Goal: Transaction & Acquisition: Purchase product/service

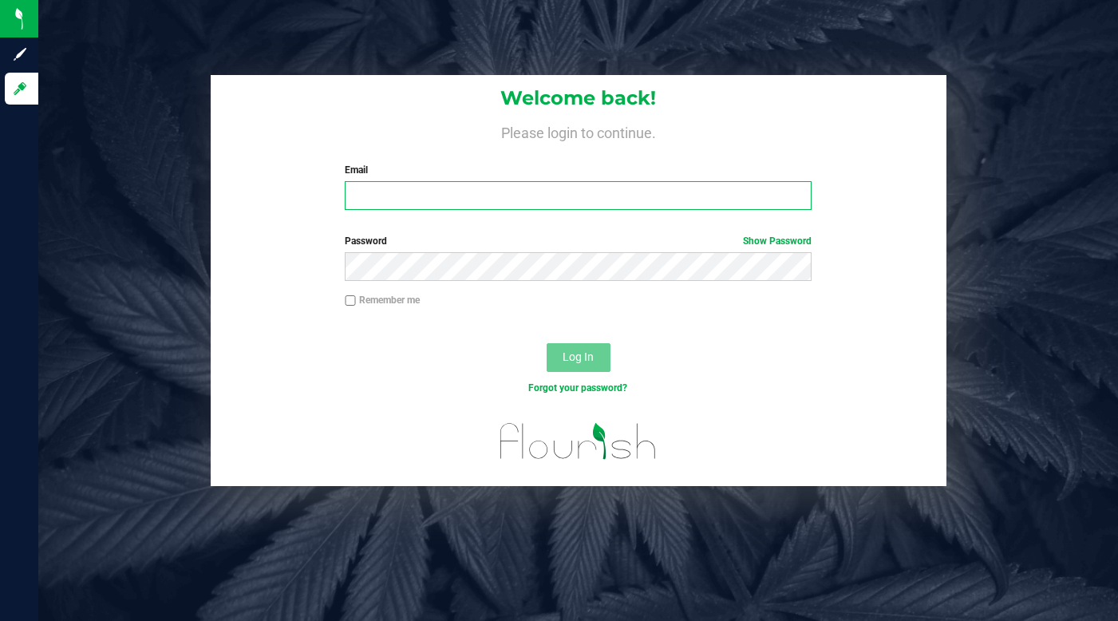
type input "[EMAIL_ADDRESS][DOMAIN_NAME]"
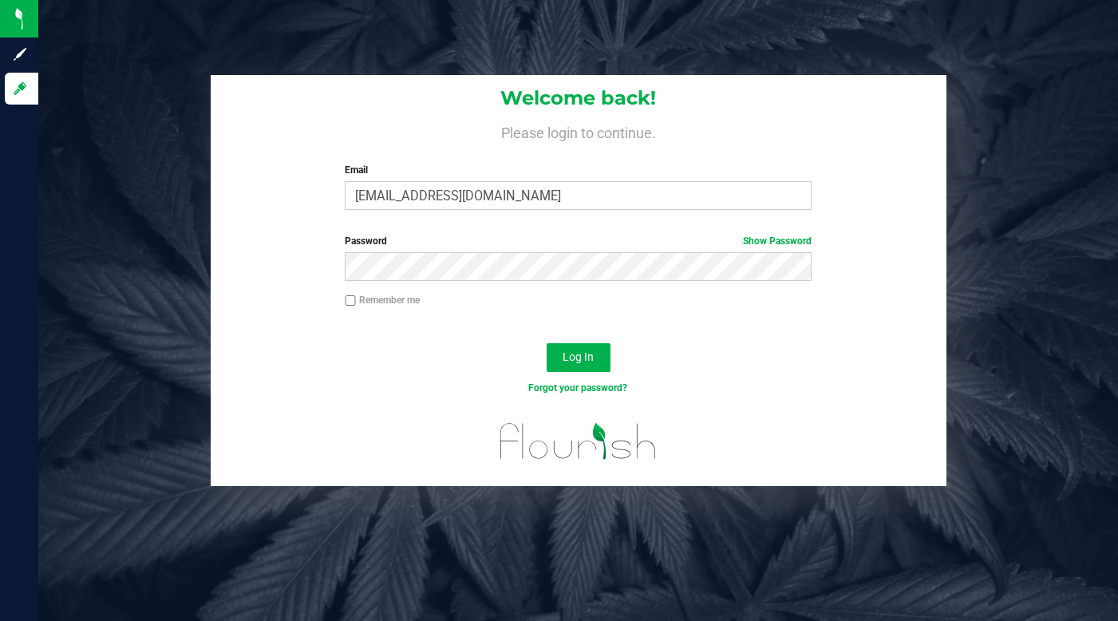
click at [239, 154] on div "Welcome back! Please login to continue. Email lcousin@liveparallel.com Required…" at bounding box center [579, 149] width 736 height 148
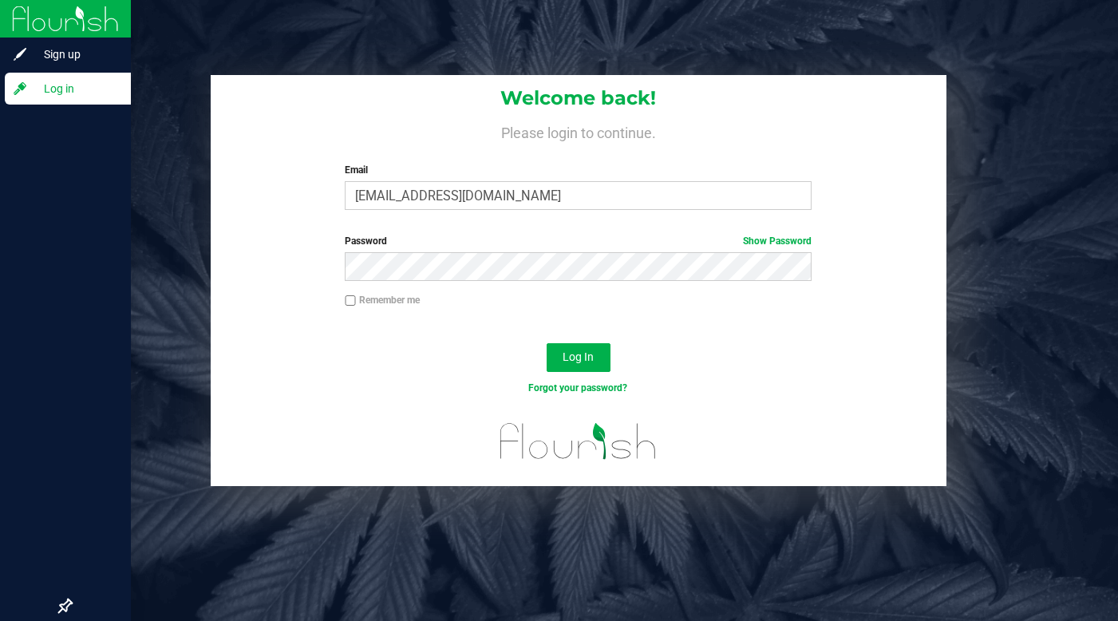
click at [80, 95] on span "Log in" at bounding box center [76, 88] width 96 height 19
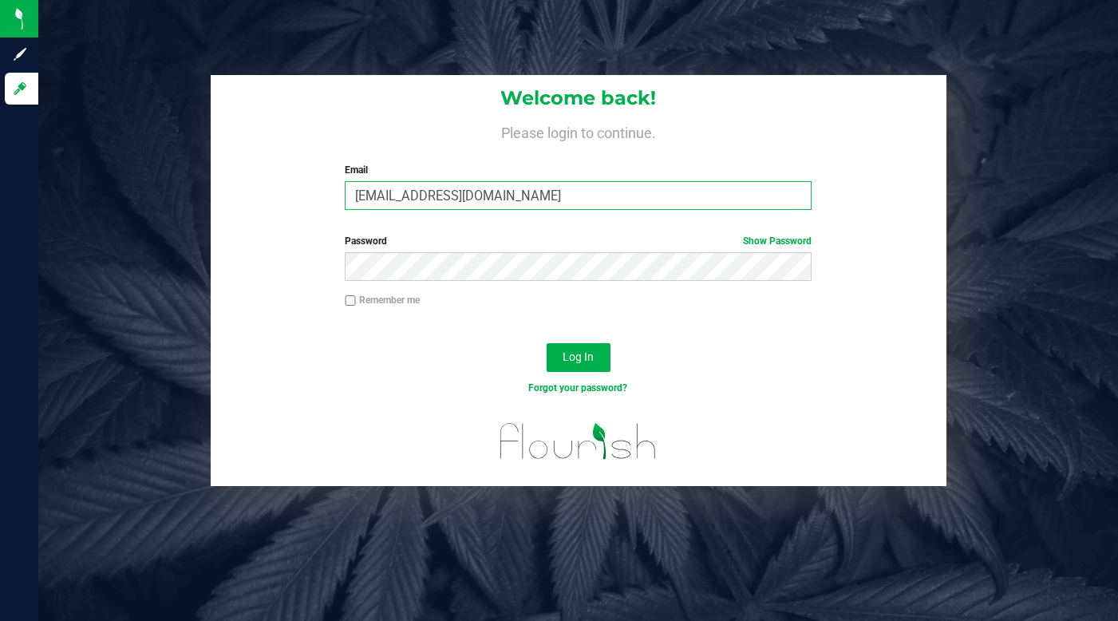
click at [418, 194] on input "[EMAIL_ADDRESS][DOMAIN_NAME]" at bounding box center [578, 195] width 467 height 29
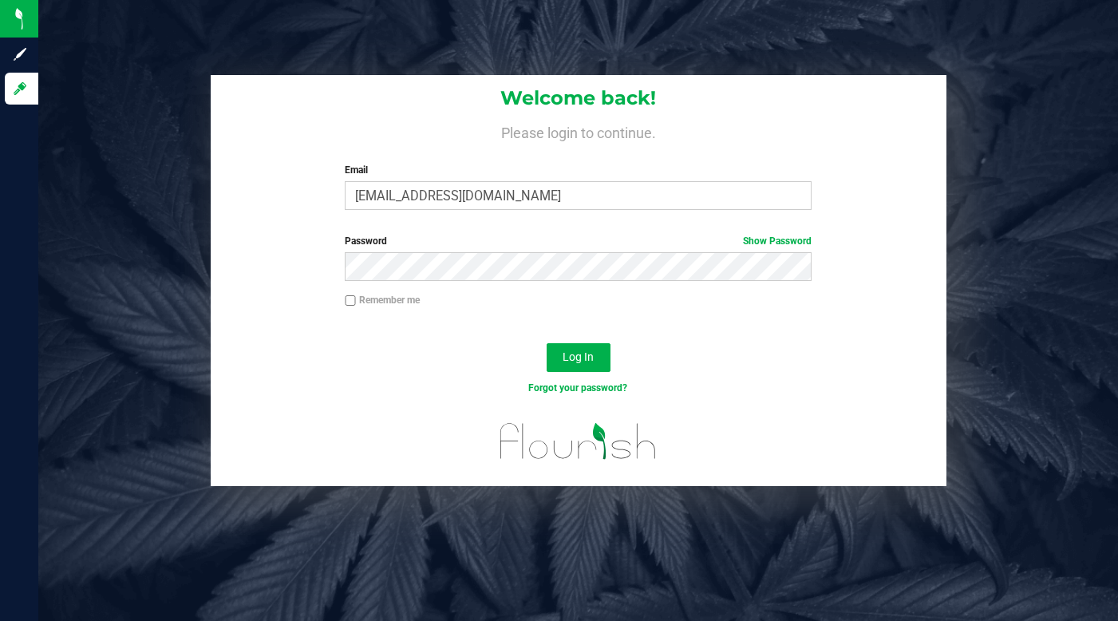
drag, startPoint x: 1076, startPoint y: 425, endPoint x: 1050, endPoint y: 426, distance: 25.6
click at [1069, 427] on div "Welcome back! Please login to continue. Email lcousin@liveparallel.com Required…" at bounding box center [578, 280] width 1104 height 411
click at [859, 300] on div "Remember me" at bounding box center [579, 308] width 736 height 30
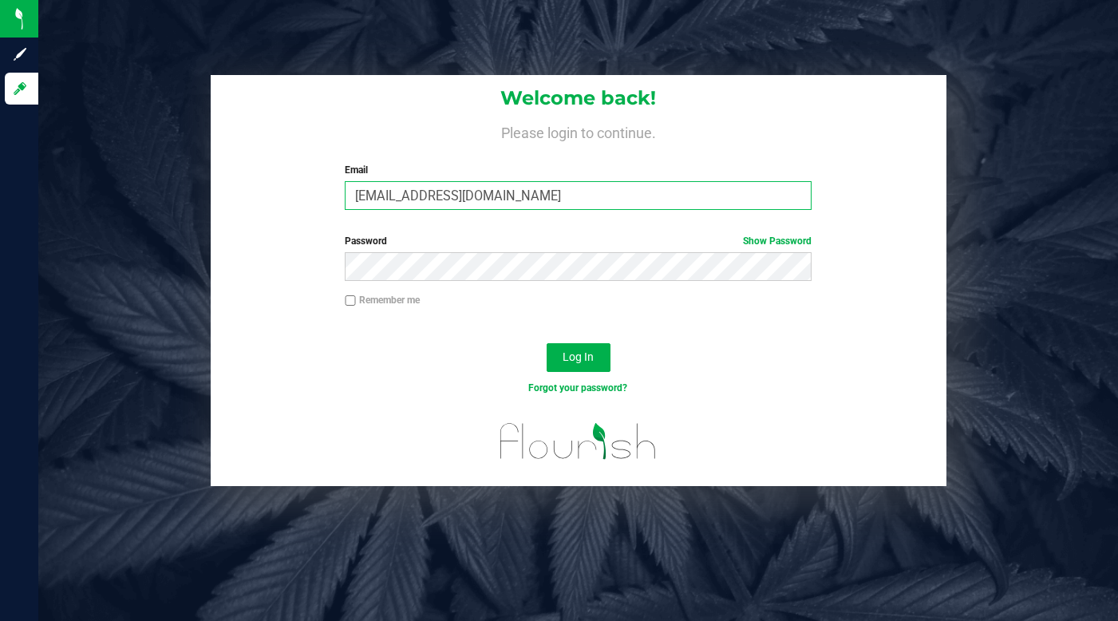
click at [421, 199] on input "[EMAIL_ADDRESS][DOMAIN_NAME]" at bounding box center [578, 195] width 467 height 29
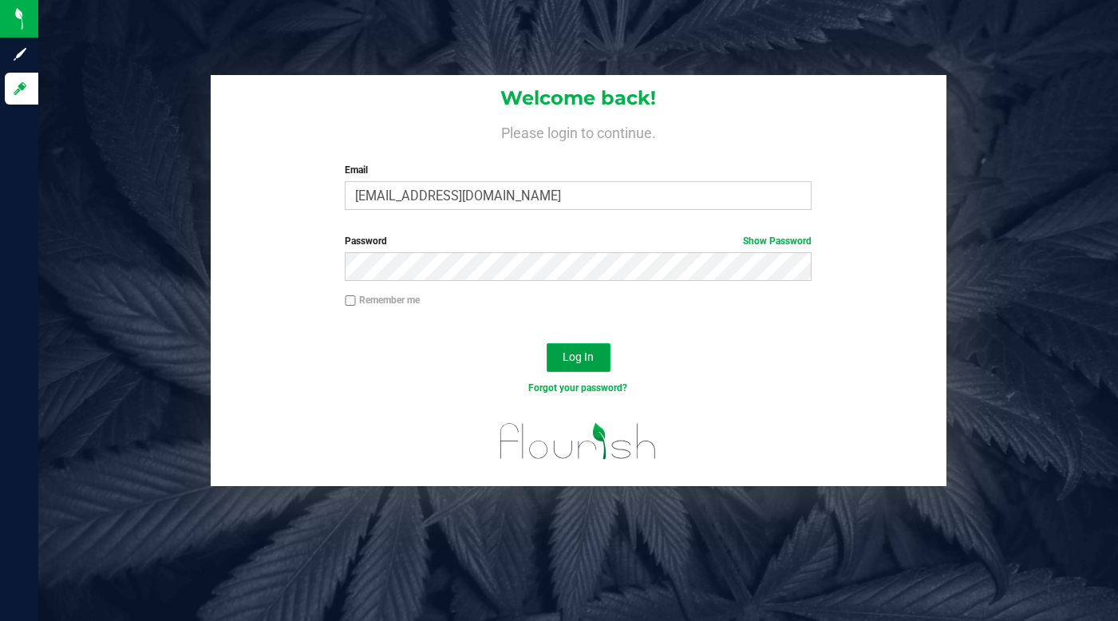
click at [583, 368] on button "Log In" at bounding box center [579, 357] width 64 height 29
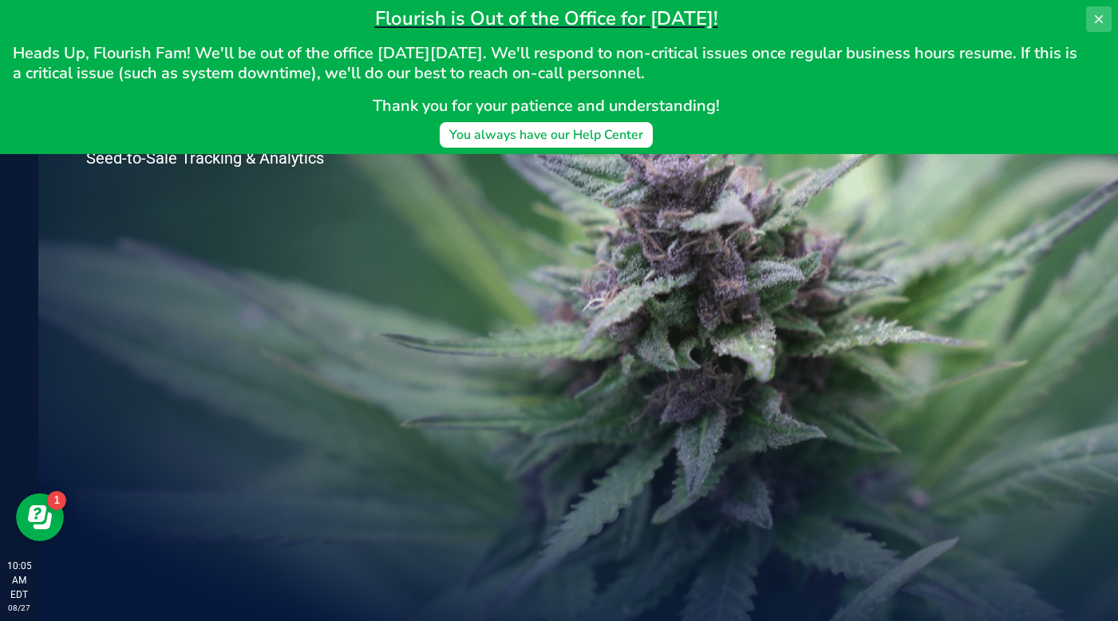
click at [1103, 17] on icon at bounding box center [1098, 19] width 13 height 13
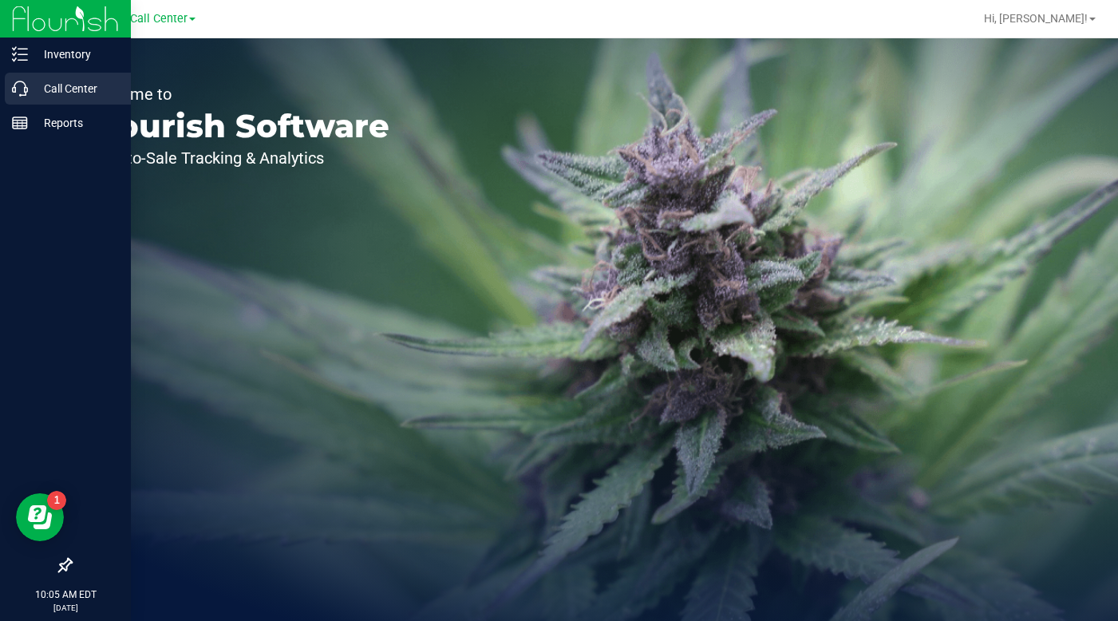
click at [57, 85] on p "Call Center" at bounding box center [76, 88] width 96 height 19
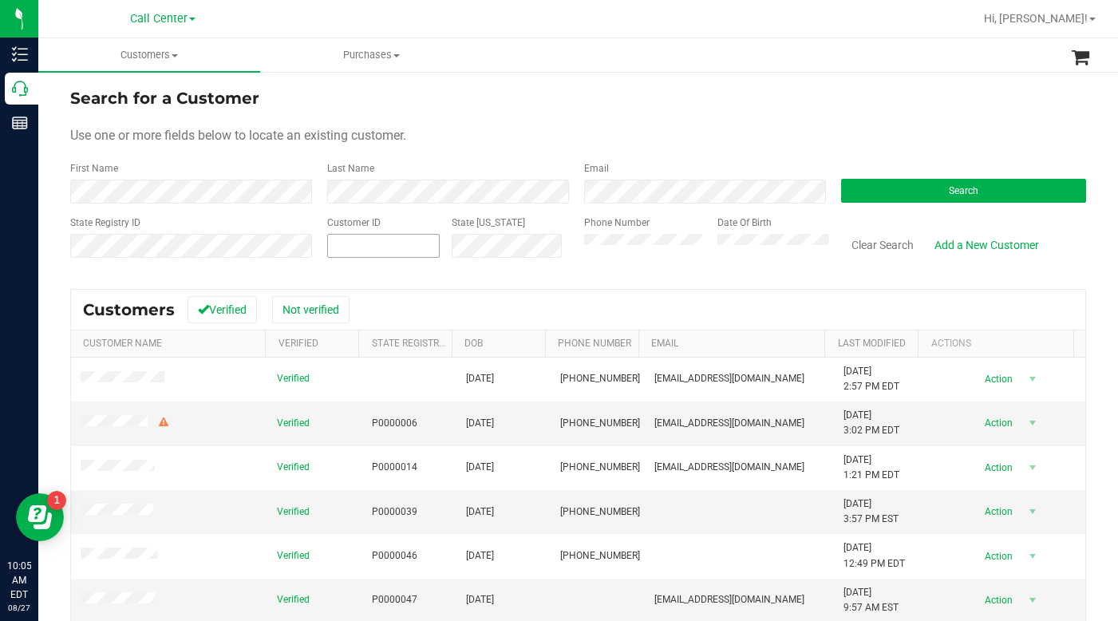
click at [350, 247] on span at bounding box center [383, 246] width 113 height 24
type input "4"
type input "1540563"
click at [862, 195] on button "Search" at bounding box center [963, 191] width 245 height 24
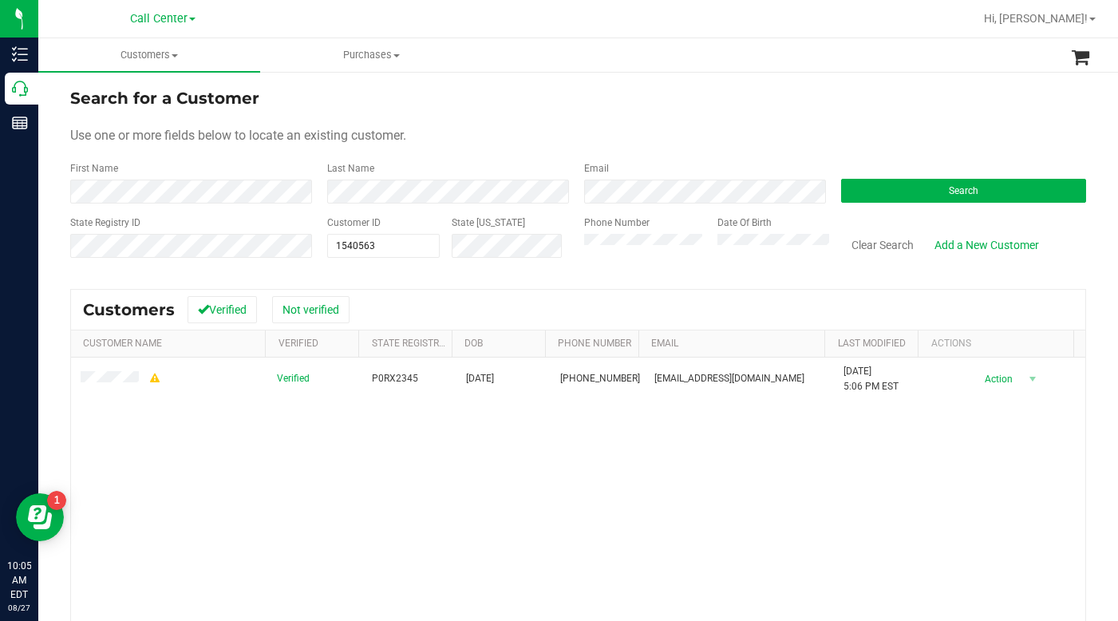
click at [818, 124] on form "Search for a Customer Use one or more fields below to locate an existing custom…" at bounding box center [578, 179] width 1016 height 186
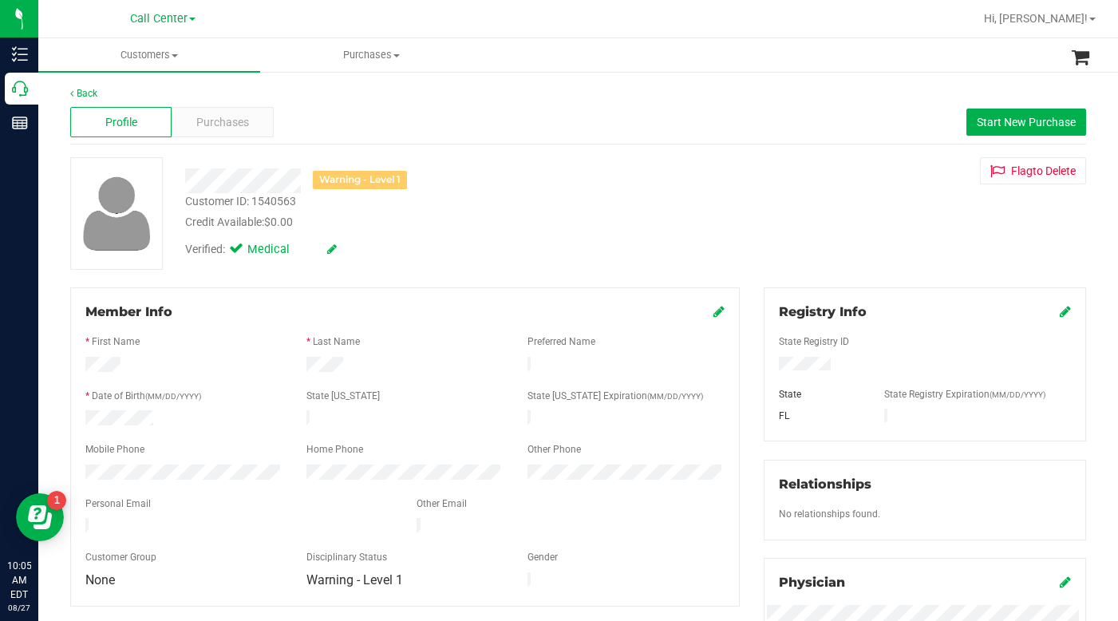
click at [875, 221] on div "Warning - Level 1 Customer ID: 1540563 Credit Available: $0.00 Verified: Medica…" at bounding box center [578, 213] width 1040 height 113
click at [233, 125] on span "Purchases" at bounding box center [222, 122] width 53 height 17
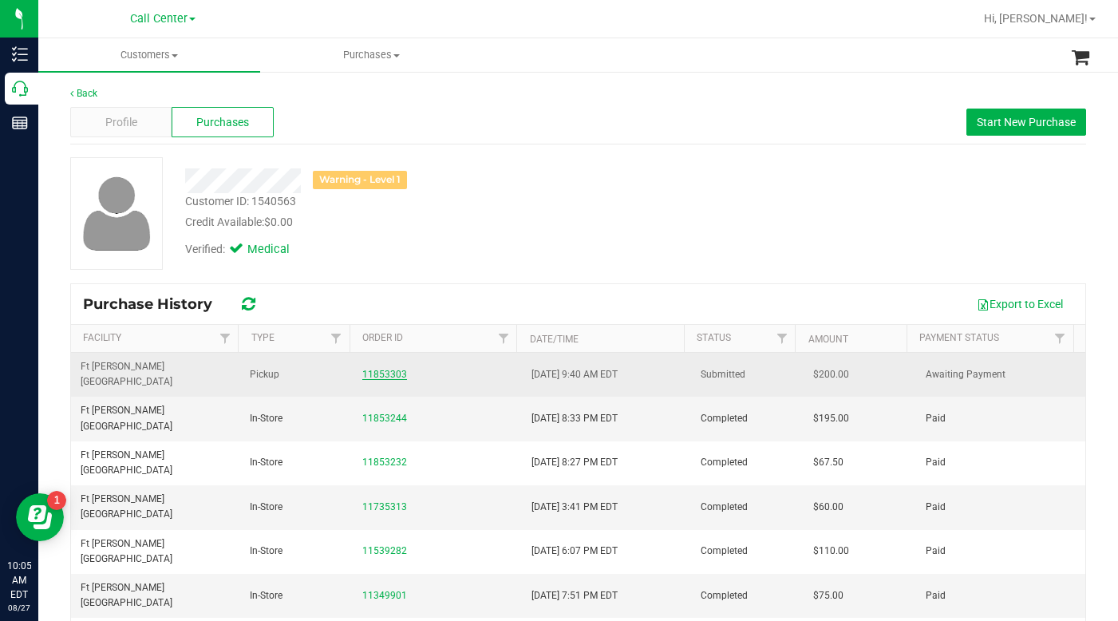
click at [380, 369] on link "11853303" at bounding box center [384, 374] width 45 height 11
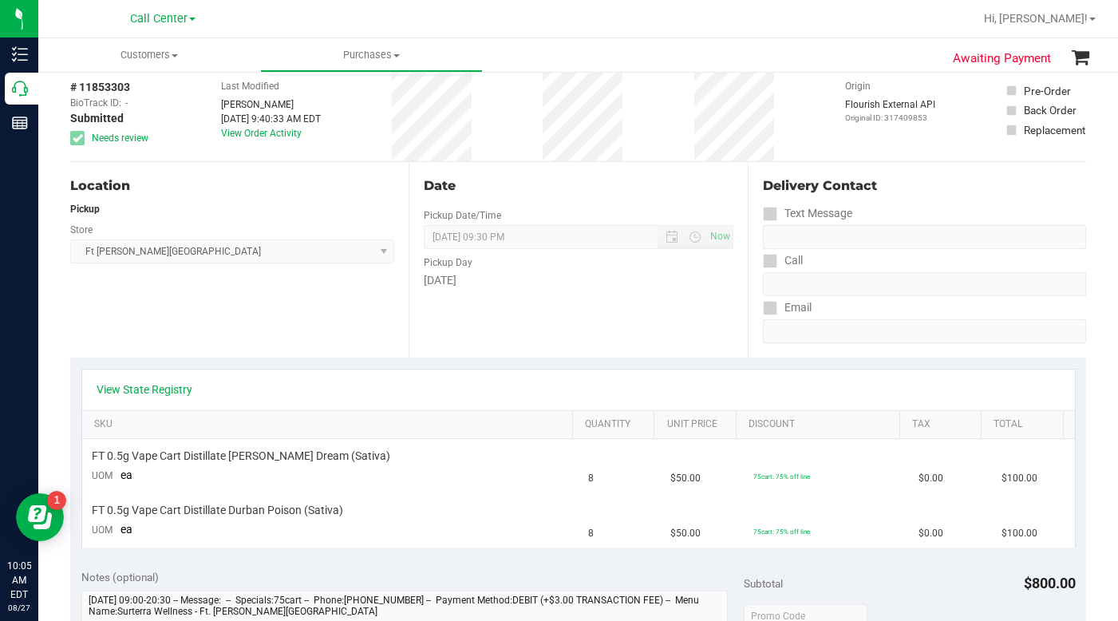
scroll to position [160, 0]
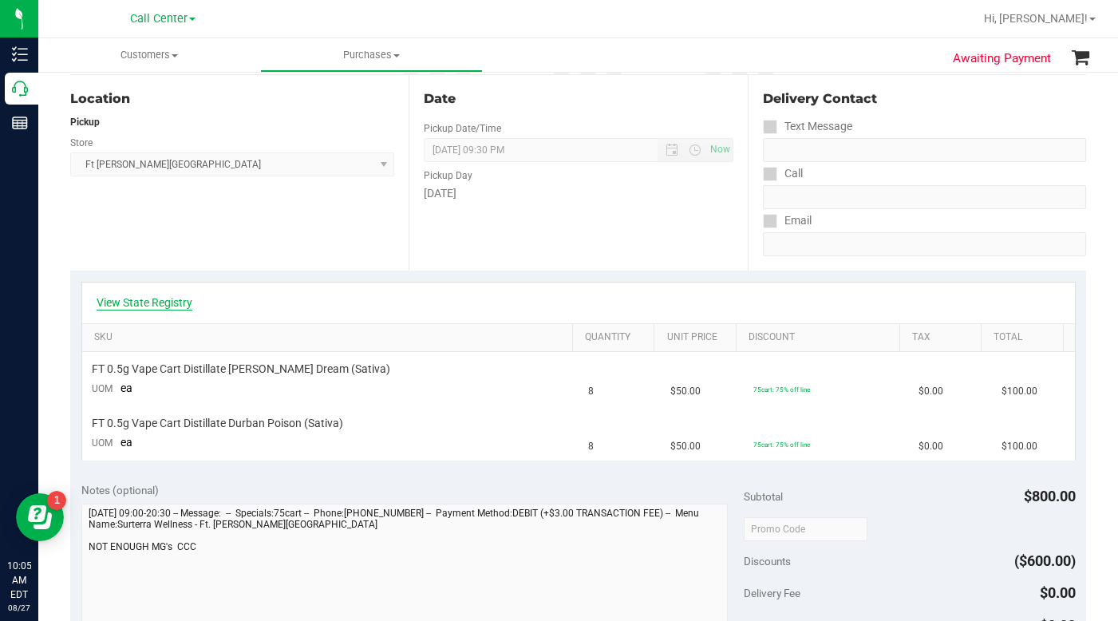
click at [150, 297] on link "View State Registry" at bounding box center [145, 302] width 96 height 16
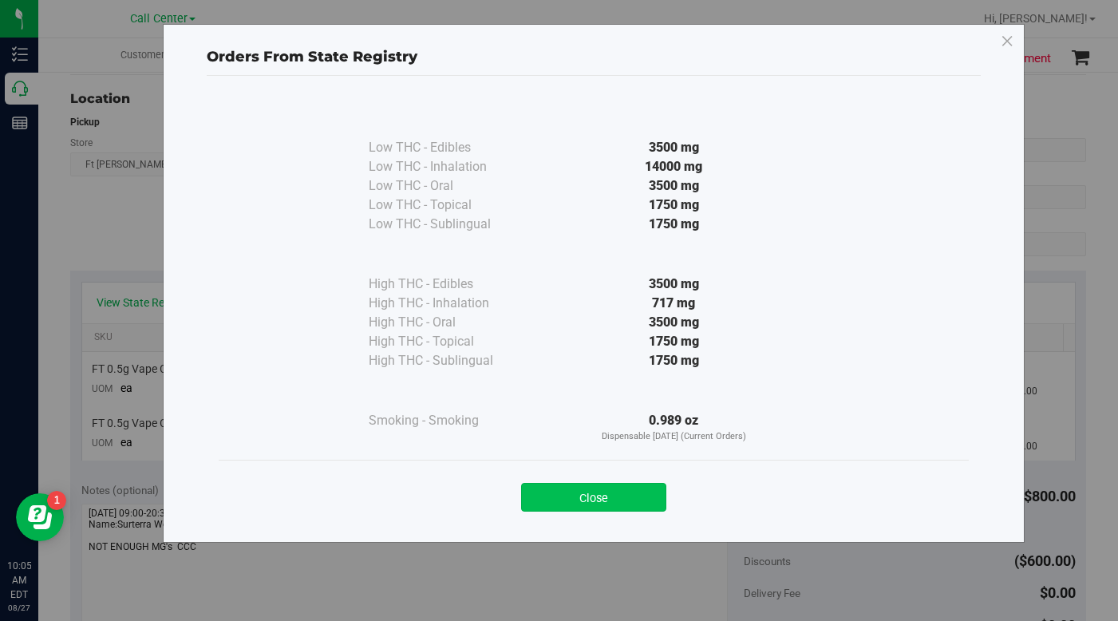
click at [576, 505] on button "Close" at bounding box center [593, 497] width 145 height 29
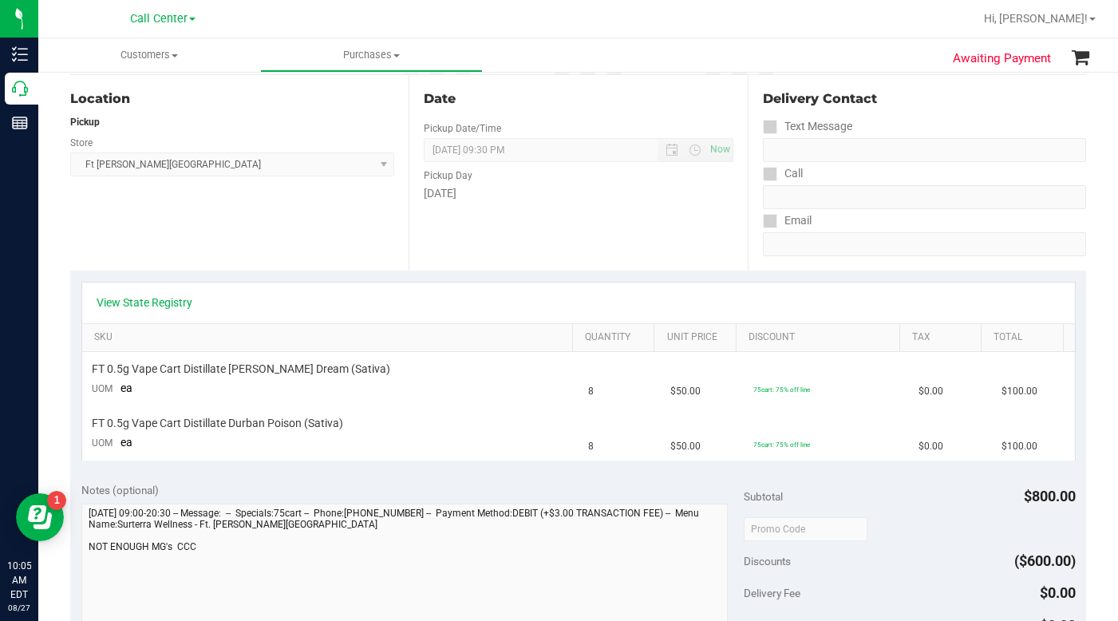
click at [897, 126] on div "Text Message" at bounding box center [924, 126] width 323 height 23
drag, startPoint x: 960, startPoint y: 117, endPoint x: 942, endPoint y: 116, distance: 18.4
click at [960, 117] on div "Text Message" at bounding box center [924, 126] width 323 height 23
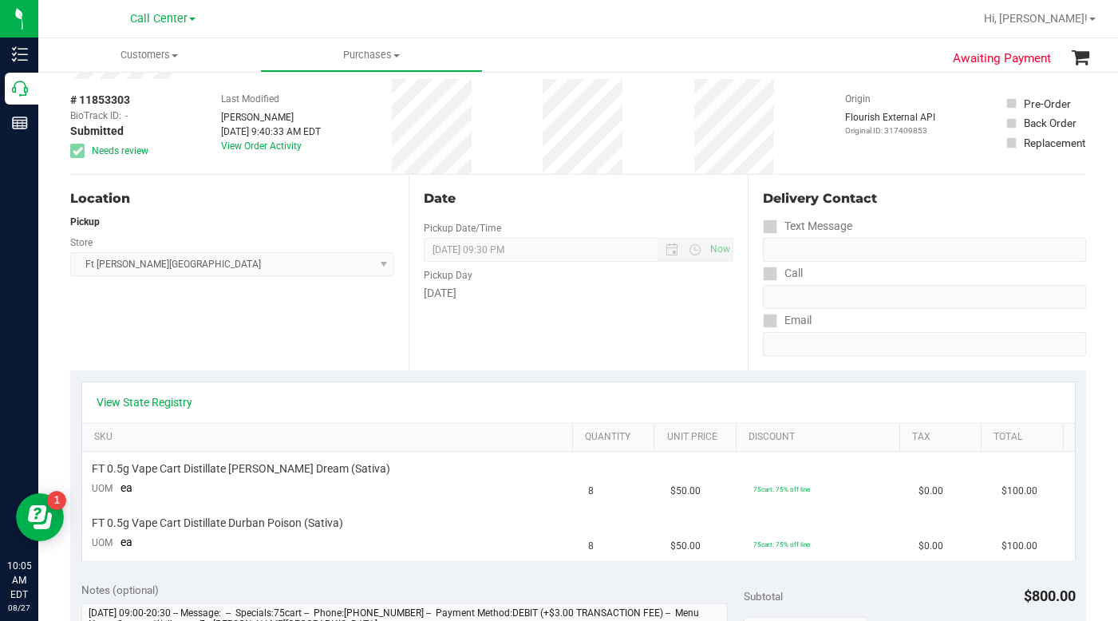
scroll to position [0, 0]
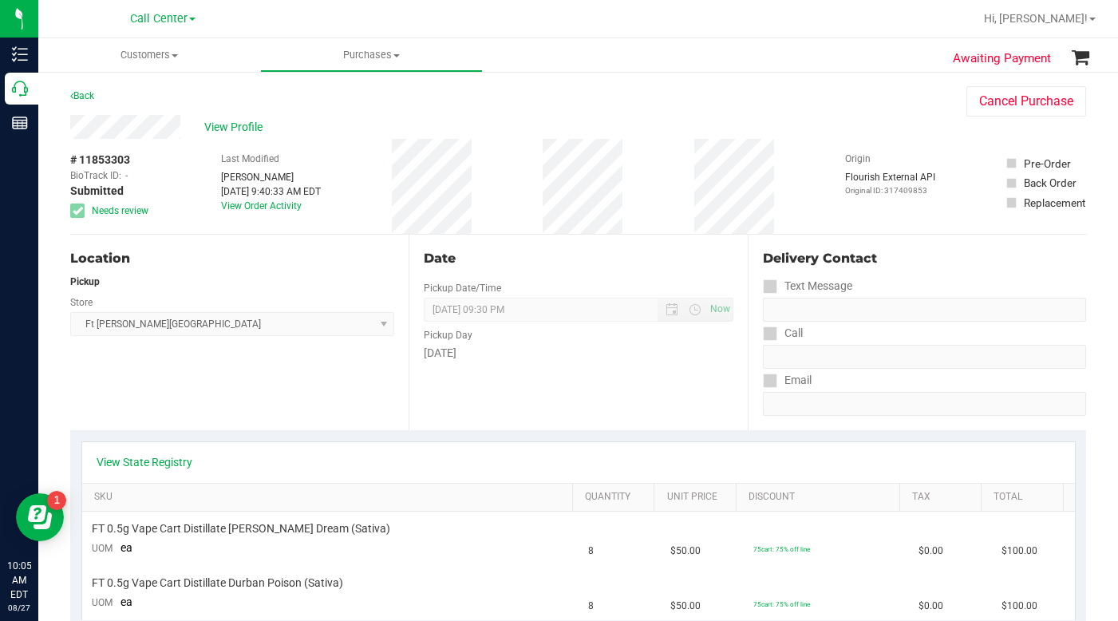
click at [838, 122] on div "View Profile" at bounding box center [502, 127] width 864 height 24
click at [879, 109] on div "Back Cancel Purchase" at bounding box center [578, 100] width 1016 height 29
click at [859, 102] on div "Back Cancel Purchase" at bounding box center [578, 100] width 1016 height 29
click at [313, 397] on div "Location Pickup Store Ft Walton Beach WC Select Store Bonita Springs WC Boynton…" at bounding box center [239, 333] width 338 height 196
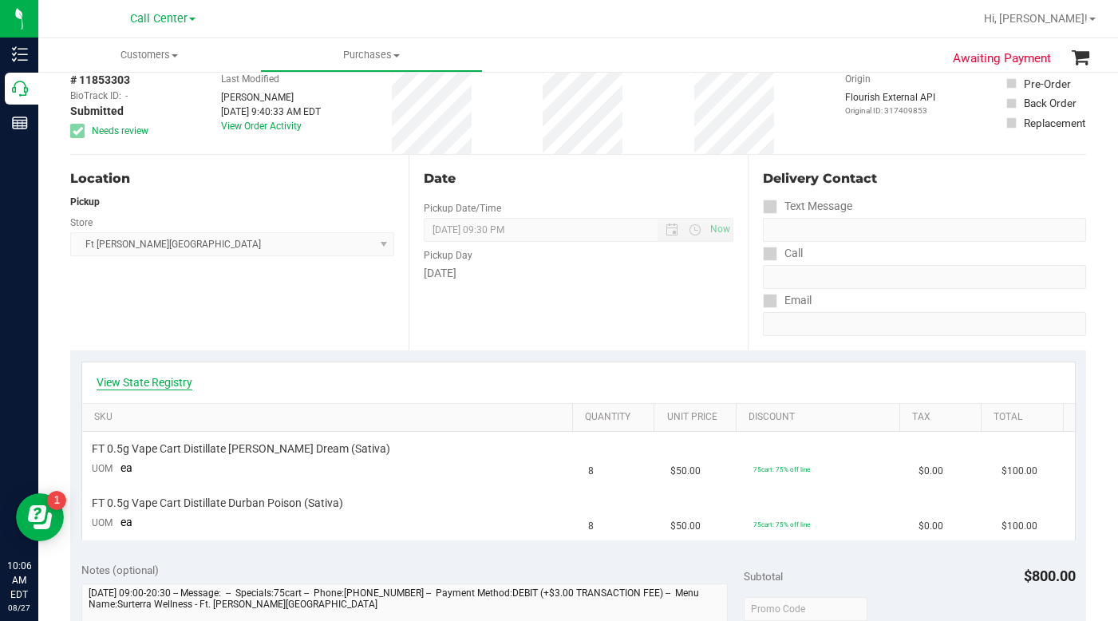
click at [168, 385] on link "View State Registry" at bounding box center [145, 382] width 96 height 16
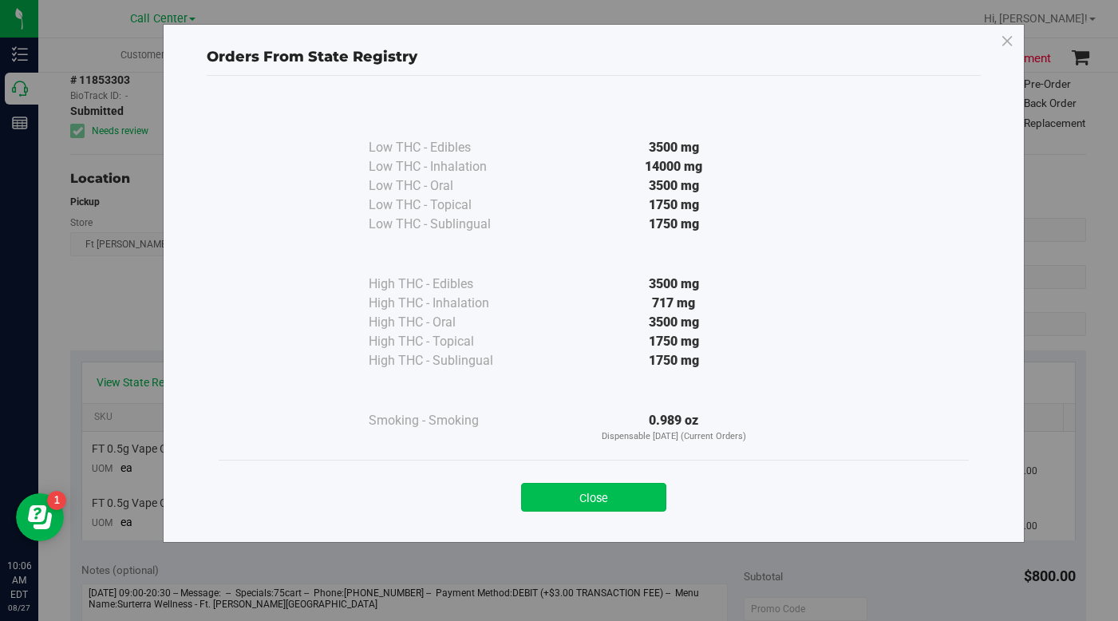
click at [547, 507] on button "Close" at bounding box center [593, 497] width 145 height 29
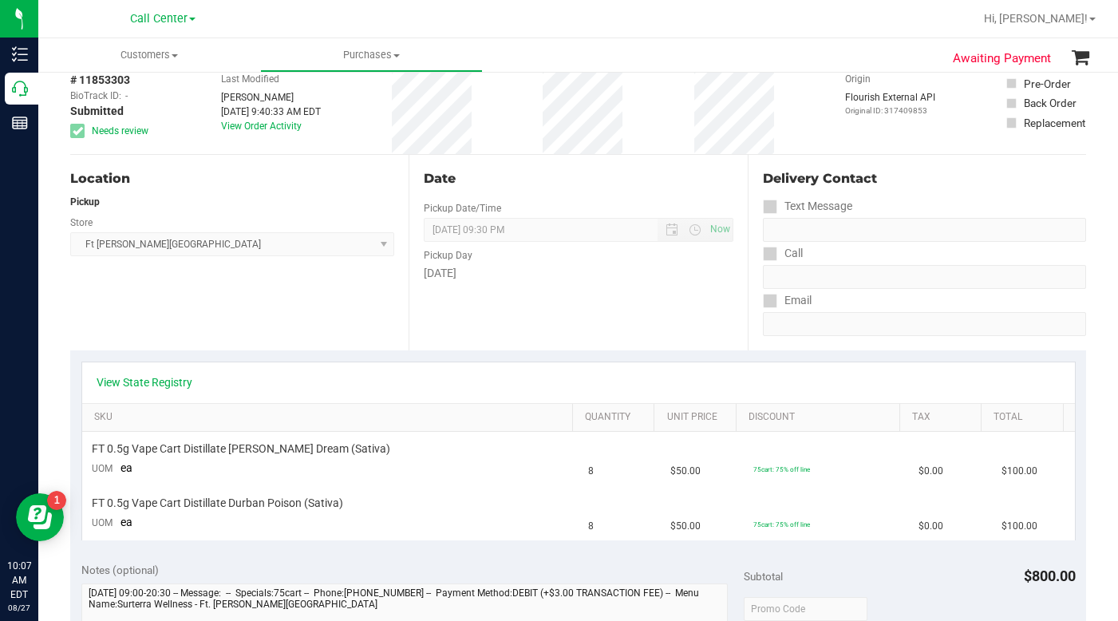
click at [778, 119] on div "# 11853303 BioTrack ID: - Submitted Needs review Last Modified Kenneth Eckerty …" at bounding box center [578, 106] width 1016 height 95
click at [177, 57] on span at bounding box center [175, 55] width 6 height 3
click at [127, 91] on span "All customers" at bounding box center [95, 96] width 115 height 14
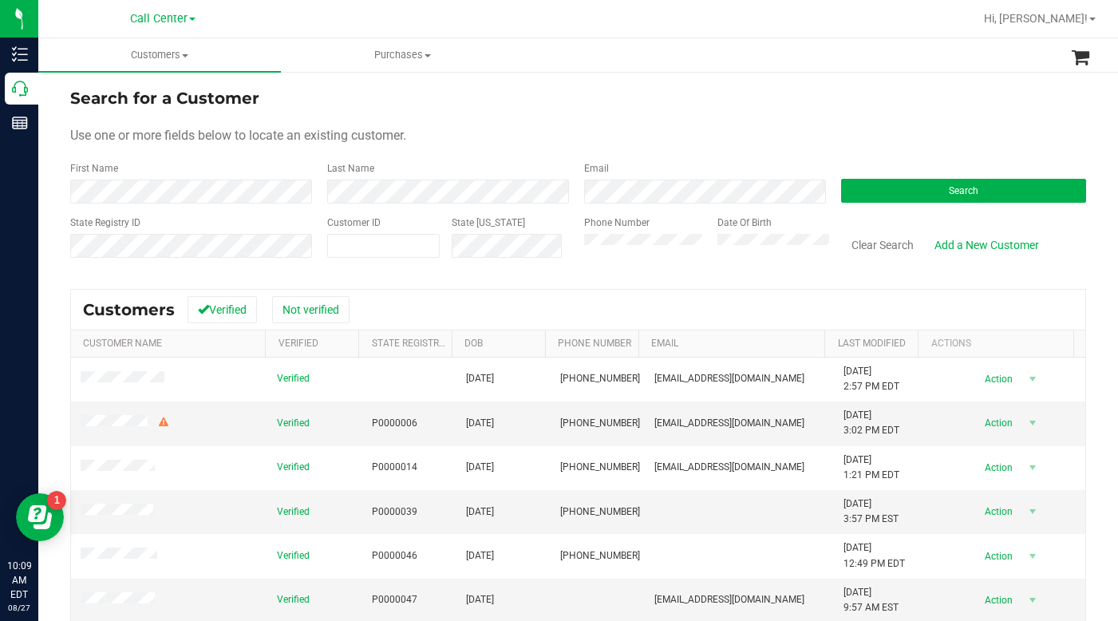
drag, startPoint x: 759, startPoint y: 97, endPoint x: 752, endPoint y: 101, distance: 8.2
click at [759, 97] on div "Search for a Customer" at bounding box center [578, 98] width 1016 height 24
click at [357, 235] on span at bounding box center [383, 246] width 113 height 24
type input "1485341"
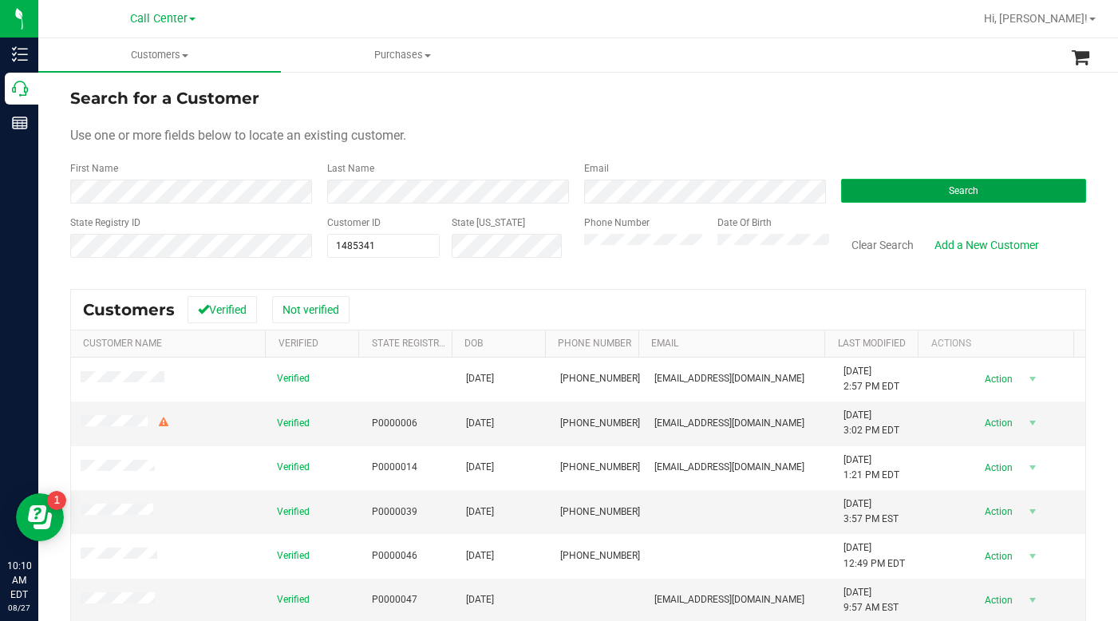
click at [871, 196] on button "Search" at bounding box center [963, 191] width 245 height 24
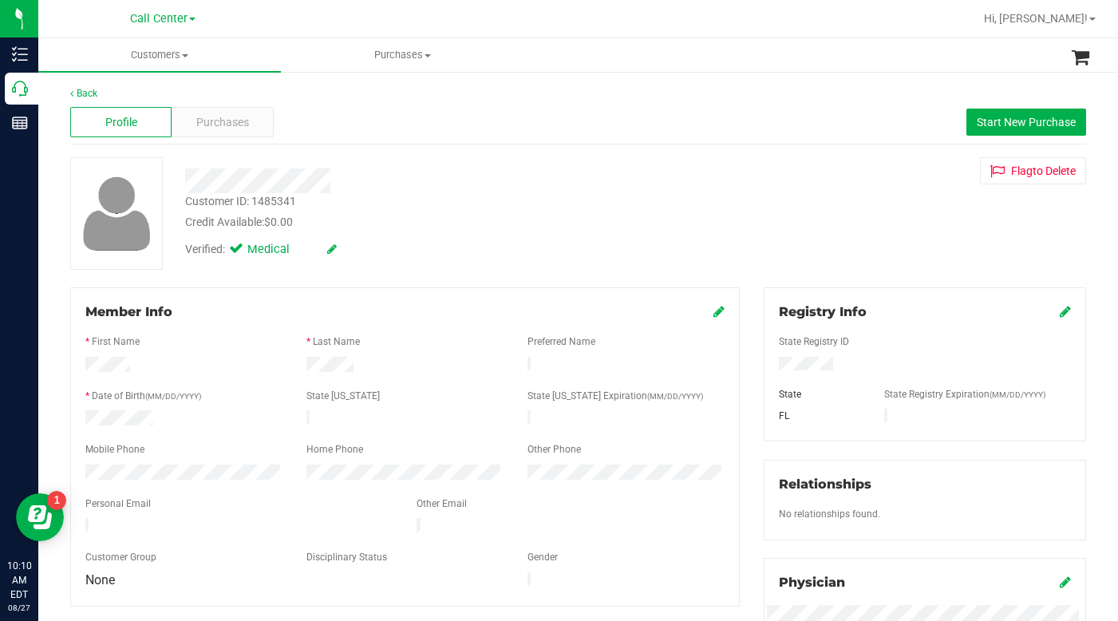
click at [875, 236] on div "Customer ID: 1485341 Credit Available: $0.00 Verified: Medical Flag to Delete" at bounding box center [578, 213] width 1040 height 113
click at [227, 117] on span "Purchases" at bounding box center [222, 122] width 53 height 17
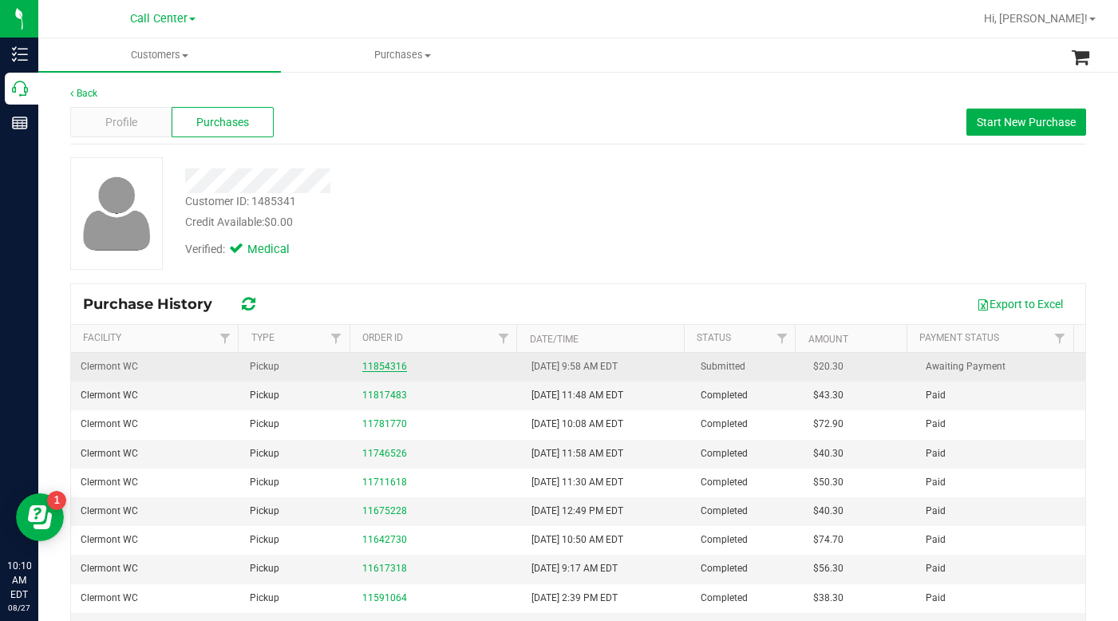
click at [376, 363] on link "11854316" at bounding box center [384, 366] width 45 height 11
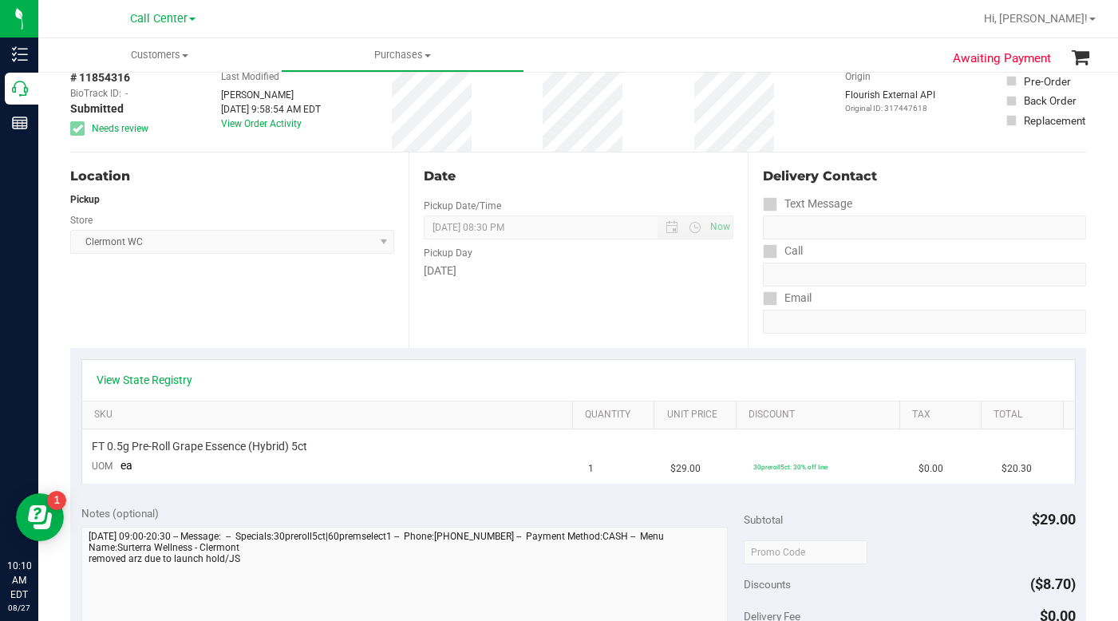
scroll to position [80, 0]
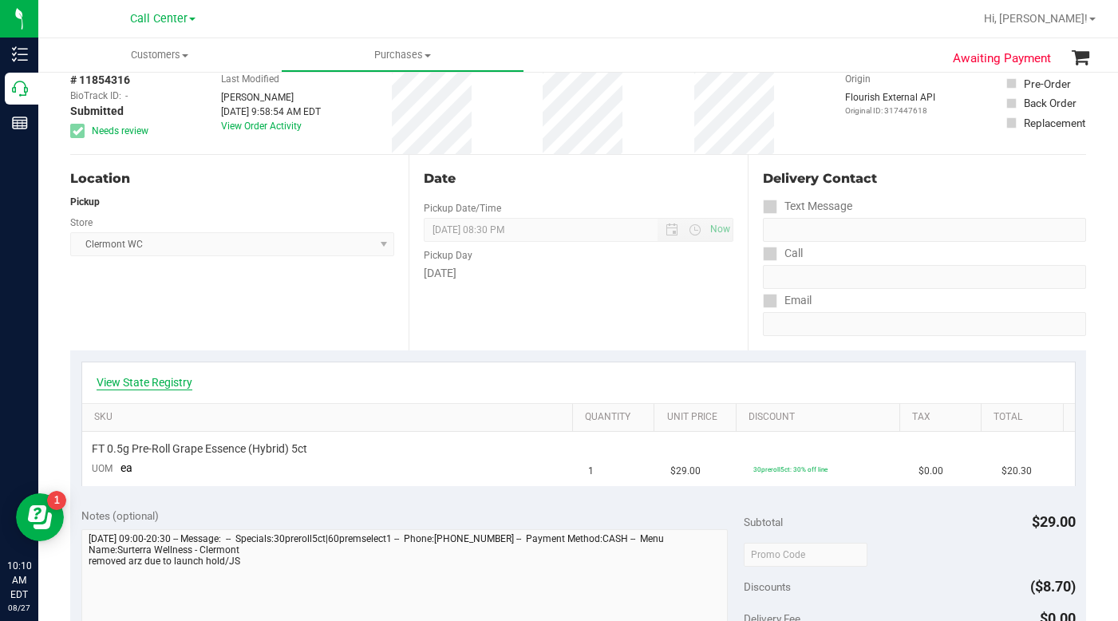
click at [155, 381] on link "View State Registry" at bounding box center [145, 382] width 96 height 16
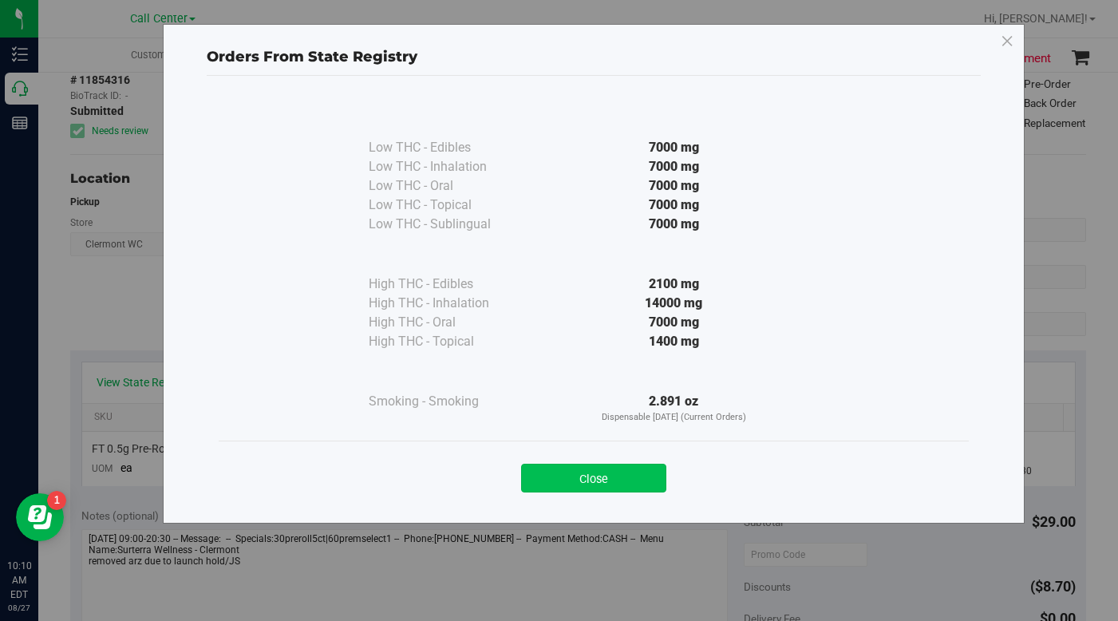
click at [552, 475] on button "Close" at bounding box center [593, 478] width 145 height 29
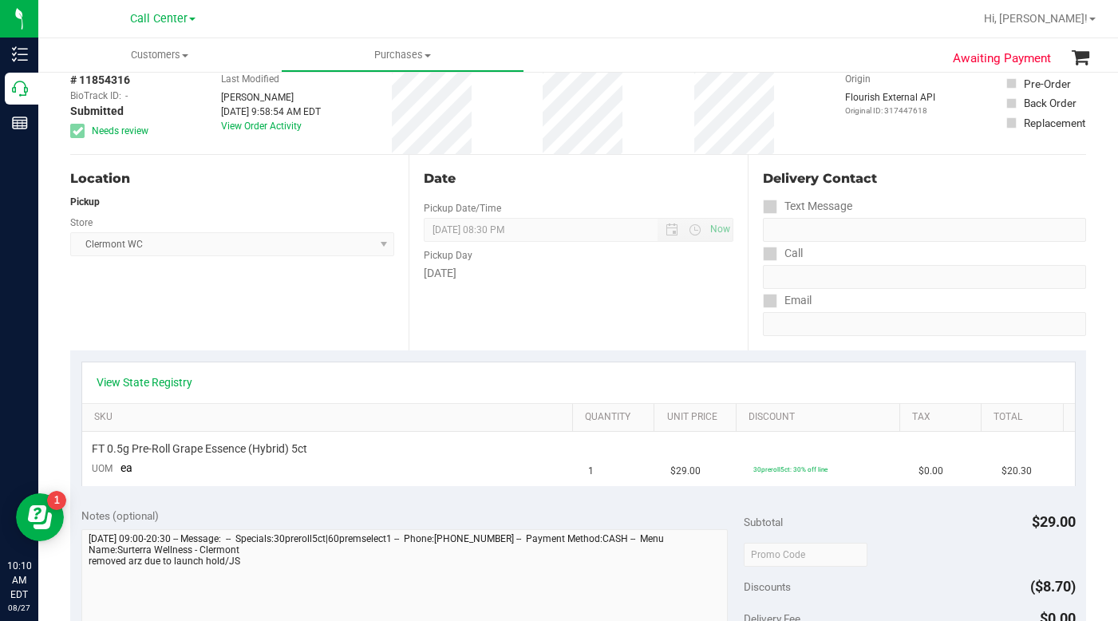
click at [286, 322] on div "Location Pickup Store Clermont WC Select Store Bonita Springs WC Boynton Beach …" at bounding box center [239, 253] width 338 height 196
click at [790, 113] on div "# 11854316 BioTrack ID: - Submitted Needs review Last Modified Jessica Skaggs A…" at bounding box center [578, 106] width 1016 height 95
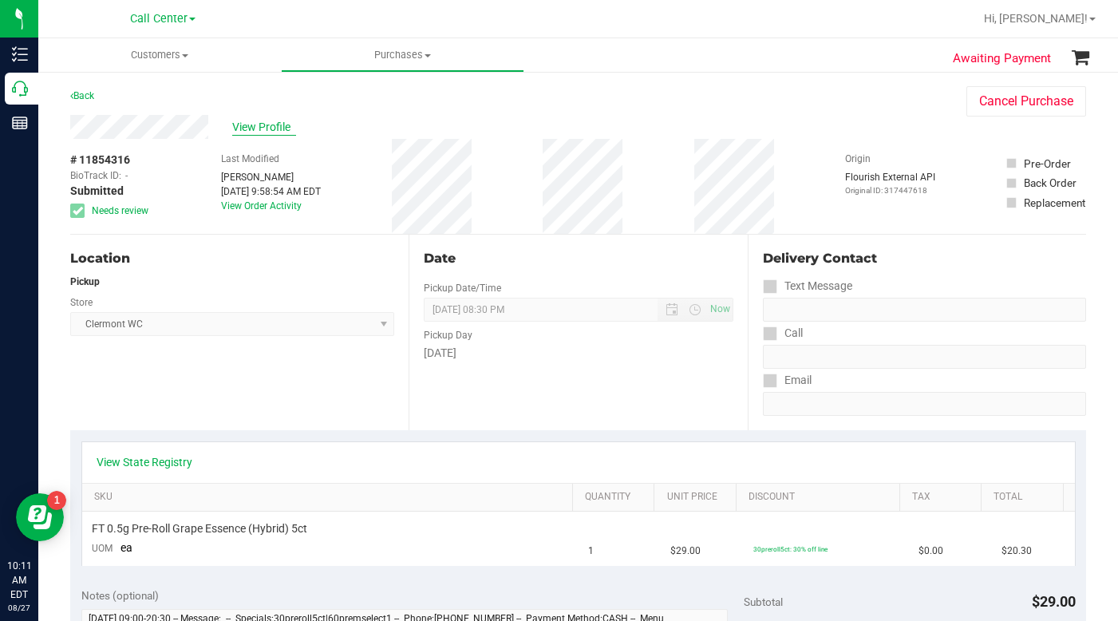
click at [243, 129] on span "View Profile" at bounding box center [264, 127] width 64 height 17
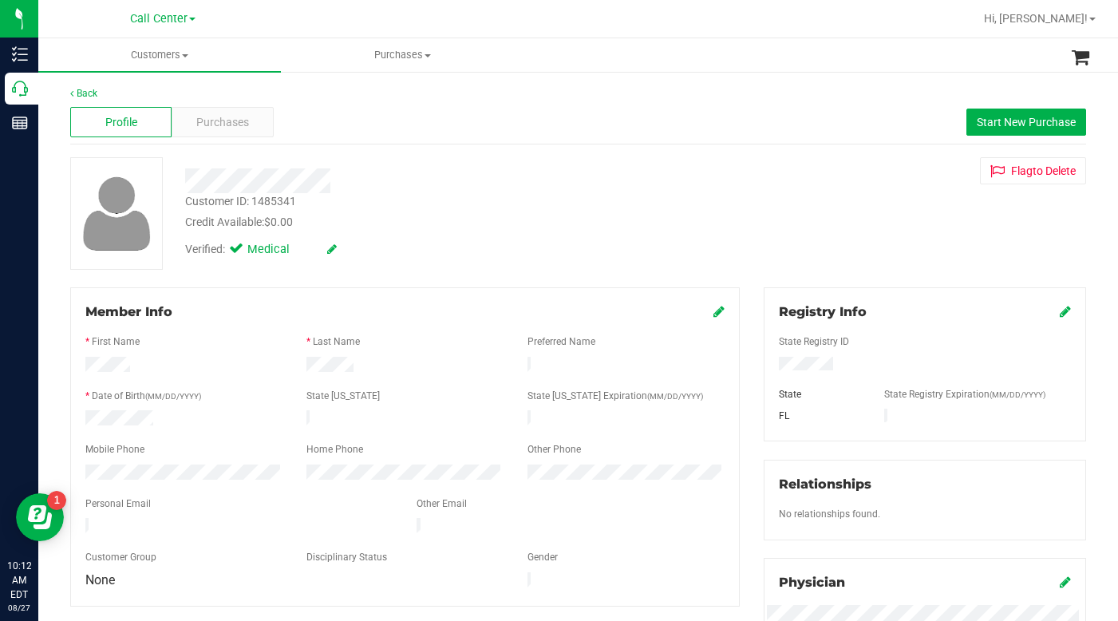
click at [874, 186] on div "Customer ID: 1485341 Credit Available: $0.00 Verified: Medical Flag to Delete" at bounding box center [578, 213] width 1040 height 113
drag, startPoint x: 771, startPoint y: 226, endPoint x: 891, endPoint y: 287, distance: 135.3
click at [771, 226] on div "Customer ID: 1485341 Credit Available: $0.00 Verified: Medical Flag to Delete" at bounding box center [578, 213] width 1040 height 113
click at [772, 247] on div "Customer ID: 1485341 Credit Available: $0.00 Verified: Medical Flag to Delete" at bounding box center [578, 213] width 1040 height 113
click at [186, 57] on span at bounding box center [185, 55] width 6 height 3
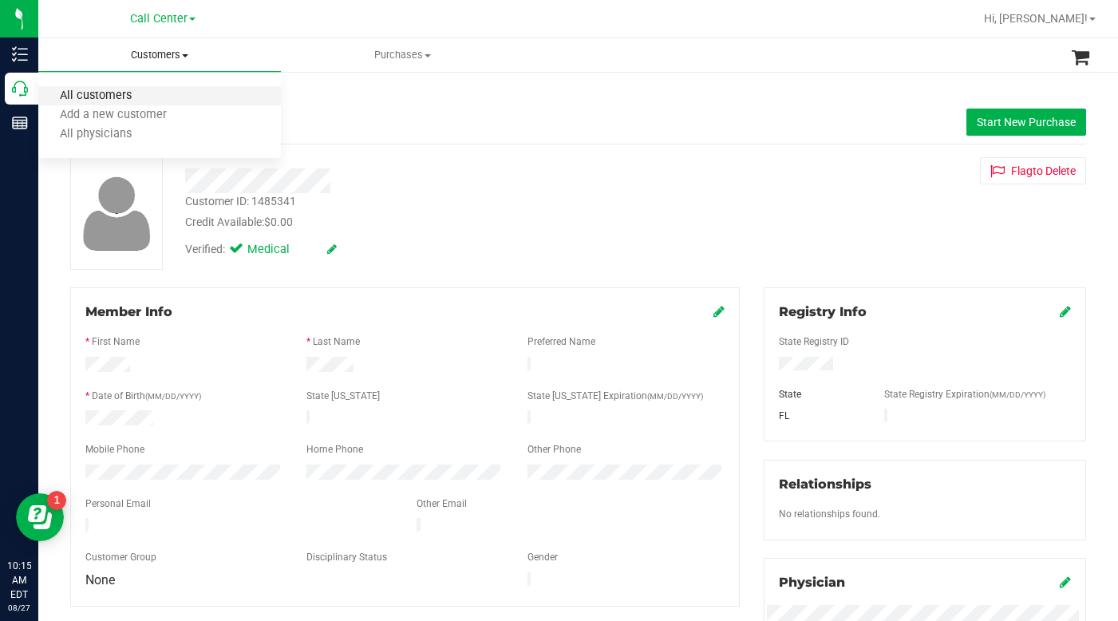
click at [117, 101] on span "All customers" at bounding box center [95, 96] width 115 height 14
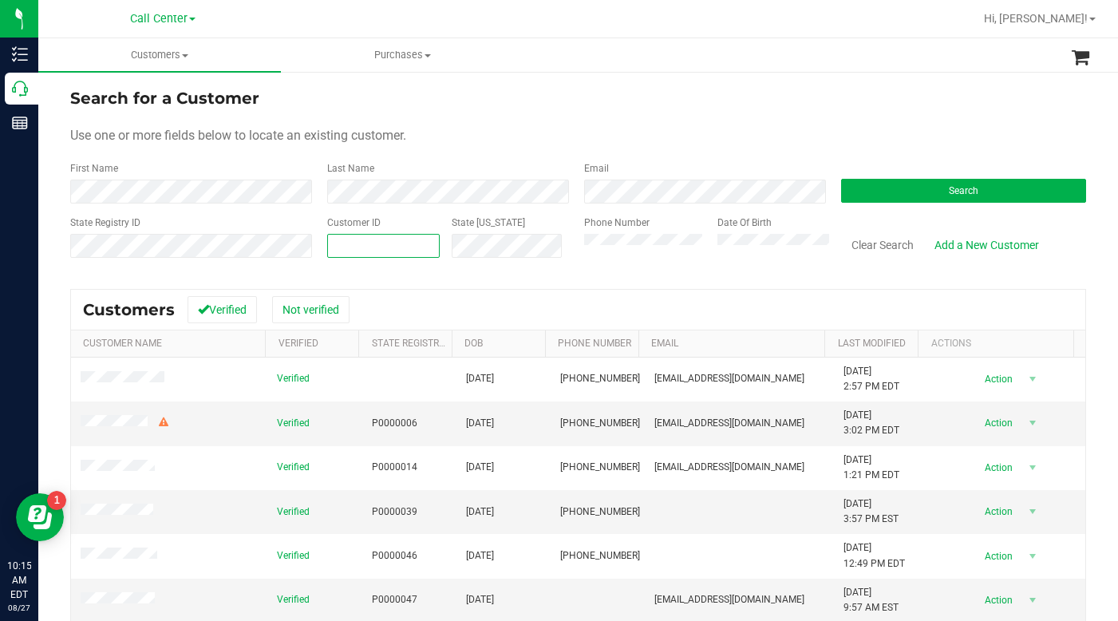
click at [381, 245] on span at bounding box center [383, 246] width 113 height 24
type input "767832"
click at [867, 184] on button "Search" at bounding box center [963, 191] width 245 height 24
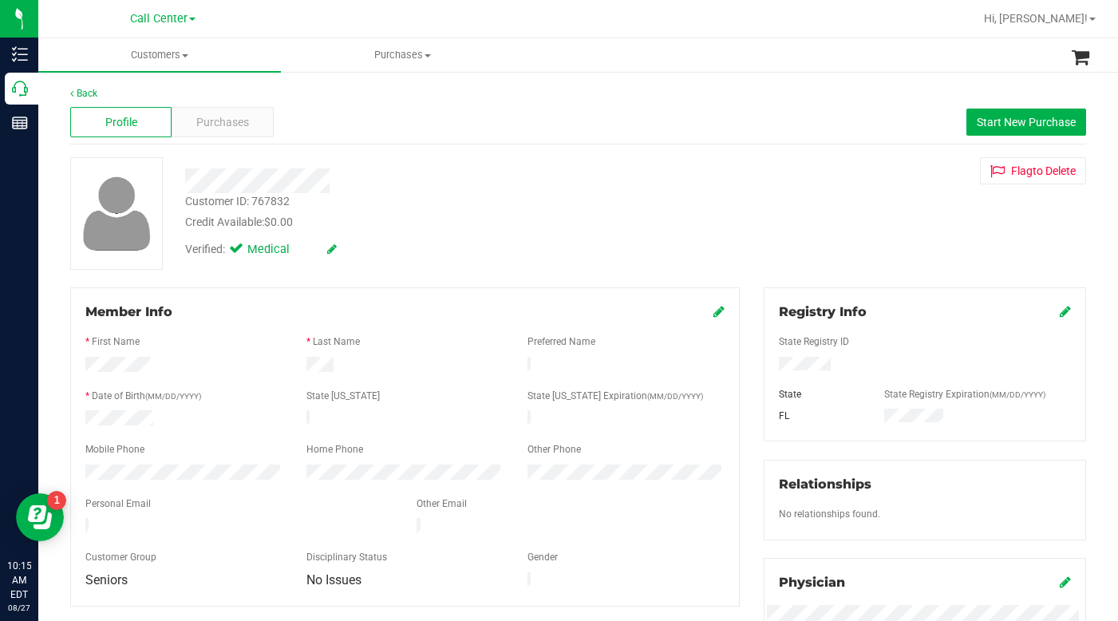
click at [860, 215] on div "Customer ID: 767832 Credit Available: $0.00 Verified: Medical Flag to Delete" at bounding box center [578, 213] width 1040 height 113
click at [235, 116] on span "Purchases" at bounding box center [222, 122] width 53 height 17
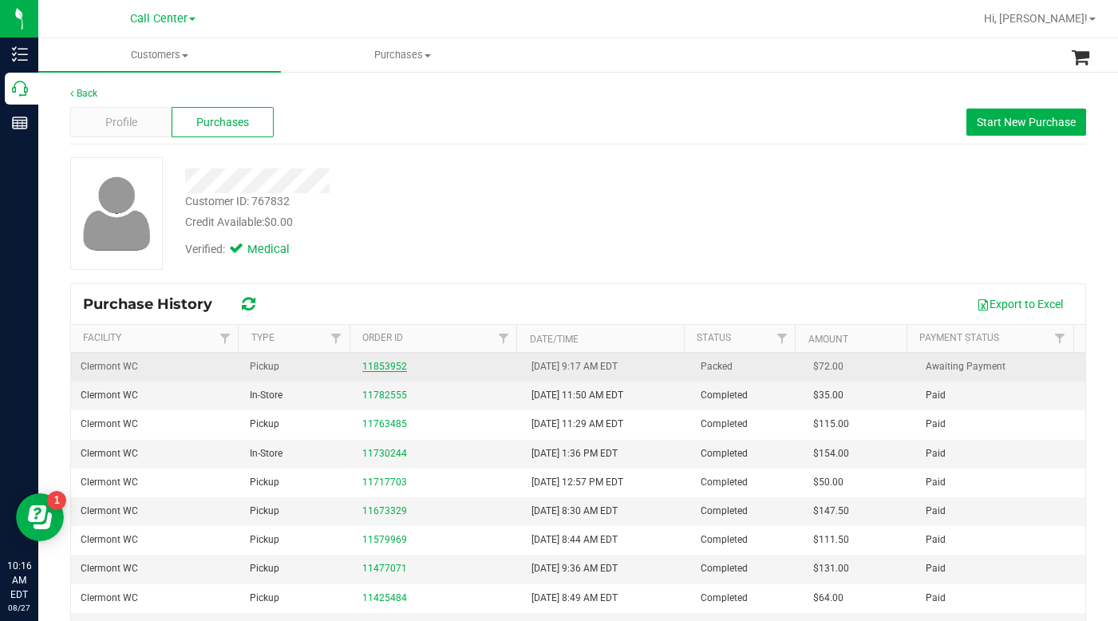
click at [389, 369] on link "11853952" at bounding box center [384, 366] width 45 height 11
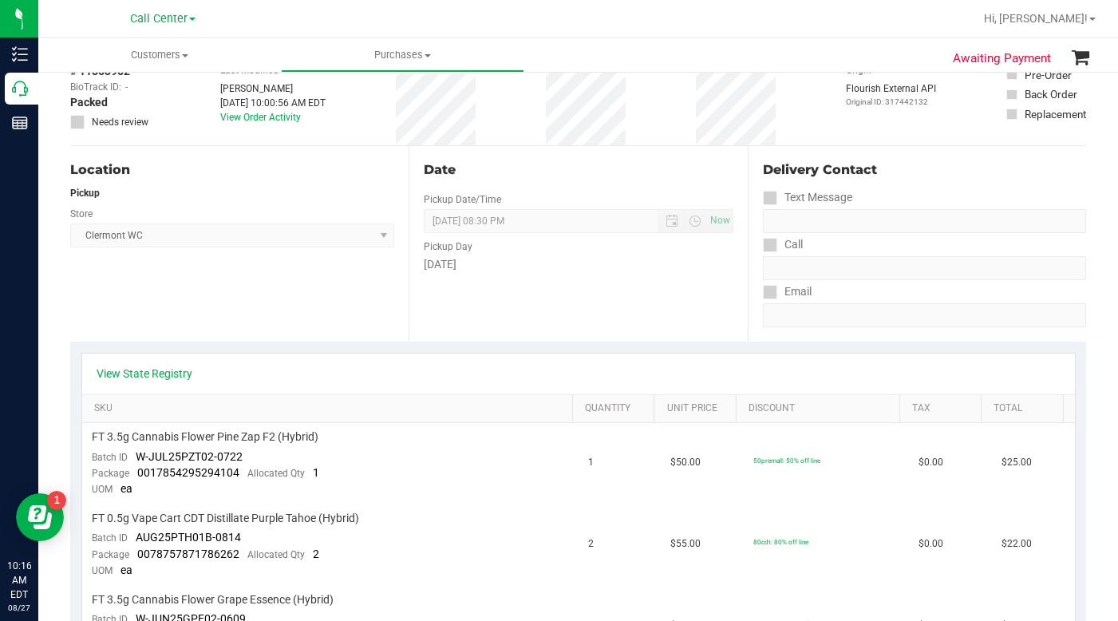
scroll to position [80, 0]
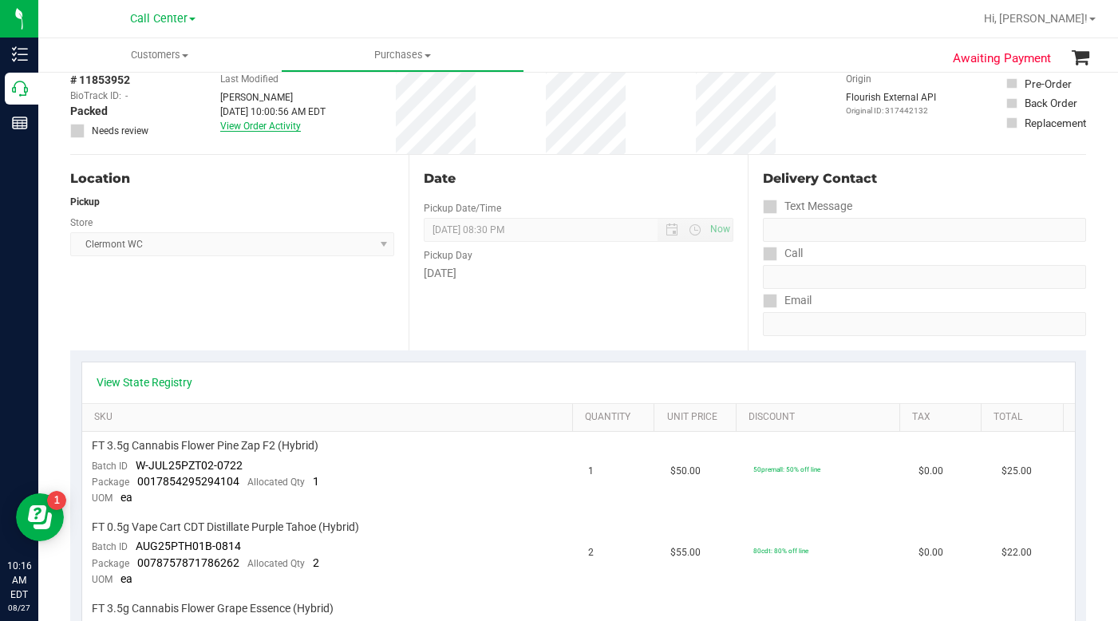
click at [266, 128] on link "View Order Activity" at bounding box center [260, 126] width 81 height 11
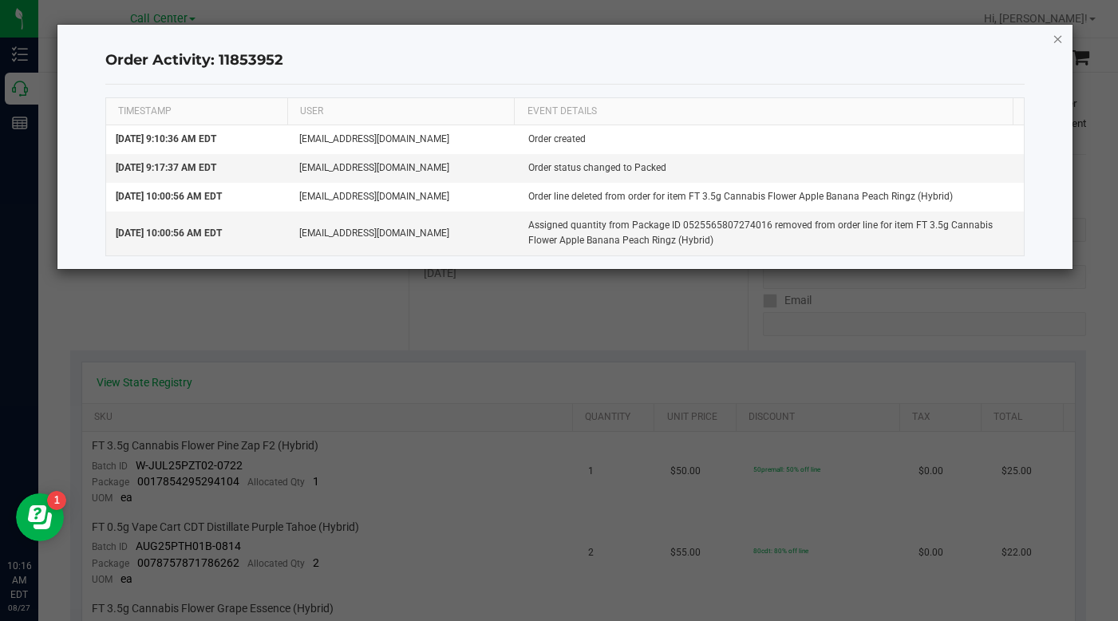
click at [1056, 38] on icon "button" at bounding box center [1058, 38] width 11 height 19
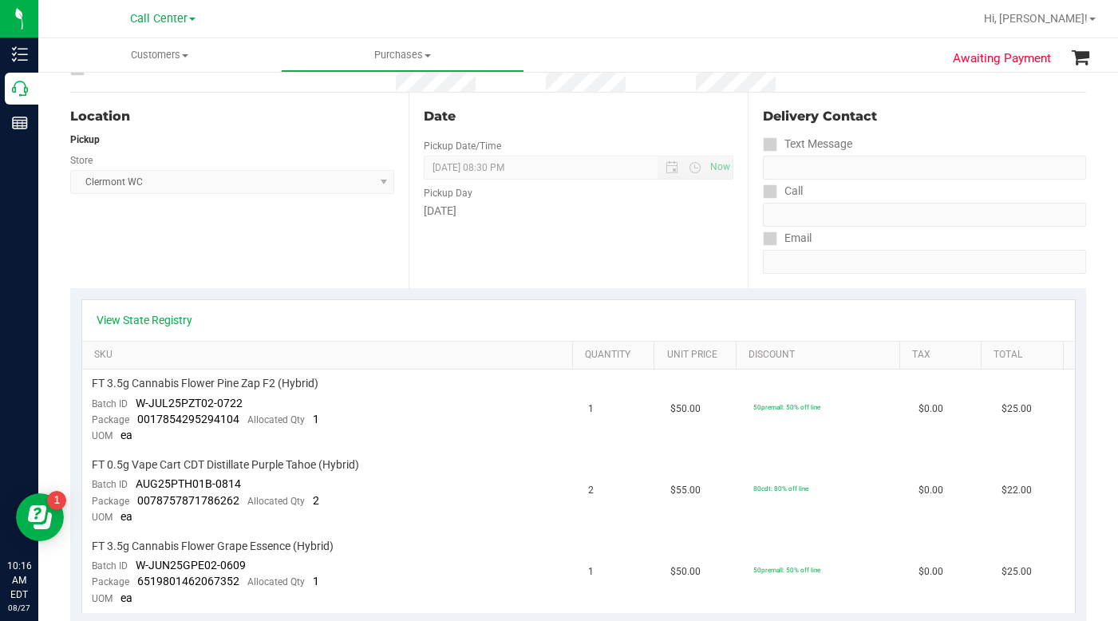
scroll to position [0, 0]
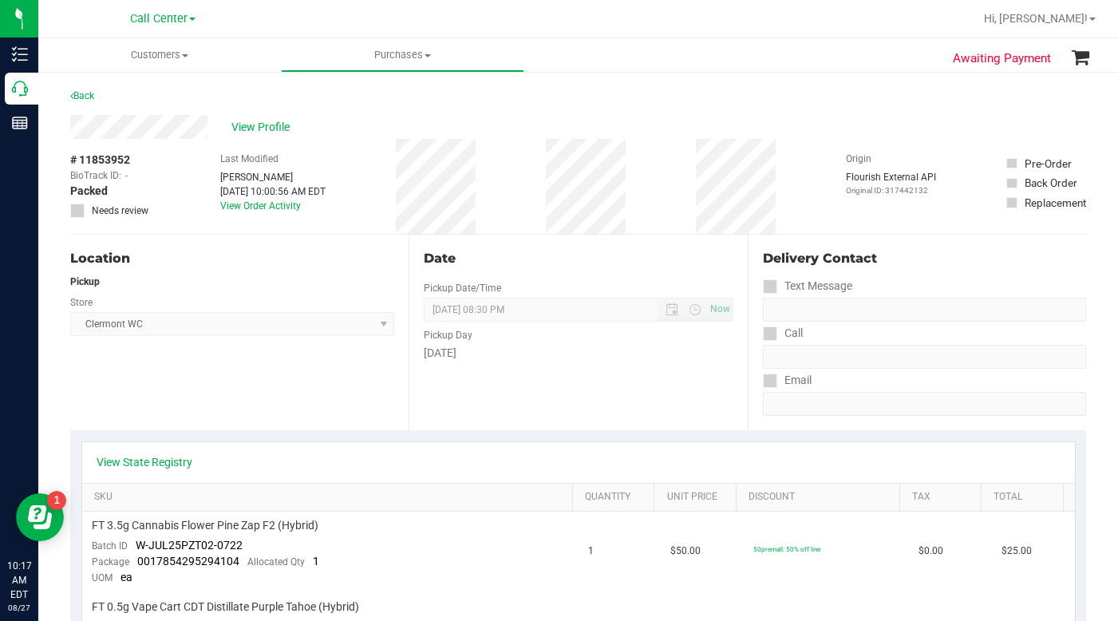
click at [804, 152] on div "# 11853952 BioTrack ID: - Packed Needs review Last Modified Jessica Skaggs Aug …" at bounding box center [578, 186] width 1016 height 95
click at [183, 55] on span at bounding box center [185, 55] width 6 height 3
click at [130, 100] on span "All customers" at bounding box center [95, 96] width 115 height 14
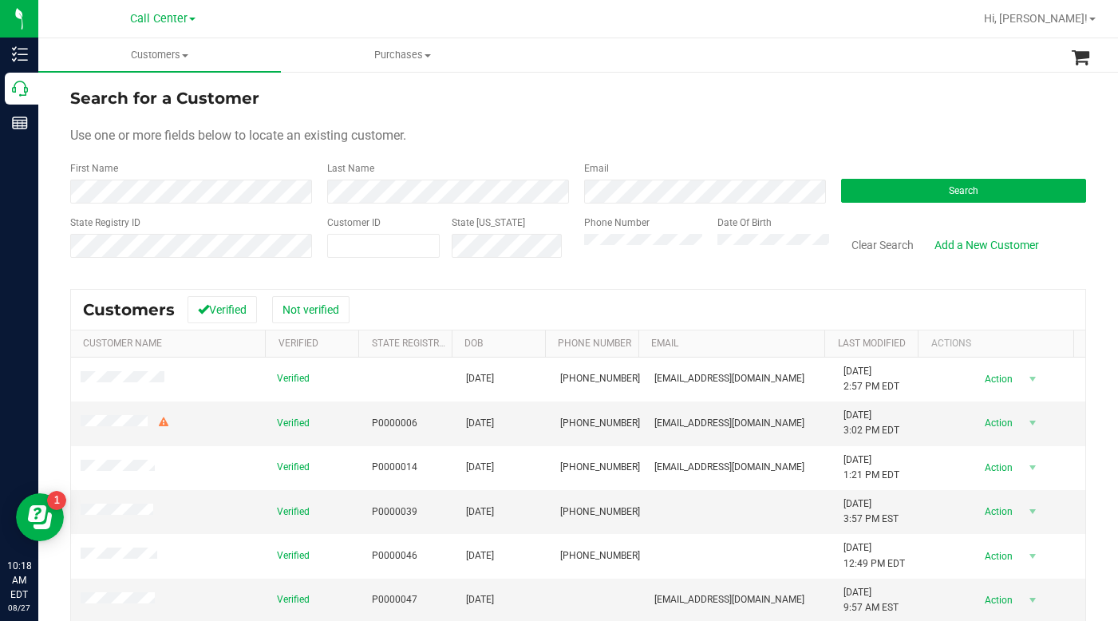
click at [793, 116] on form "Search for a Customer Use one or more fields below to locate an existing custom…" at bounding box center [578, 179] width 1016 height 186
click at [418, 247] on span at bounding box center [383, 246] width 113 height 24
type input "1422071"
click at [860, 178] on div "Search" at bounding box center [957, 182] width 257 height 42
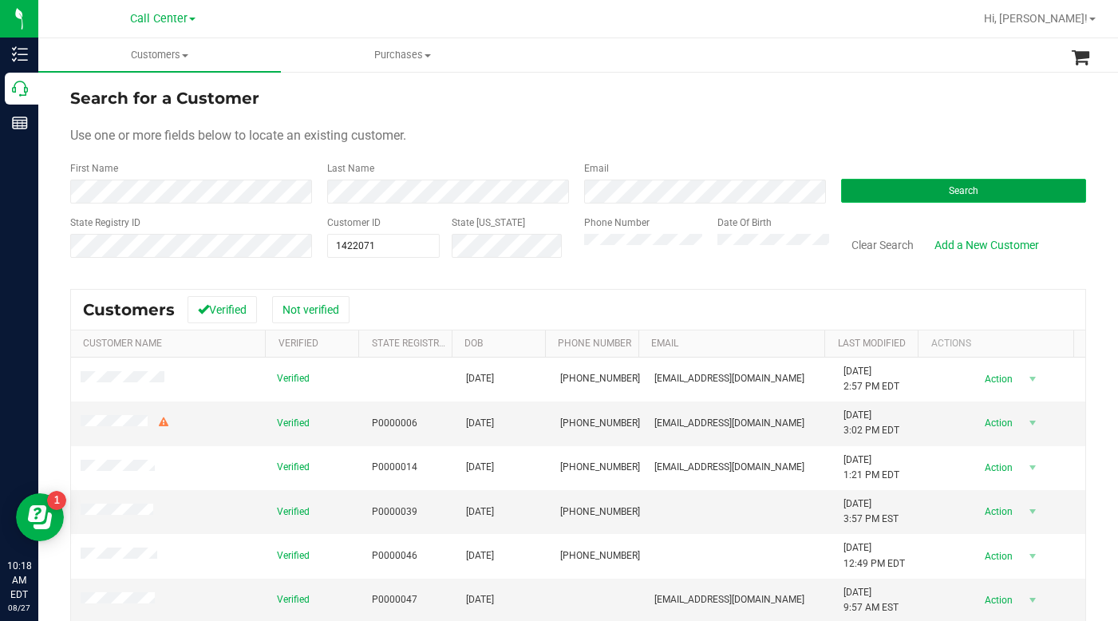
click at [863, 192] on button "Search" at bounding box center [963, 191] width 245 height 24
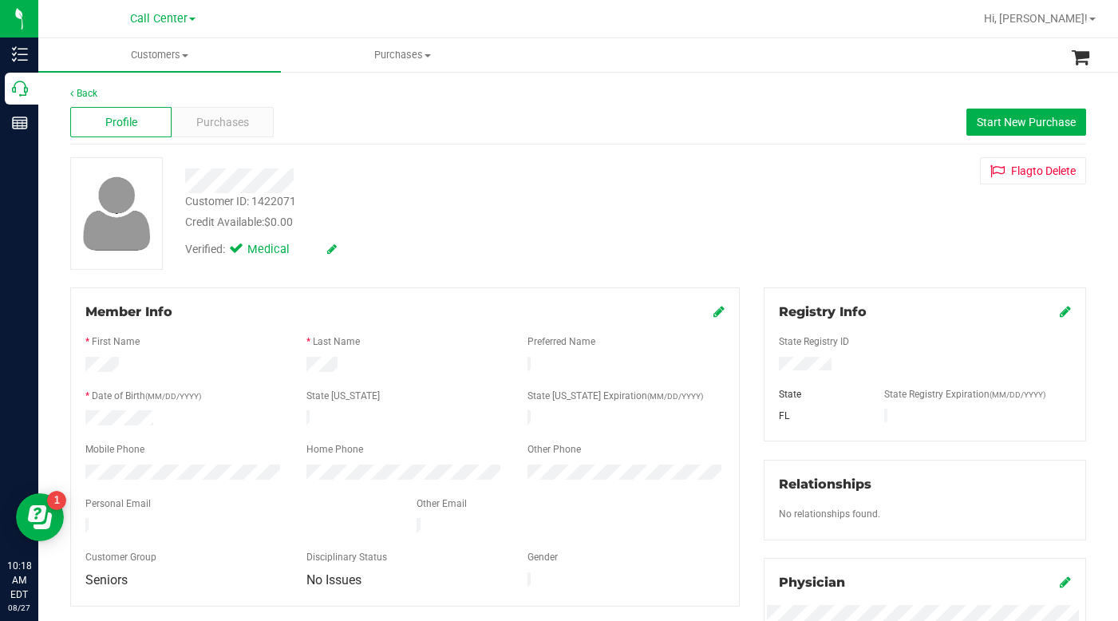
click at [863, 251] on div "Customer ID: 1422071 Credit Available: $0.00 Verified: Medical Flag to Delete" at bounding box center [578, 213] width 1040 height 113
click at [823, 211] on div "Customer ID: 1422071 Credit Available: $0.00 Verified: Medical Flag to Delete" at bounding box center [578, 213] width 1040 height 113
click at [809, 183] on div "Flag to Delete" at bounding box center [925, 170] width 346 height 27
click at [762, 191] on div "Customer ID: 1422071 Credit Available: $0.00 Verified: Medical Flag to Delete" at bounding box center [578, 213] width 1040 height 113
click at [784, 236] on div "Customer ID: 1422071 Credit Available: $0.00 Verified: Medical Flag to Delete" at bounding box center [578, 213] width 1040 height 113
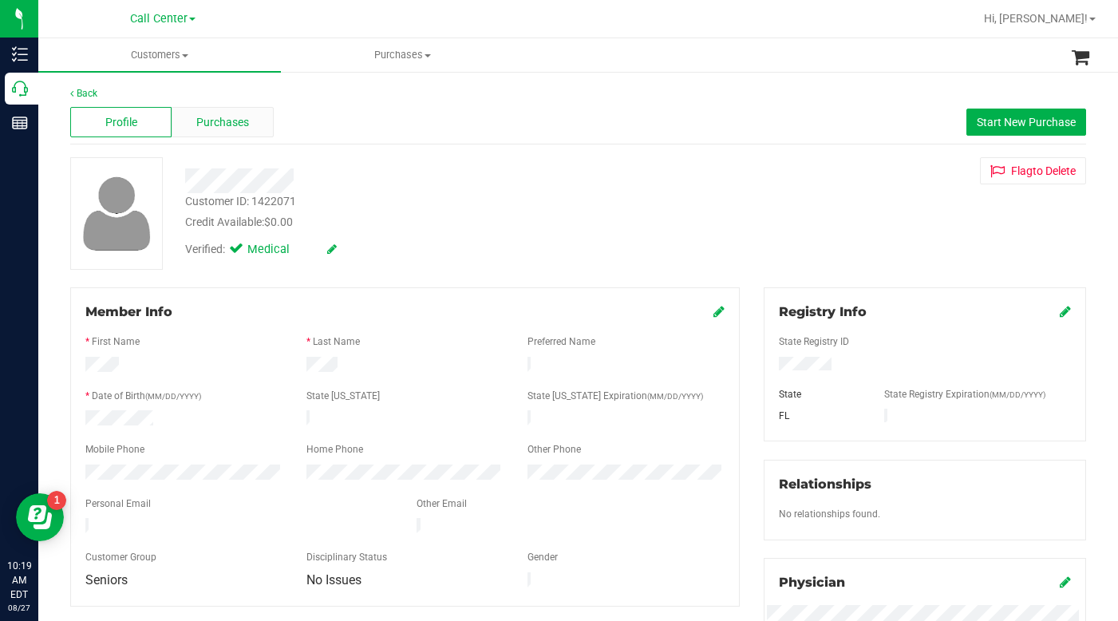
click at [222, 125] on span "Purchases" at bounding box center [222, 122] width 53 height 17
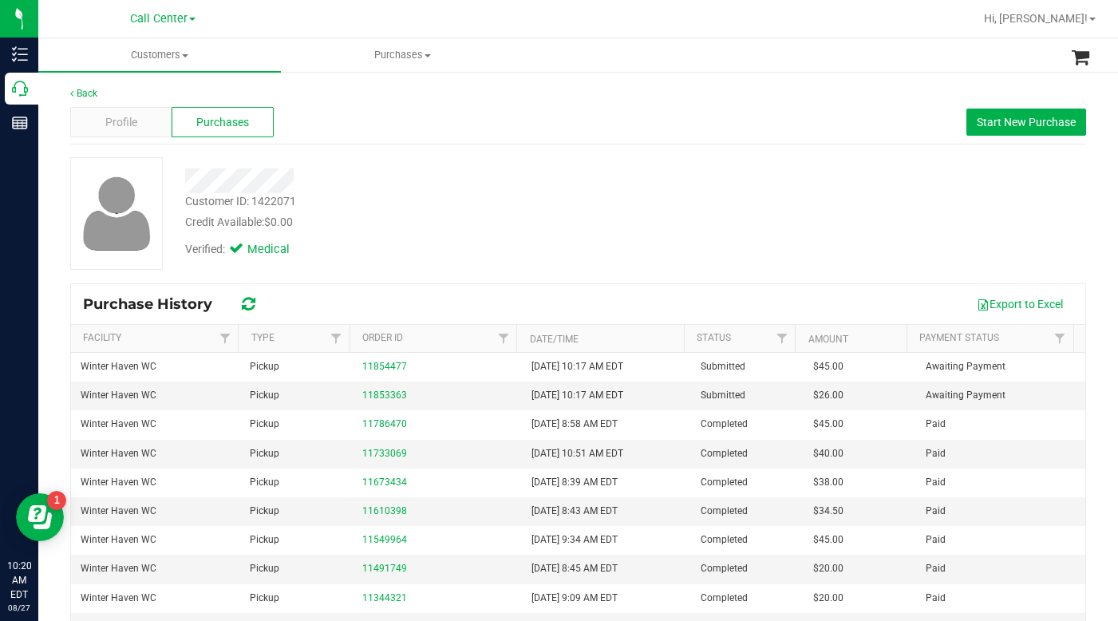
click at [829, 200] on div "Customer ID: 1422071 Credit Available: $0.00 Verified: Medical" at bounding box center [578, 213] width 1040 height 113
click at [799, 244] on div "Customer ID: 1422071 Credit Available: $0.00 Verified: Medical" at bounding box center [578, 213] width 1040 height 113
click at [147, 125] on div "Profile" at bounding box center [120, 122] width 101 height 30
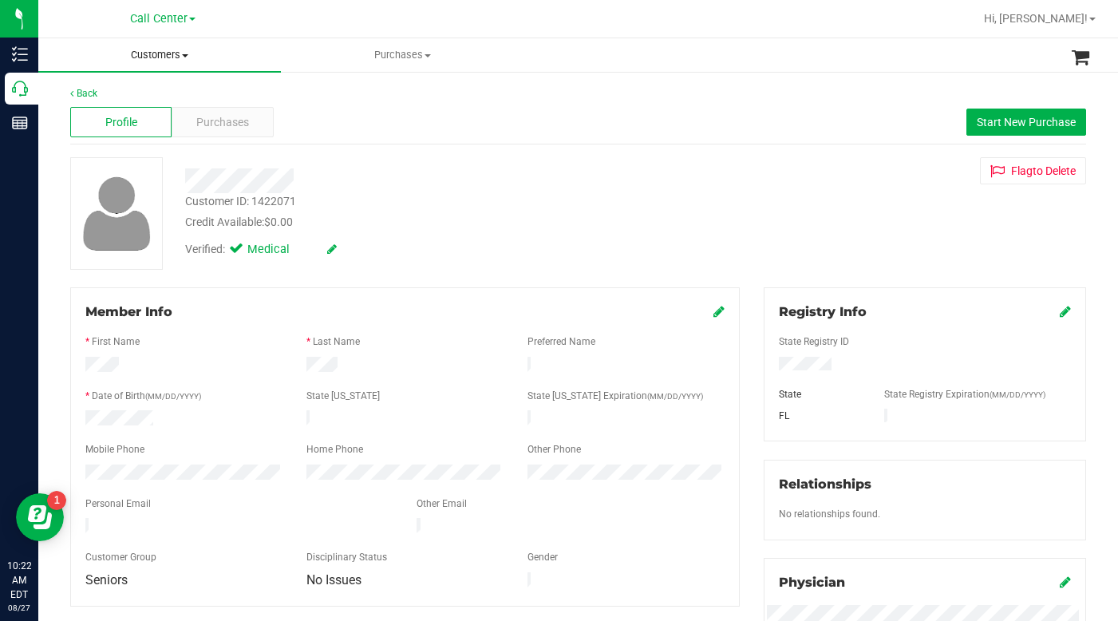
click at [186, 54] on span at bounding box center [185, 55] width 6 height 3
click at [144, 100] on span "All customers" at bounding box center [95, 96] width 115 height 14
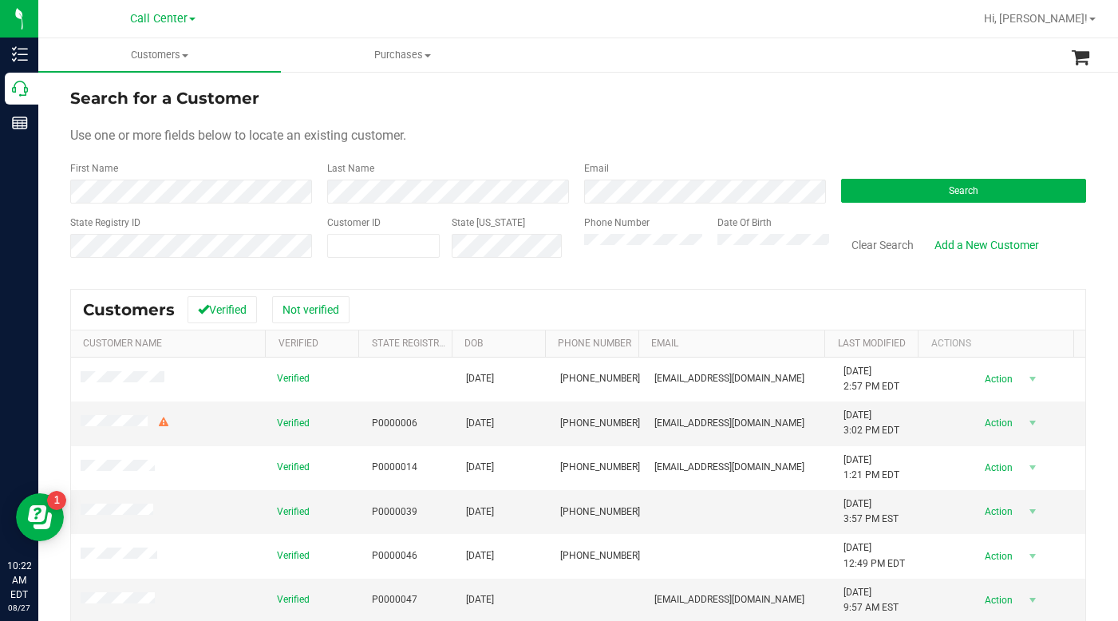
drag, startPoint x: 891, startPoint y: 138, endPoint x: 872, endPoint y: 136, distance: 19.2
click at [891, 138] on div "Use one or more fields below to locate an existing customer." at bounding box center [578, 135] width 1016 height 19
click at [354, 245] on span at bounding box center [383, 246] width 113 height 24
type input "1456475"
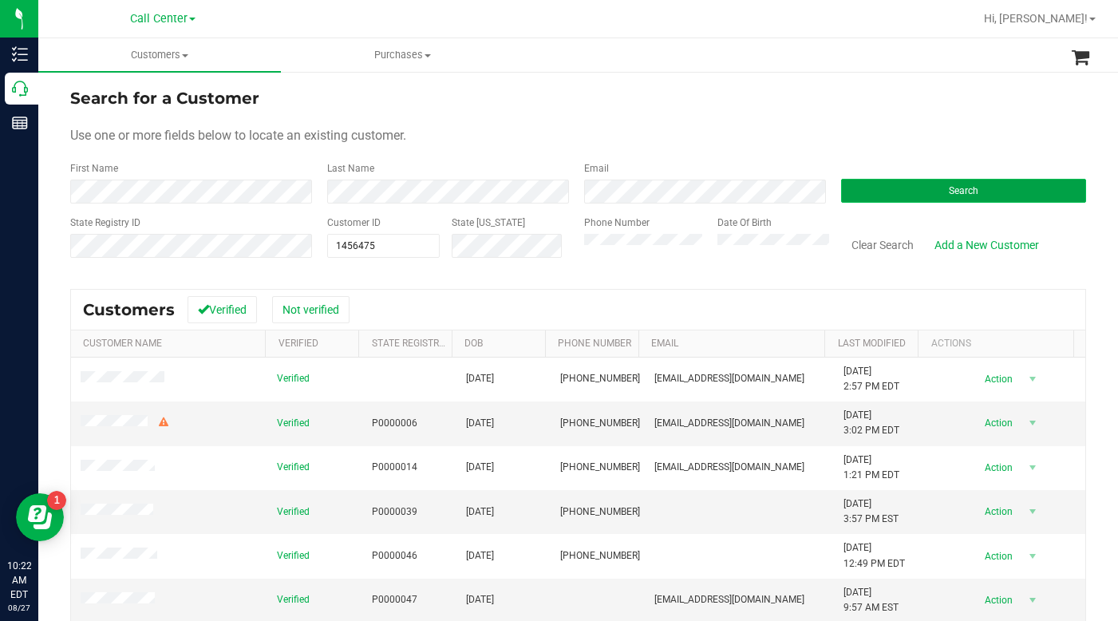
click at [939, 196] on button "Search" at bounding box center [963, 191] width 245 height 24
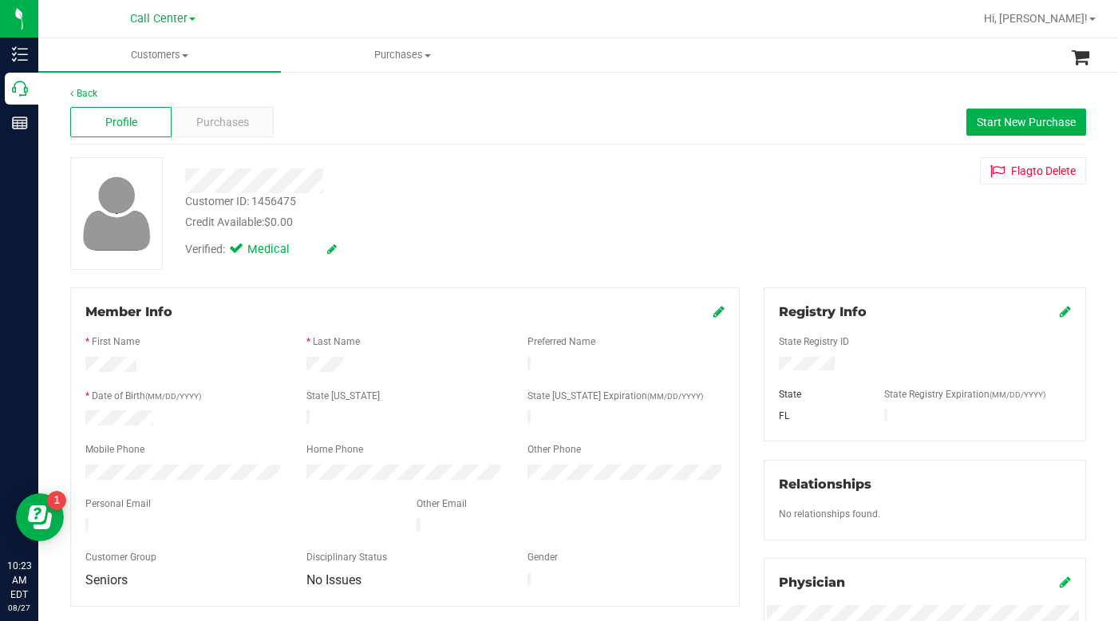
click at [800, 230] on div "Customer ID: 1456475 Credit Available: $0.00 Verified: Medical Flag to Delete" at bounding box center [578, 213] width 1040 height 113
click at [838, 207] on div "Customer ID: 1456475 Credit Available: $0.00 Verified: Medical Flag to Delete" at bounding box center [578, 213] width 1040 height 113
click at [85, 418] on div at bounding box center [183, 419] width 221 height 19
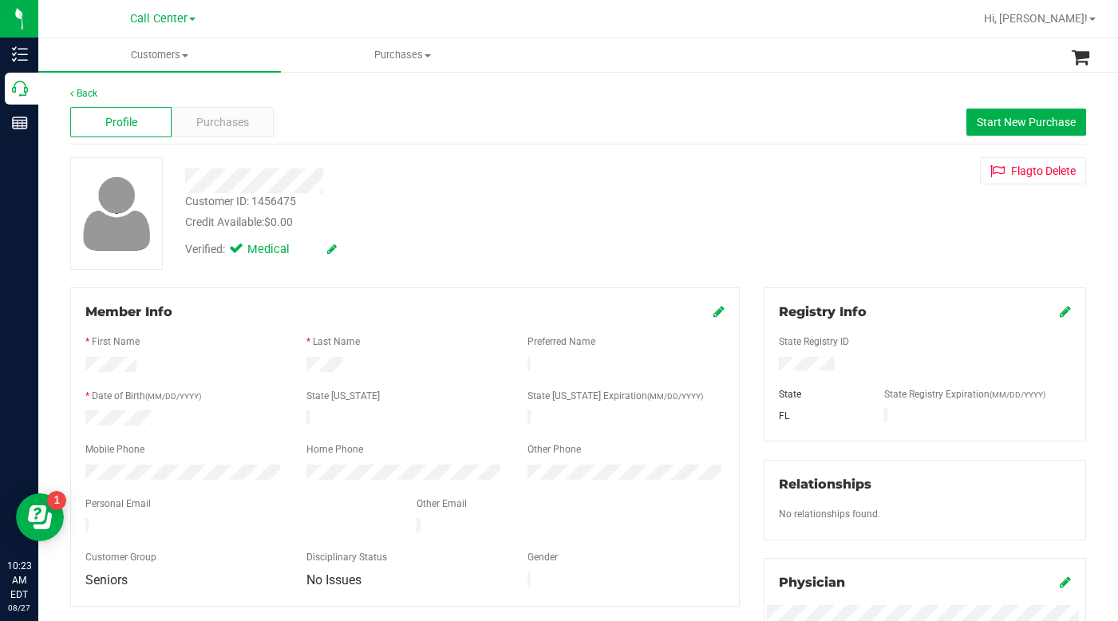
click at [85, 418] on div at bounding box center [183, 419] width 221 height 19
click at [806, 228] on div "Customer ID: 1456475 Credit Available: $0.00 Verified: Medical Flag to Delete" at bounding box center [578, 213] width 1040 height 113
click at [885, 204] on div "Customer ID: 1456475 Credit Available: $0.00 Verified: Medical Flag to Delete" at bounding box center [578, 213] width 1040 height 113
click at [801, 257] on div "Customer ID: 1456475 Credit Available: $0.00 Verified: Medical Flag to Delete" at bounding box center [578, 213] width 1040 height 113
click at [800, 227] on div "Customer ID: 1456475 Credit Available: $0.00 Verified: Medical Flag to Delete" at bounding box center [578, 213] width 1040 height 113
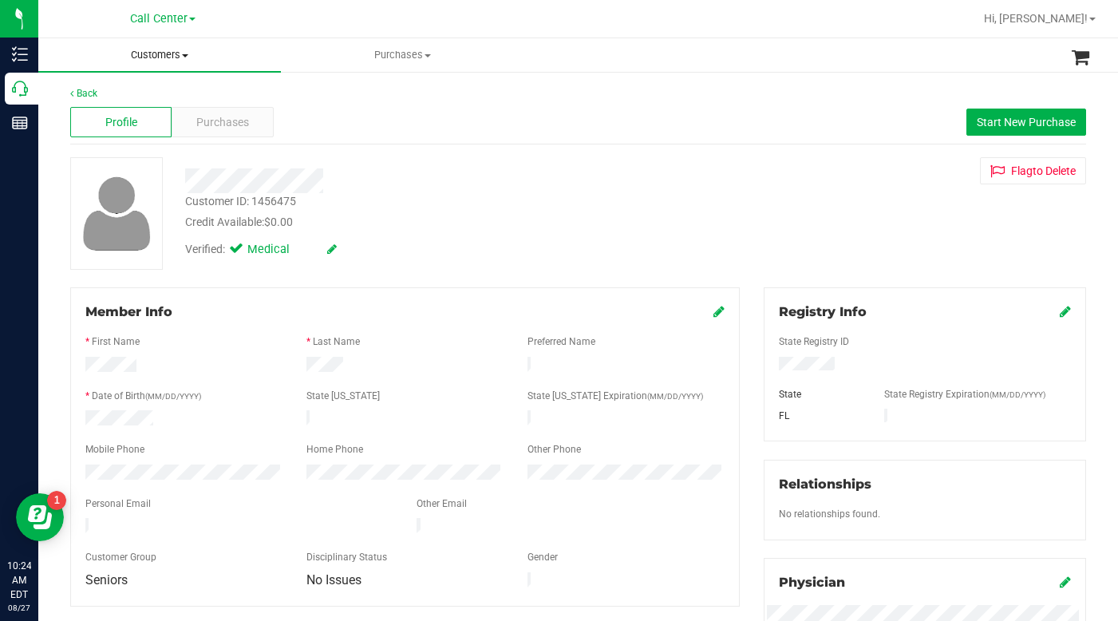
click at [182, 56] on span "Customers" at bounding box center [159, 55] width 243 height 14
click at [95, 95] on span "All customers" at bounding box center [95, 96] width 115 height 14
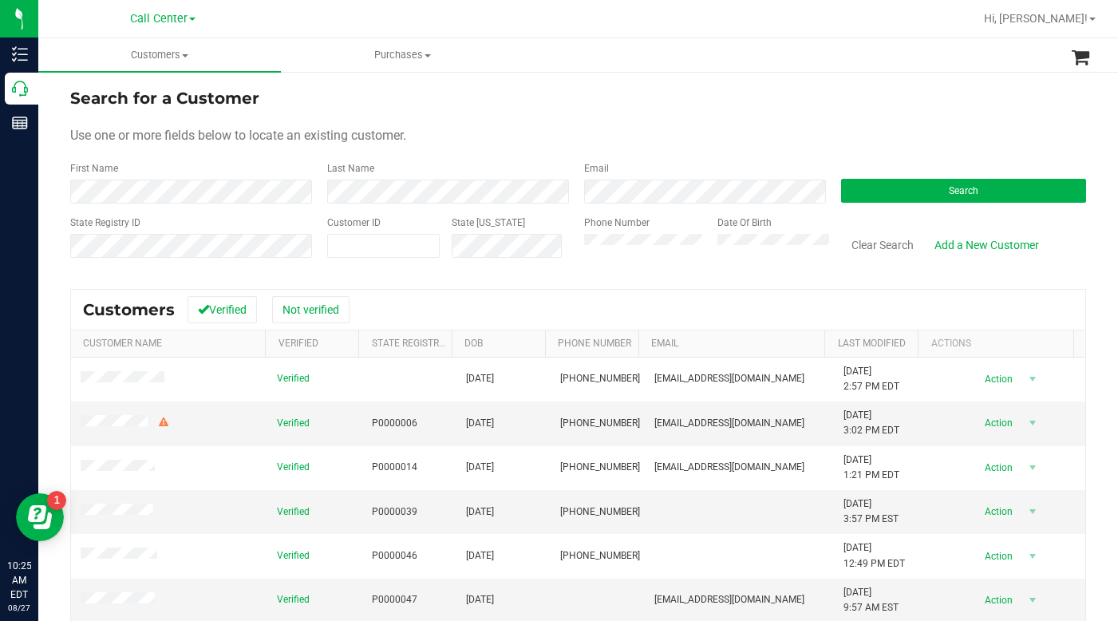
click at [857, 140] on div "Use one or more fields below to locate an existing customer." at bounding box center [578, 135] width 1016 height 19
click at [915, 132] on div "Use one or more fields below to locate an existing customer." at bounding box center [578, 135] width 1016 height 19
click at [815, 138] on div "Use one or more fields below to locate an existing customer." at bounding box center [578, 135] width 1016 height 19
drag, startPoint x: 866, startPoint y: 108, endPoint x: 924, endPoint y: 166, distance: 82.4
click at [866, 109] on div "Search for a Customer" at bounding box center [578, 98] width 1016 height 24
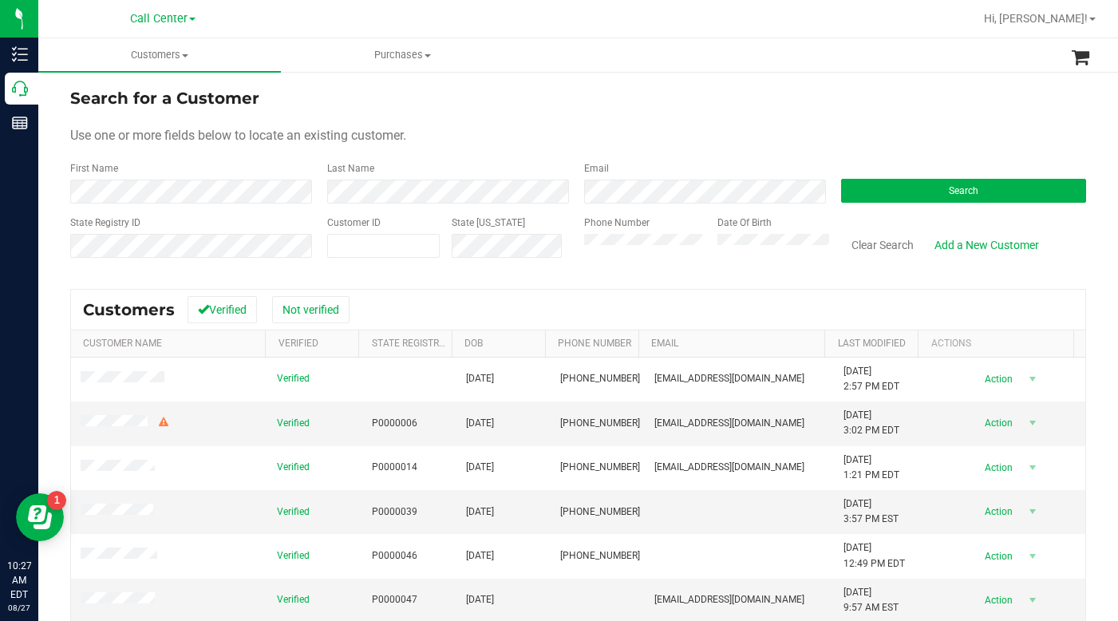
click at [855, 129] on div "Use one or more fields below to locate an existing customer." at bounding box center [578, 135] width 1016 height 19
click at [853, 122] on form "Search for a Customer Use one or more fields below to locate an existing custom…" at bounding box center [578, 179] width 1016 height 186
click at [857, 193] on button "Search" at bounding box center [963, 191] width 245 height 24
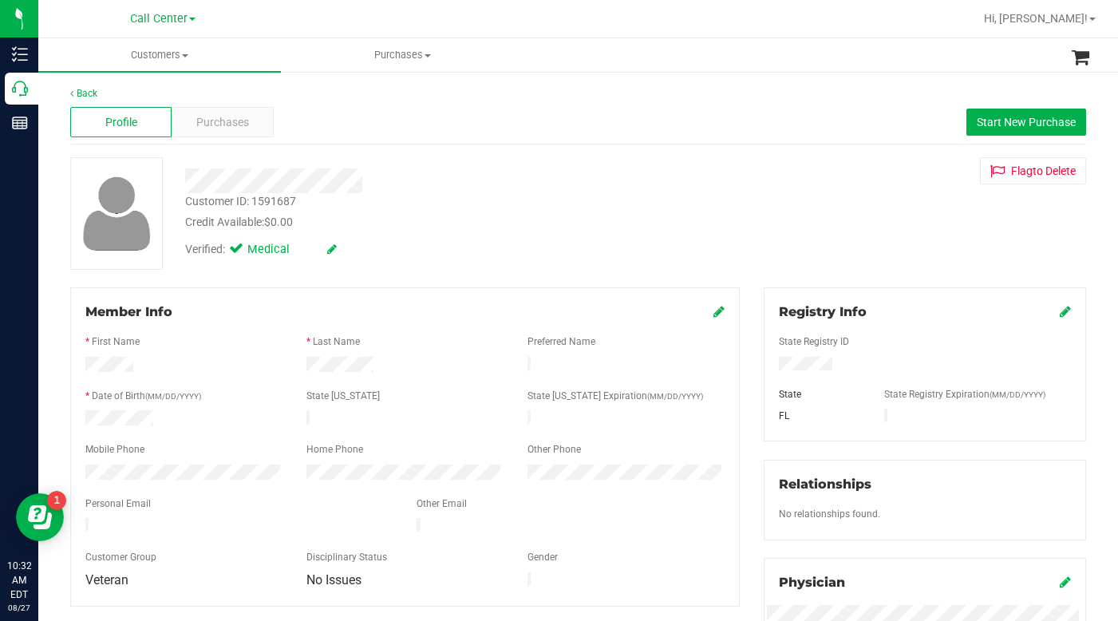
click at [555, 225] on div "Credit Available: $0.00" at bounding box center [433, 222] width 496 height 17
click at [591, 259] on div "Verified: Medical" at bounding box center [433, 248] width 520 height 35
click at [806, 231] on div "Customer ID: 1591687 Credit Available: $0.00 Verified: Medical Flag to Delete" at bounding box center [578, 213] width 1040 height 113
click at [592, 239] on div "Verified: Medical" at bounding box center [433, 248] width 520 height 35
click at [756, 254] on div "Customer ID: 1591687 Credit Available: $0.00 Verified: Medical Flag to Delete" at bounding box center [578, 213] width 1040 height 113
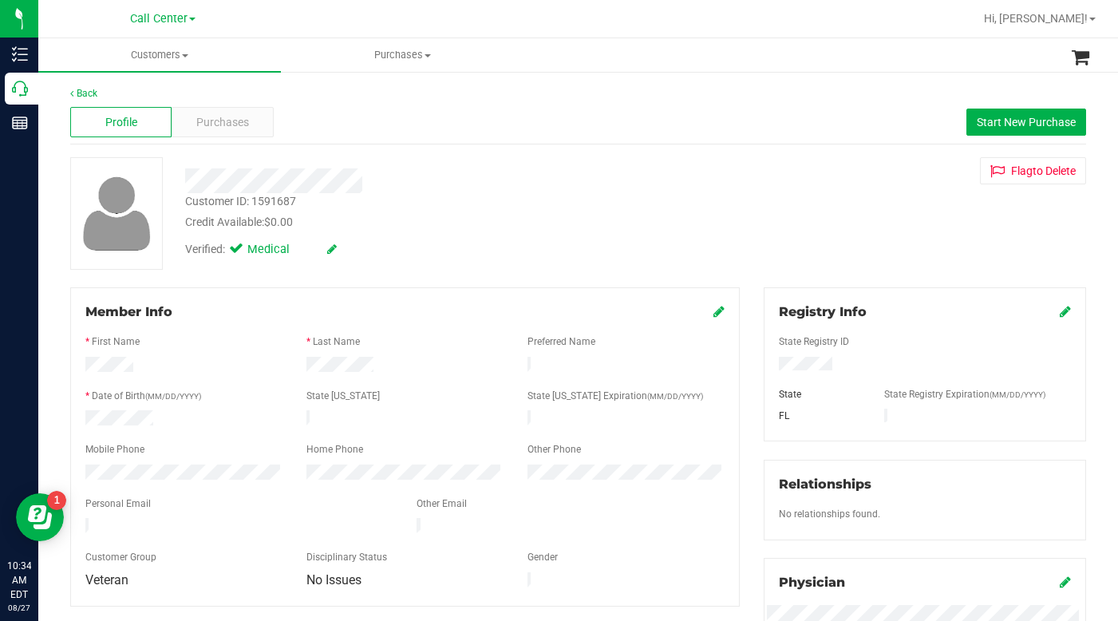
click at [463, 240] on div "Verified: Medical" at bounding box center [433, 248] width 520 height 35
click at [800, 207] on div "Customer ID: 1591687 Credit Available: $0.00 Verified: Medical Flag to Delete" at bounding box center [578, 213] width 1040 height 113
click at [827, 228] on div "Customer ID: 1591687 Credit Available: $0.00 Verified: Medical Flag to Delete" at bounding box center [578, 213] width 1040 height 113
click at [184, 57] on span at bounding box center [185, 55] width 6 height 3
click at [90, 96] on span "All customers" at bounding box center [95, 96] width 115 height 14
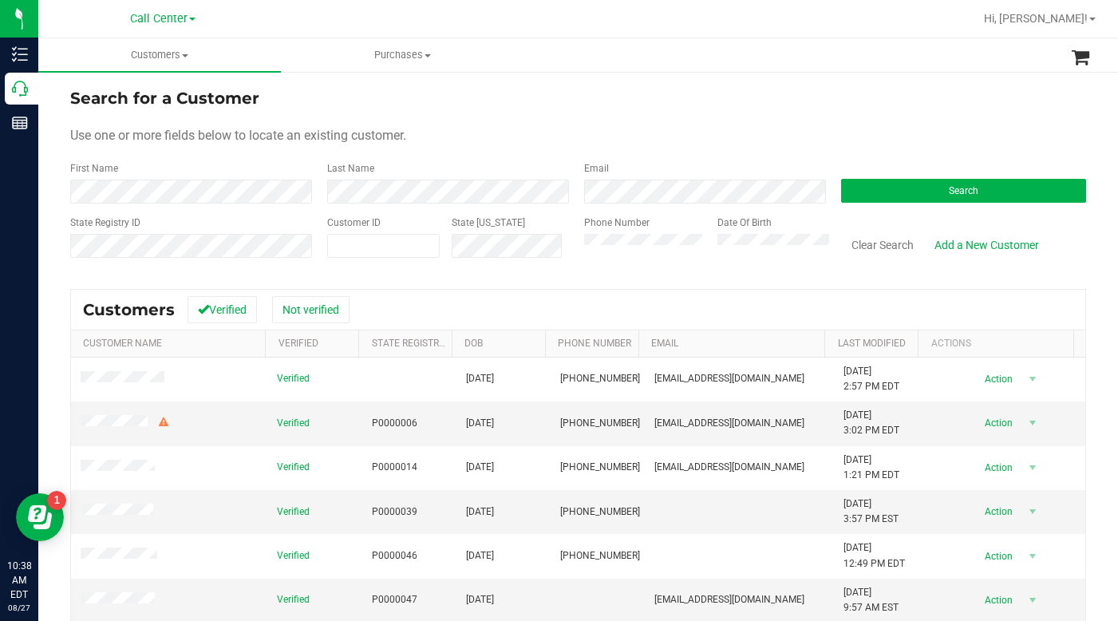
click at [820, 142] on div "Use one or more fields below to locate an existing customer." at bounding box center [578, 135] width 1016 height 19
click at [887, 192] on button "Search" at bounding box center [963, 191] width 245 height 24
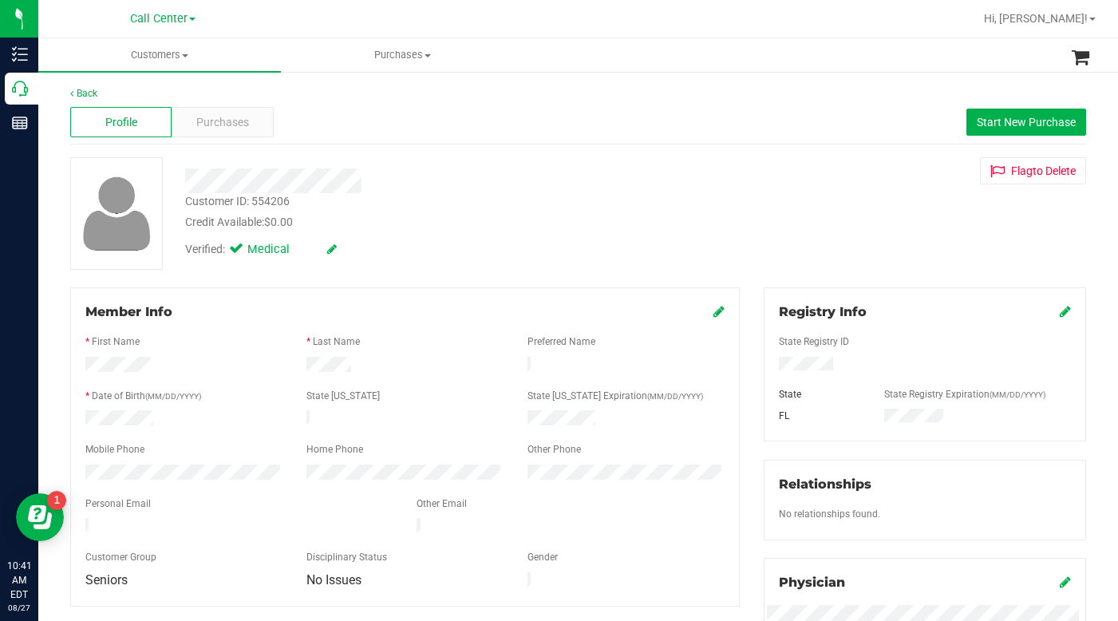
click at [459, 221] on div "Credit Available: $0.00" at bounding box center [433, 222] width 496 height 17
click at [505, 239] on div "Verified: Medical" at bounding box center [433, 248] width 520 height 35
click at [614, 226] on div "Credit Available: $0.00" at bounding box center [433, 222] width 496 height 17
click at [670, 223] on div "Credit Available: $0.00" at bounding box center [433, 222] width 496 height 17
click at [521, 251] on div "Verified: Medical" at bounding box center [433, 248] width 520 height 35
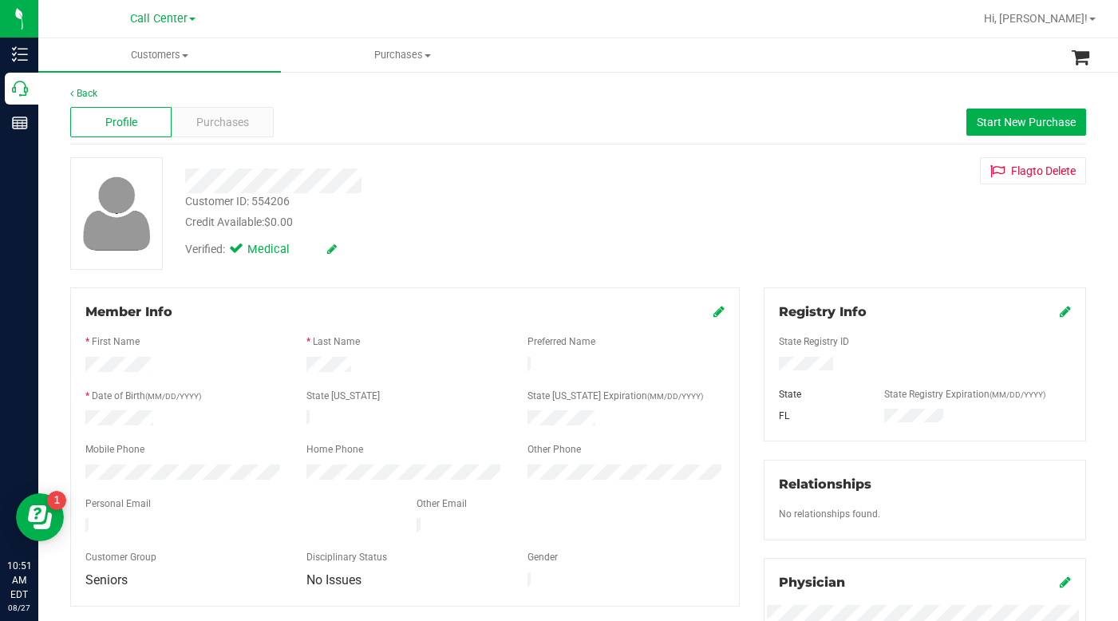
click at [861, 243] on div "Customer ID: 554206 Credit Available: $0.00 Verified: Medical Flag to Delete" at bounding box center [578, 213] width 1040 height 113
click at [804, 240] on div "Customer ID: 554206 Credit Available: $0.00 Verified: Medical Flag to Delete" at bounding box center [578, 213] width 1040 height 113
click at [742, 235] on div "Customer ID: 554206 Credit Available: $0.00 Verified: Medical Flag to Delete" at bounding box center [578, 213] width 1040 height 113
click at [184, 57] on span "Customers" at bounding box center [159, 55] width 243 height 14
click at [109, 89] on span "All customers" at bounding box center [95, 96] width 115 height 14
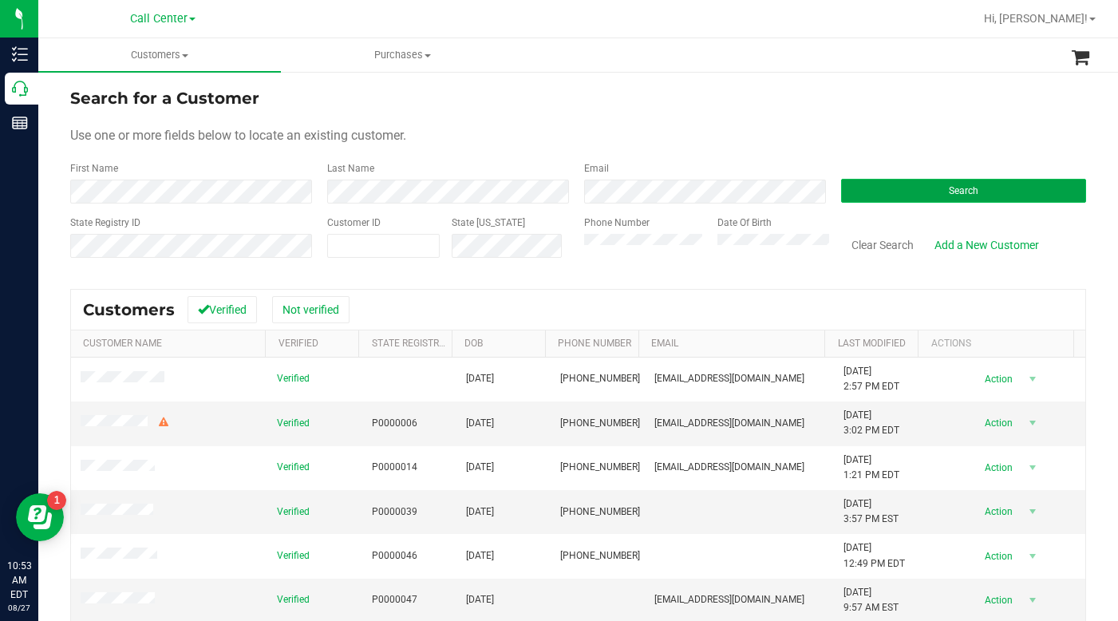
click at [907, 195] on button "Search" at bounding box center [963, 191] width 245 height 24
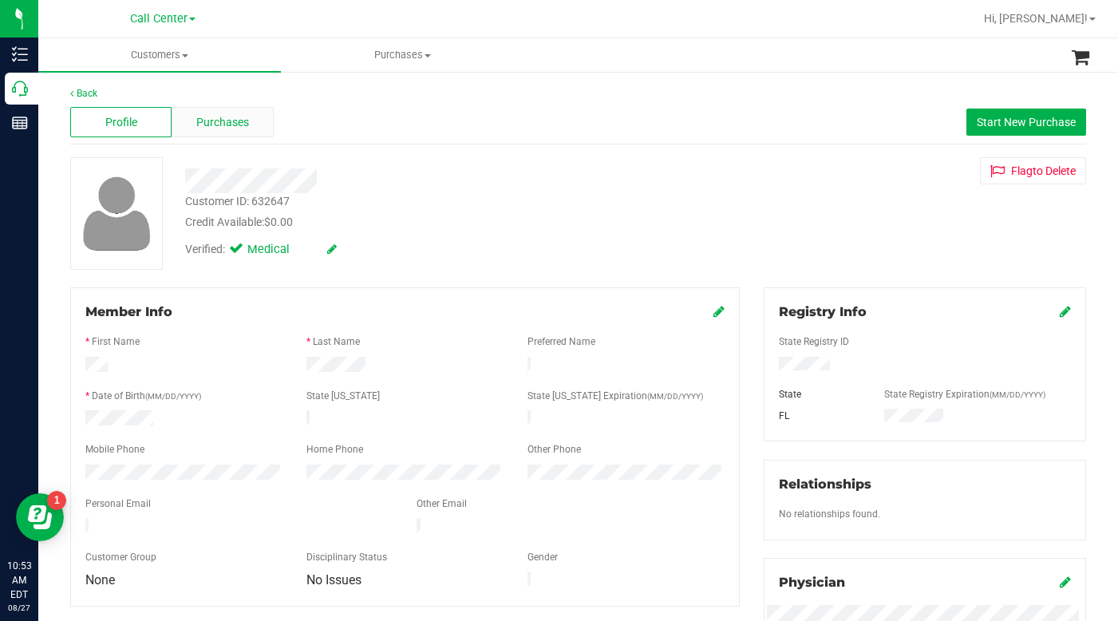
click at [225, 126] on span "Purchases" at bounding box center [222, 122] width 53 height 17
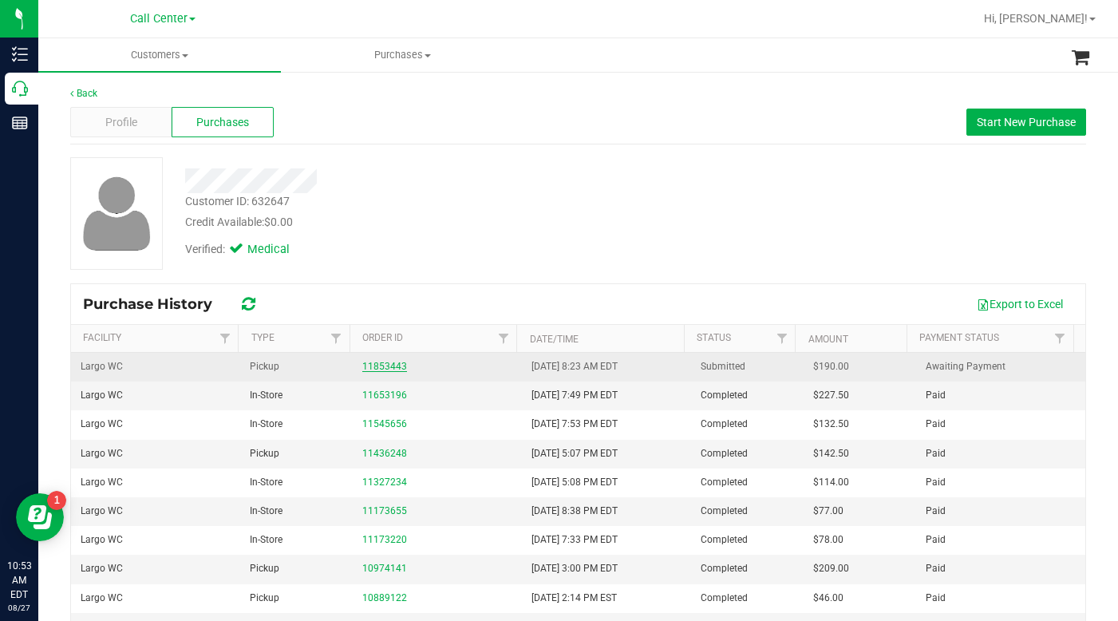
click at [374, 369] on link "11853443" at bounding box center [384, 366] width 45 height 11
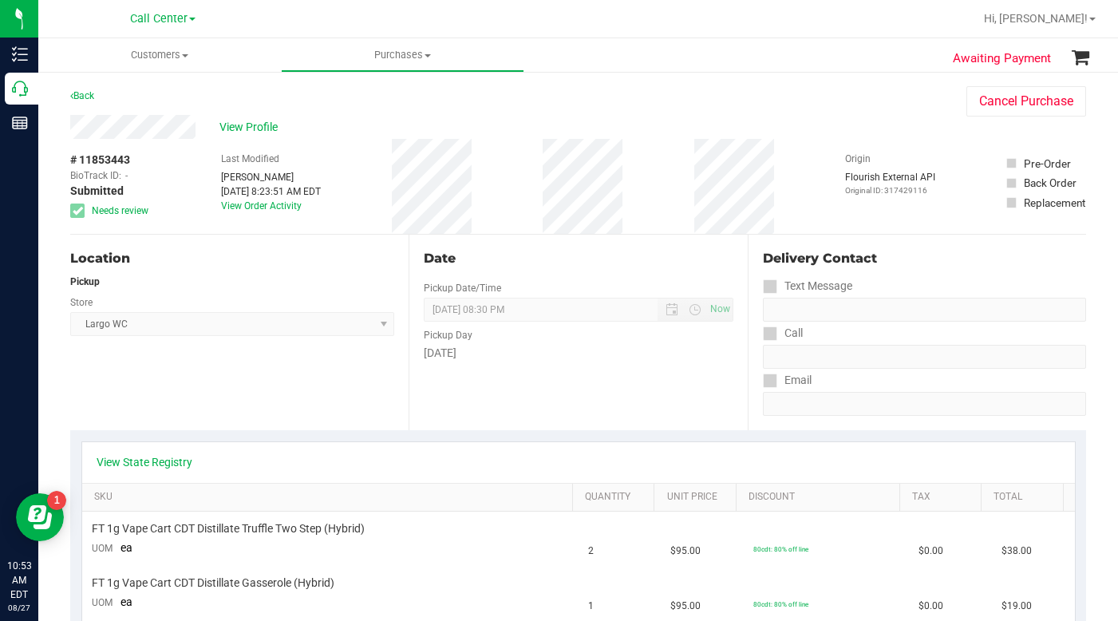
click at [322, 396] on div "Location Pickup Store Largo WC Select Store Bonita Springs WC Boynton Beach WC …" at bounding box center [239, 333] width 338 height 196
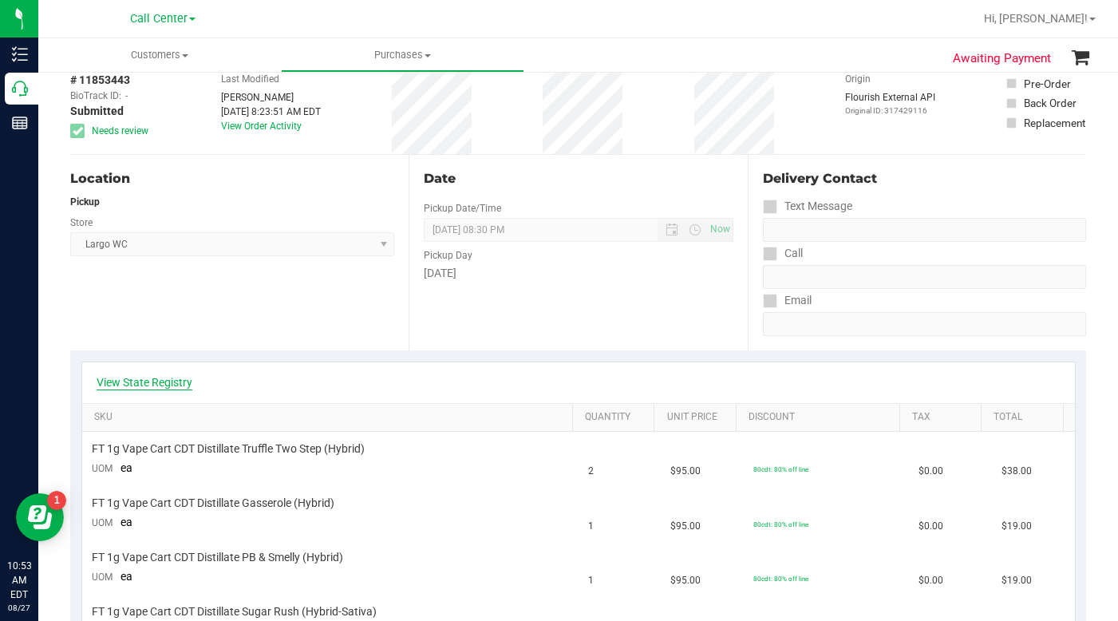
click at [174, 381] on link "View State Registry" at bounding box center [145, 382] width 96 height 16
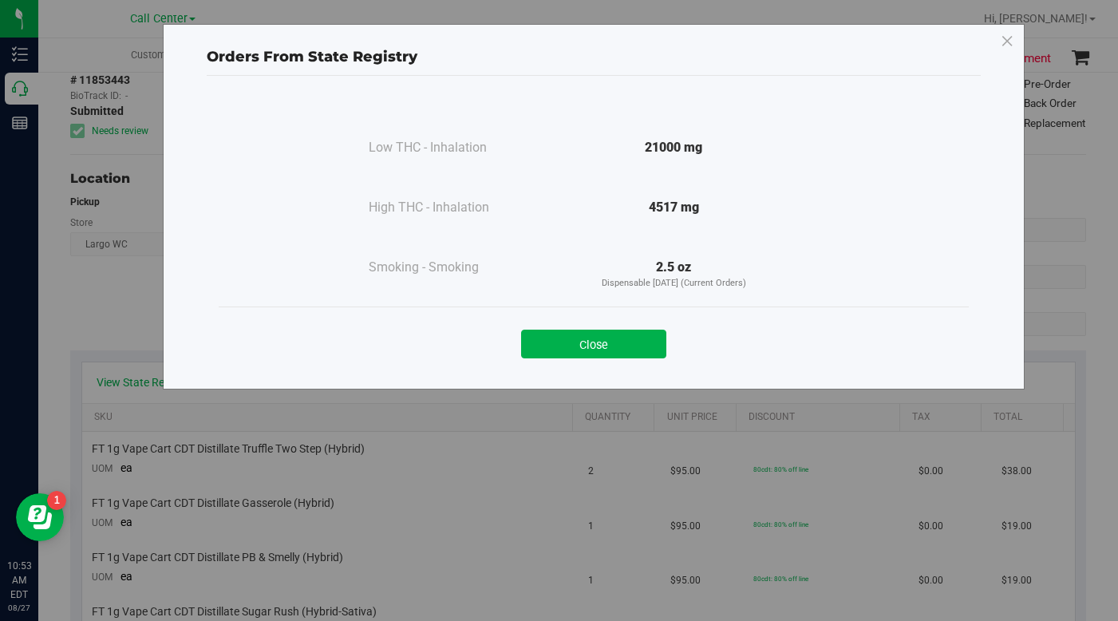
click at [559, 358] on div "Close" at bounding box center [594, 338] width 750 height 65
click at [558, 340] on button "Close" at bounding box center [593, 344] width 145 height 29
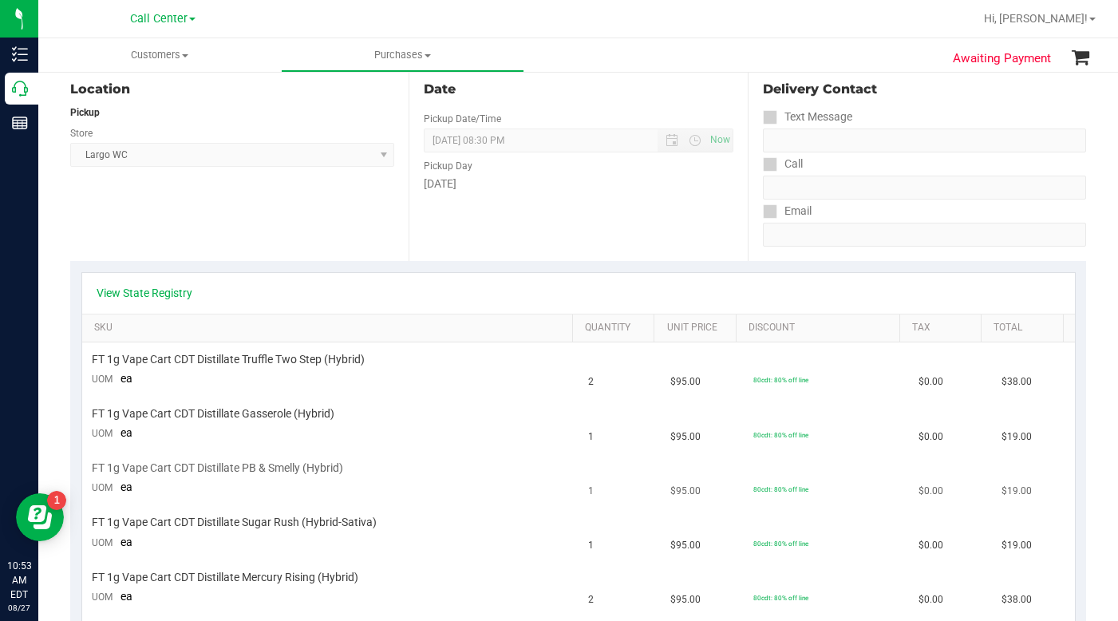
scroll to position [160, 0]
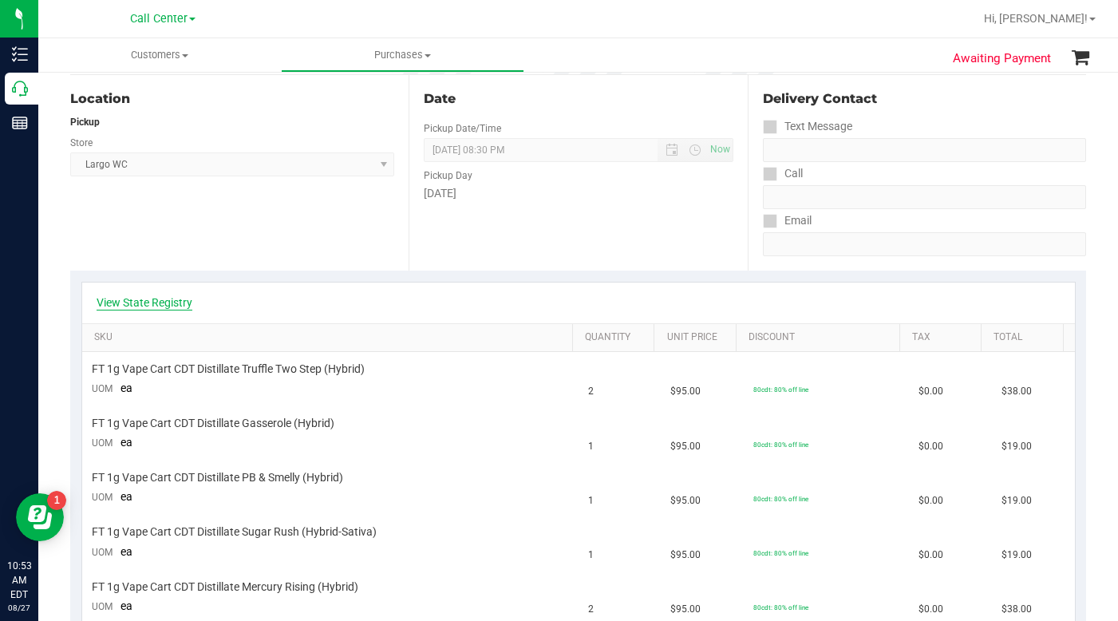
click at [174, 303] on link "View State Registry" at bounding box center [145, 302] width 96 height 16
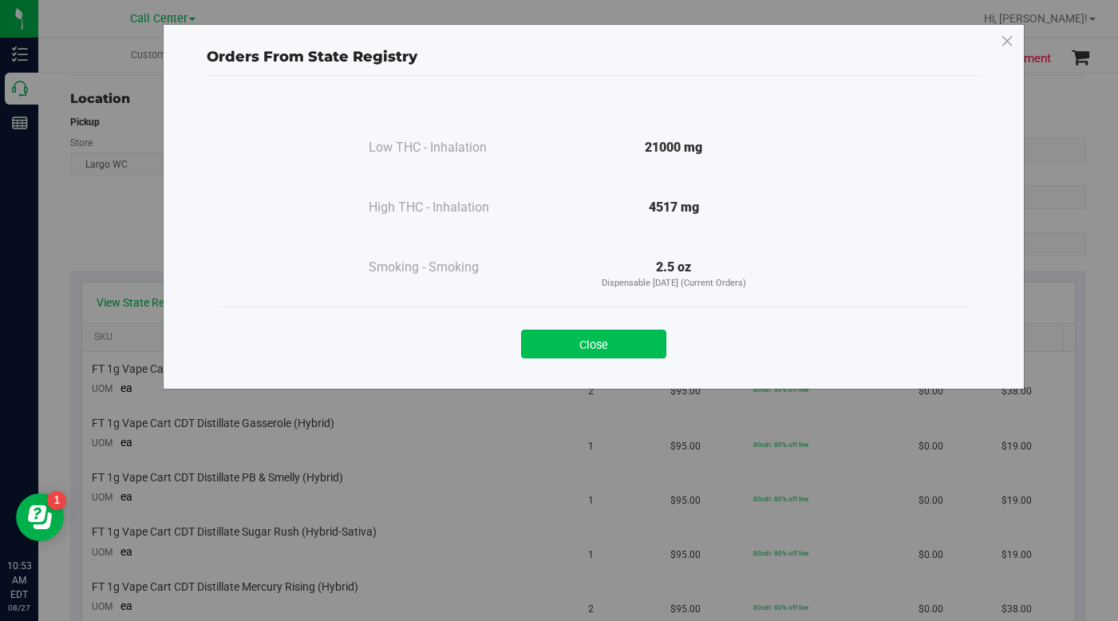
click at [574, 349] on button "Close" at bounding box center [593, 344] width 145 height 29
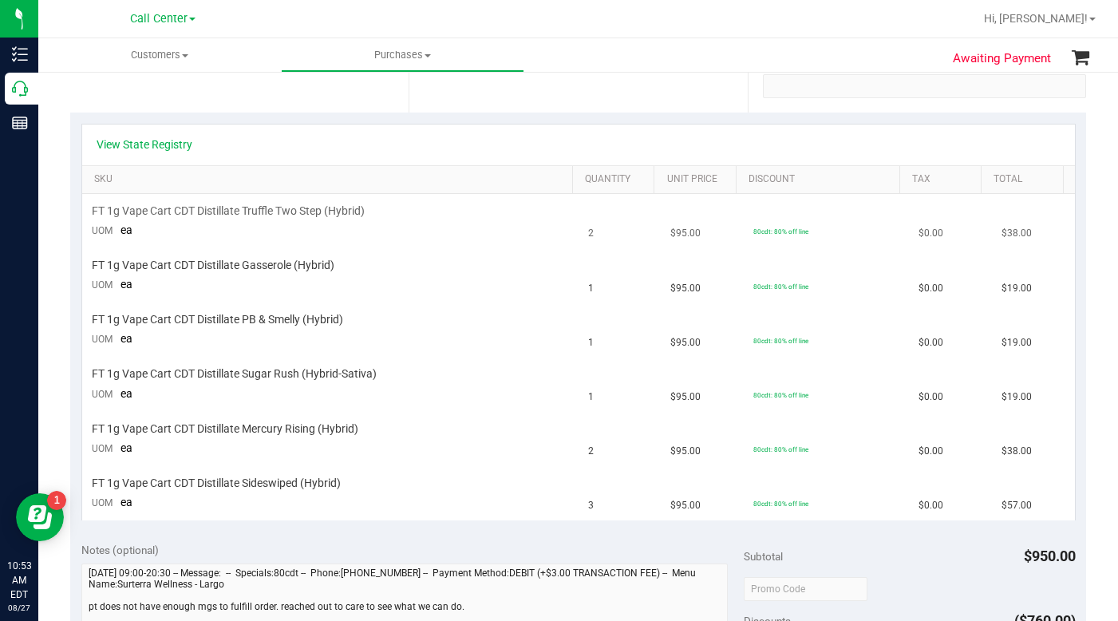
scroll to position [319, 0]
click at [865, 362] on td "80cdt: 80% off line" at bounding box center [826, 383] width 165 height 54
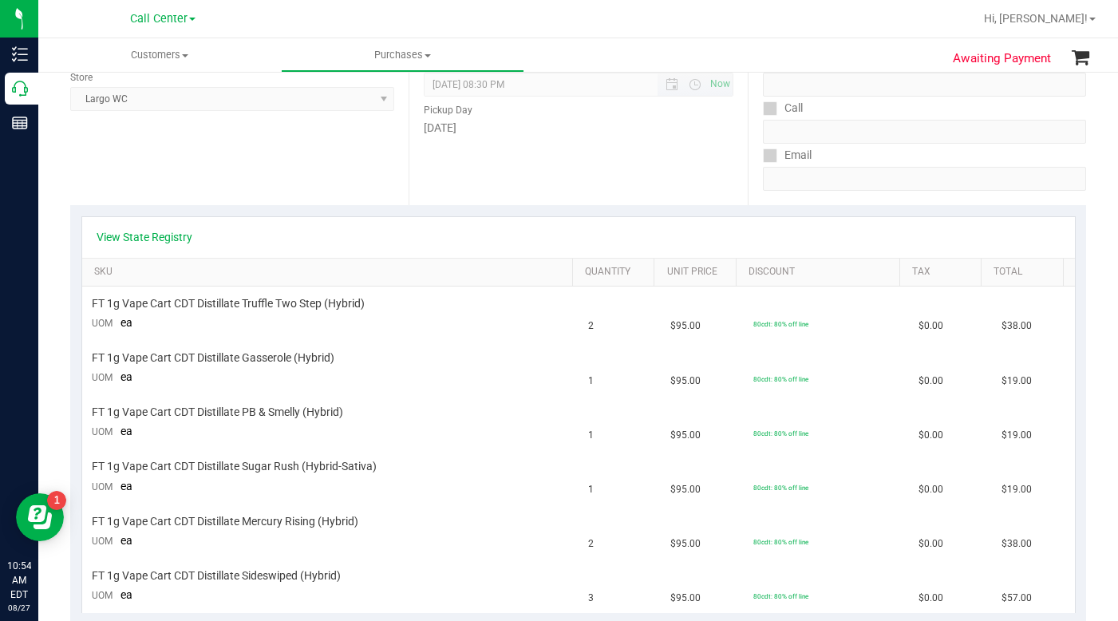
scroll to position [0, 0]
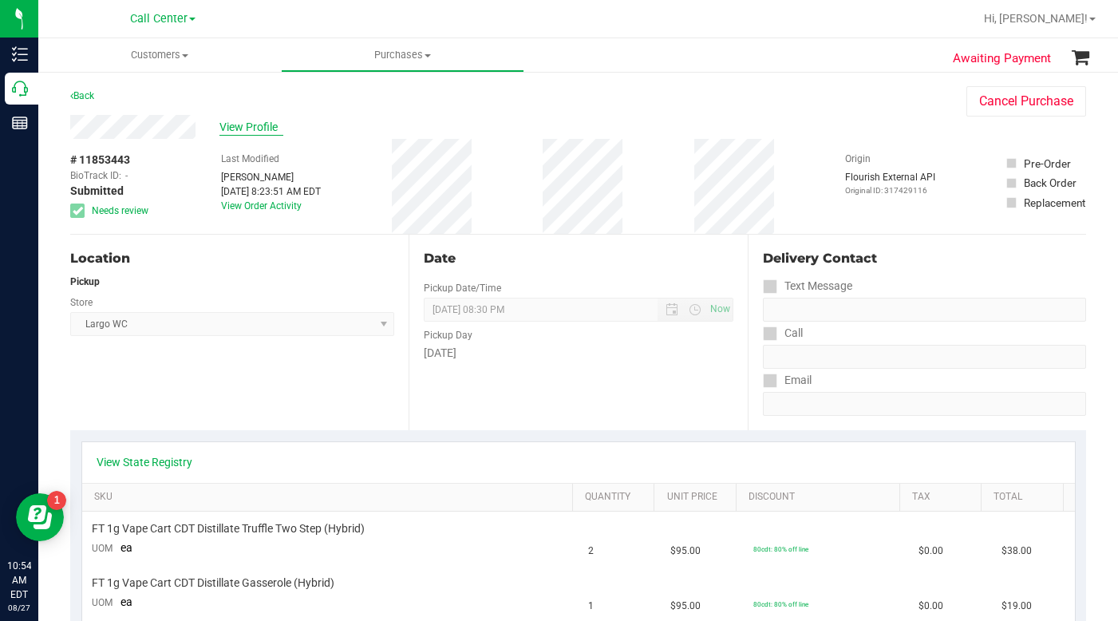
click at [250, 126] on span "View Profile" at bounding box center [251, 127] width 64 height 17
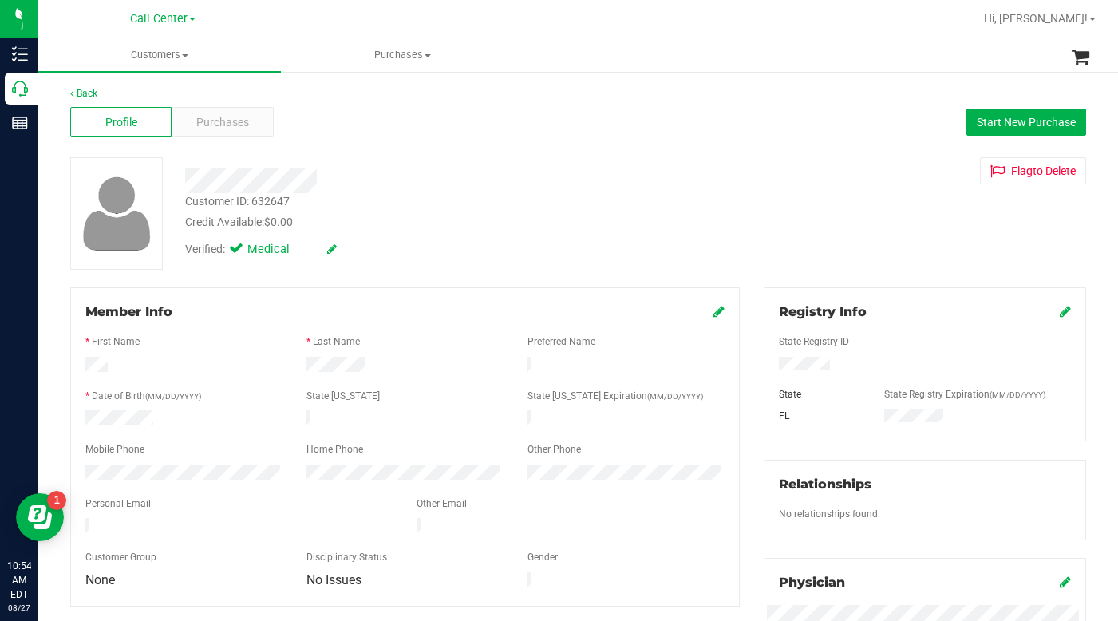
click at [832, 235] on div "Customer ID: 632647 Credit Available: $0.00 Verified: Medical Flag to Delete" at bounding box center [578, 213] width 1040 height 113
click at [209, 126] on span "Purchases" at bounding box center [222, 122] width 53 height 17
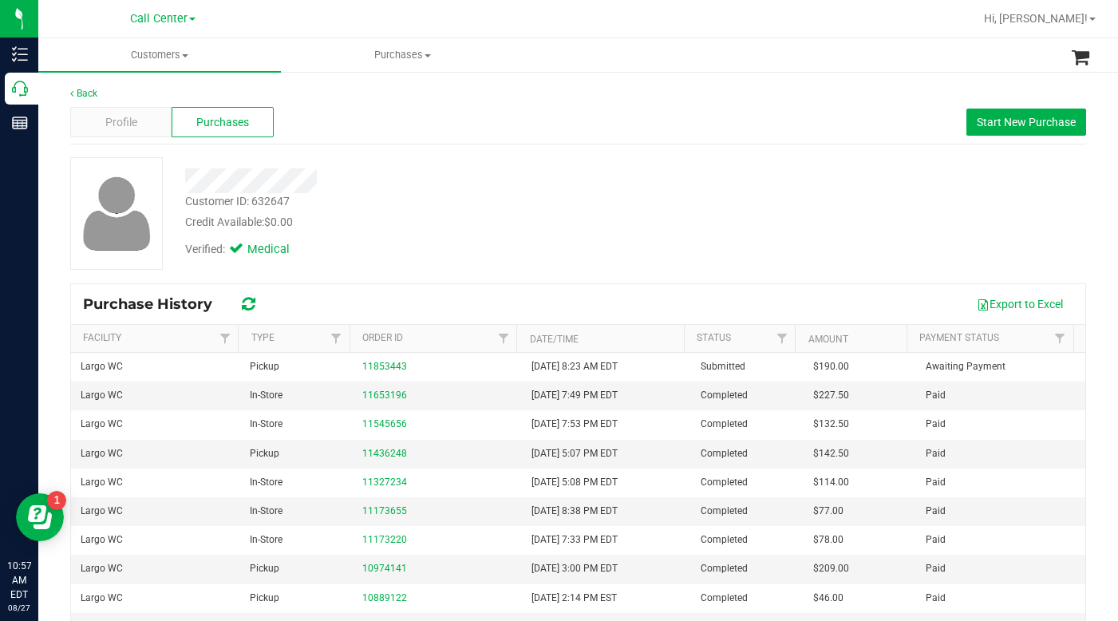
click at [792, 234] on div "Customer ID: 632647 Credit Available: $0.00 Verified: Medical" at bounding box center [578, 213] width 1040 height 113
click at [142, 126] on div "Profile" at bounding box center [120, 122] width 101 height 30
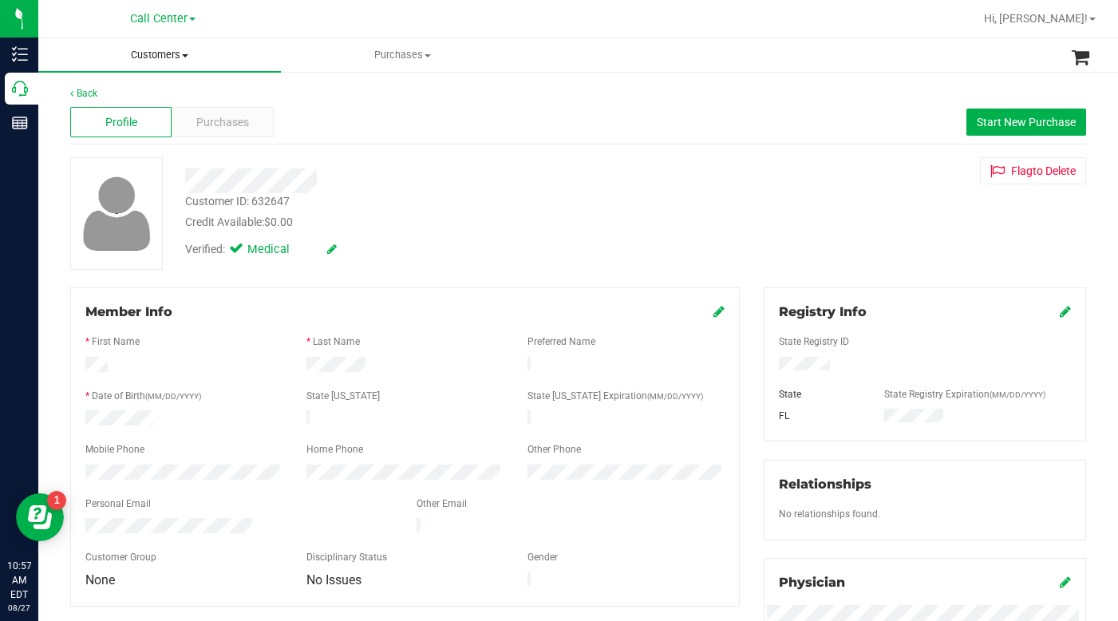
click at [188, 52] on span "Customers" at bounding box center [159, 55] width 243 height 14
click at [125, 101] on span "All customers" at bounding box center [95, 96] width 115 height 14
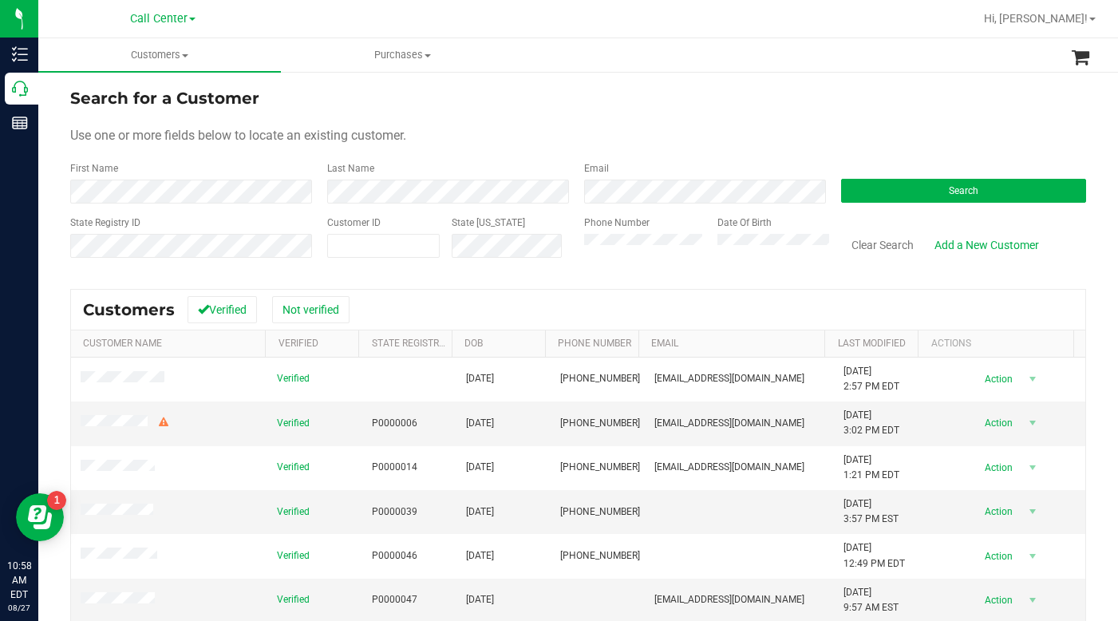
click at [862, 121] on form "Search for a Customer Use one or more fields below to locate an existing custom…" at bounding box center [578, 179] width 1016 height 186
click at [867, 109] on div "Search for a Customer" at bounding box center [578, 98] width 1016 height 24
click at [893, 196] on button "Search" at bounding box center [963, 191] width 245 height 24
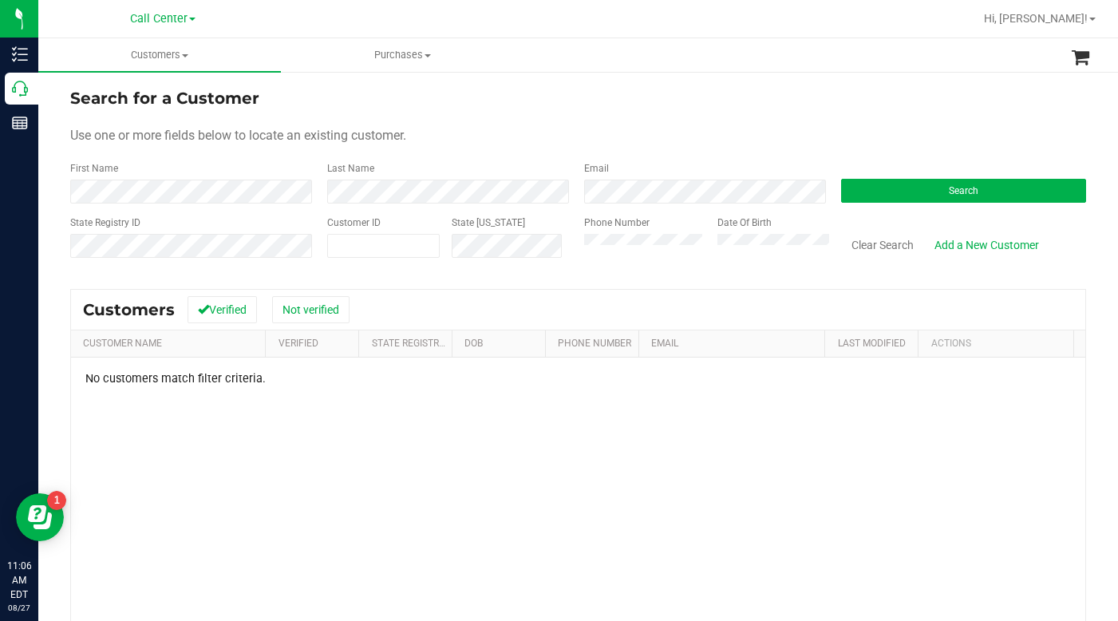
click at [618, 135] on div "Use one or more fields below to locate an existing customer." at bounding box center [578, 135] width 1016 height 19
click at [527, 148] on form "Search for a Customer Use one or more fields below to locate an existing custom…" at bounding box center [578, 179] width 1016 height 186
click at [783, 128] on div "Use one or more fields below to locate an existing customer." at bounding box center [578, 135] width 1016 height 19
click at [642, 117] on form "Search for a Customer Use one or more fields below to locate an existing custom…" at bounding box center [578, 179] width 1016 height 186
click at [634, 141] on div "Use one or more fields below to locate an existing customer." at bounding box center [578, 135] width 1016 height 19
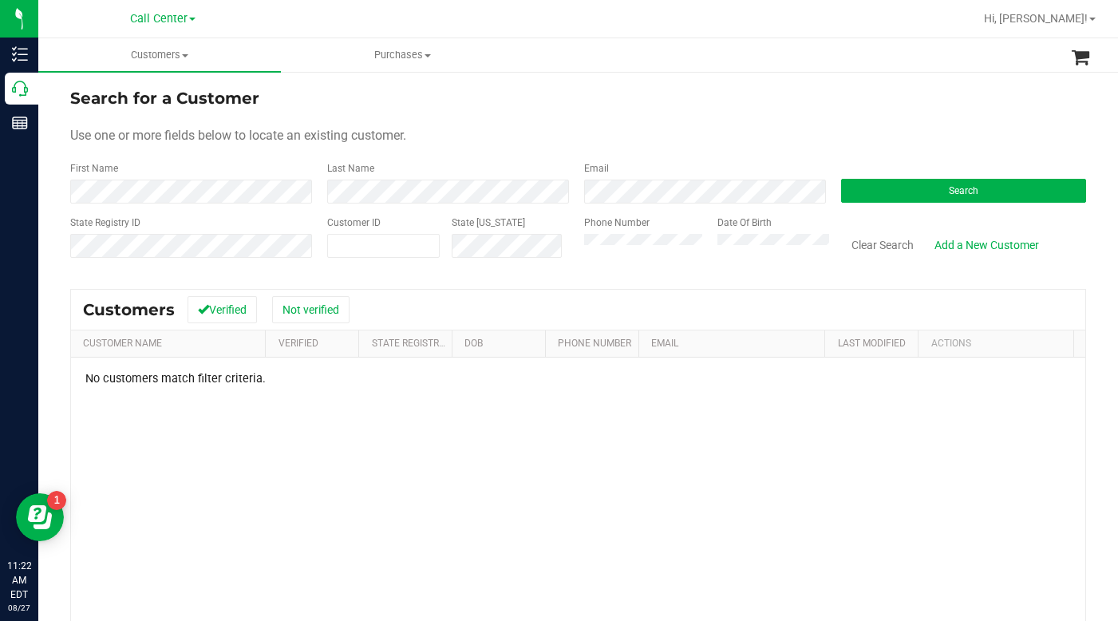
click at [921, 123] on form "Search for a Customer Use one or more fields below to locate an existing custom…" at bounding box center [578, 179] width 1016 height 186
click at [907, 134] on div "Use one or more fields below to locate an existing customer." at bounding box center [578, 135] width 1016 height 19
click at [787, 136] on div "Use one or more fields below to locate an existing customer." at bounding box center [578, 135] width 1016 height 19
click at [870, 194] on button "Search" at bounding box center [963, 191] width 245 height 24
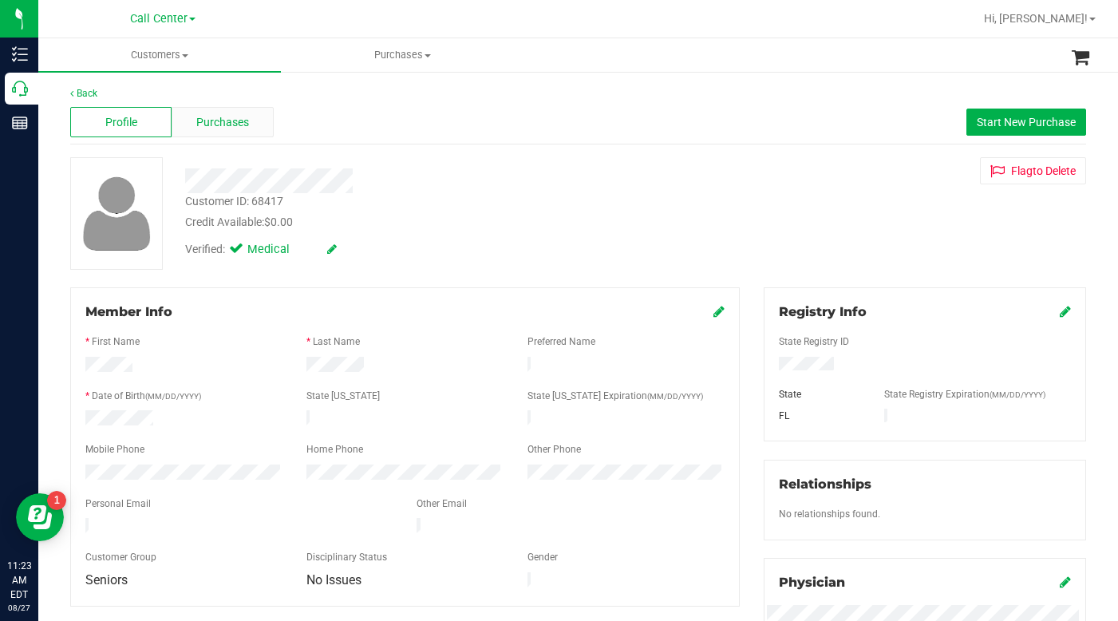
click at [236, 116] on span "Purchases" at bounding box center [222, 122] width 53 height 17
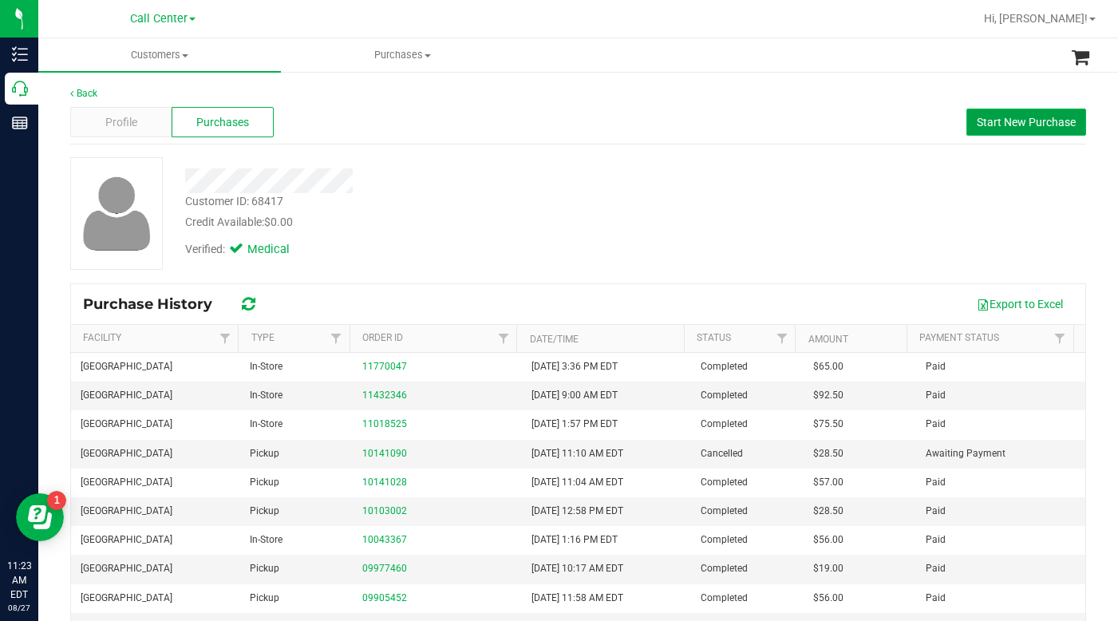
click at [983, 121] on span "Start New Purchase" at bounding box center [1026, 122] width 99 height 13
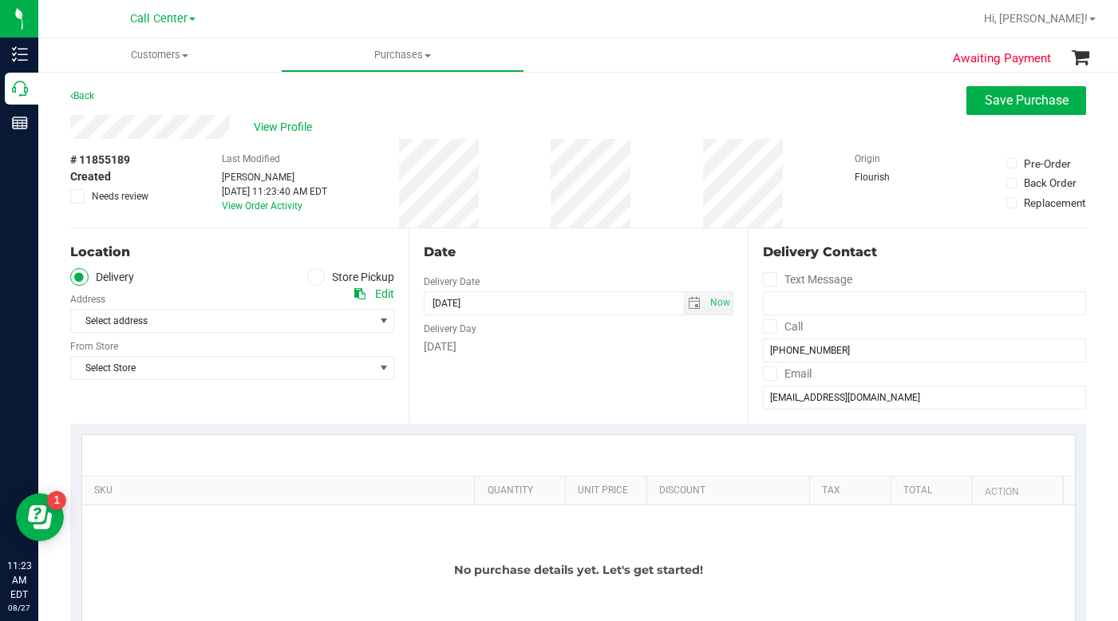
click at [311, 277] on icon at bounding box center [316, 277] width 10 height 0
click at [0, 0] on input "Store Pickup" at bounding box center [0, 0] width 0 height 0
click at [223, 318] on span "Select Store" at bounding box center [222, 321] width 302 height 22
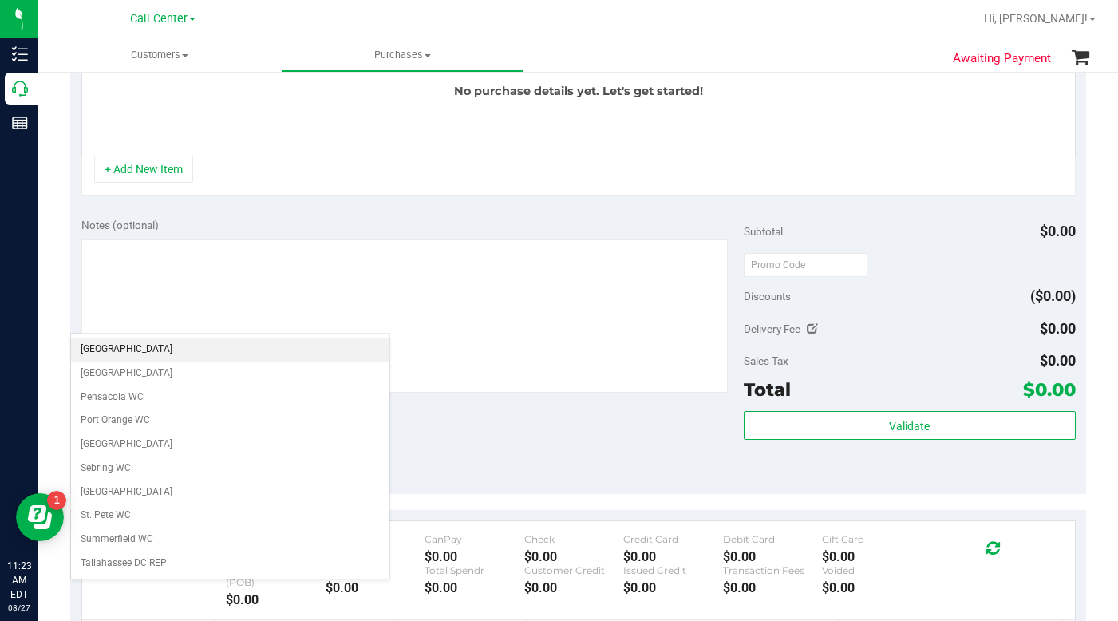
scroll to position [878, 0]
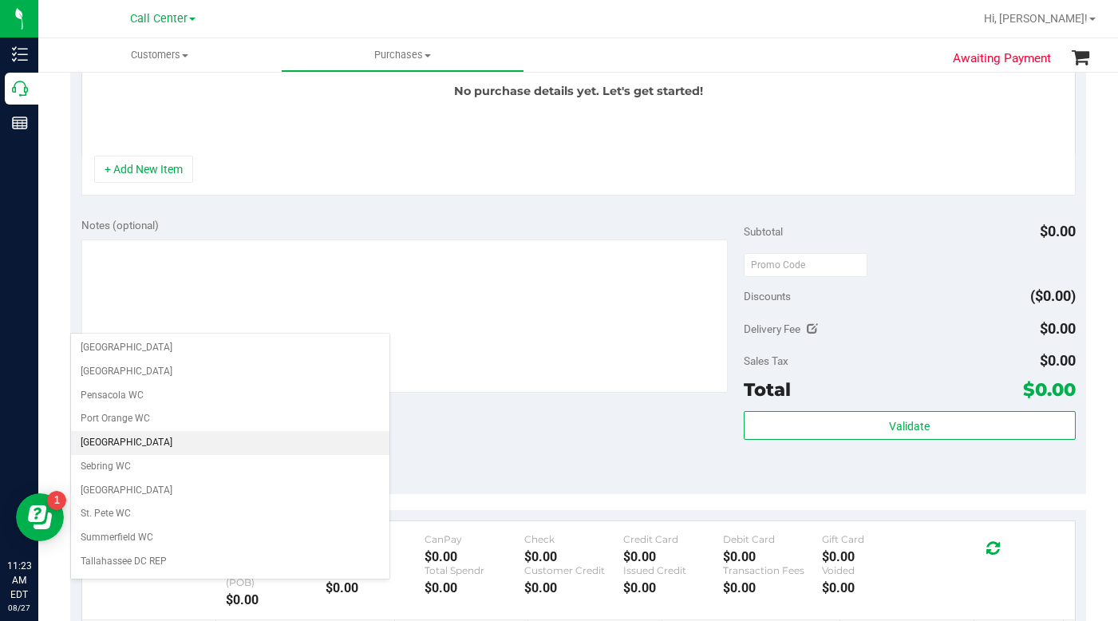
click at [108, 448] on li "[GEOGRAPHIC_DATA]" at bounding box center [230, 443] width 318 height 24
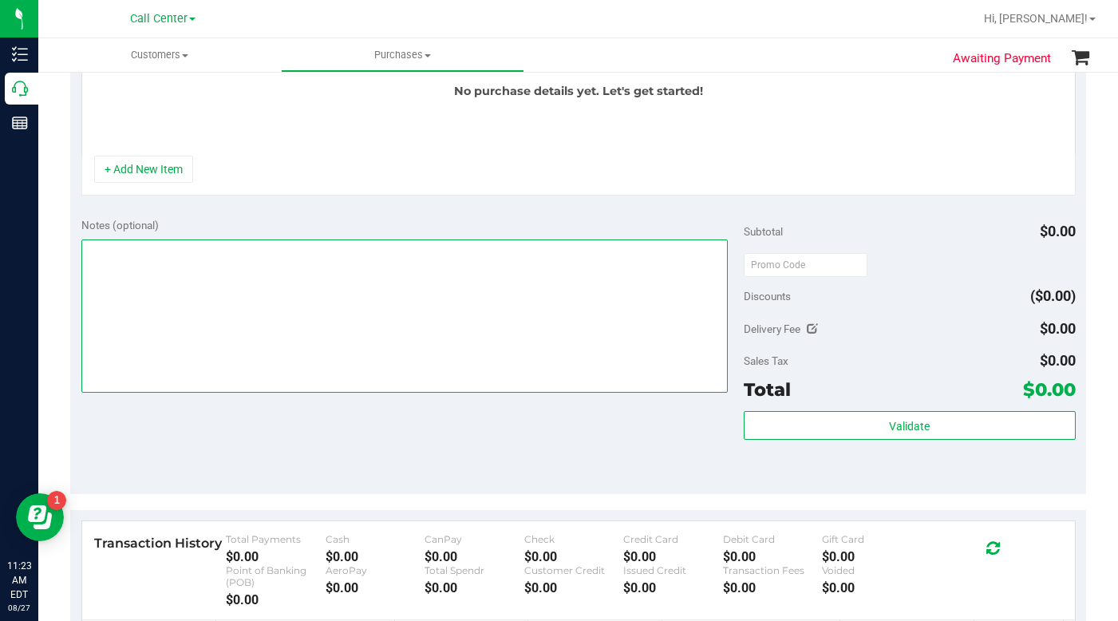
click at [164, 335] on textarea at bounding box center [404, 315] width 647 height 153
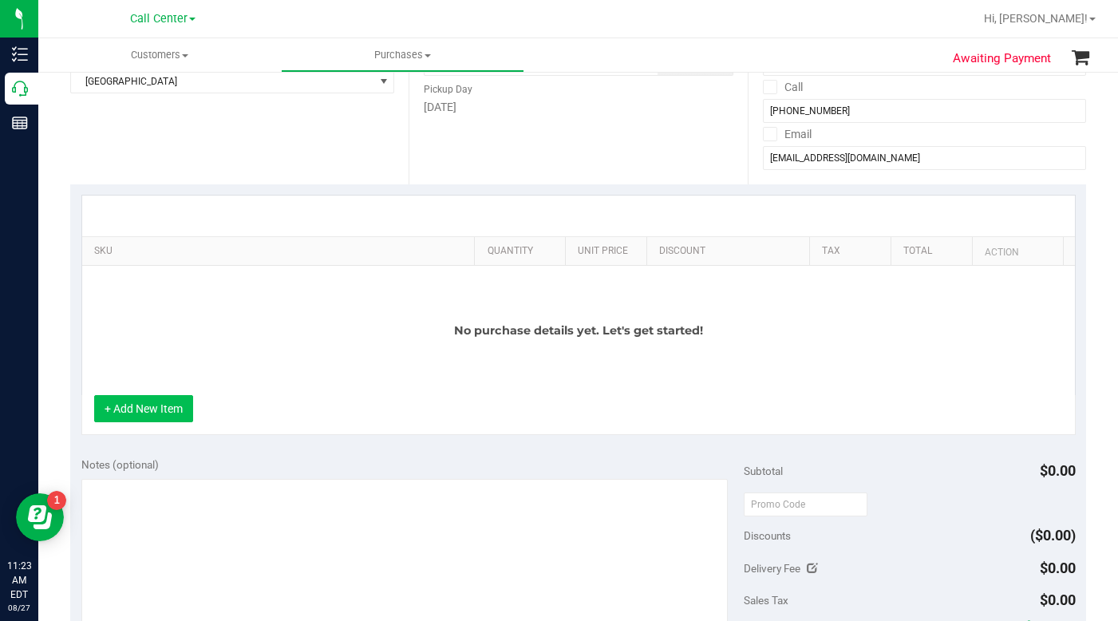
click at [171, 411] on button "+ Add New Item" at bounding box center [143, 408] width 99 height 27
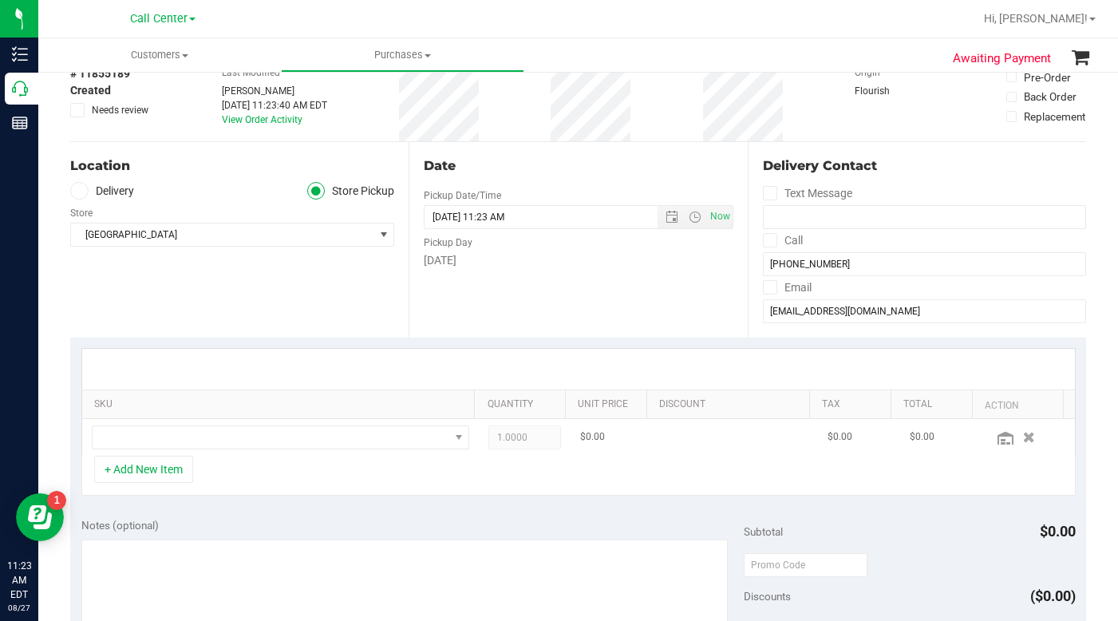
scroll to position [80, 0]
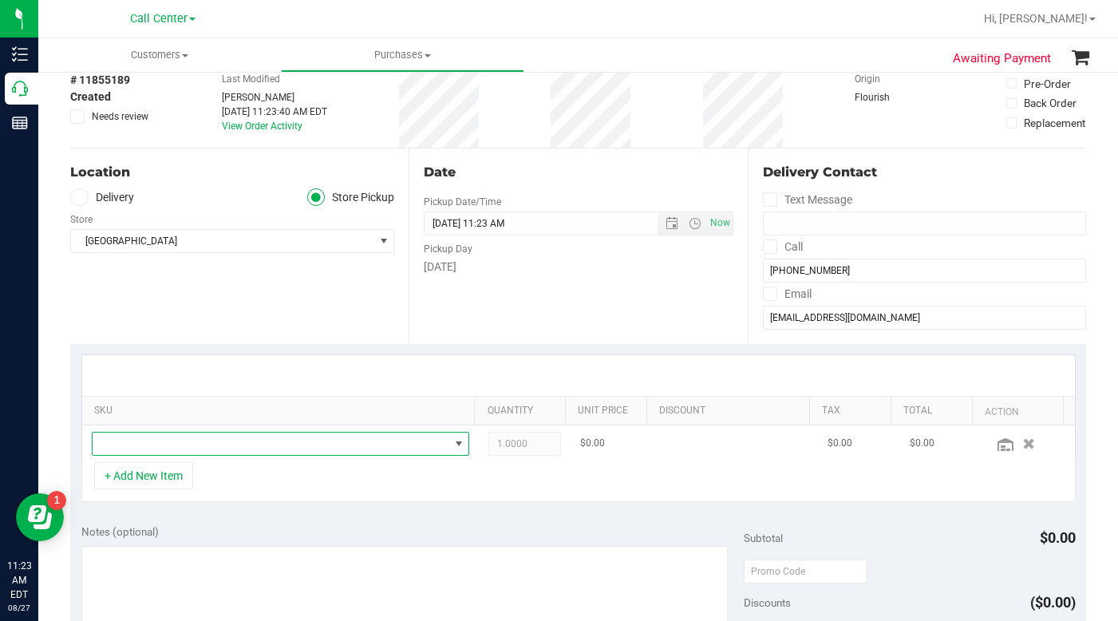
click at [182, 450] on span "NO DATA FOUND" at bounding box center [271, 444] width 357 height 22
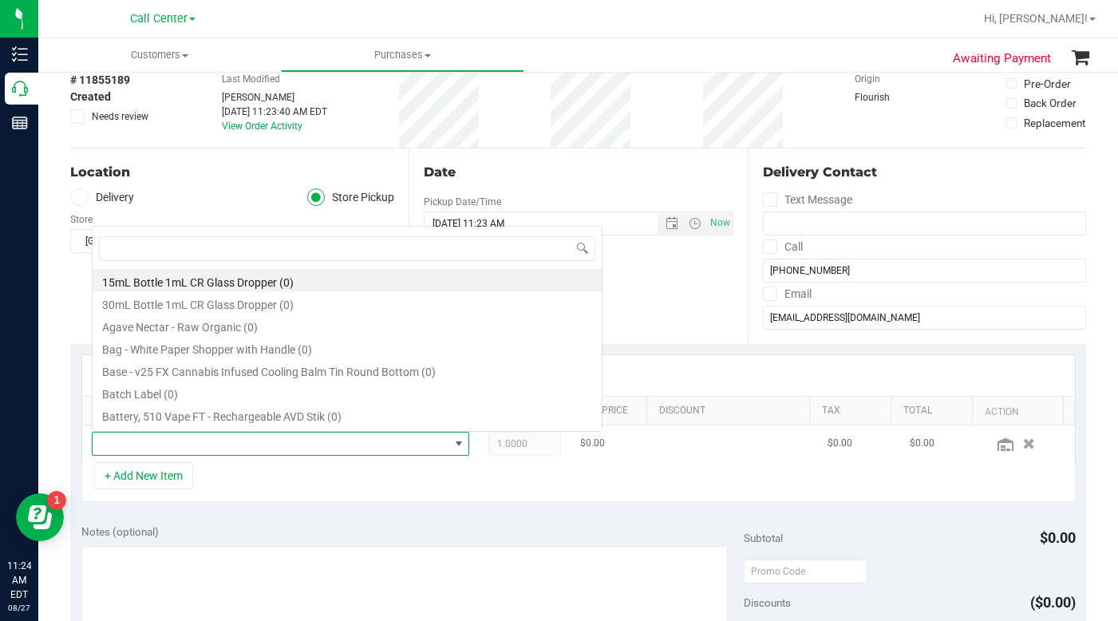
scroll to position [24, 363]
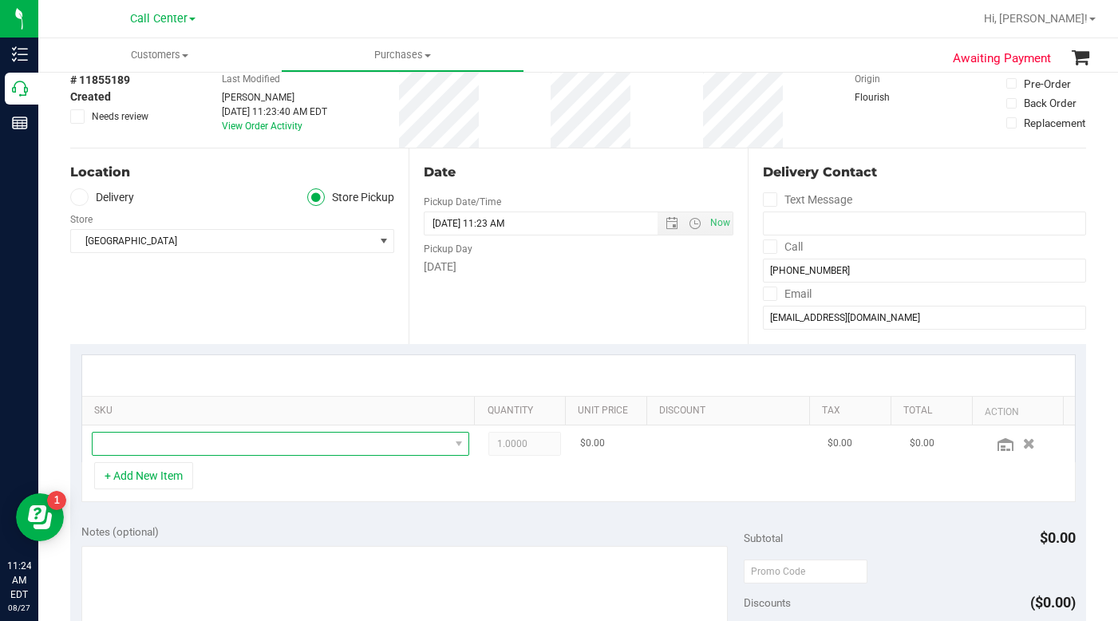
click at [165, 442] on span "NO DATA FOUND" at bounding box center [271, 444] width 357 height 22
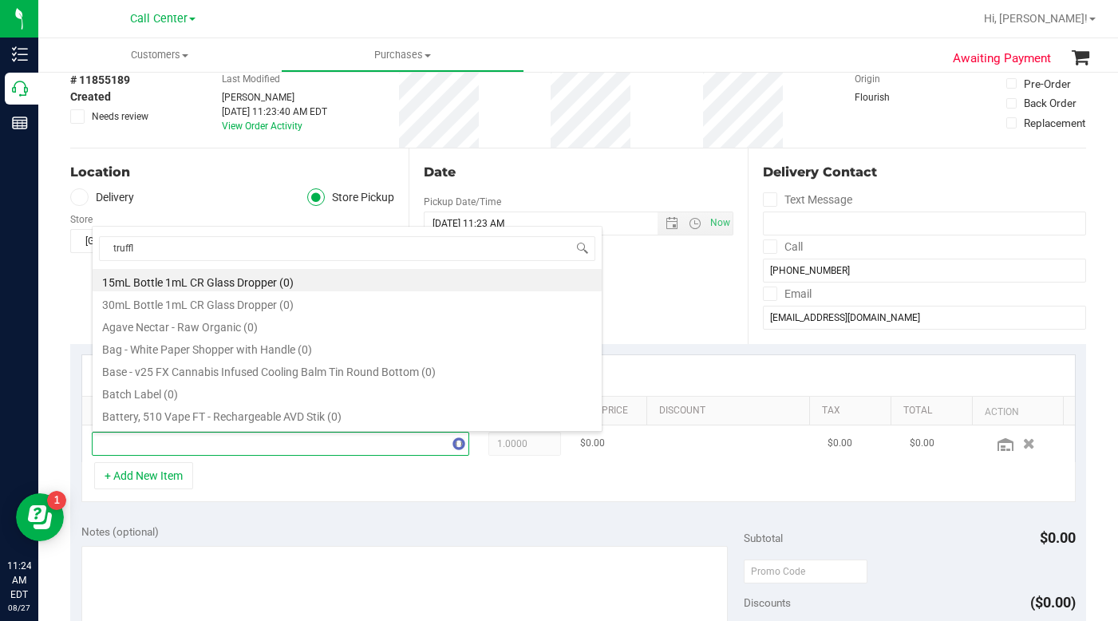
type input "truffle"
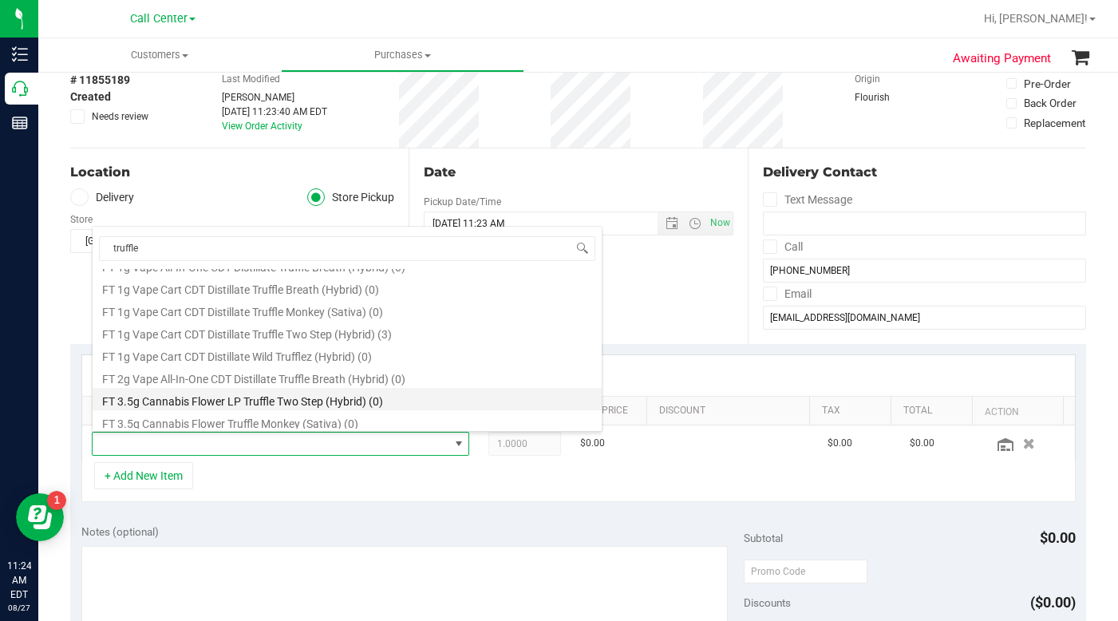
scroll to position [718, 0]
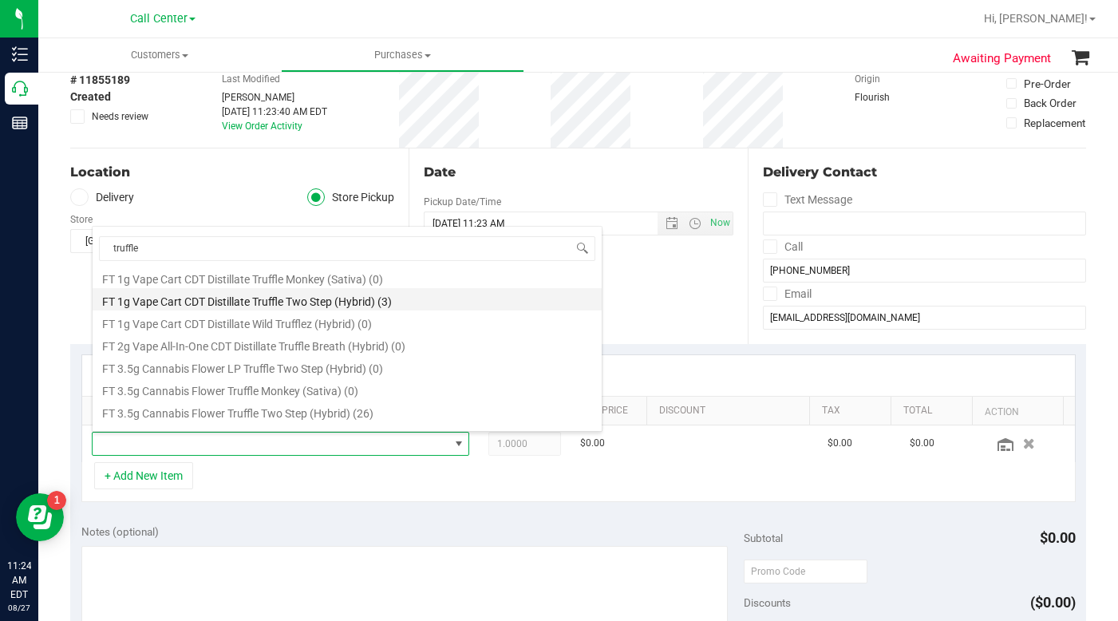
click at [207, 302] on li "FT 1g Vape Cart CDT Distillate Truffle Two Step (Hybrid) (3)" at bounding box center [347, 299] width 509 height 22
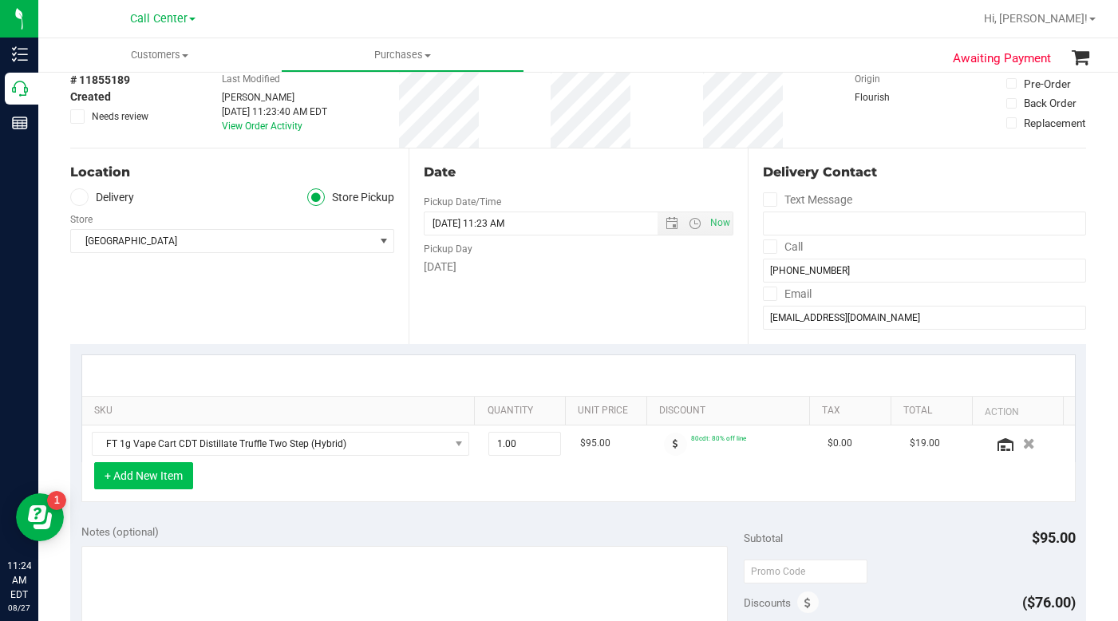
click at [148, 478] on button "+ Add New Item" at bounding box center [143, 475] width 99 height 27
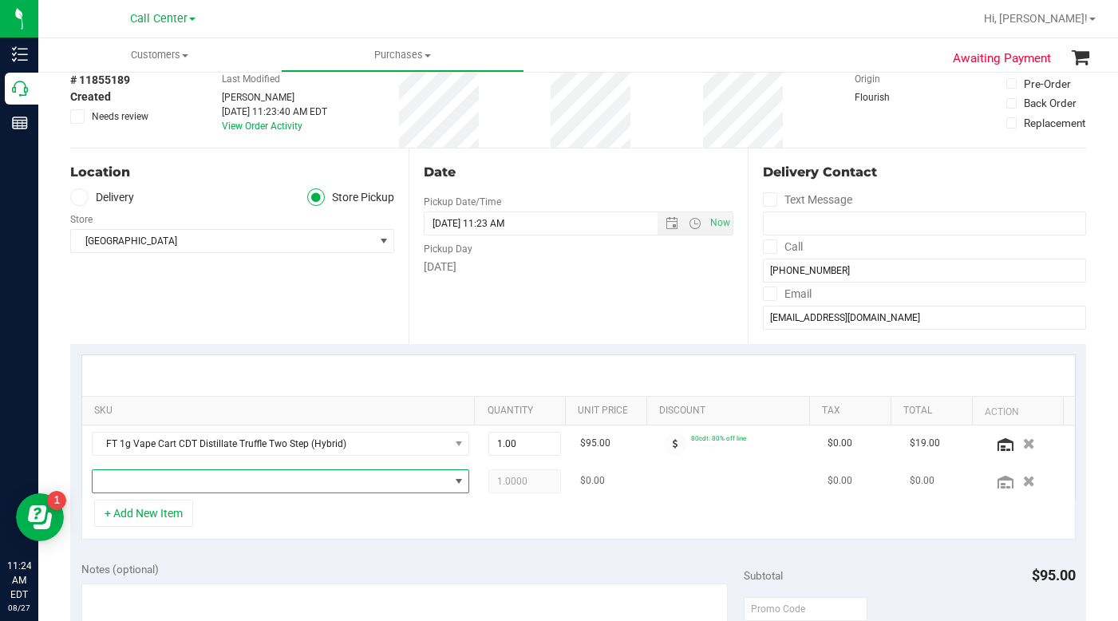
click at [129, 477] on span "NO DATA FOUND" at bounding box center [271, 481] width 357 height 22
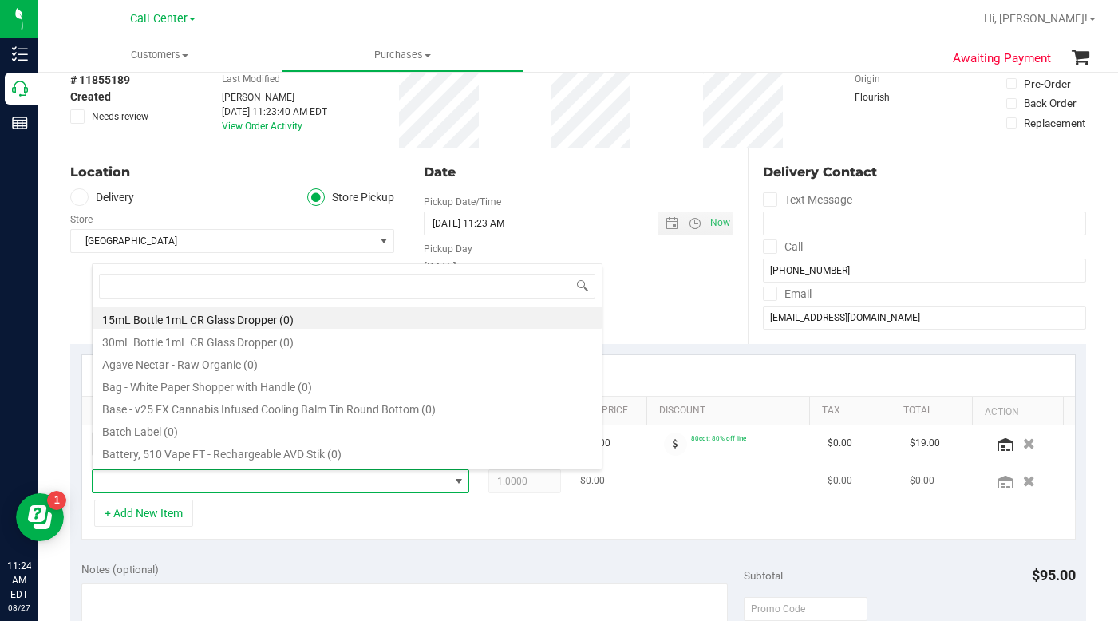
scroll to position [24, 363]
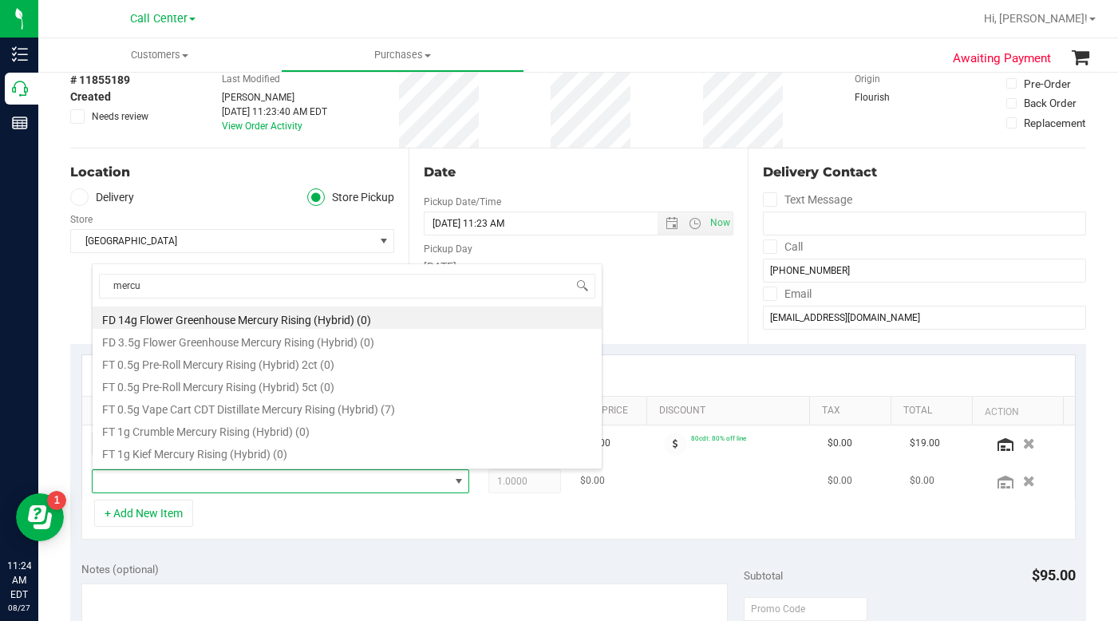
type input "mercur"
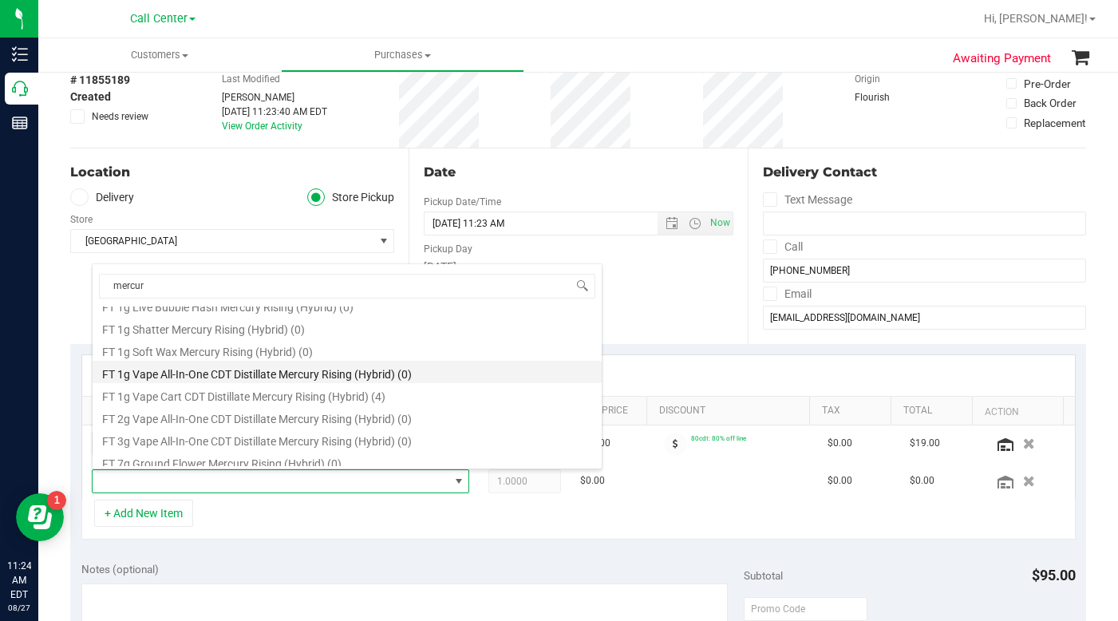
scroll to position [176, 0]
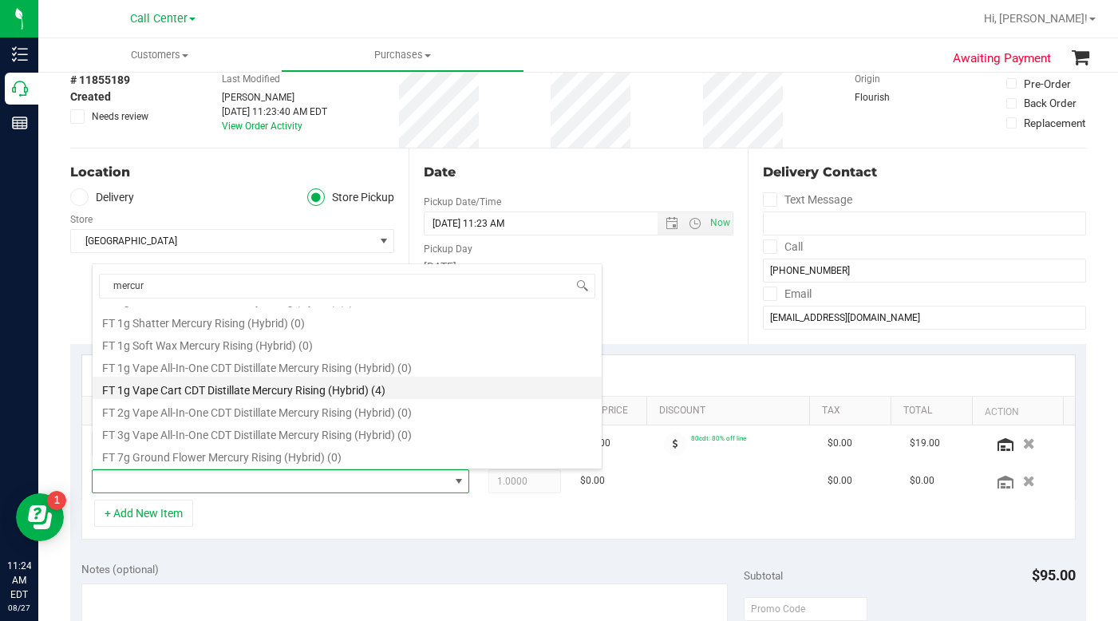
click at [250, 391] on li "FT 1g Vape Cart CDT Distillate Mercury Rising (Hybrid) (4)" at bounding box center [347, 388] width 509 height 22
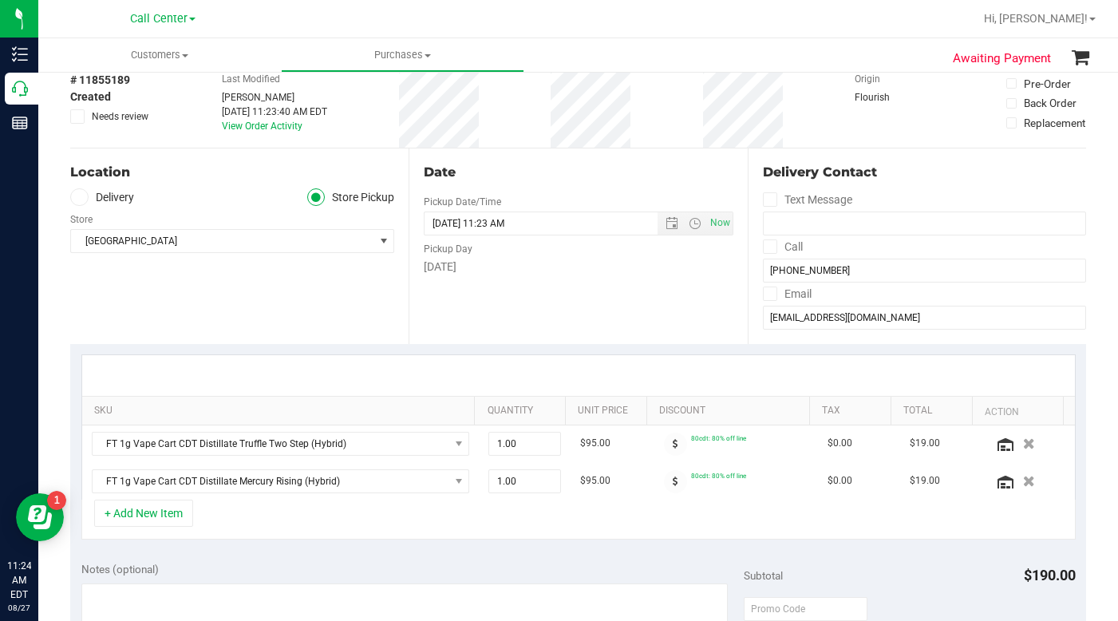
click at [313, 523] on div "+ Add New Item" at bounding box center [578, 520] width 994 height 40
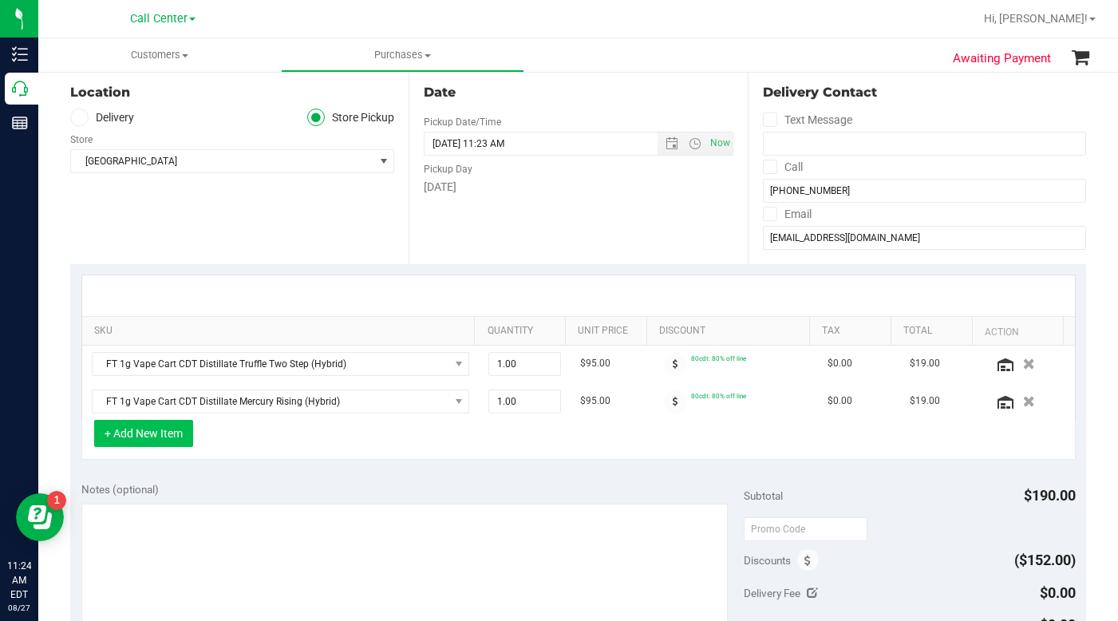
click at [163, 433] on button "+ Add New Item" at bounding box center [143, 433] width 99 height 27
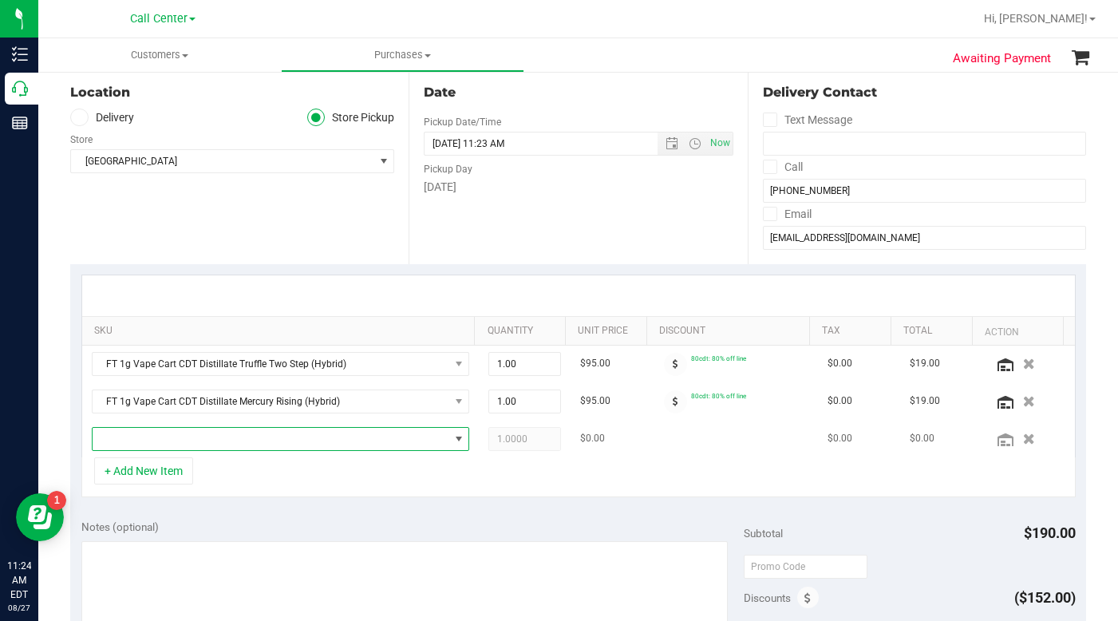
click at [158, 446] on span "NO DATA FOUND" at bounding box center [271, 439] width 357 height 22
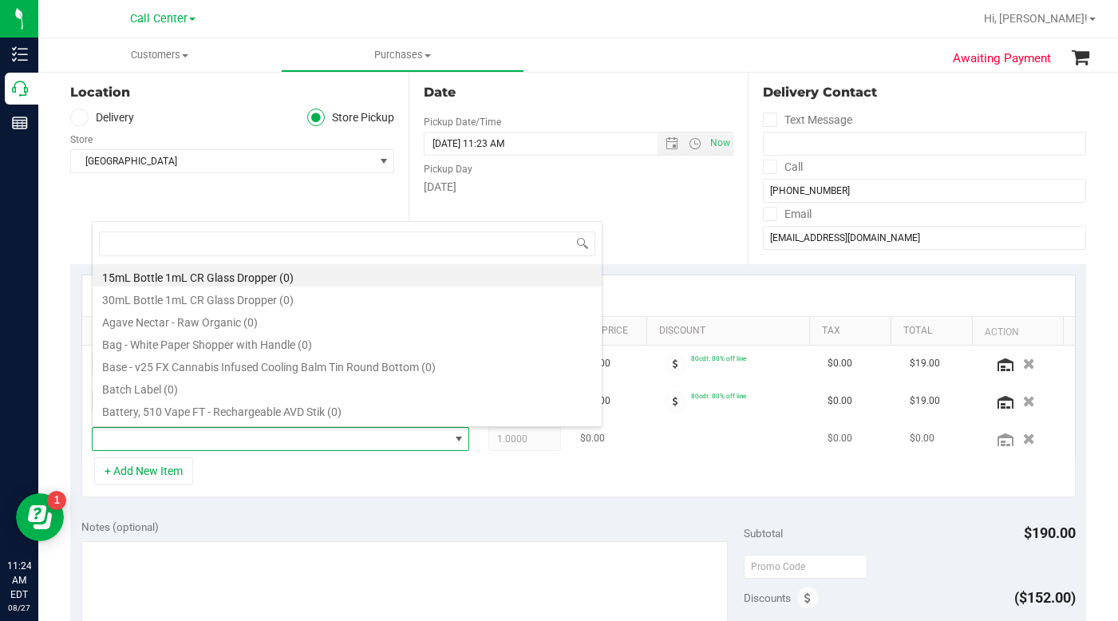
scroll to position [24, 363]
type input "hangover"
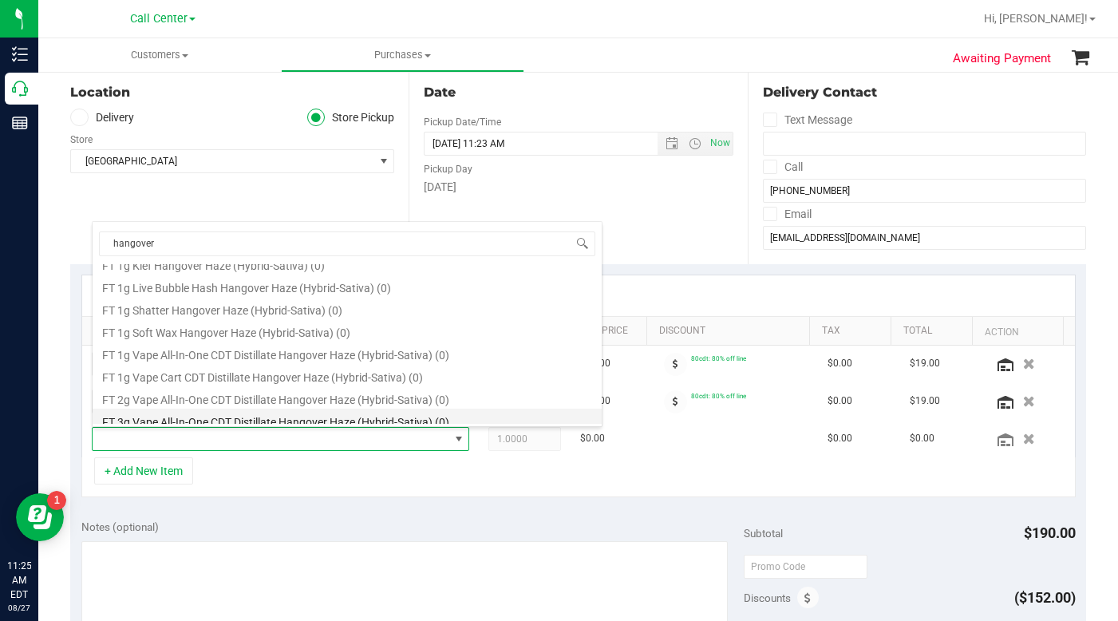
scroll to position [73, 0]
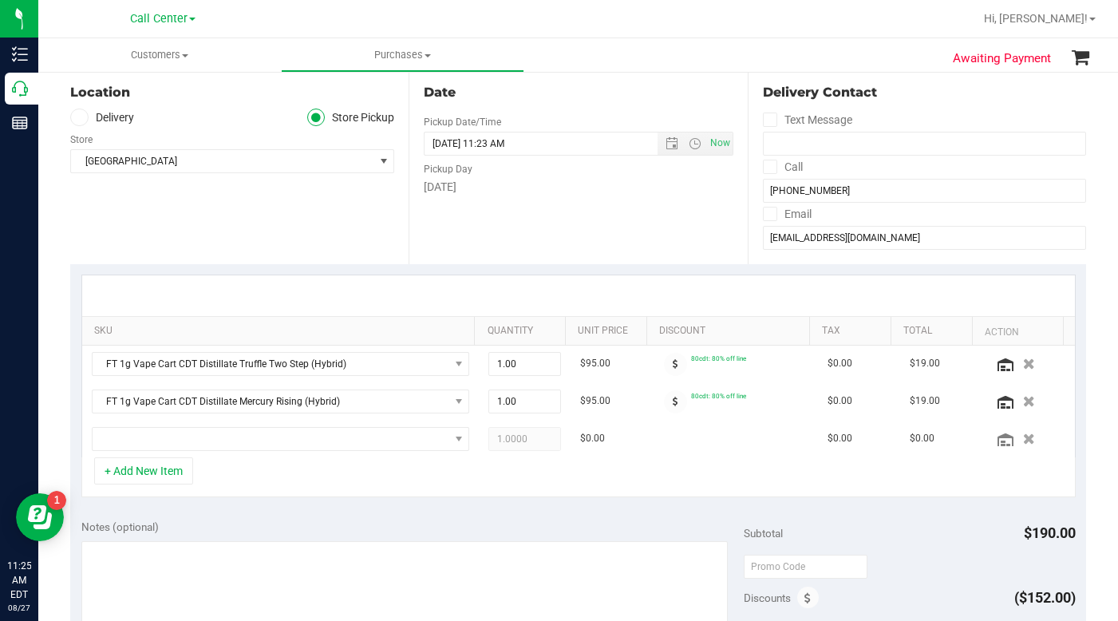
click at [388, 473] on div "+ Add New Item" at bounding box center [578, 477] width 994 height 40
click at [495, 404] on span "1.00 1" at bounding box center [524, 401] width 73 height 24
type input "2"
type input "2.00"
click at [365, 474] on div "+ Add New Item" at bounding box center [578, 477] width 994 height 40
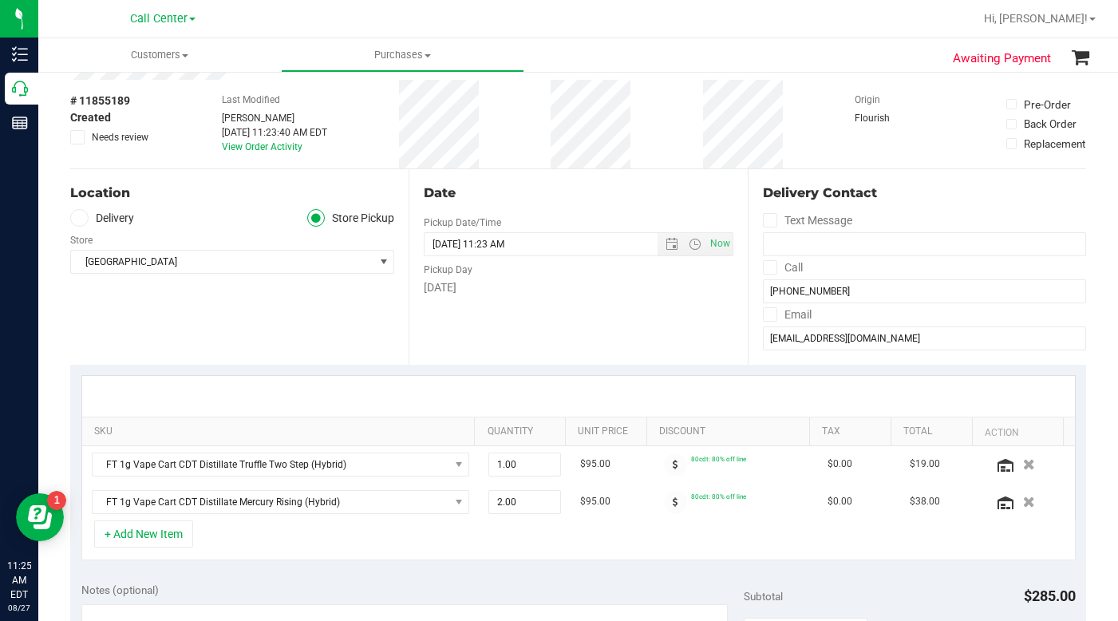
scroll to position [0, 0]
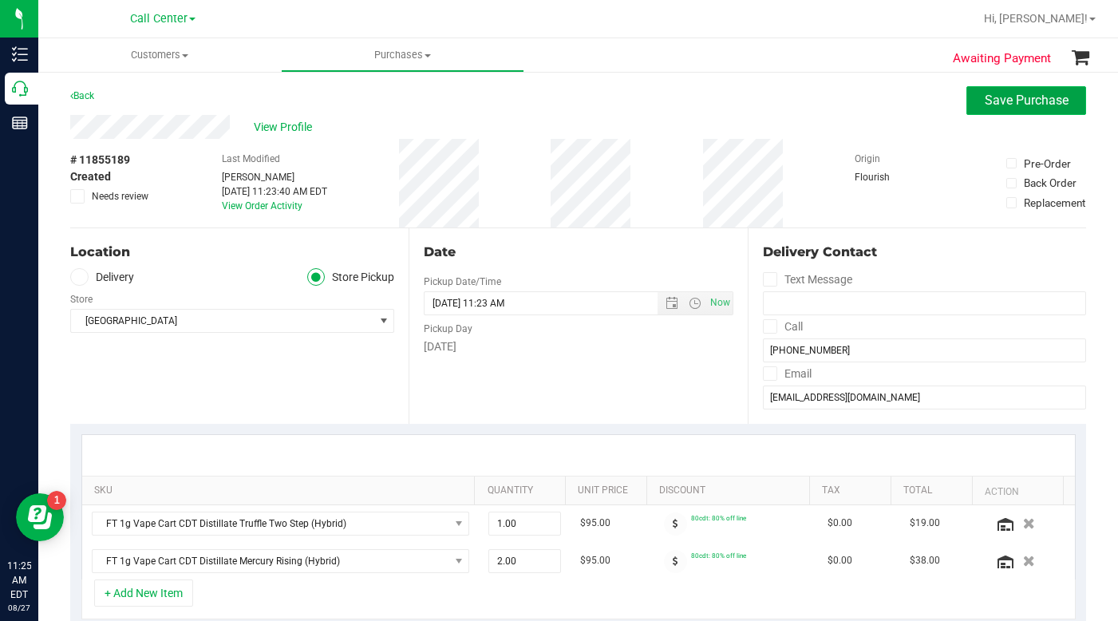
click at [998, 98] on span "Save Purchase" at bounding box center [1027, 100] width 84 height 15
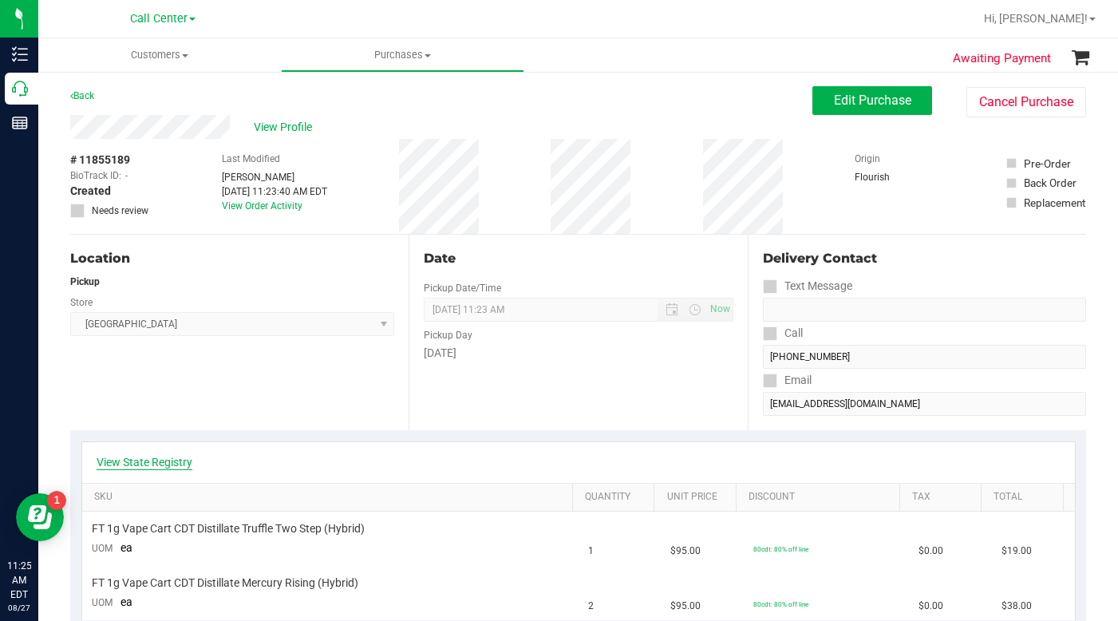
click at [131, 462] on link "View State Registry" at bounding box center [145, 462] width 96 height 16
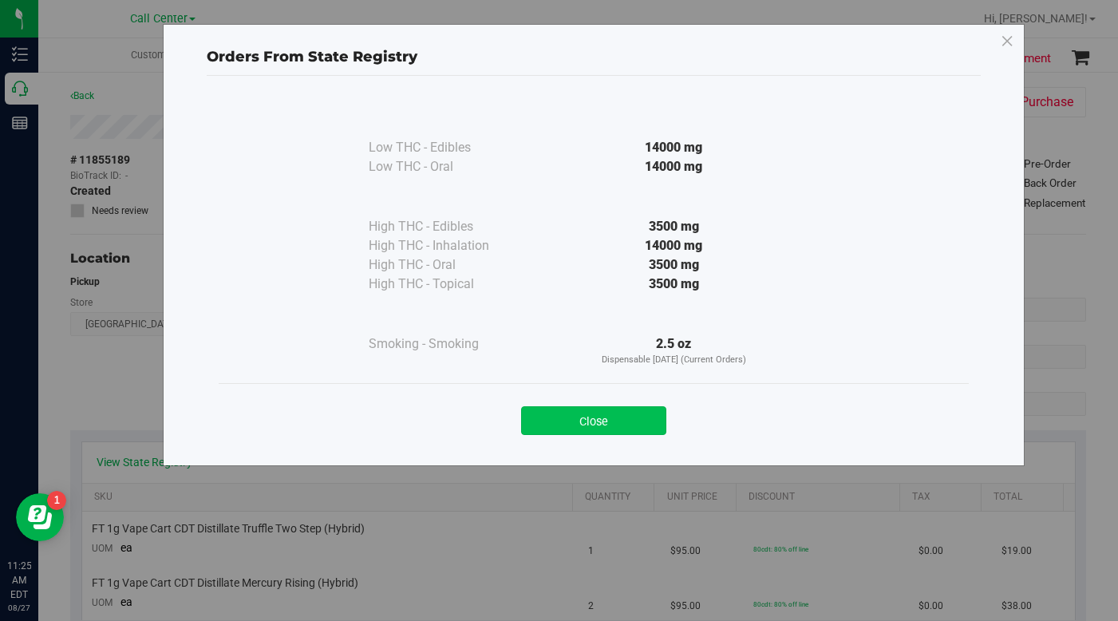
click at [549, 418] on button "Close" at bounding box center [593, 420] width 145 height 29
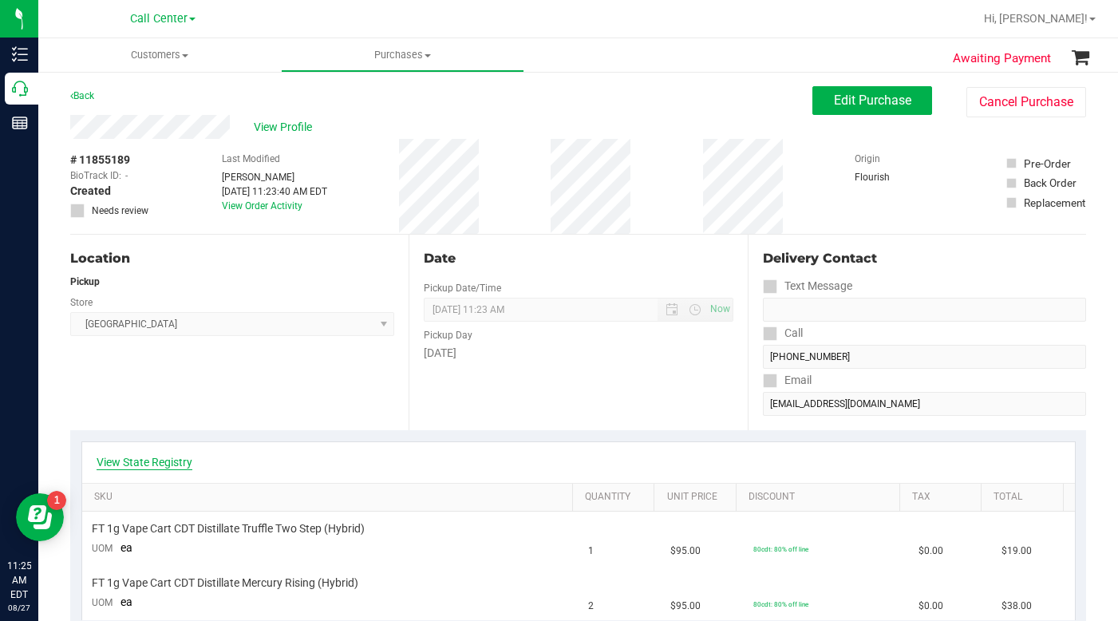
click at [159, 467] on link "View State Registry" at bounding box center [145, 462] width 96 height 16
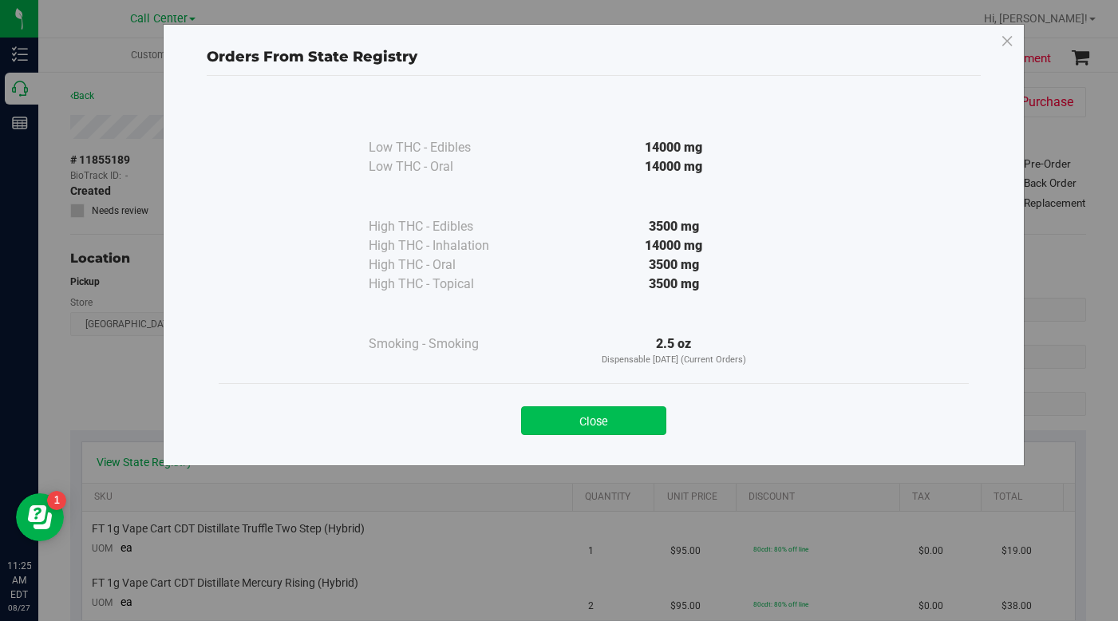
click at [560, 415] on button "Close" at bounding box center [593, 420] width 145 height 29
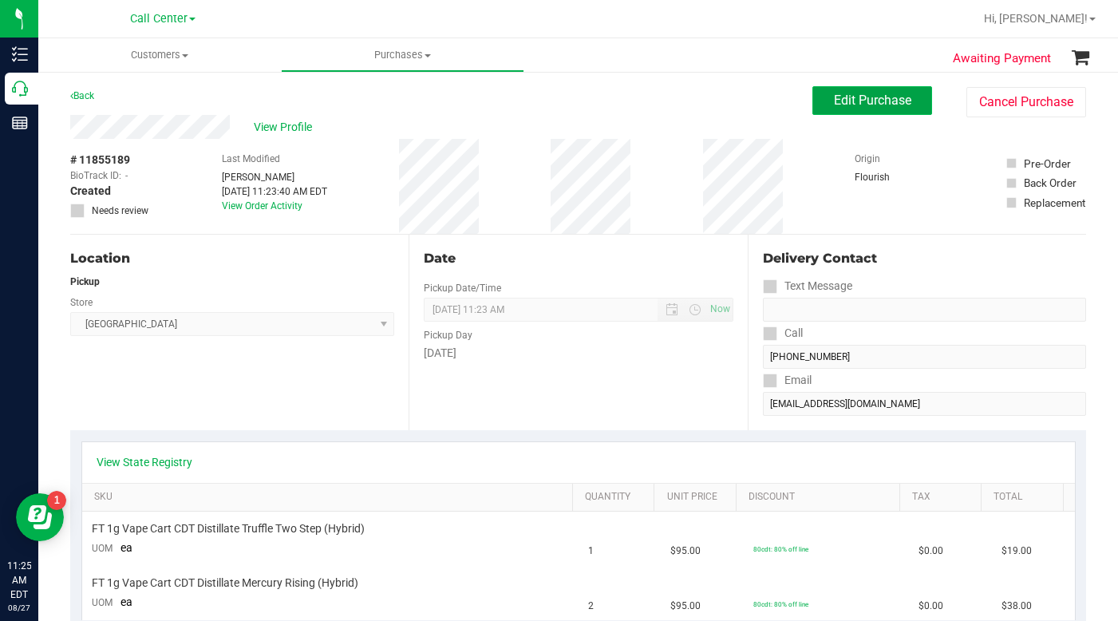
drag, startPoint x: 837, startPoint y: 109, endPoint x: 840, endPoint y: 97, distance: 13.2
click at [839, 101] on button "Edit Purchase" at bounding box center [872, 100] width 120 height 29
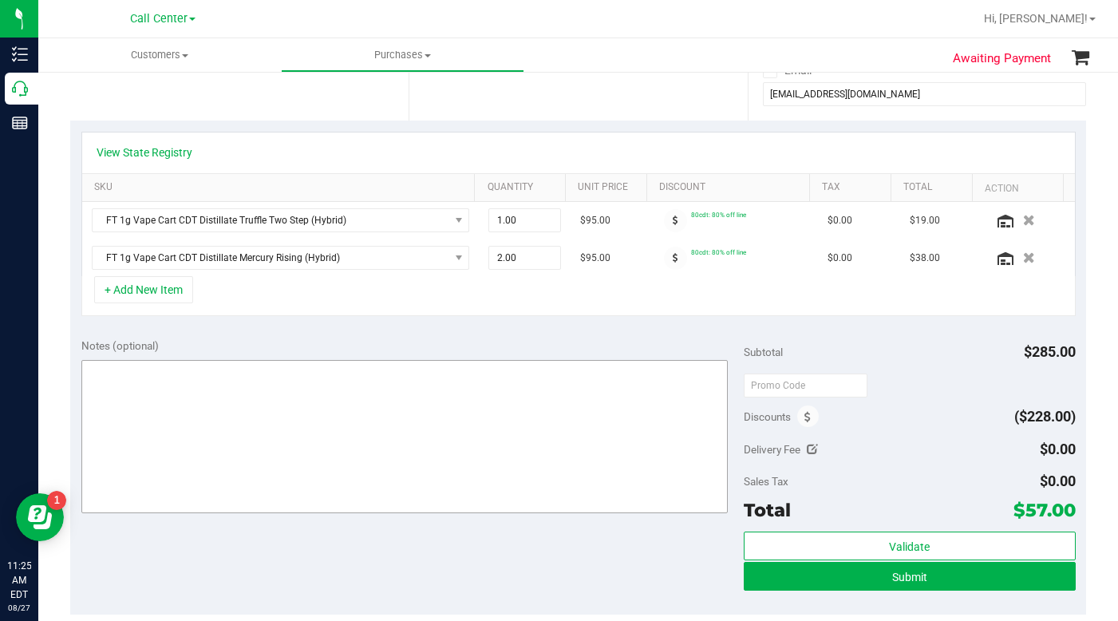
scroll to position [319, 0]
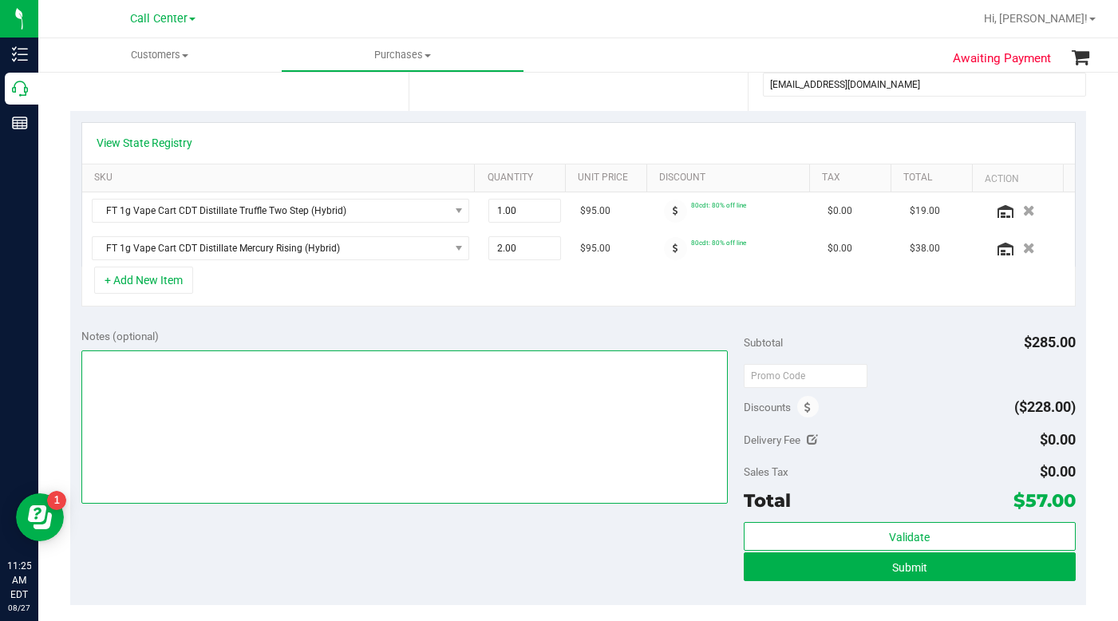
click at [278, 397] on textarea at bounding box center [404, 426] width 647 height 153
type textarea "LC CC"
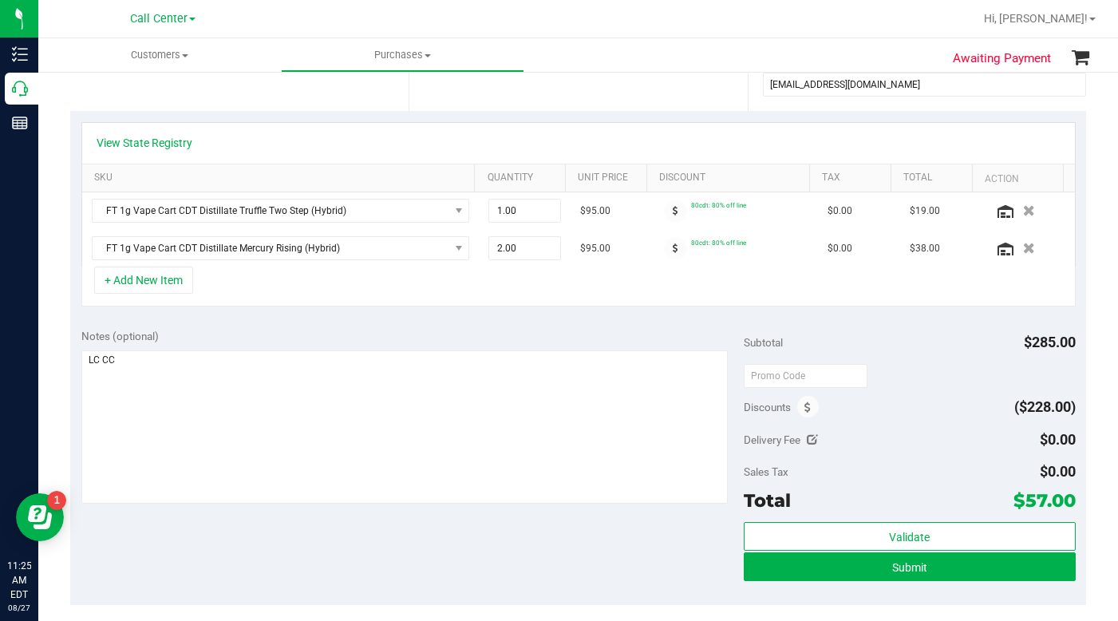
click at [318, 290] on div "+ Add New Item" at bounding box center [578, 287] width 994 height 40
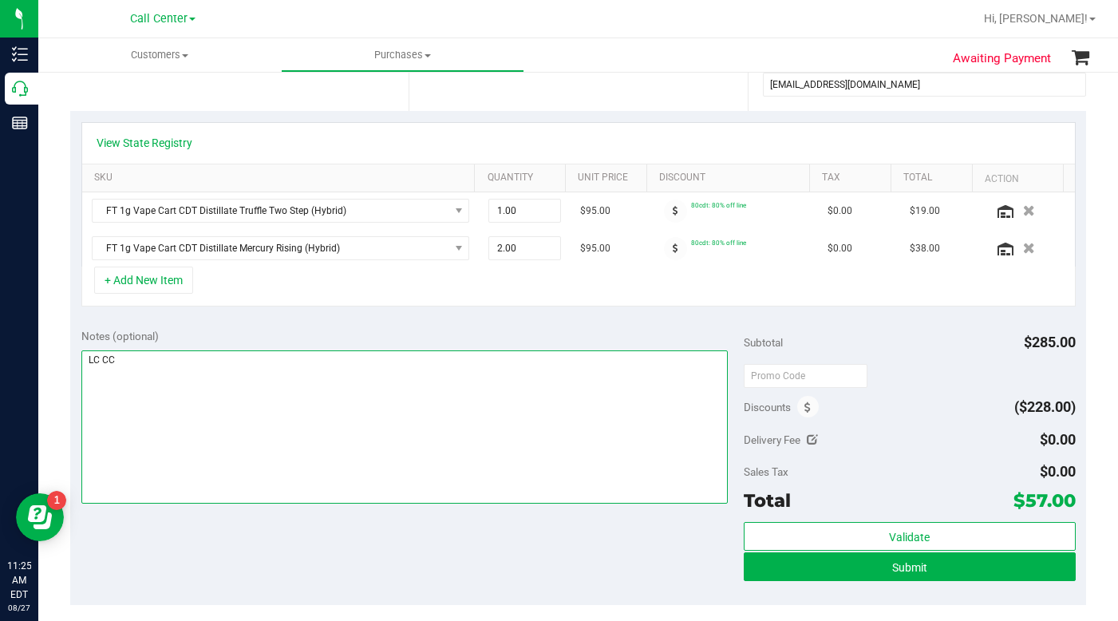
click at [251, 378] on textarea at bounding box center [404, 426] width 647 height 153
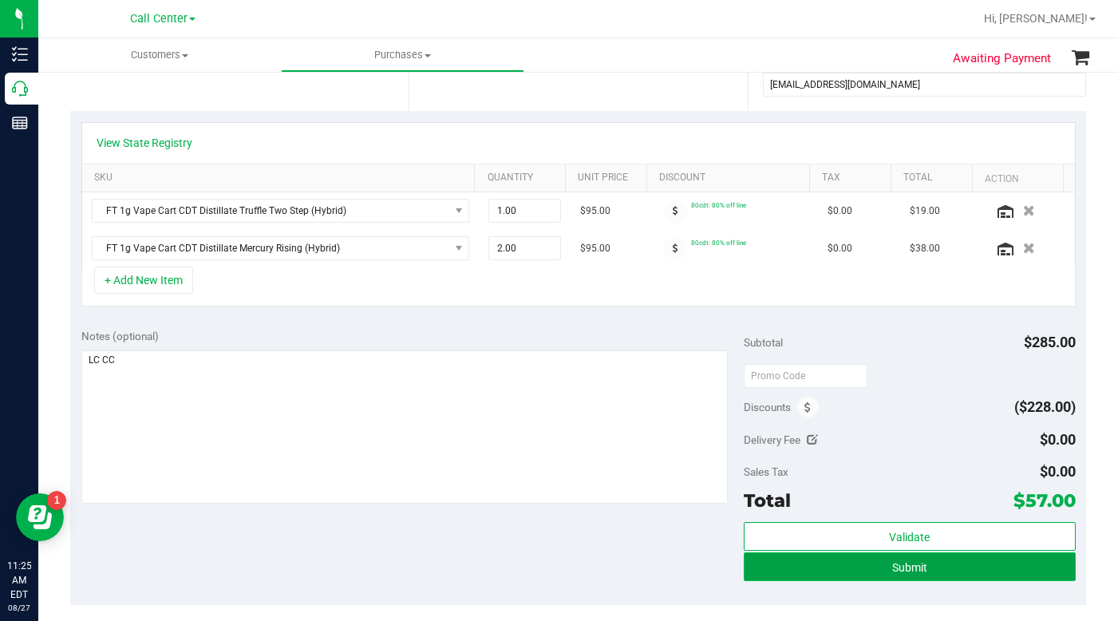
click at [824, 572] on button "Submit" at bounding box center [909, 566] width 331 height 29
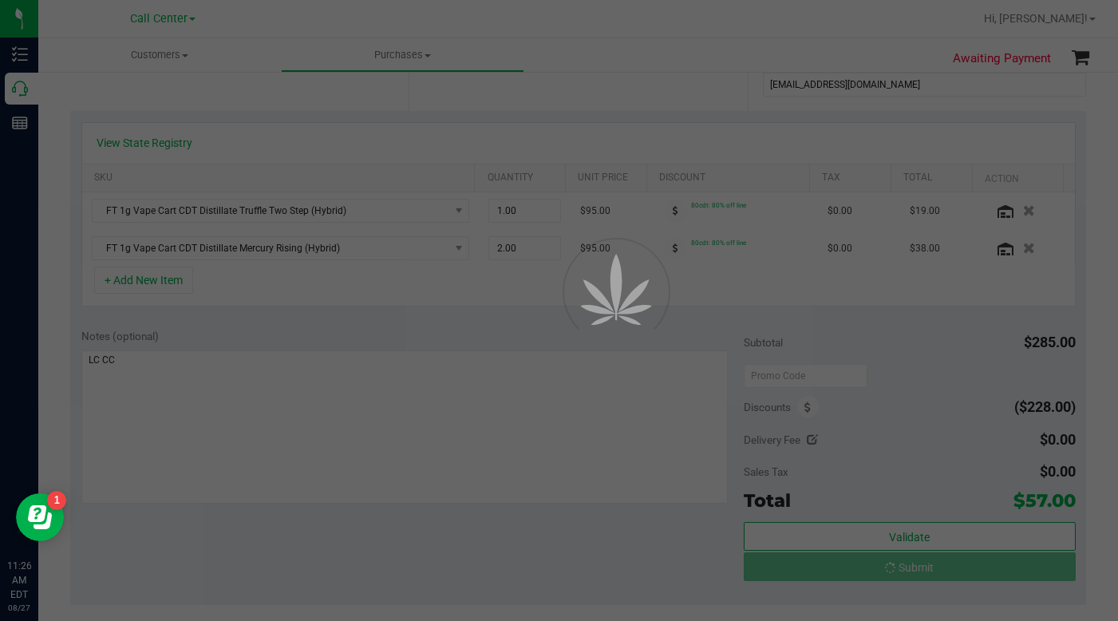
click at [899, 436] on div at bounding box center [559, 310] width 1118 height 621
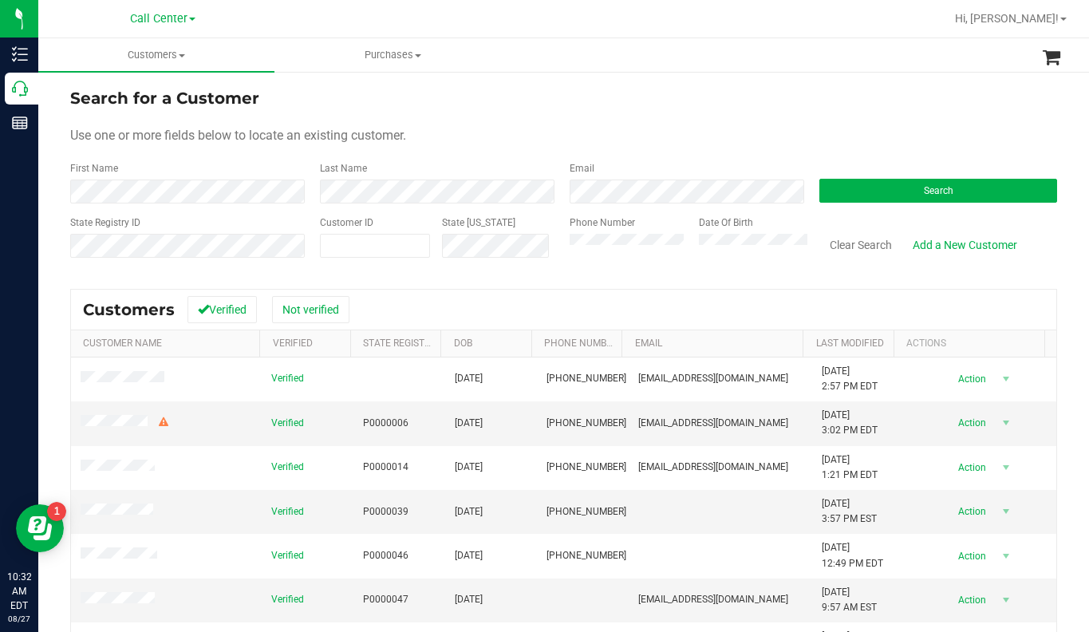
click at [192, 20] on span at bounding box center [192, 19] width 6 height 3
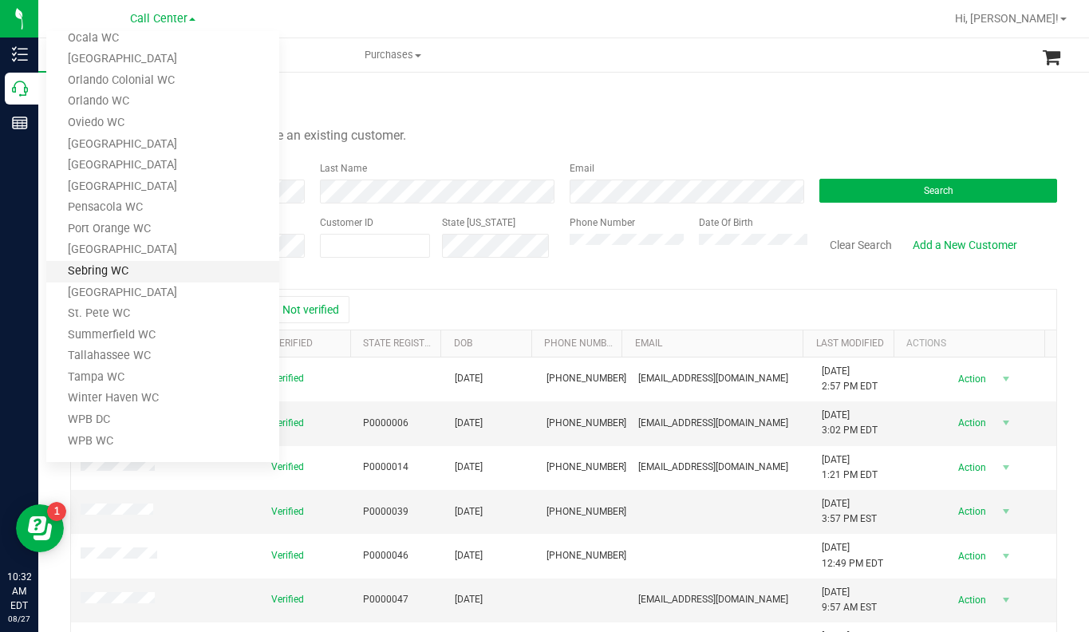
scroll to position [595, 0]
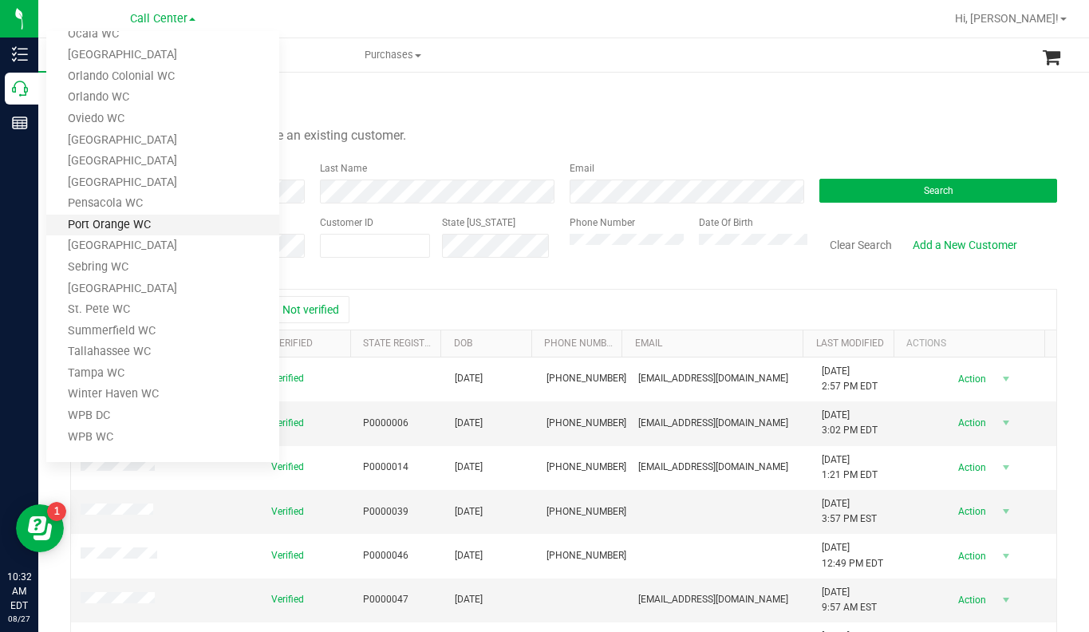
click at [97, 231] on link "Port Orange WC" at bounding box center [162, 226] width 233 height 22
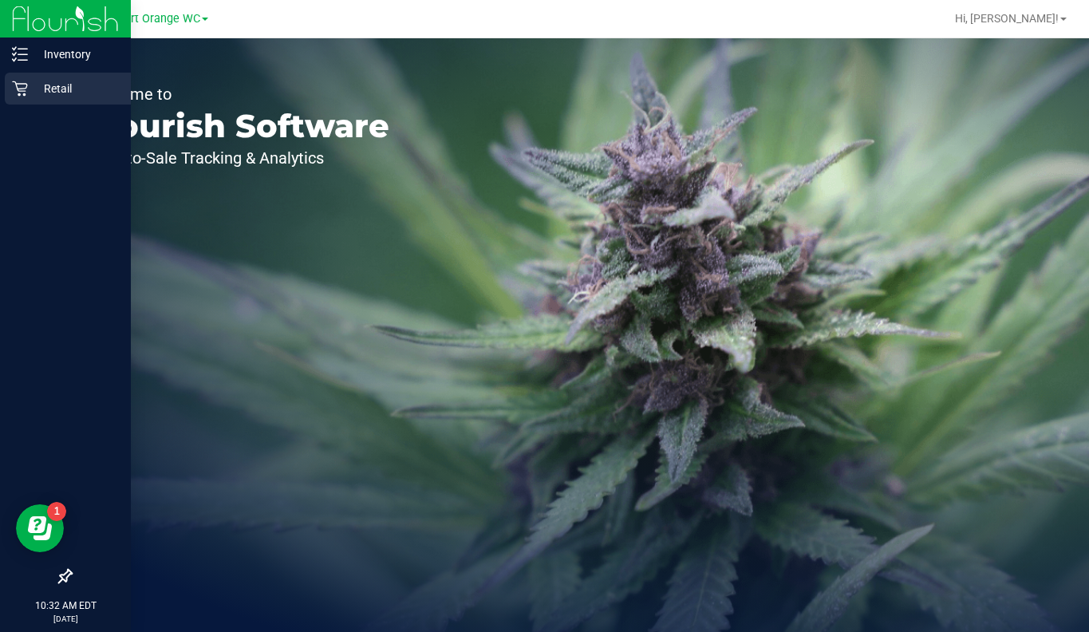
click at [54, 89] on p "Retail" at bounding box center [76, 88] width 96 height 19
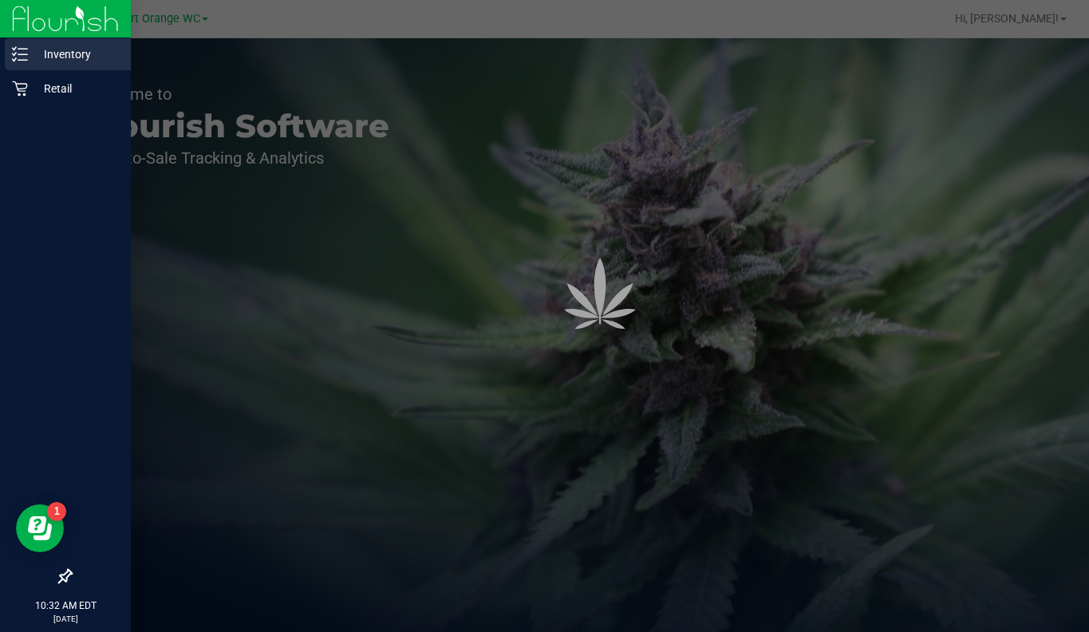
click at [64, 55] on p "Inventory" at bounding box center [76, 54] width 96 height 19
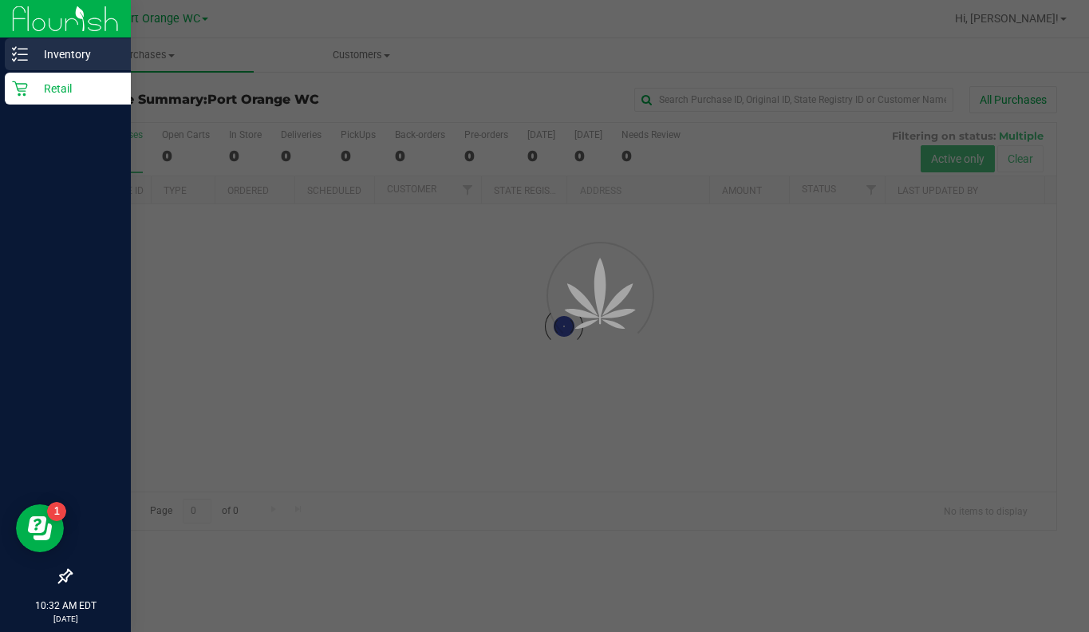
click at [64, 55] on p "Inventory" at bounding box center [76, 54] width 96 height 19
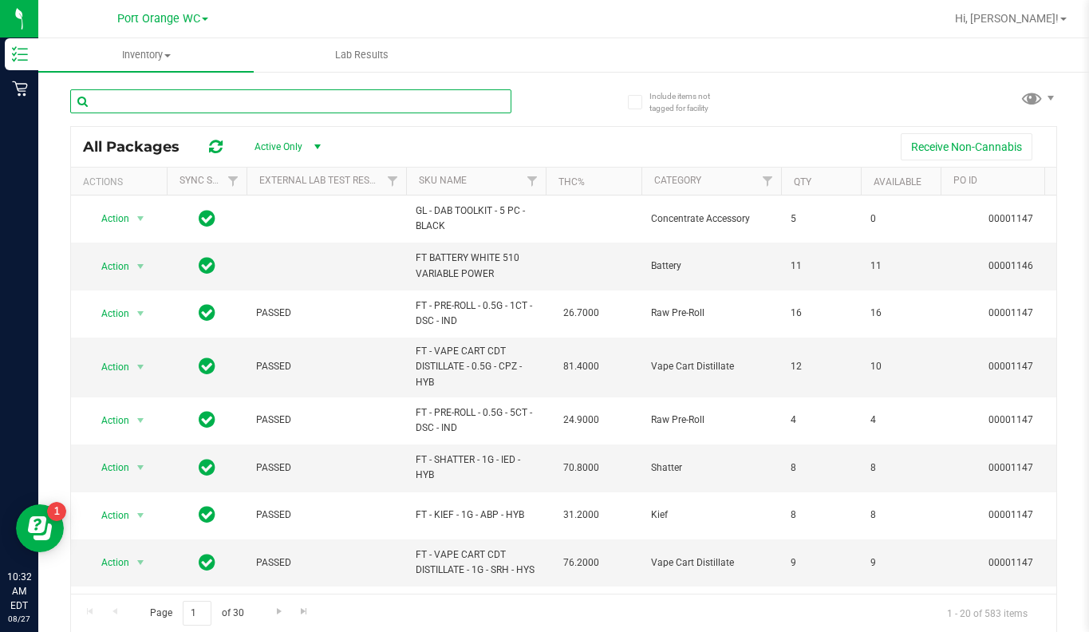
click at [192, 105] on input "text" at bounding box center [290, 101] width 441 height 24
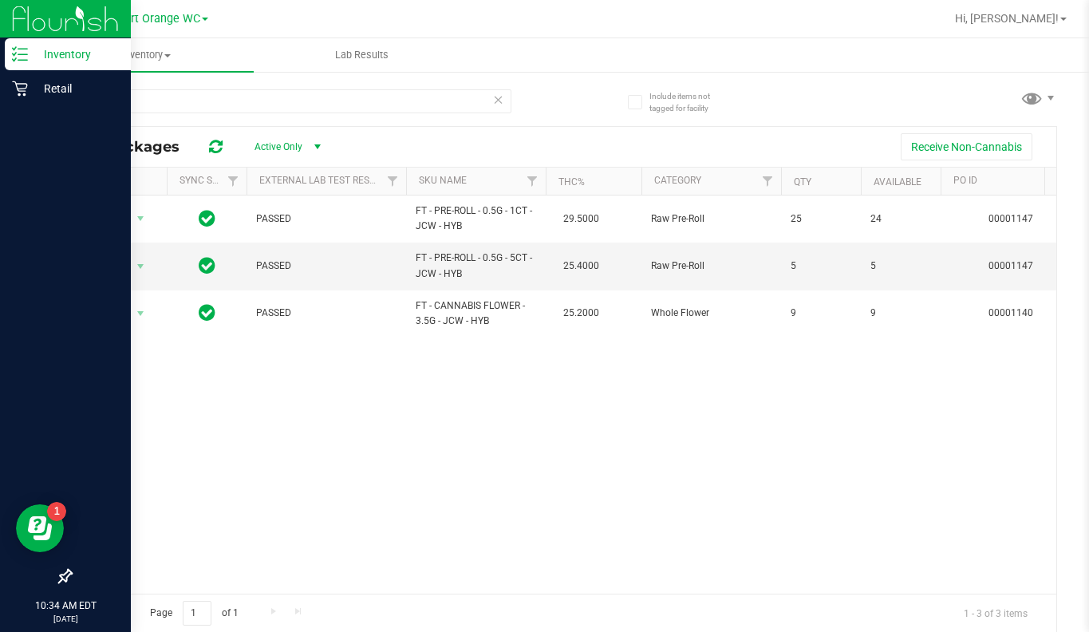
click at [62, 52] on p "Inventory" at bounding box center [76, 54] width 96 height 19
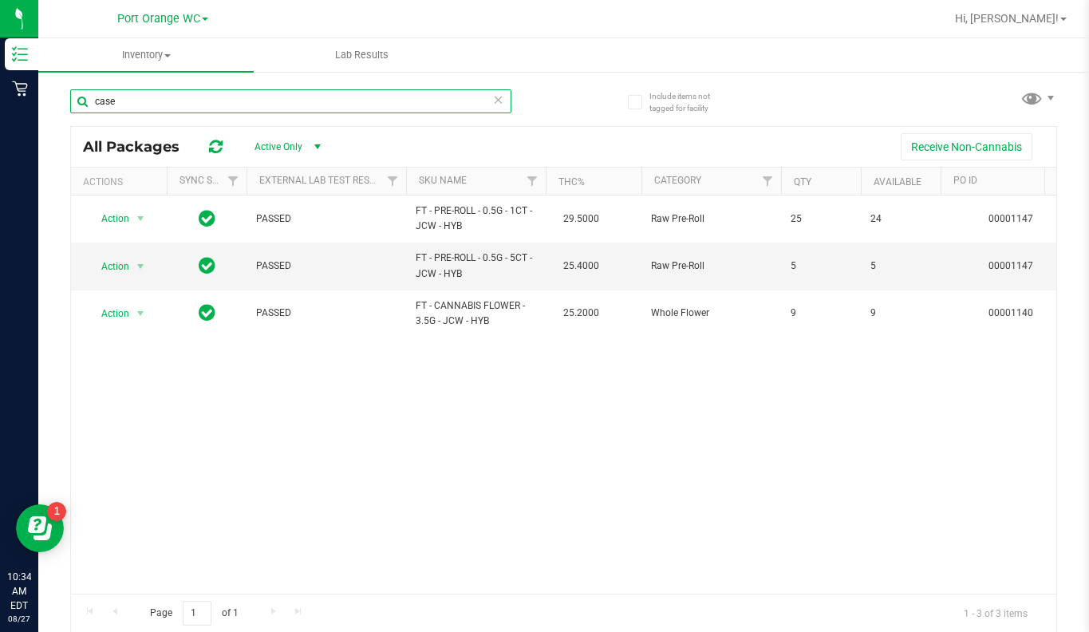
click at [156, 102] on input "case" at bounding box center [290, 101] width 441 height 24
type input "c"
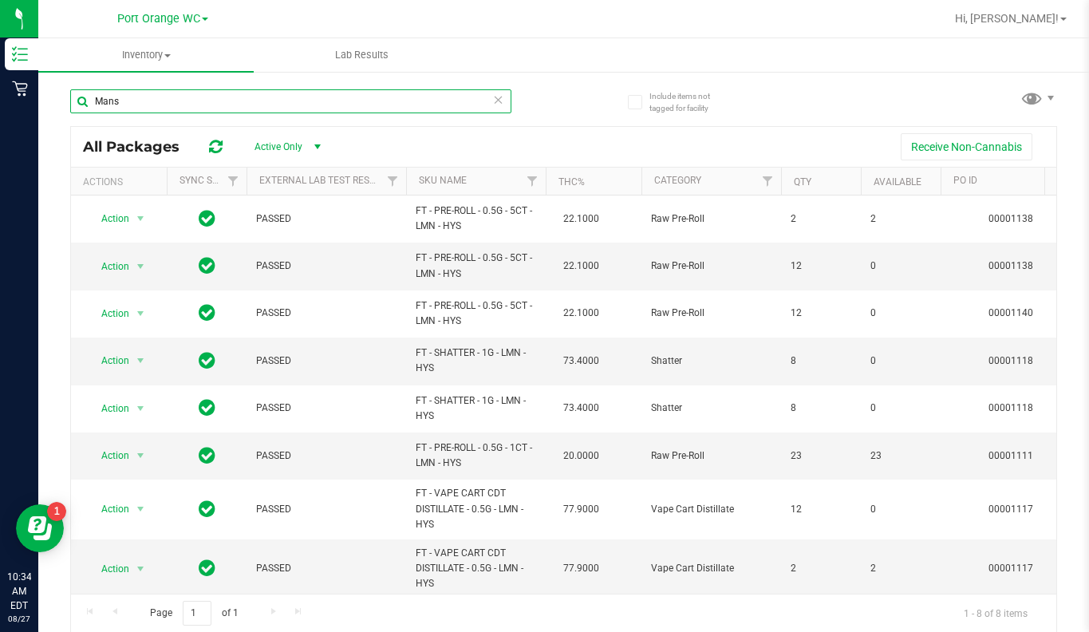
type input "Mans"
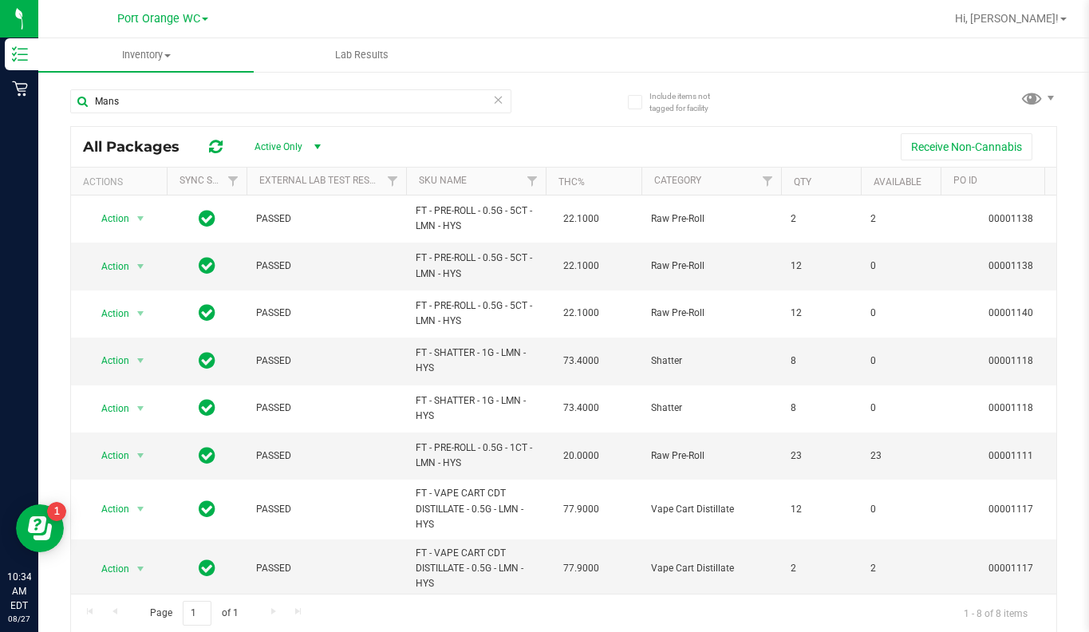
click at [235, 24] on div "Port Orange WC Bonita Springs WC Boynton Beach WC Bradenton WC Brandon WC Brook…" at bounding box center [162, 18] width 233 height 25
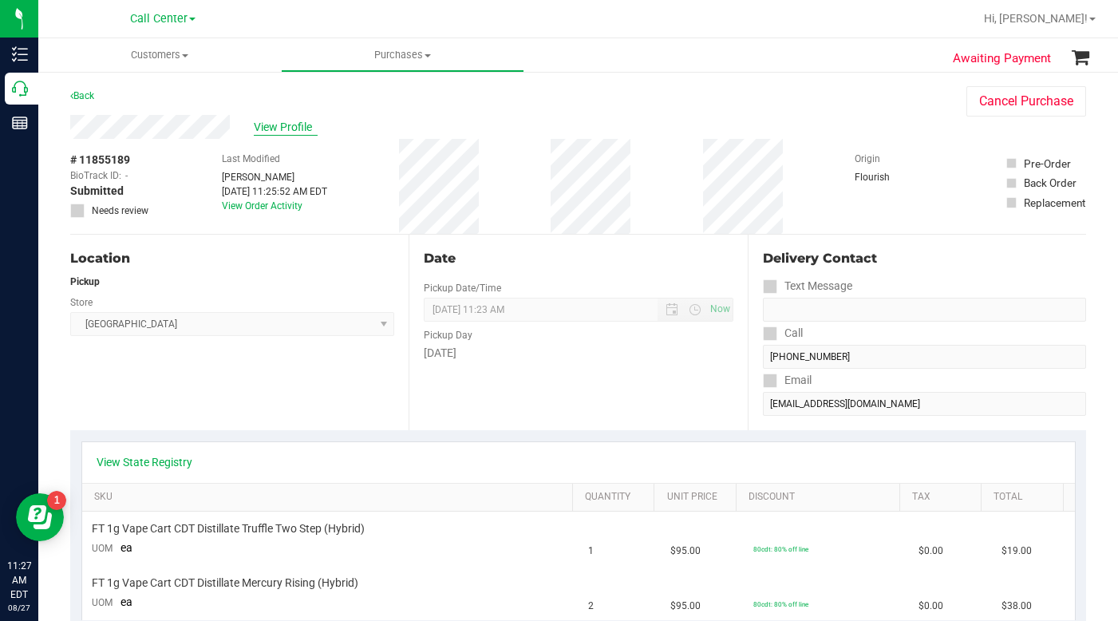
click at [278, 128] on span "View Profile" at bounding box center [286, 127] width 64 height 17
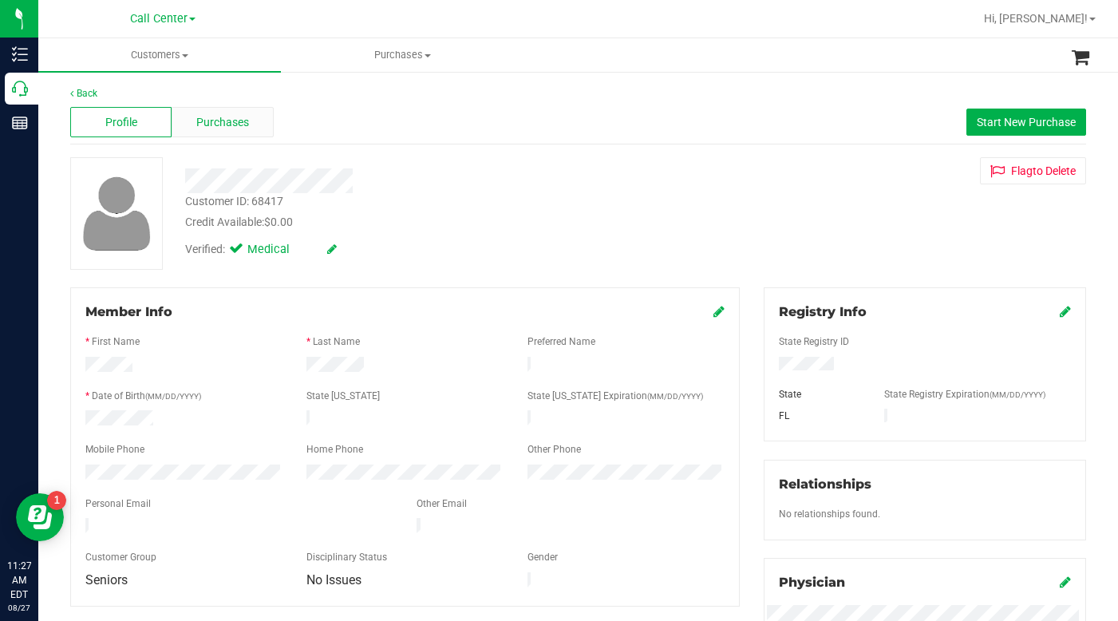
click at [208, 124] on span "Purchases" at bounding box center [222, 122] width 53 height 17
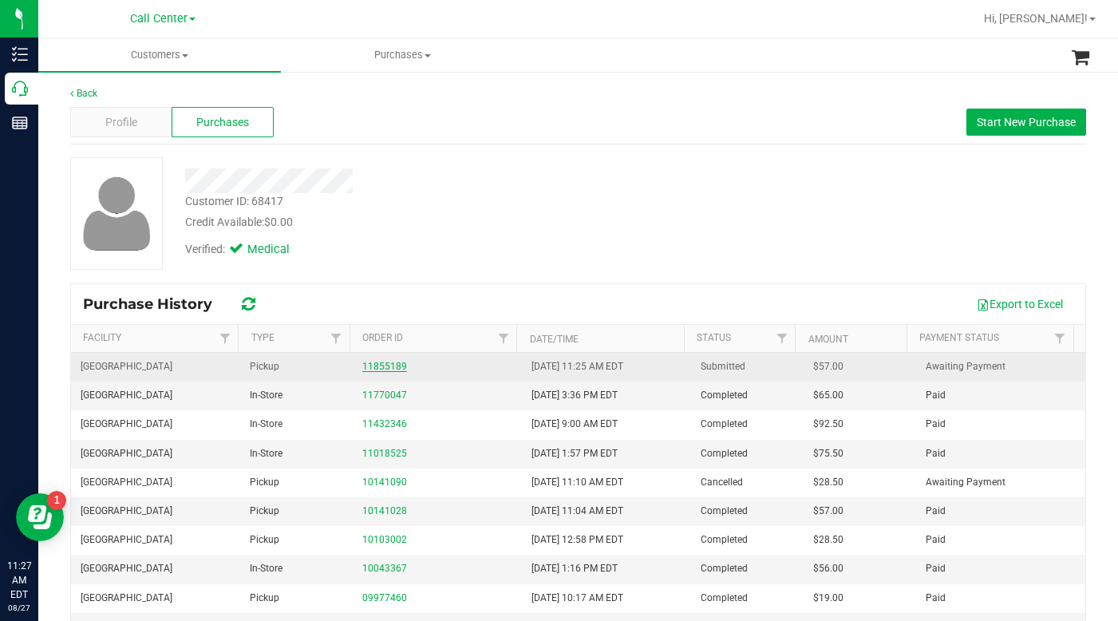
click at [382, 370] on link "11855189" at bounding box center [384, 366] width 45 height 11
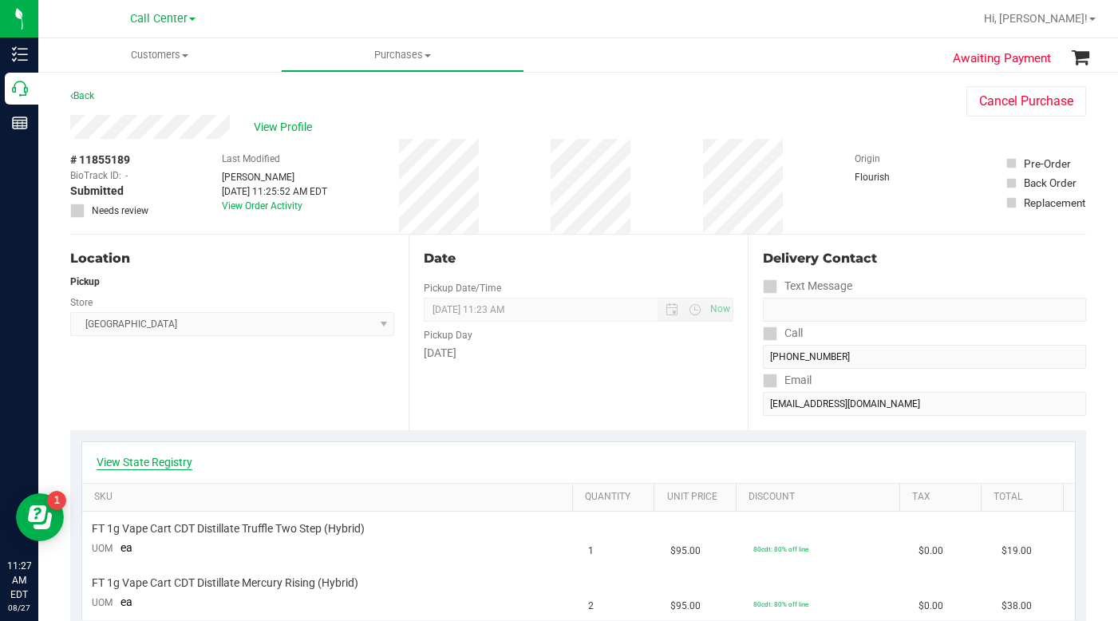
click at [142, 468] on link "View State Registry" at bounding box center [145, 462] width 96 height 16
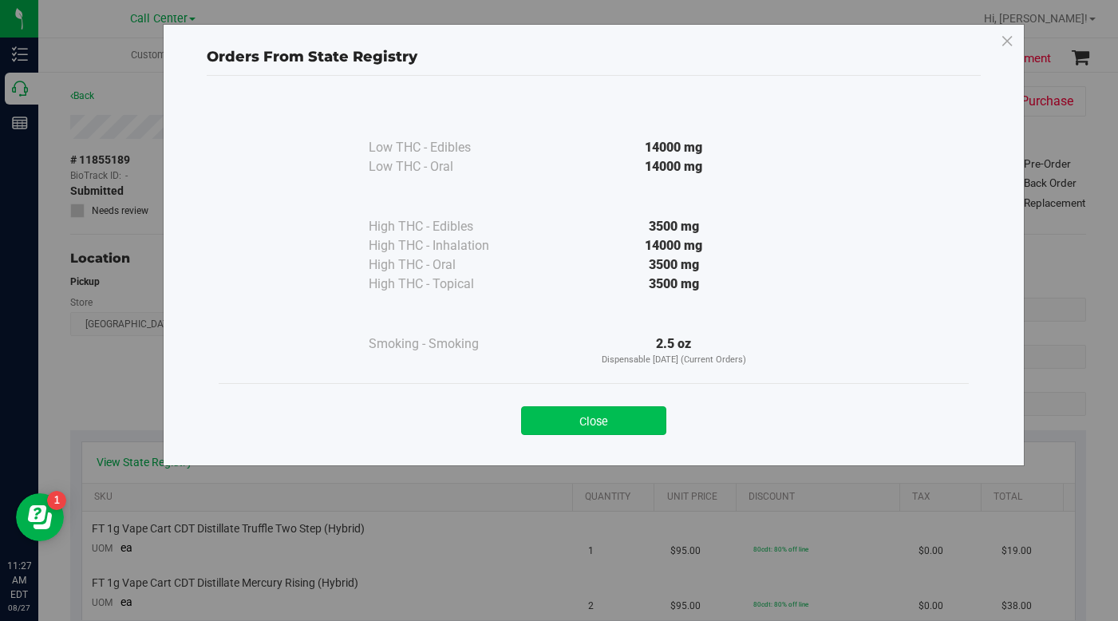
click at [535, 421] on button "Close" at bounding box center [593, 420] width 145 height 29
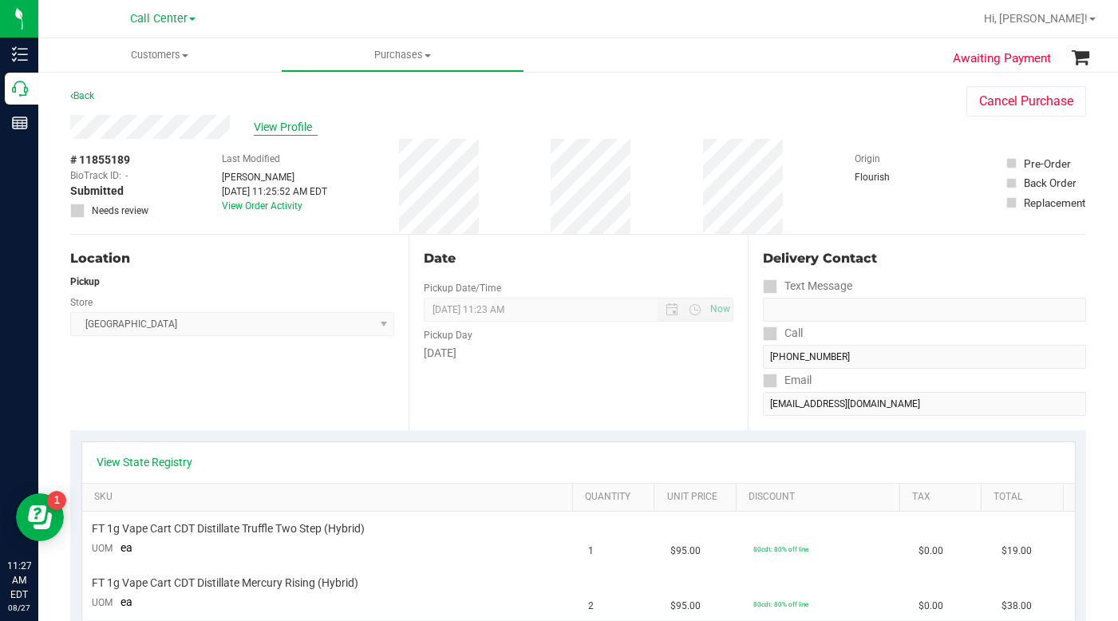
click at [267, 128] on span "View Profile" at bounding box center [286, 127] width 64 height 17
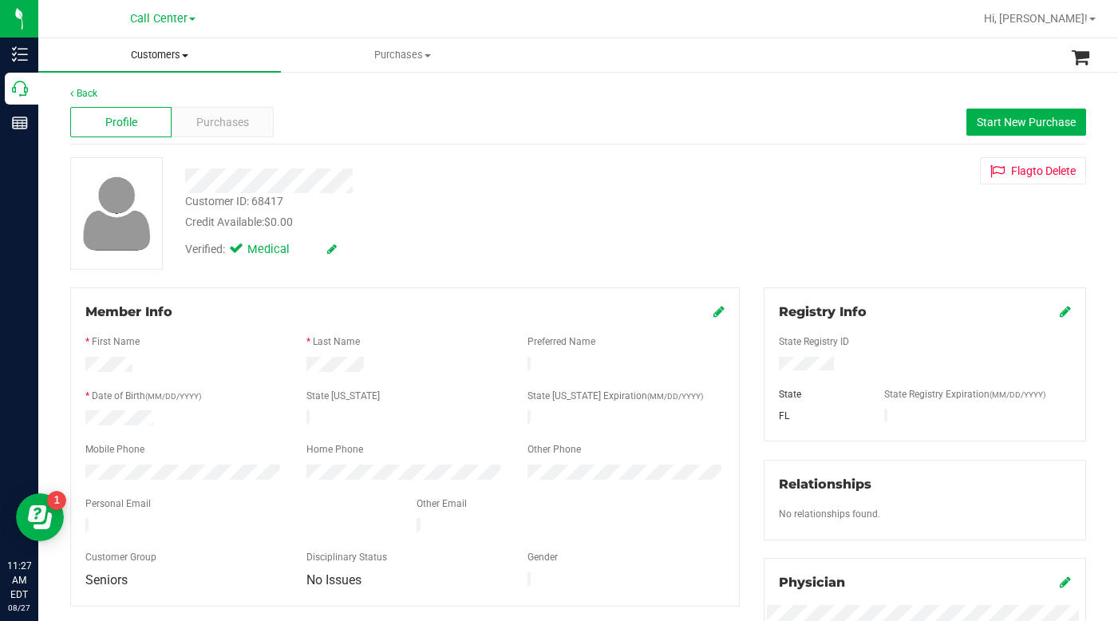
click at [183, 57] on span "Customers" at bounding box center [159, 55] width 243 height 14
click at [138, 91] on span "All customers" at bounding box center [95, 96] width 115 height 14
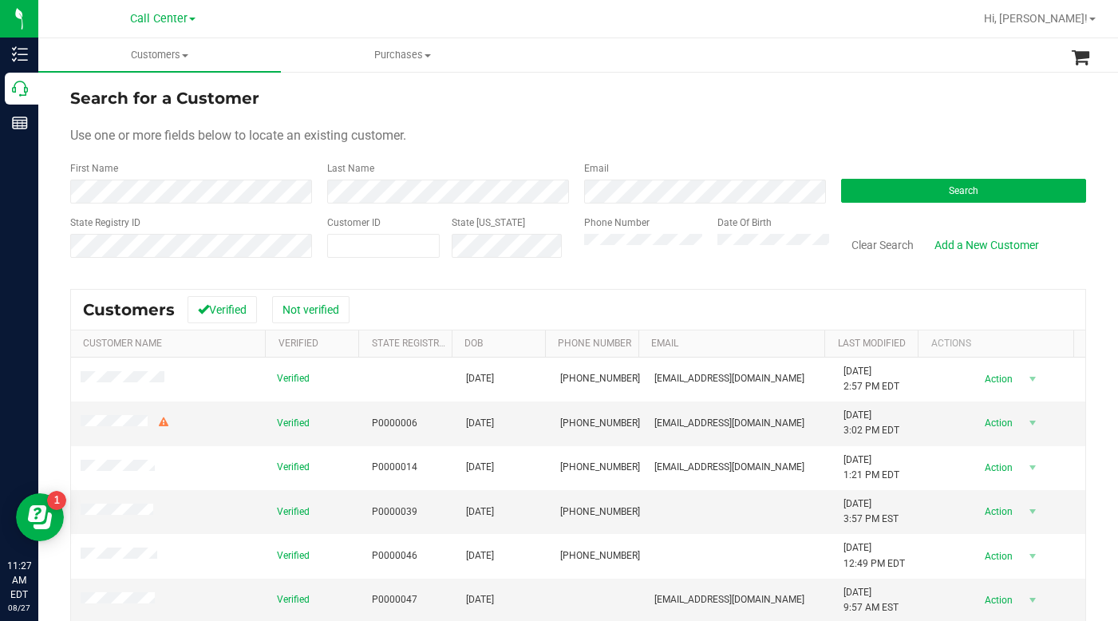
click at [823, 137] on div "Use one or more fields below to locate an existing customer." at bounding box center [578, 135] width 1016 height 19
click at [752, 128] on div "Use one or more fields below to locate an existing customer." at bounding box center [578, 135] width 1016 height 19
click at [895, 198] on button "Search" at bounding box center [963, 191] width 245 height 24
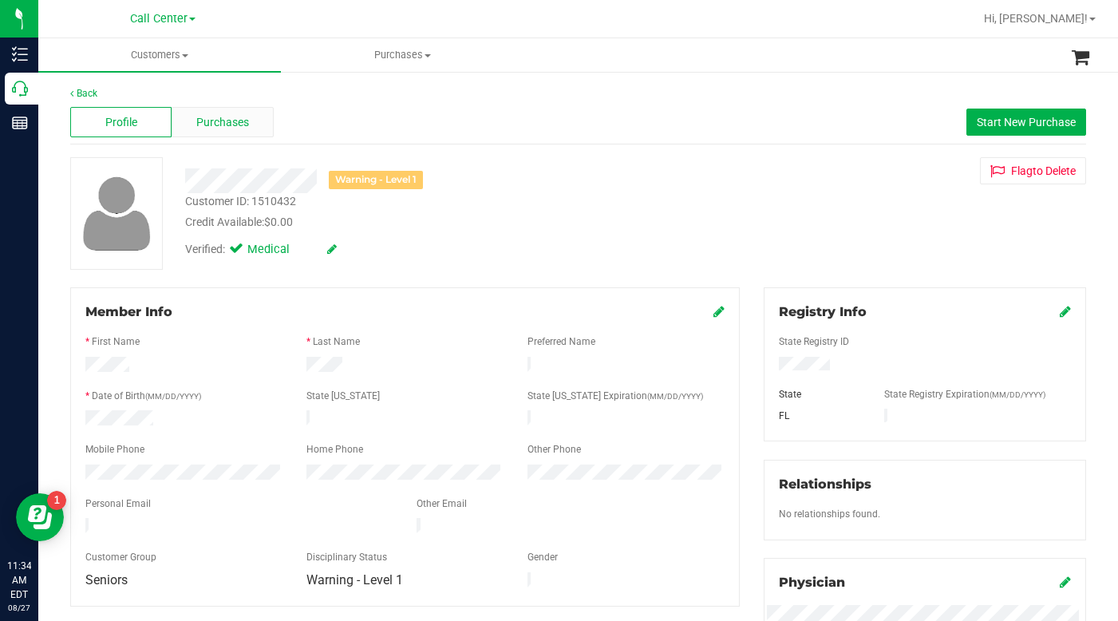
click at [219, 127] on span "Purchases" at bounding box center [222, 122] width 53 height 17
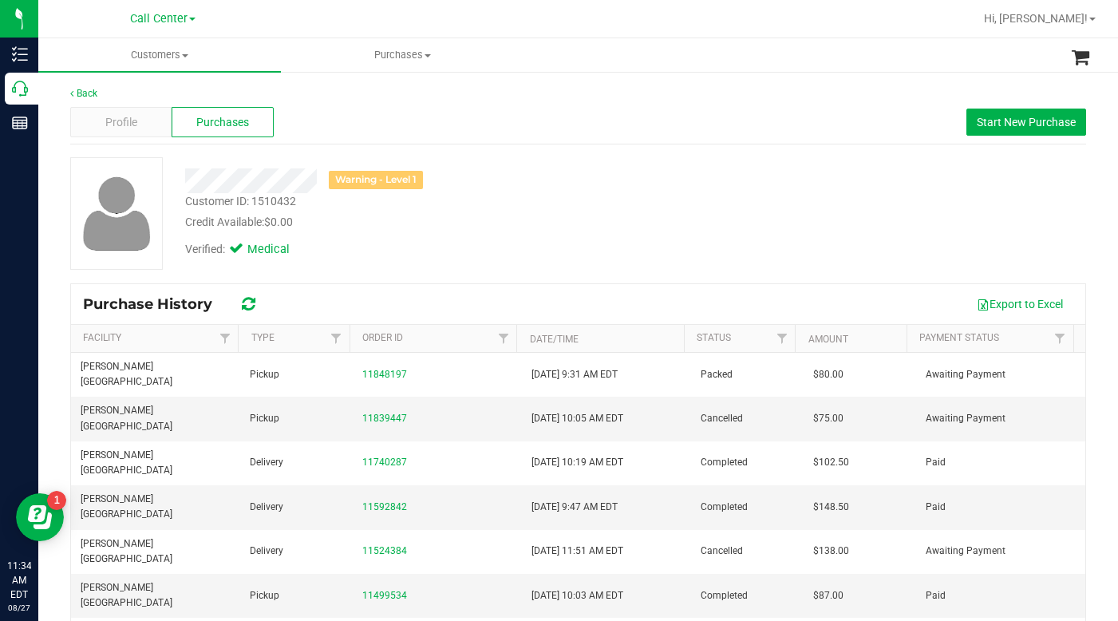
click at [610, 220] on div "Credit Available: $0.00" at bounding box center [433, 222] width 496 height 17
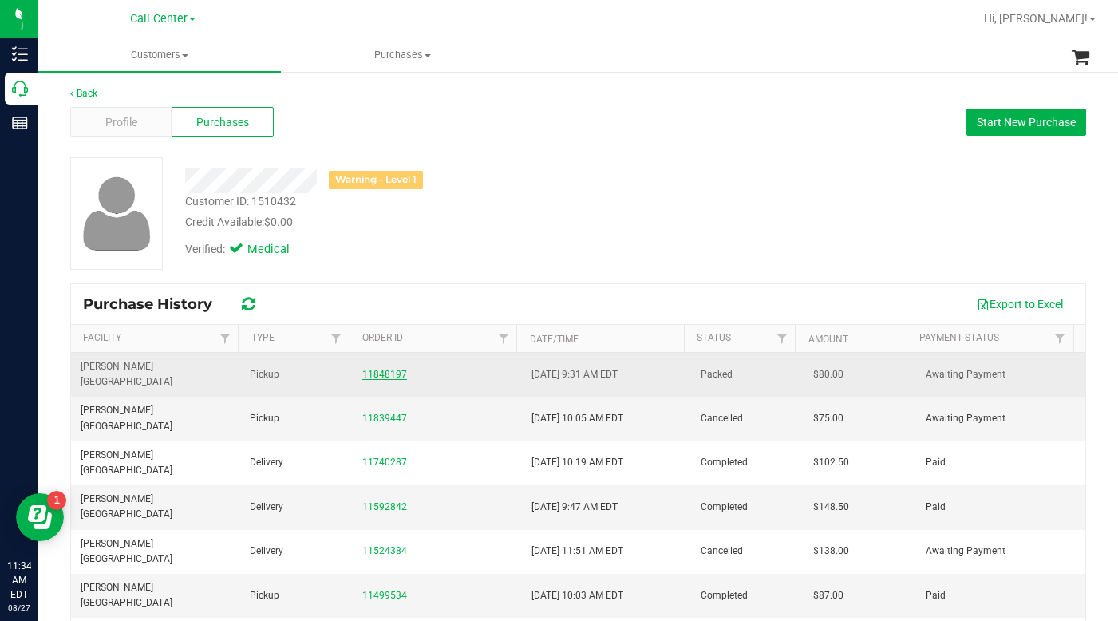
click at [387, 369] on link "11848197" at bounding box center [384, 374] width 45 height 11
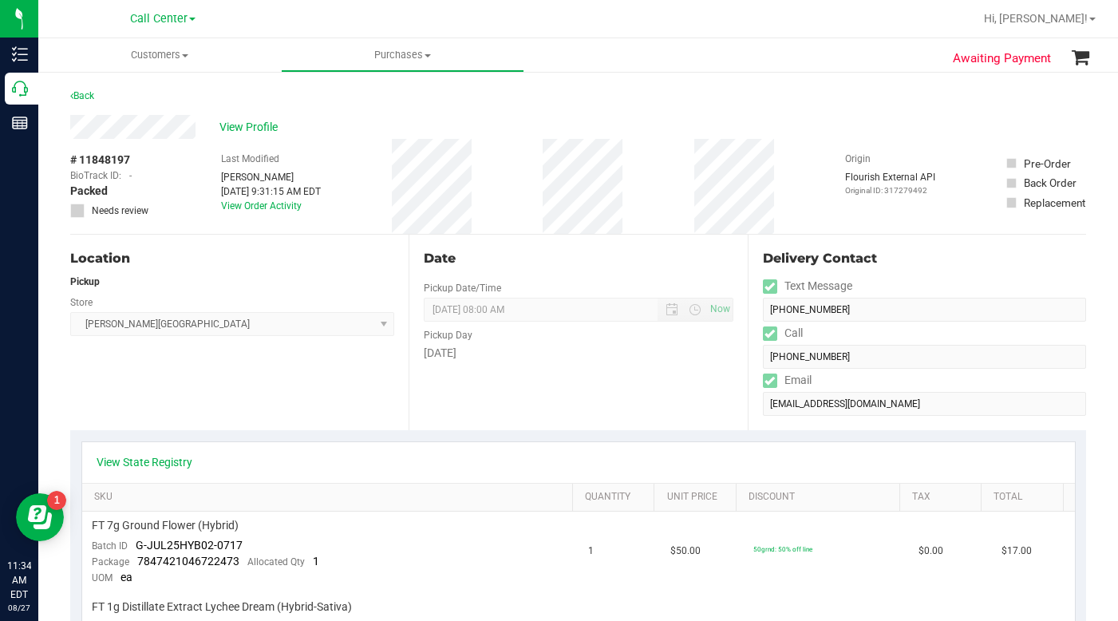
click at [306, 389] on div "Location Pickup Store Bonita Springs WC Select Store Bonita Springs WC Boynton …" at bounding box center [239, 333] width 338 height 196
click at [195, 393] on div "Location Pickup Store Bonita Springs WC Select Store Bonita Springs WC Boynton …" at bounding box center [239, 333] width 338 height 196
click at [247, 124] on span "View Profile" at bounding box center [251, 127] width 64 height 17
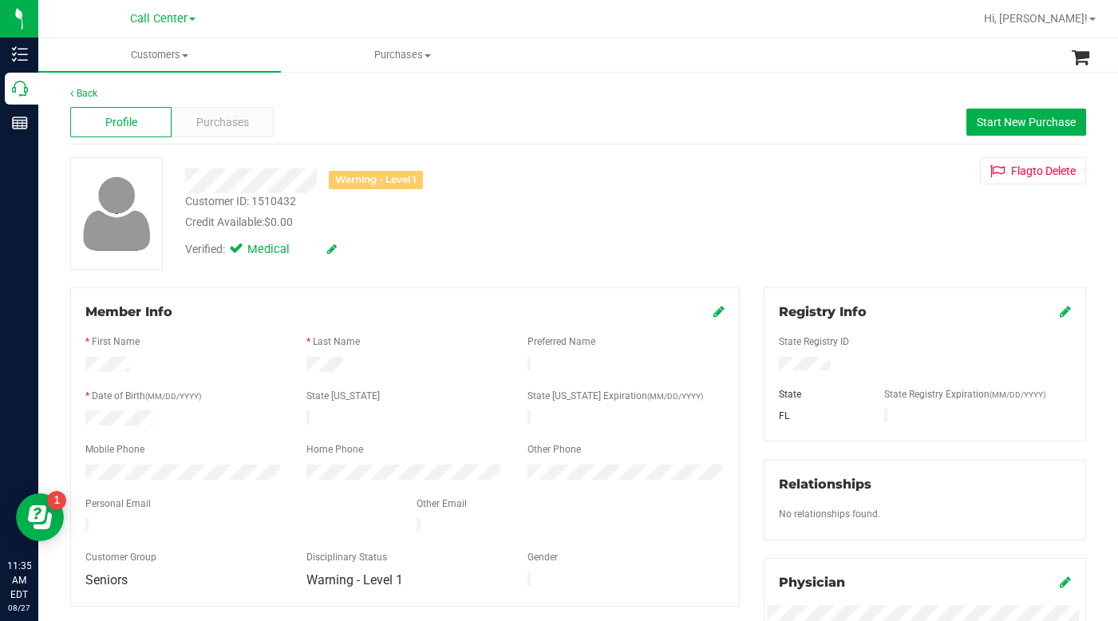
click at [242, 200] on div "Customer ID: 1510432" at bounding box center [240, 201] width 111 height 17
click at [242, 203] on div "Customer ID: 1510432" at bounding box center [240, 201] width 111 height 17
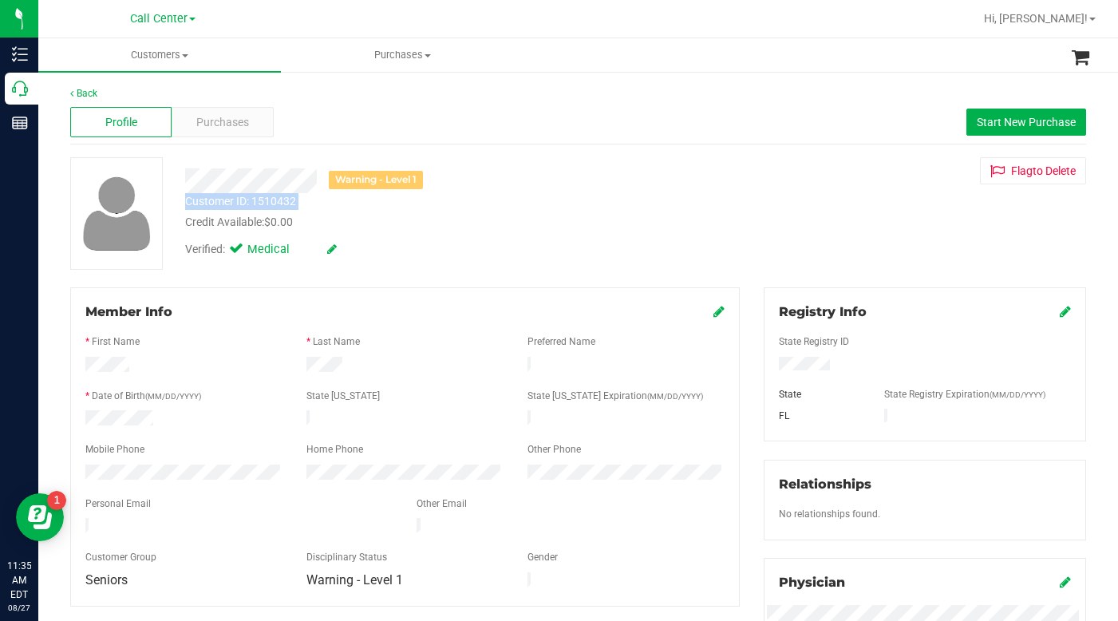
copy div "Customer ID: 1510432"
click at [227, 126] on span "Purchases" at bounding box center [222, 122] width 53 height 17
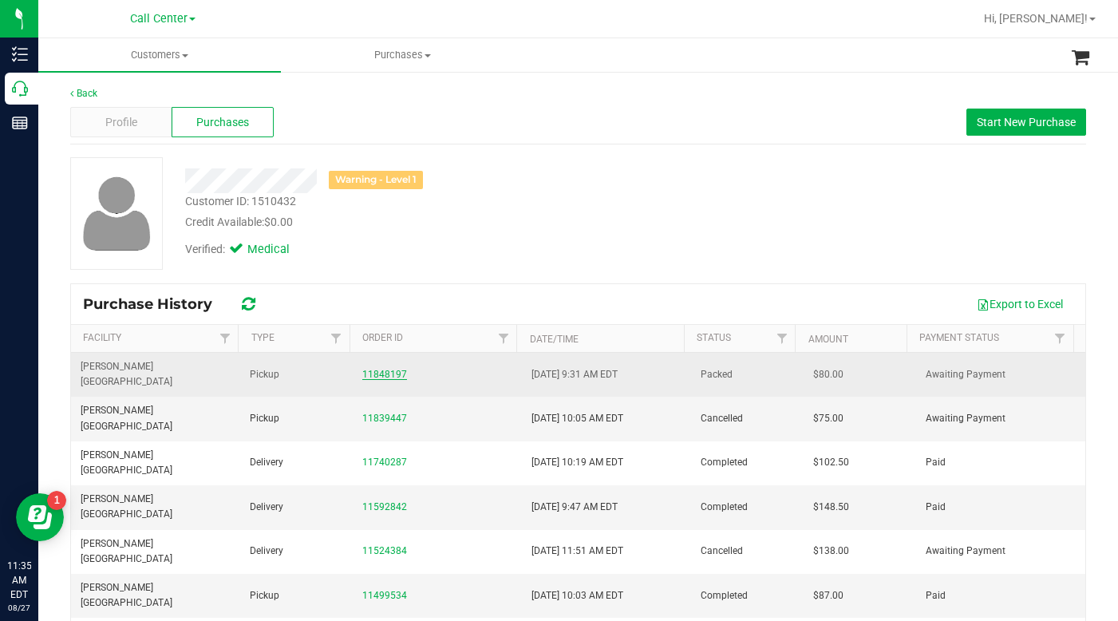
click at [378, 369] on link "11848197" at bounding box center [384, 374] width 45 height 11
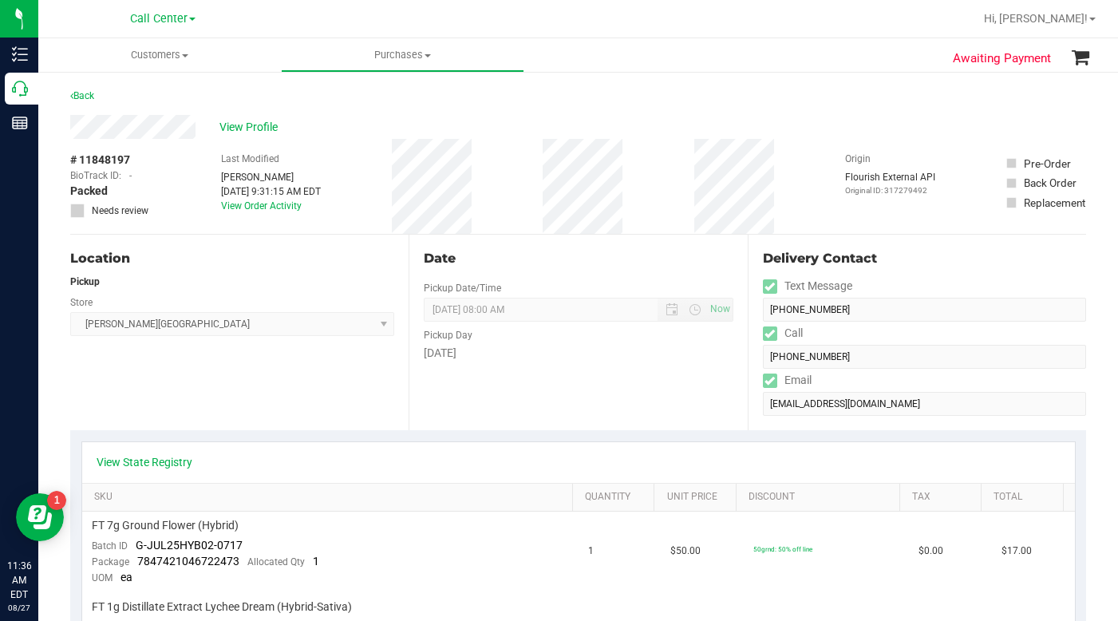
click at [94, 159] on span "# 11848197" at bounding box center [100, 160] width 60 height 17
copy div "# 11848197"
click at [356, 389] on div "Location Pickup Store Bonita Springs WC Select Store Bonita Springs WC Boynton …" at bounding box center [239, 333] width 338 height 196
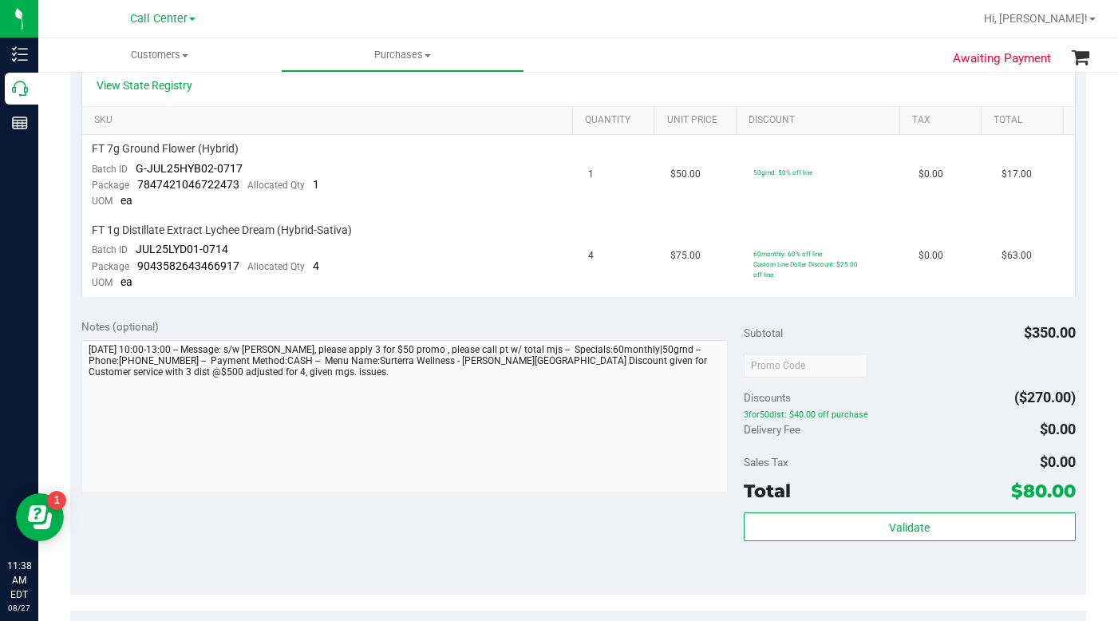
scroll to position [399, 0]
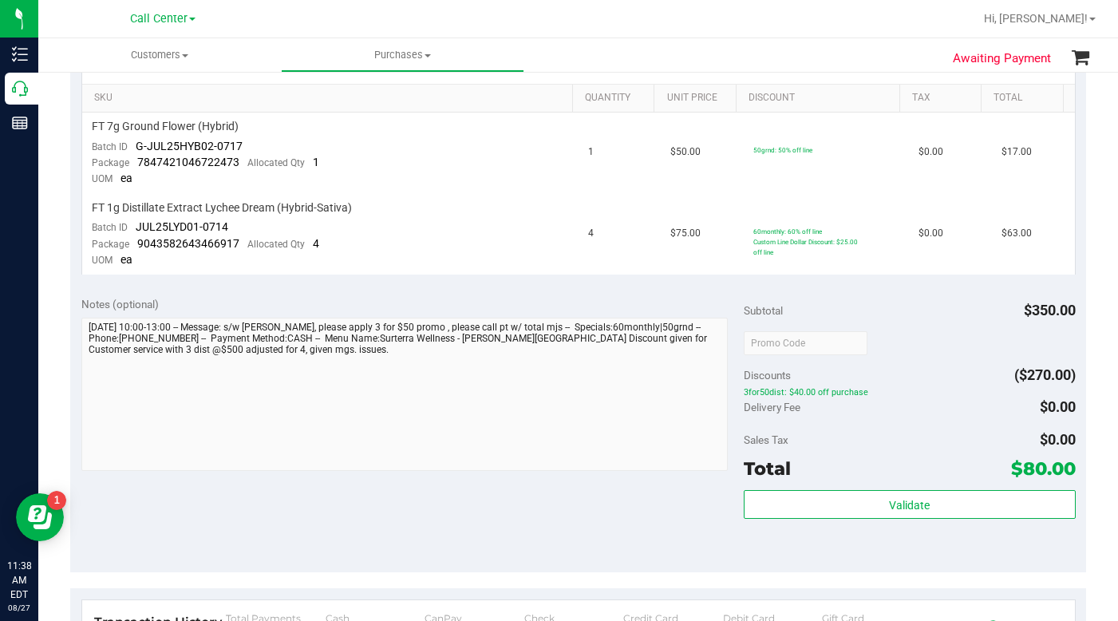
click at [891, 375] on div "Discounts ($270.00)" at bounding box center [909, 375] width 331 height 29
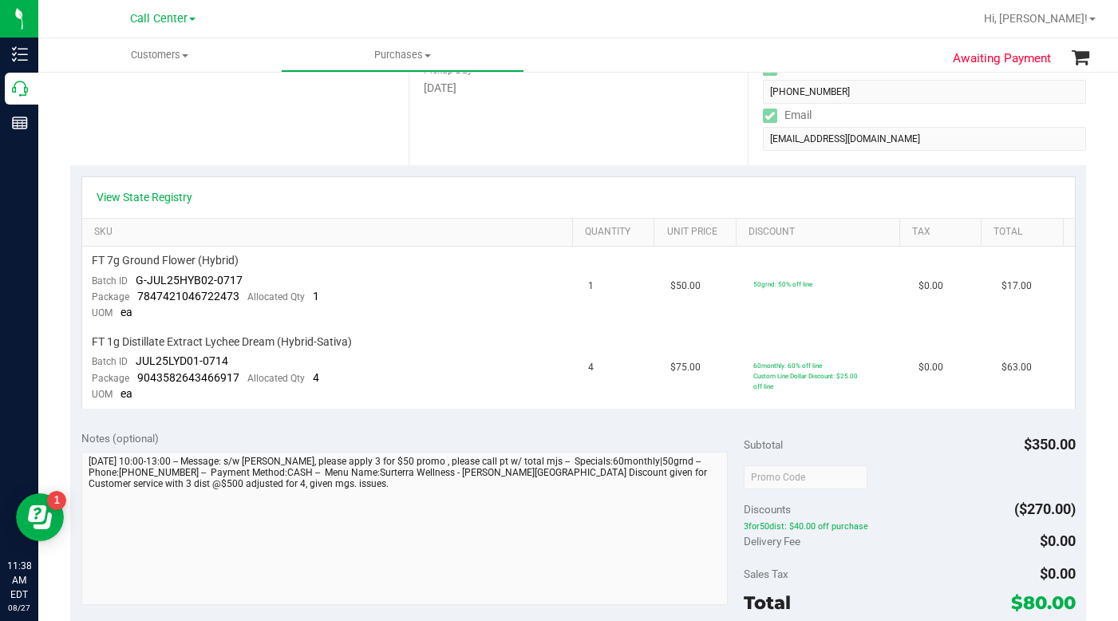
scroll to position [0, 0]
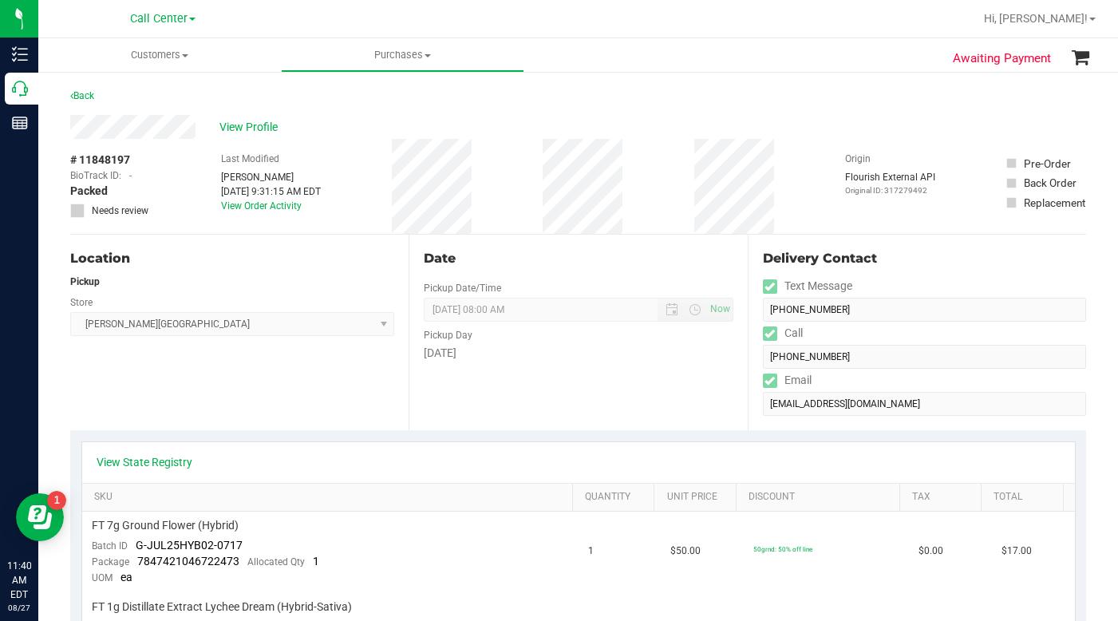
click at [798, 131] on div "View Profile" at bounding box center [578, 127] width 1016 height 24
click at [243, 128] on span "View Profile" at bounding box center [251, 127] width 64 height 17
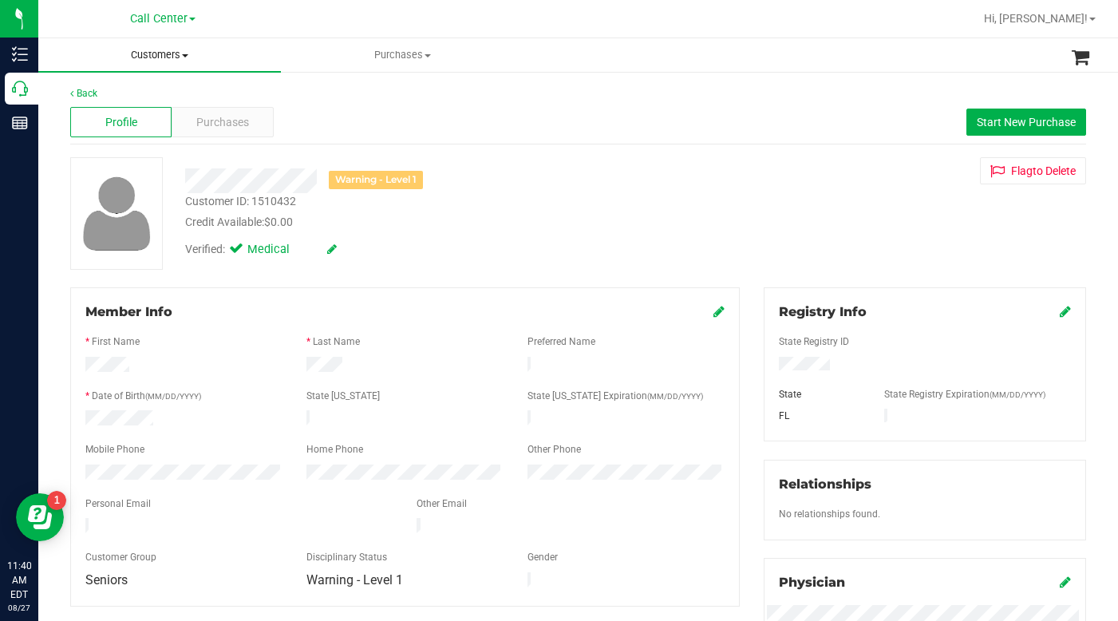
click at [185, 57] on span "Customers" at bounding box center [159, 55] width 243 height 14
click at [123, 89] on span "All customers" at bounding box center [95, 96] width 115 height 14
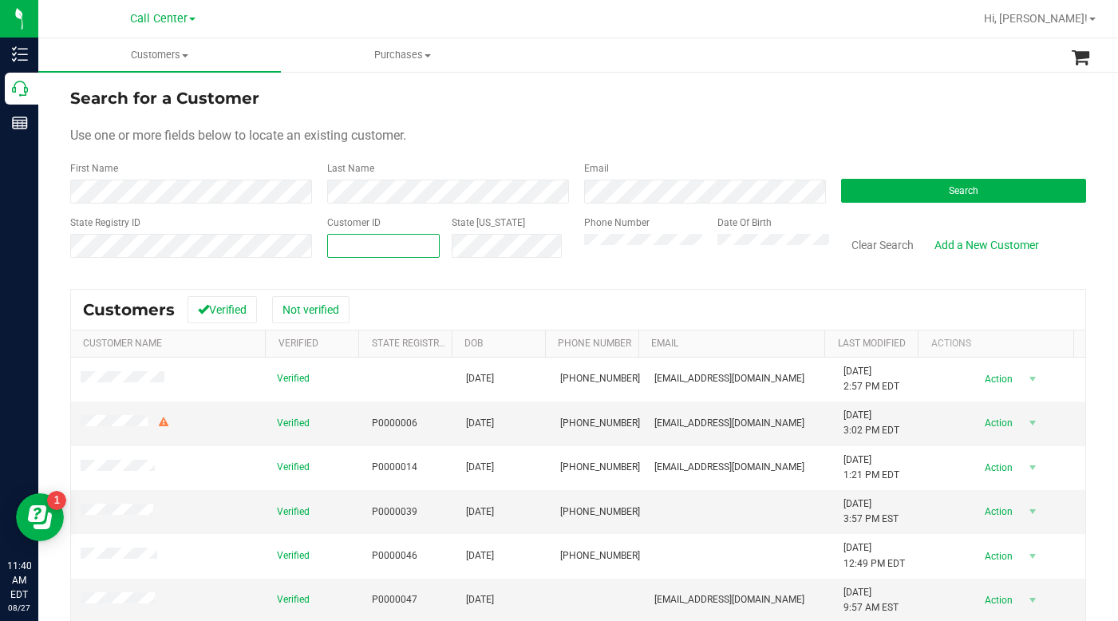
click at [367, 254] on span at bounding box center [383, 246] width 113 height 24
type input "1471965"
click at [889, 198] on button "Search" at bounding box center [963, 191] width 245 height 24
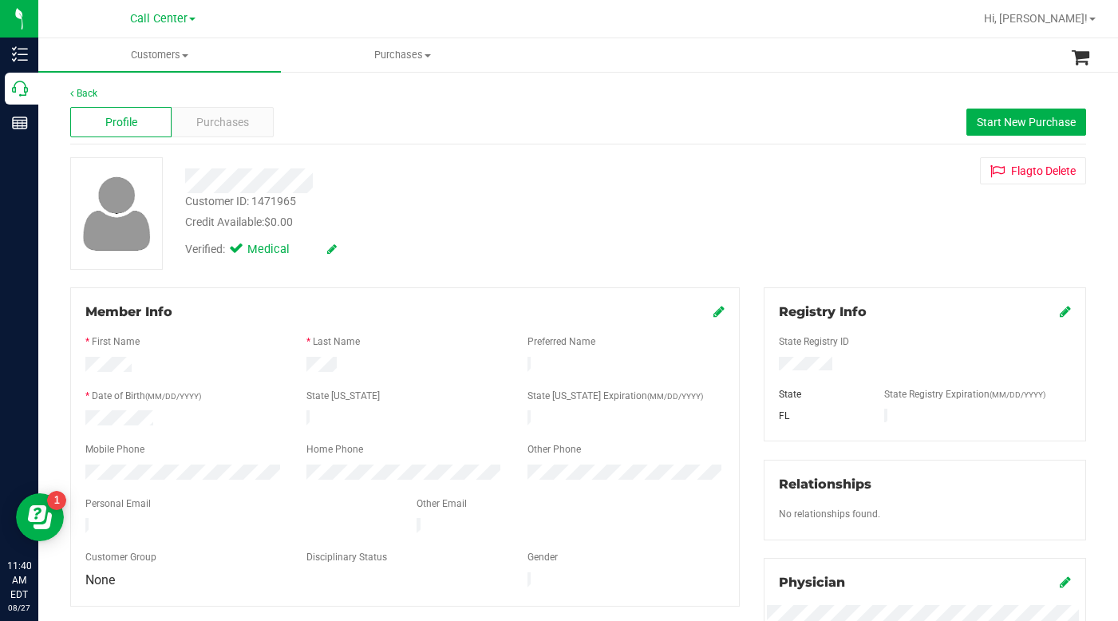
click at [874, 243] on div "Customer ID: 1471965 Credit Available: $0.00 Verified: Medical Flag to Delete" at bounding box center [578, 213] width 1040 height 113
click at [251, 123] on div "Purchases" at bounding box center [222, 122] width 101 height 30
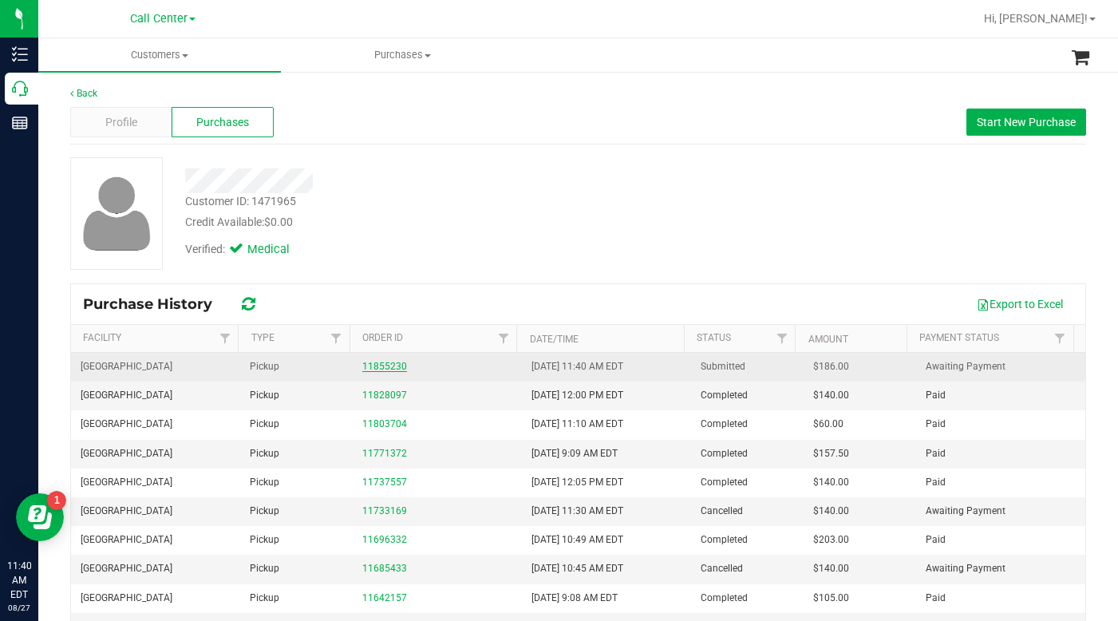
click at [395, 366] on link "11855230" at bounding box center [384, 366] width 45 height 11
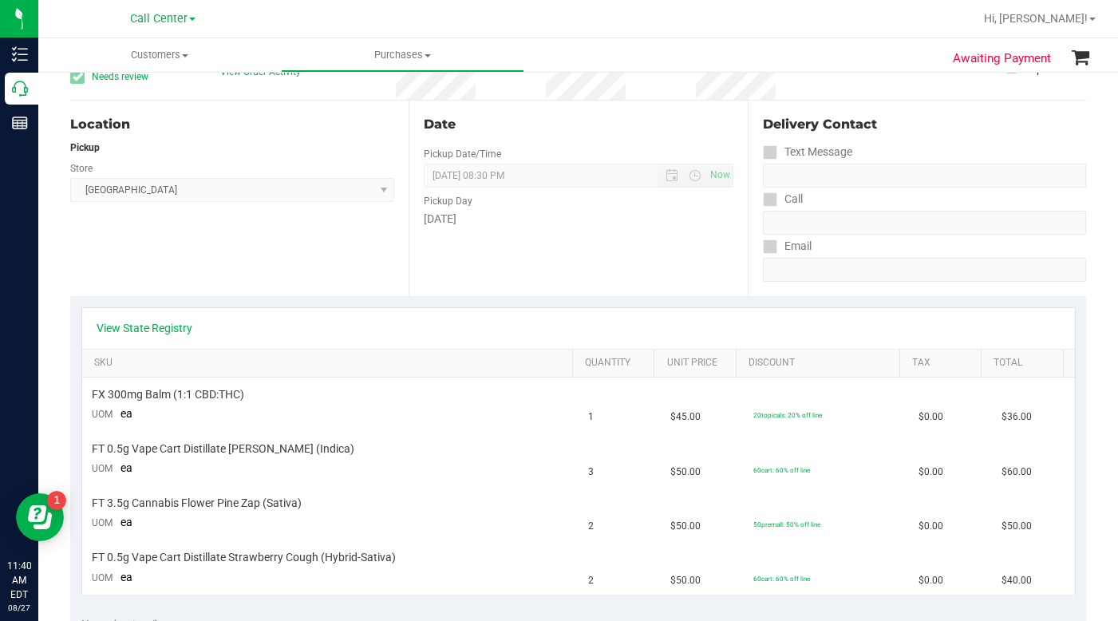
scroll to position [160, 0]
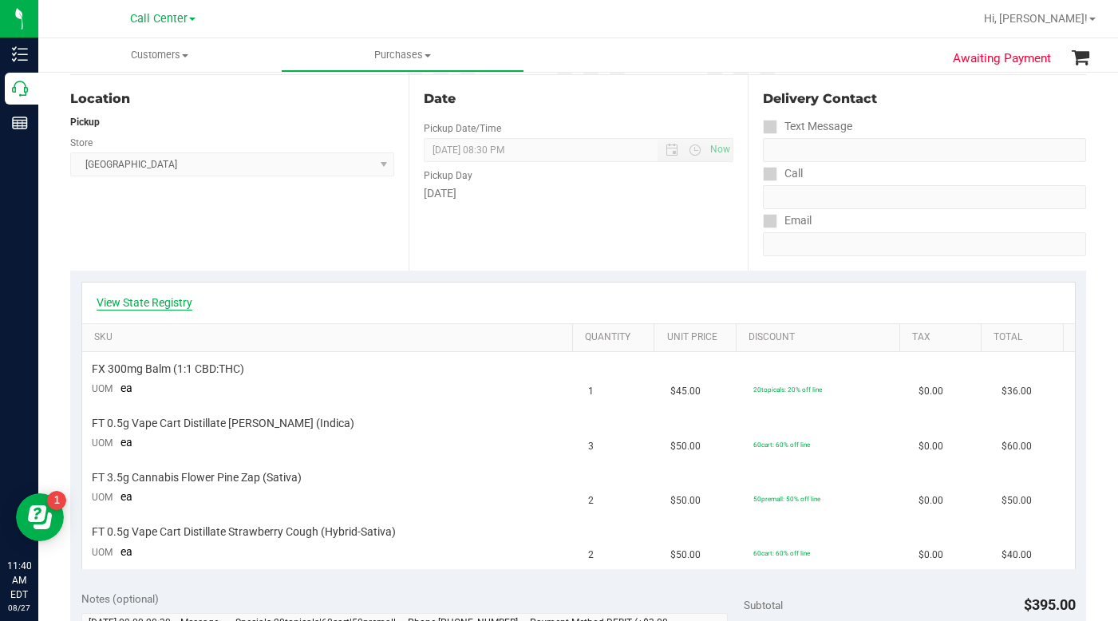
click at [152, 303] on link "View State Registry" at bounding box center [145, 302] width 96 height 16
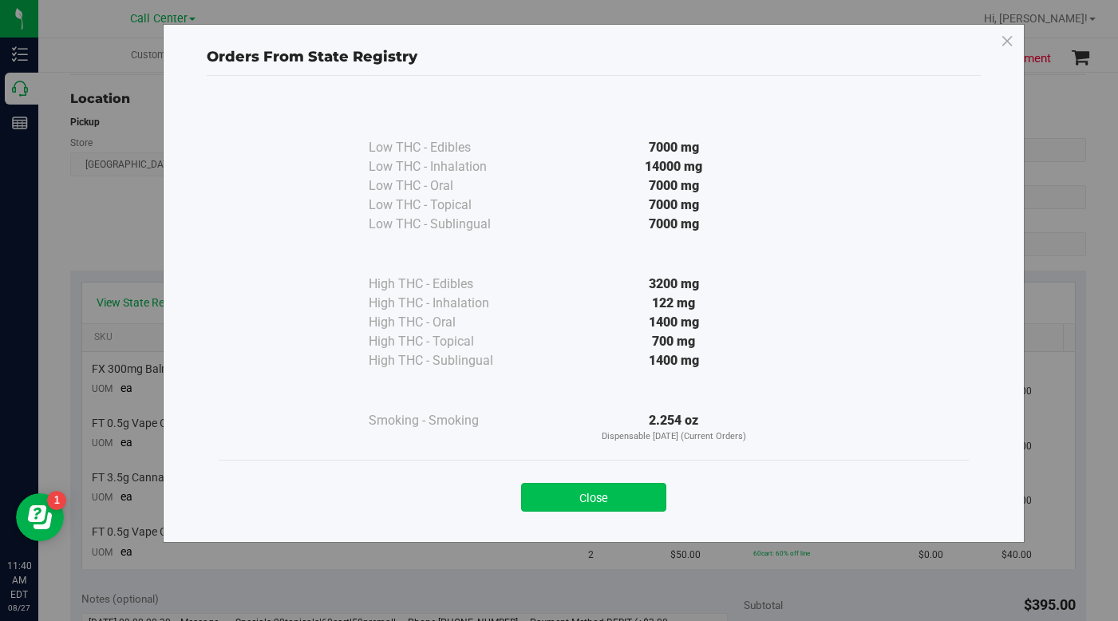
click at [551, 491] on button "Close" at bounding box center [593, 497] width 145 height 29
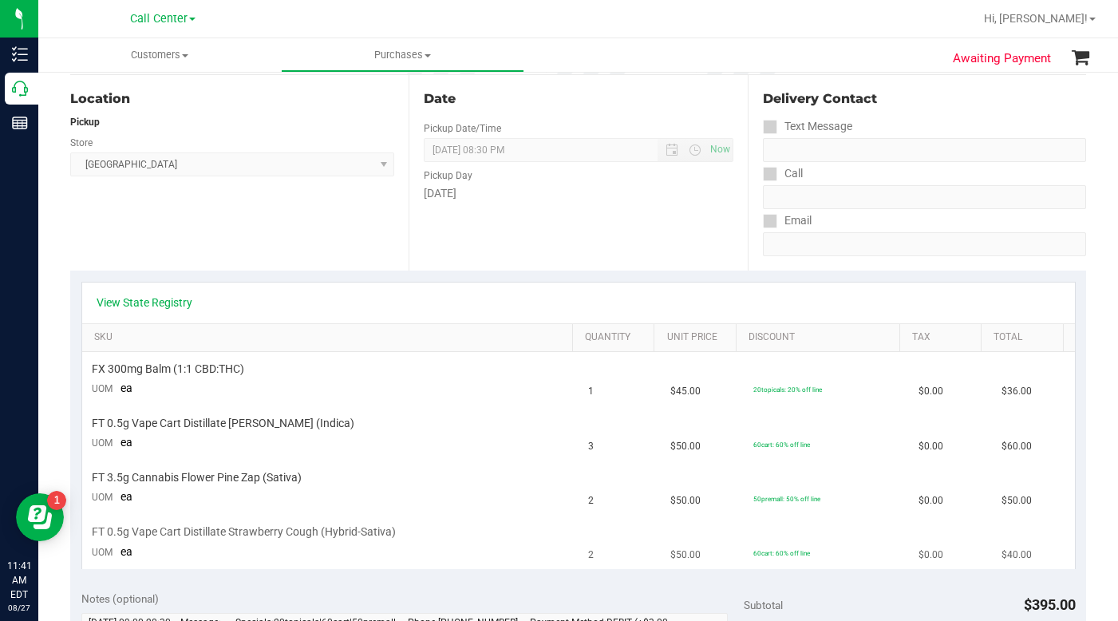
drag, startPoint x: 834, startPoint y: 538, endPoint x: 792, endPoint y: 525, distance: 44.2
click at [834, 538] on td "60cart: 60% off line" at bounding box center [826, 542] width 165 height 53
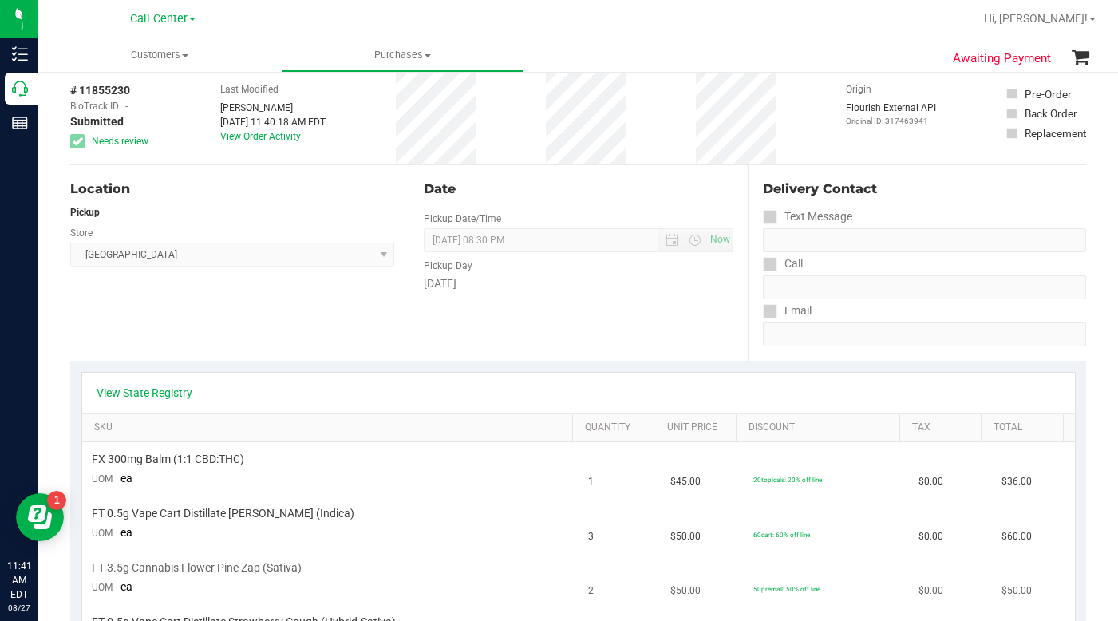
scroll to position [0, 0]
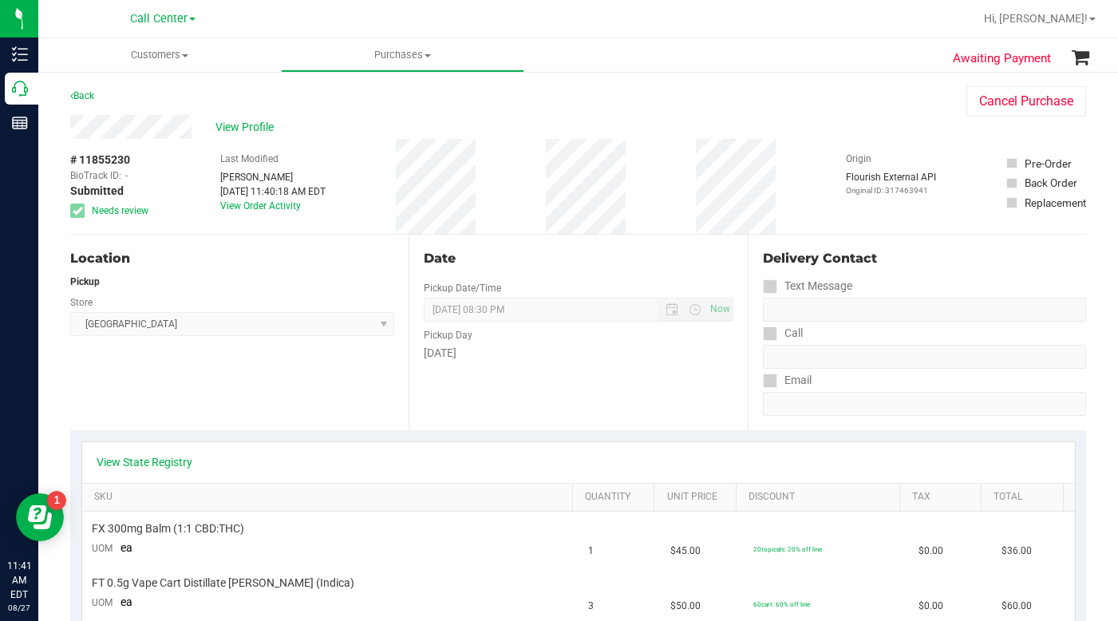
drag, startPoint x: 888, startPoint y: 109, endPoint x: 878, endPoint y: 112, distance: 10.9
click at [888, 109] on div "Back Cancel Purchase" at bounding box center [578, 100] width 1016 height 29
click at [796, 178] on div "# 11855230 BioTrack ID: - Submitted Needs review Last Modified Nicole Worrell A…" at bounding box center [578, 186] width 1016 height 95
click at [795, 146] on div "# 11855230 BioTrack ID: - Submitted Needs review Last Modified Nicole Worrell A…" at bounding box center [578, 186] width 1016 height 95
click at [184, 56] on span at bounding box center [185, 55] width 6 height 3
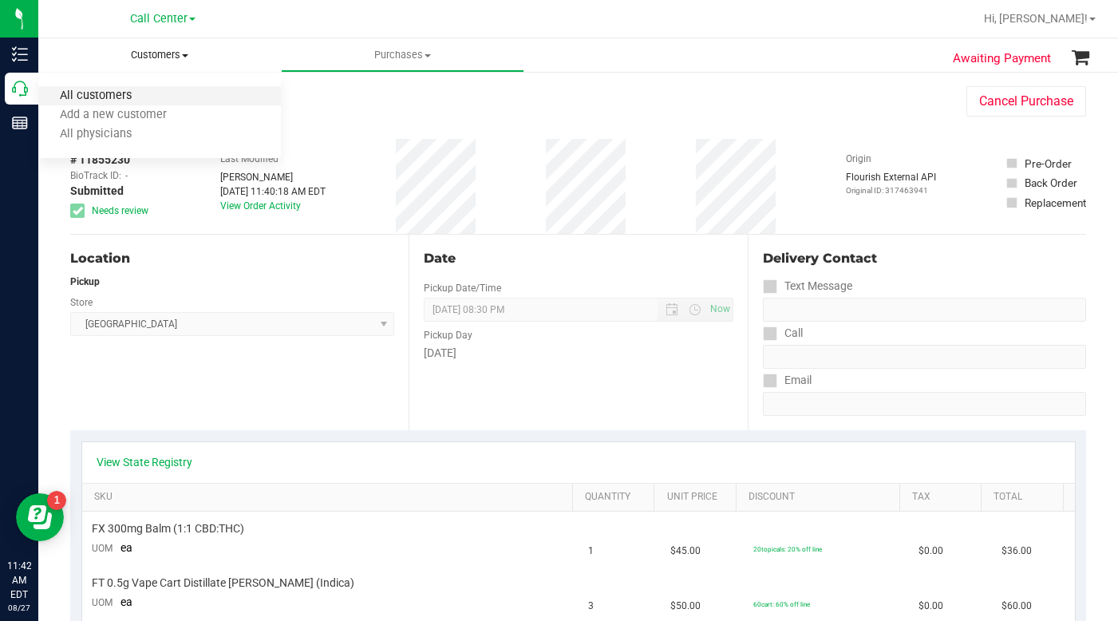
click at [122, 100] on span "All customers" at bounding box center [95, 96] width 115 height 14
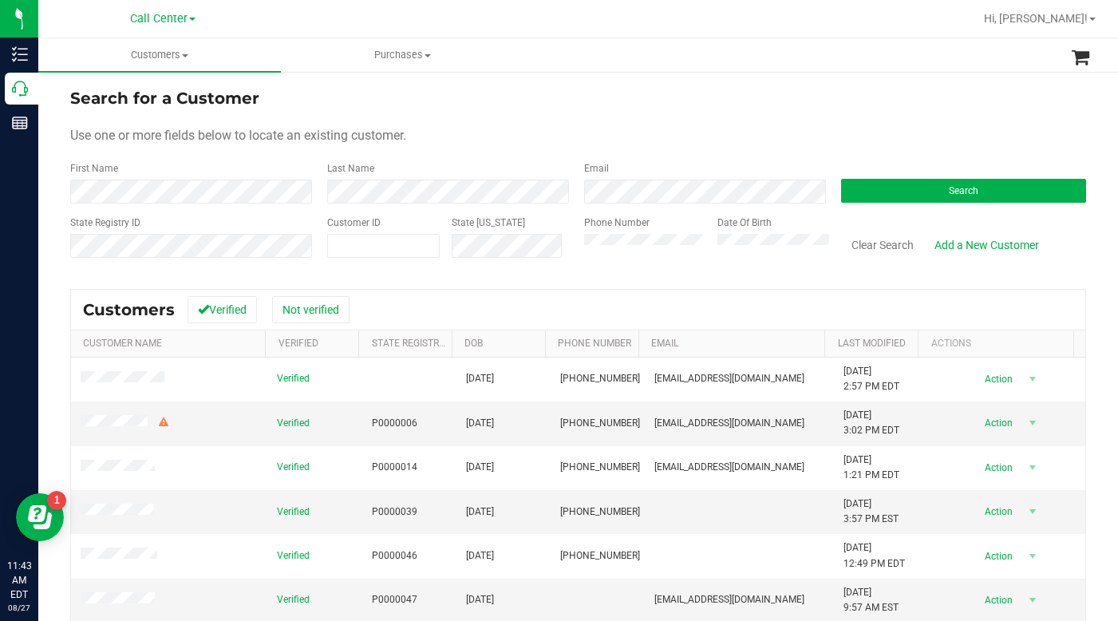
click at [900, 203] on form "Search for a Customer Use one or more fields below to locate an existing custom…" at bounding box center [578, 179] width 1016 height 186
click at [891, 190] on button "Search" at bounding box center [963, 191] width 245 height 24
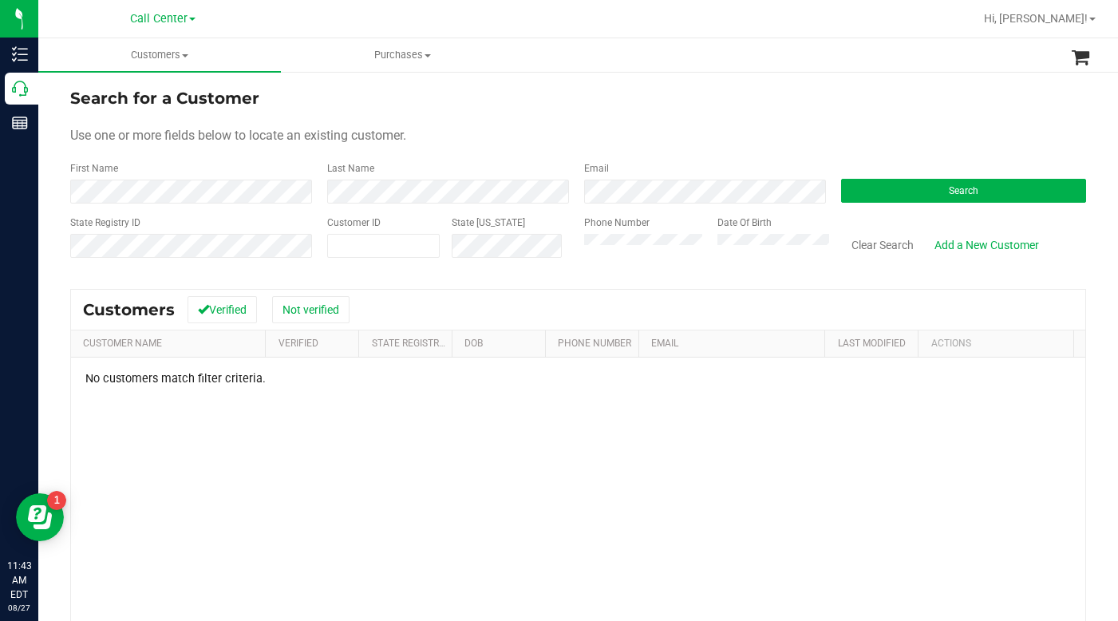
click at [613, 163] on div "Email" at bounding box center [700, 182] width 257 height 42
click at [604, 132] on div "Use one or more fields below to locate an existing customer." at bounding box center [578, 135] width 1016 height 19
click at [833, 129] on div "Use one or more fields below to locate an existing customer." at bounding box center [578, 135] width 1016 height 19
click at [656, 258] on div "Phone Number" at bounding box center [644, 243] width 121 height 57
click at [825, 126] on div "Use one or more fields below to locate an existing customer." at bounding box center [578, 135] width 1016 height 19
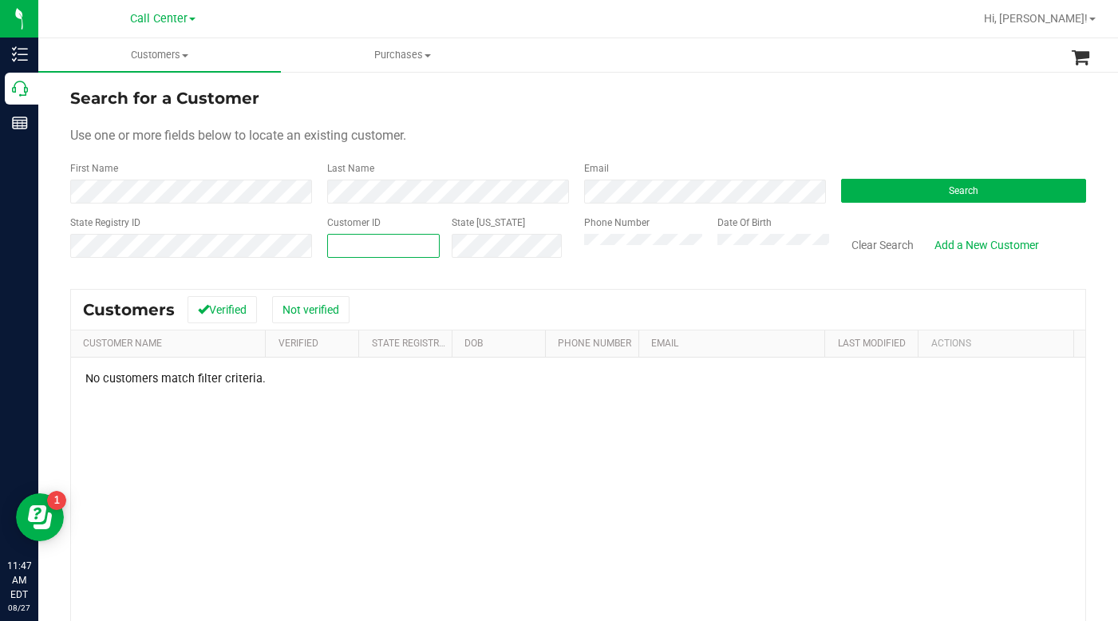
click at [366, 243] on span at bounding box center [383, 246] width 113 height 24
type input "21540769801"
drag, startPoint x: 415, startPoint y: 243, endPoint x: 329, endPoint y: 260, distance: 87.8
click at [322, 260] on div "Customer ID 21540769801 State ID" at bounding box center [443, 243] width 257 height 57
click at [853, 177] on div "Search" at bounding box center [957, 182] width 257 height 42
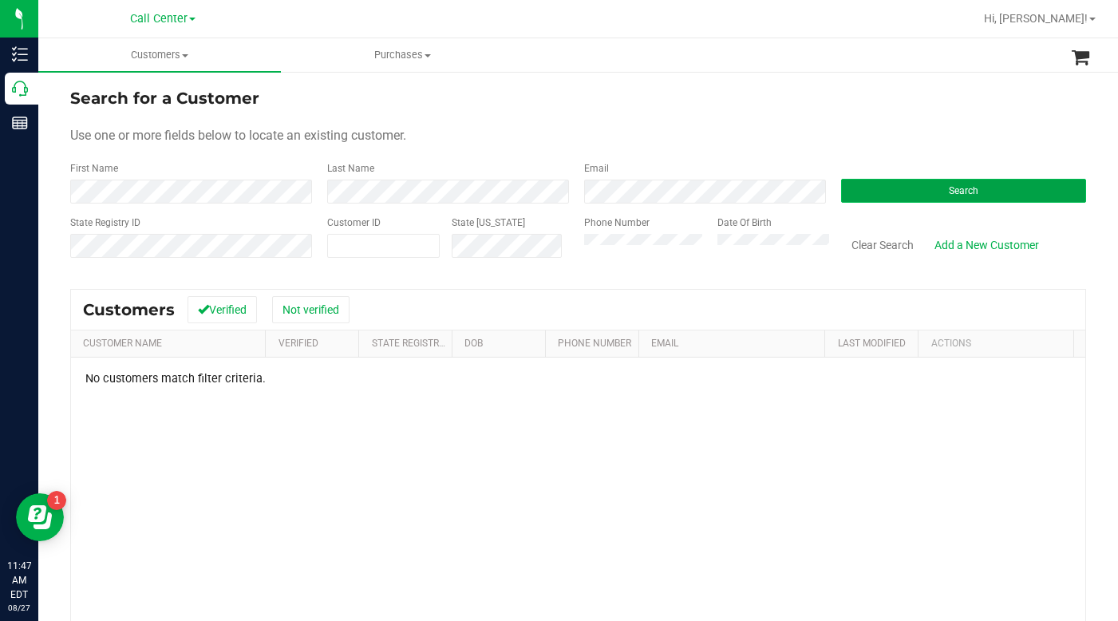
click at [864, 188] on button "Search" at bounding box center [963, 191] width 245 height 24
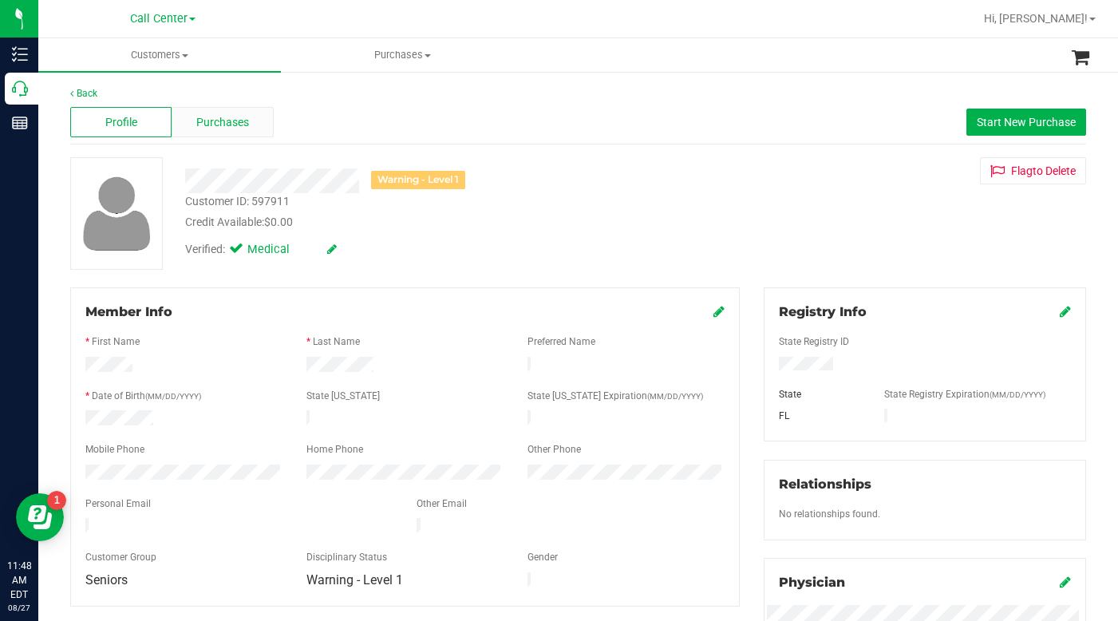
click at [205, 126] on span "Purchases" at bounding box center [222, 122] width 53 height 17
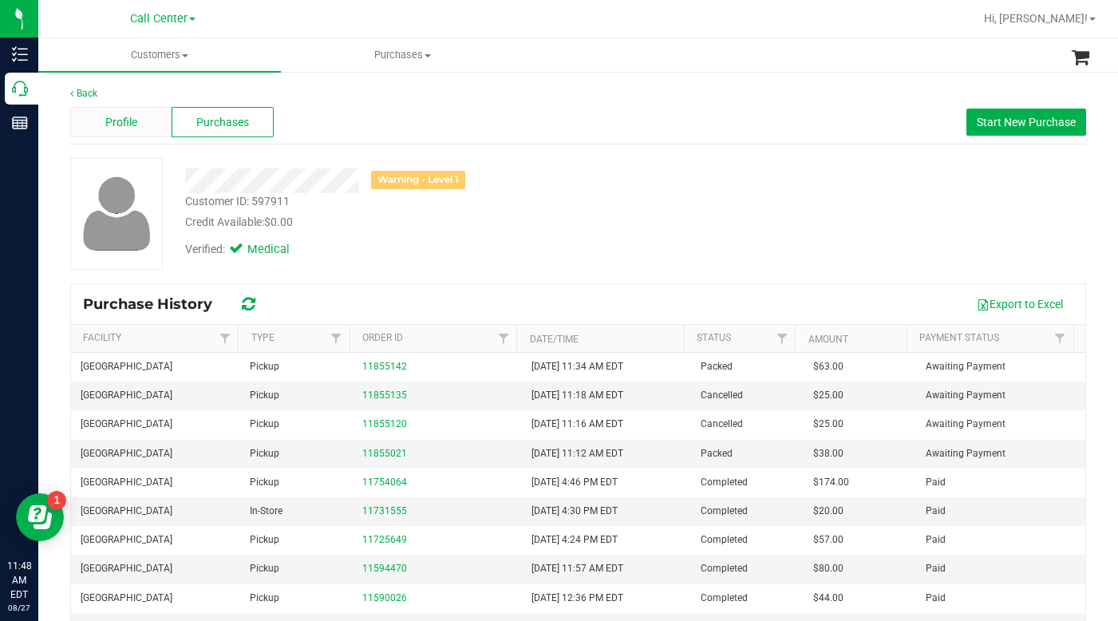
click at [136, 119] on span "Profile" at bounding box center [121, 122] width 32 height 17
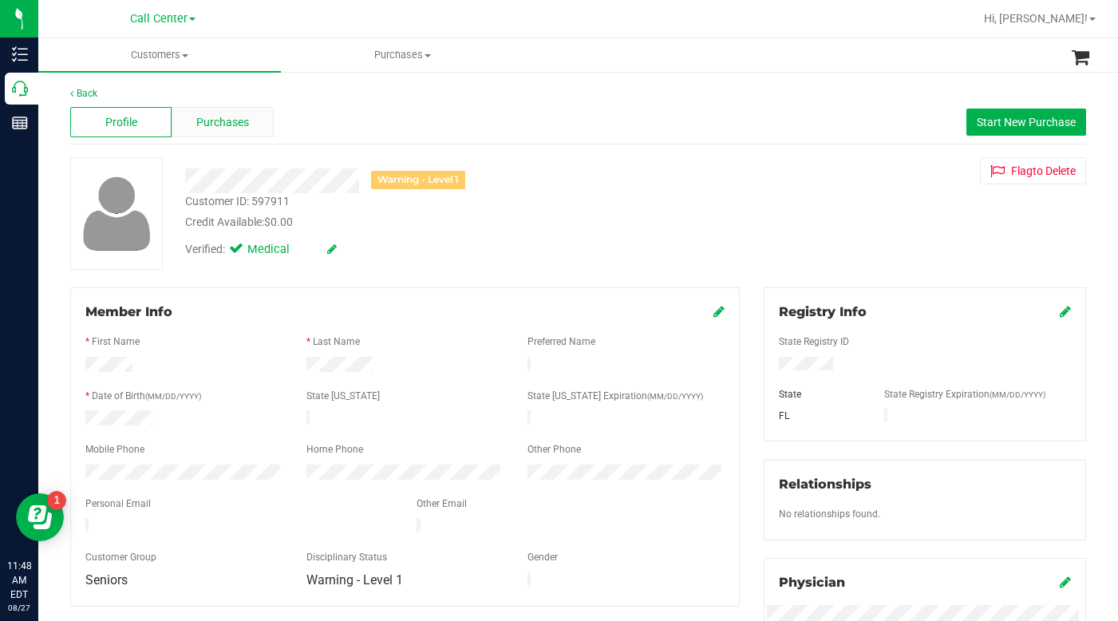
click at [223, 131] on div "Purchases" at bounding box center [222, 122] width 101 height 30
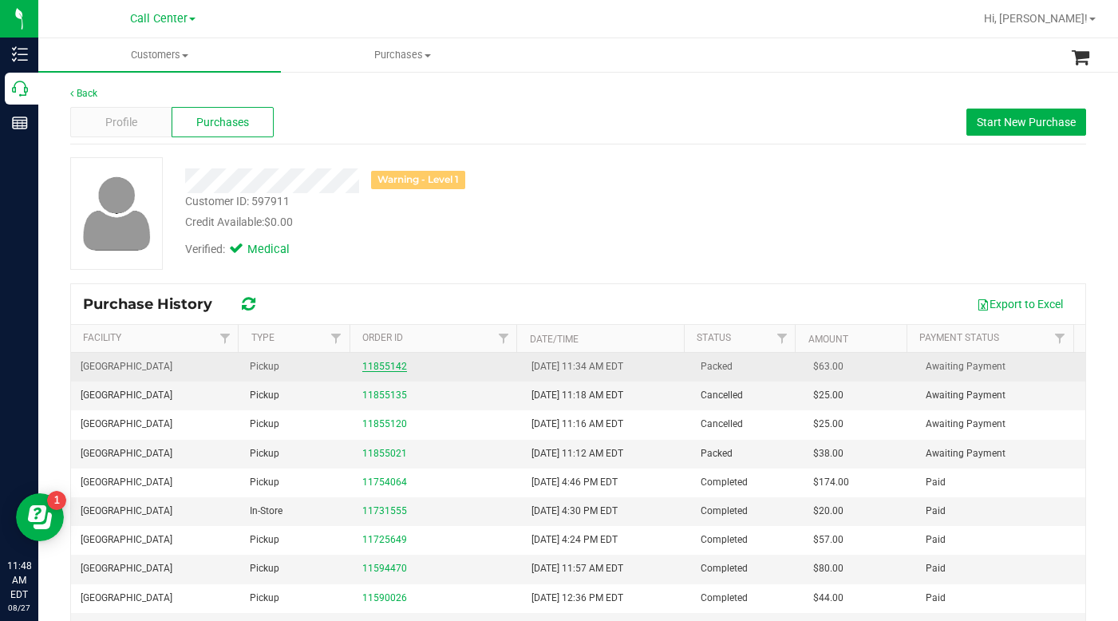
click at [373, 369] on link "11855142" at bounding box center [384, 366] width 45 height 11
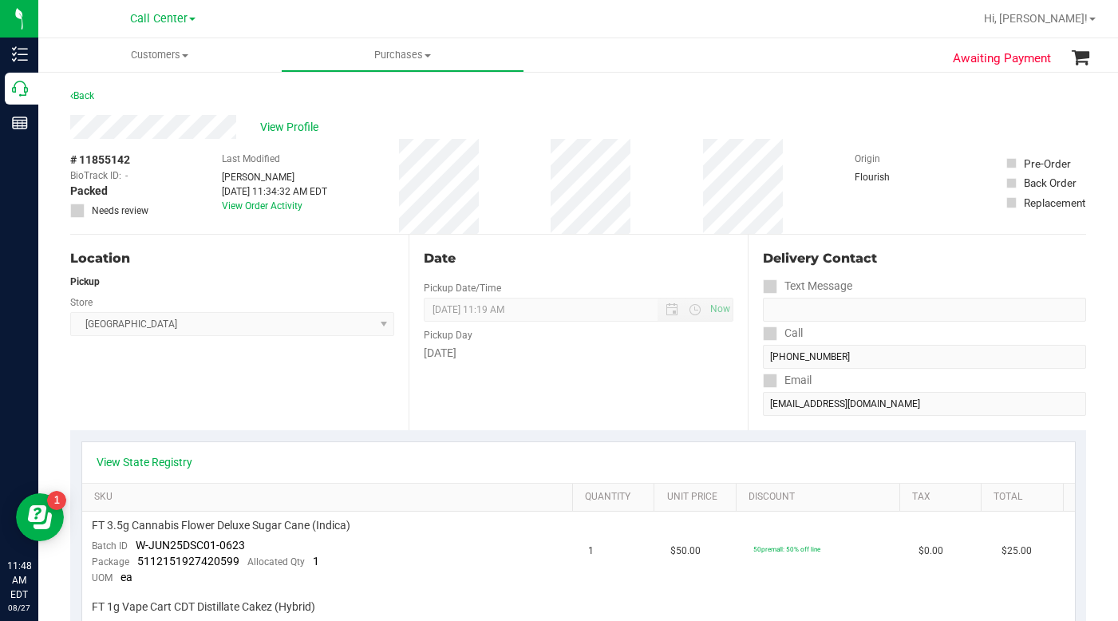
click at [248, 405] on div "Location Pickup Store Delray Beach WC Select Store Bonita Springs WC Boynton Be…" at bounding box center [239, 333] width 338 height 196
click at [194, 398] on div "Location Pickup Store Delray Beach WC Select Store Bonita Springs WC Boynton Be…" at bounding box center [239, 333] width 338 height 196
click at [243, 381] on div "Location Pickup Store Delray Beach WC Select Store Bonita Springs WC Boynton Be…" at bounding box center [239, 333] width 338 height 196
click at [251, 400] on div "Location Pickup Store Delray Beach WC Select Store Bonita Springs WC Boynton Be…" at bounding box center [239, 333] width 338 height 196
click at [265, 394] on div "Location Pickup Store Delray Beach WC Select Store Bonita Springs WC Boynton Be…" at bounding box center [239, 333] width 338 height 196
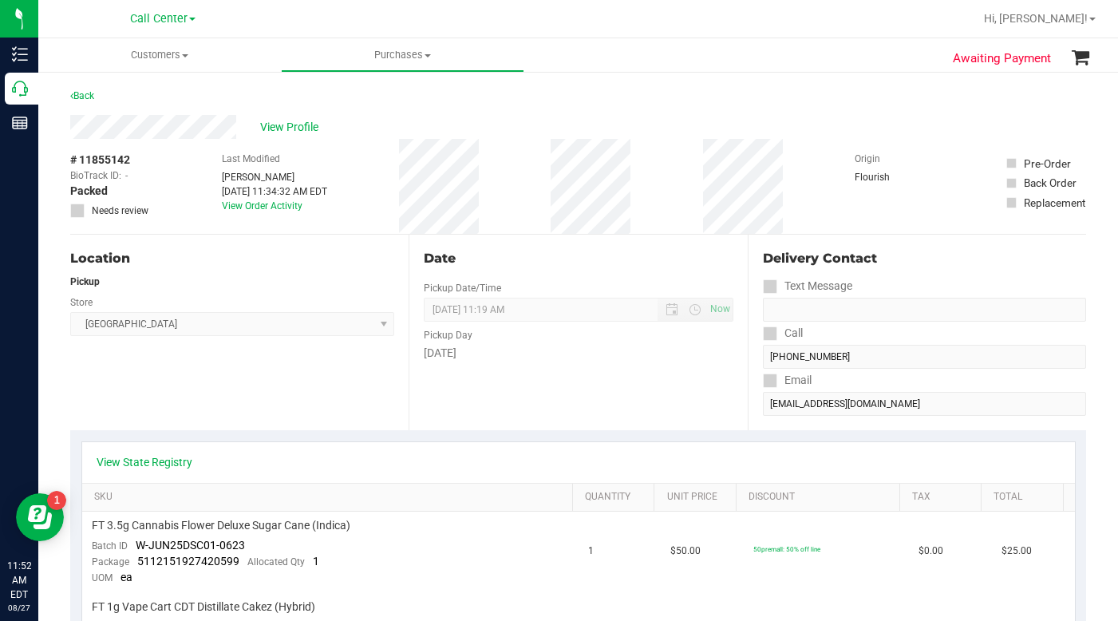
click at [840, 110] on div "Back" at bounding box center [578, 100] width 1016 height 29
click at [188, 59] on span "Customers" at bounding box center [159, 55] width 243 height 14
click at [105, 101] on span "All customers" at bounding box center [95, 96] width 115 height 14
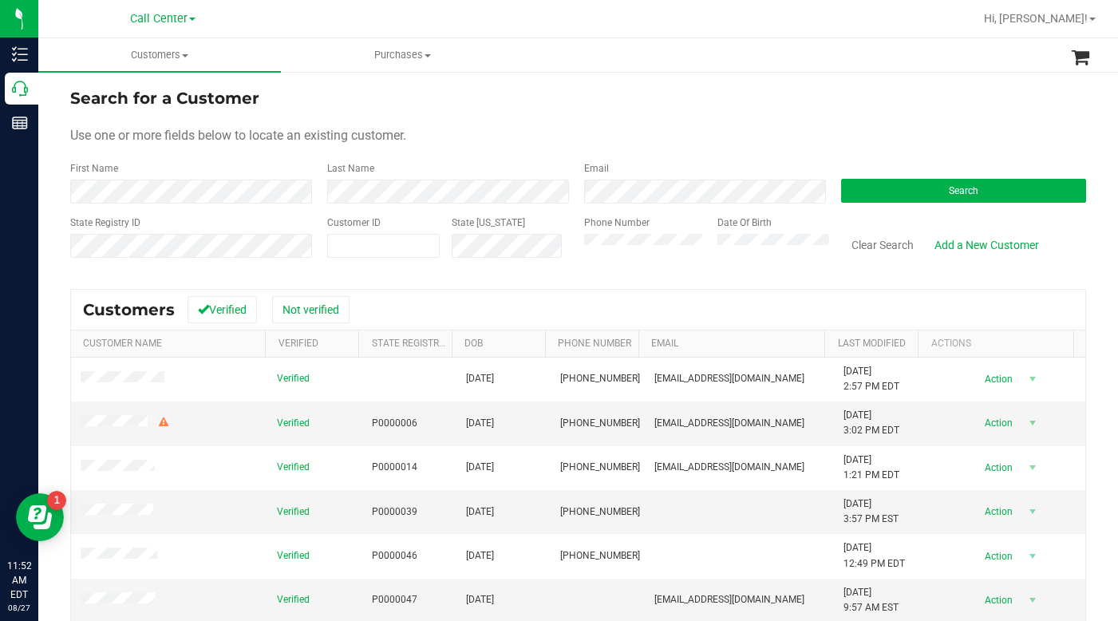
click at [913, 142] on div "Use one or more fields below to locate an existing customer." at bounding box center [578, 135] width 1016 height 19
click at [889, 192] on button "Search" at bounding box center [963, 191] width 245 height 24
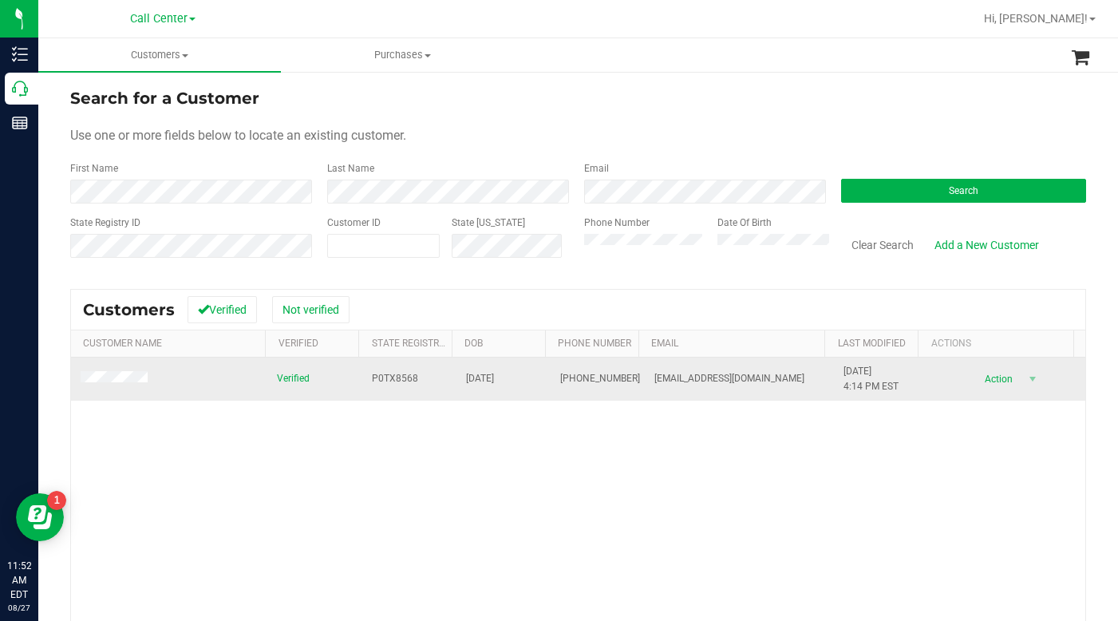
click at [107, 369] on td at bounding box center [169, 379] width 196 height 43
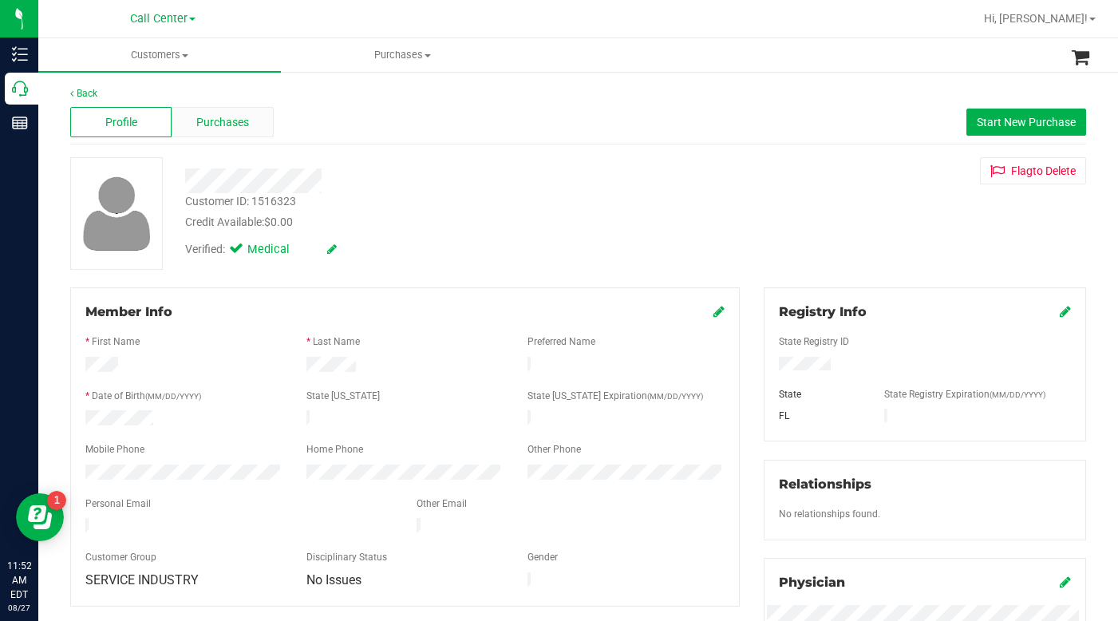
click at [215, 124] on span "Purchases" at bounding box center [222, 122] width 53 height 17
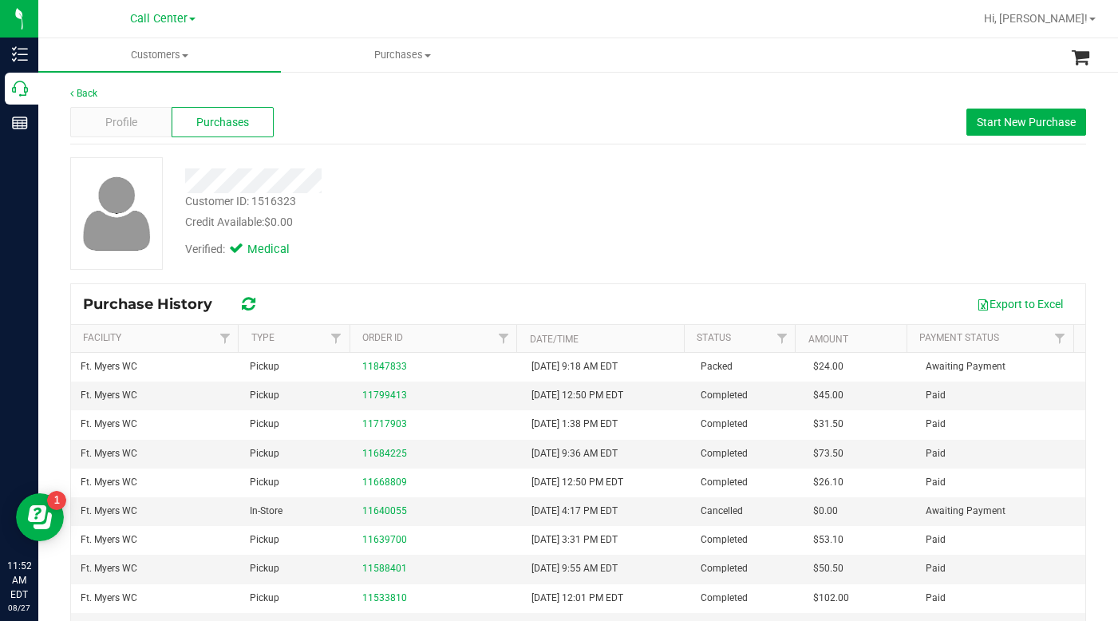
click at [551, 209] on div "Customer ID: 1516323 Credit Available: $0.00" at bounding box center [433, 212] width 520 height 38
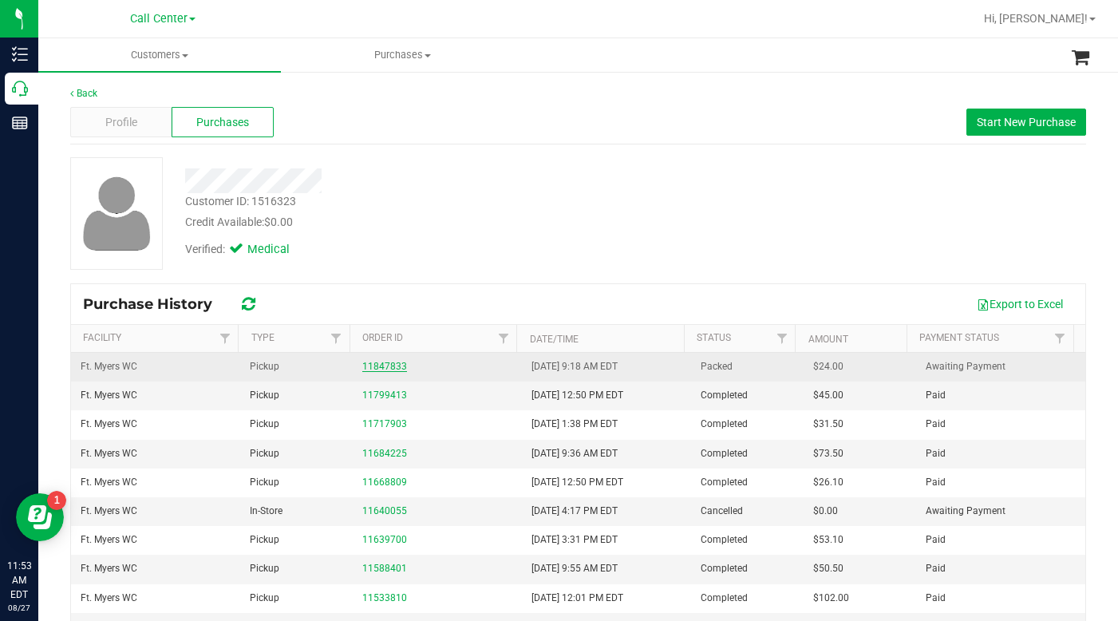
click at [381, 368] on link "11847833" at bounding box center [384, 366] width 45 height 11
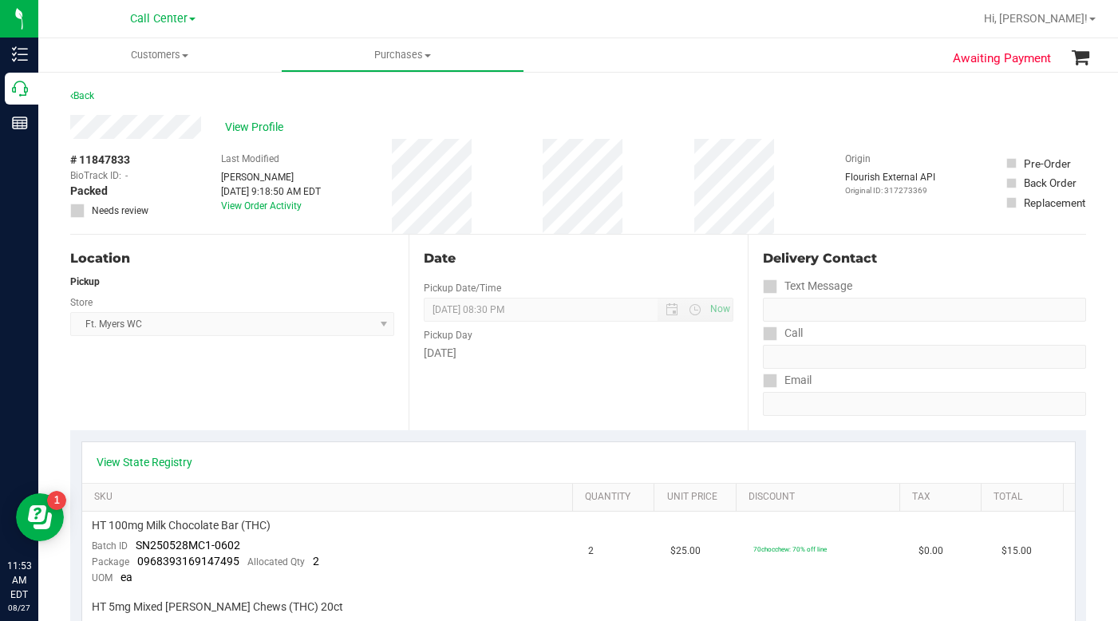
click at [248, 373] on div "Location Pickup Store Ft. Myers WC Select Store Bonita Springs WC Boynton Beach…" at bounding box center [239, 333] width 338 height 196
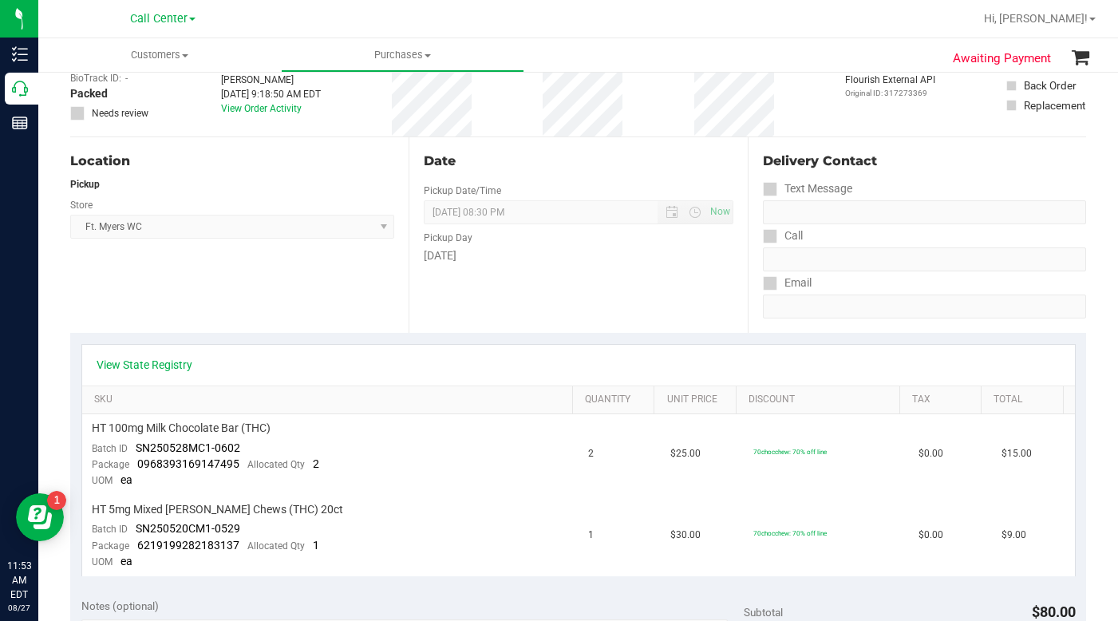
scroll to position [80, 0]
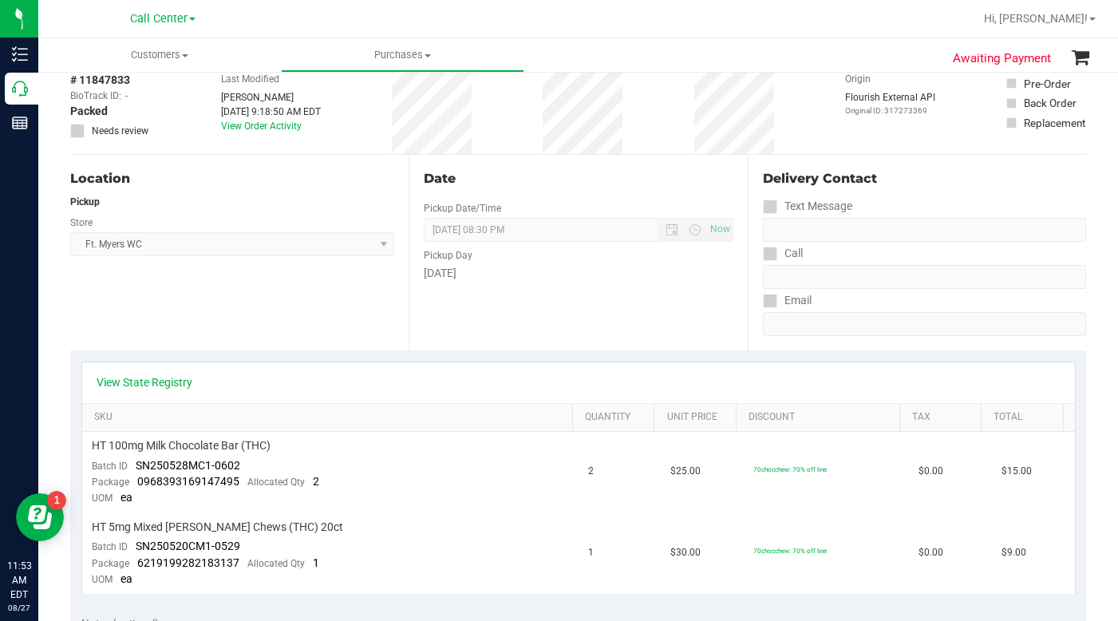
click at [179, 299] on div "Location Pickup Store Ft. Myers WC Select Store Bonita Springs WC Boynton Beach…" at bounding box center [239, 253] width 338 height 196
click at [168, 302] on div "Location Pickup Store Ft. Myers WC Select Store Bonita Springs WC Boynton Beach…" at bounding box center [239, 253] width 338 height 196
click at [150, 314] on div "Location Pickup Store Ft. Myers WC Select Store Bonita Springs WC Boynton Beach…" at bounding box center [239, 253] width 338 height 196
click at [122, 311] on div "Location Pickup Store Ft. Myers WC Select Store Bonita Springs WC Boynton Beach…" at bounding box center [239, 253] width 338 height 196
click at [796, 140] on div "# 11847833 BioTrack ID: - Packed Needs review Last Modified Monty Wiradilaga Au…" at bounding box center [578, 106] width 1016 height 95
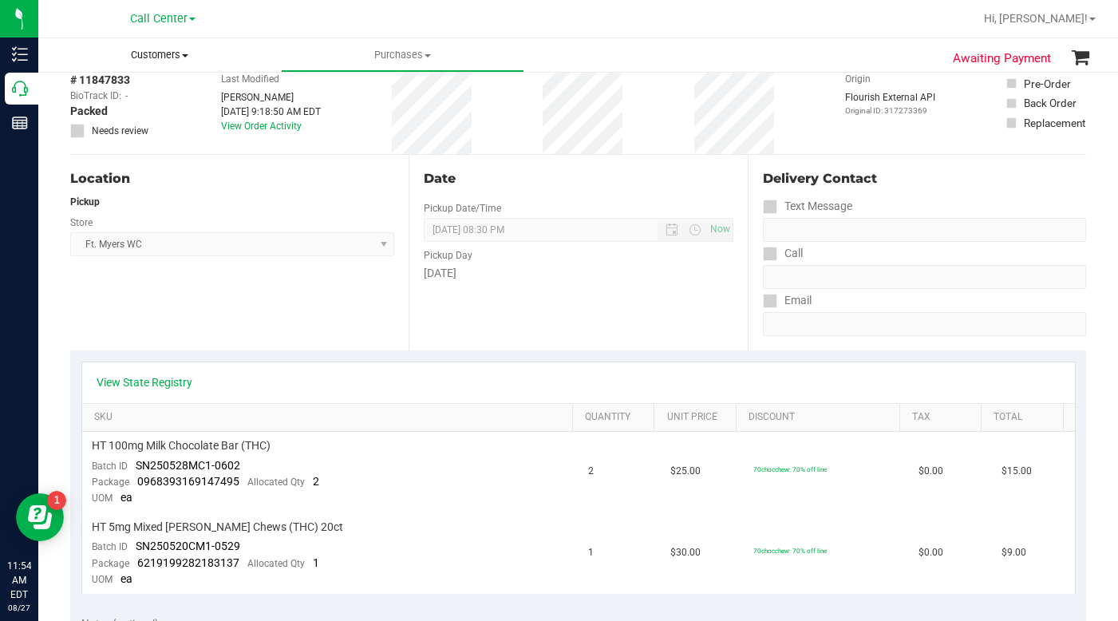
click at [184, 57] on span at bounding box center [185, 55] width 6 height 3
click at [119, 97] on span "All customers" at bounding box center [95, 96] width 115 height 14
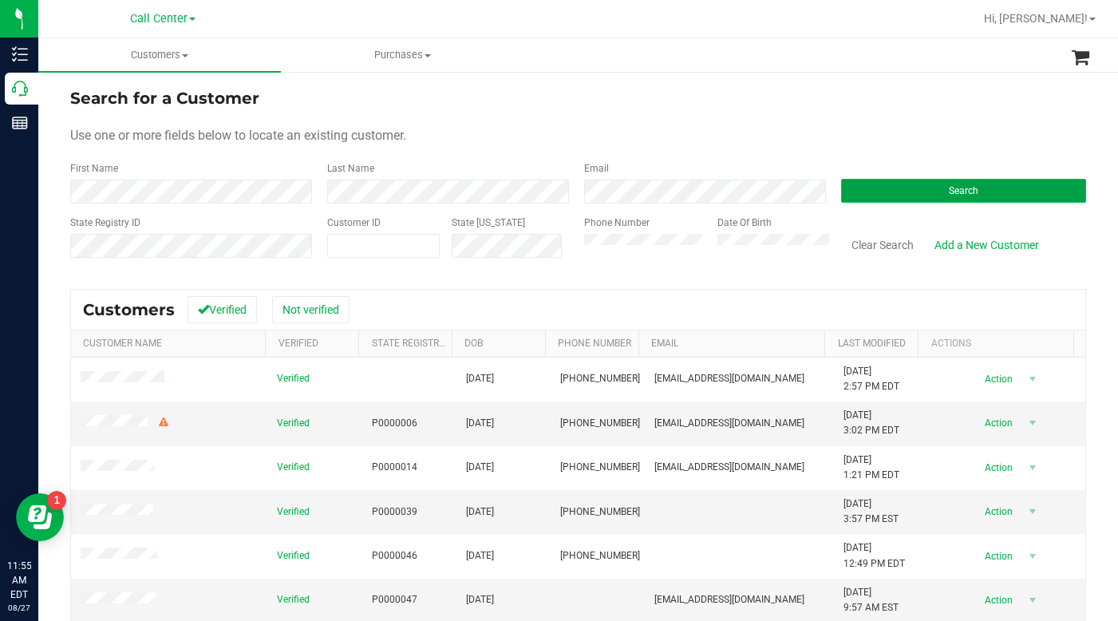
click at [912, 194] on button "Search" at bounding box center [963, 191] width 245 height 24
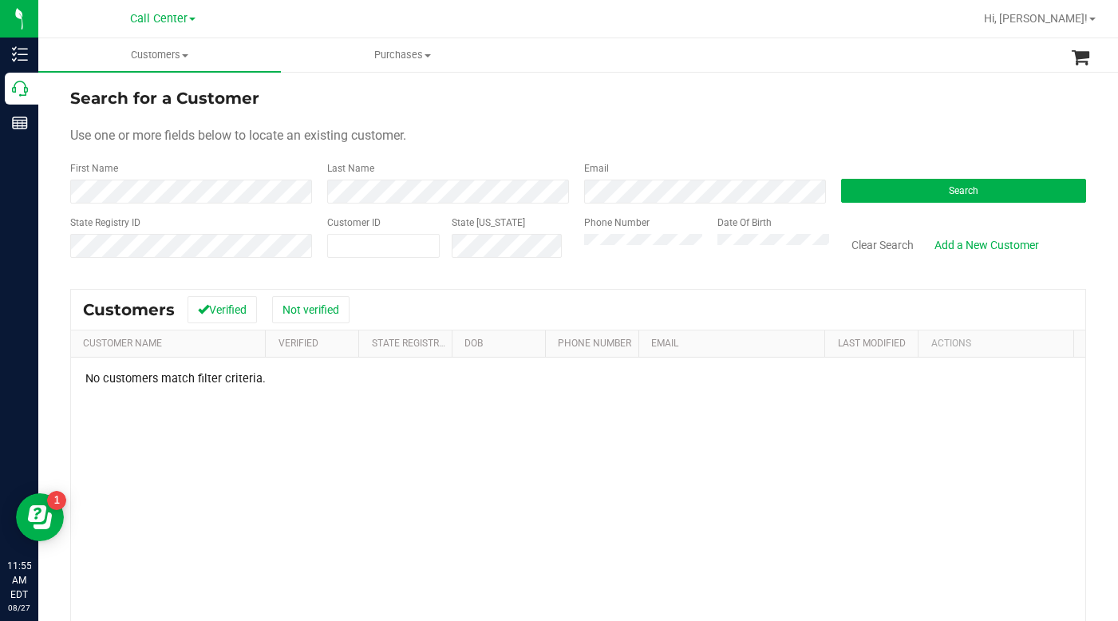
click at [899, 131] on div "Use one or more fields below to locate an existing customer." at bounding box center [578, 135] width 1016 height 19
click at [861, 192] on button "Search" at bounding box center [963, 191] width 245 height 24
click at [517, 263] on div "State Registry ID Customer ID State ID Phone Number Date Of Birth Clear Search …" at bounding box center [578, 243] width 1016 height 57
click at [865, 192] on button "Search" at bounding box center [963, 191] width 245 height 24
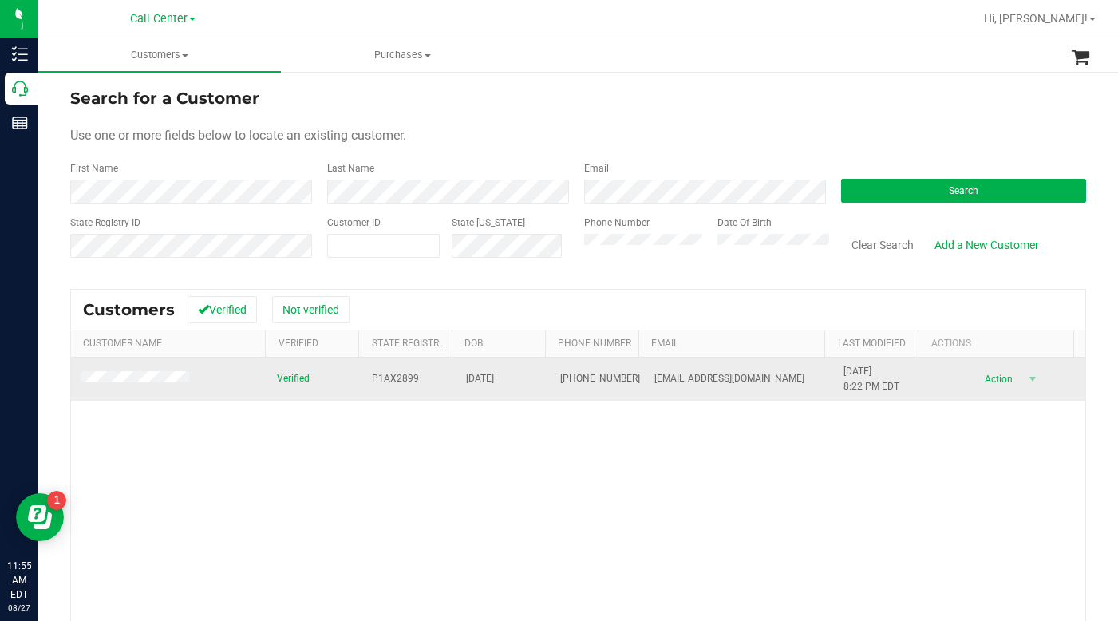
click at [132, 384] on span at bounding box center [137, 379] width 113 height 16
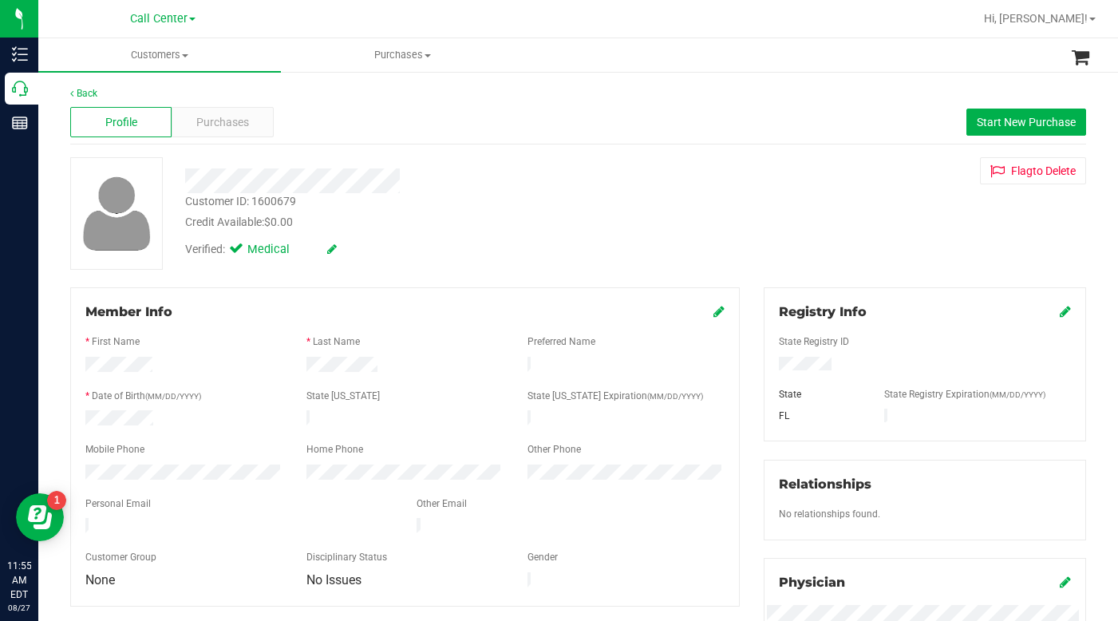
click at [516, 242] on div "Verified: Medical" at bounding box center [433, 248] width 520 height 35
click at [795, 225] on div "Customer ID: 1600679 Credit Available: $0.00 Verified: Medical Flag to Delete" at bounding box center [578, 213] width 1040 height 113
click at [849, 216] on div "Customer ID: 1600679 Credit Available: $0.00 Verified: Medical Flag to Delete" at bounding box center [578, 213] width 1040 height 113
click at [796, 227] on div "Customer ID: 1600679 Credit Available: $0.00 Verified: Medical Flag to Delete" at bounding box center [578, 213] width 1040 height 113
click at [834, 259] on div "Customer ID: 1600679 Credit Available: $0.00 Verified: Medical Flag to Delete" at bounding box center [578, 213] width 1040 height 113
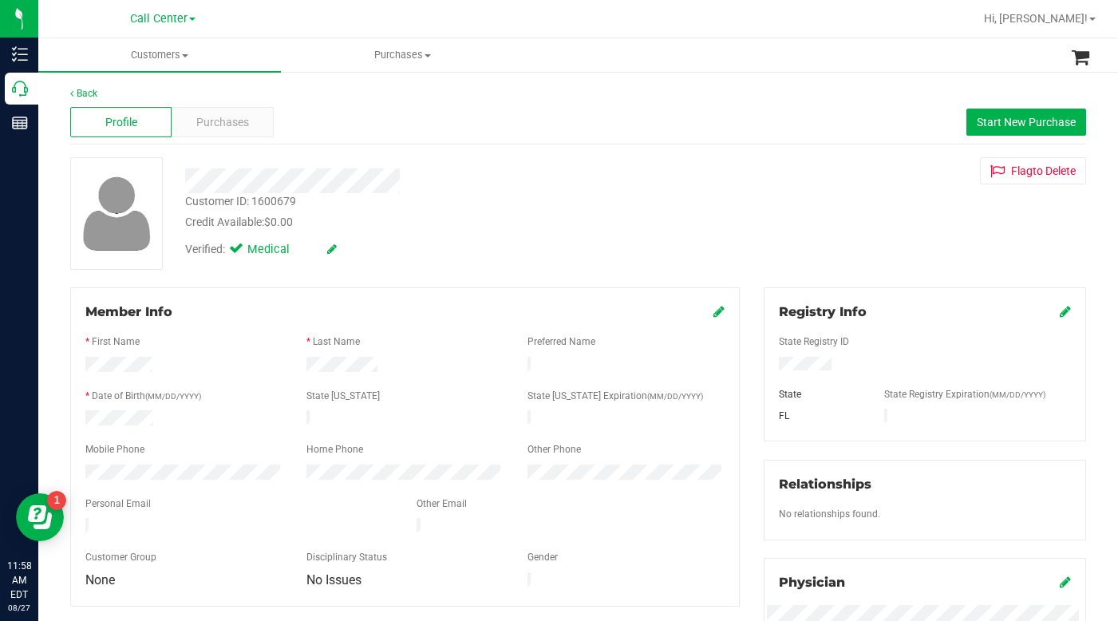
click at [855, 250] on div "Customer ID: 1600679 Credit Available: $0.00 Verified: Medical Flag to Delete" at bounding box center [578, 213] width 1040 height 113
click at [713, 317] on icon at bounding box center [718, 311] width 11 height 13
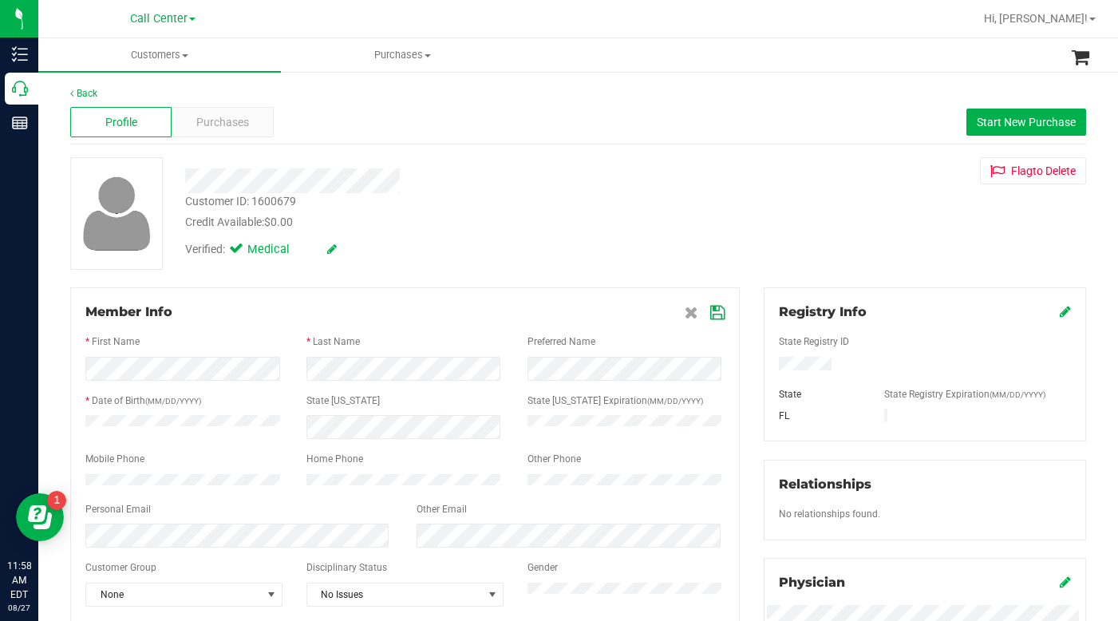
click at [710, 309] on icon at bounding box center [717, 312] width 14 height 13
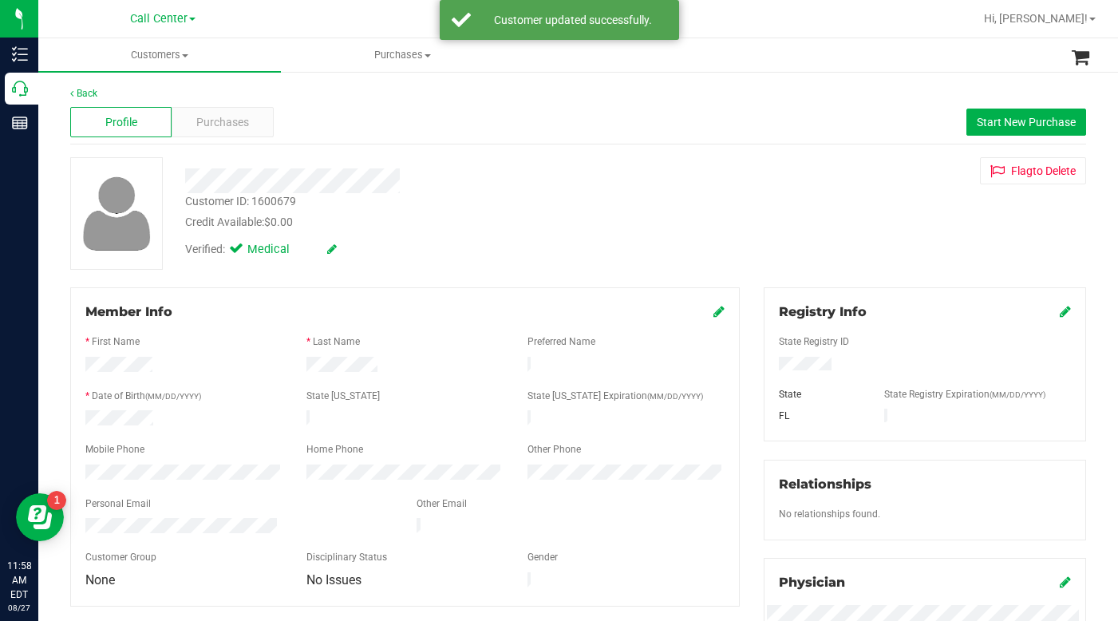
click at [631, 255] on div "Verified: Medical" at bounding box center [433, 248] width 520 height 35
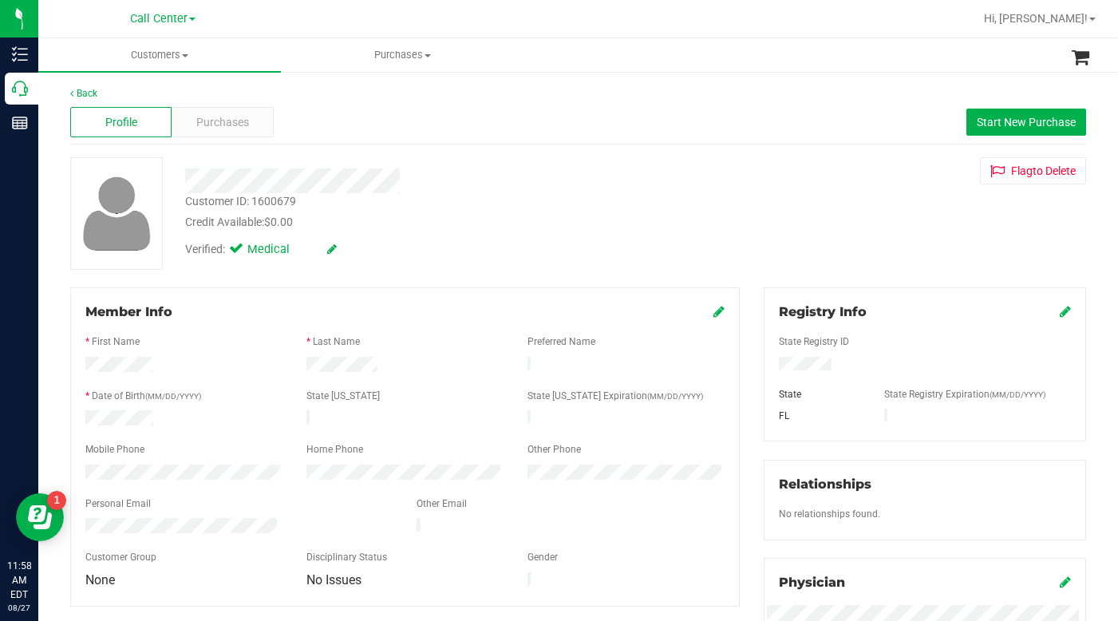
drag, startPoint x: 788, startPoint y: 198, endPoint x: 625, endPoint y: 137, distance: 174.5
click at [788, 198] on div "Customer ID: 1600679 Credit Available: $0.00 Verified: Medical Flag to Delete" at bounding box center [578, 213] width 1040 height 113
click at [188, 57] on span at bounding box center [185, 55] width 6 height 3
click at [146, 102] on span "All customers" at bounding box center [95, 96] width 115 height 14
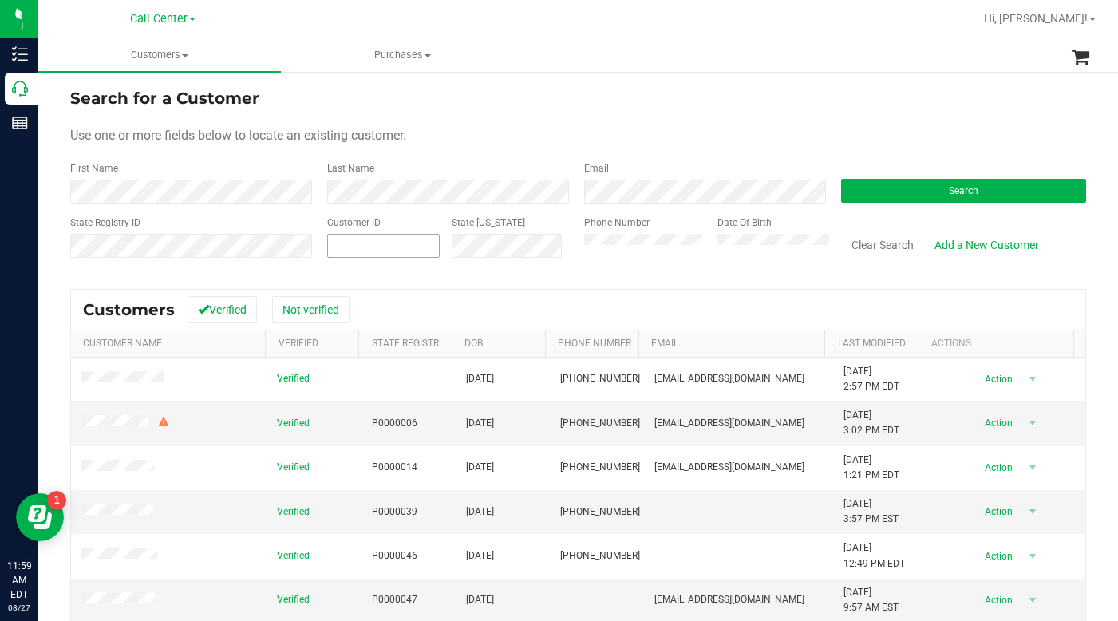
click at [365, 251] on span at bounding box center [383, 246] width 113 height 24
type input "1510432"
click at [891, 187] on button "Search" at bounding box center [963, 191] width 245 height 24
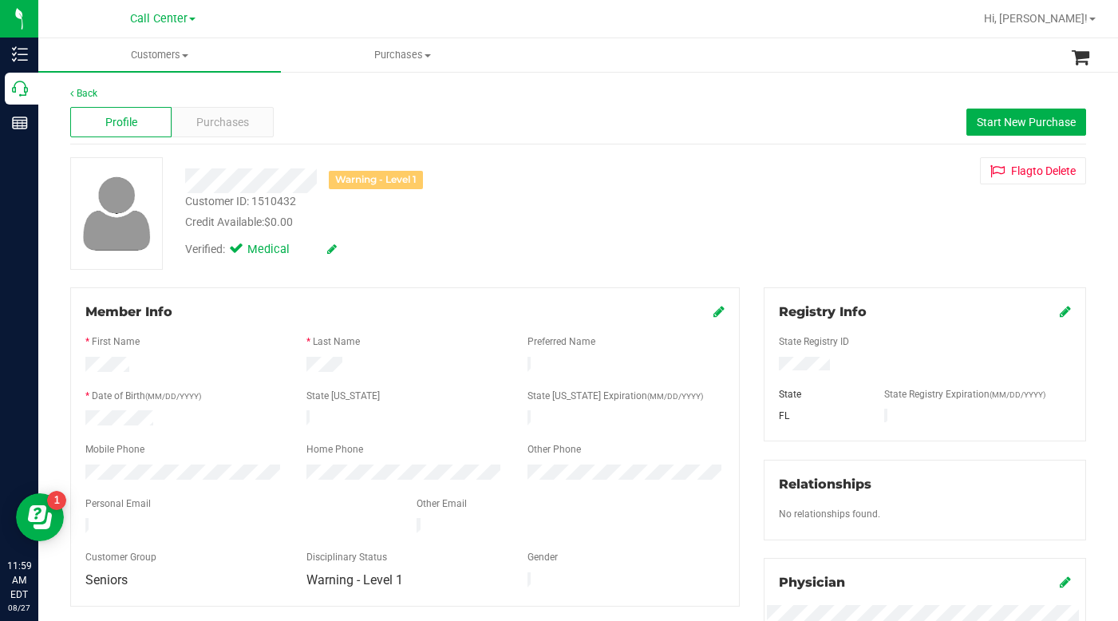
click at [220, 202] on div "Customer ID: 1510432" at bounding box center [240, 201] width 111 height 17
click at [218, 202] on div "Customer ID: 1510432" at bounding box center [240, 201] width 111 height 17
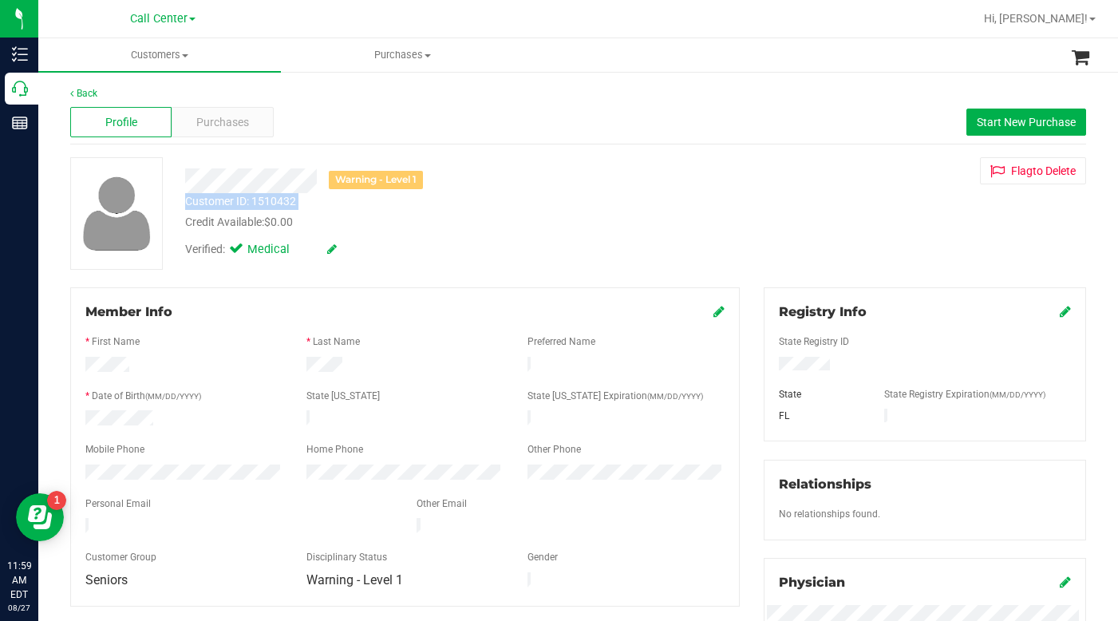
click at [218, 202] on div "Customer ID: 1510432" at bounding box center [240, 201] width 111 height 17
click at [211, 124] on span "Purchases" at bounding box center [222, 122] width 53 height 17
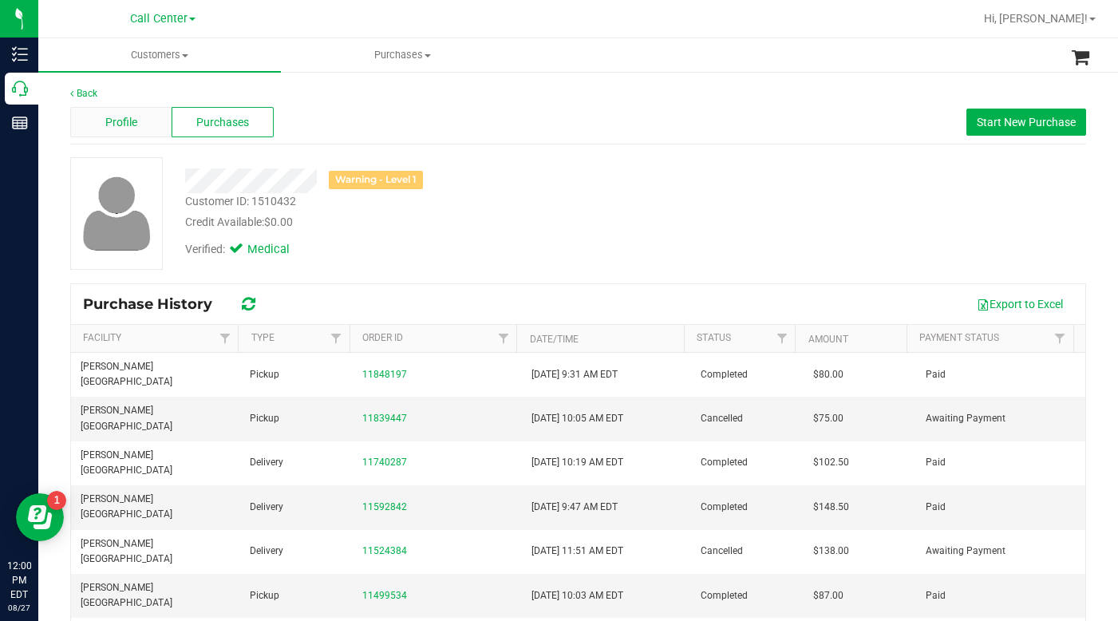
click at [117, 118] on span "Profile" at bounding box center [121, 122] width 32 height 17
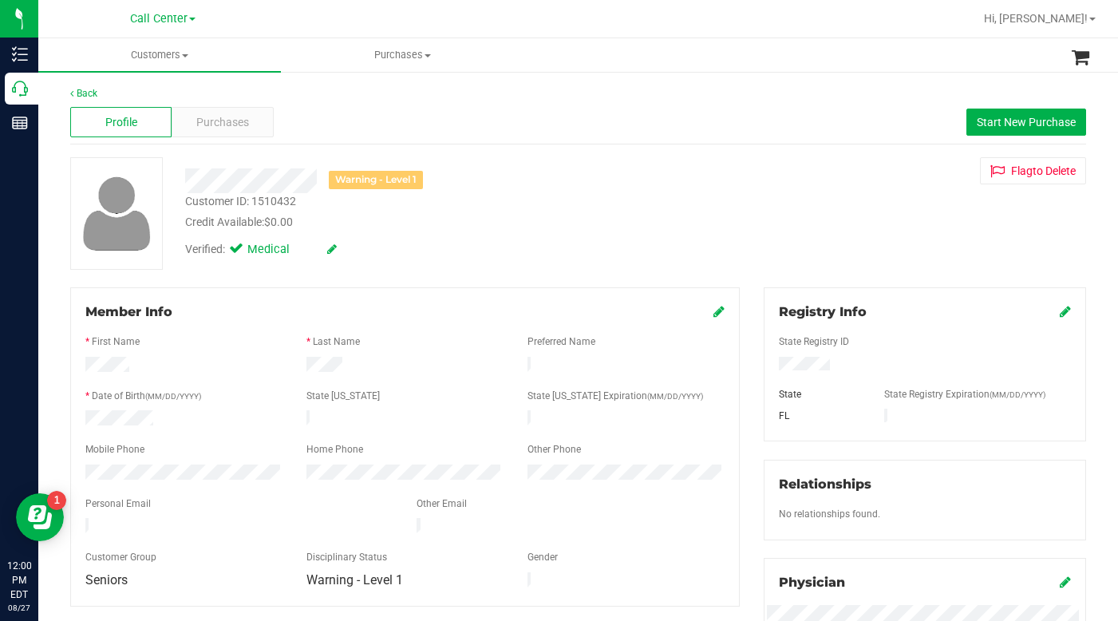
click at [608, 206] on div "Customer ID: 1510432 Credit Available: $0.00" at bounding box center [433, 212] width 520 height 38
click at [794, 219] on div "Warning - Level 1 Customer ID: 1510432 Credit Available: $0.00 Verified: Medica…" at bounding box center [578, 213] width 1040 height 113
click at [218, 127] on span "Purchases" at bounding box center [222, 122] width 53 height 17
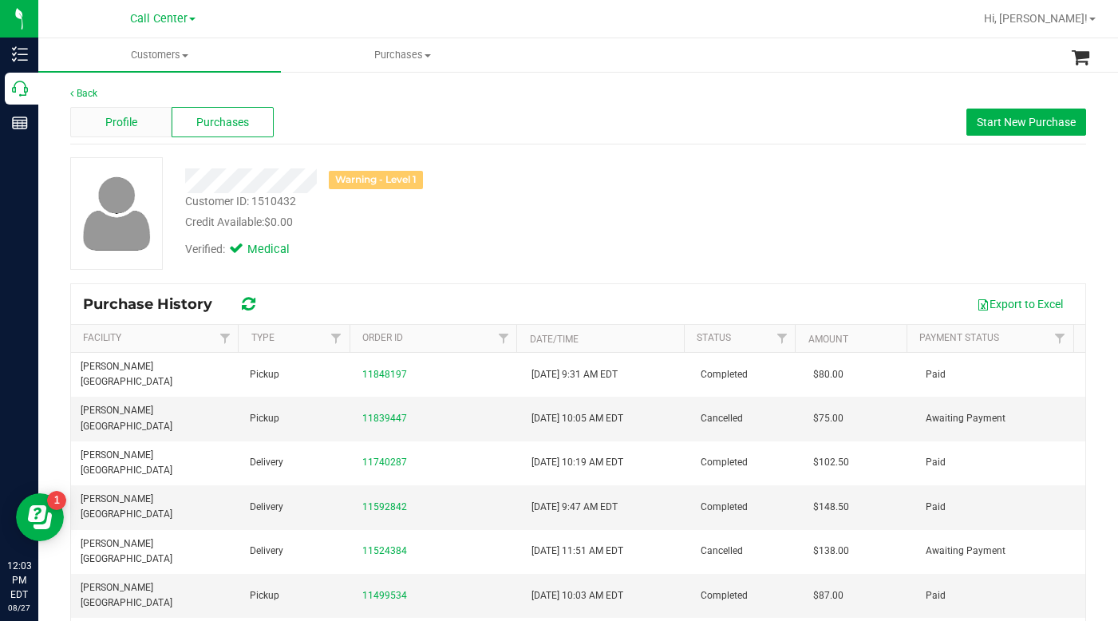
click at [105, 113] on div "Profile" at bounding box center [120, 122] width 101 height 30
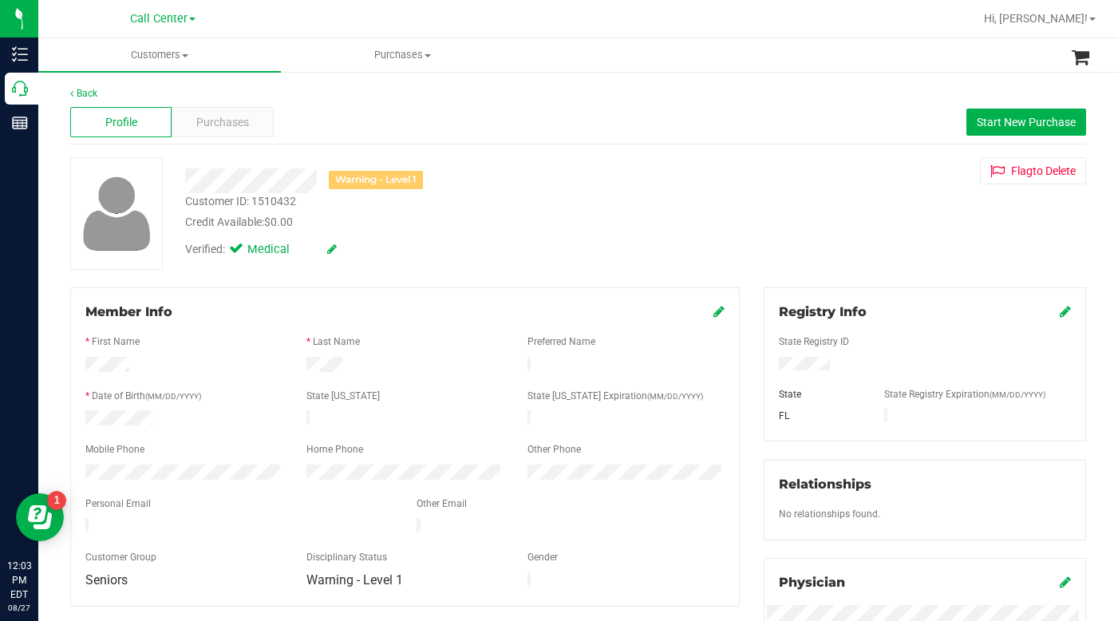
click at [578, 223] on div "Credit Available: $0.00" at bounding box center [433, 222] width 496 height 17
click at [861, 251] on div "Warning - Level 1 Customer ID: 1510432 Credit Available: $0.00 Verified: Medica…" at bounding box center [578, 213] width 1040 height 113
drag, startPoint x: 183, startPoint y: 53, endPoint x: 175, endPoint y: 60, distance: 10.2
click at [182, 54] on span "Customers" at bounding box center [159, 55] width 243 height 14
click at [101, 99] on span "All customers" at bounding box center [95, 96] width 115 height 14
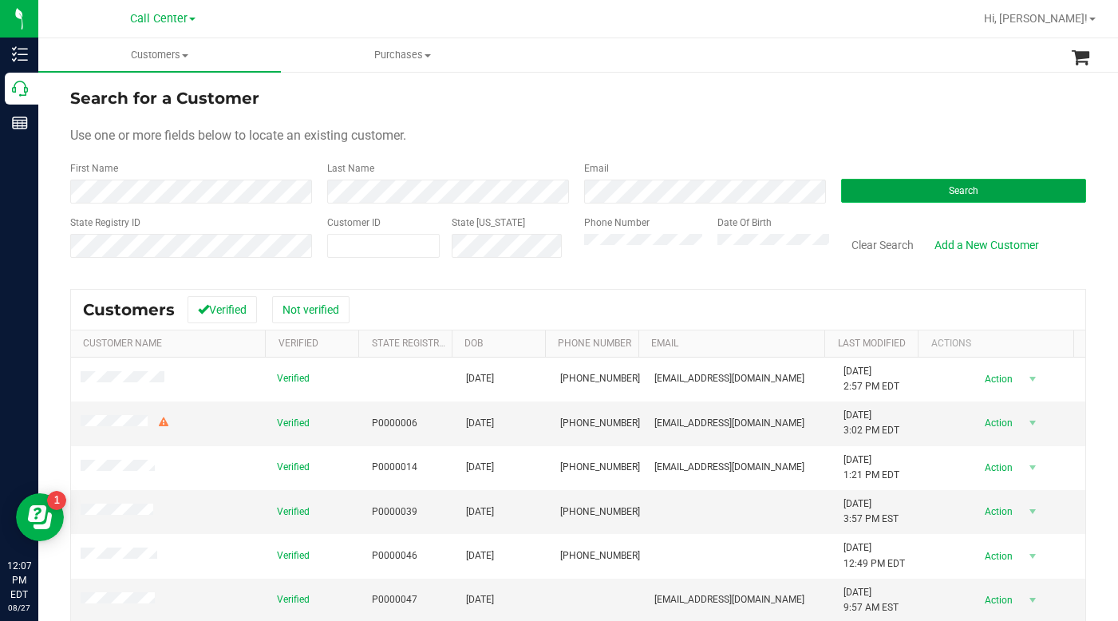
click at [867, 187] on button "Search" at bounding box center [963, 191] width 245 height 24
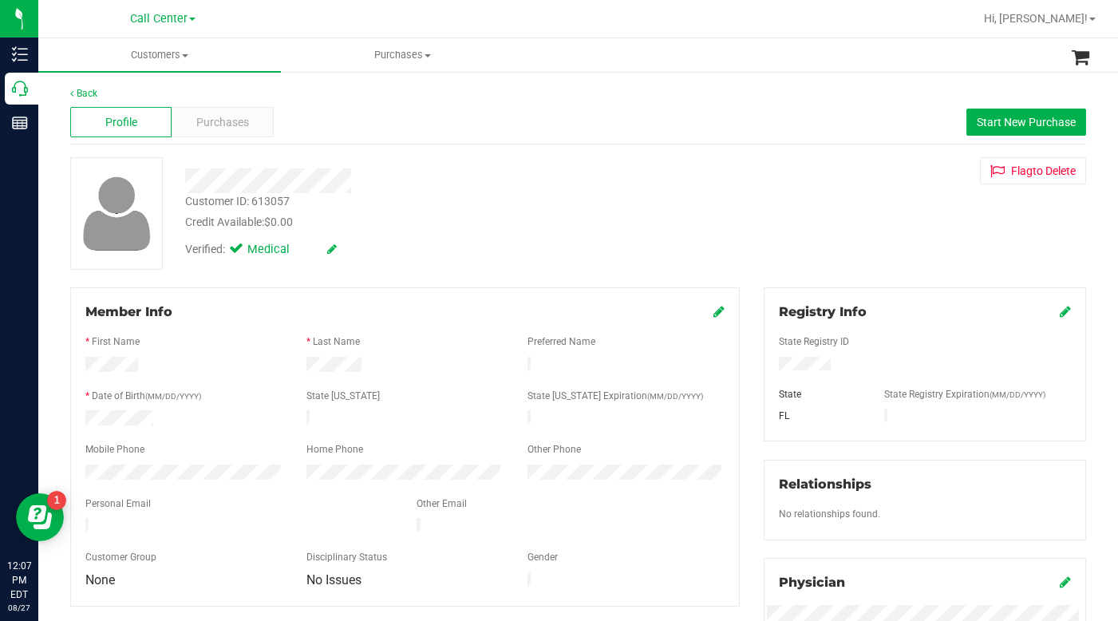
click at [494, 252] on div "Verified: Medical" at bounding box center [433, 248] width 520 height 35
click at [223, 122] on span "Purchases" at bounding box center [222, 122] width 53 height 17
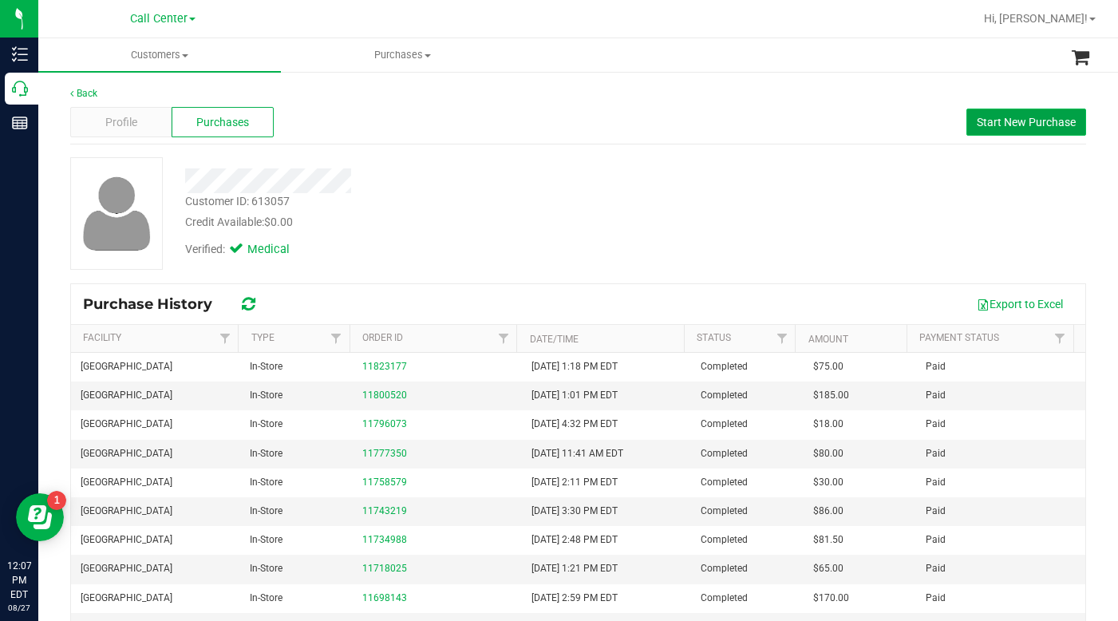
click at [1000, 128] on span "Start New Purchase" at bounding box center [1026, 122] width 99 height 13
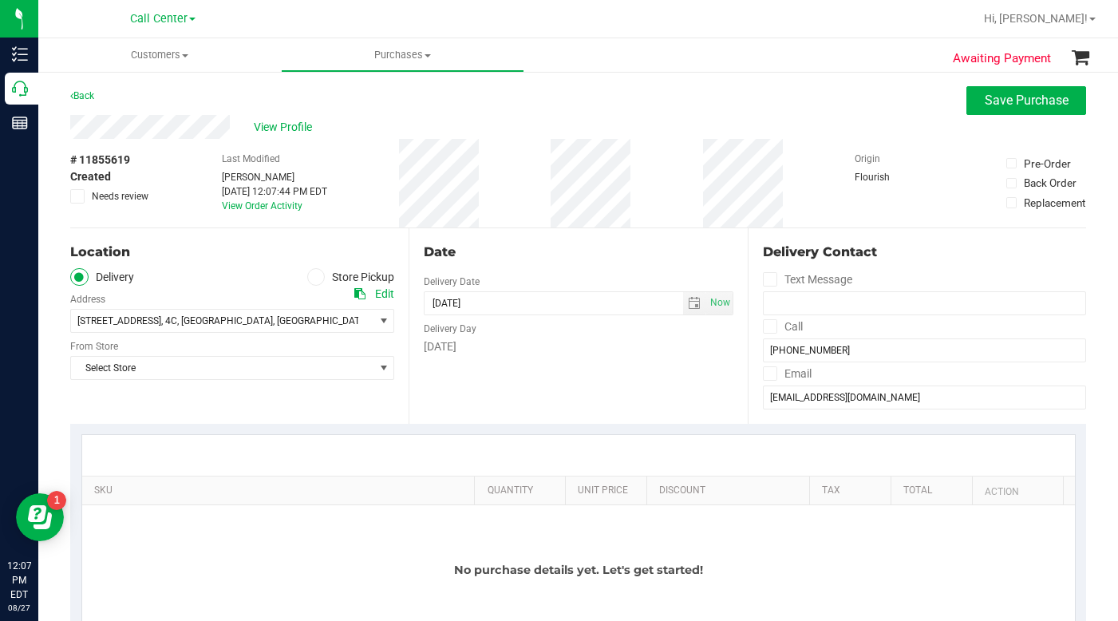
click at [313, 277] on icon at bounding box center [316, 277] width 10 height 0
click at [0, 0] on input "Store Pickup" at bounding box center [0, 0] width 0 height 0
click at [147, 326] on span "Select Store" at bounding box center [222, 321] width 302 height 22
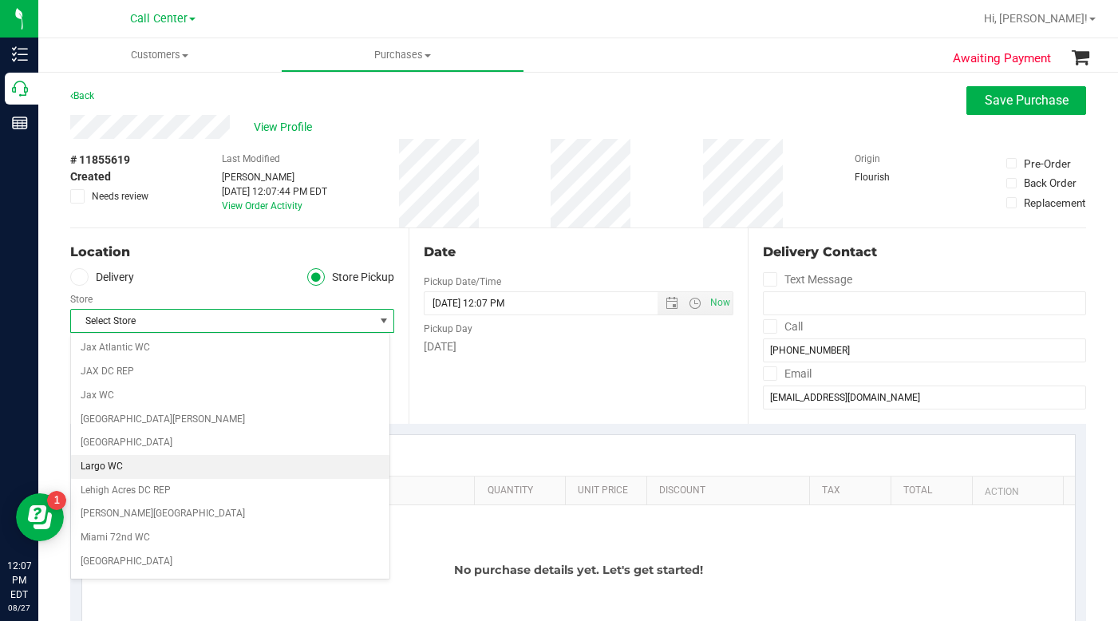
scroll to position [399, 0]
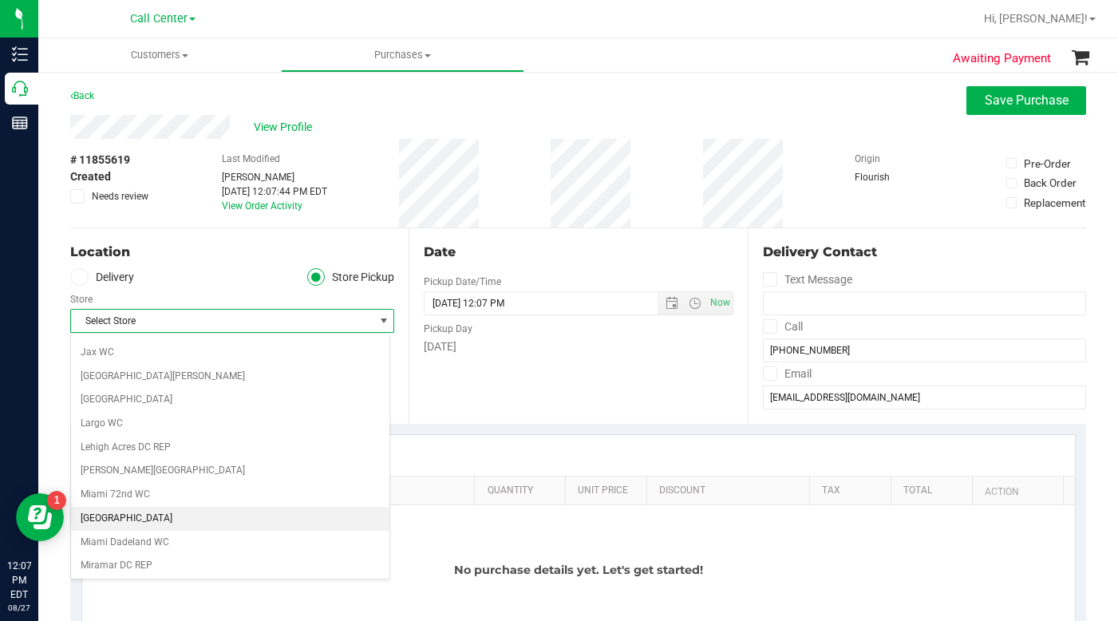
click at [132, 523] on li "[GEOGRAPHIC_DATA]" at bounding box center [230, 519] width 318 height 24
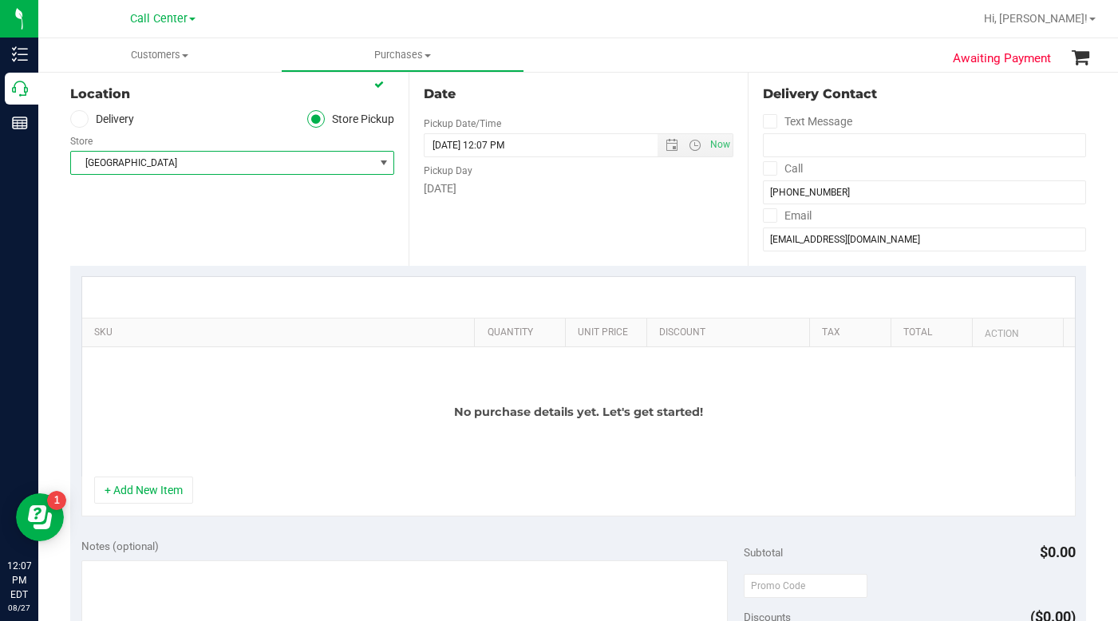
scroll to position [160, 0]
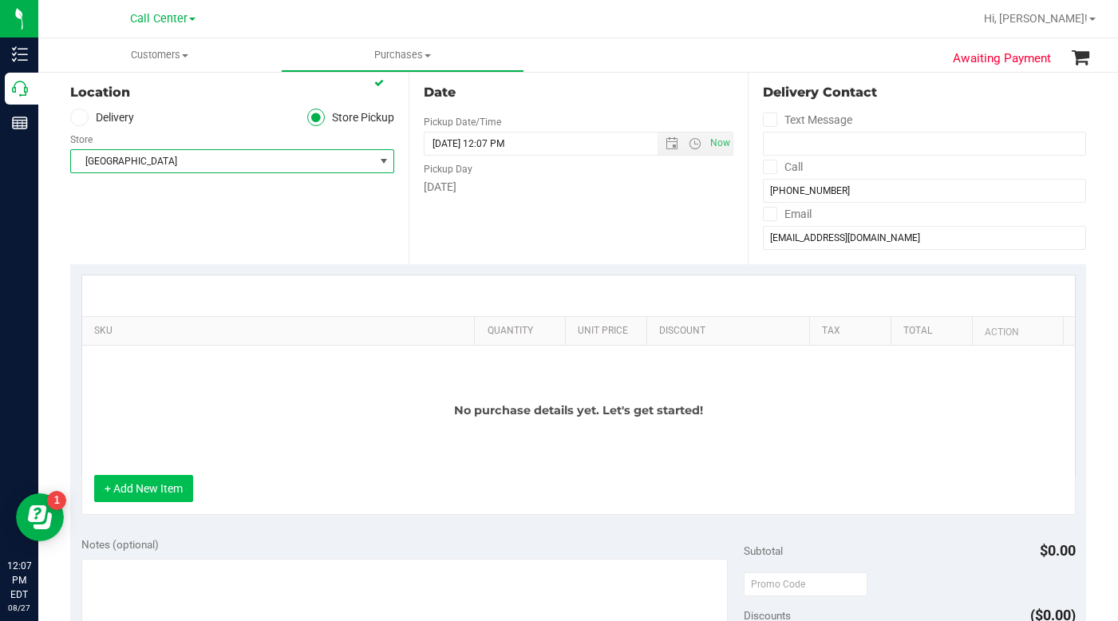
click at [171, 496] on button "+ Add New Item" at bounding box center [143, 488] width 99 height 27
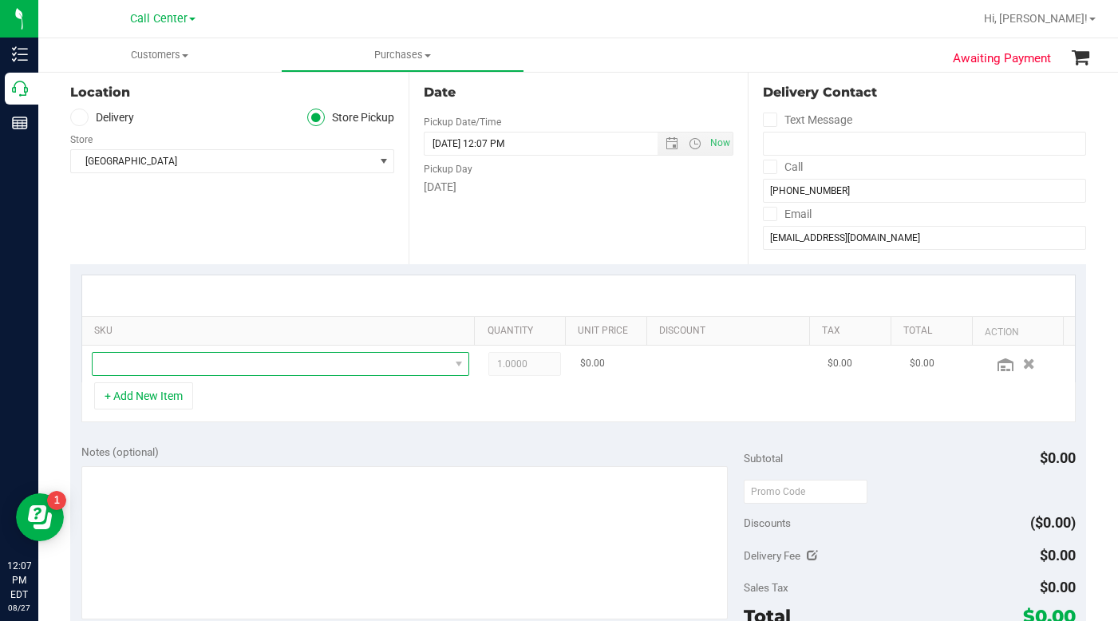
click at [164, 367] on span "NO DATA FOUND" at bounding box center [271, 364] width 357 height 22
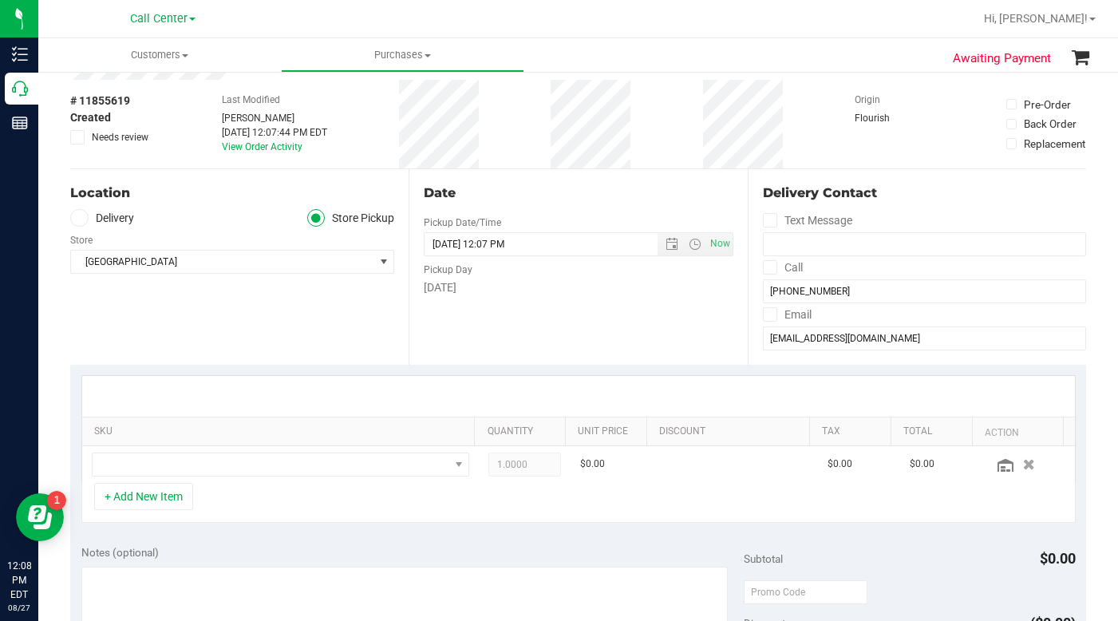
scroll to position [0, 0]
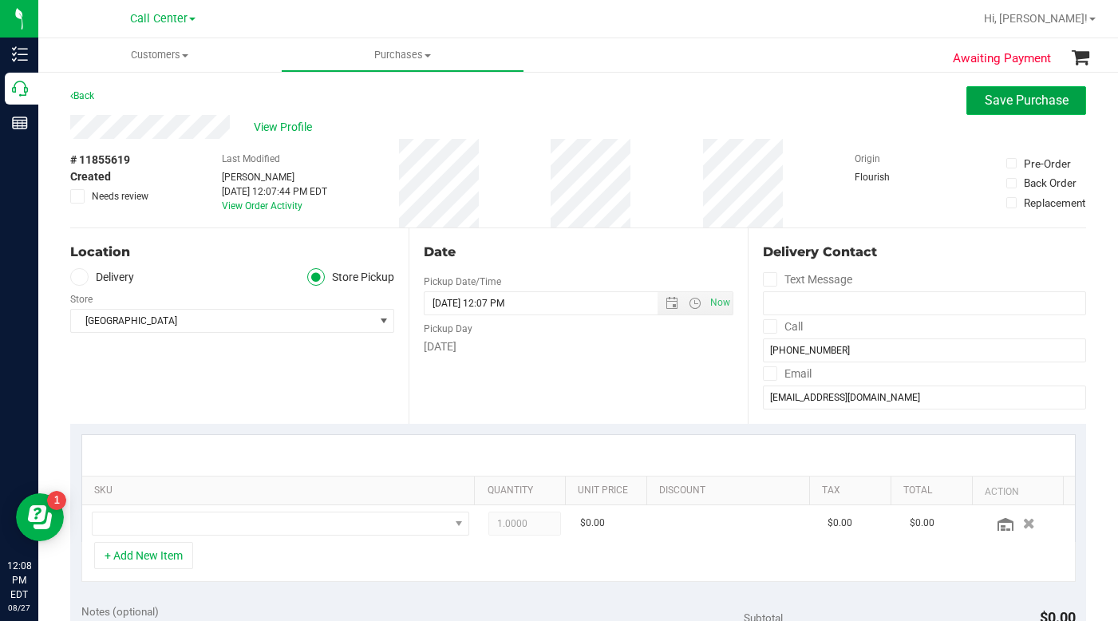
click at [1020, 105] on span "Save Purchase" at bounding box center [1027, 100] width 84 height 15
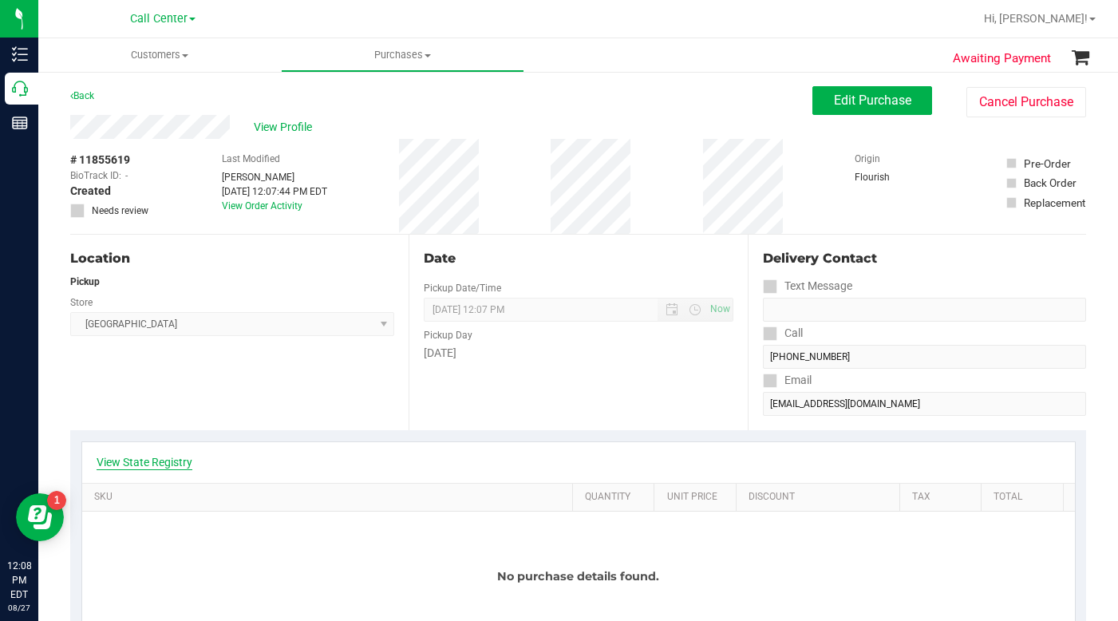
click at [160, 467] on link "View State Registry" at bounding box center [145, 462] width 96 height 16
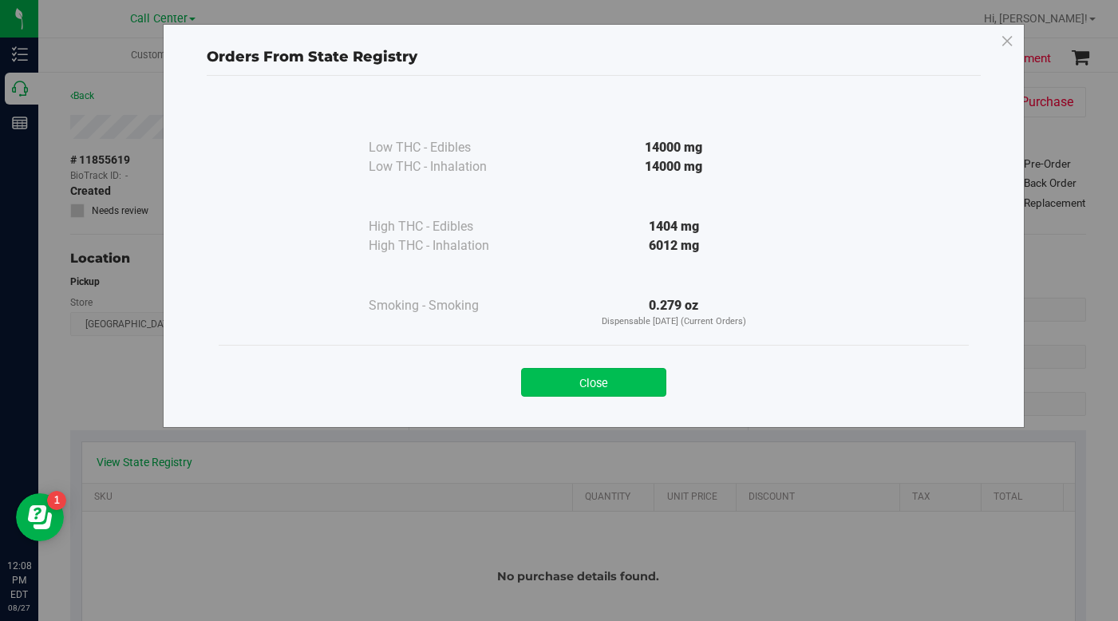
click at [566, 382] on button "Close" at bounding box center [593, 382] width 145 height 29
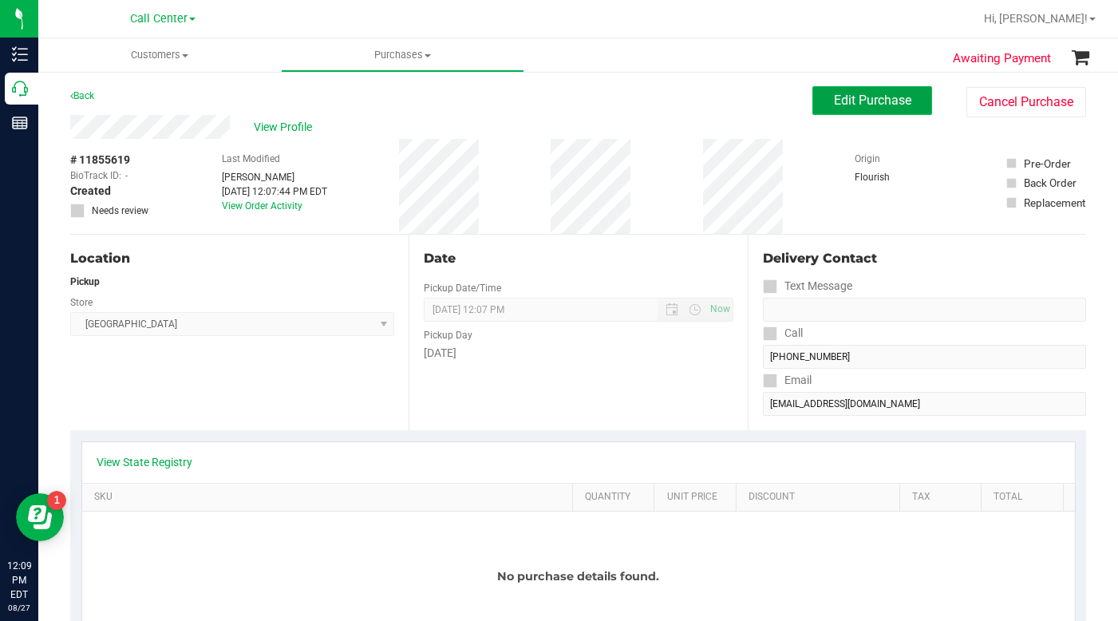
click at [845, 105] on span "Edit Purchase" at bounding box center [872, 100] width 77 height 15
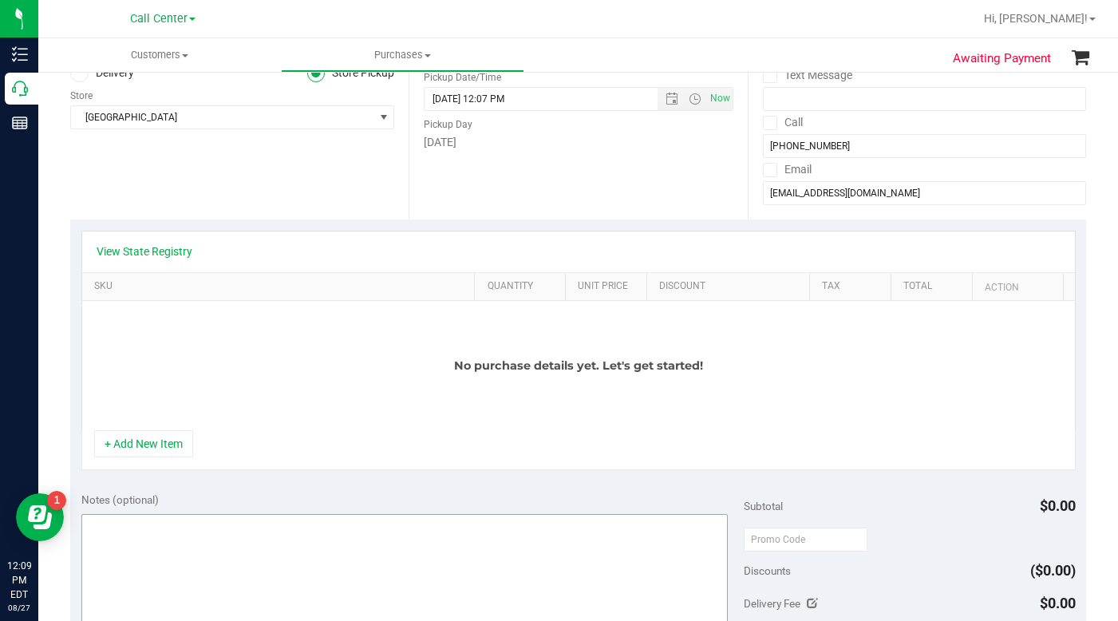
scroll to position [239, 0]
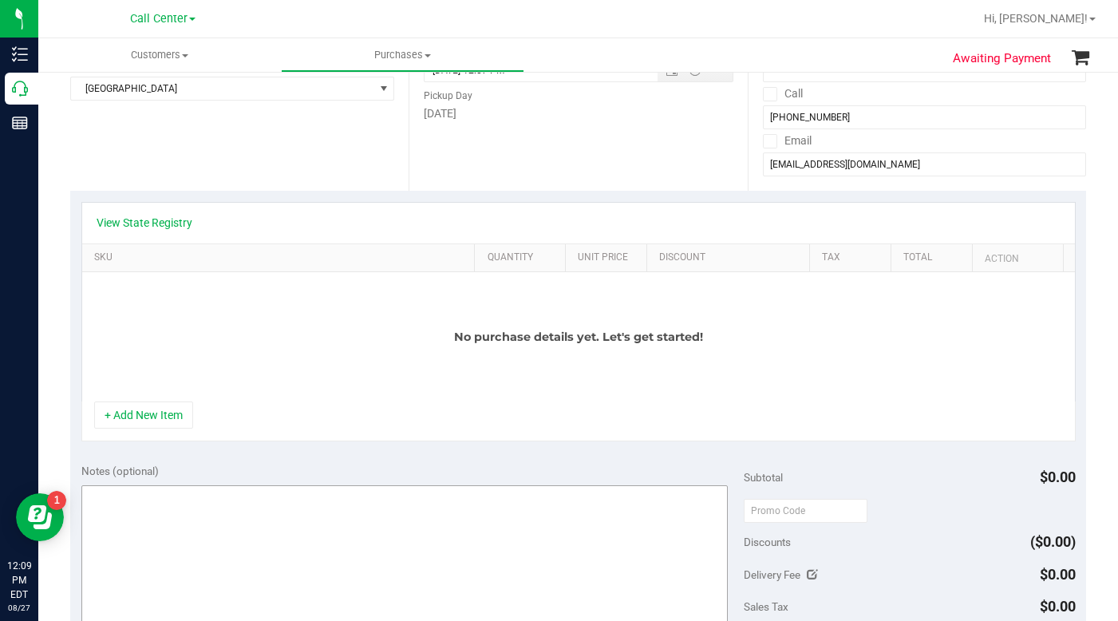
drag, startPoint x: 168, startPoint y: 418, endPoint x: 170, endPoint y: 403, distance: 15.4
click at [169, 415] on button "+ Add New Item" at bounding box center [143, 414] width 99 height 27
click at [165, 419] on button "+ Add New Item" at bounding box center [143, 414] width 99 height 27
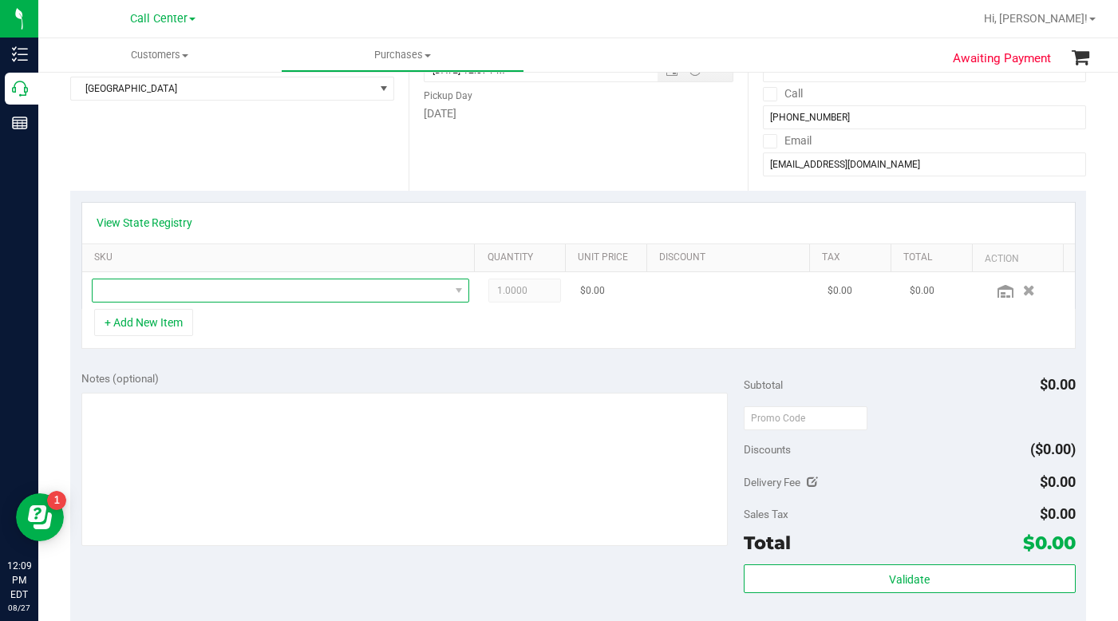
click at [144, 301] on span "NO DATA FOUND" at bounding box center [271, 290] width 357 height 22
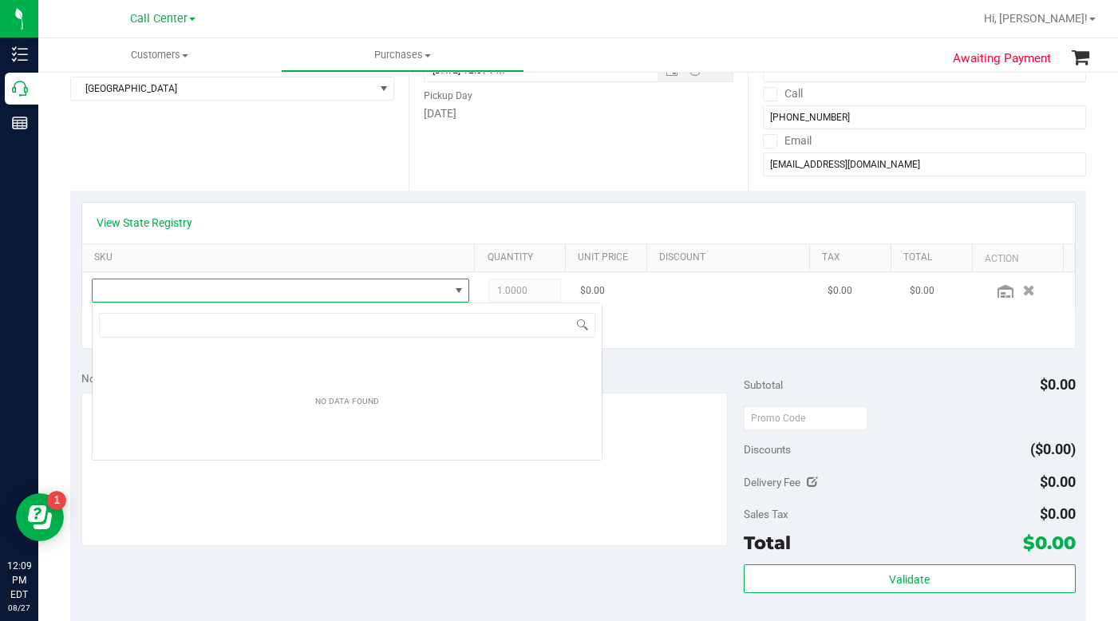
scroll to position [24, 368]
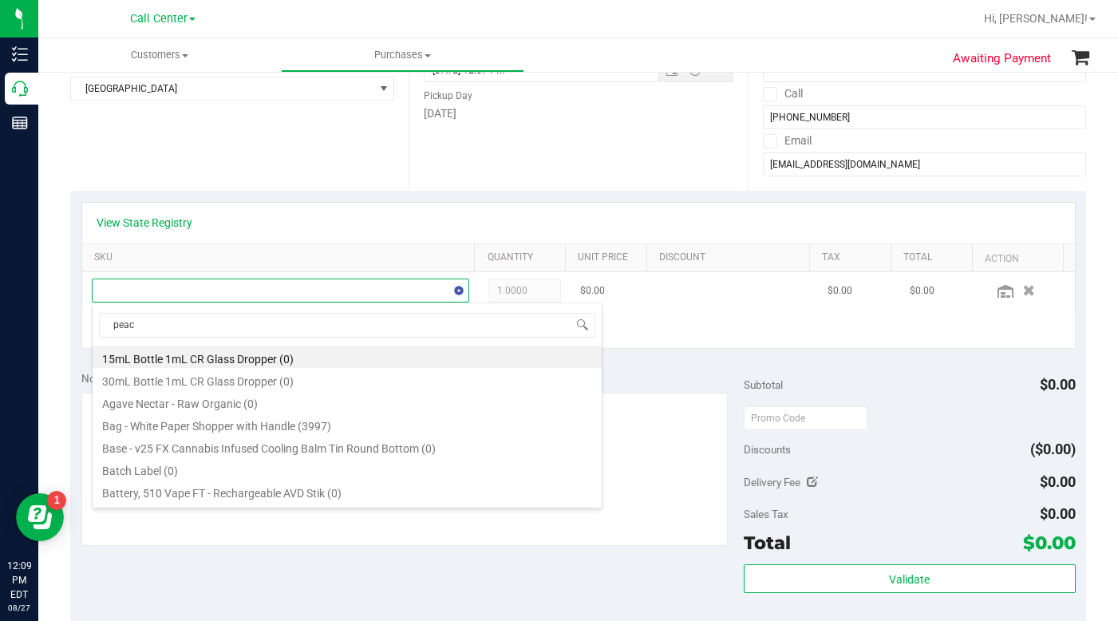
type input "peach"
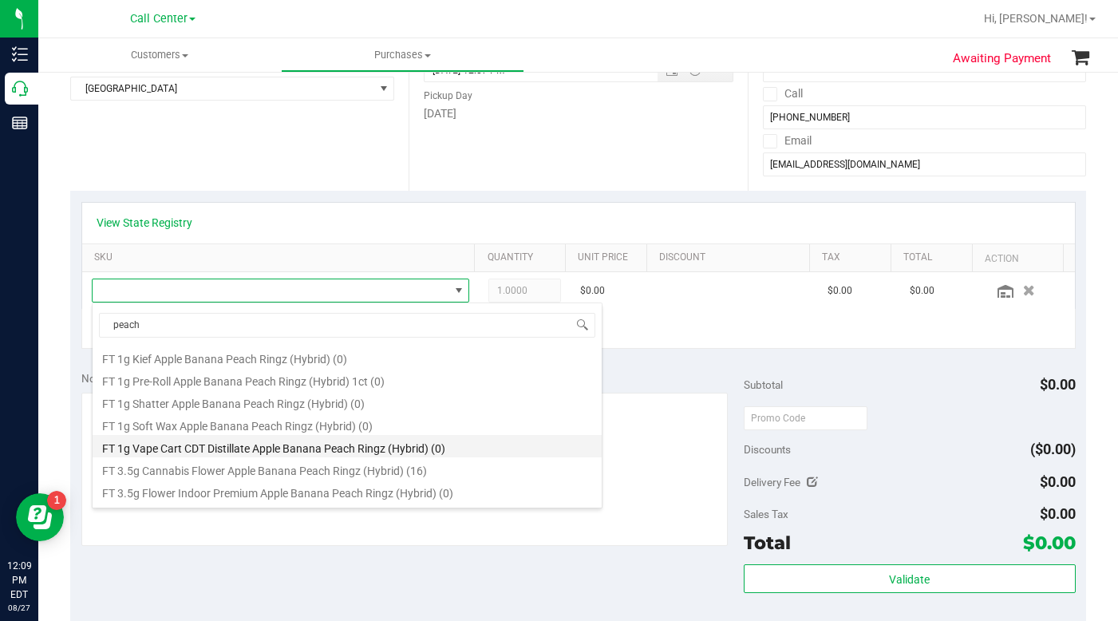
scroll to position [399, 0]
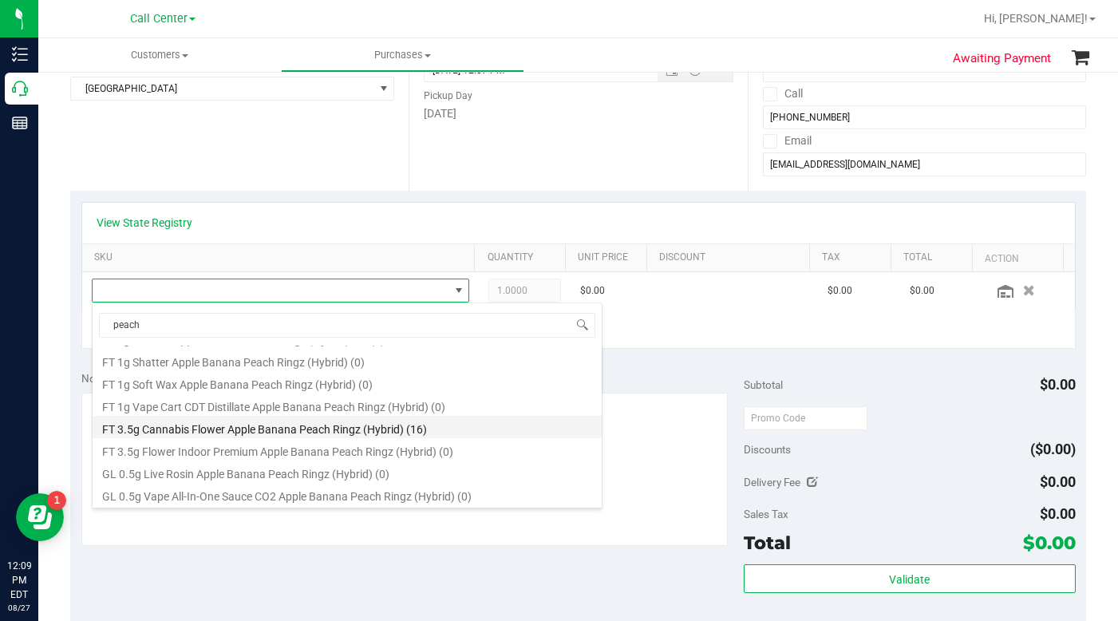
click at [265, 430] on li "FT 3.5g Cannabis Flower Apple Banana Peach Ringz (Hybrid) (16)" at bounding box center [347, 427] width 509 height 22
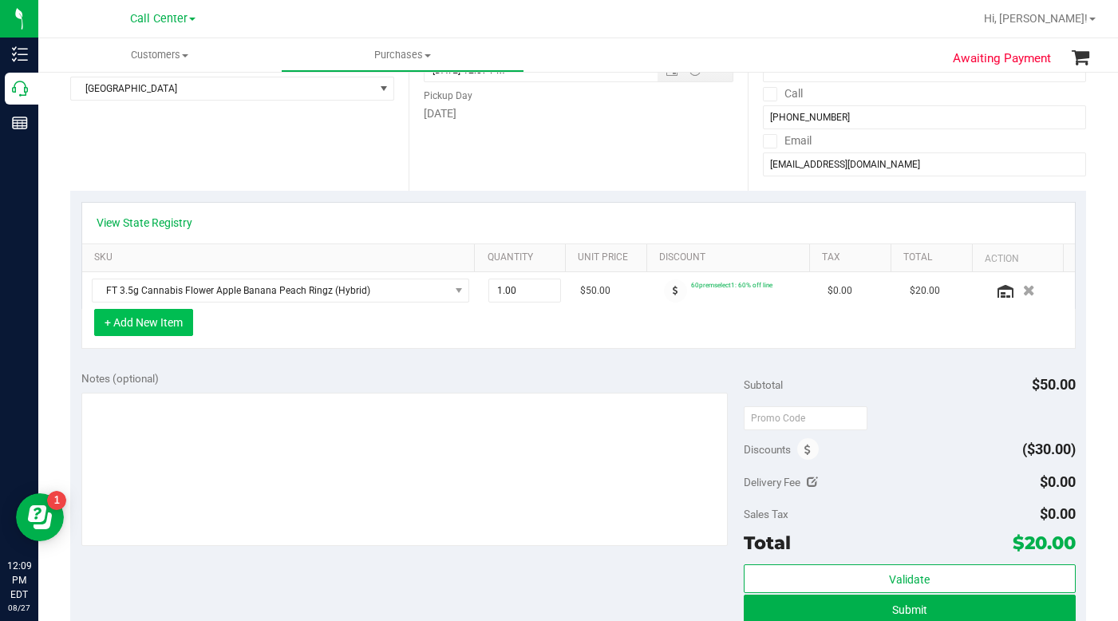
click at [157, 321] on button "+ Add New Item" at bounding box center [143, 322] width 99 height 27
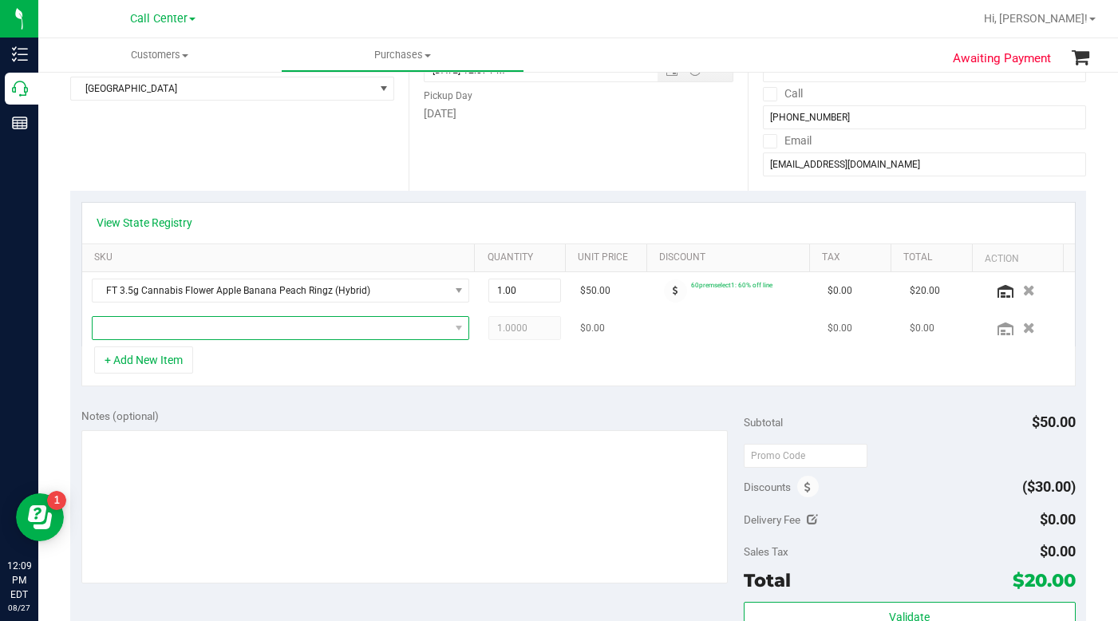
click at [165, 322] on span "NO DATA FOUND" at bounding box center [271, 328] width 357 height 22
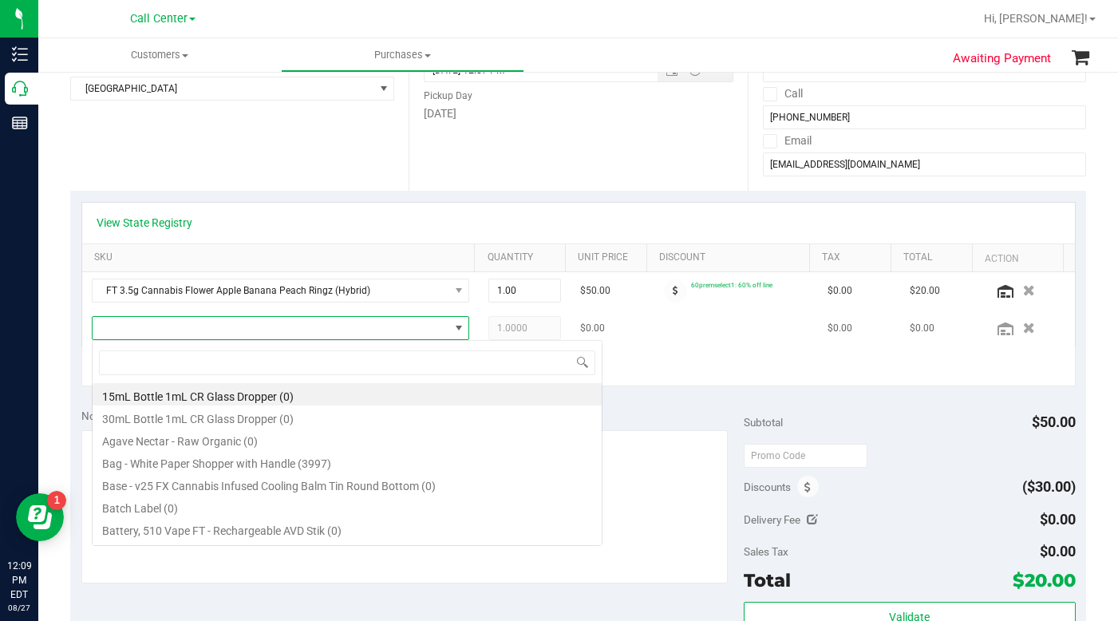
scroll to position [24, 363]
type input "creamsi"
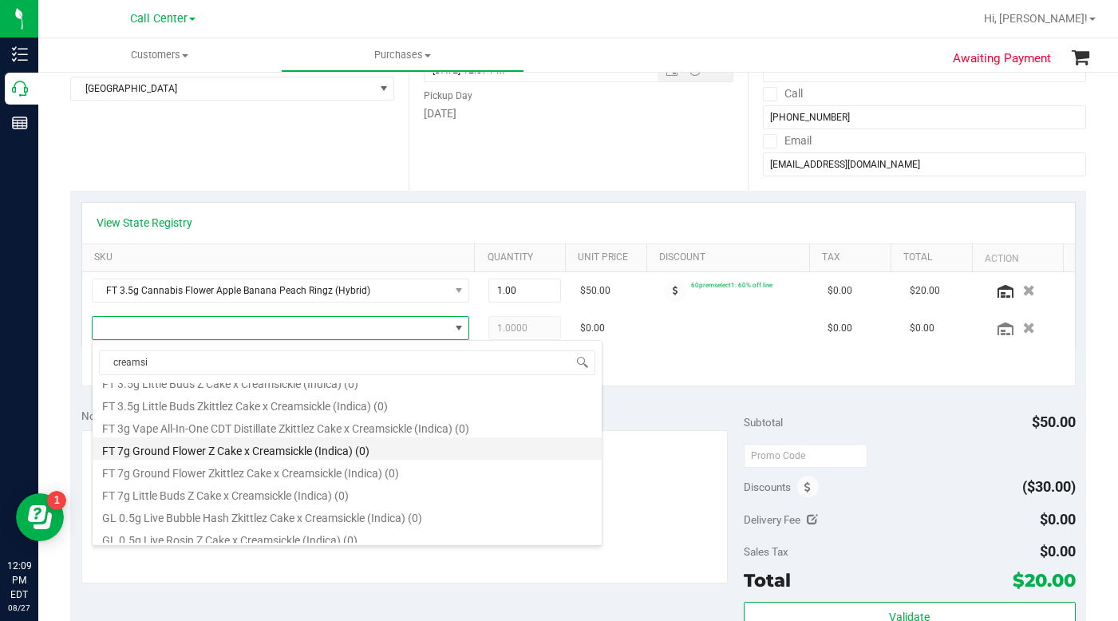
scroll to position [559, 0]
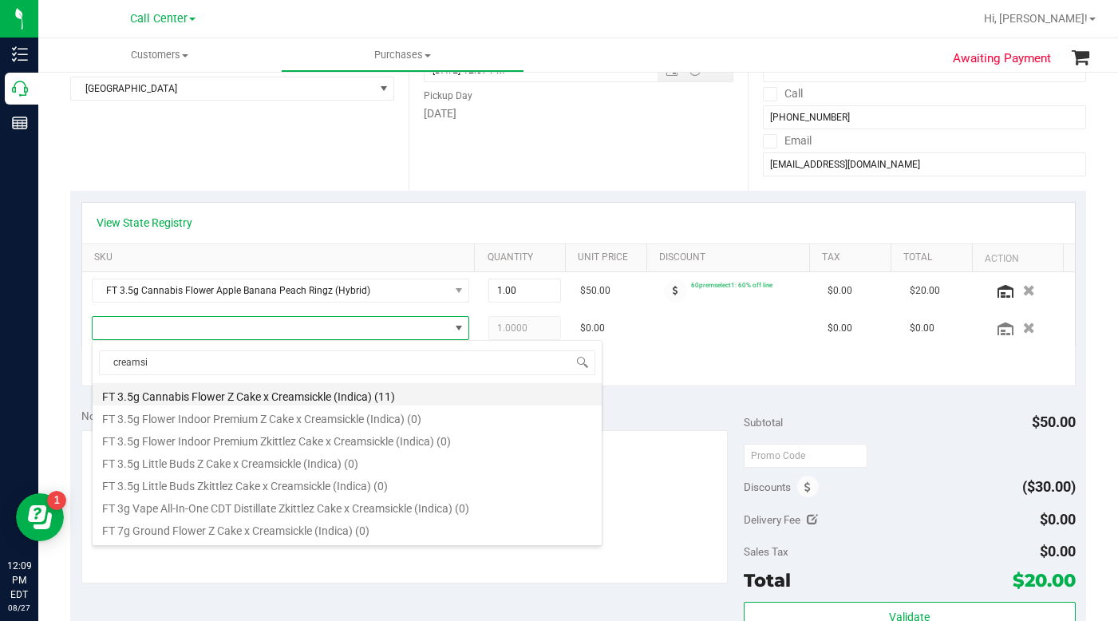
click at [190, 398] on li "FT 3.5g Cannabis Flower Z Cake x Creamsickle (Indica) (11)" at bounding box center [347, 394] width 509 height 22
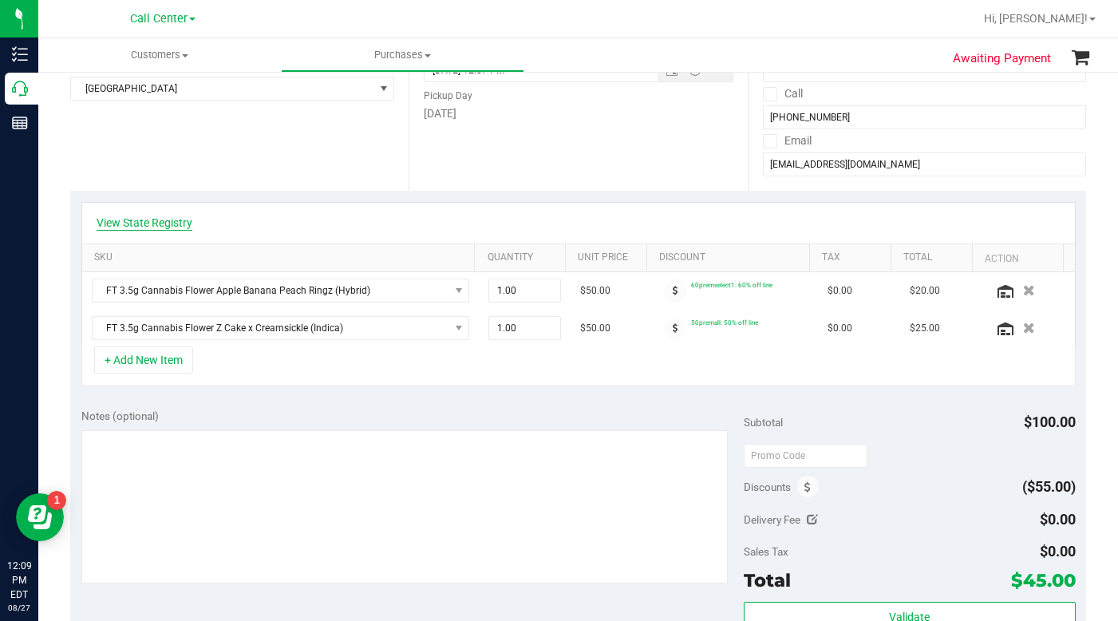
click at [154, 229] on link "View State Registry" at bounding box center [145, 223] width 96 height 16
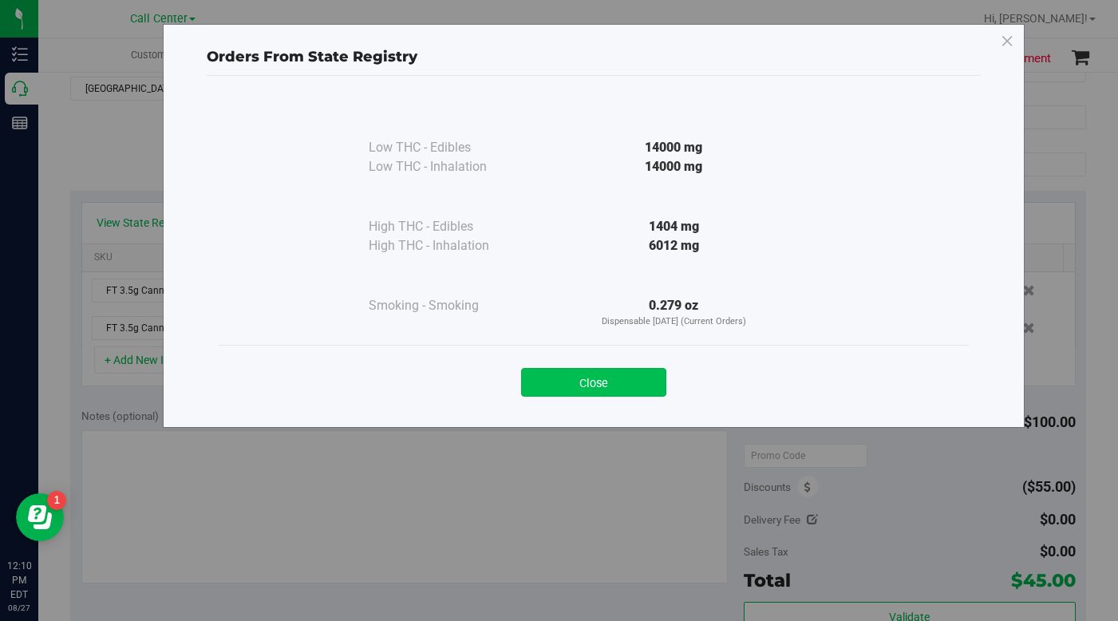
click at [556, 382] on button "Close" at bounding box center [593, 382] width 145 height 29
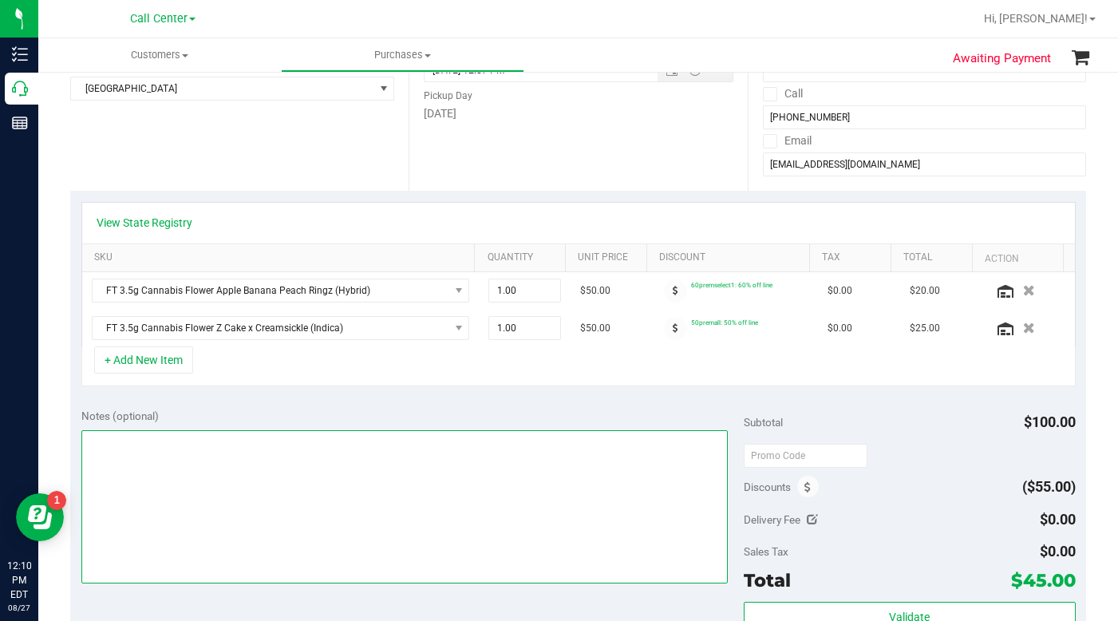
click at [354, 551] on textarea at bounding box center [404, 506] width 647 height 153
click at [346, 558] on textarea at bounding box center [404, 506] width 647 height 153
type textarea "LC CC"
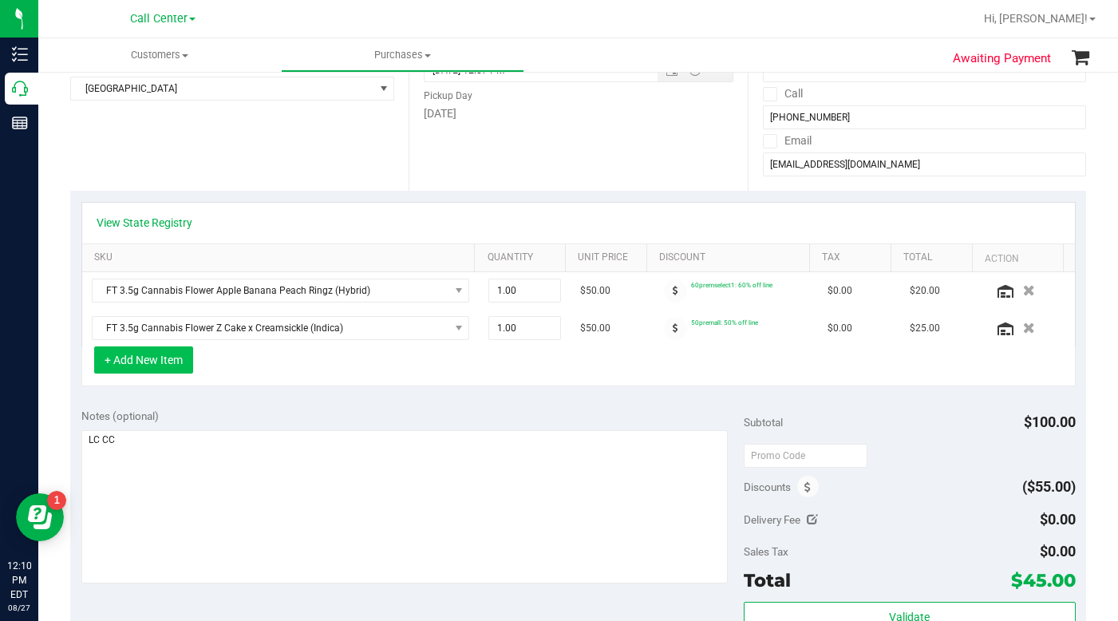
click at [164, 365] on button "+ Add New Item" at bounding box center [143, 359] width 99 height 27
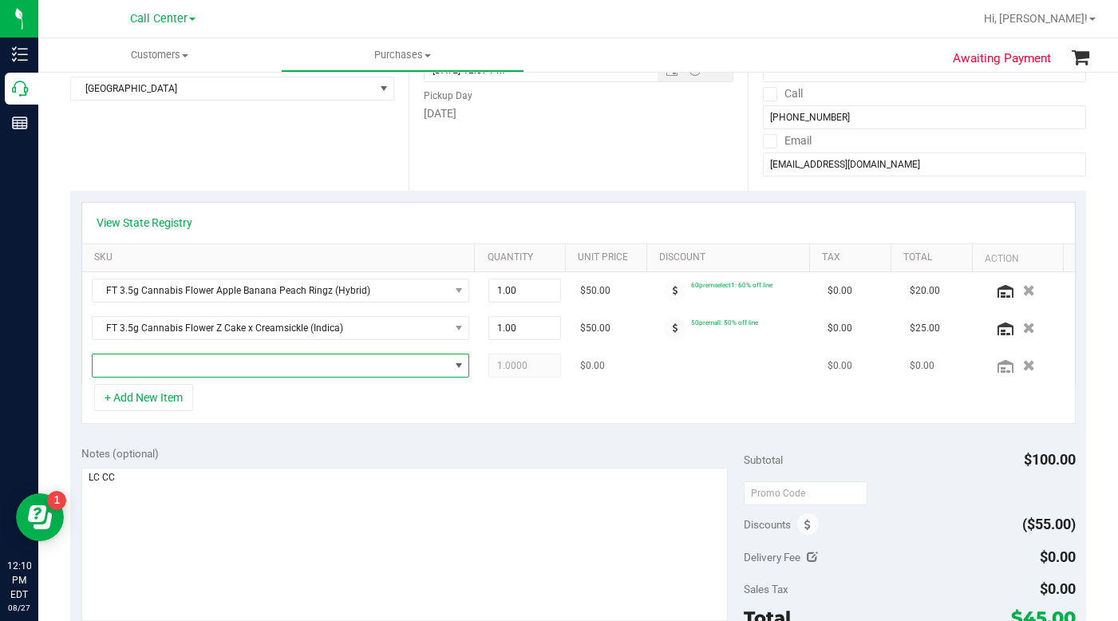
click at [176, 372] on span "NO DATA FOUND" at bounding box center [271, 365] width 357 height 22
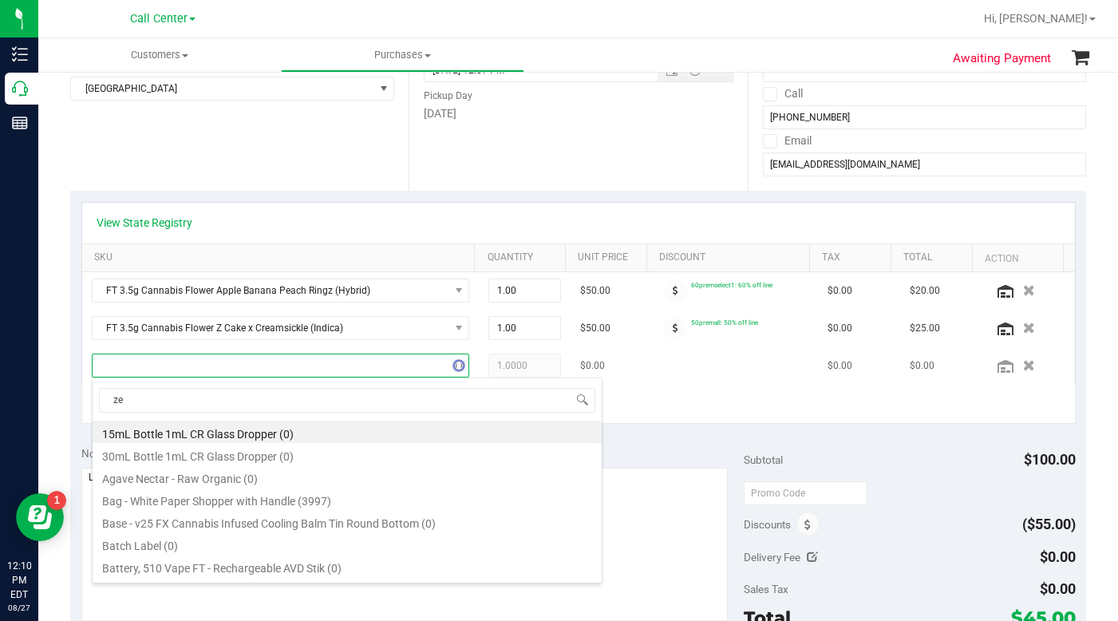
scroll to position [24, 363]
type input "zest"
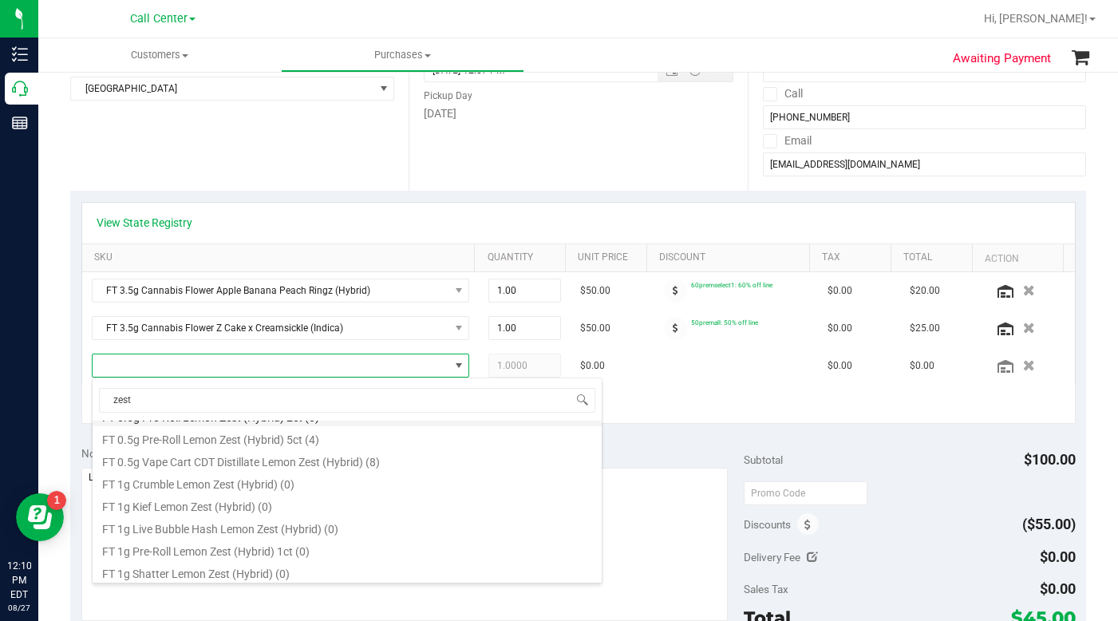
scroll to position [319, 0]
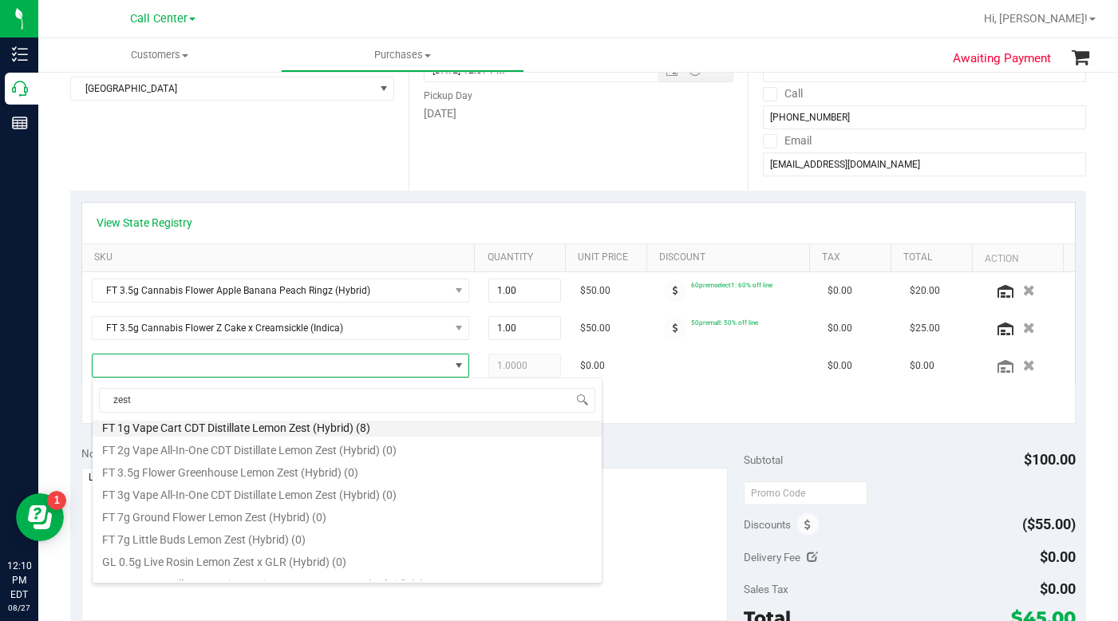
click at [251, 433] on li "FT 1g Vape Cart CDT Distillate Lemon Zest (Hybrid) (8)" at bounding box center [347, 425] width 509 height 22
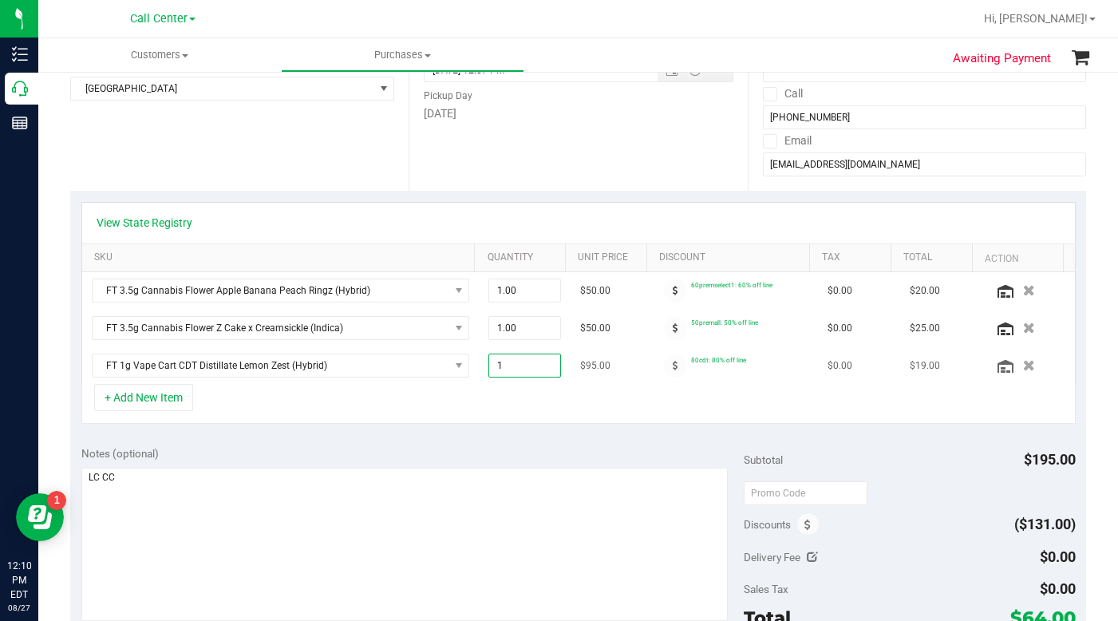
drag, startPoint x: 495, startPoint y: 365, endPoint x: 480, endPoint y: 368, distance: 14.7
click at [488, 368] on span "1.00 1" at bounding box center [524, 366] width 73 height 24
type input "4"
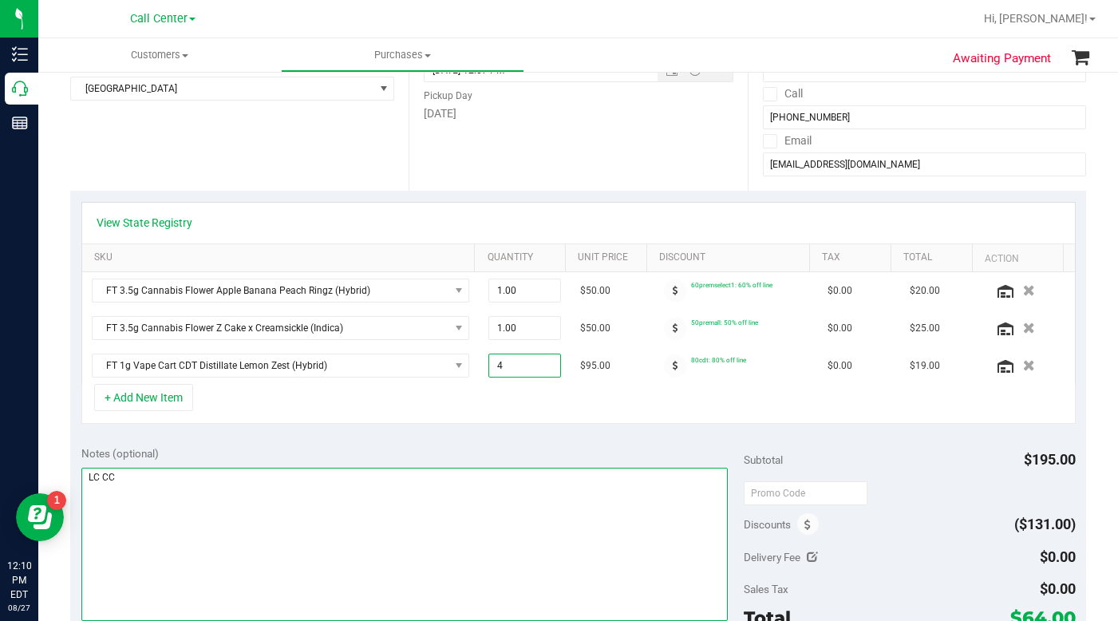
type input "4.00"
click at [414, 520] on textarea at bounding box center [404, 544] width 647 height 153
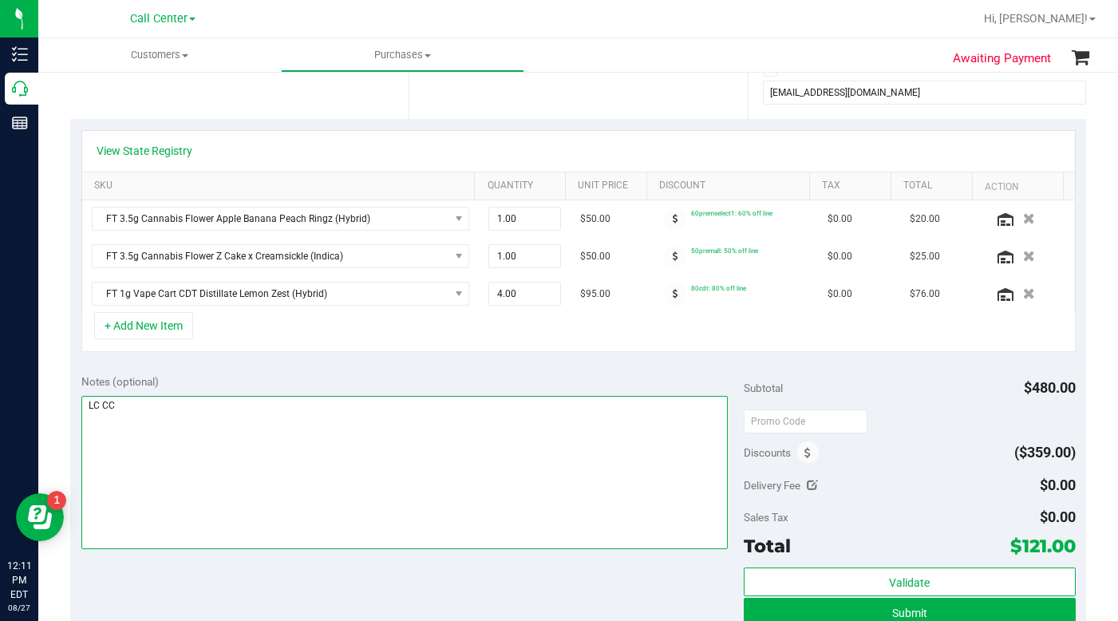
scroll to position [399, 0]
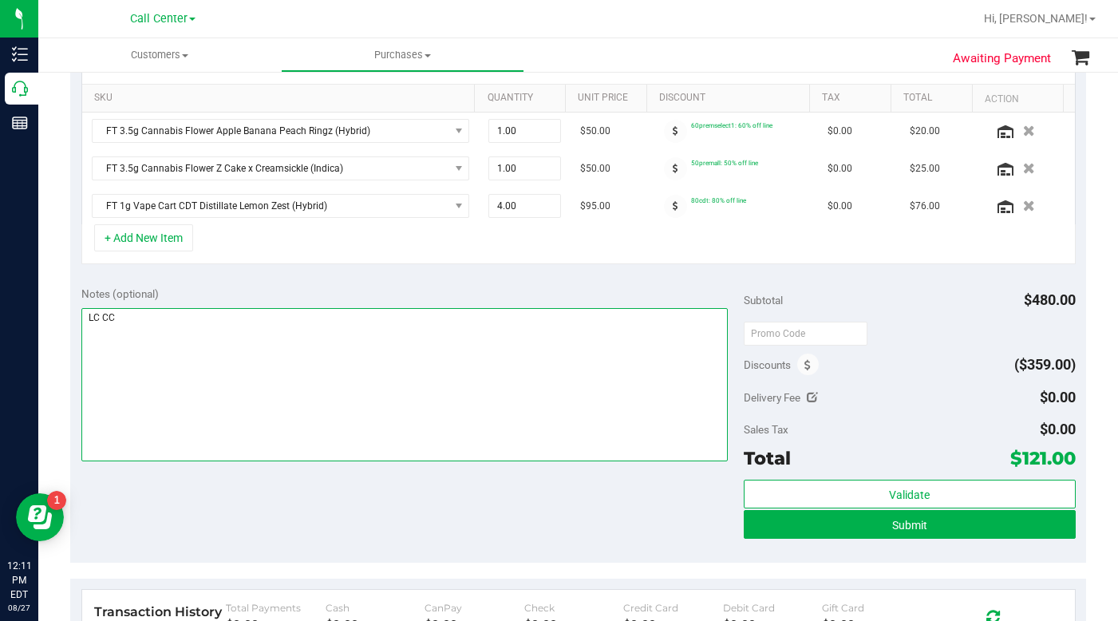
click at [346, 426] on textarea at bounding box center [404, 384] width 647 height 153
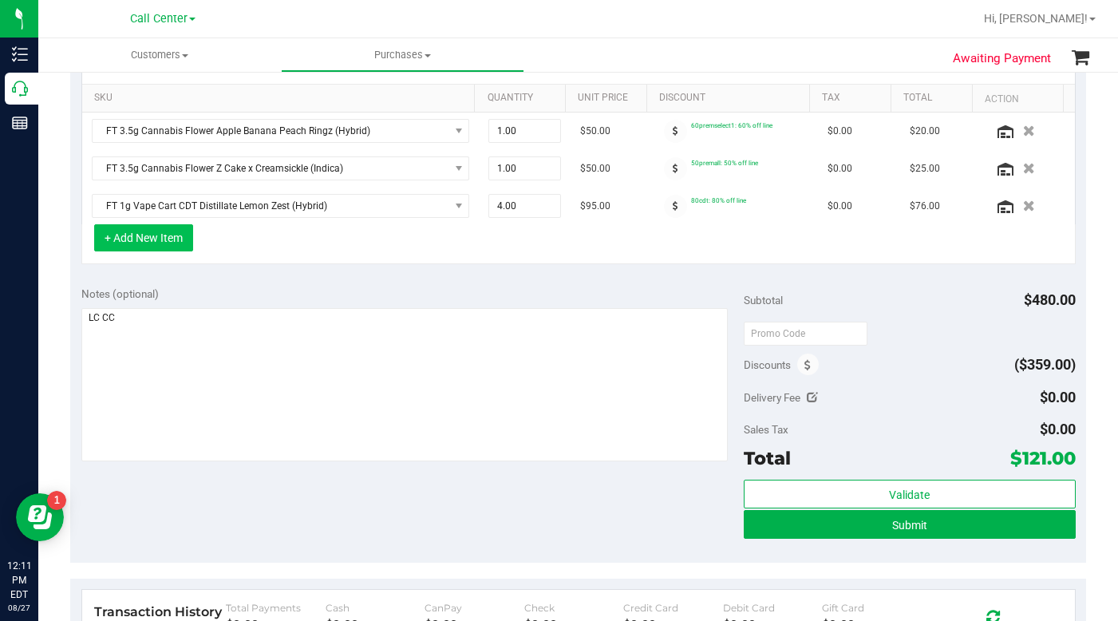
click at [148, 238] on button "+ Add New Item" at bounding box center [143, 237] width 99 height 27
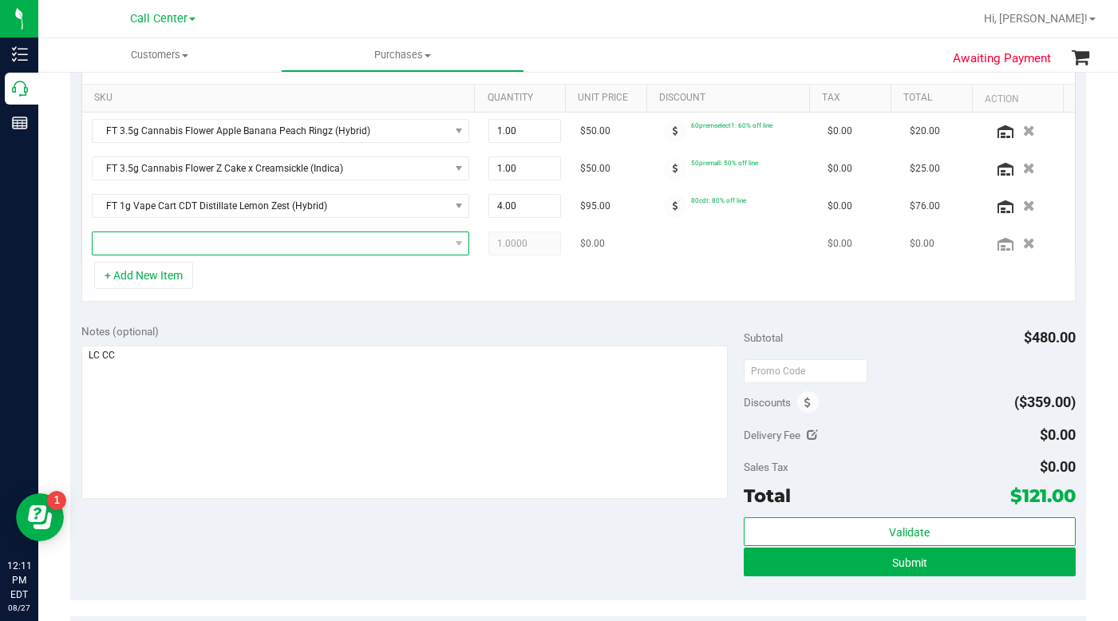
click at [143, 247] on span "NO DATA FOUND" at bounding box center [271, 243] width 357 height 22
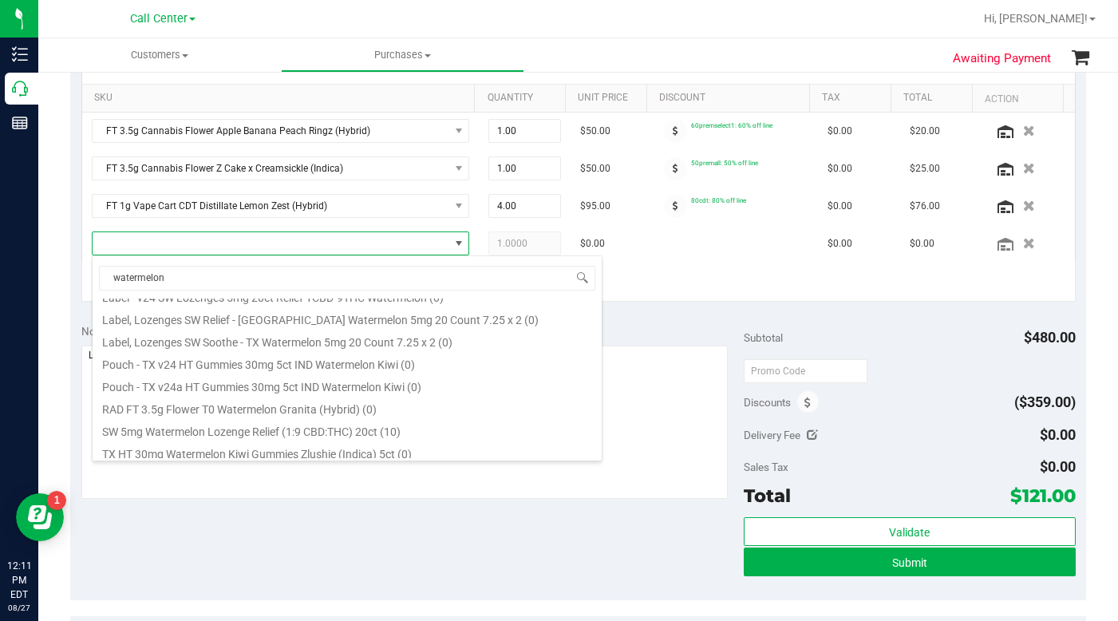
scroll to position [958, 0]
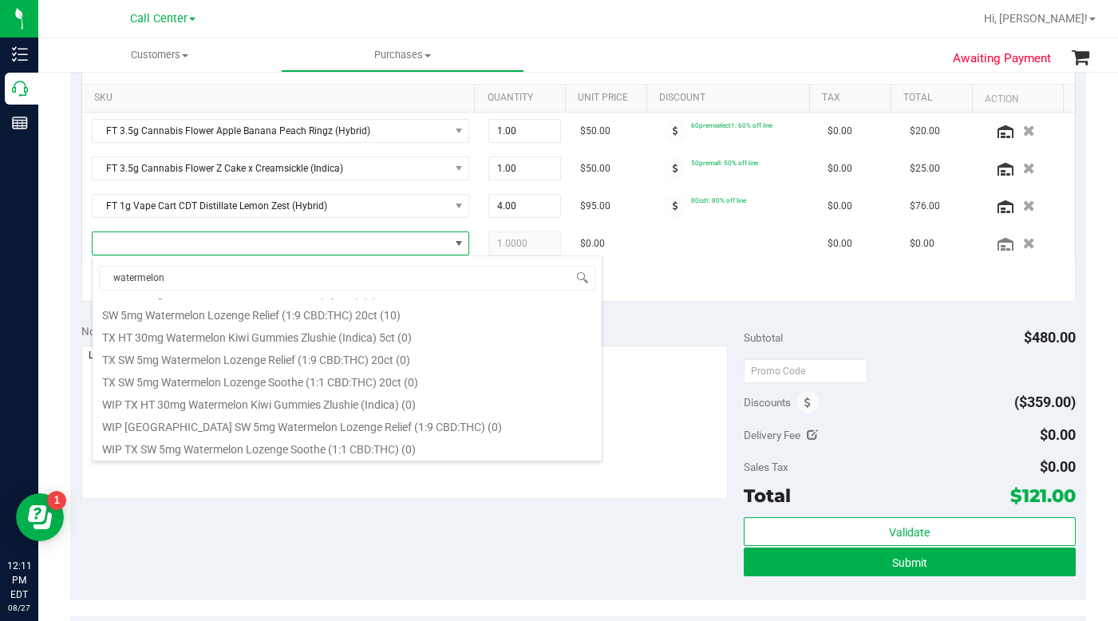
drag, startPoint x: 200, startPoint y: 277, endPoint x: 69, endPoint y: 278, distance: 130.1
click at [69, 277] on body "Inventory Call Center Reports 12:11 PM EDT 08/27/2025 08/27 Call Center Hi, Lau…" at bounding box center [559, 310] width 1118 height 621
type input "WNA"
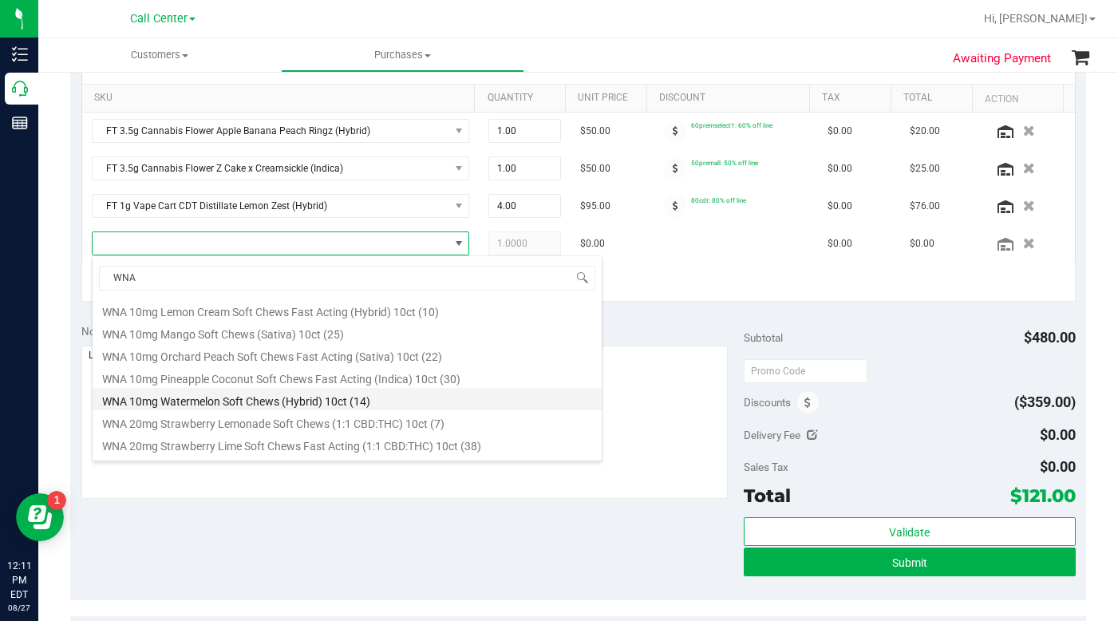
scroll to position [533, 0]
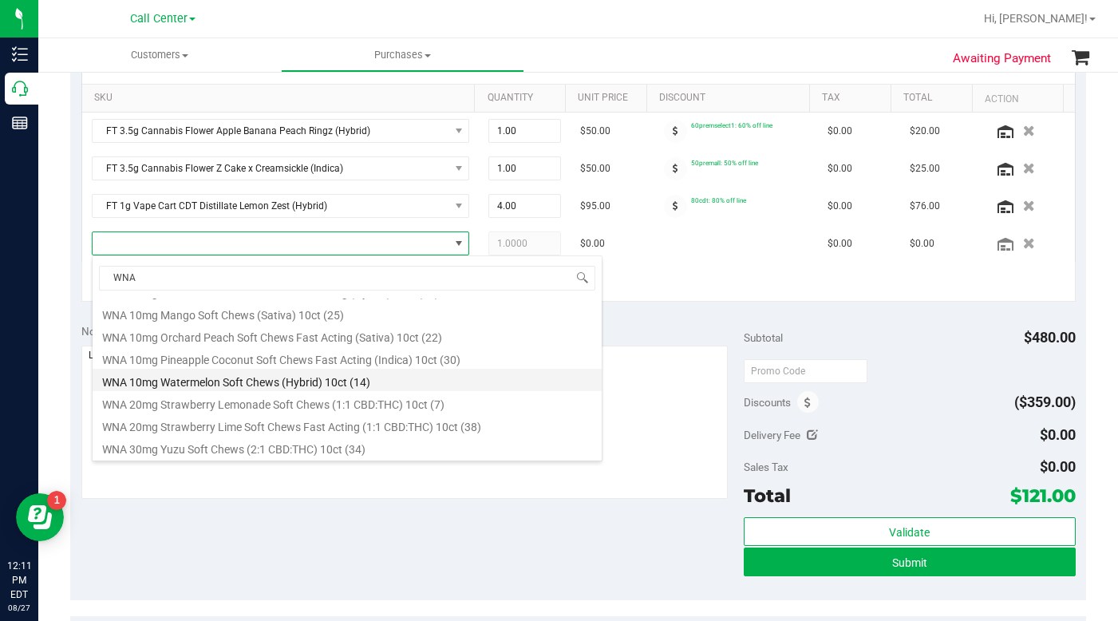
click at [184, 382] on li "WNA 10mg Watermelon Soft Chews (Hybrid) 10ct (14)" at bounding box center [347, 380] width 509 height 22
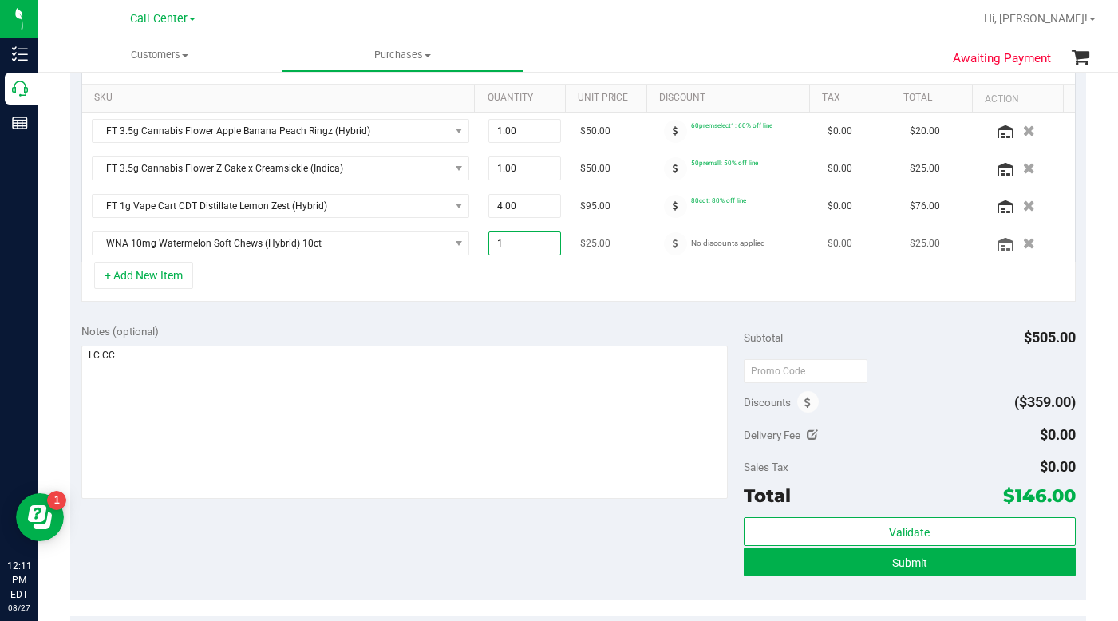
click at [496, 244] on span "1.00 1" at bounding box center [524, 243] width 73 height 24
type input "2"
type input "2.00"
click at [419, 293] on div "+ Add New Item" at bounding box center [578, 282] width 994 height 40
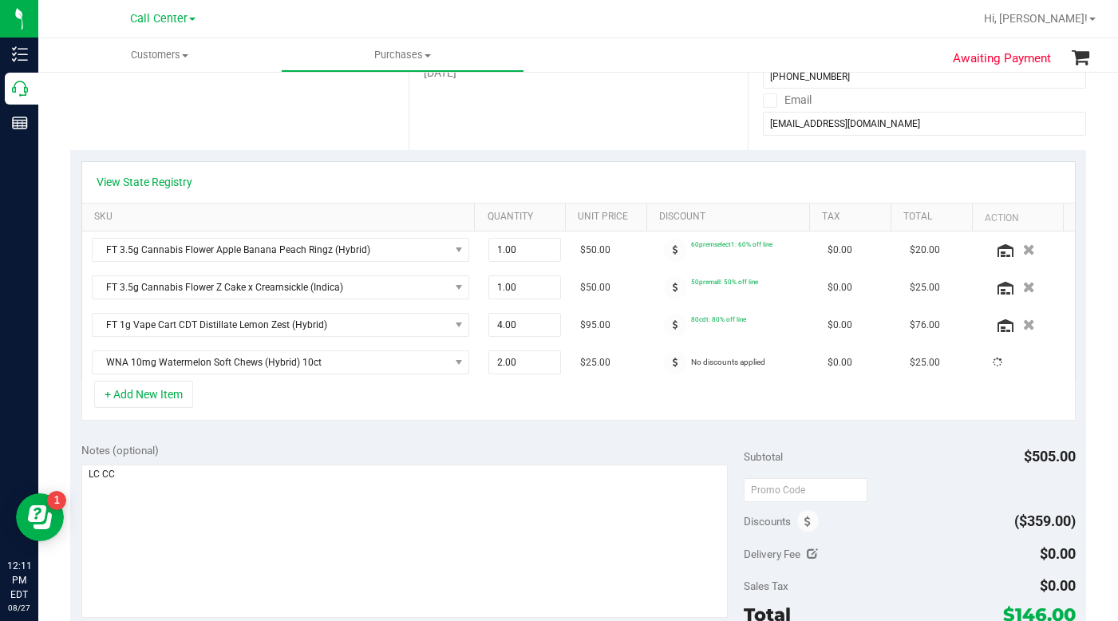
scroll to position [160, 0]
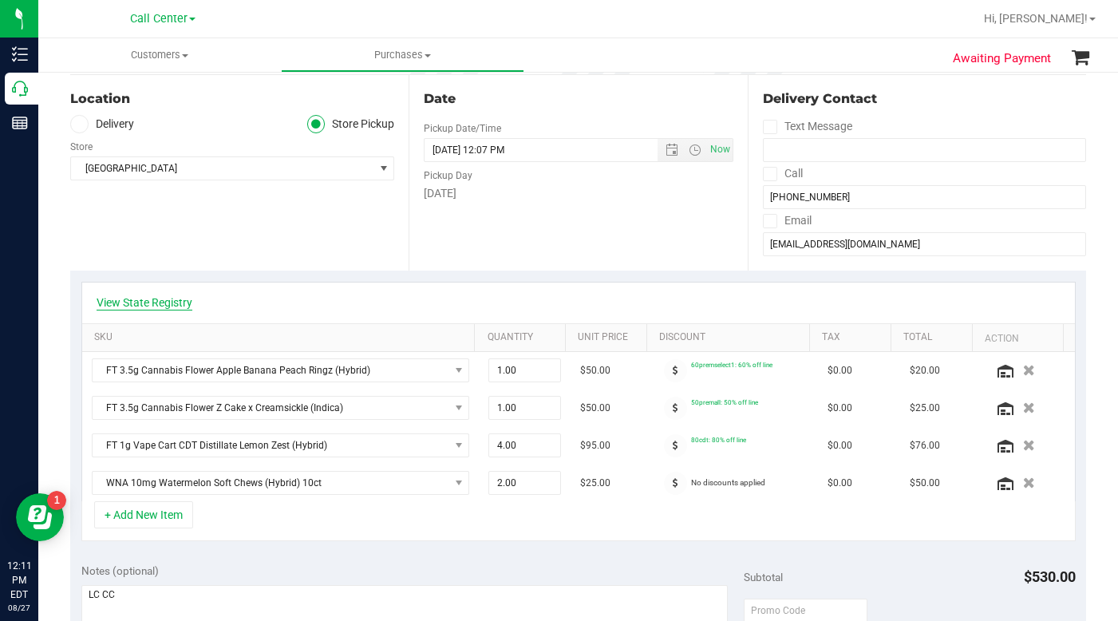
click at [154, 302] on link "View State Registry" at bounding box center [145, 302] width 96 height 16
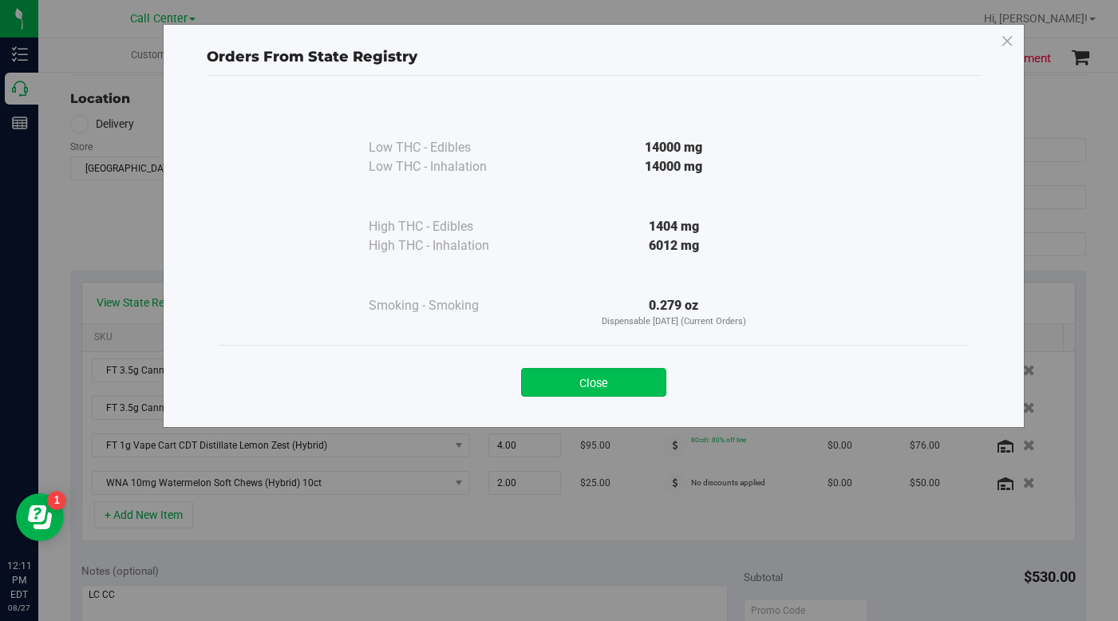
click at [586, 389] on button "Close" at bounding box center [593, 382] width 145 height 29
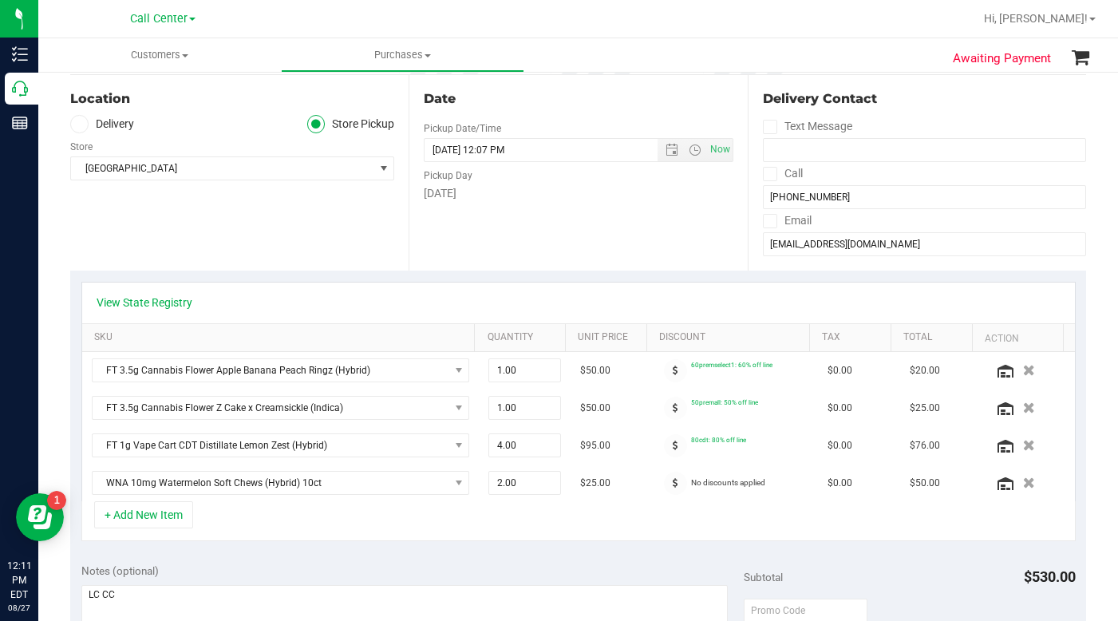
click at [292, 507] on div "+ Add New Item" at bounding box center [578, 521] width 994 height 40
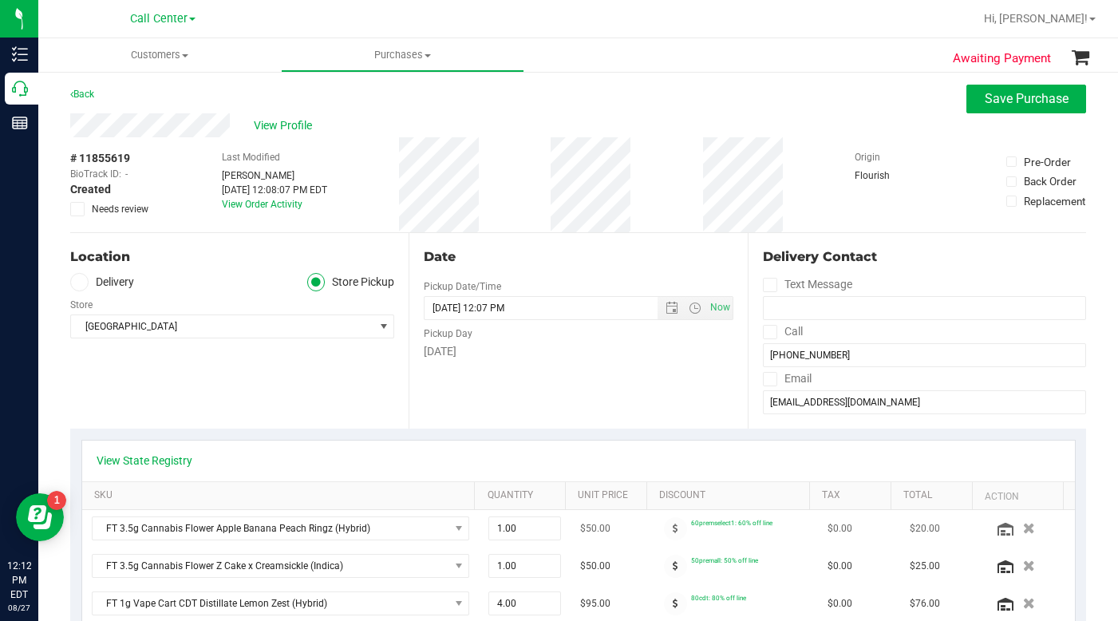
scroll to position [0, 0]
click at [217, 346] on div "Location Delivery Store Pickup Store Miami Beach WC Select Store Bonita Springs…" at bounding box center [239, 333] width 338 height 196
click at [827, 123] on div "View Profile" at bounding box center [578, 127] width 1016 height 24
click at [834, 108] on div "Back Save Purchase" at bounding box center [578, 100] width 1016 height 29
click at [812, 113] on div "Back Save Purchase" at bounding box center [578, 100] width 1016 height 29
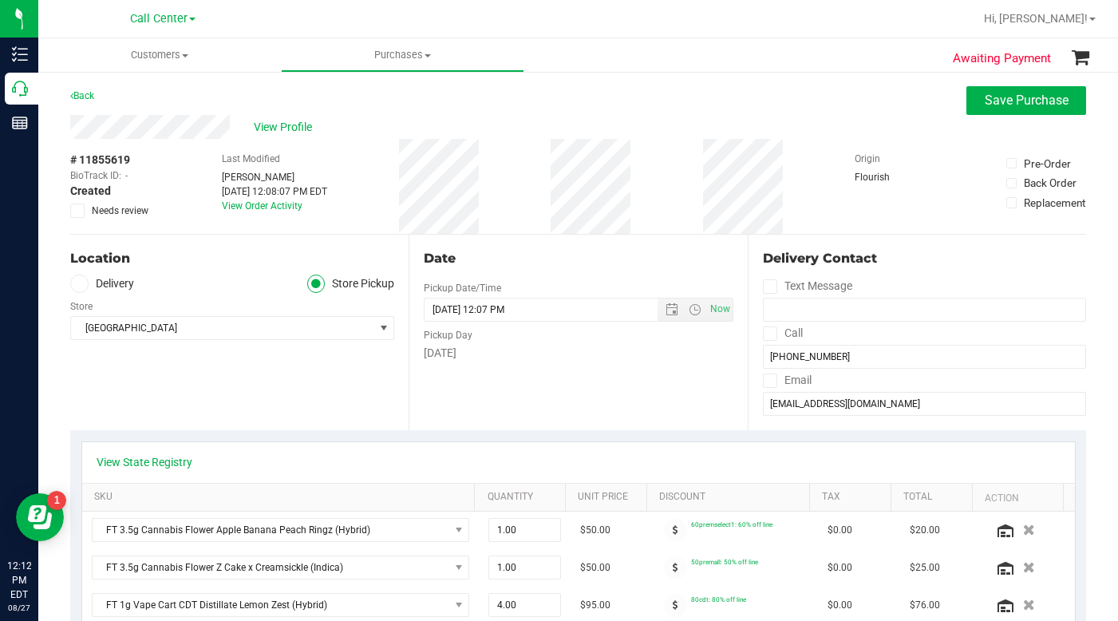
drag, startPoint x: 332, startPoint y: 380, endPoint x: 322, endPoint y: 380, distance: 10.4
click at [331, 380] on div "Location Delivery Store Pickup Store Miami Beach WC Select Store Bonita Springs…" at bounding box center [239, 333] width 338 height 196
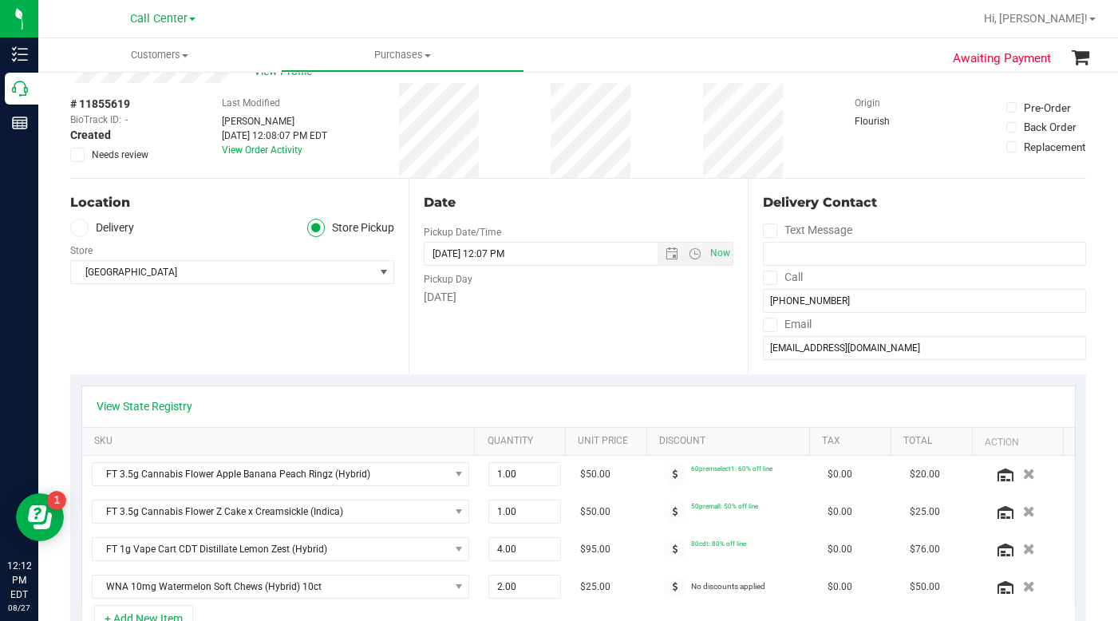
scroll to position [160, 0]
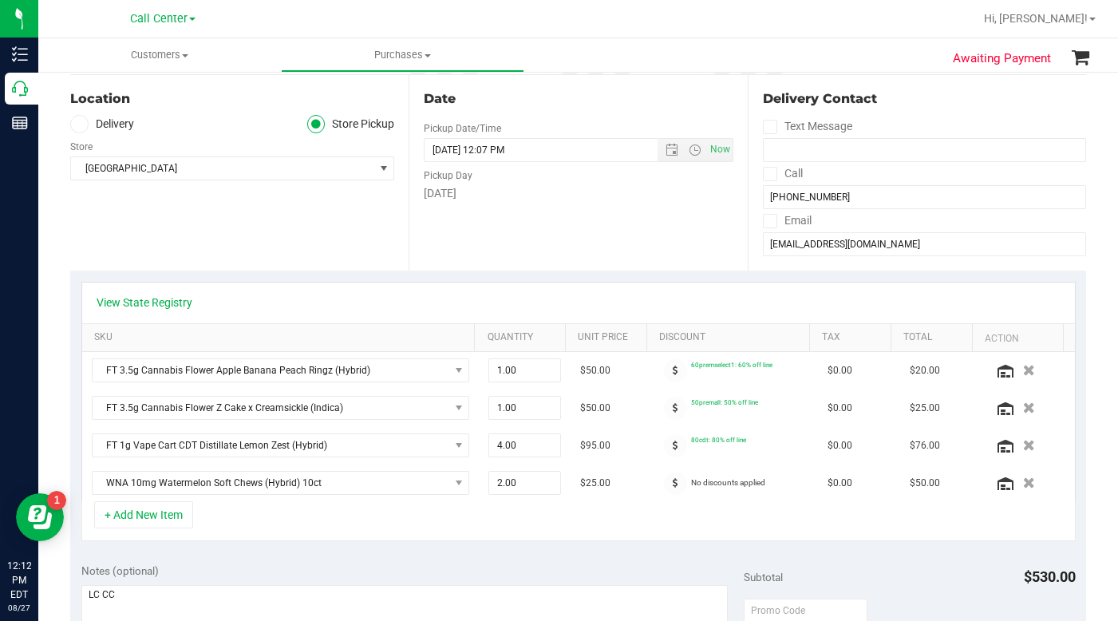
click at [179, 239] on div "Location Delivery Store Pickup Store Miami Beach WC Select Store Bonita Springs…" at bounding box center [239, 173] width 338 height 196
click at [196, 223] on div "Location Delivery Store Pickup Store Miami Beach WC Select Store Bonita Springs…" at bounding box center [239, 173] width 338 height 196
click at [234, 231] on div "Location Delivery Store Pickup Store Miami Beach WC Select Store Bonita Springs…" at bounding box center [239, 173] width 338 height 196
click at [181, 231] on div "Location Delivery Store Pickup Store Miami Beach WC Select Store Bonita Springs…" at bounding box center [239, 173] width 338 height 196
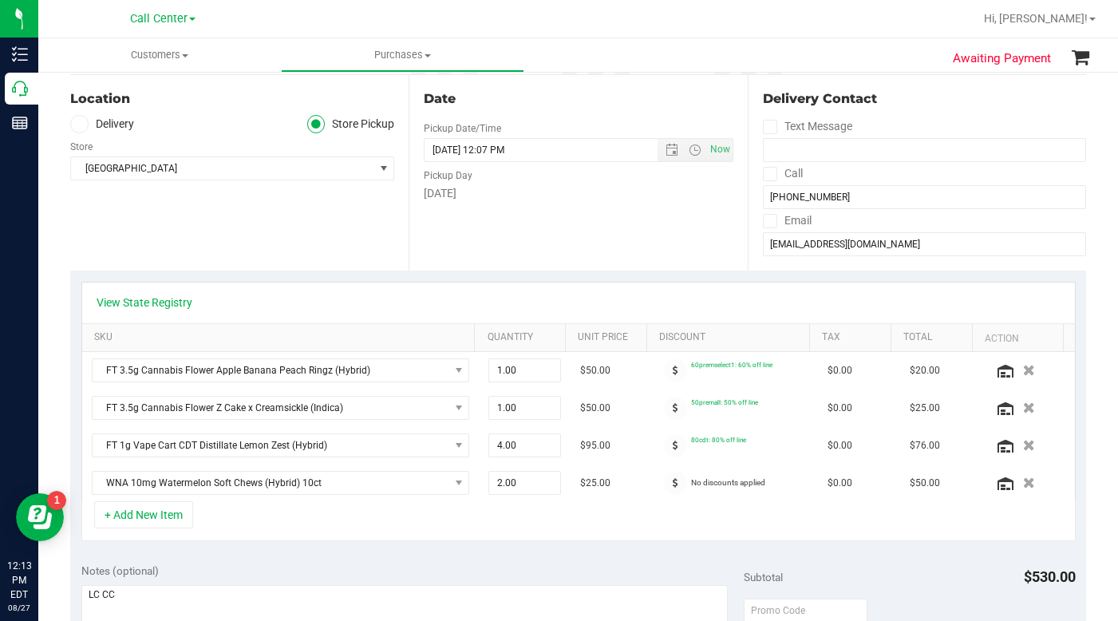
click at [181, 231] on div "Location Delivery Store Pickup Store Miami Beach WC Select Store Bonita Springs…" at bounding box center [239, 173] width 338 height 196
click at [166, 235] on div "Location Delivery Store Pickup Store Miami Beach WC Select Store Bonita Springs…" at bounding box center [239, 173] width 338 height 196
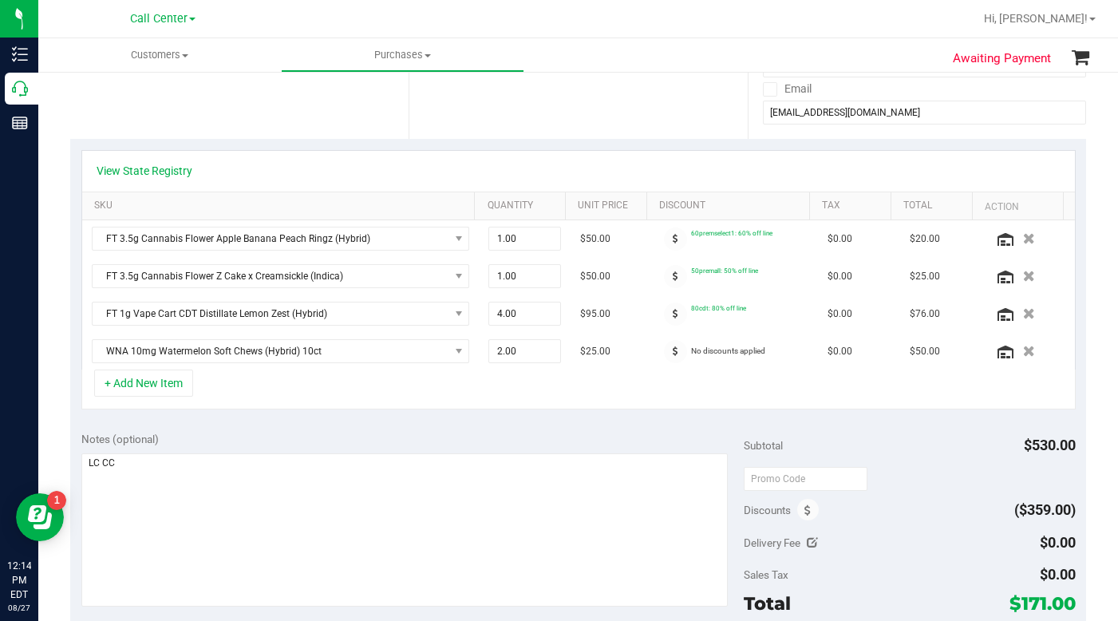
scroll to position [319, 0]
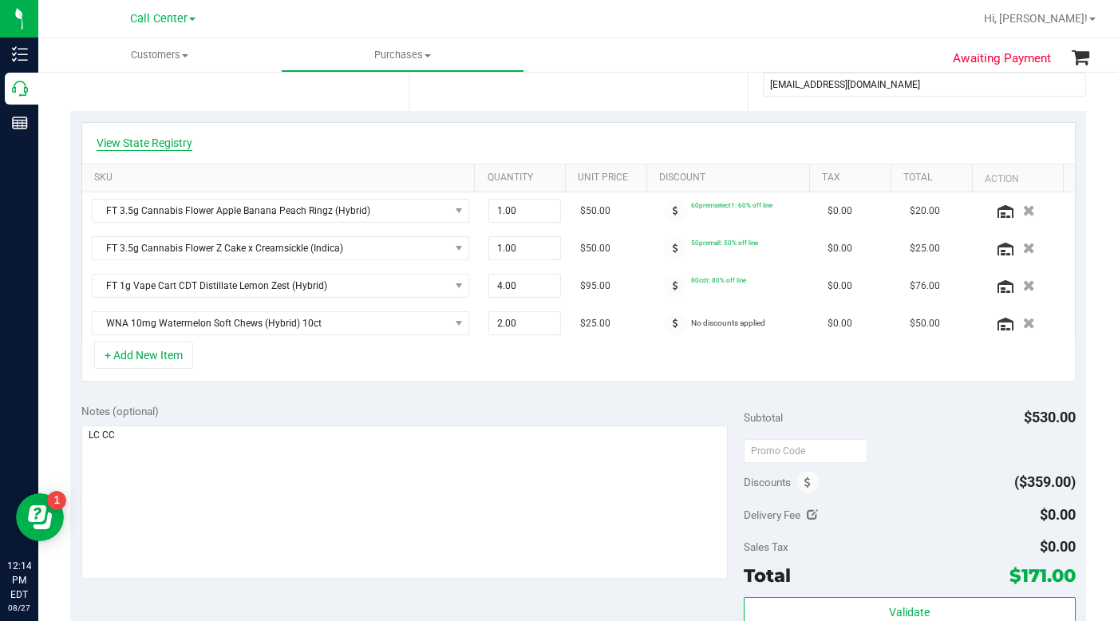
click at [155, 139] on link "View State Registry" at bounding box center [145, 143] width 96 height 16
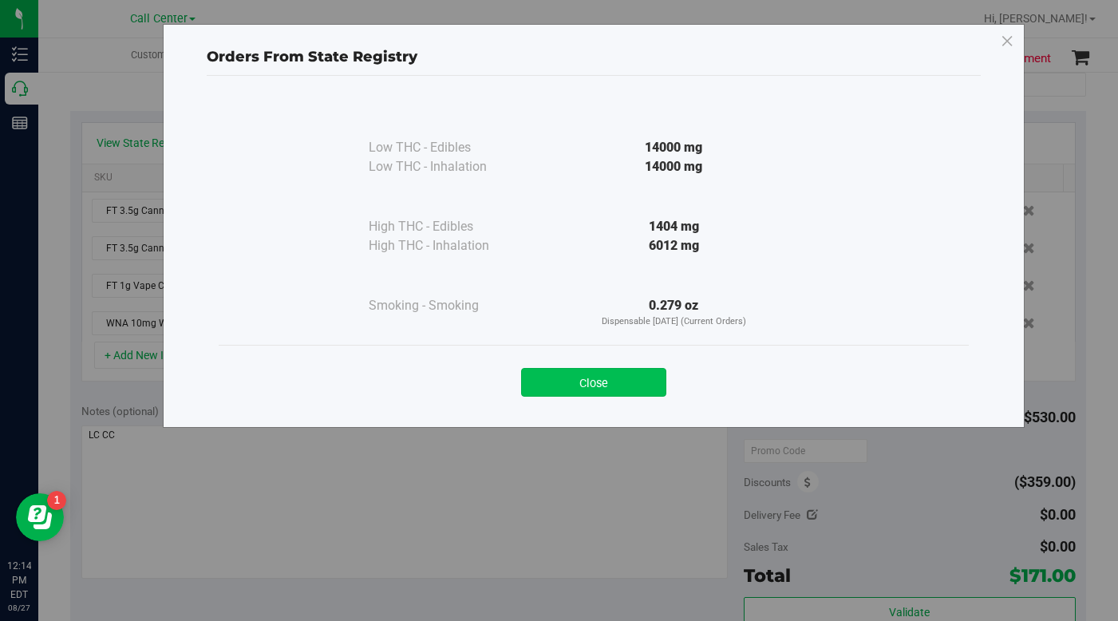
click at [573, 385] on button "Close" at bounding box center [593, 382] width 145 height 29
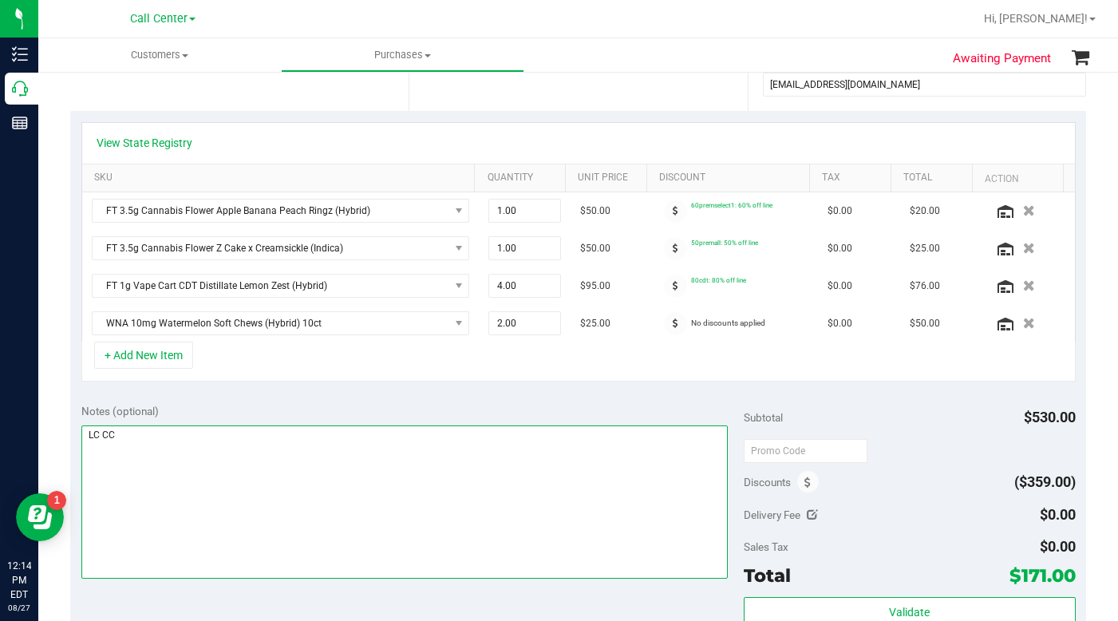
click at [441, 488] on textarea at bounding box center [404, 501] width 647 height 153
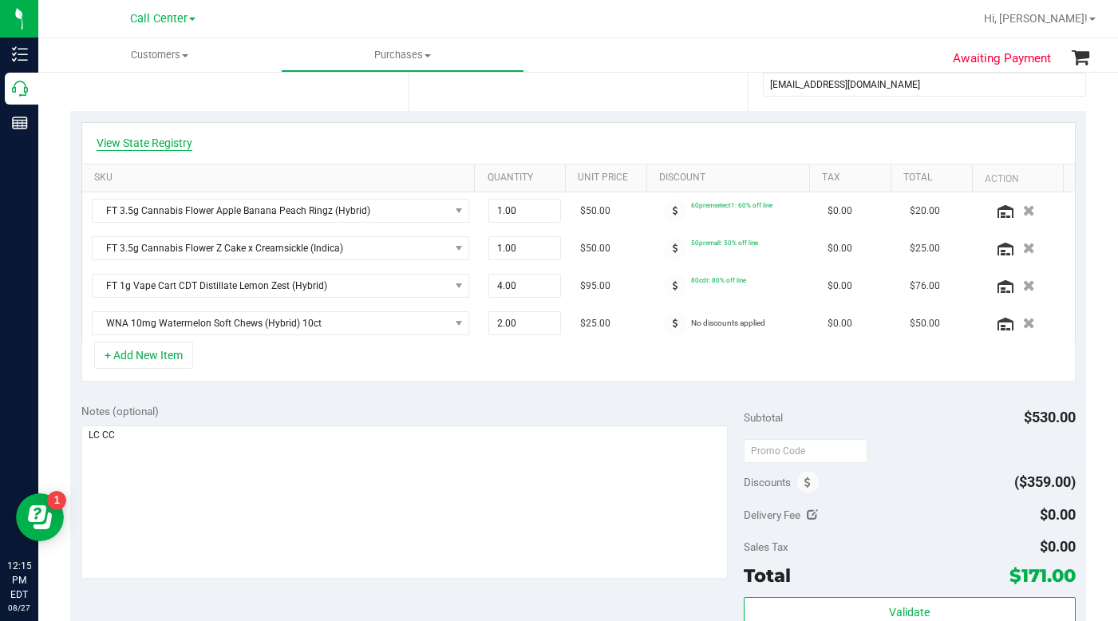
click at [160, 141] on link "View State Registry" at bounding box center [145, 143] width 96 height 16
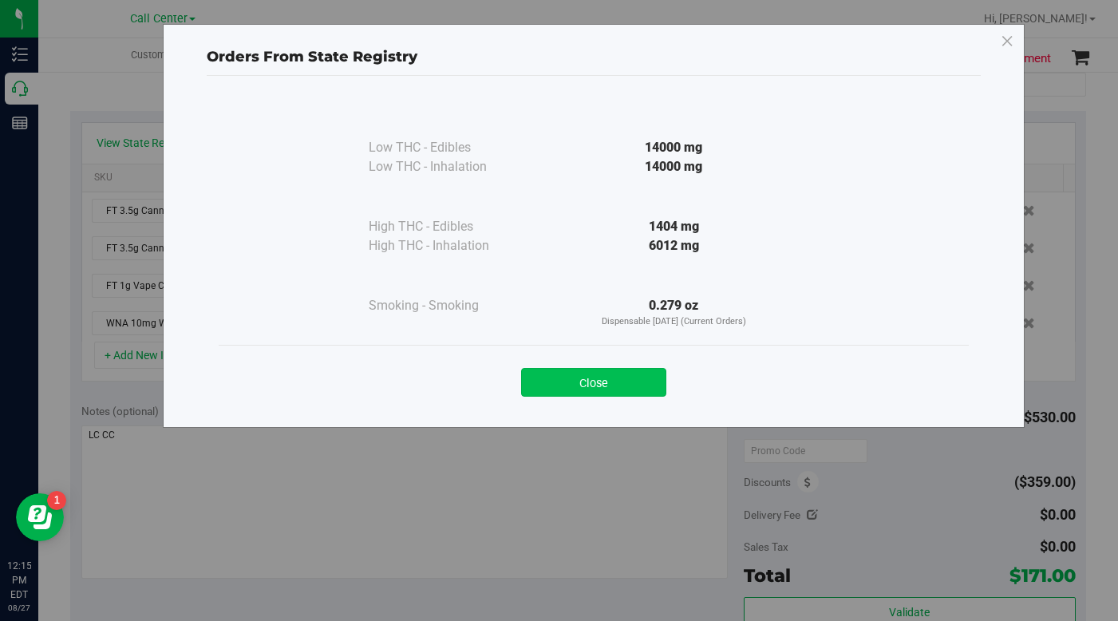
click at [554, 377] on button "Close" at bounding box center [593, 382] width 145 height 29
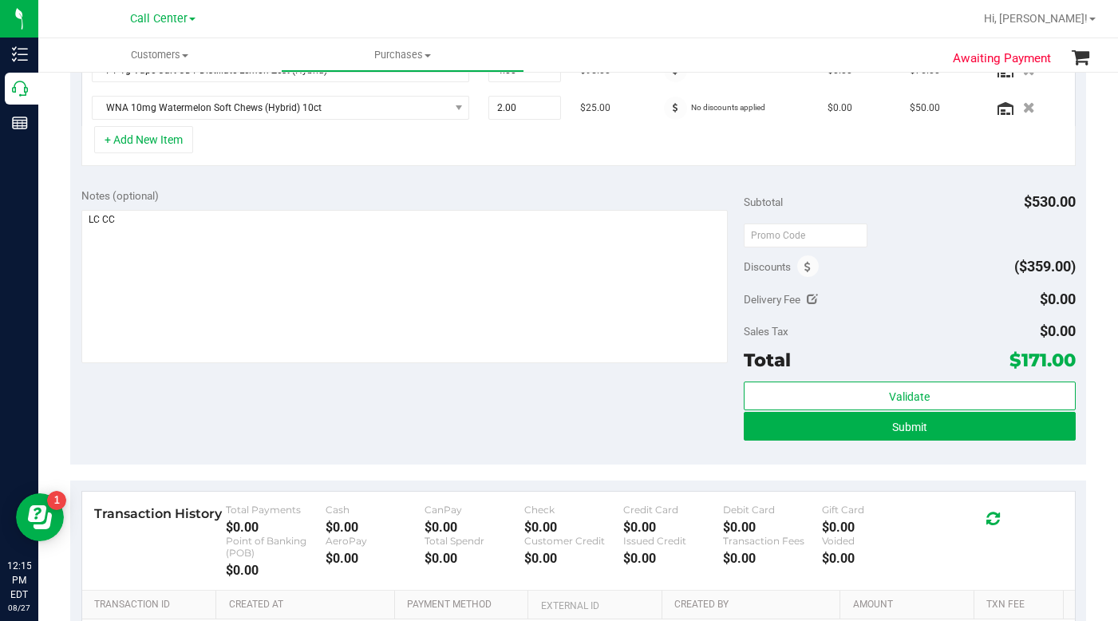
scroll to position [559, 0]
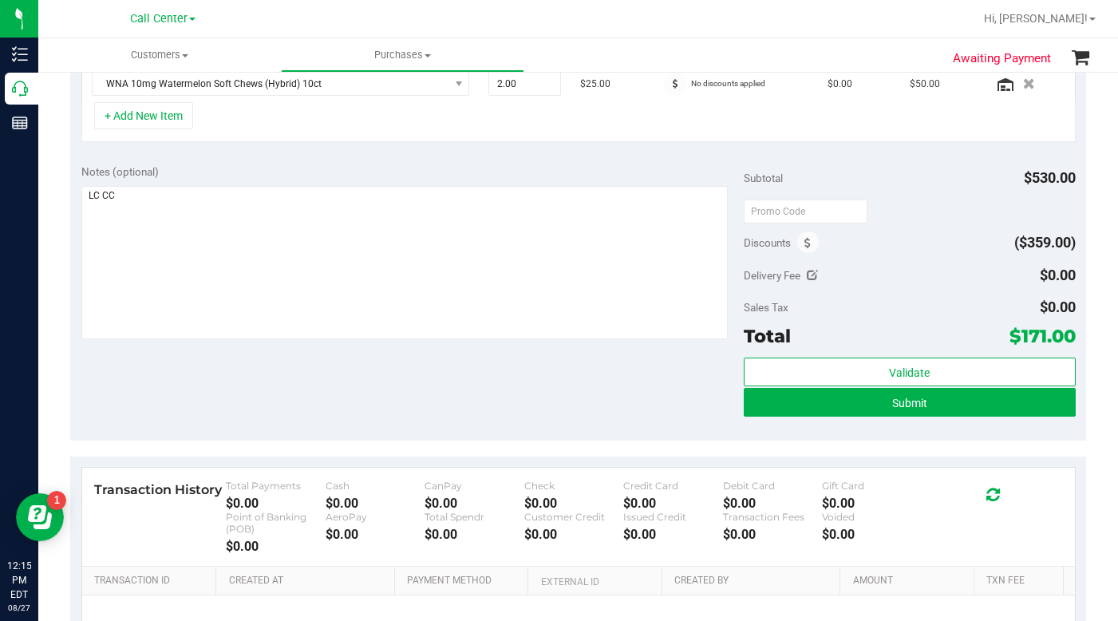
click at [330, 404] on div "Notes (optional) Subtotal $530.00 Discounts ($359.00) Delivery Fee $0.00 Sales …" at bounding box center [578, 296] width 1016 height 287
click at [591, 393] on div "Notes (optional) Subtotal $530.00 Discounts ($359.00) Delivery Fee $0.00 Sales …" at bounding box center [578, 296] width 1016 height 287
click at [787, 409] on button "Submit" at bounding box center [909, 402] width 331 height 29
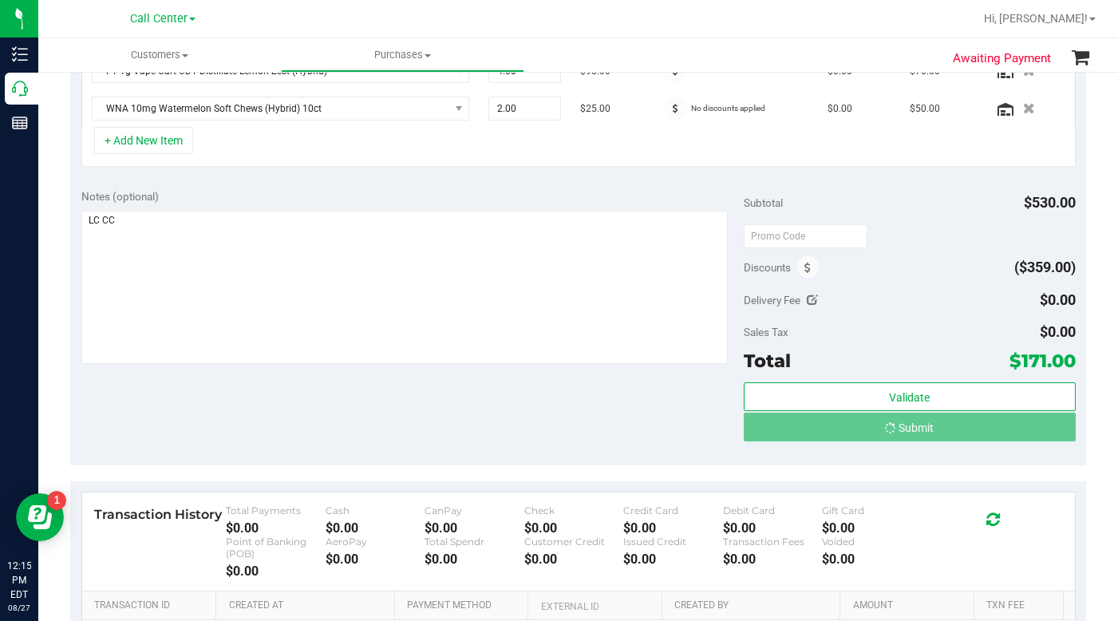
scroll to position [509, 0]
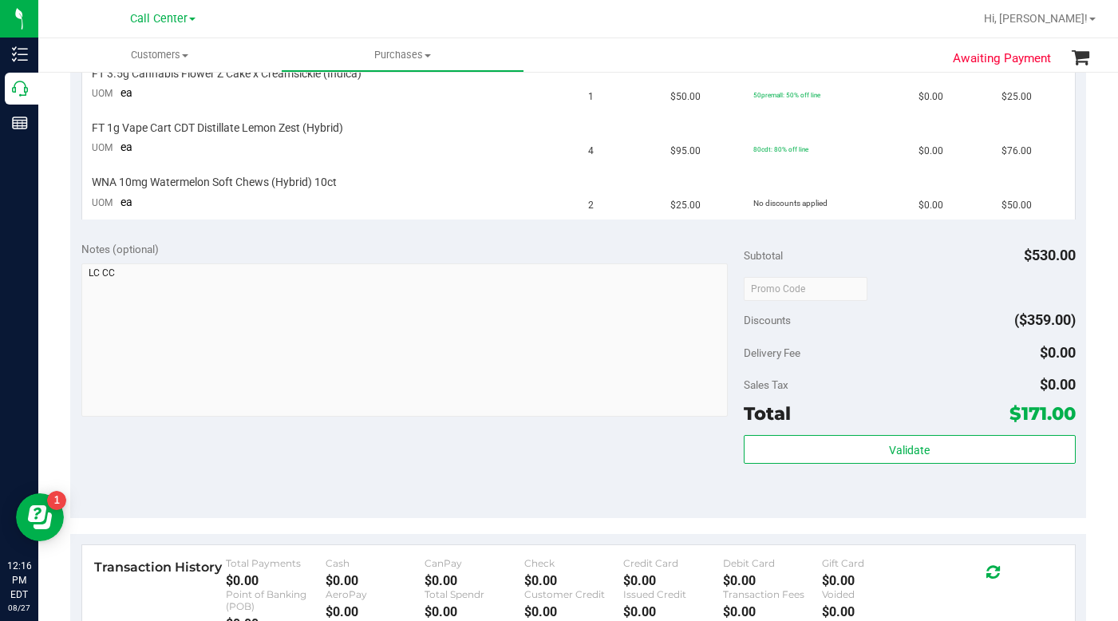
click at [903, 497] on div "Validate" at bounding box center [909, 471] width 331 height 72
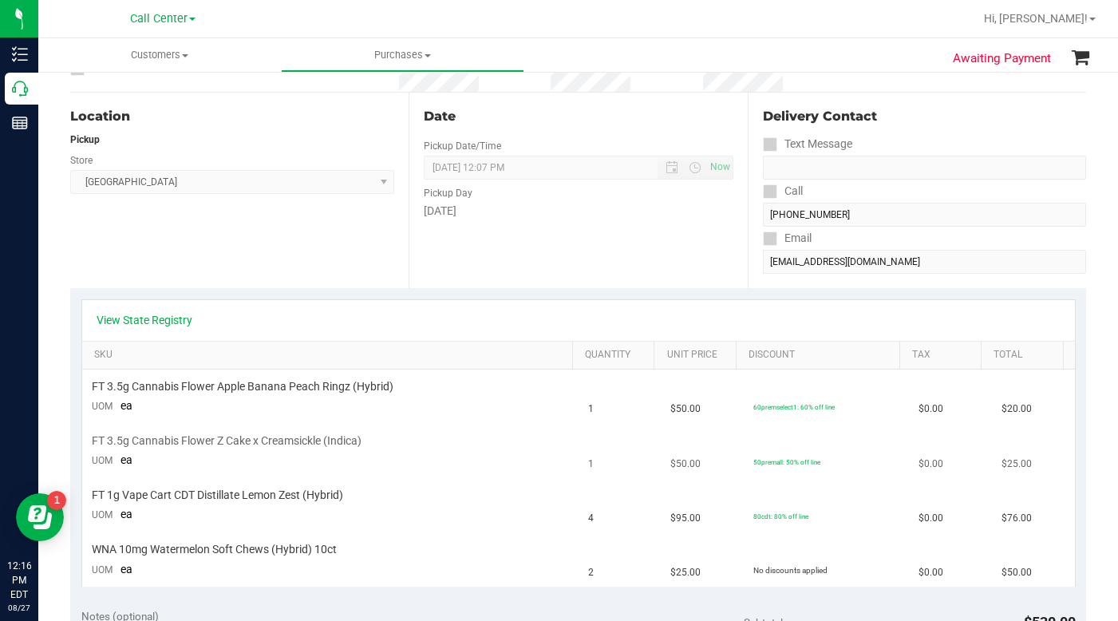
scroll to position [30, 0]
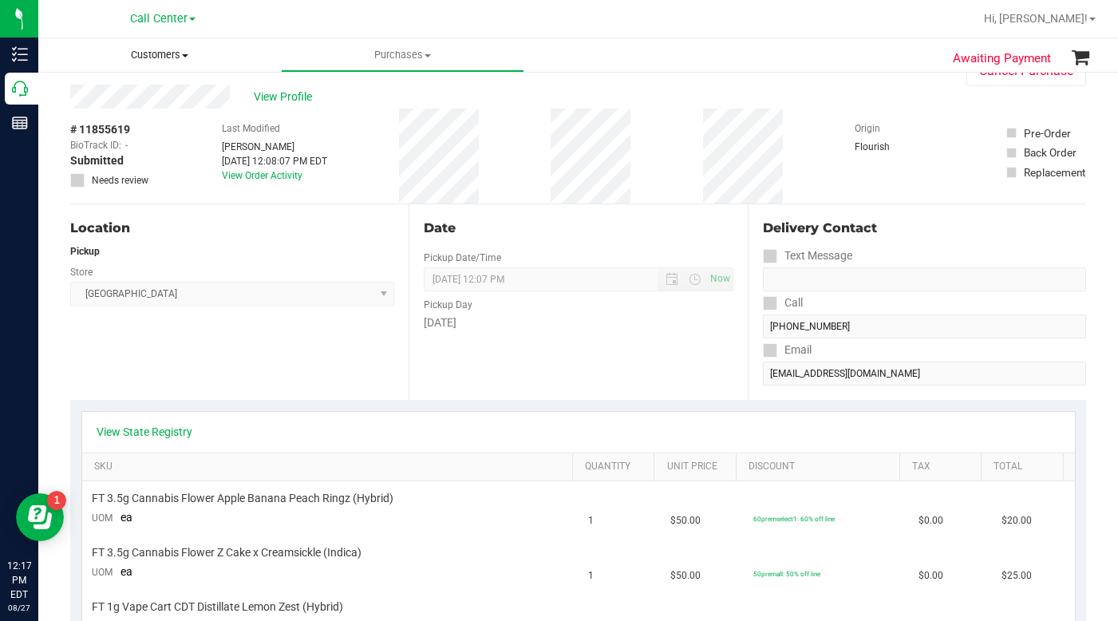
click at [185, 57] on span "Customers" at bounding box center [159, 55] width 243 height 14
click at [111, 92] on span "All customers" at bounding box center [95, 96] width 115 height 14
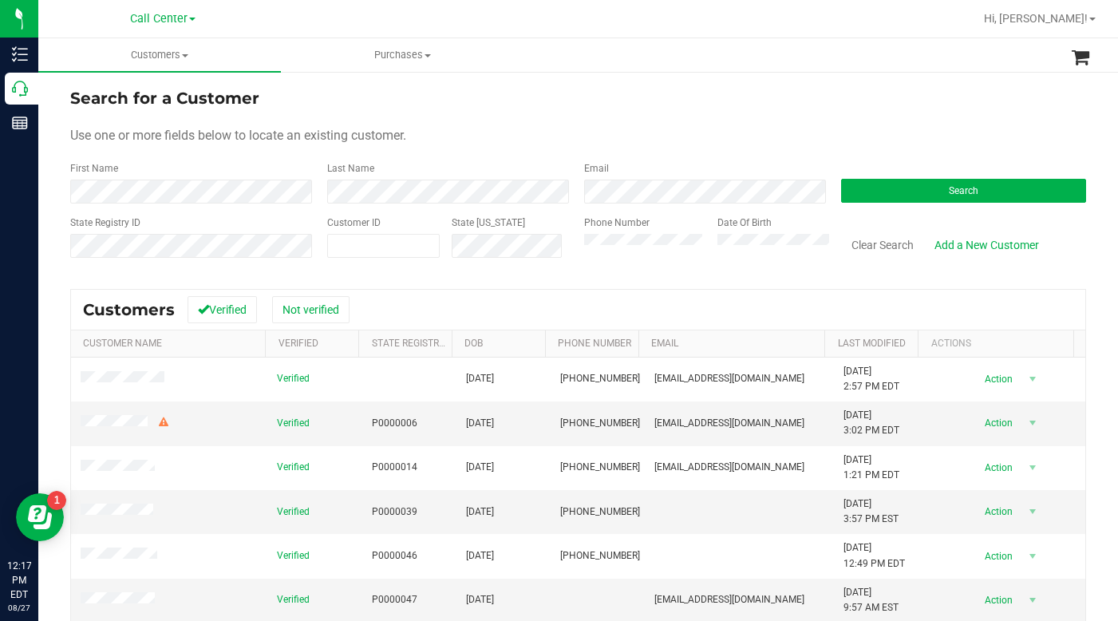
click at [805, 108] on div "Search for a Customer" at bounding box center [578, 98] width 1016 height 24
click at [918, 119] on form "Search for a Customer Use one or more fields below to locate an existing custom…" at bounding box center [578, 179] width 1016 height 186
click at [892, 194] on button "Search" at bounding box center [963, 191] width 245 height 24
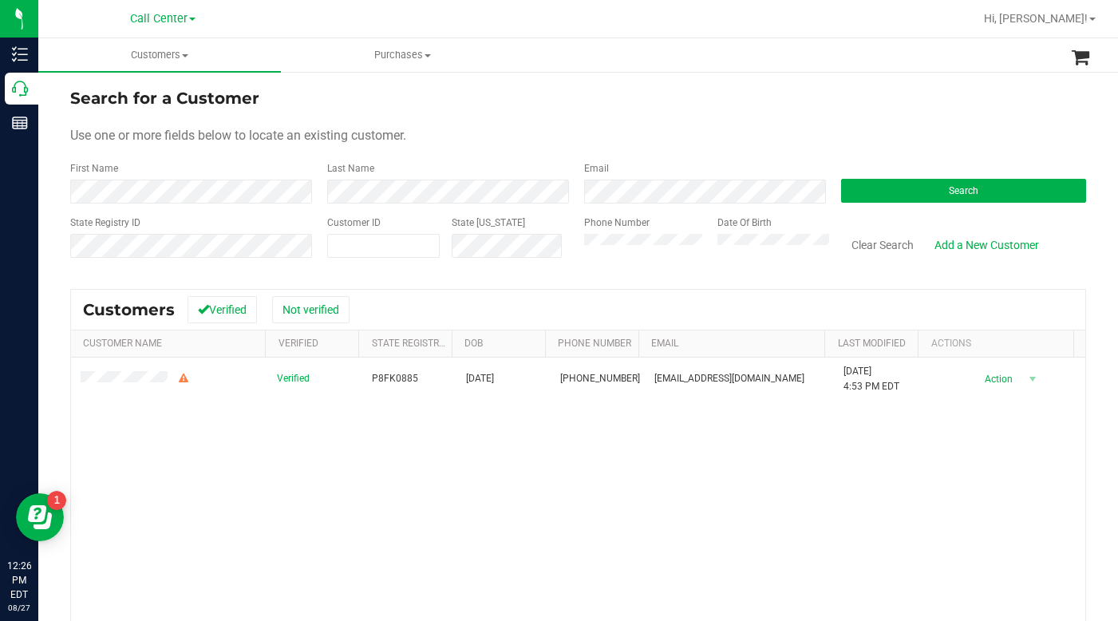
click at [555, 118] on form "Search for a Customer Use one or more fields below to locate an existing custom…" at bounding box center [578, 179] width 1016 height 186
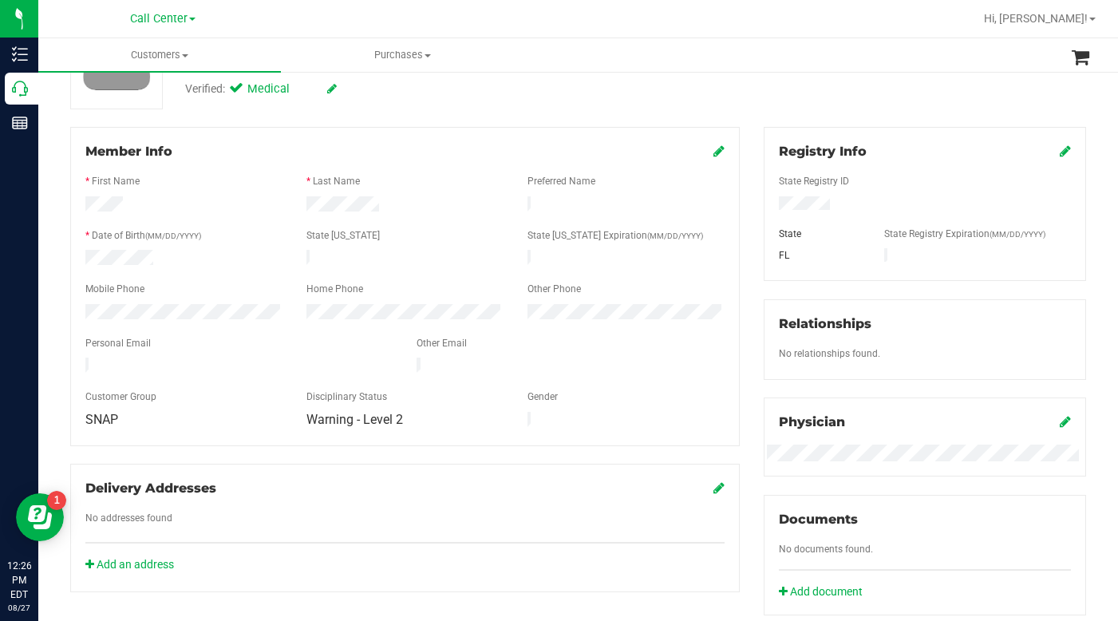
scroll to position [160, 0]
click at [918, 113] on div "Back Profile Purchases Start New Purchase Warning - Level 2 Customer ID: 111138…" at bounding box center [578, 505] width 1016 height 1157
click at [867, 179] on div "State Registry ID" at bounding box center [925, 184] width 316 height 18
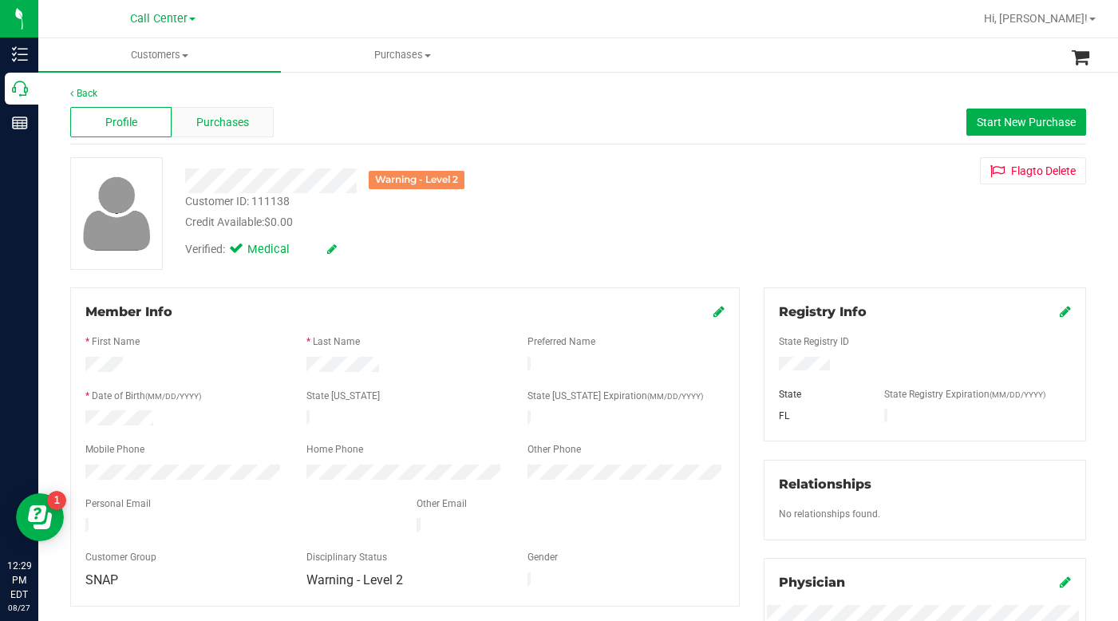
click at [247, 119] on div "Purchases" at bounding box center [222, 122] width 101 height 30
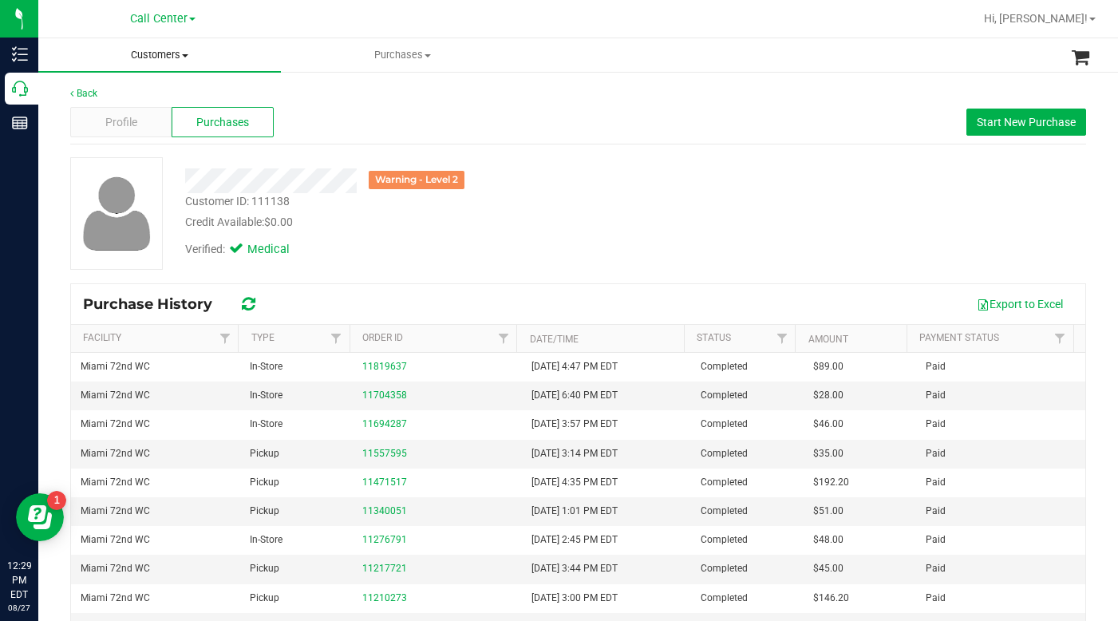
click at [185, 58] on span "Customers" at bounding box center [159, 55] width 243 height 14
click at [128, 101] on span "All customers" at bounding box center [95, 96] width 115 height 14
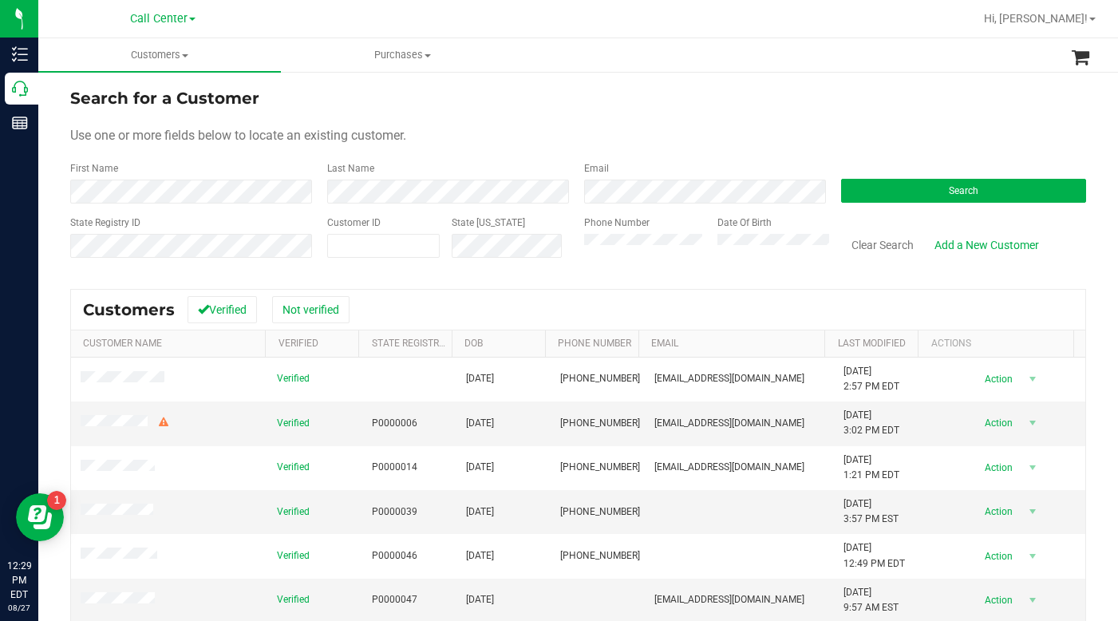
click at [856, 132] on div "Use one or more fields below to locate an existing customer." at bounding box center [578, 135] width 1016 height 19
click at [931, 180] on button "Search" at bounding box center [963, 191] width 245 height 24
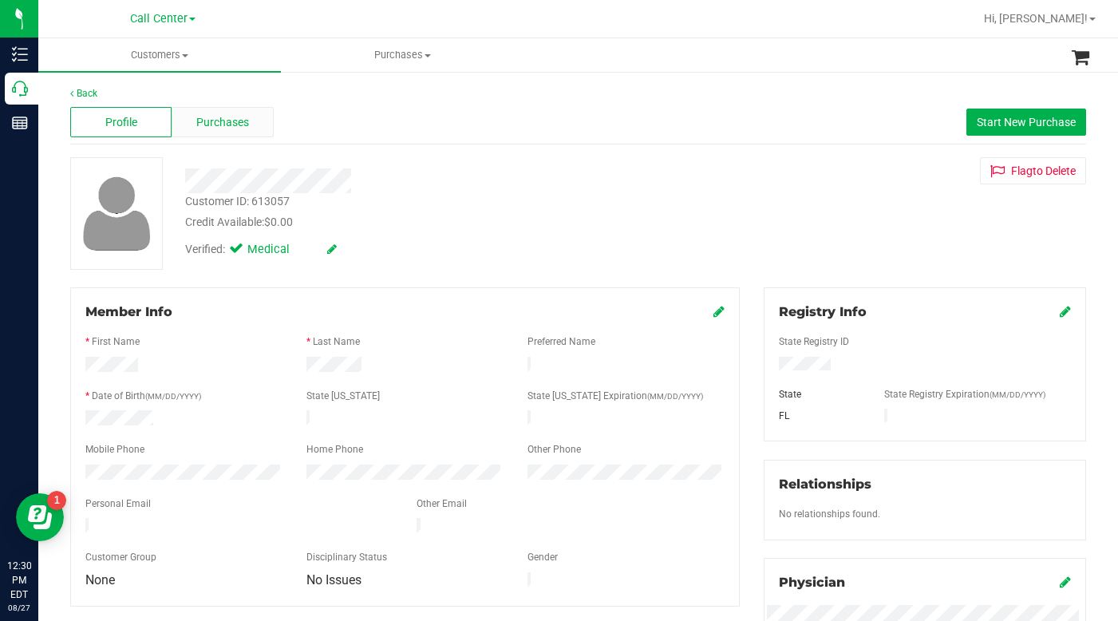
click at [201, 123] on span "Purchases" at bounding box center [222, 122] width 53 height 17
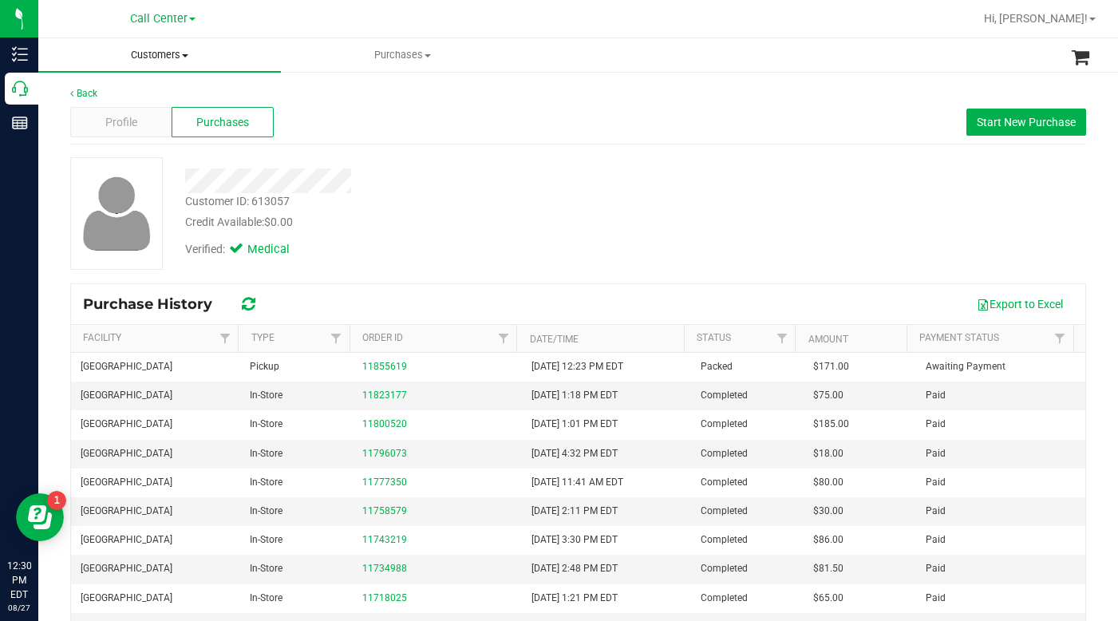
click at [181, 53] on span "Customers" at bounding box center [159, 55] width 243 height 14
click at [104, 97] on span "All customers" at bounding box center [95, 96] width 115 height 14
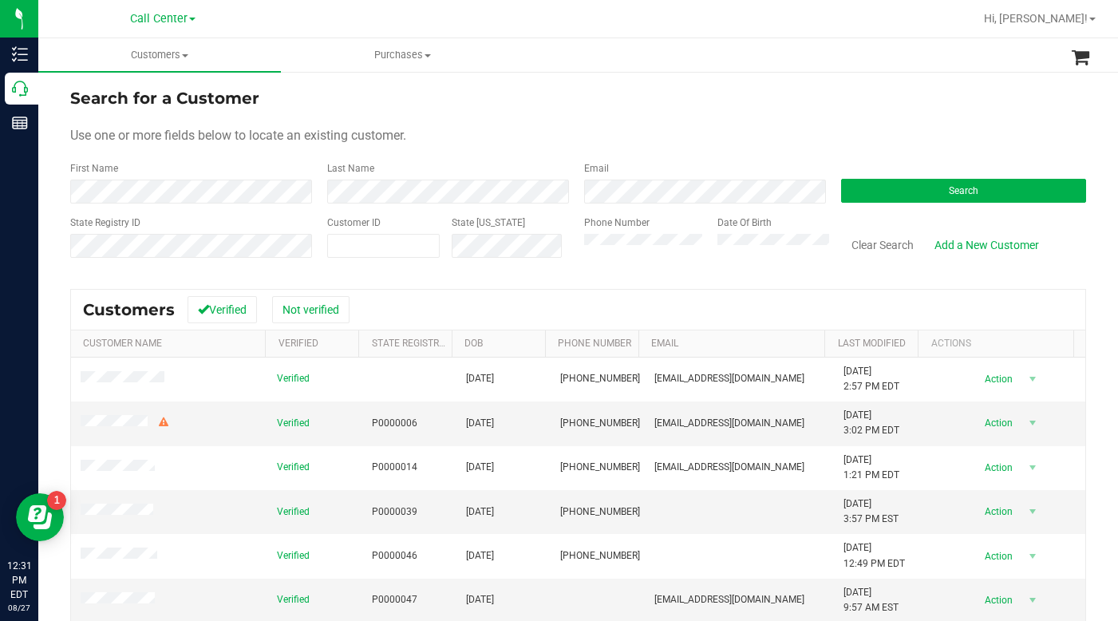
click at [871, 140] on div "Use one or more fields below to locate an existing customer." at bounding box center [578, 135] width 1016 height 19
click at [874, 186] on button "Search" at bounding box center [963, 191] width 245 height 24
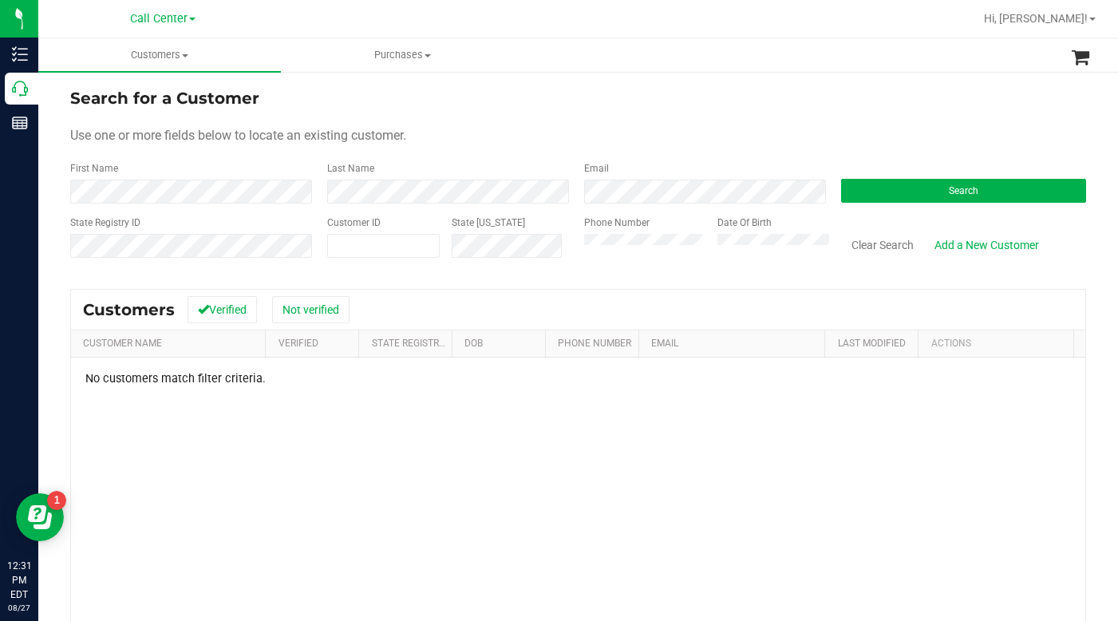
click at [650, 120] on form "Search for a Customer Use one or more fields below to locate an existing custom…" at bounding box center [578, 179] width 1016 height 186
click at [611, 122] on form "Search for a Customer Use one or more fields below to locate an existing custom…" at bounding box center [578, 179] width 1016 height 186
drag, startPoint x: 816, startPoint y: 104, endPoint x: 704, endPoint y: 126, distance: 113.9
click at [815, 104] on div "Search for a Customer" at bounding box center [578, 98] width 1016 height 24
click at [368, 253] on span at bounding box center [383, 246] width 113 height 24
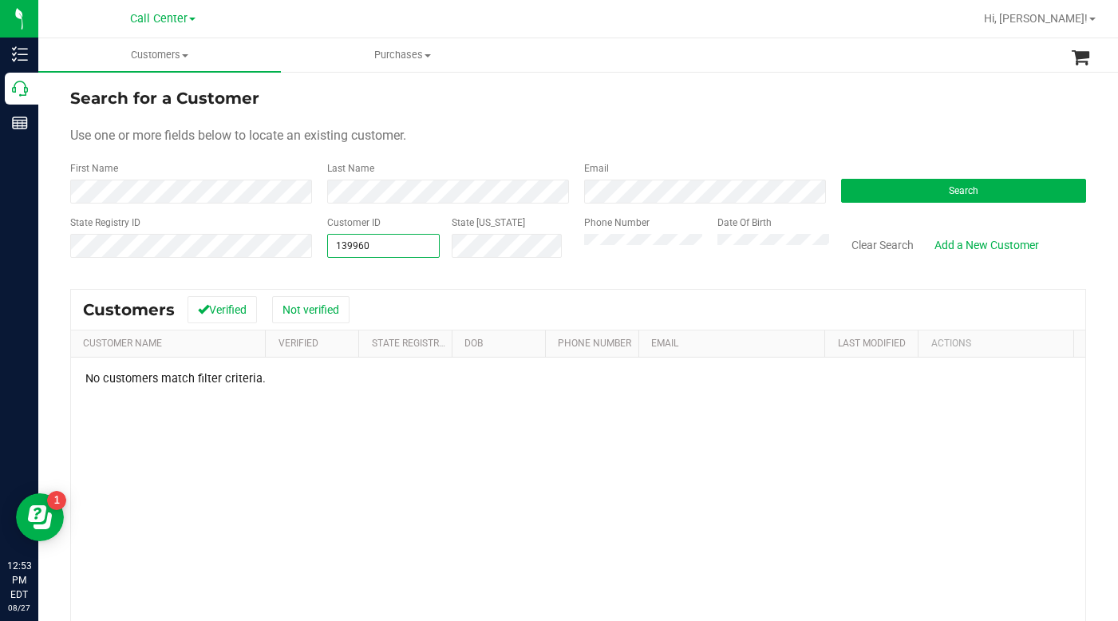
type input "1399604"
click at [887, 192] on button "Search" at bounding box center [963, 191] width 245 height 24
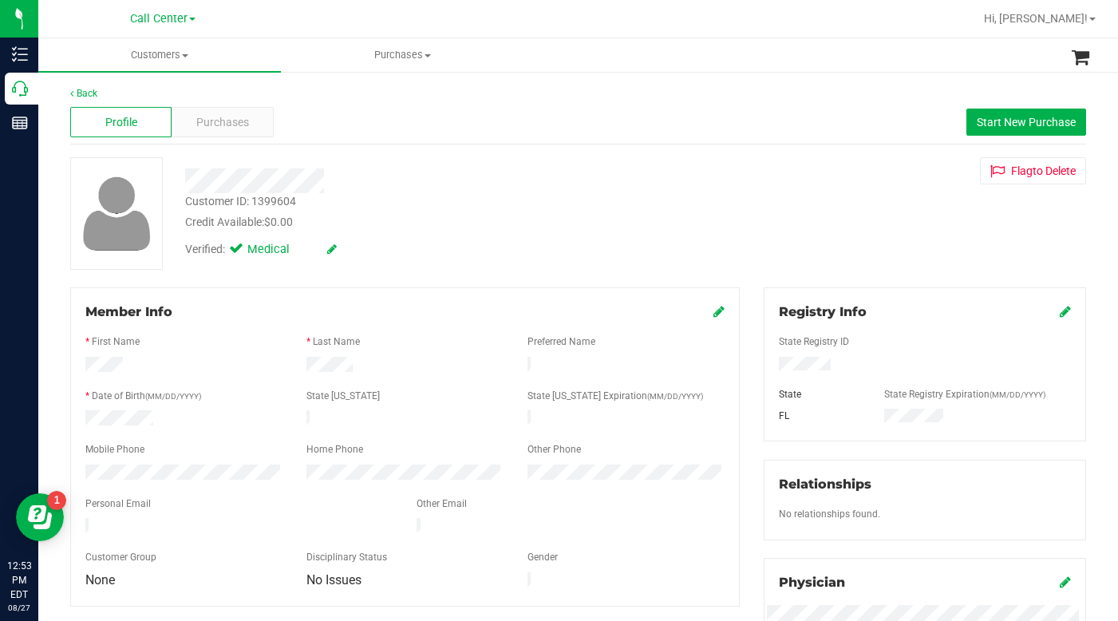
drag, startPoint x: 826, startPoint y: 257, endPoint x: 777, endPoint y: 235, distance: 53.6
click at [826, 257] on div "Customer ID: 1399604 Credit Available: $0.00 Verified: Medical Flag to Delete" at bounding box center [578, 213] width 1040 height 113
click at [220, 128] on span "Purchases" at bounding box center [222, 122] width 53 height 17
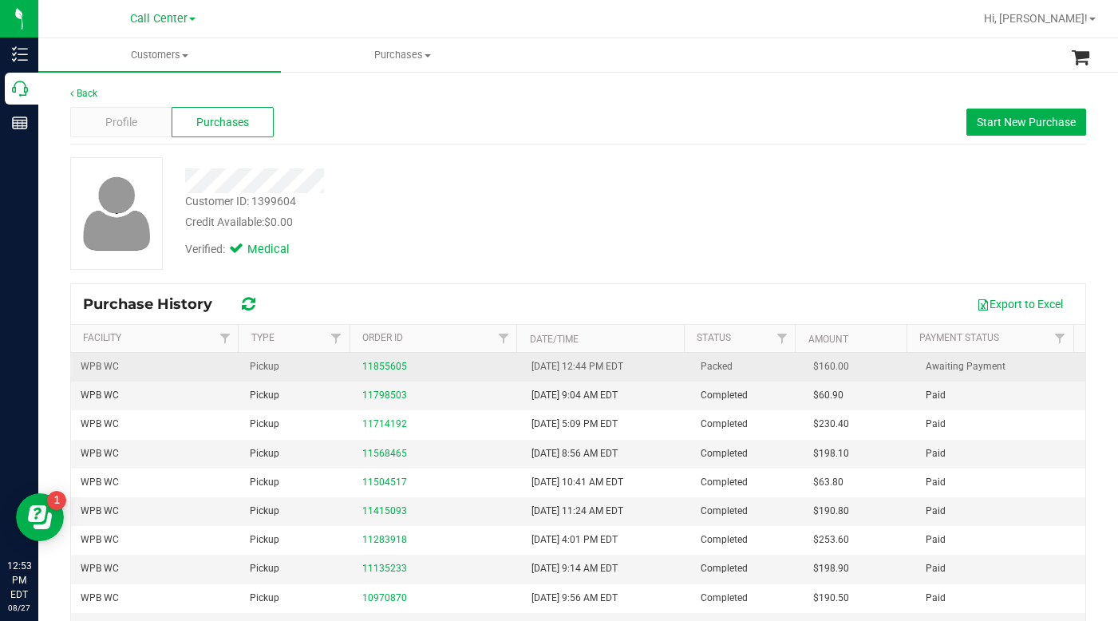
click at [378, 359] on div "11855605" at bounding box center [437, 366] width 150 height 15
click at [389, 367] on link "11855605" at bounding box center [384, 366] width 45 height 11
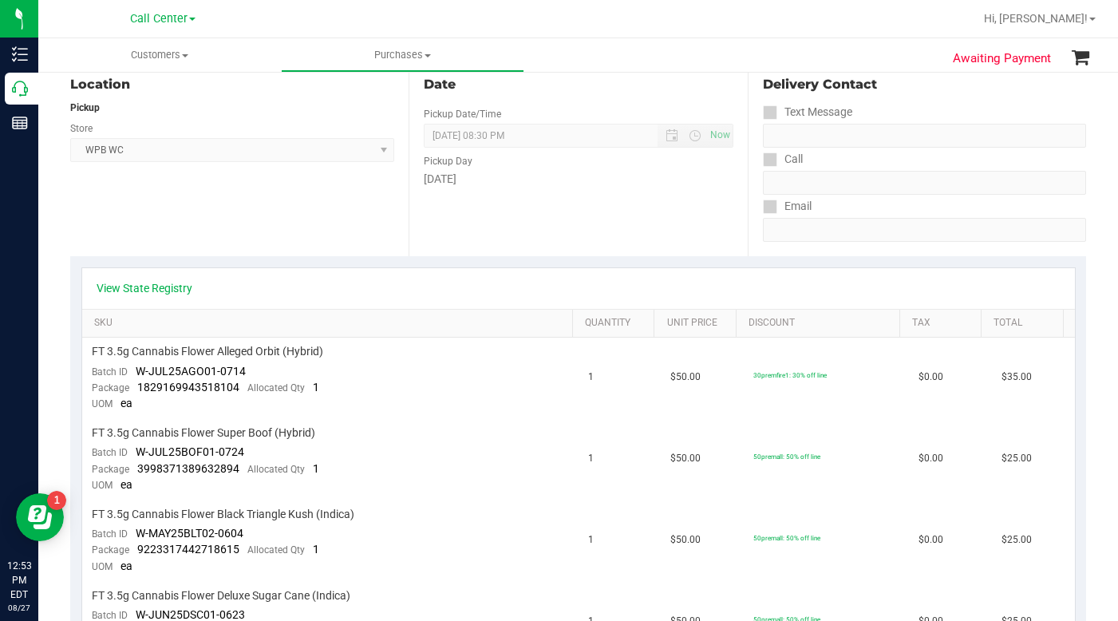
scroll to position [160, 0]
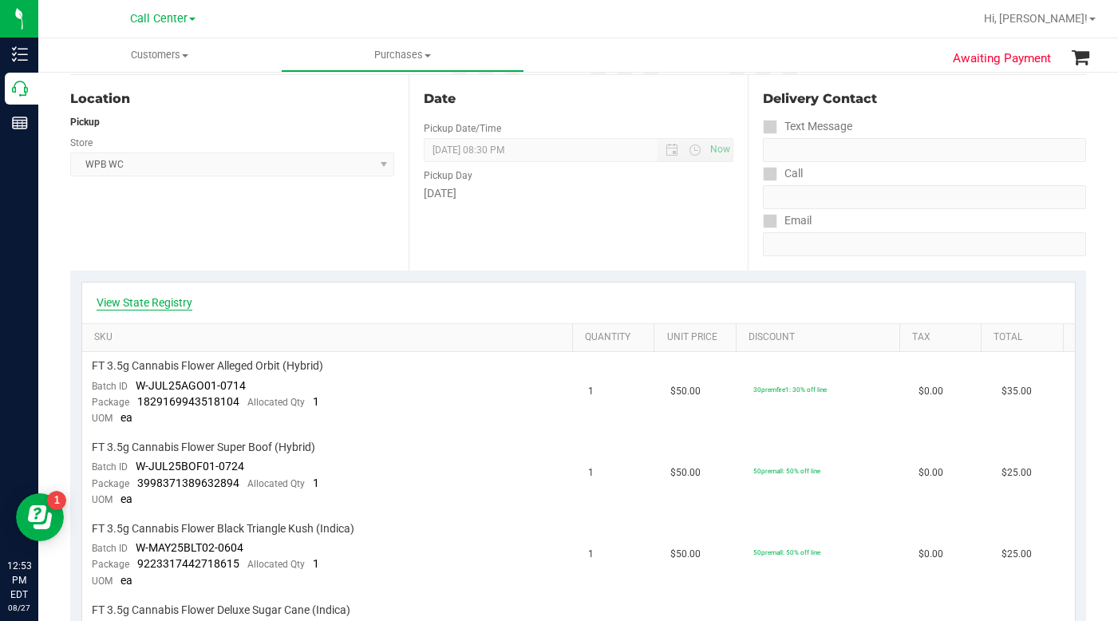
click at [184, 305] on link "View State Registry" at bounding box center [145, 302] width 96 height 16
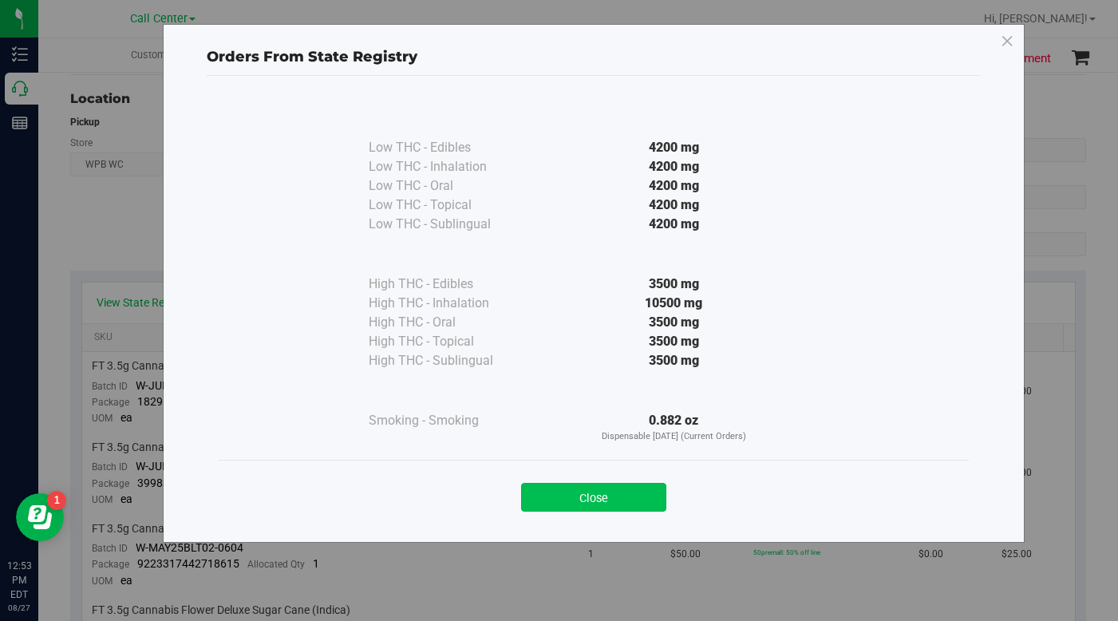
click at [583, 499] on button "Close" at bounding box center [593, 497] width 145 height 29
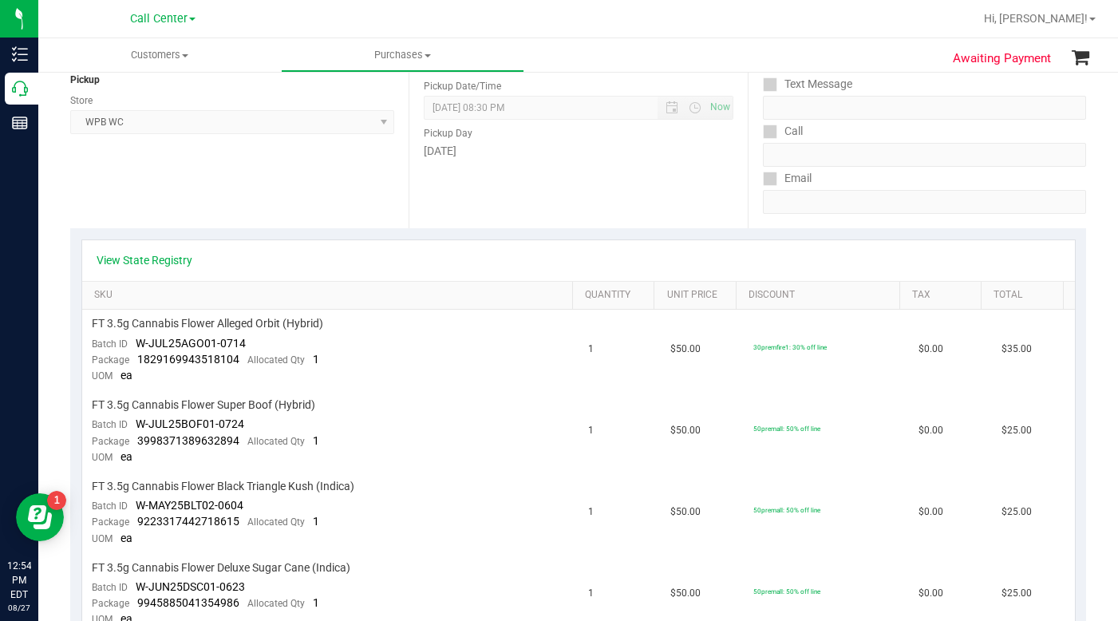
scroll to position [0, 0]
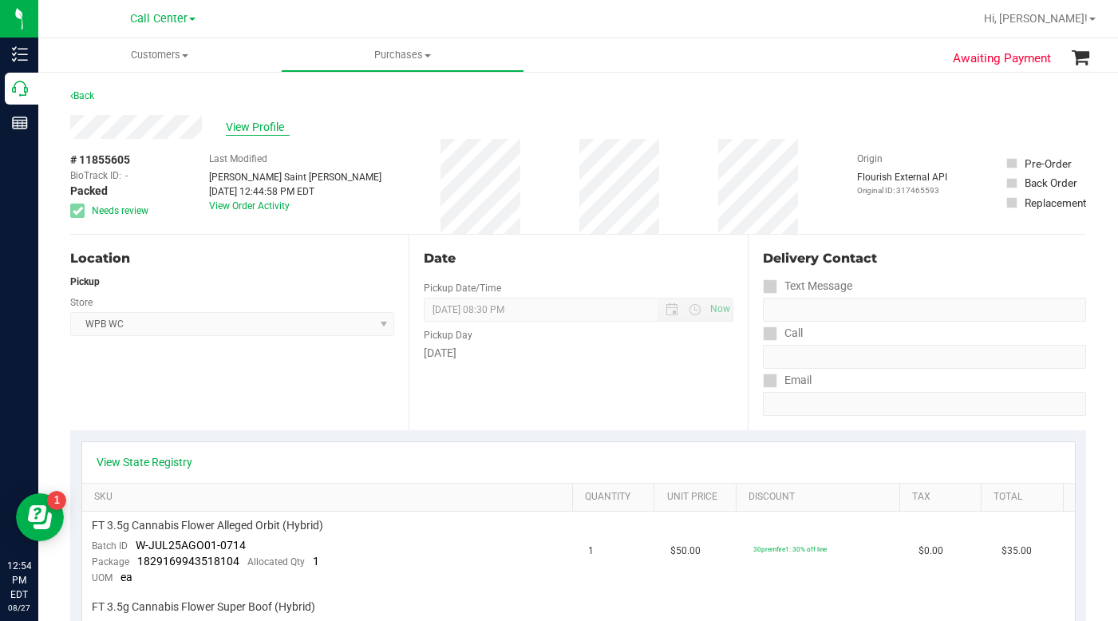
click at [254, 128] on span "View Profile" at bounding box center [258, 127] width 64 height 17
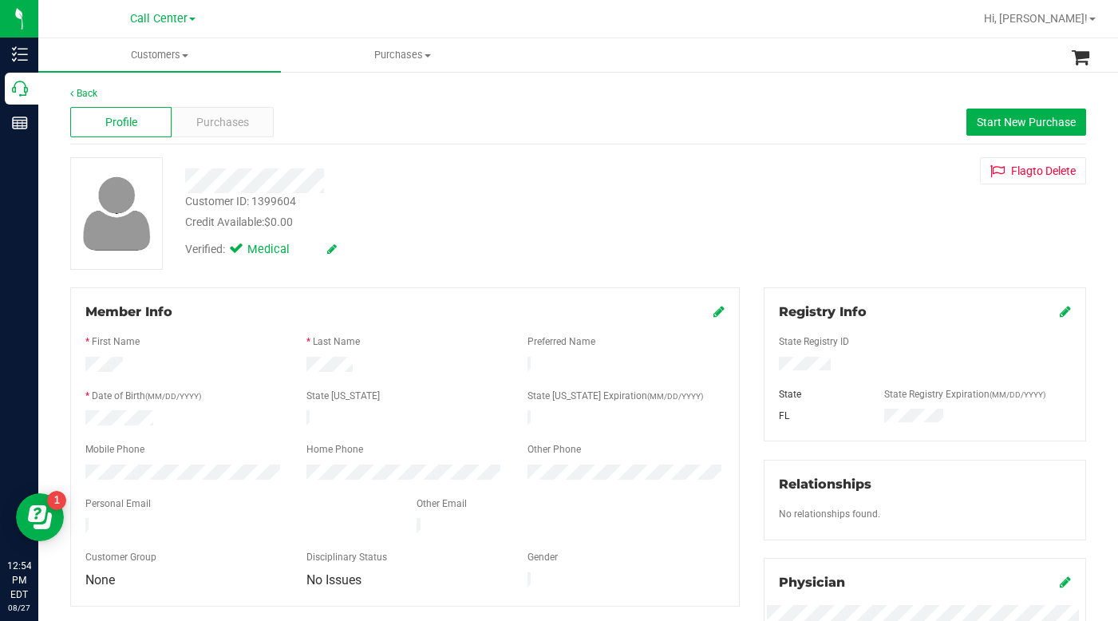
click at [812, 195] on div "Customer ID: 1399604 Credit Available: $0.00 Verified: Medical Flag to Delete" at bounding box center [578, 213] width 1040 height 113
click at [214, 135] on div "Purchases" at bounding box center [222, 122] width 101 height 30
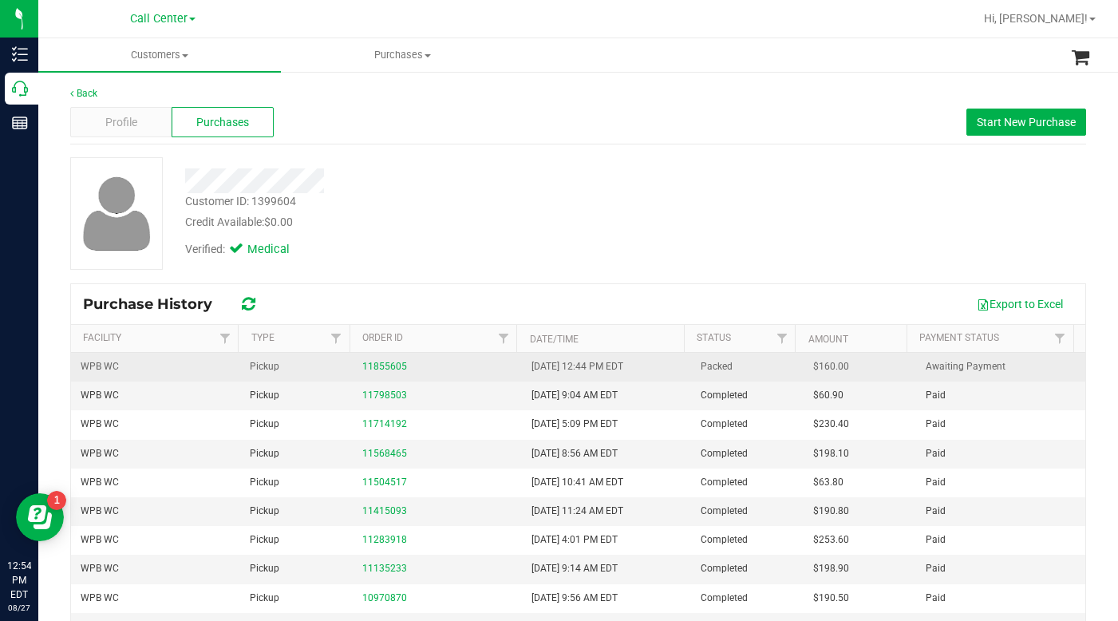
click at [371, 374] on div "11855605" at bounding box center [437, 366] width 150 height 15
click at [381, 364] on link "11855605" at bounding box center [384, 366] width 45 height 11
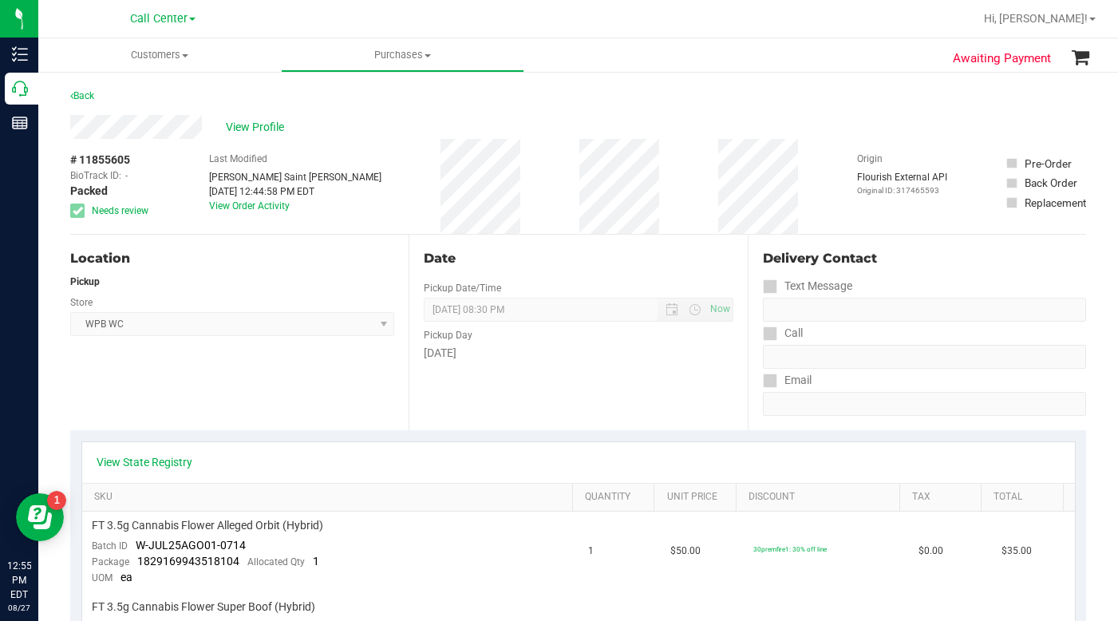
click at [861, 124] on div "View Profile" at bounding box center [578, 127] width 1016 height 24
click at [185, 59] on span "Customers" at bounding box center [159, 55] width 243 height 14
click at [119, 103] on span "All customers" at bounding box center [95, 96] width 115 height 14
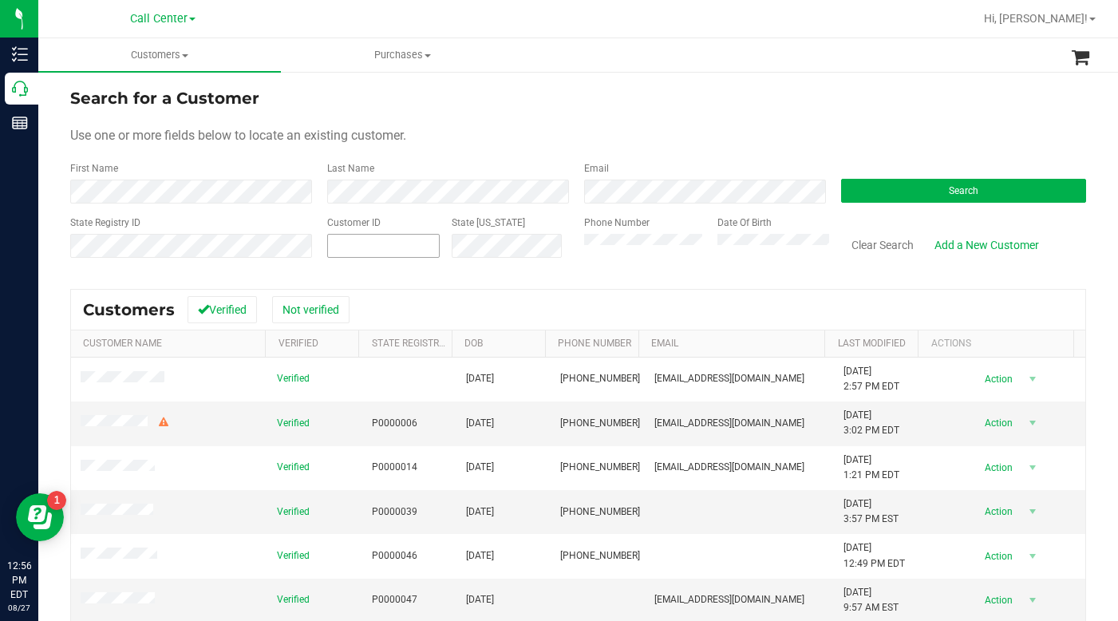
click at [423, 243] on span at bounding box center [383, 246] width 113 height 24
type input "215367"
click at [873, 196] on button "Search" at bounding box center [963, 191] width 245 height 24
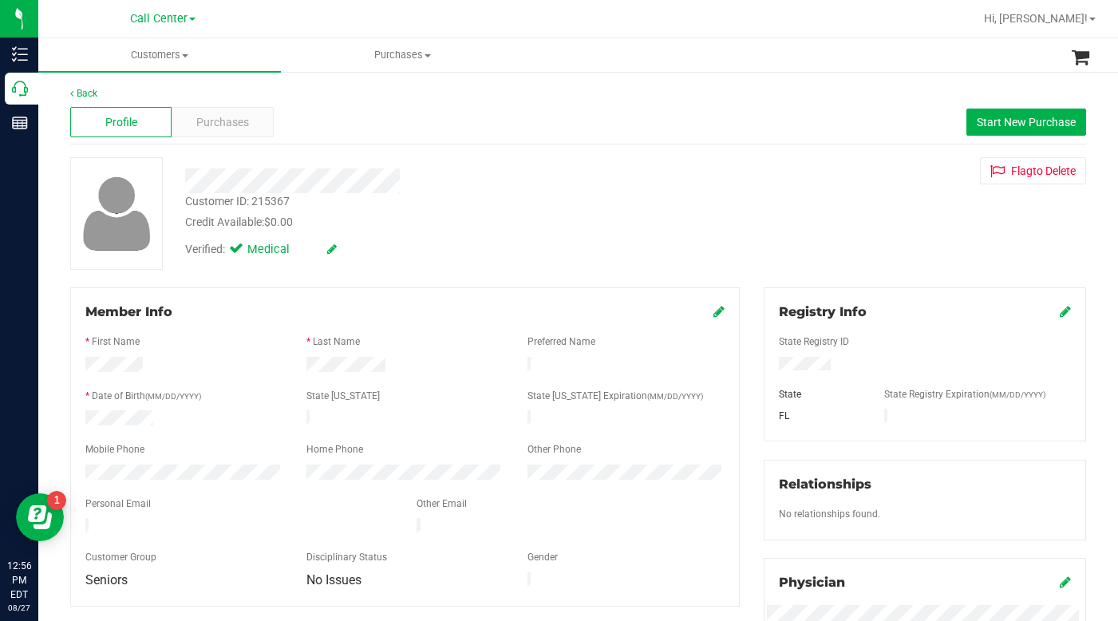
click at [108, 460] on div at bounding box center [404, 462] width 639 height 4
drag, startPoint x: 782, startPoint y: 235, endPoint x: 768, endPoint y: 244, distance: 16.6
click at [782, 235] on div "Customer ID: 215367 Credit Available: $0.00 Verified: Medical Flag to Delete" at bounding box center [578, 213] width 1040 height 113
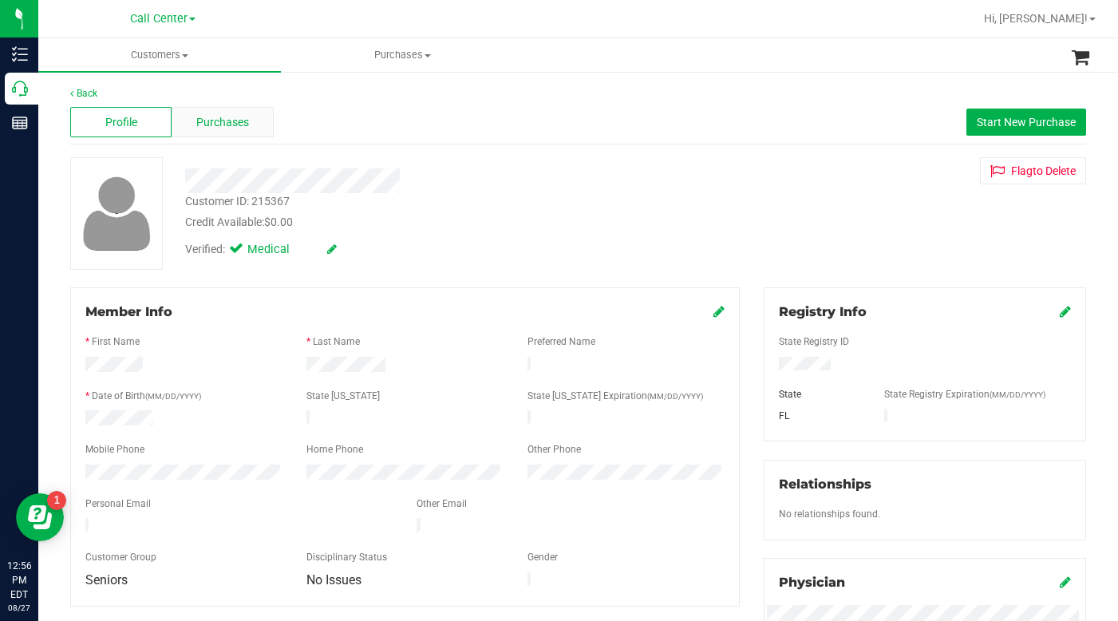
click at [238, 117] on span "Purchases" at bounding box center [222, 122] width 53 height 17
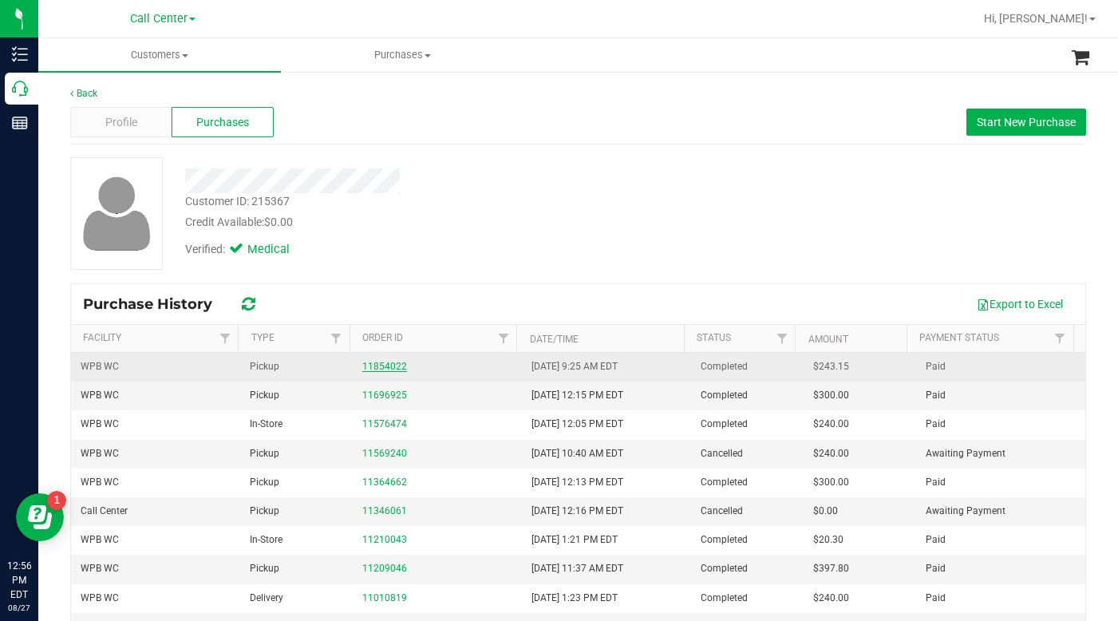
click at [374, 371] on link "11854022" at bounding box center [384, 366] width 45 height 11
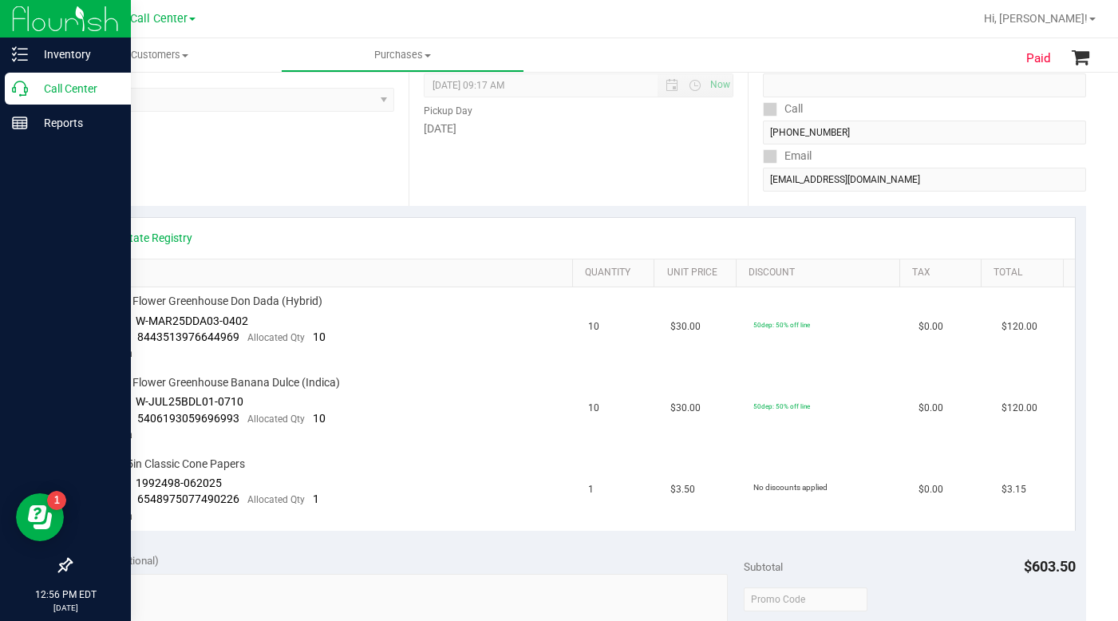
scroll to position [239, 0]
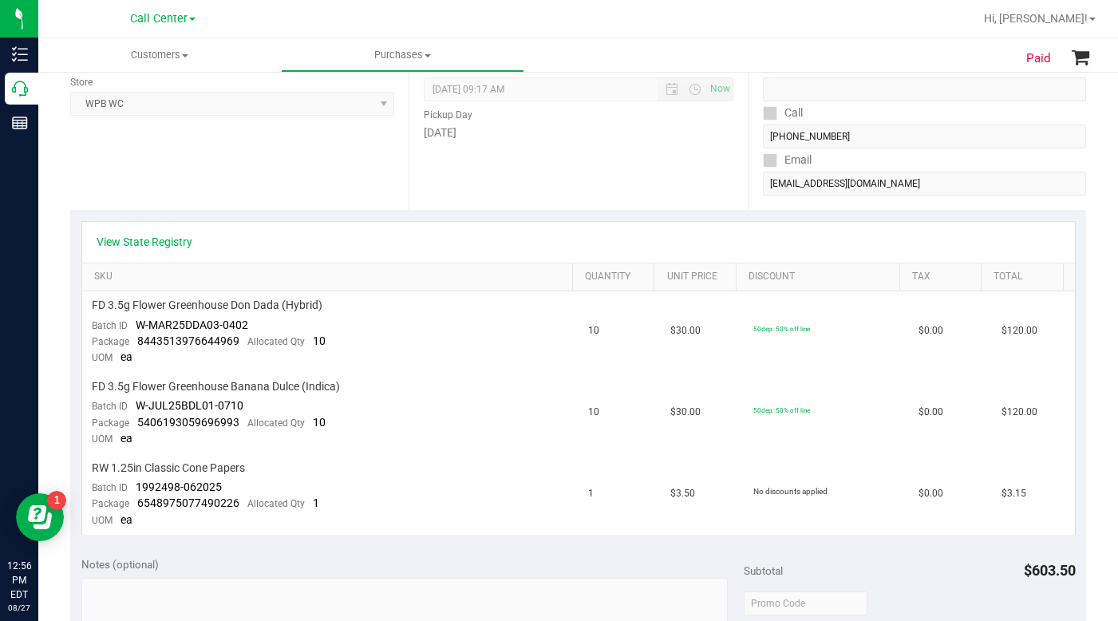
click at [725, 203] on div "Date Pickup Date/Time 08/27/2025 Now 08/27/2025 09:17 AM Now Pickup Day Wednesd…" at bounding box center [578, 112] width 338 height 196
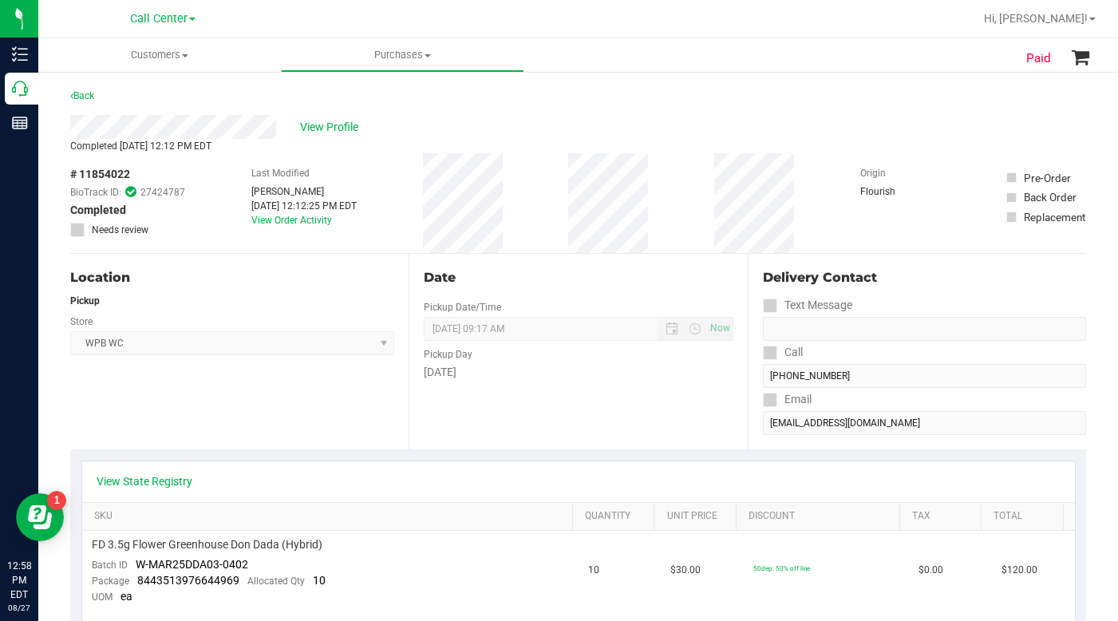
drag, startPoint x: 835, startPoint y: 107, endPoint x: 817, endPoint y: 111, distance: 18.0
click at [835, 107] on div "Back" at bounding box center [578, 100] width 1016 height 29
click at [326, 123] on span "View Profile" at bounding box center [332, 127] width 64 height 17
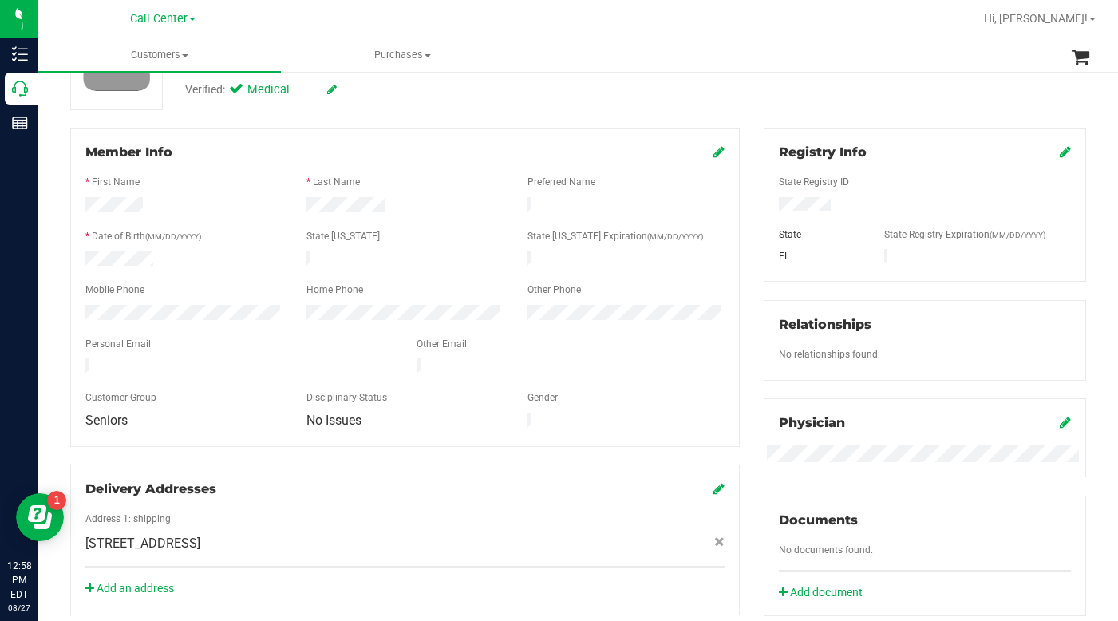
scroll to position [399, 0]
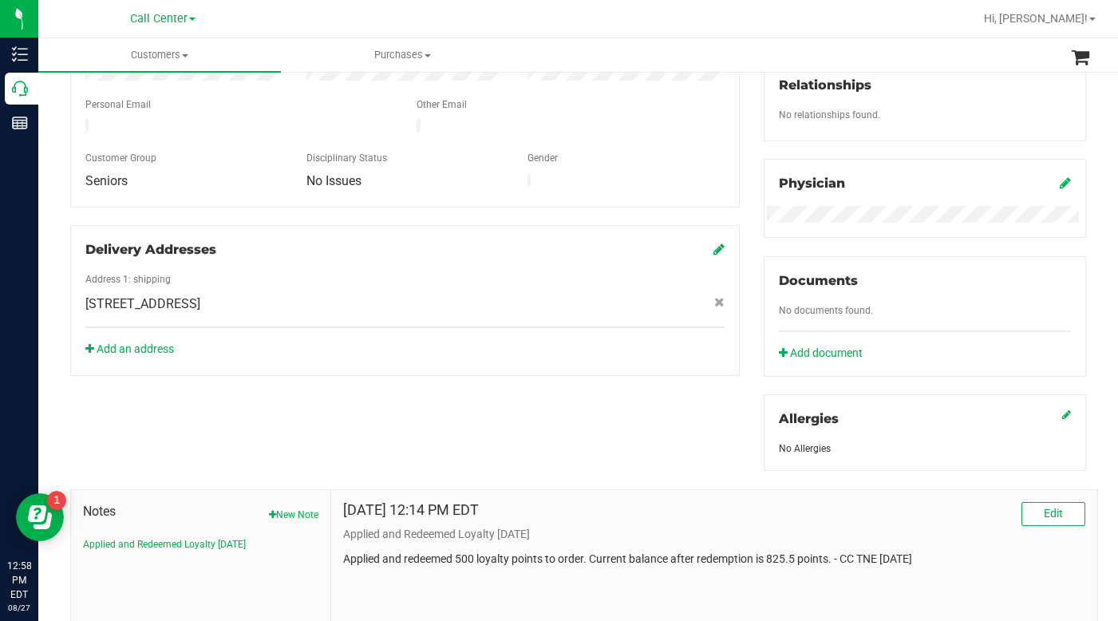
drag, startPoint x: 844, startPoint y: 261, endPoint x: 747, endPoint y: 252, distance: 97.8
click at [845, 258] on div "Documents No documents found. Add document" at bounding box center [925, 316] width 322 height 121
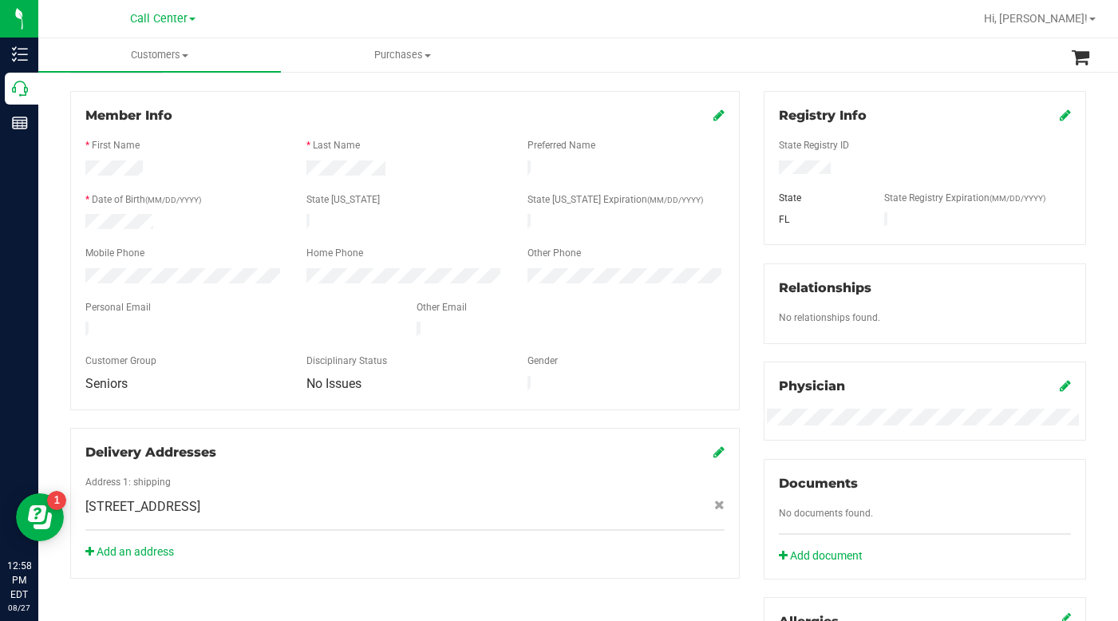
scroll to position [0, 0]
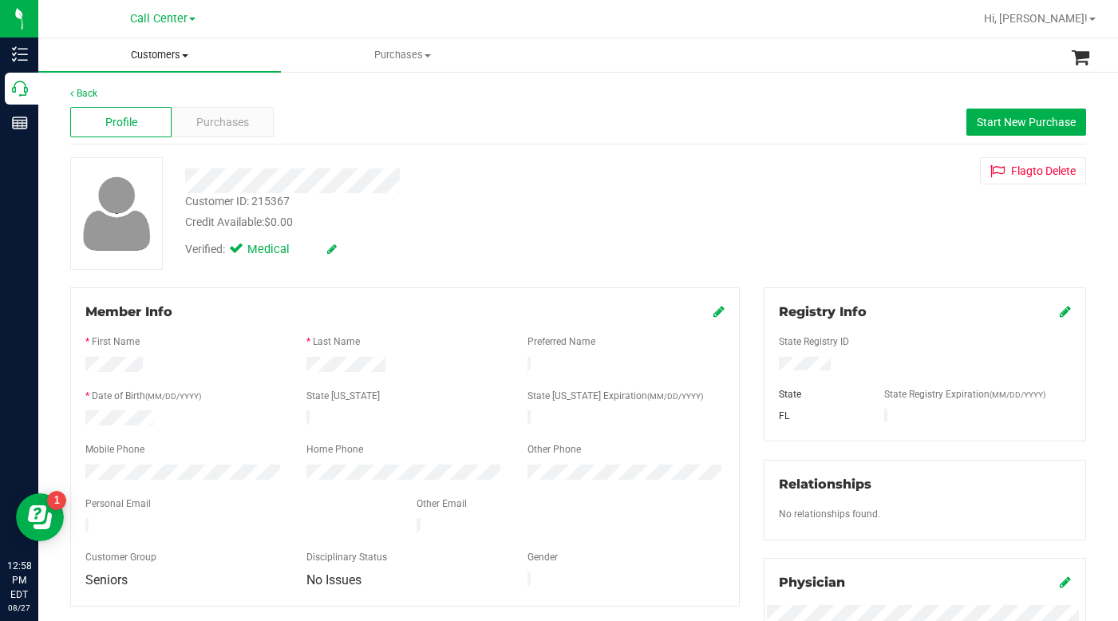
click at [191, 48] on span "Customers" at bounding box center [159, 55] width 243 height 14
click at [104, 101] on span "All customers" at bounding box center [95, 96] width 115 height 14
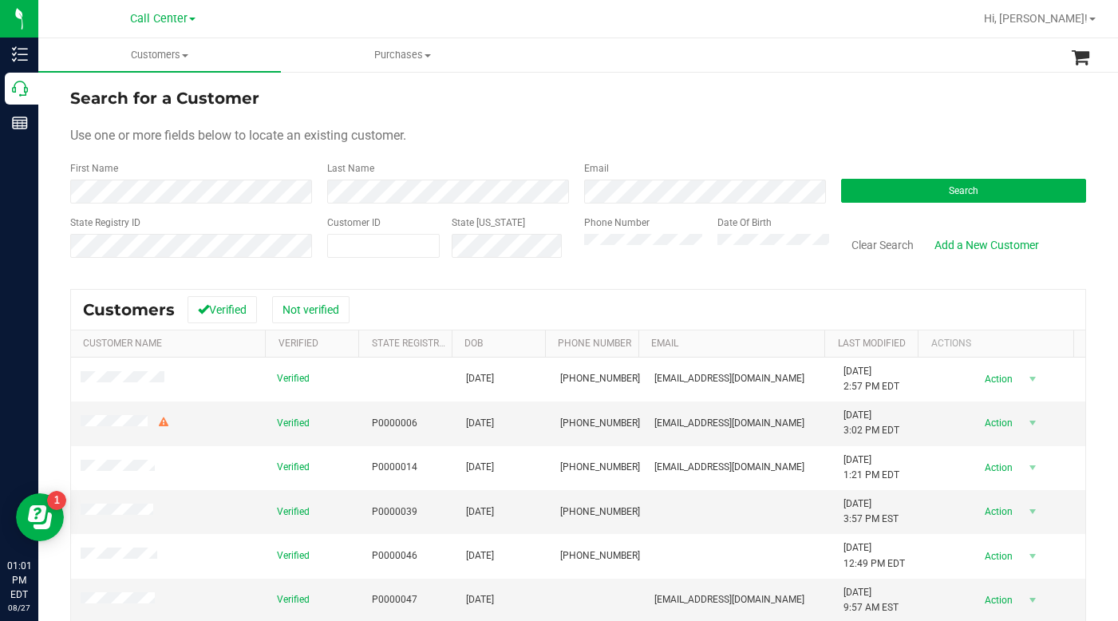
click at [807, 105] on div "Search for a Customer" at bounding box center [578, 98] width 1016 height 24
click at [682, 126] on div "Use one or more fields below to locate an existing customer." at bounding box center [578, 135] width 1016 height 19
click at [646, 136] on div "Use one or more fields below to locate an existing customer." at bounding box center [578, 135] width 1016 height 19
click at [935, 137] on div "Use one or more fields below to locate an existing customer." at bounding box center [578, 135] width 1016 height 19
click at [827, 131] on div "Use one or more fields below to locate an existing customer." at bounding box center [578, 135] width 1016 height 19
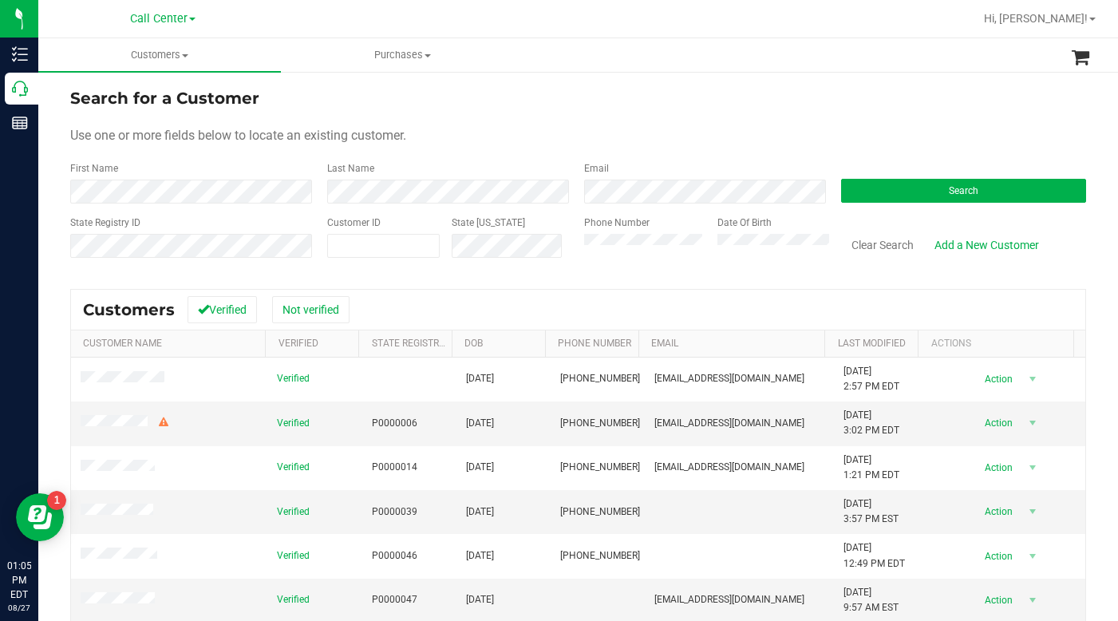
click at [887, 127] on div "Use one or more fields below to locate an existing customer." at bounding box center [578, 135] width 1016 height 19
click at [949, 191] on span "Search" at bounding box center [964, 190] width 30 height 11
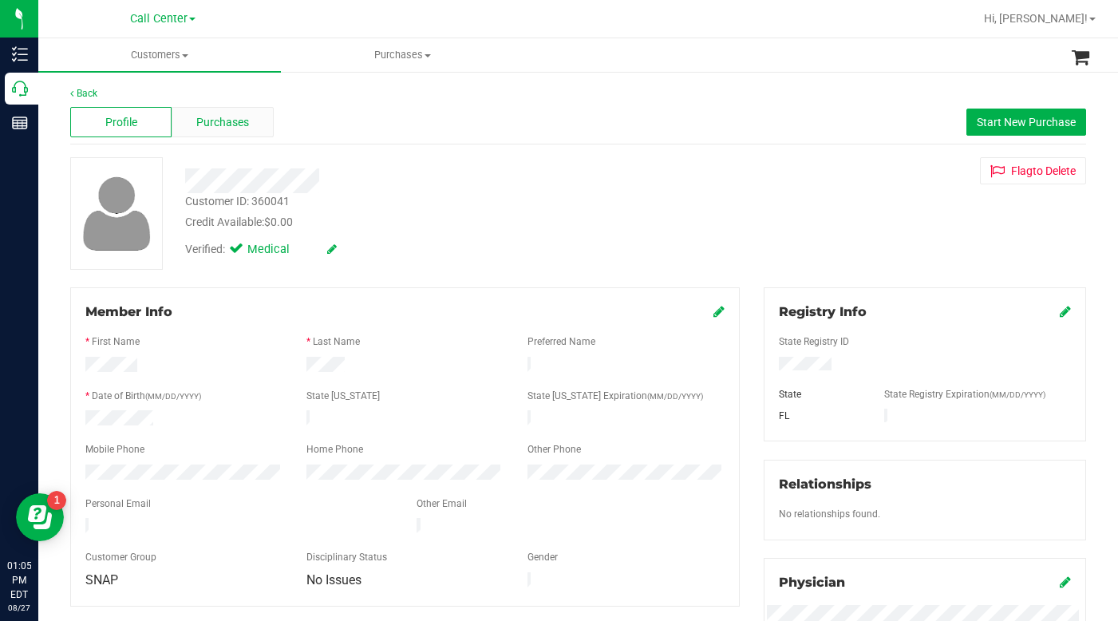
click at [221, 125] on span "Purchases" at bounding box center [222, 122] width 53 height 17
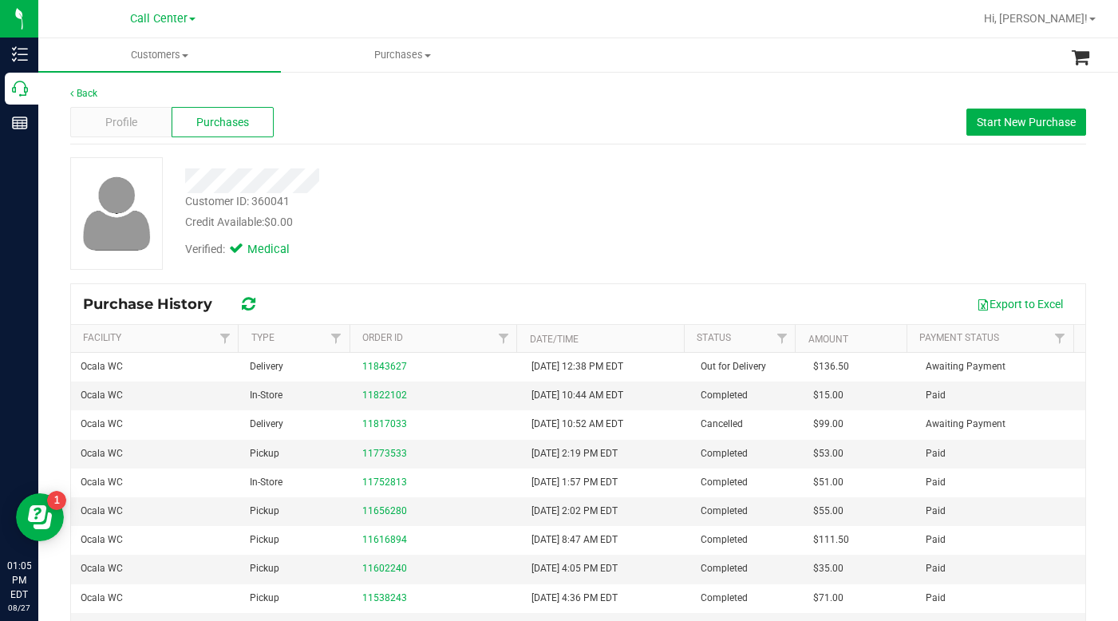
click at [459, 231] on div "Verified: Medical" at bounding box center [433, 248] width 520 height 35
click at [418, 239] on div "Verified: Medical" at bounding box center [433, 248] width 520 height 35
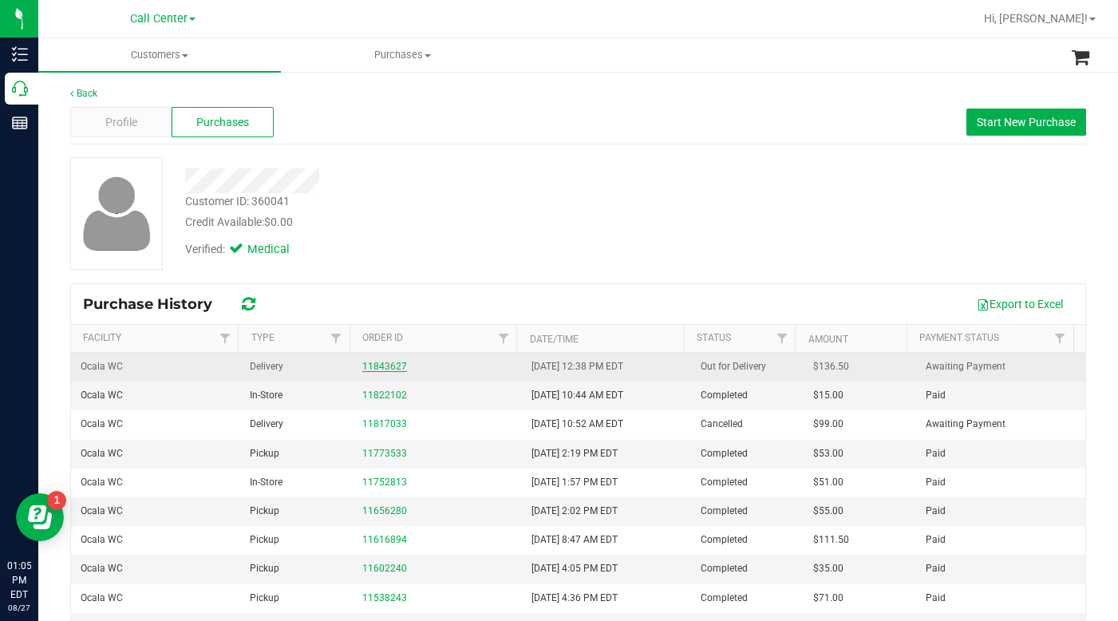
click at [377, 369] on link "11843627" at bounding box center [384, 366] width 45 height 11
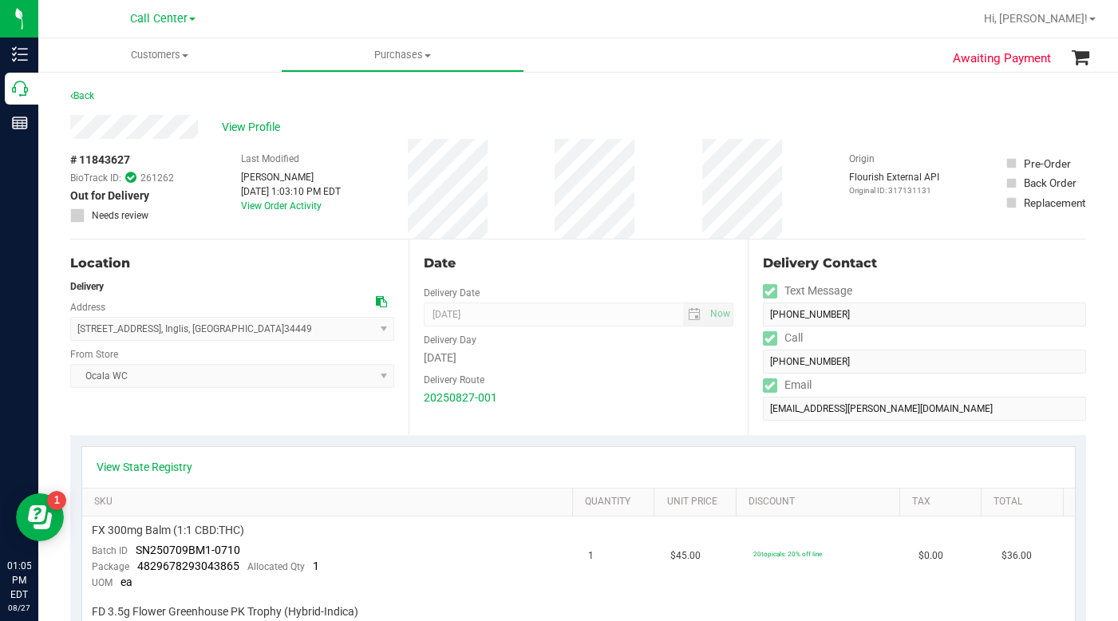
click at [661, 111] on div "Back" at bounding box center [578, 100] width 1016 height 29
click at [761, 118] on div "View Profile" at bounding box center [578, 127] width 1016 height 24
click at [184, 54] on span at bounding box center [185, 55] width 6 height 3
click at [88, 96] on span "All customers" at bounding box center [95, 96] width 115 height 14
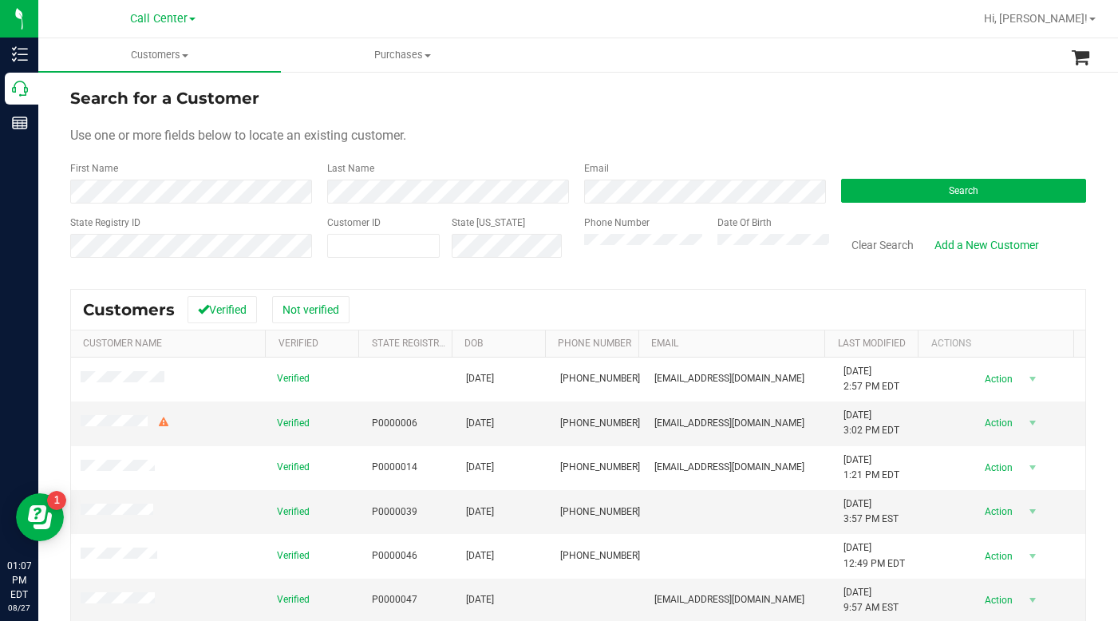
click at [829, 140] on div "Use one or more fields below to locate an existing customer." at bounding box center [578, 135] width 1016 height 19
click at [871, 158] on form "Search for a Customer Use one or more fields below to locate an existing custom…" at bounding box center [578, 179] width 1016 height 186
click at [900, 191] on button "Search" at bounding box center [963, 191] width 245 height 24
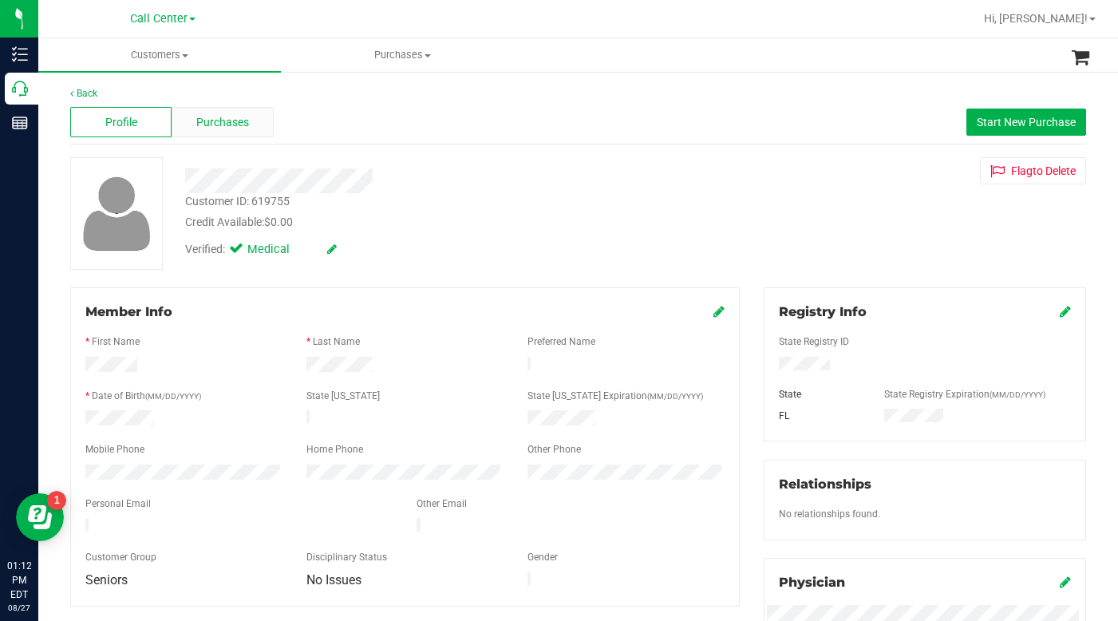
click at [211, 124] on span "Purchases" at bounding box center [222, 122] width 53 height 17
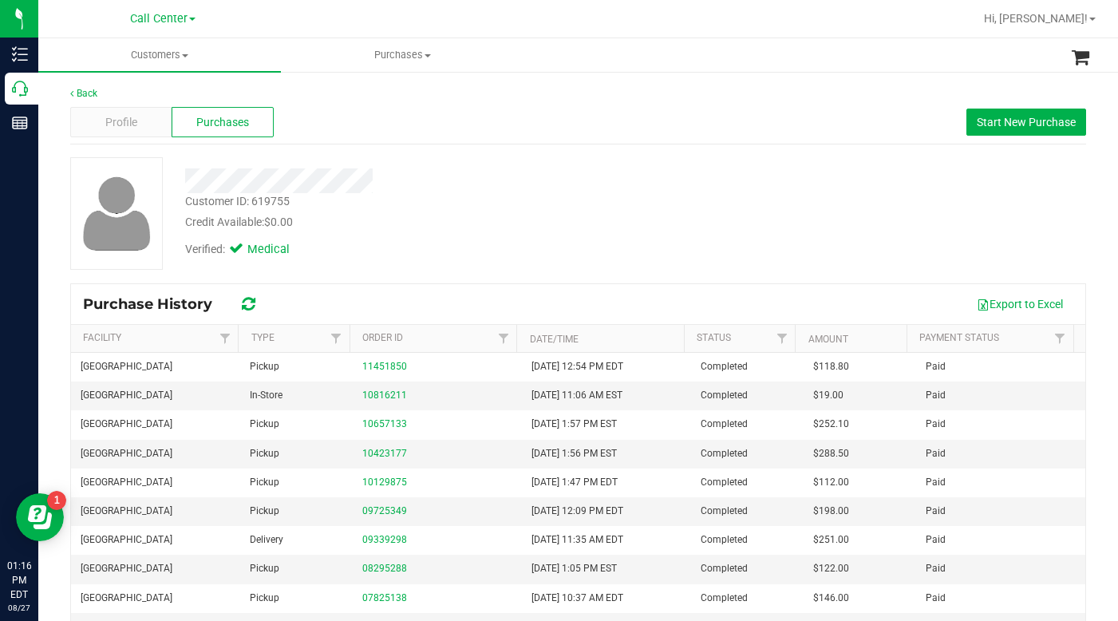
click at [737, 250] on div "Customer ID: 619755 Credit Available: $0.00 Verified: Medical" at bounding box center [578, 213] width 1040 height 113
click at [187, 55] on span at bounding box center [185, 55] width 6 height 3
click at [124, 100] on span "All customers" at bounding box center [95, 96] width 115 height 14
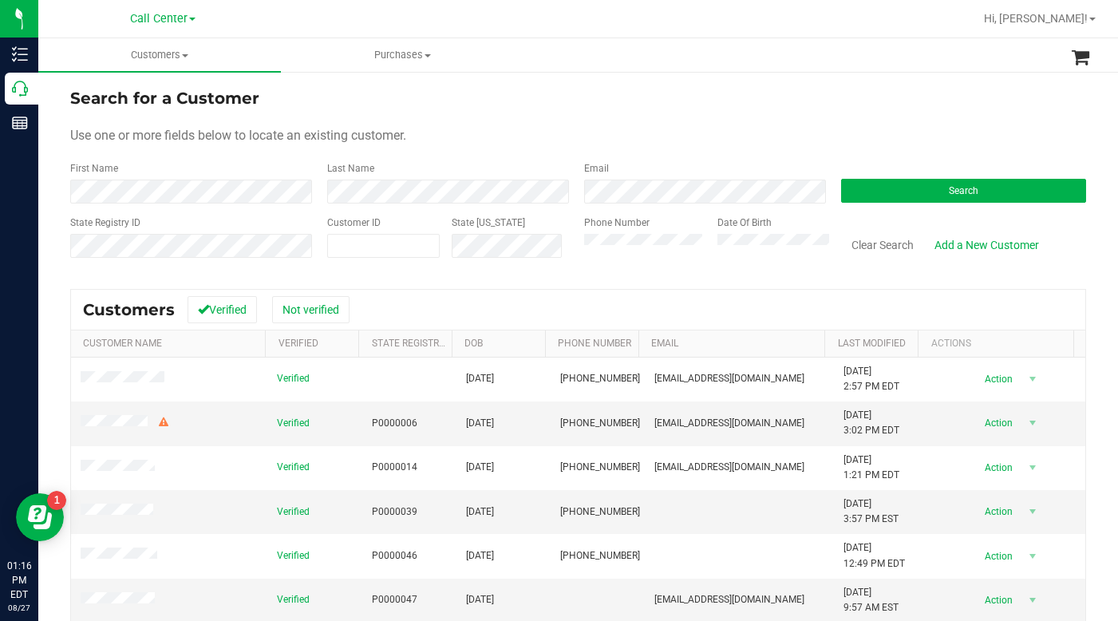
click at [816, 130] on div "Use one or more fields below to locate an existing customer." at bounding box center [578, 135] width 1016 height 19
click at [823, 127] on div "Use one or more fields below to locate an existing customer." at bounding box center [578, 135] width 1016 height 19
click at [915, 188] on button "Search" at bounding box center [963, 191] width 245 height 24
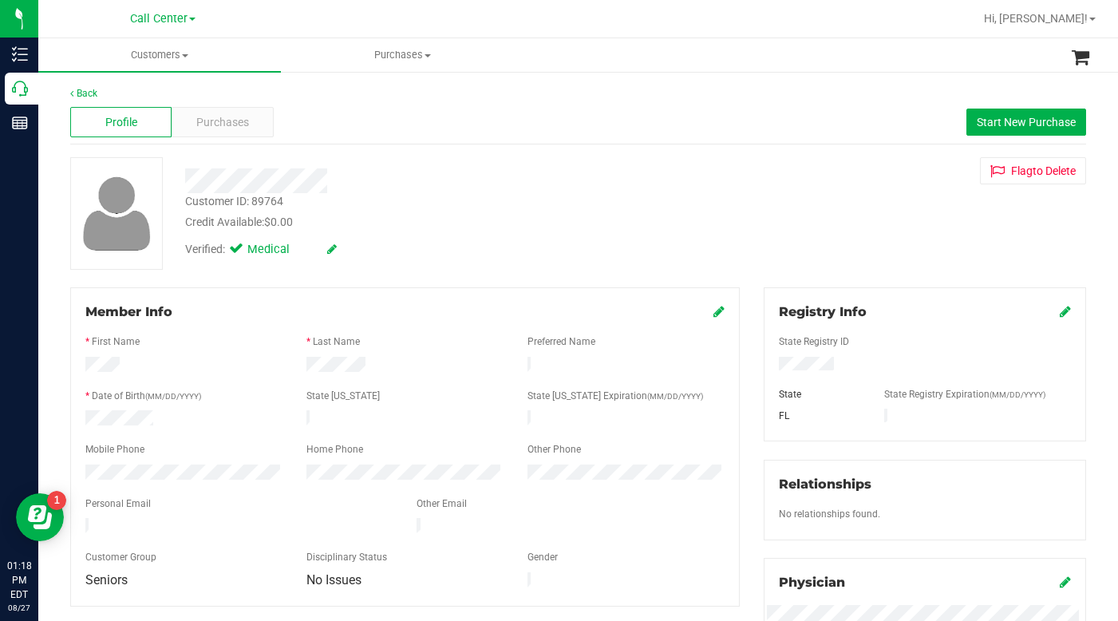
click at [230, 121] on span "Purchases" at bounding box center [222, 122] width 53 height 17
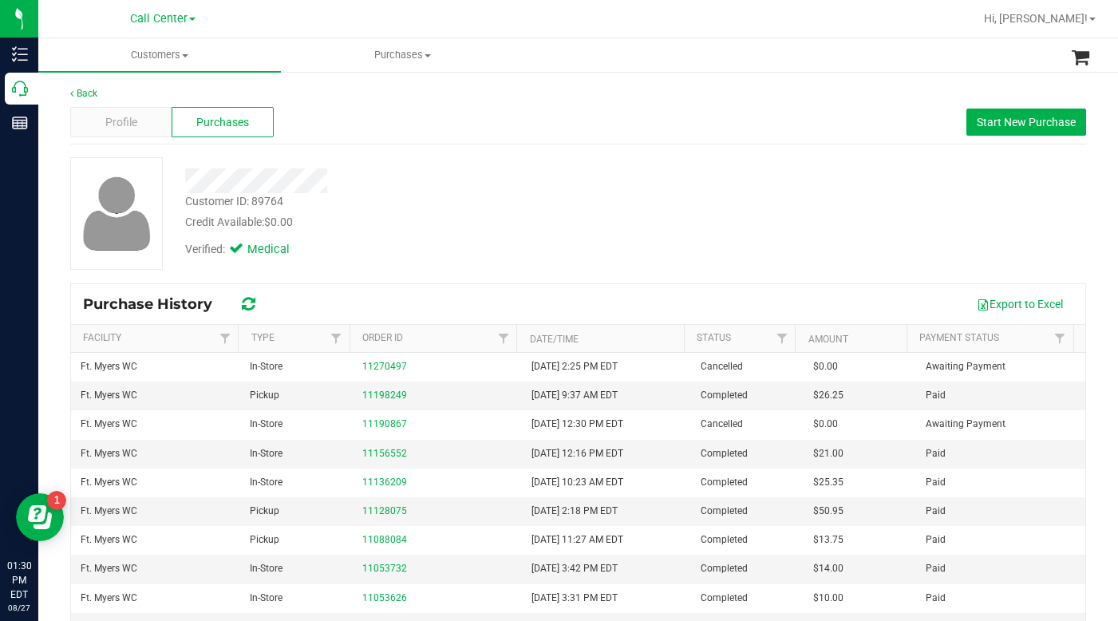
click at [589, 222] on div "Credit Available: $0.00" at bounding box center [433, 222] width 496 height 17
click at [792, 242] on div "Customer ID: 89764 Credit Available: $0.00 Verified: Medical" at bounding box center [578, 213] width 1040 height 113
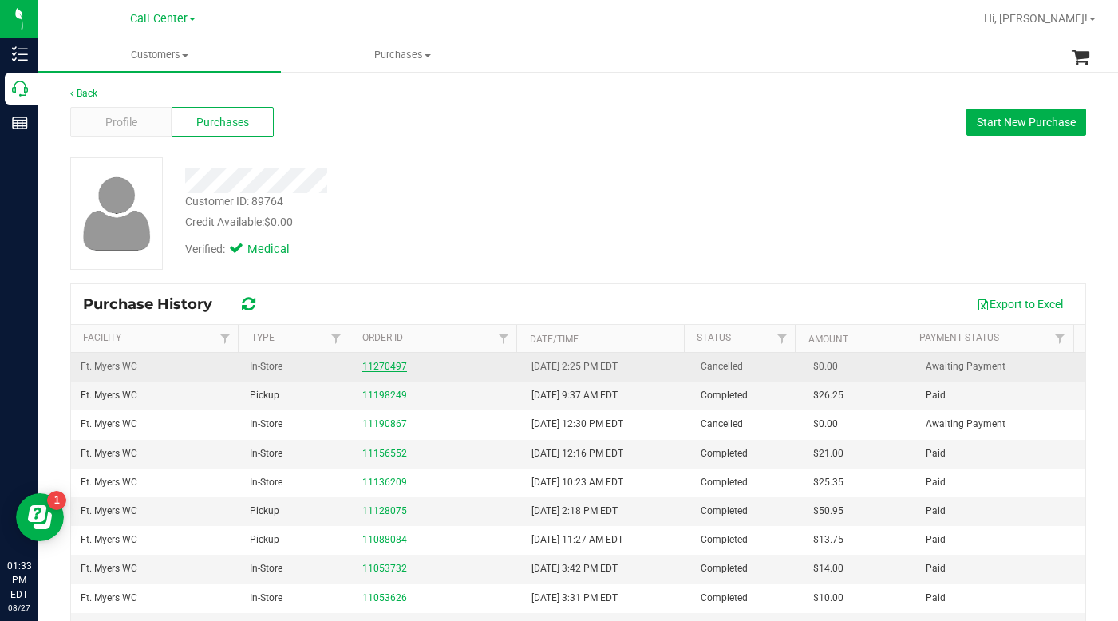
click at [374, 364] on link "11270497" at bounding box center [384, 366] width 45 height 11
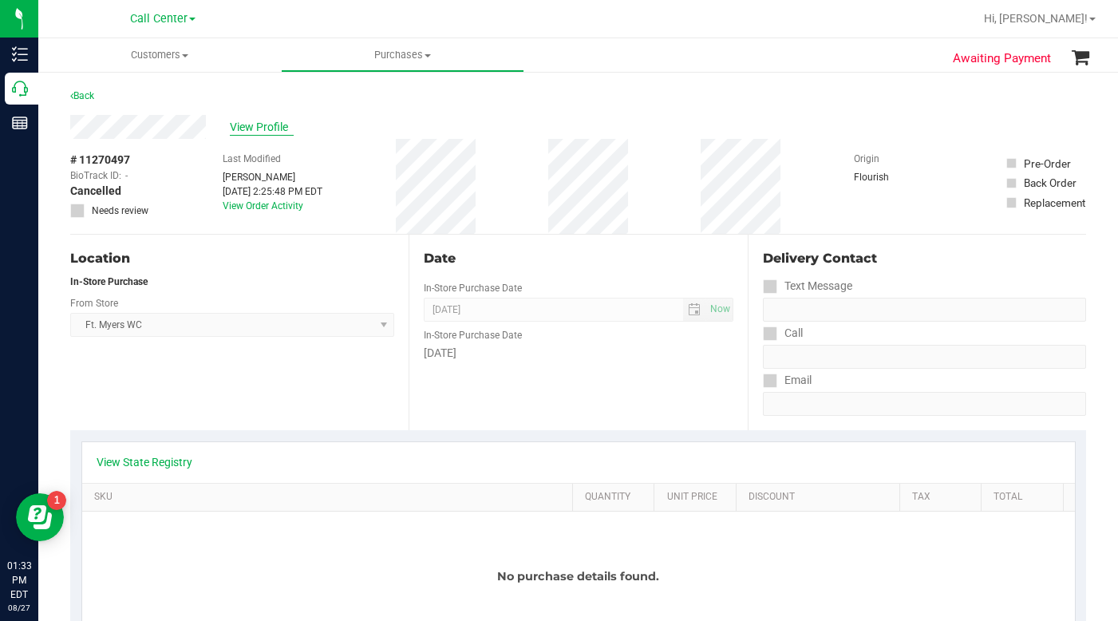
click at [266, 130] on span "View Profile" at bounding box center [262, 127] width 64 height 17
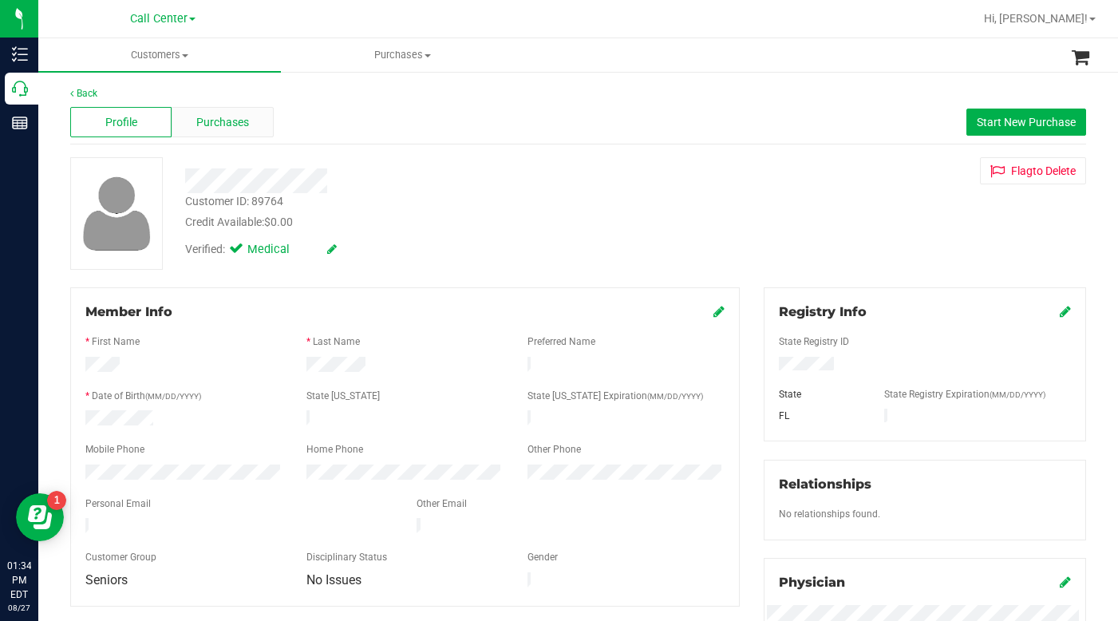
click at [202, 121] on span "Purchases" at bounding box center [222, 122] width 53 height 17
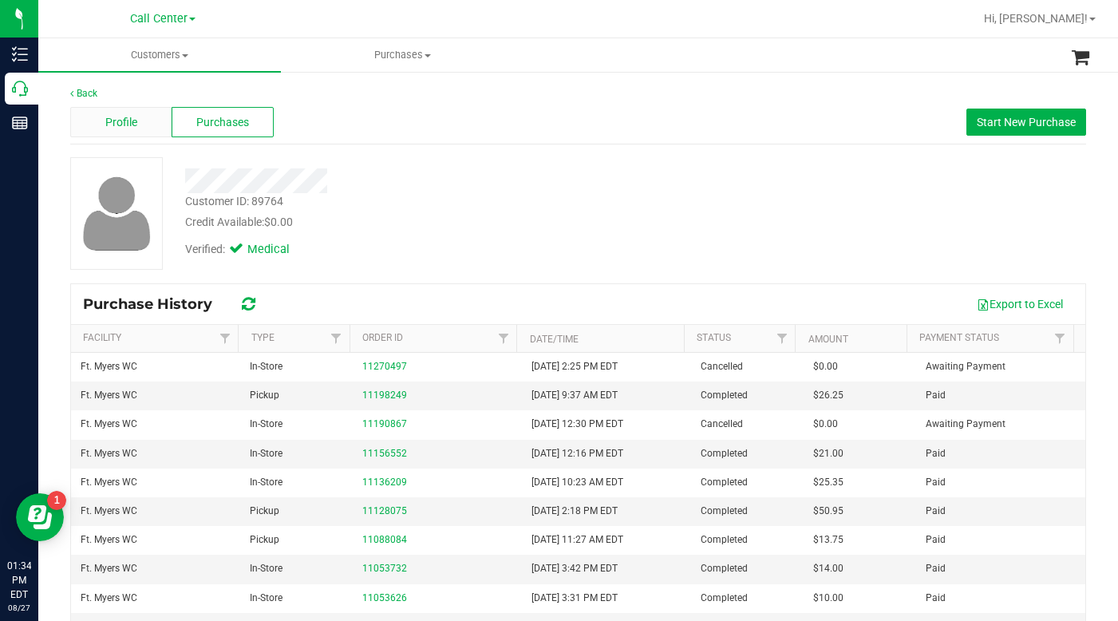
click at [123, 121] on span "Profile" at bounding box center [121, 122] width 32 height 17
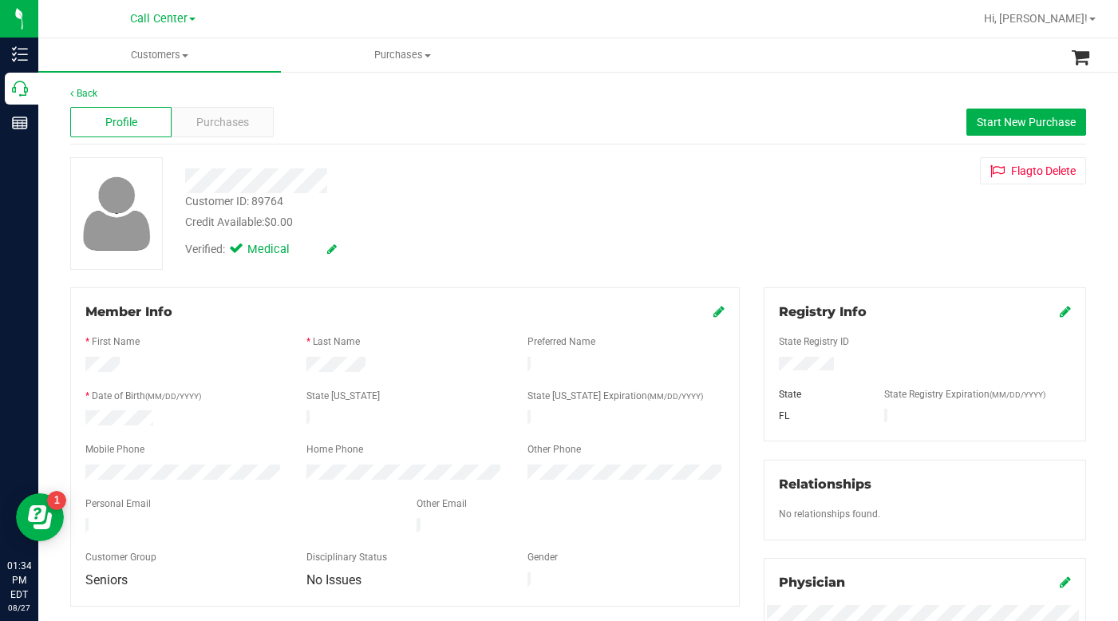
click at [358, 252] on div "Verified: Medical" at bounding box center [433, 248] width 520 height 35
click at [227, 124] on span "Purchases" at bounding box center [222, 122] width 53 height 17
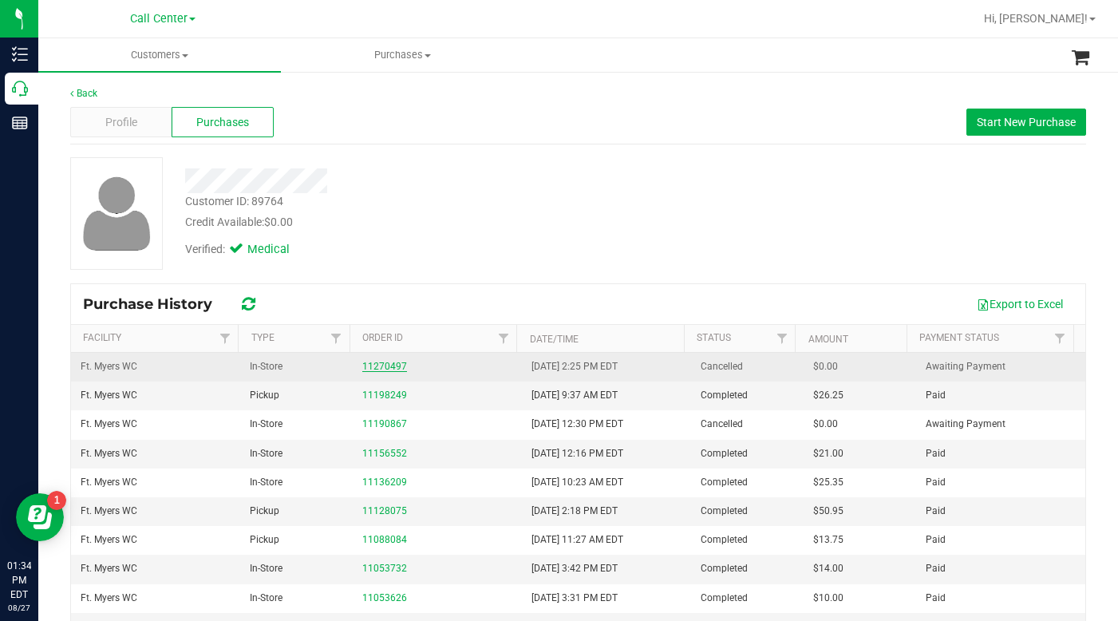
click at [372, 366] on link "11270497" at bounding box center [384, 366] width 45 height 11
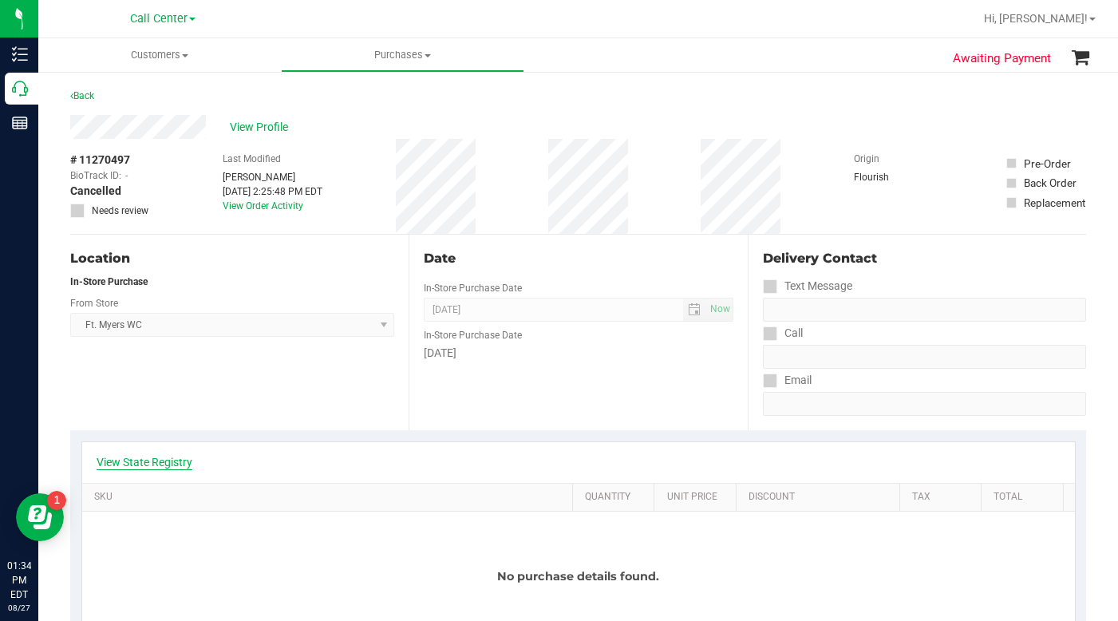
click at [136, 464] on link "View State Registry" at bounding box center [145, 462] width 96 height 16
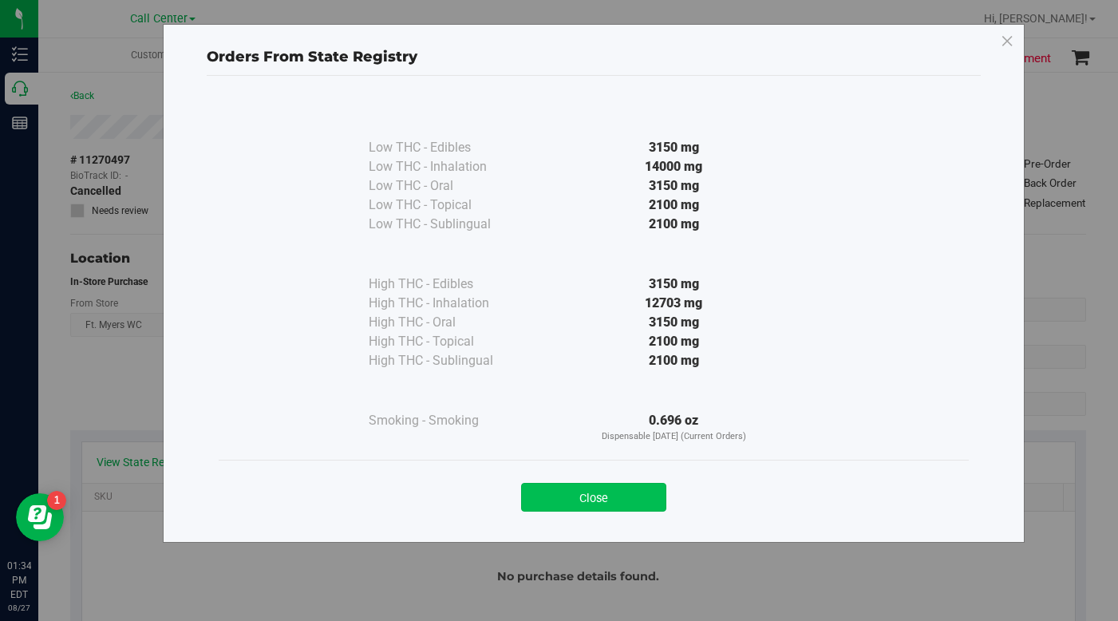
click at [570, 504] on button "Close" at bounding box center [593, 497] width 145 height 29
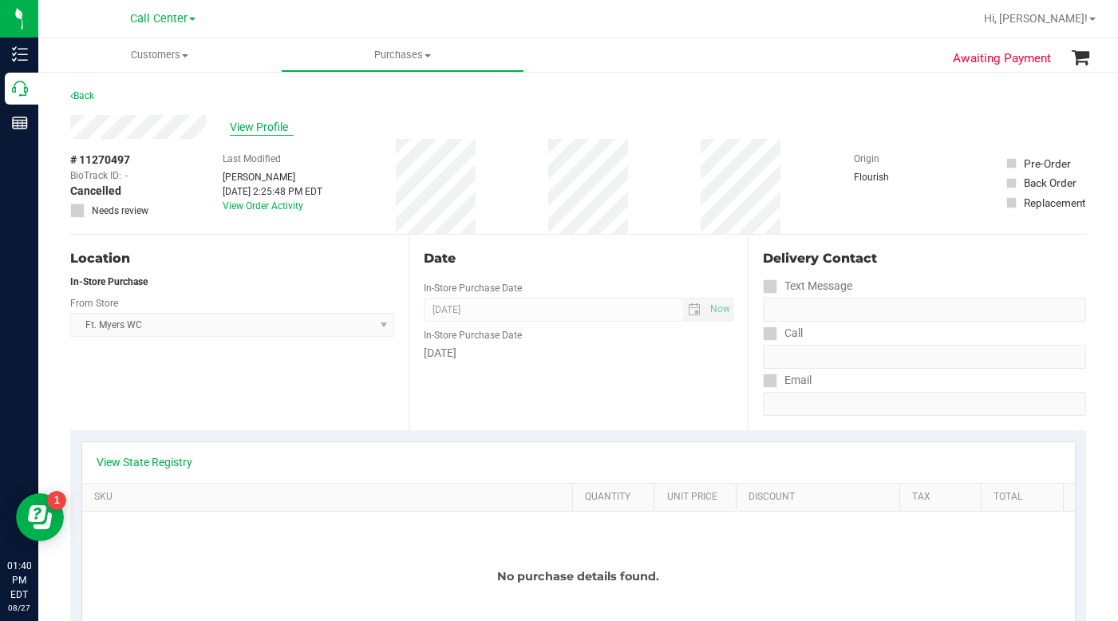
click at [255, 128] on span "View Profile" at bounding box center [262, 127] width 64 height 17
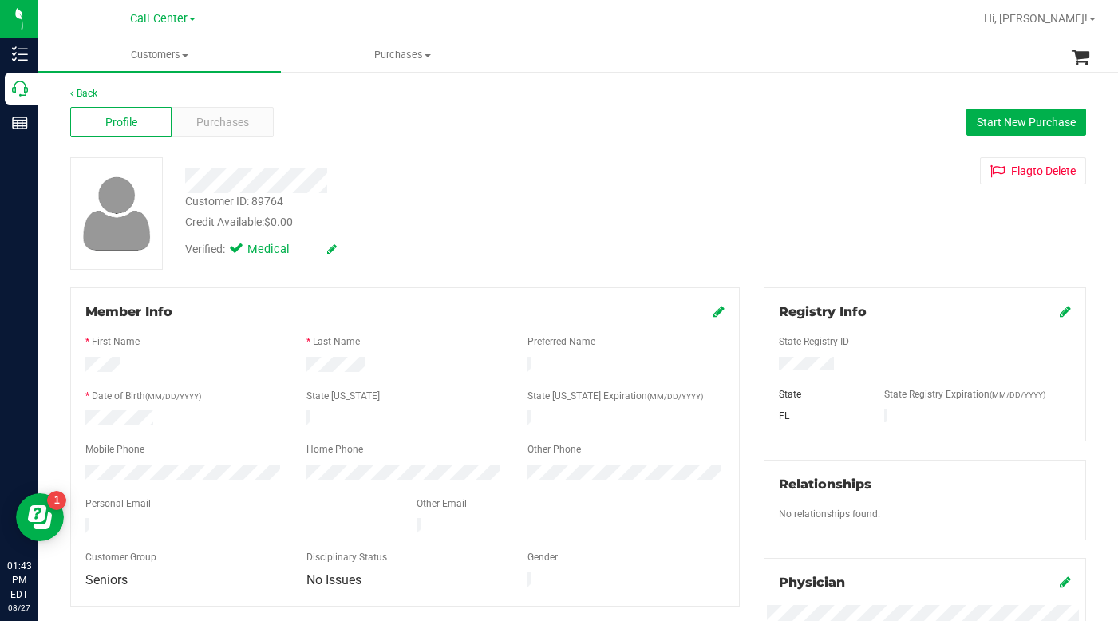
click at [779, 257] on div "Customer ID: 89764 Credit Available: $0.00 Verified: Medical Flag to Delete" at bounding box center [578, 213] width 1040 height 113
click at [211, 124] on span "Purchases" at bounding box center [222, 122] width 53 height 17
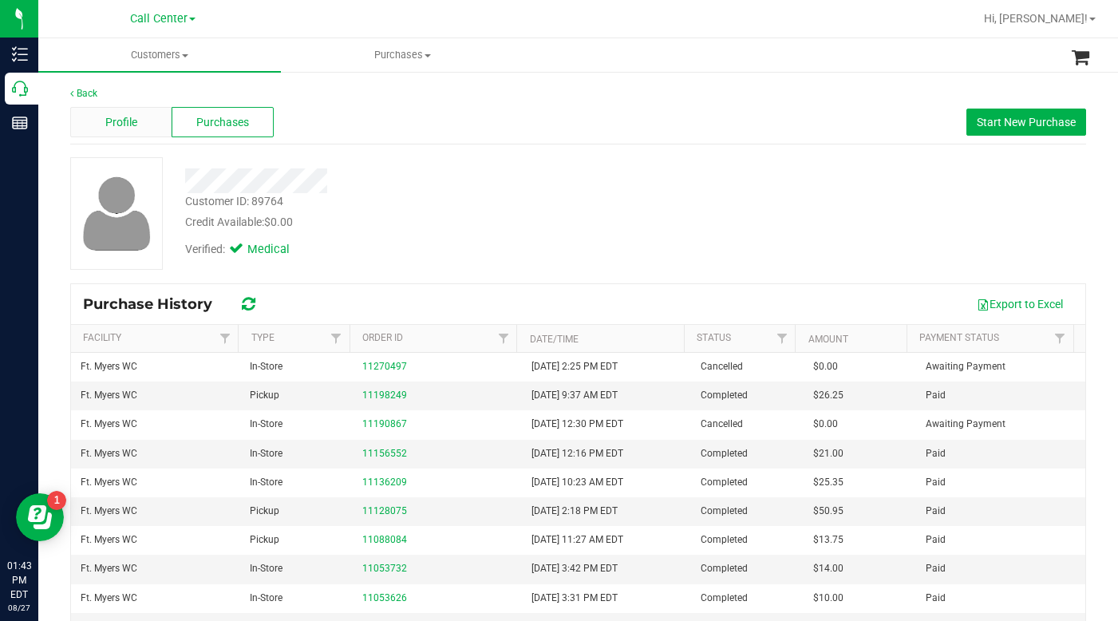
click at [117, 128] on span "Profile" at bounding box center [121, 122] width 32 height 17
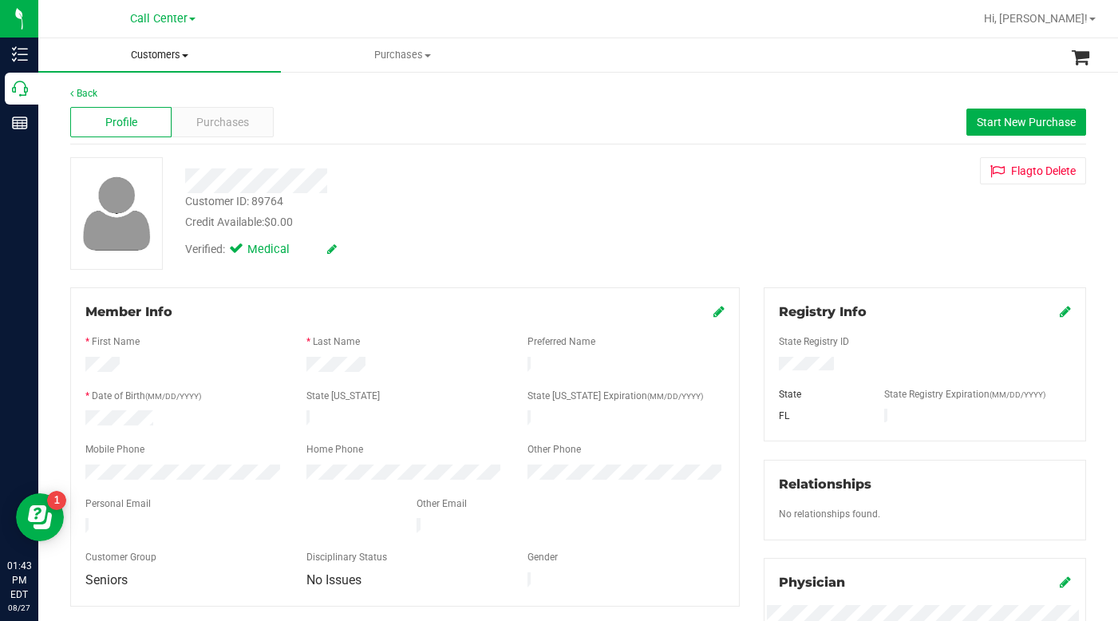
click at [185, 53] on span "Customers" at bounding box center [159, 55] width 243 height 14
click at [94, 97] on span "All customers" at bounding box center [95, 96] width 115 height 14
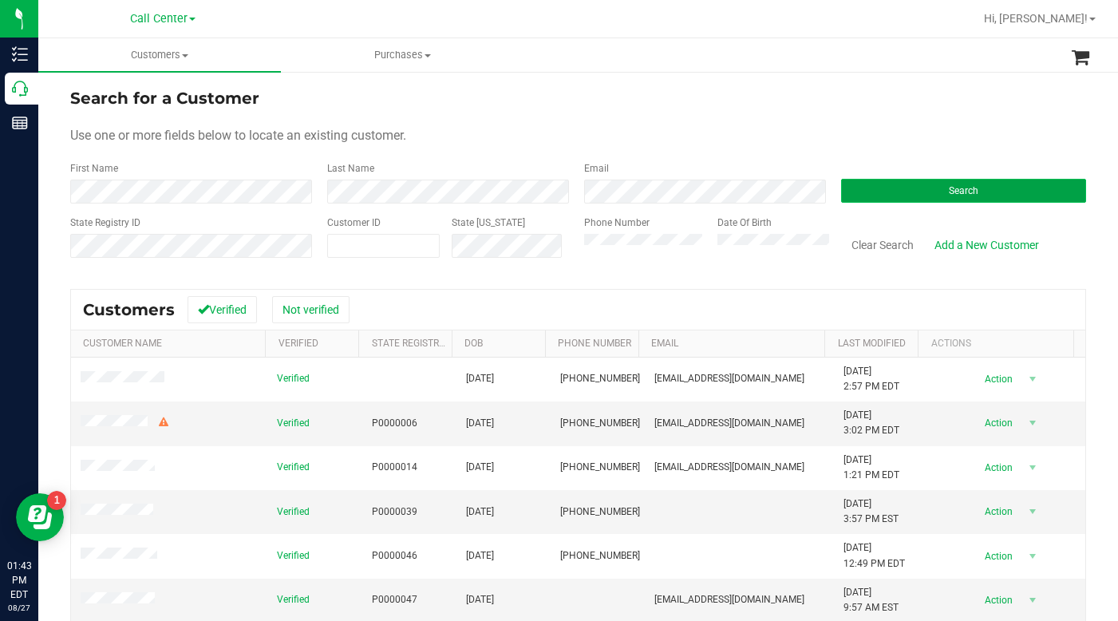
click at [883, 199] on button "Search" at bounding box center [963, 191] width 245 height 24
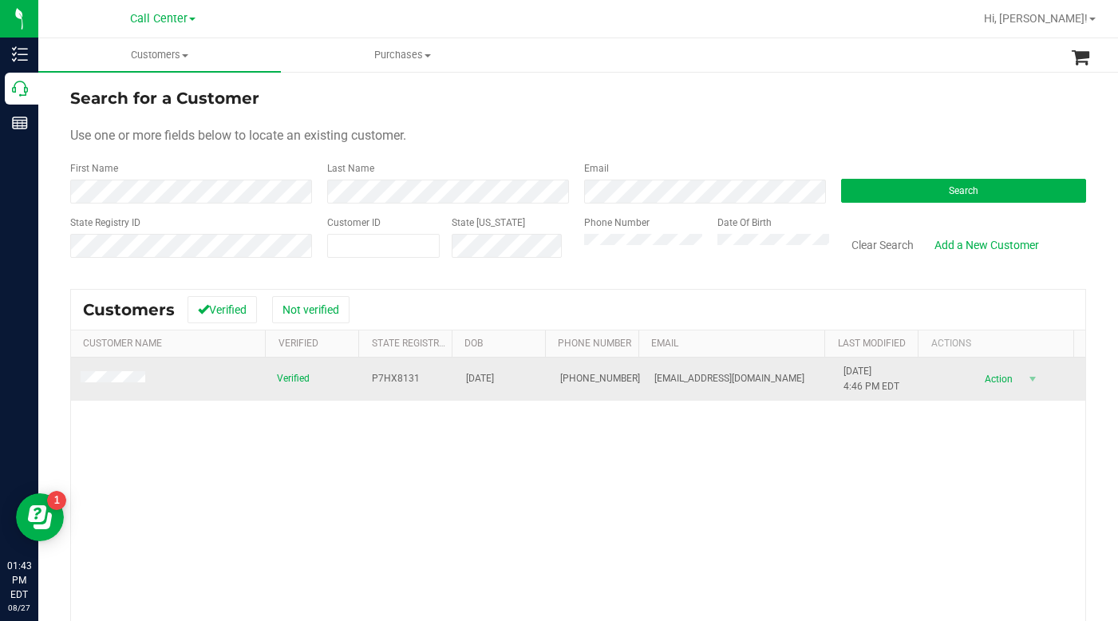
click at [121, 386] on span at bounding box center [115, 379] width 69 height 16
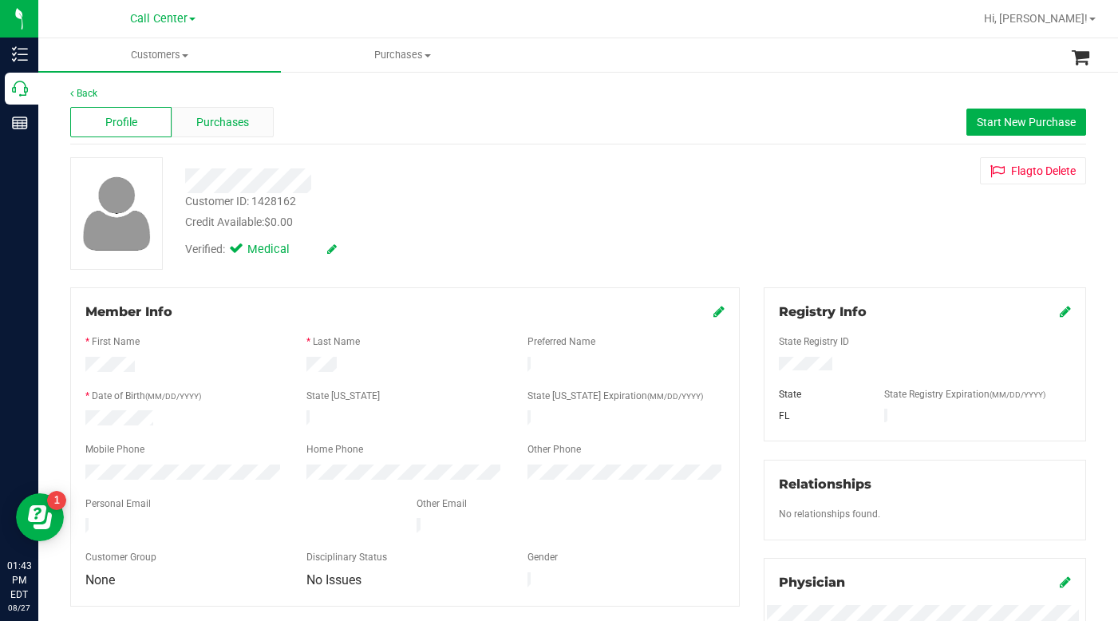
click at [213, 121] on span "Purchases" at bounding box center [222, 122] width 53 height 17
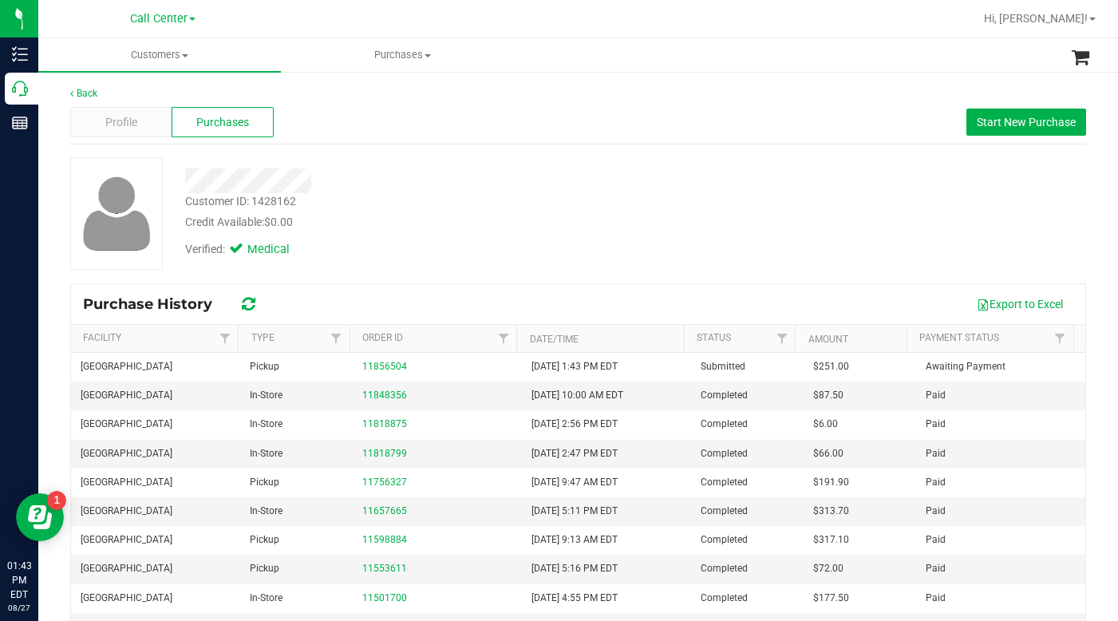
click at [426, 240] on div "Verified: Medical" at bounding box center [433, 248] width 520 height 35
click at [528, 209] on div "Customer ID: 1428162 Credit Available: $0.00" at bounding box center [433, 212] width 520 height 38
click at [522, 238] on div "Verified: Medical" at bounding box center [433, 248] width 520 height 35
click at [428, 197] on div "Customer ID: 1428162 Credit Available: $0.00" at bounding box center [433, 212] width 520 height 38
click at [135, 123] on div "Profile" at bounding box center [120, 122] width 101 height 30
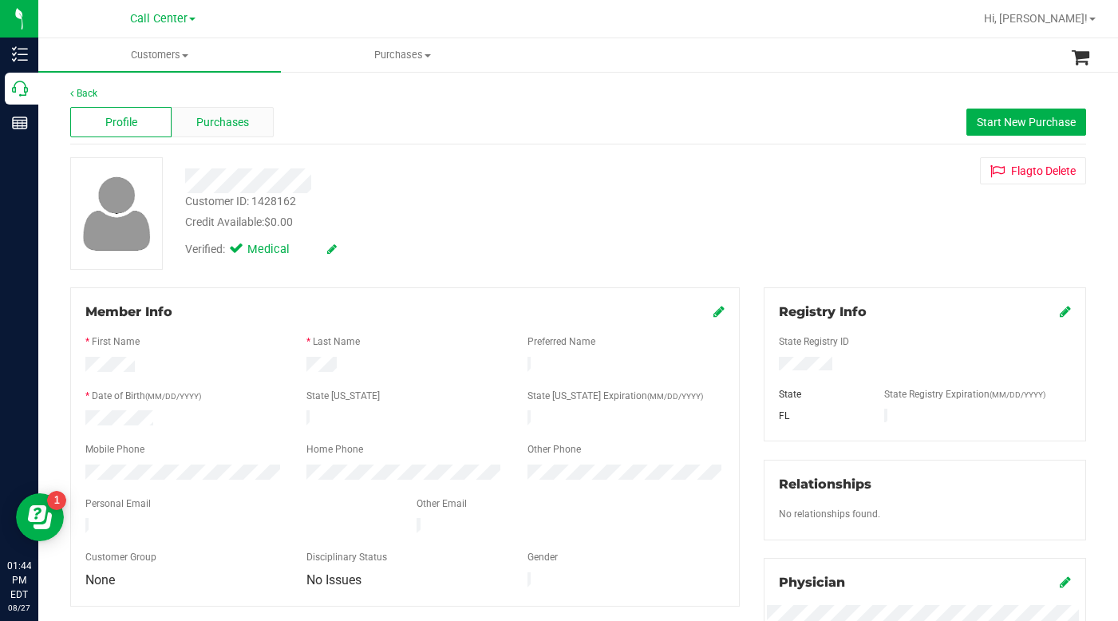
click at [216, 128] on span "Purchases" at bounding box center [222, 122] width 53 height 17
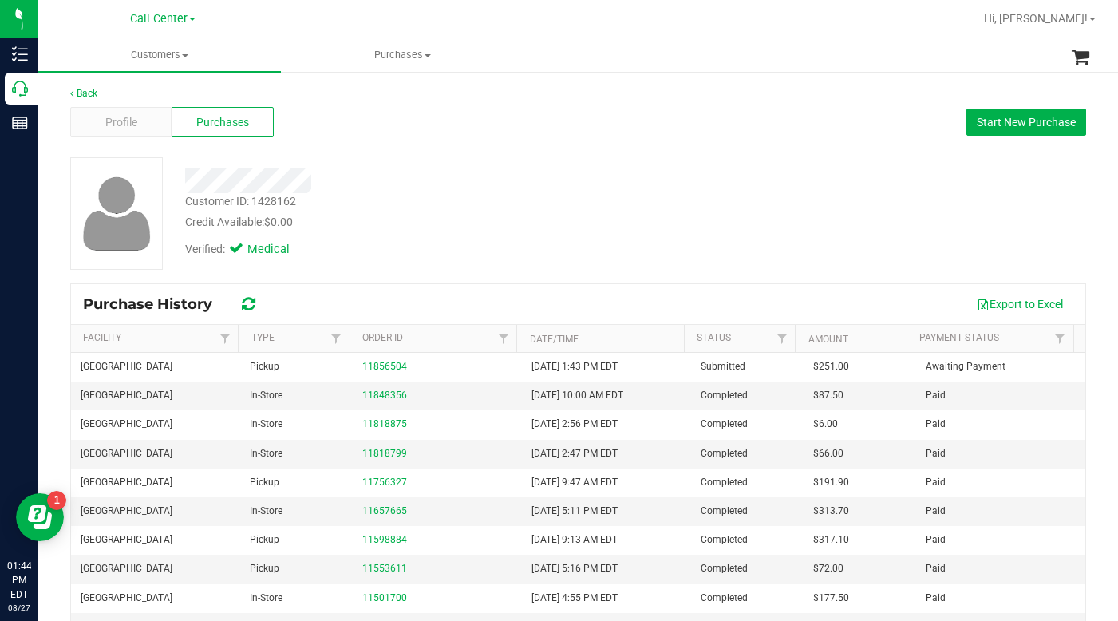
click at [397, 268] on div "Customer ID: 1428162 Credit Available: $0.00 Verified: Medical" at bounding box center [578, 213] width 1040 height 113
click at [977, 121] on span "Start New Purchase" at bounding box center [1026, 122] width 99 height 13
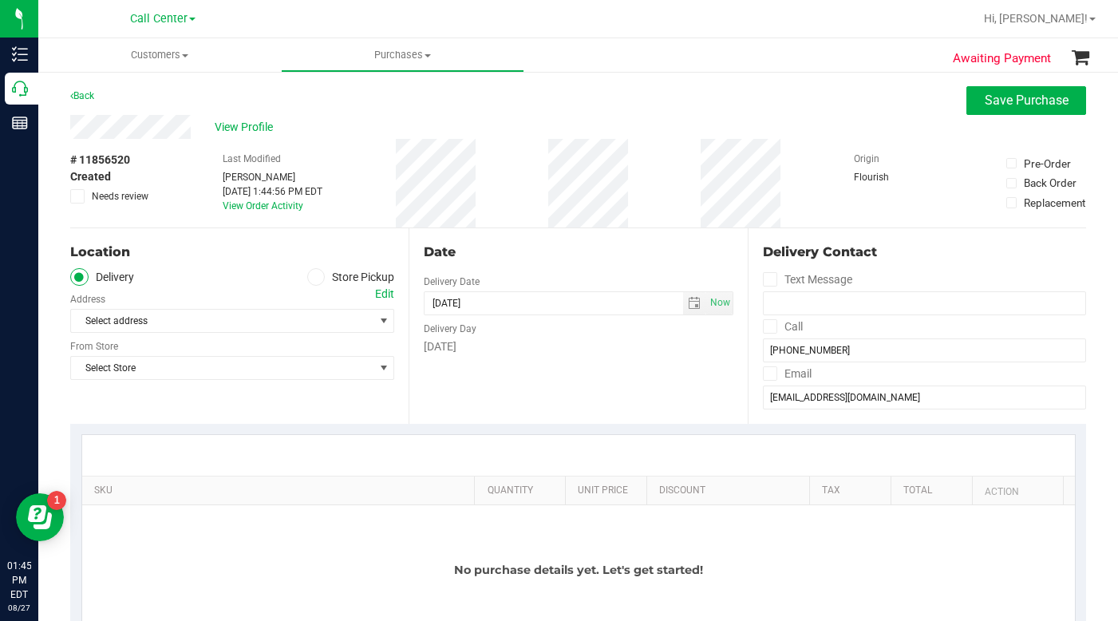
click at [314, 277] on icon at bounding box center [316, 277] width 10 height 0
click at [0, 0] on input "Store Pickup" at bounding box center [0, 0] width 0 height 0
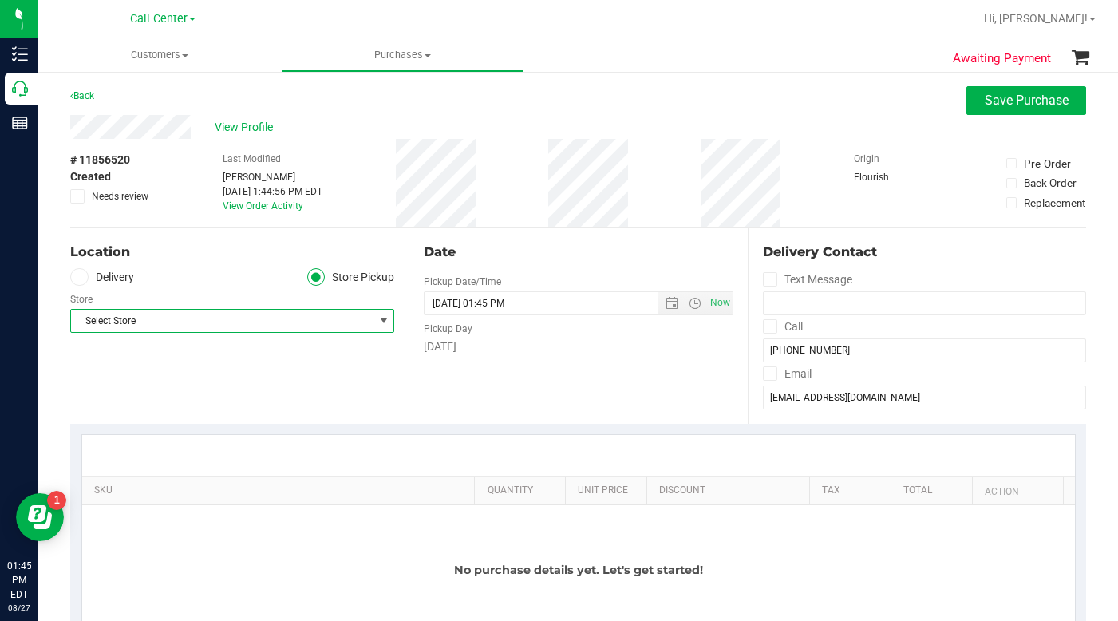
click at [137, 320] on span "Select Store" at bounding box center [222, 321] width 302 height 22
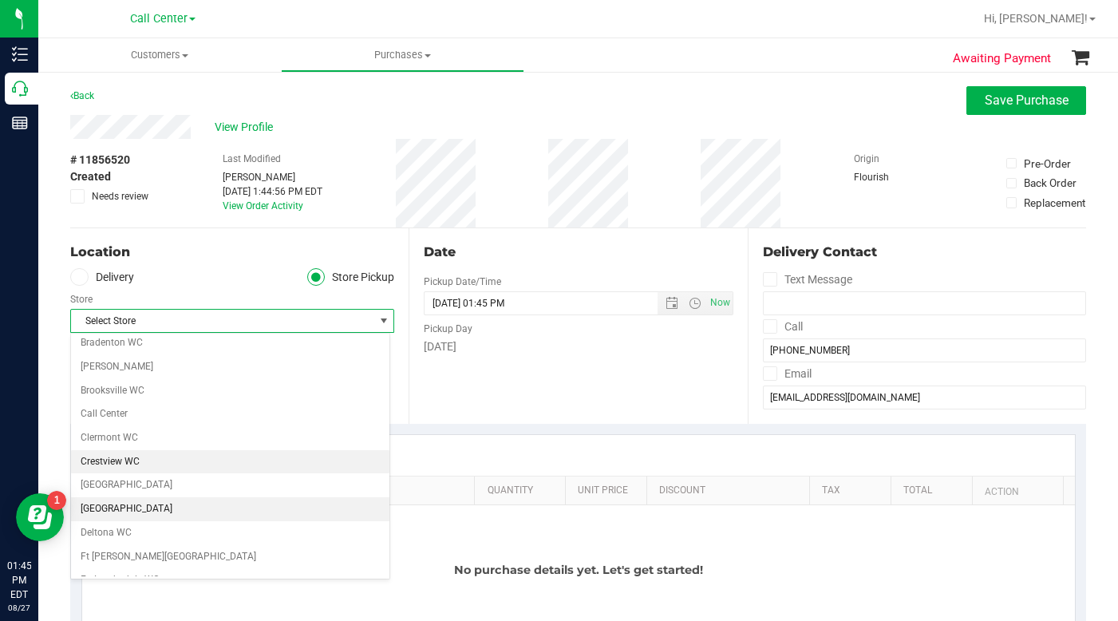
scroll to position [80, 0]
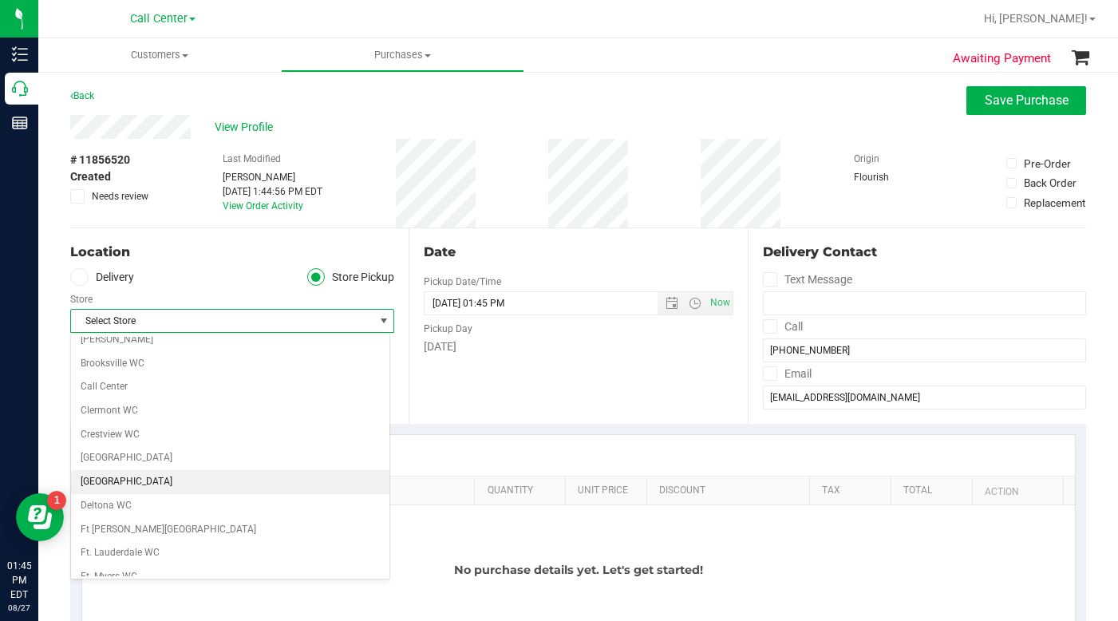
click at [130, 483] on li "[GEOGRAPHIC_DATA]" at bounding box center [230, 482] width 318 height 24
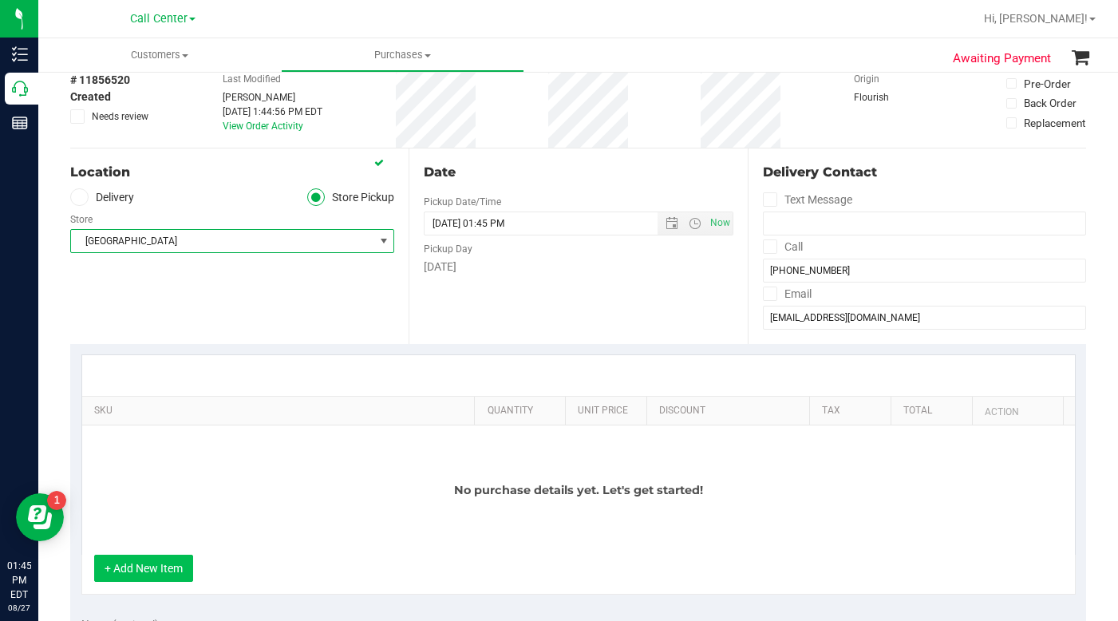
click at [176, 569] on button "+ Add New Item" at bounding box center [143, 568] width 99 height 27
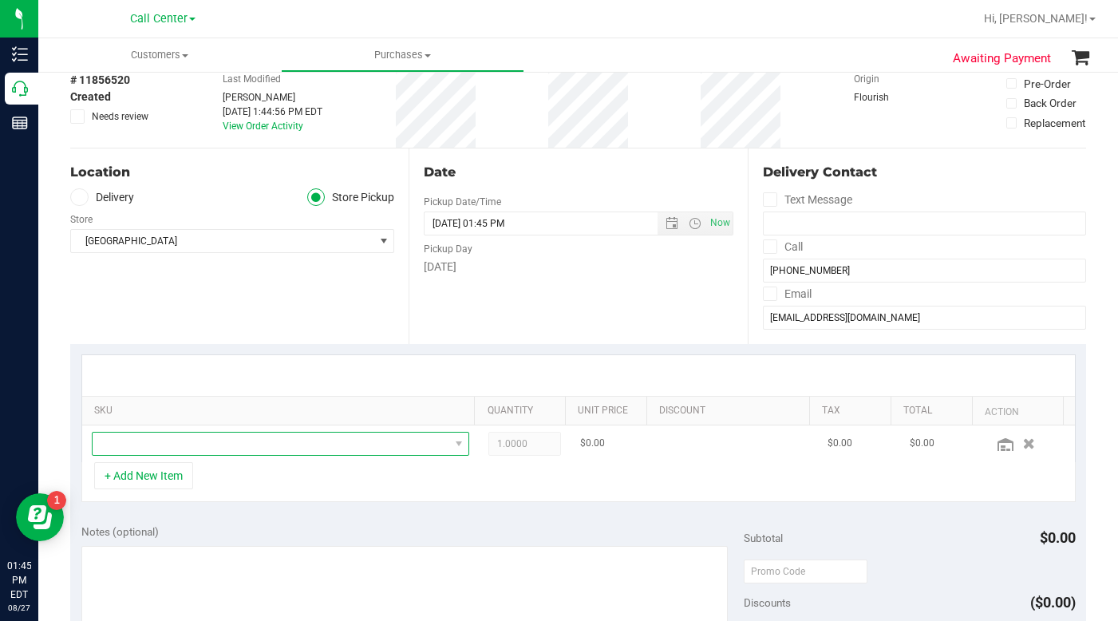
click at [154, 455] on span "NO DATA FOUND" at bounding box center [271, 444] width 357 height 22
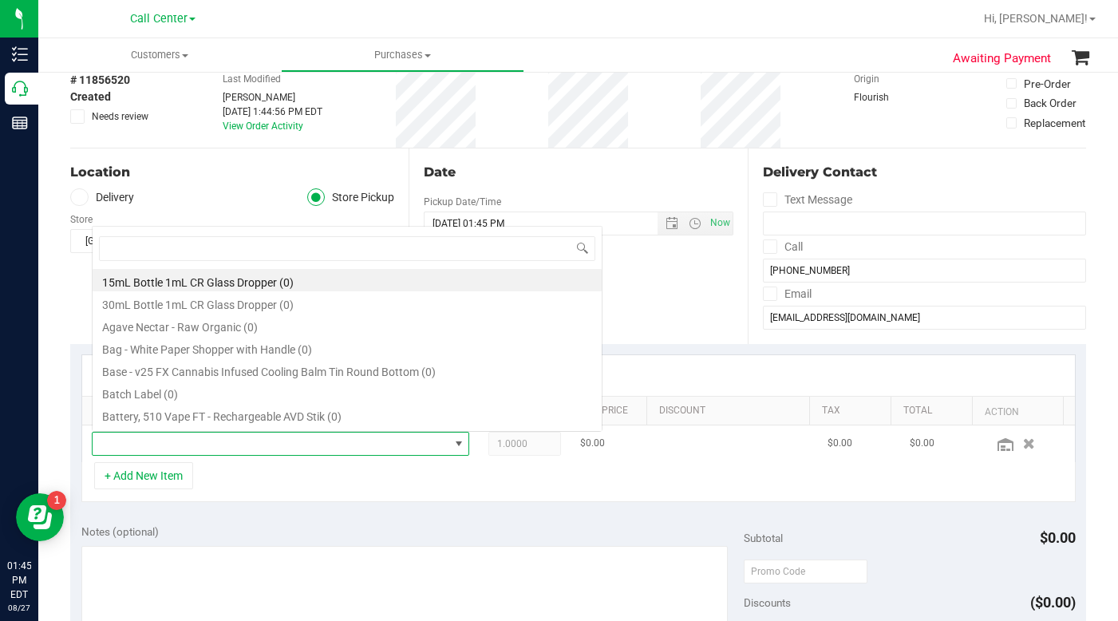
scroll to position [24, 363]
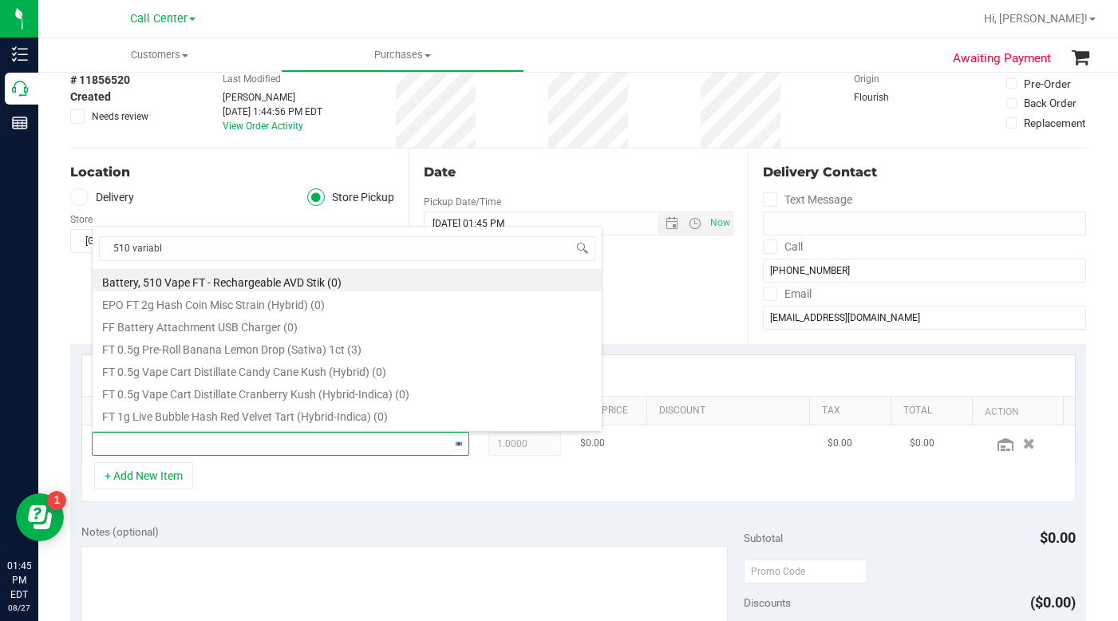
type input "510 variable"
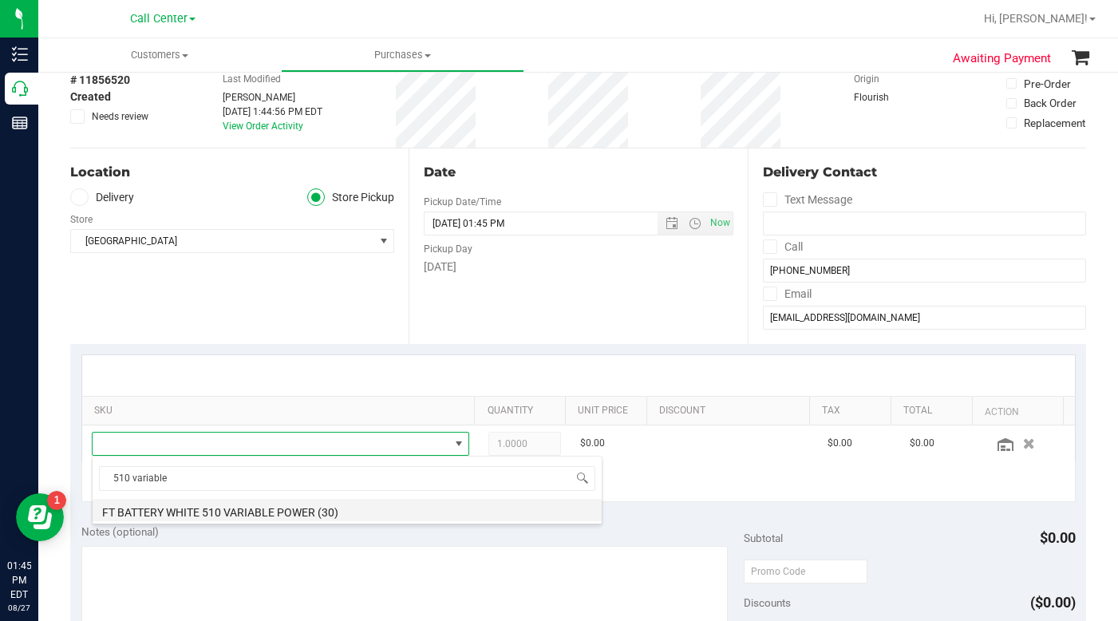
click at [227, 516] on li "FT BATTERY WHITE 510 VARIABLE POWER (30)" at bounding box center [347, 510] width 509 height 22
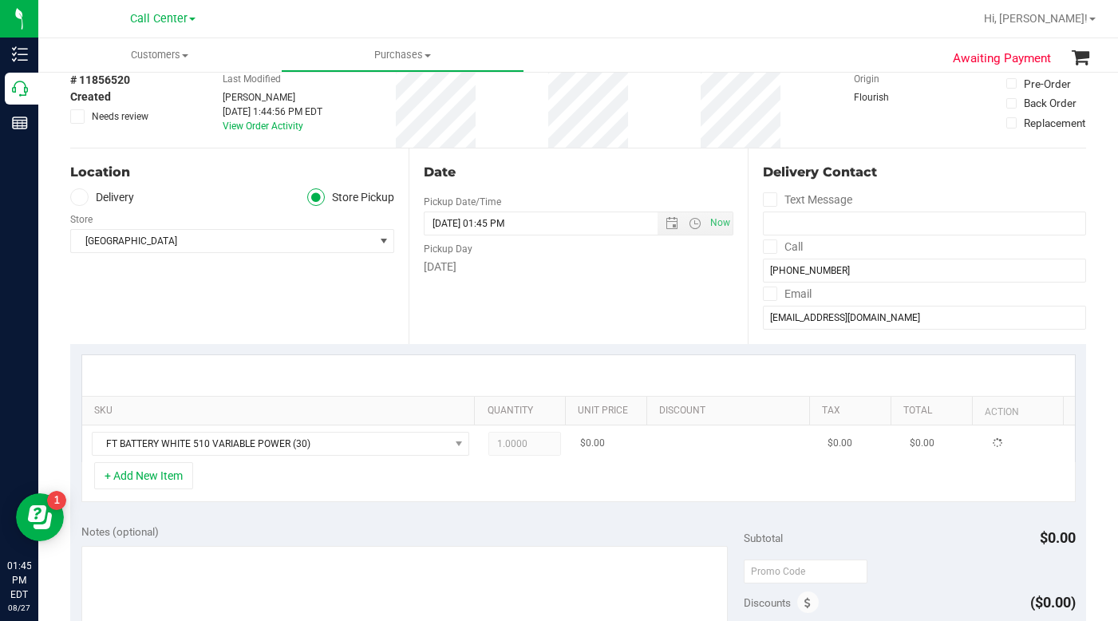
click at [494, 444] on span "1.0000 1" at bounding box center [524, 444] width 73 height 24
click at [478, 482] on div "+ Add New Item" at bounding box center [578, 482] width 994 height 40
click at [488, 445] on span "1.00 1" at bounding box center [524, 444] width 73 height 24
type input "2"
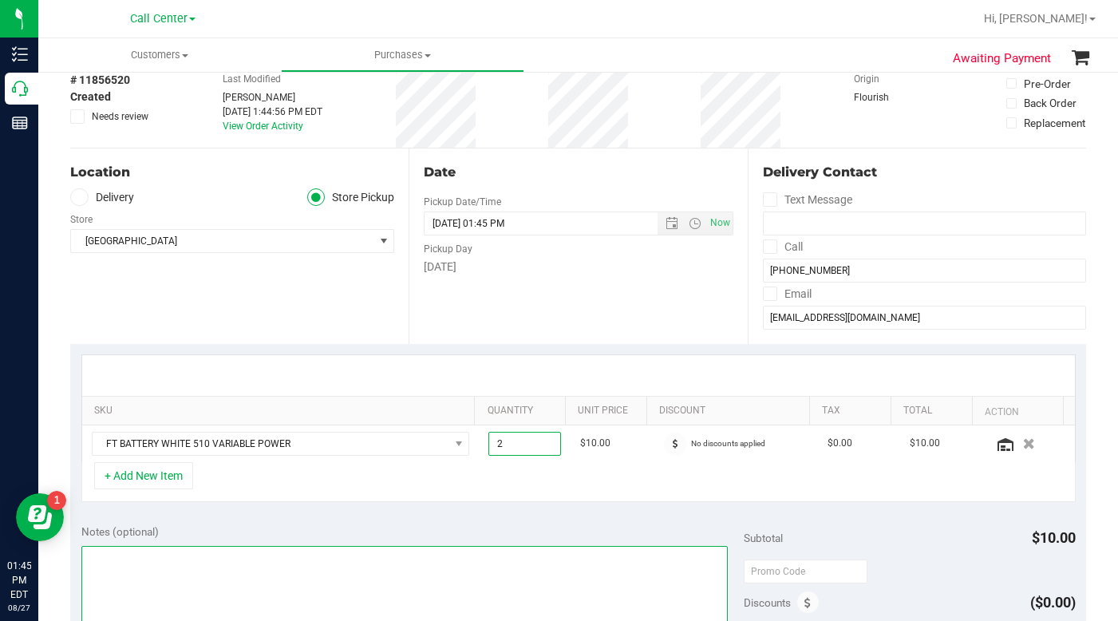
type input "2.00"
click at [332, 575] on textarea at bounding box center [404, 622] width 647 height 153
click at [178, 553] on textarea at bounding box center [404, 622] width 647 height 153
click at [293, 589] on textarea at bounding box center [404, 622] width 647 height 153
click at [240, 581] on textarea at bounding box center [404, 622] width 647 height 153
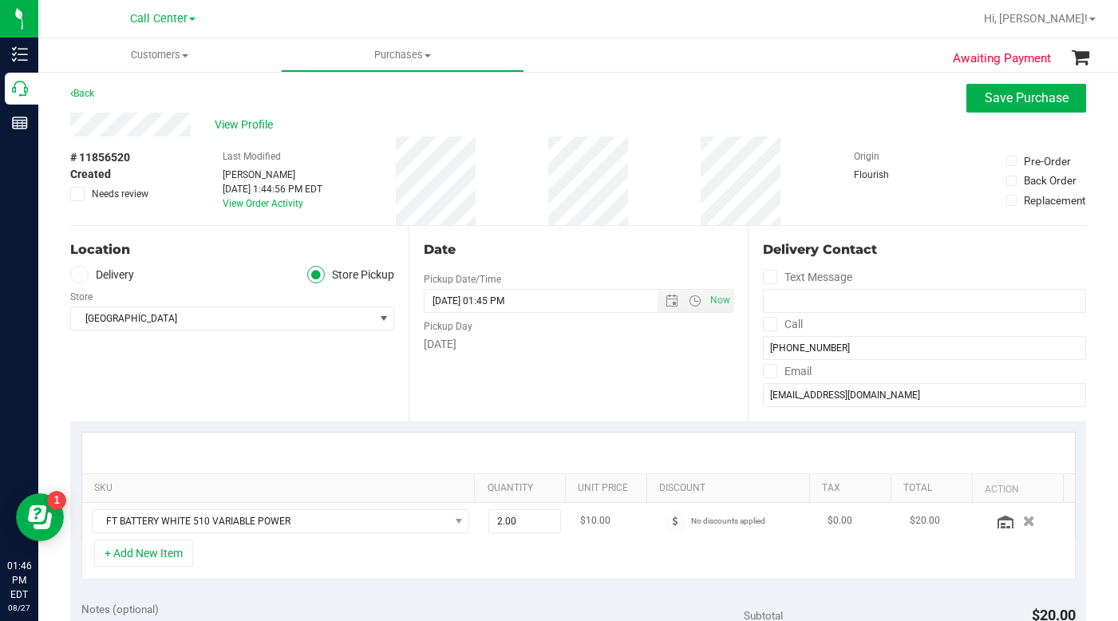
scroll to position [0, 0]
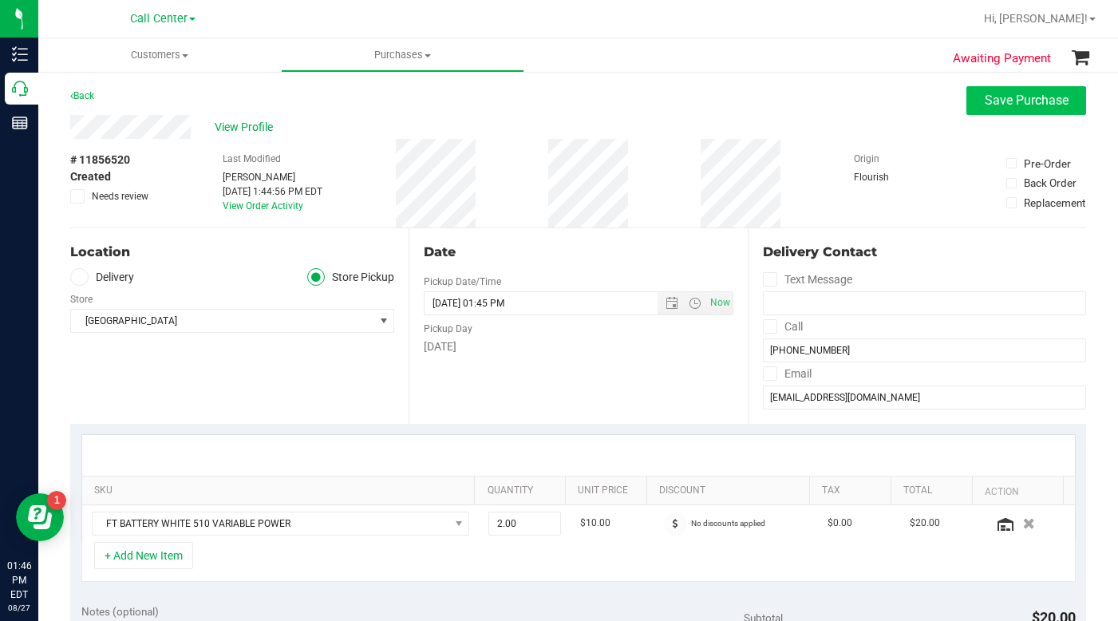
type textarea "Please add to existing order. LC CC"
click at [985, 106] on span "Save Purchase" at bounding box center [1027, 100] width 84 height 15
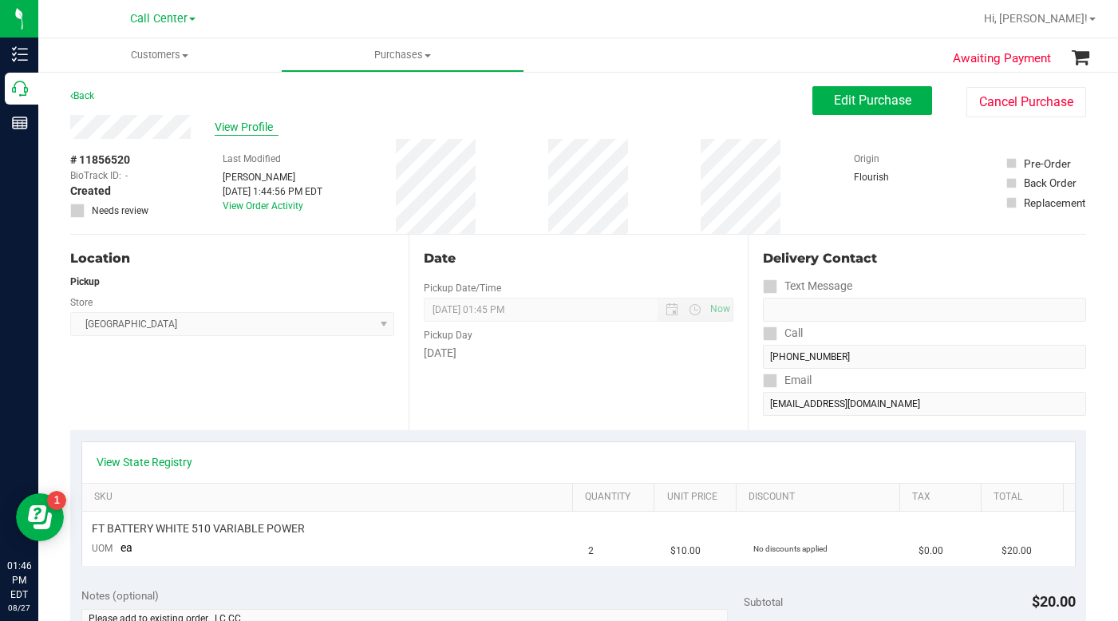
click at [239, 130] on span "View Profile" at bounding box center [247, 127] width 64 height 17
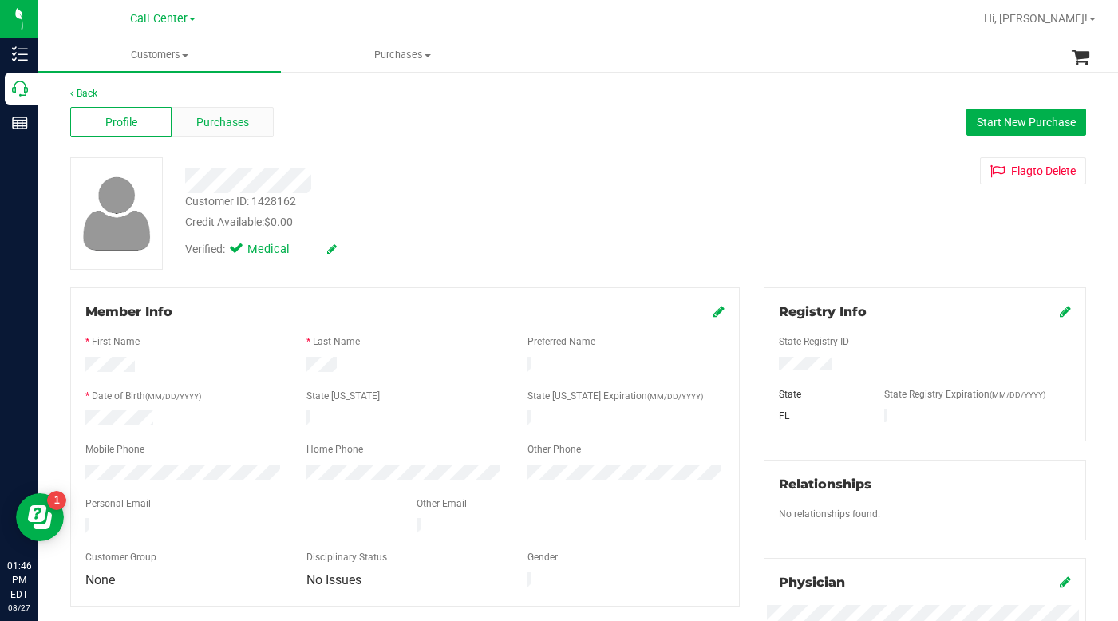
click at [233, 126] on span "Purchases" at bounding box center [222, 122] width 53 height 17
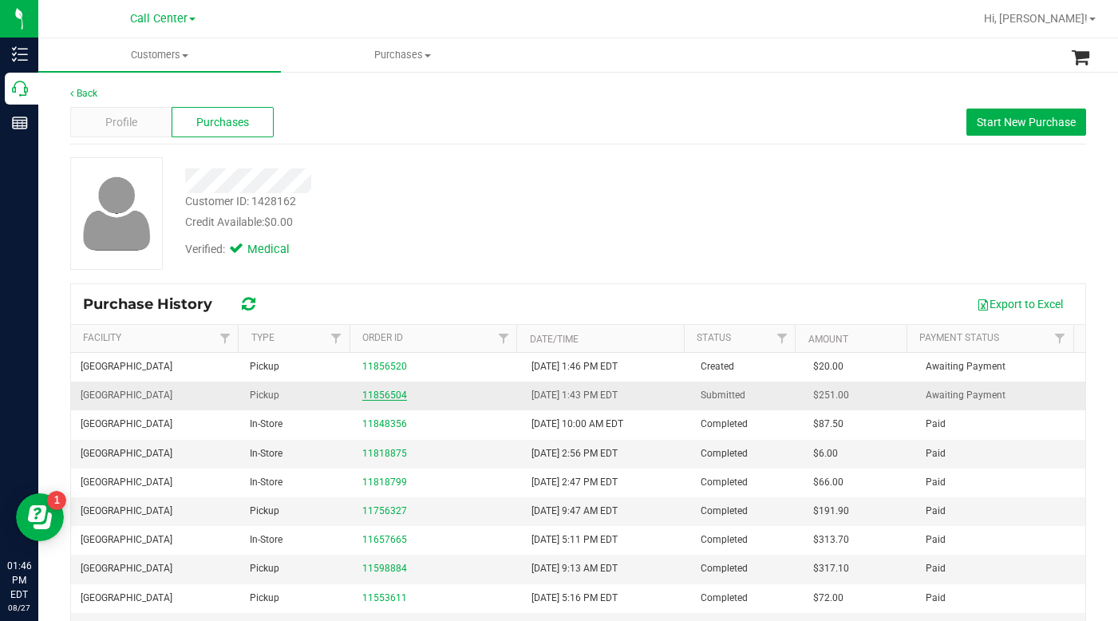
click at [378, 399] on link "11856504" at bounding box center [384, 394] width 45 height 11
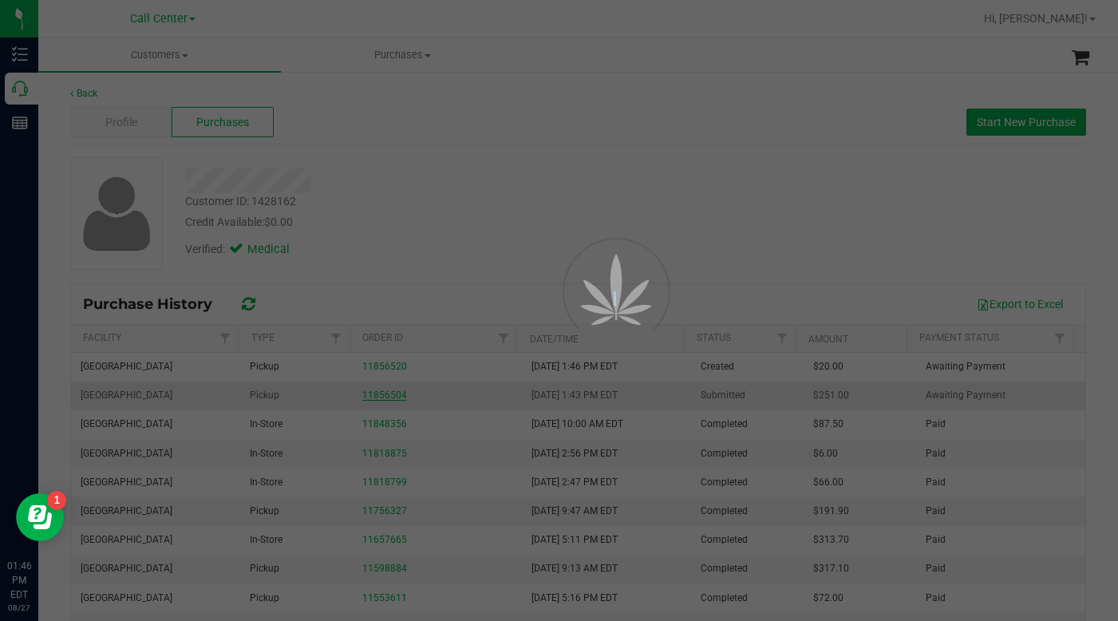
click at [378, 399] on div at bounding box center [559, 310] width 1118 height 621
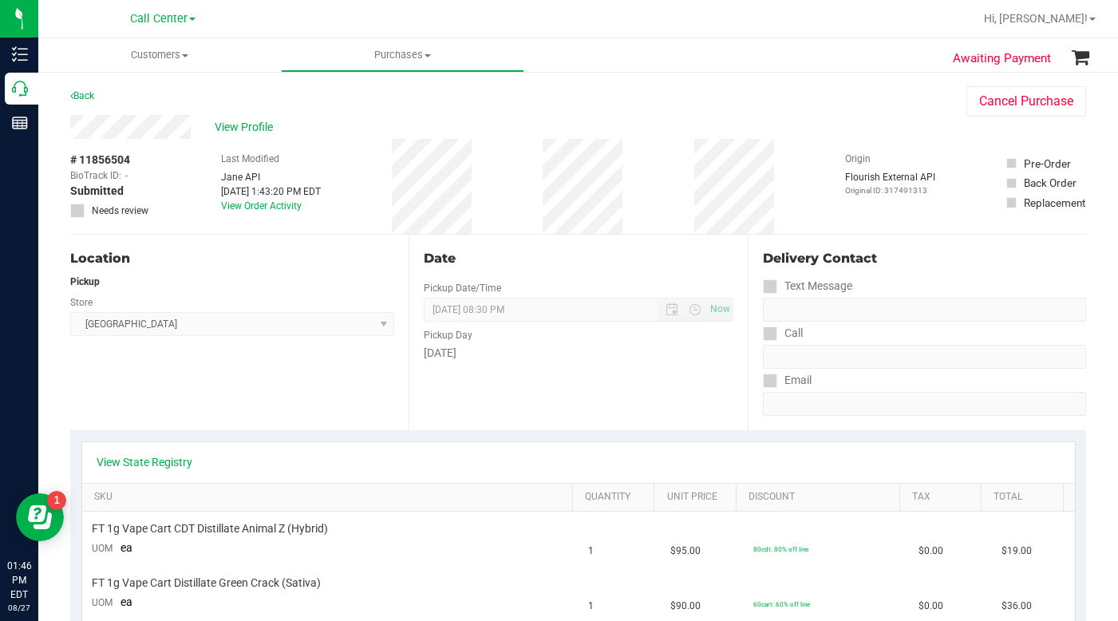
click at [145, 163] on div "# 11856504 BioTrack ID: - Submitted Needs review" at bounding box center [110, 185] width 80 height 66
copy div "# 11856504"
click at [250, 128] on span "View Profile" at bounding box center [247, 127] width 64 height 17
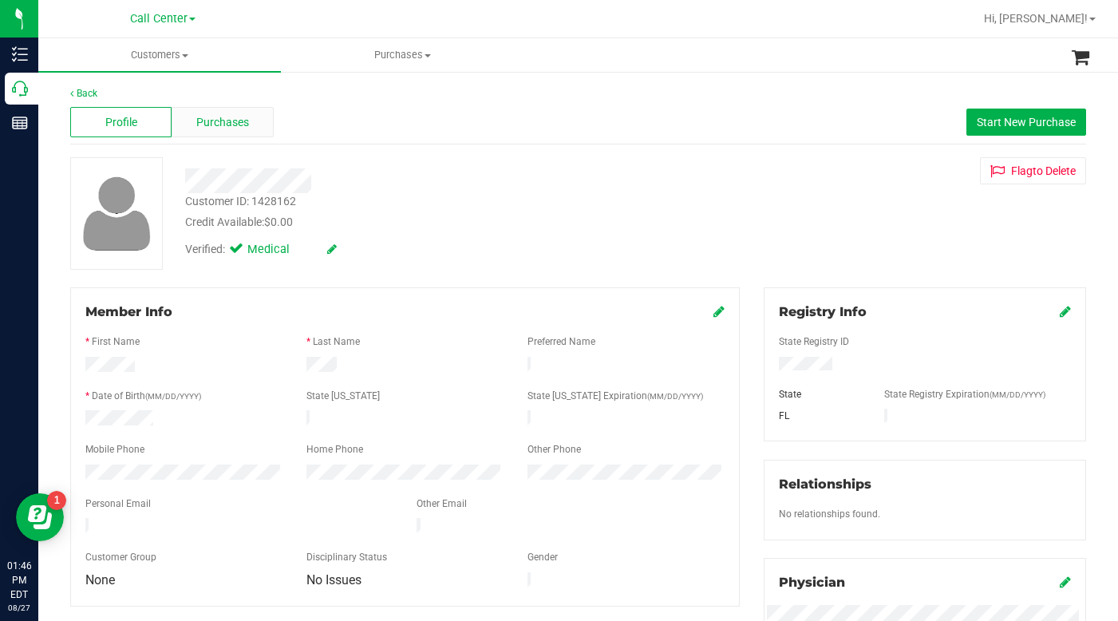
click at [219, 120] on span "Purchases" at bounding box center [222, 122] width 53 height 17
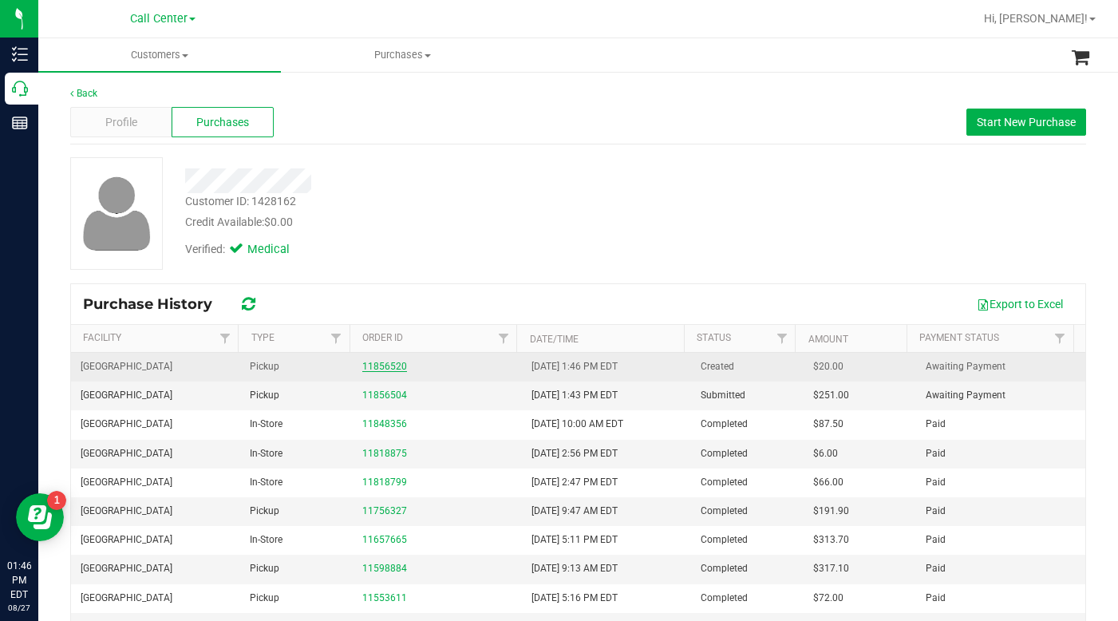
click at [385, 368] on link "11856520" at bounding box center [384, 366] width 45 height 11
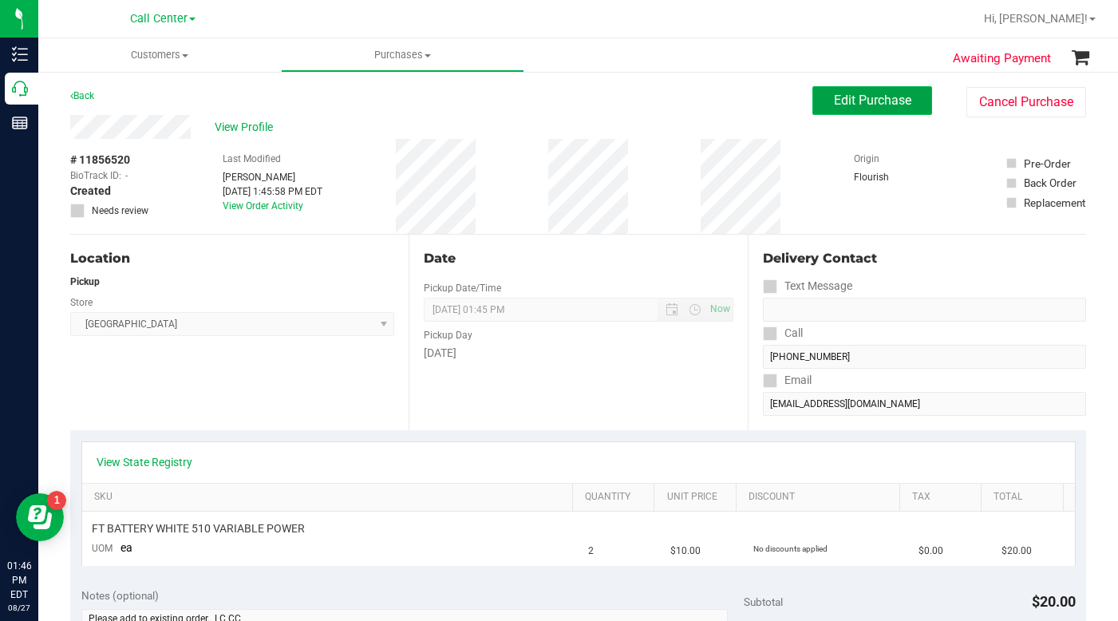
click at [834, 106] on span "Edit Purchase" at bounding box center [872, 100] width 77 height 15
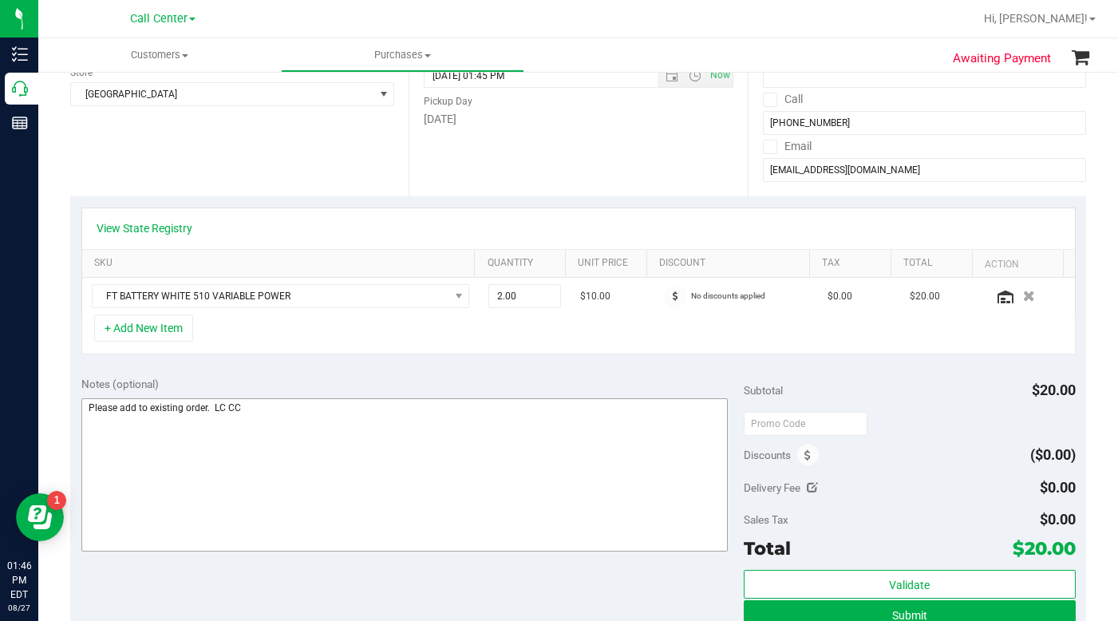
scroll to position [239, 0]
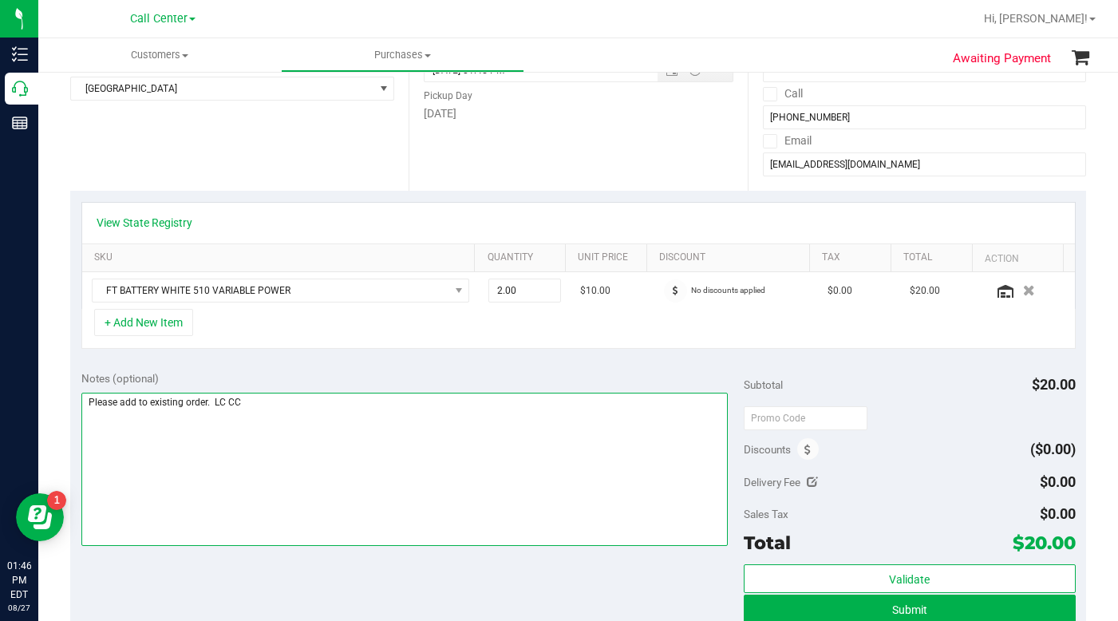
click at [208, 403] on textarea at bounding box center [404, 469] width 647 height 153
paste textarea "# 11856504"
type textarea "Please add to existing order.# 11856504 LC CC"
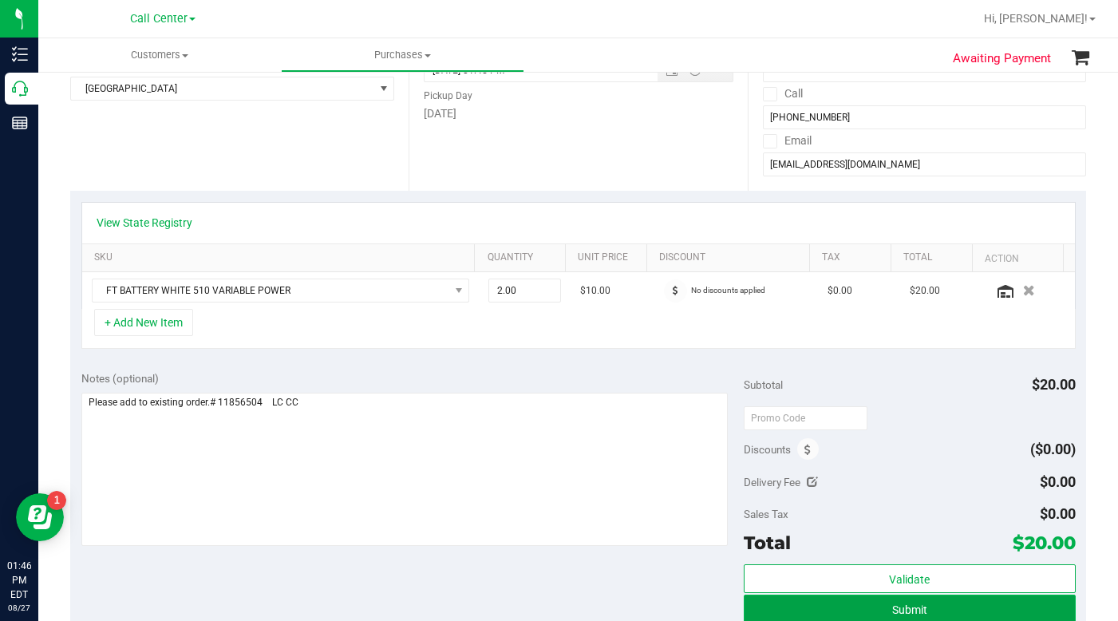
click at [837, 609] on button "Submit" at bounding box center [909, 609] width 331 height 29
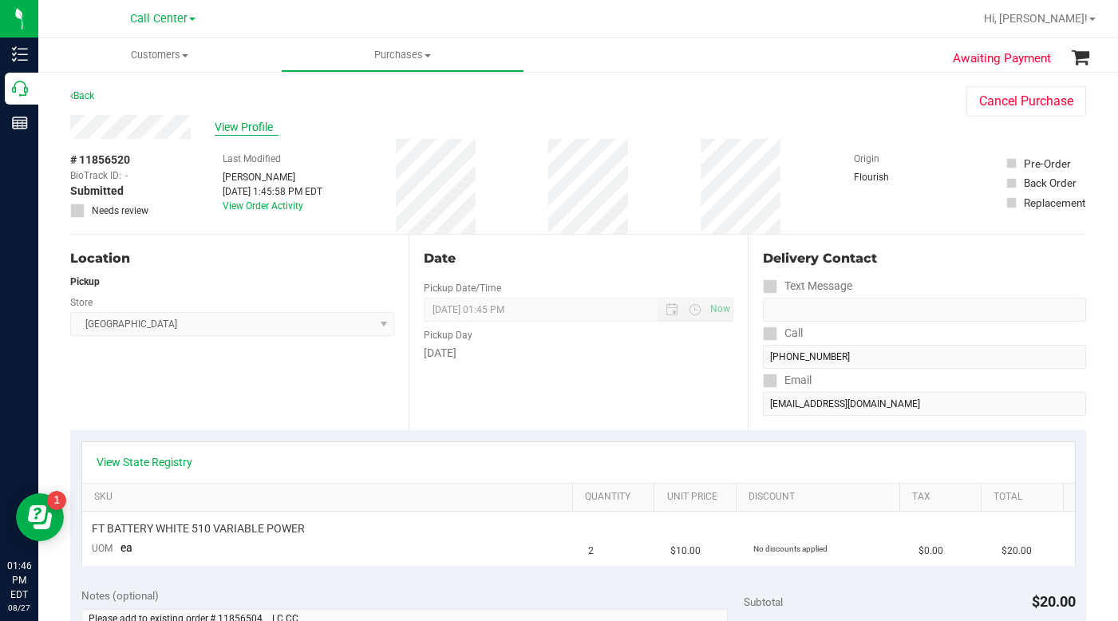
click at [255, 128] on span "View Profile" at bounding box center [247, 127] width 64 height 17
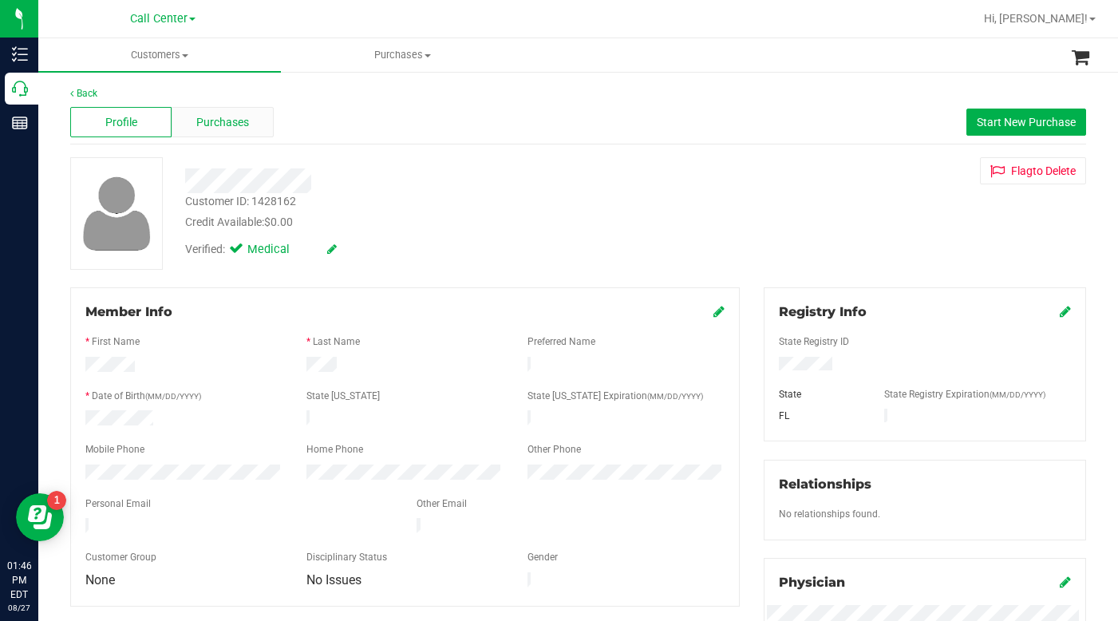
click at [211, 121] on span "Purchases" at bounding box center [222, 122] width 53 height 17
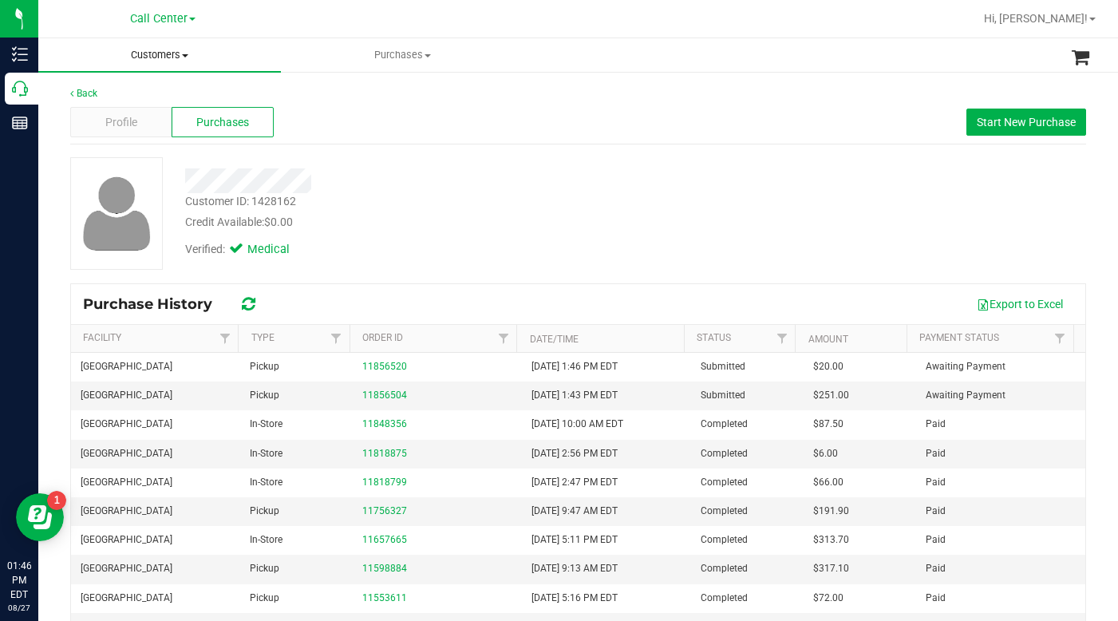
click at [188, 55] on span at bounding box center [185, 55] width 6 height 3
click at [116, 99] on span "All customers" at bounding box center [95, 96] width 115 height 14
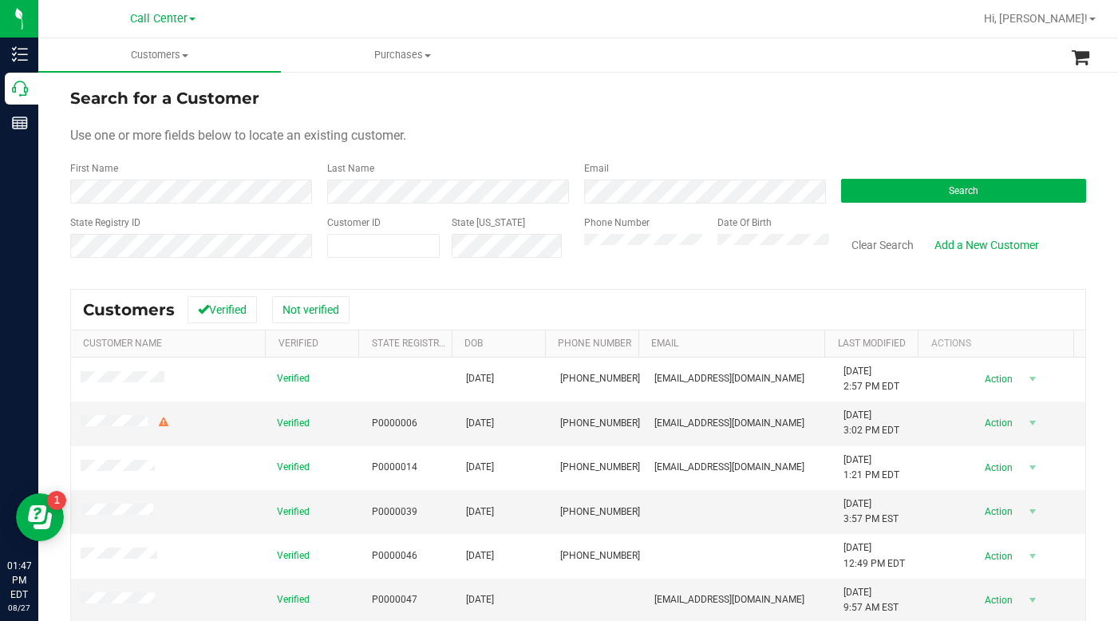
click at [772, 118] on form "Search for a Customer Use one or more fields below to locate an existing custom…" at bounding box center [578, 179] width 1016 height 186
click at [774, 124] on form "Search for a Customer Use one or more fields below to locate an existing custom…" at bounding box center [578, 179] width 1016 height 186
click at [864, 126] on div "Use one or more fields below to locate an existing customer." at bounding box center [578, 135] width 1016 height 19
click at [623, 228] on label "Phone Number" at bounding box center [616, 222] width 65 height 14
click at [1002, 189] on button "Search" at bounding box center [963, 191] width 245 height 24
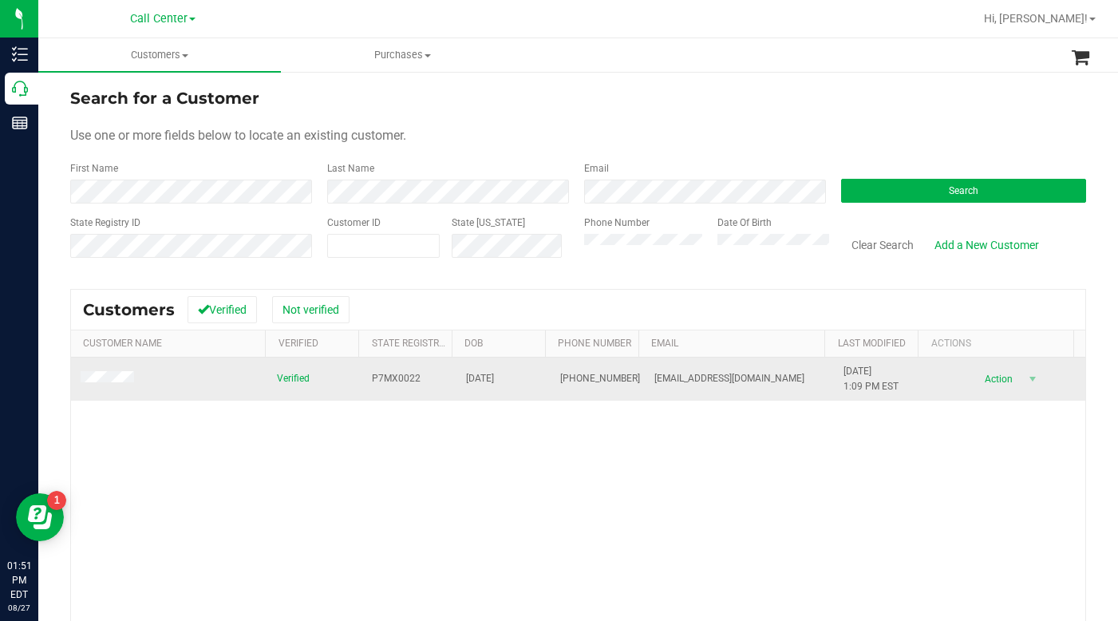
click at [96, 386] on span at bounding box center [110, 379] width 58 height 16
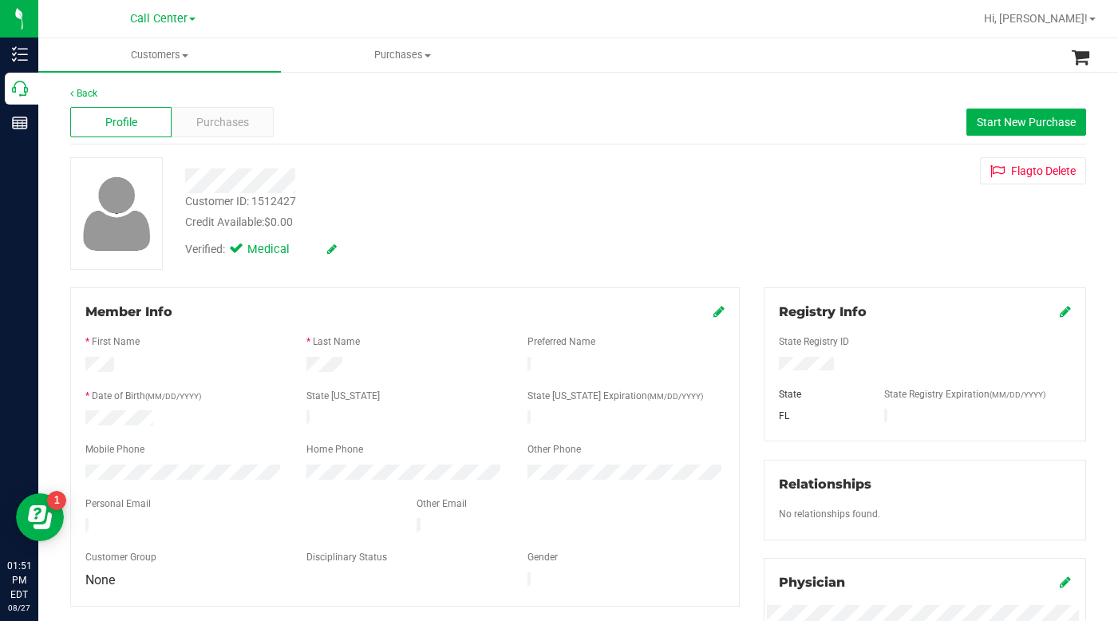
drag, startPoint x: 899, startPoint y: 253, endPoint x: 895, endPoint y: 263, distance: 11.4
click at [898, 253] on div "Customer ID: 1512427 Credit Available: $0.00 Verified: Medical Flag to Delete" at bounding box center [578, 213] width 1040 height 113
click at [927, 204] on div "Customer ID: 1512427 Credit Available: $0.00 Verified: Medical Flag to Delete" at bounding box center [578, 213] width 1040 height 113
click at [788, 230] on div "Customer ID: 1512427 Credit Available: $0.00 Verified: Medical Flag to Delete" at bounding box center [578, 213] width 1040 height 113
click at [713, 311] on icon at bounding box center [718, 311] width 11 height 13
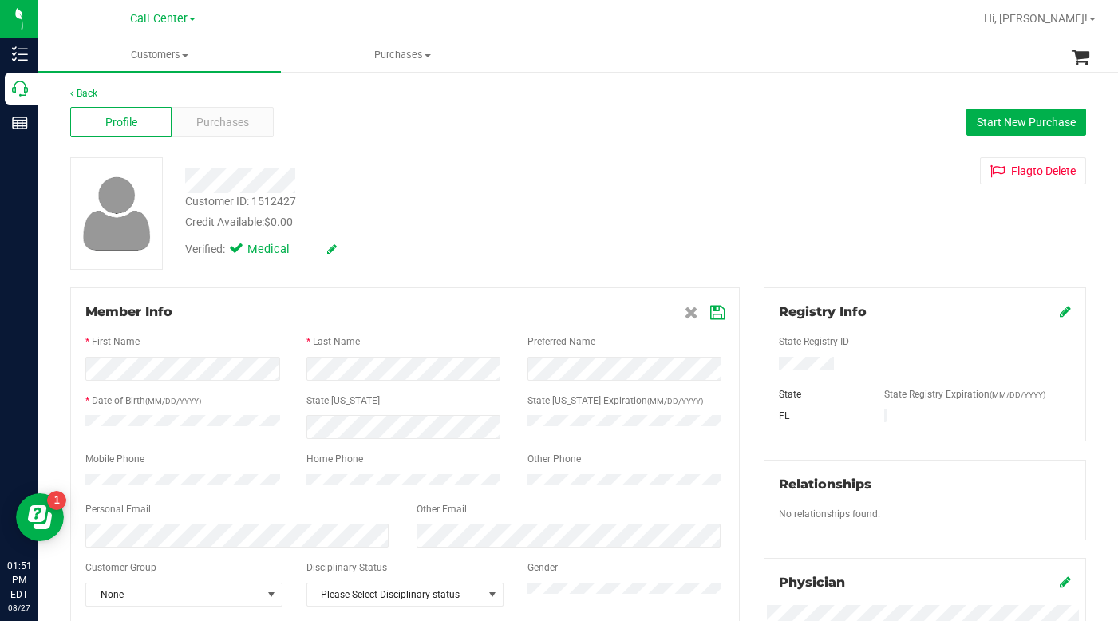
scroll to position [80, 0]
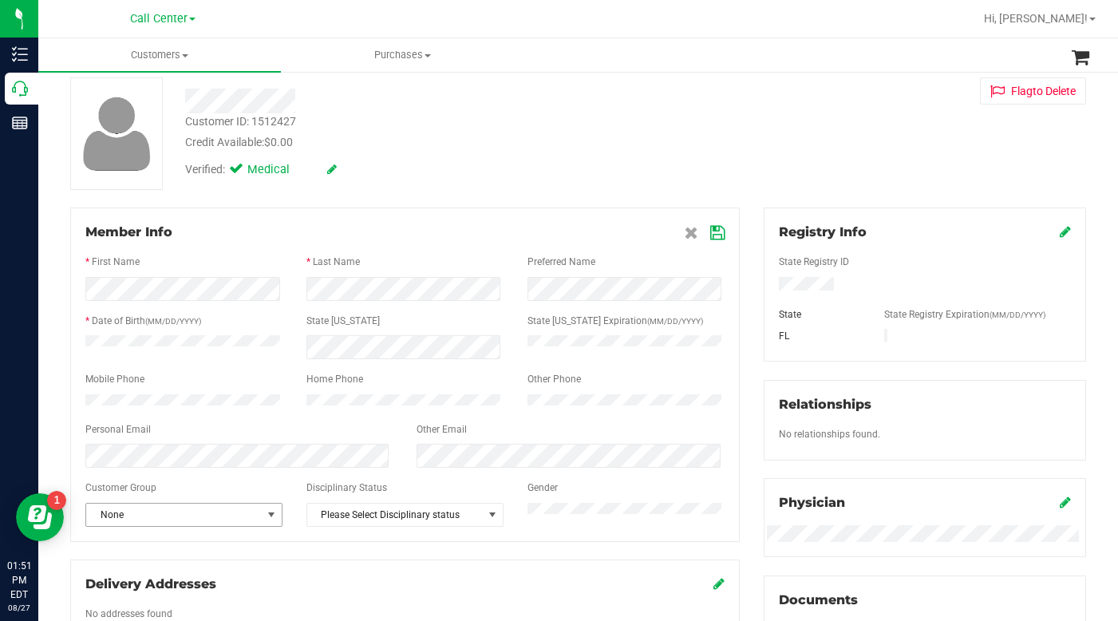
click at [277, 526] on span "select" at bounding box center [272, 515] width 20 height 22
click at [134, 431] on li "Seniors" at bounding box center [182, 438] width 193 height 24
click at [710, 231] on icon at bounding box center [717, 233] width 14 height 13
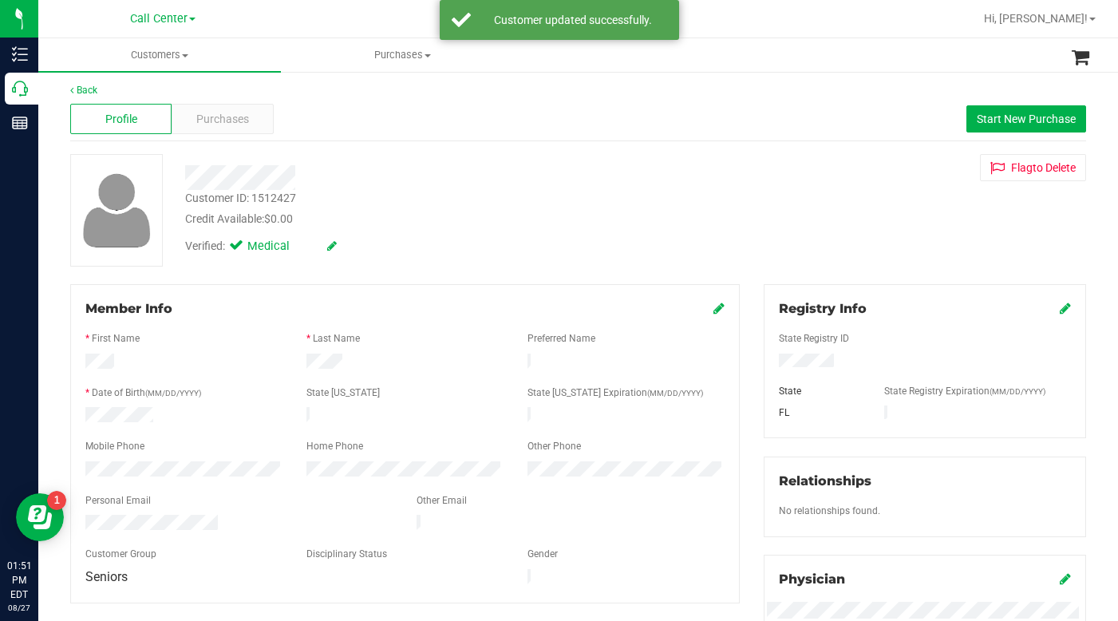
scroll to position [0, 0]
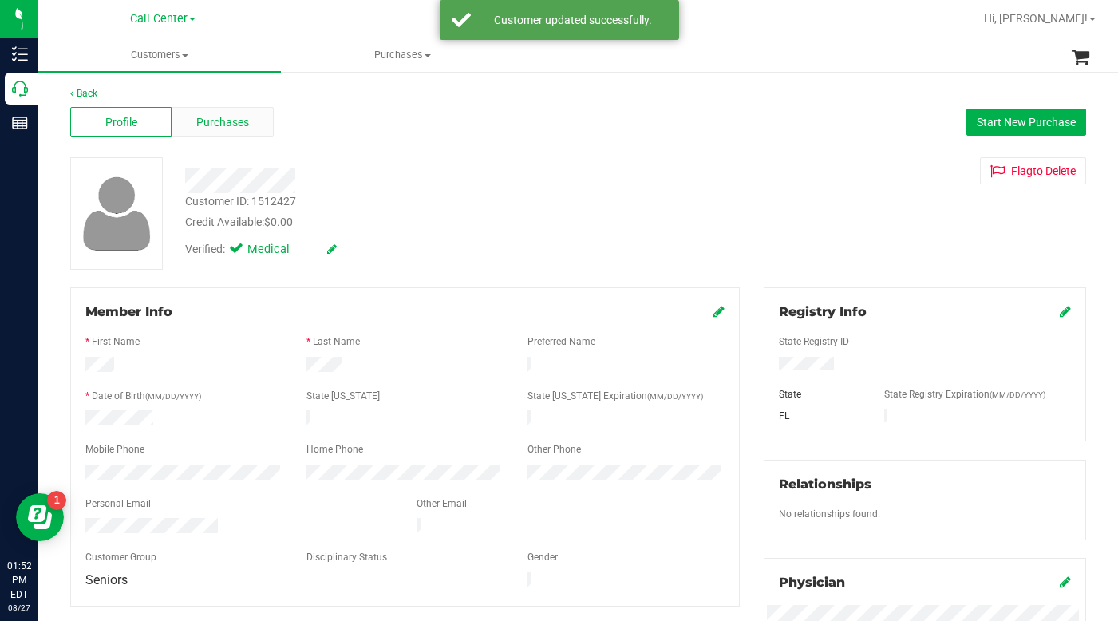
click at [203, 129] on span "Purchases" at bounding box center [222, 122] width 53 height 17
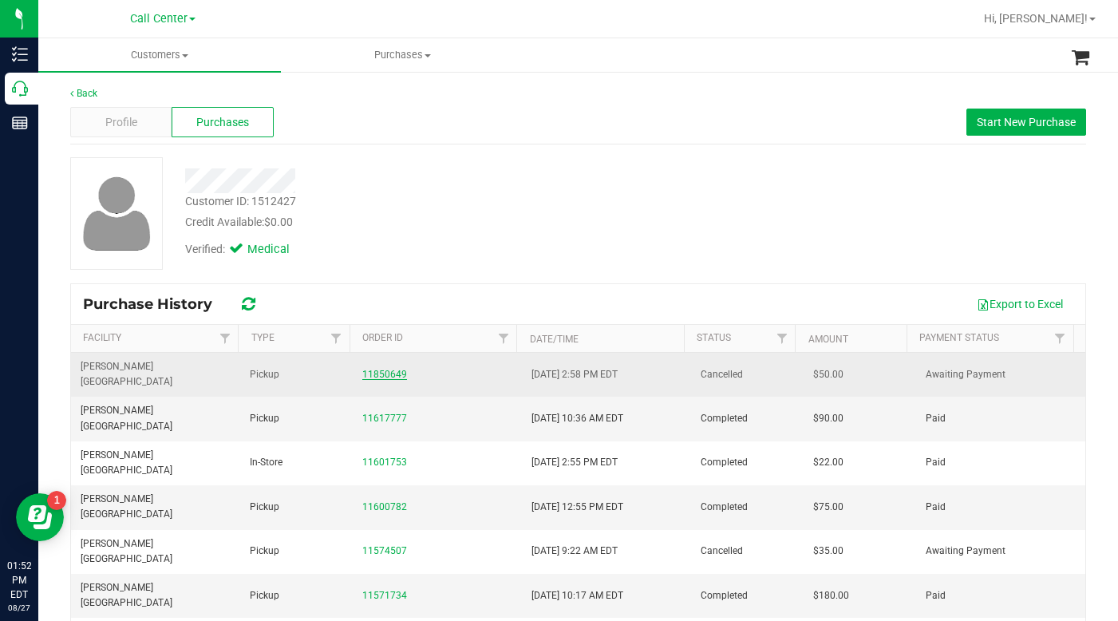
click at [366, 369] on link "11850649" at bounding box center [384, 374] width 45 height 11
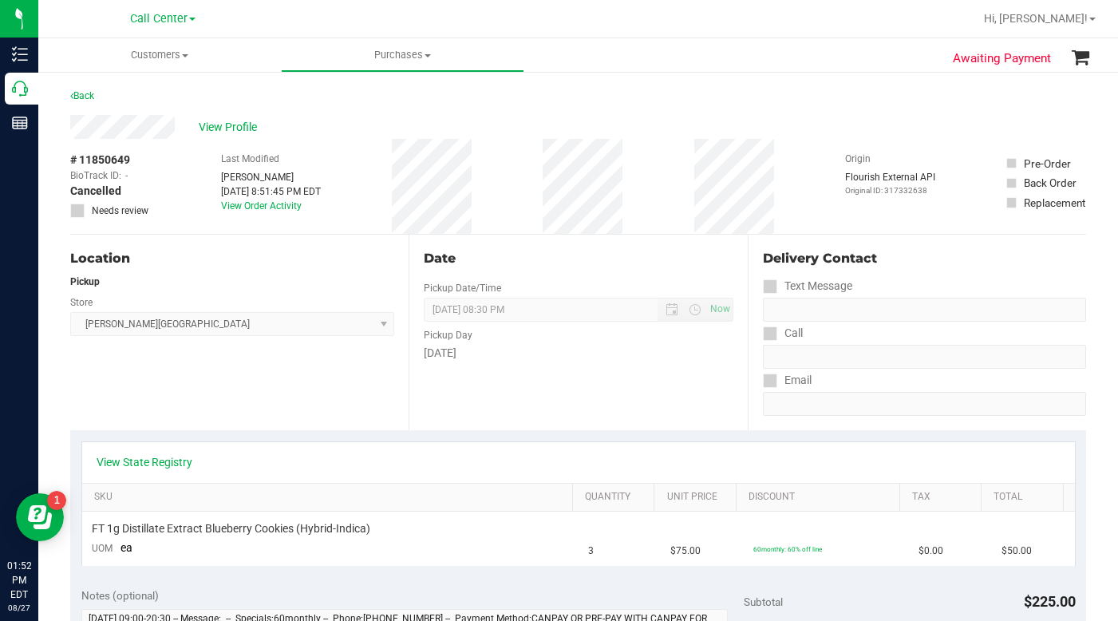
click at [223, 381] on div "Location Pickup Store Merritt Island WC Select Store Bonita Springs WC Boynton …" at bounding box center [239, 333] width 338 height 196
click at [243, 208] on link "View Order Activity" at bounding box center [261, 205] width 81 height 11
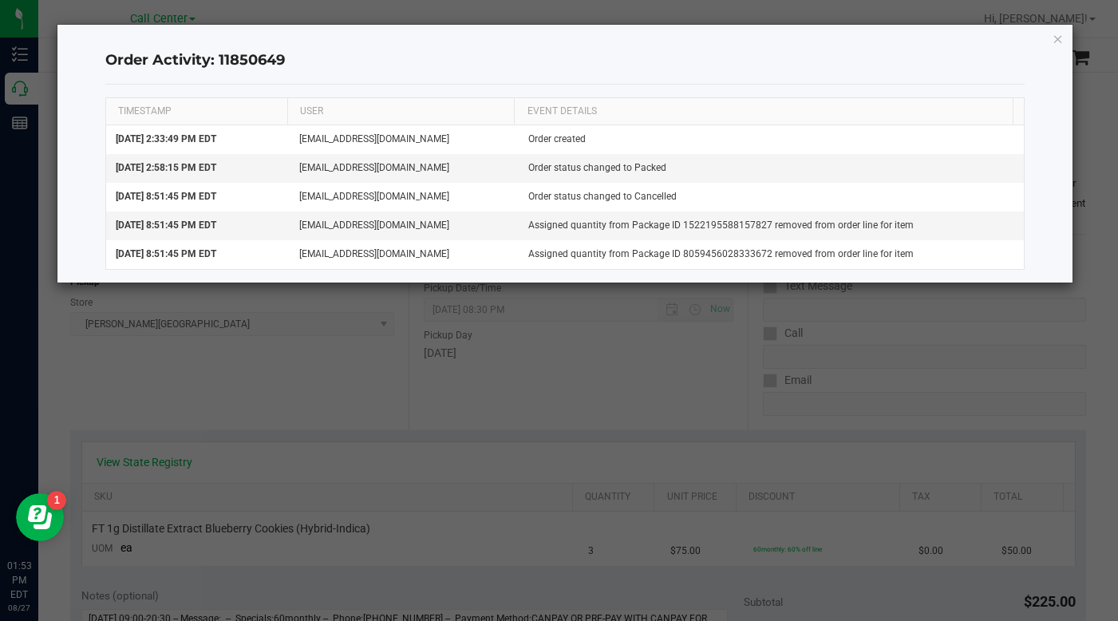
click at [1057, 40] on icon "button" at bounding box center [1058, 38] width 11 height 19
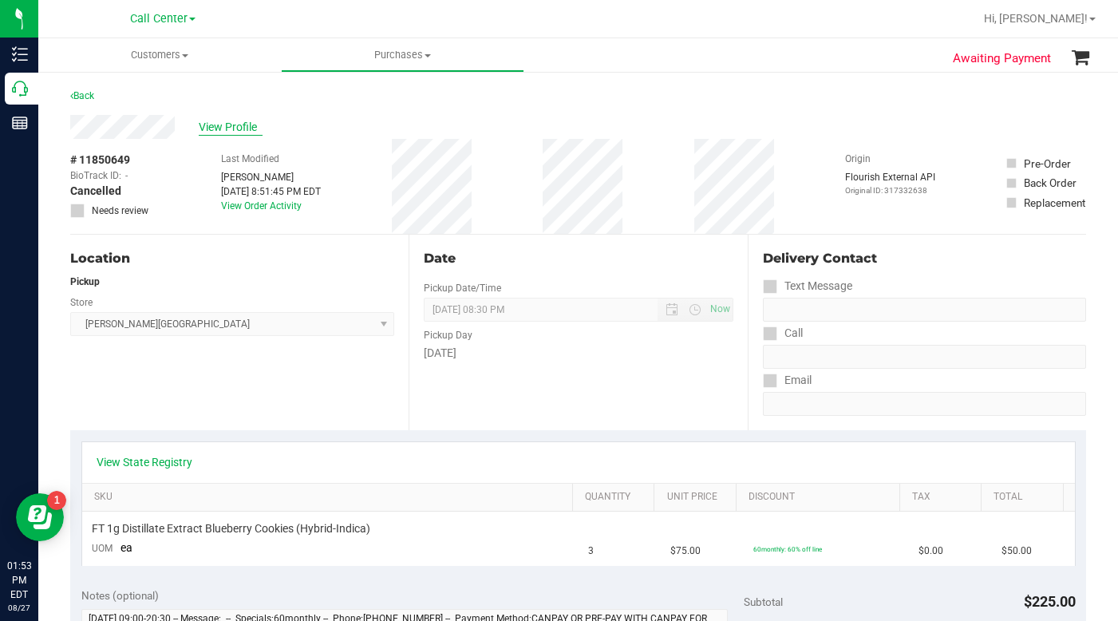
click at [221, 133] on span "View Profile" at bounding box center [231, 127] width 64 height 17
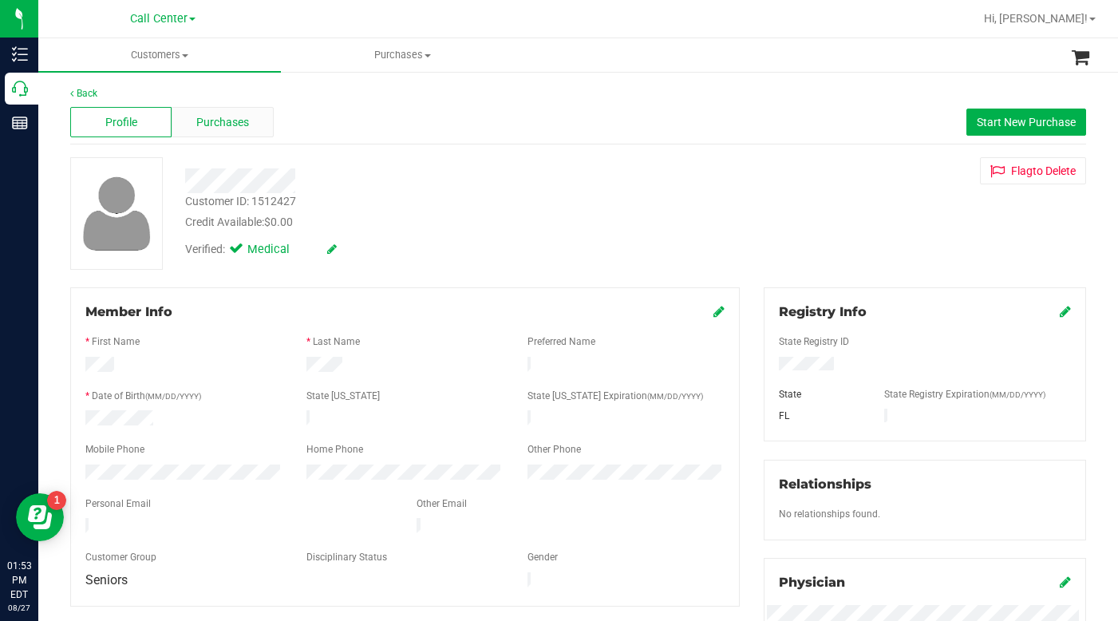
click at [225, 124] on span "Purchases" at bounding box center [222, 122] width 53 height 17
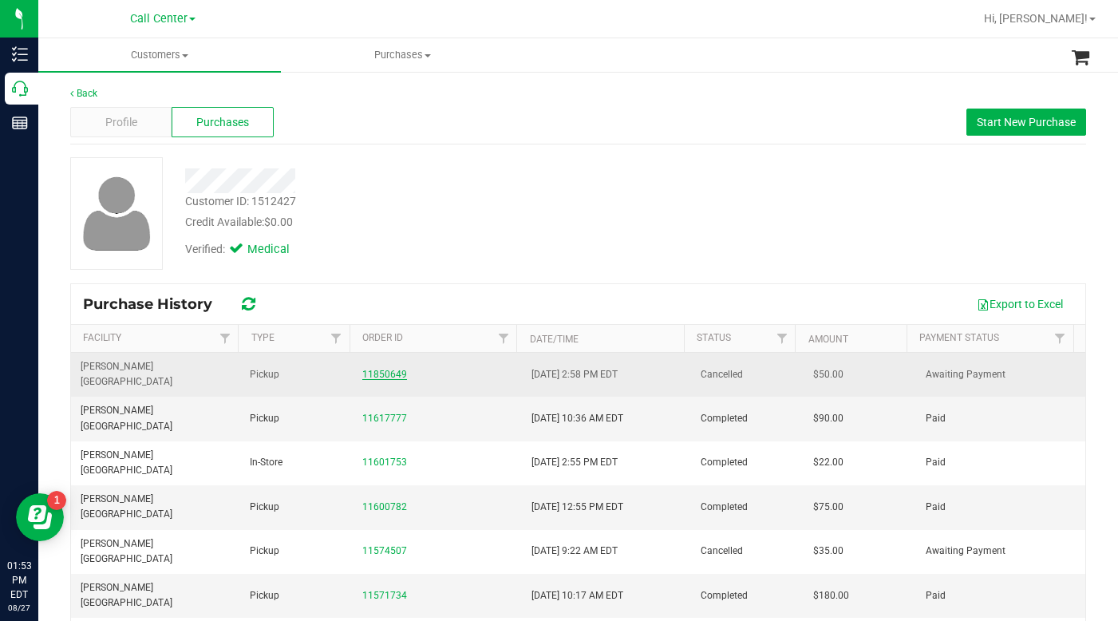
click at [377, 369] on link "11850649" at bounding box center [384, 374] width 45 height 11
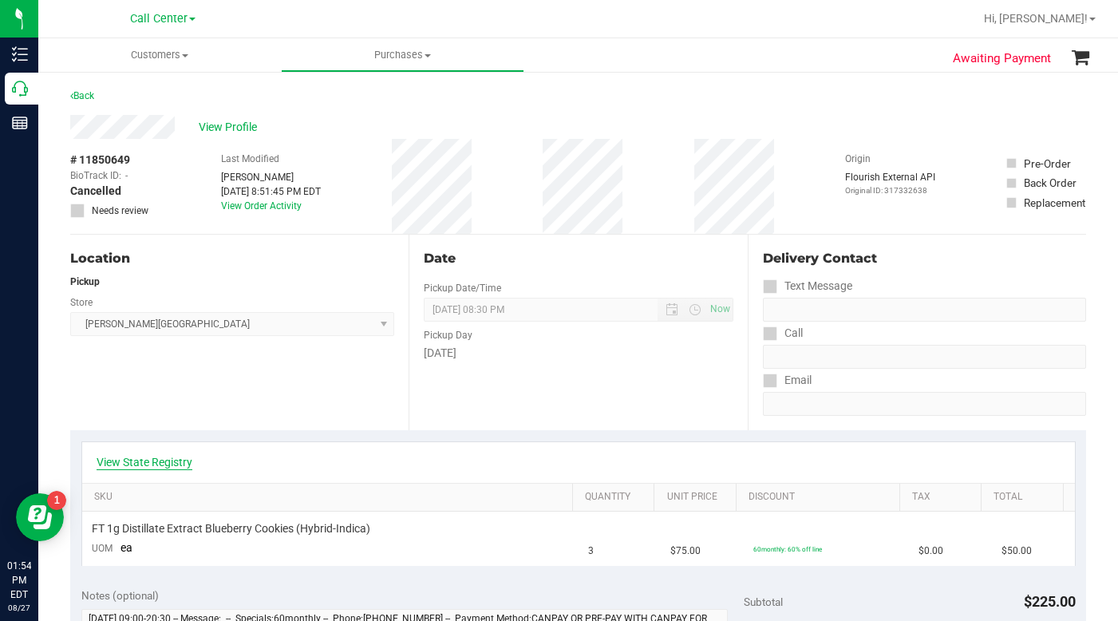
click at [178, 461] on link "View State Registry" at bounding box center [145, 462] width 96 height 16
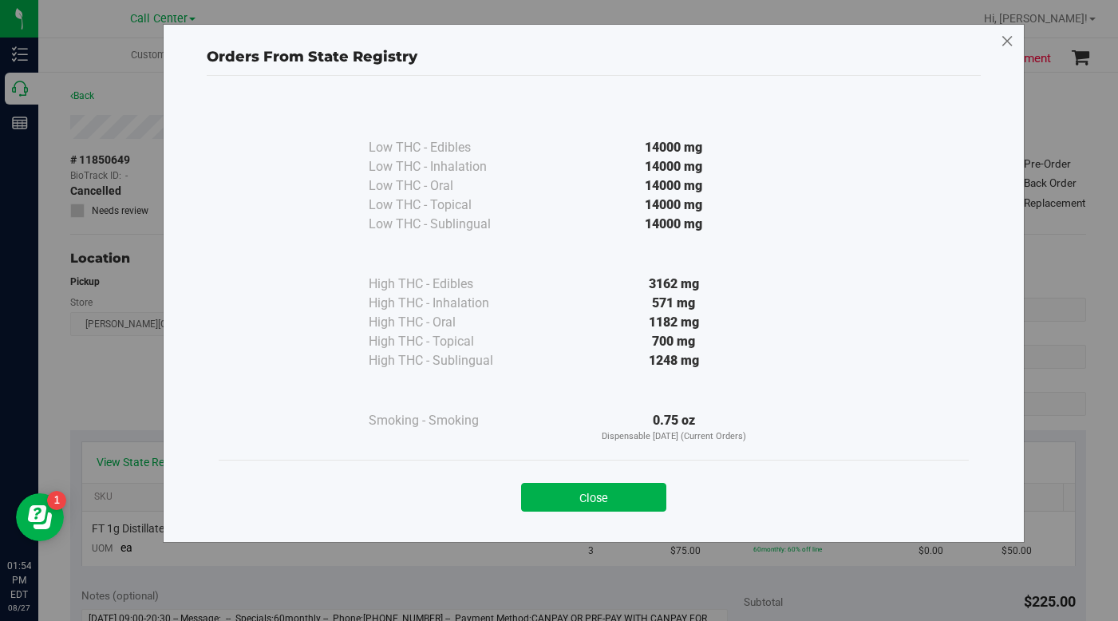
click at [1010, 45] on icon at bounding box center [1007, 42] width 14 height 26
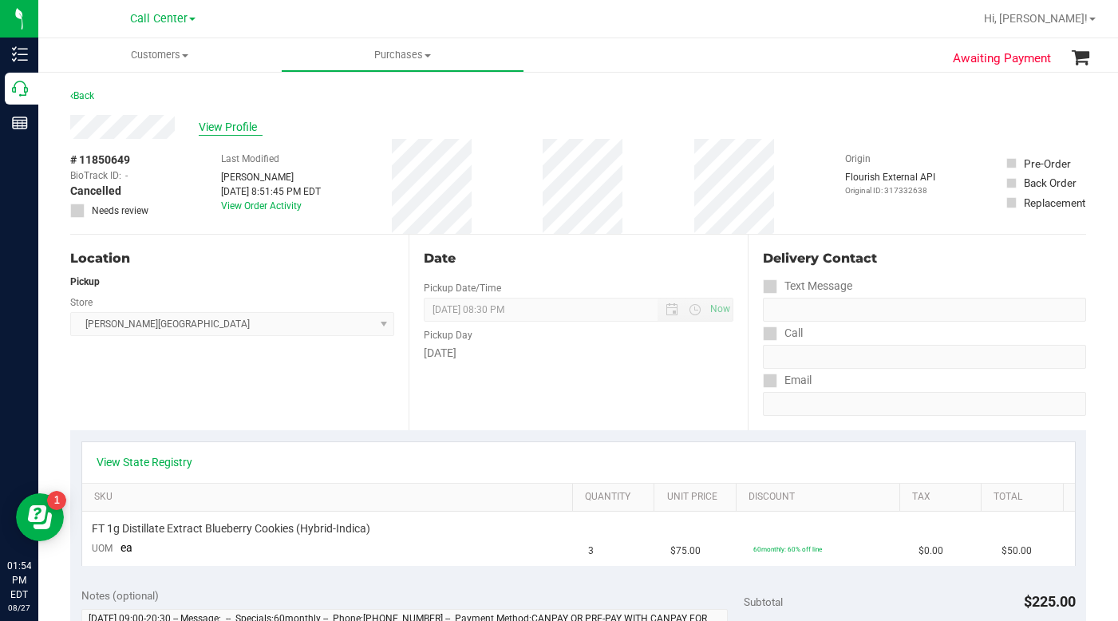
click at [210, 129] on span "View Profile" at bounding box center [231, 127] width 64 height 17
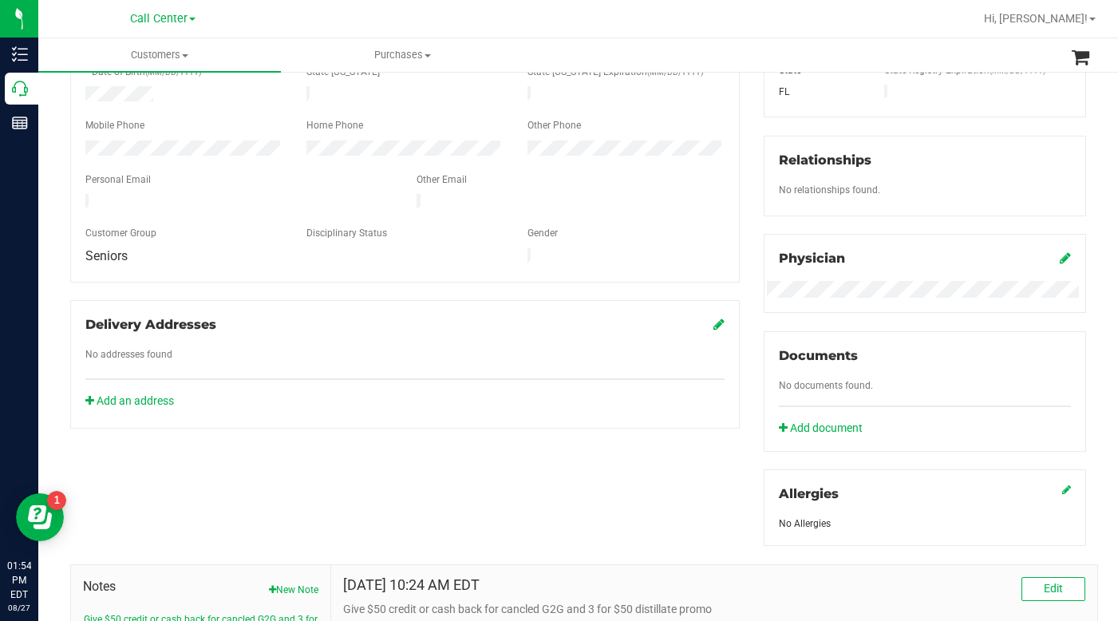
scroll to position [399, 0]
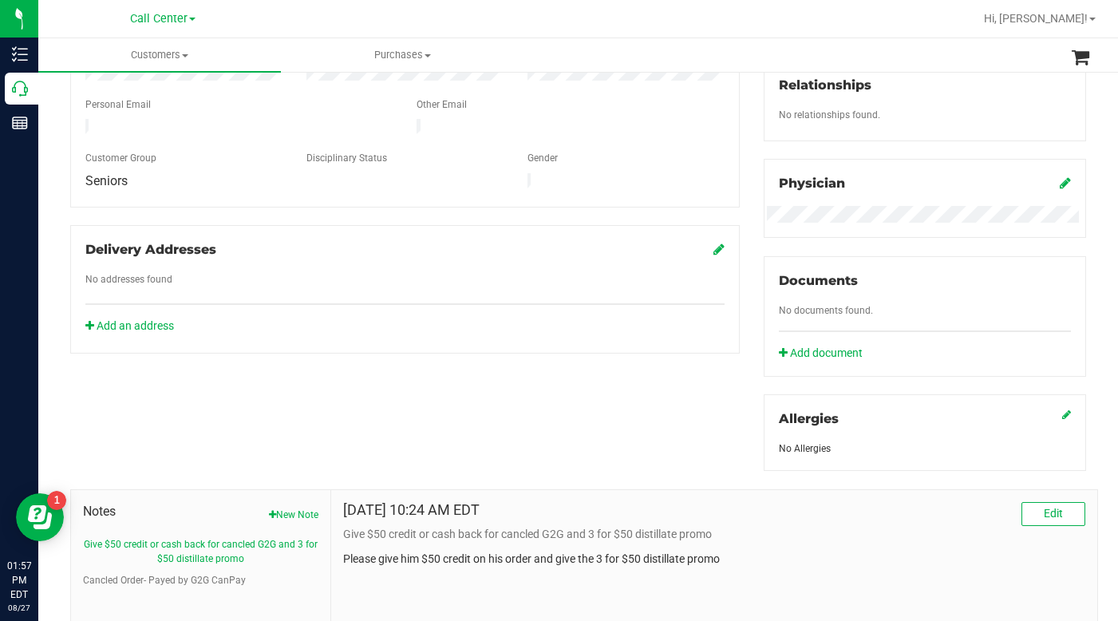
drag, startPoint x: 854, startPoint y: 543, endPoint x: 855, endPoint y: 530, distance: 12.9
click at [856, 540] on div "Aug 27, 2025 10:24 AM EDT Edit Give $50 credit or cash back for cancled G2G and…" at bounding box center [714, 534] width 742 height 65
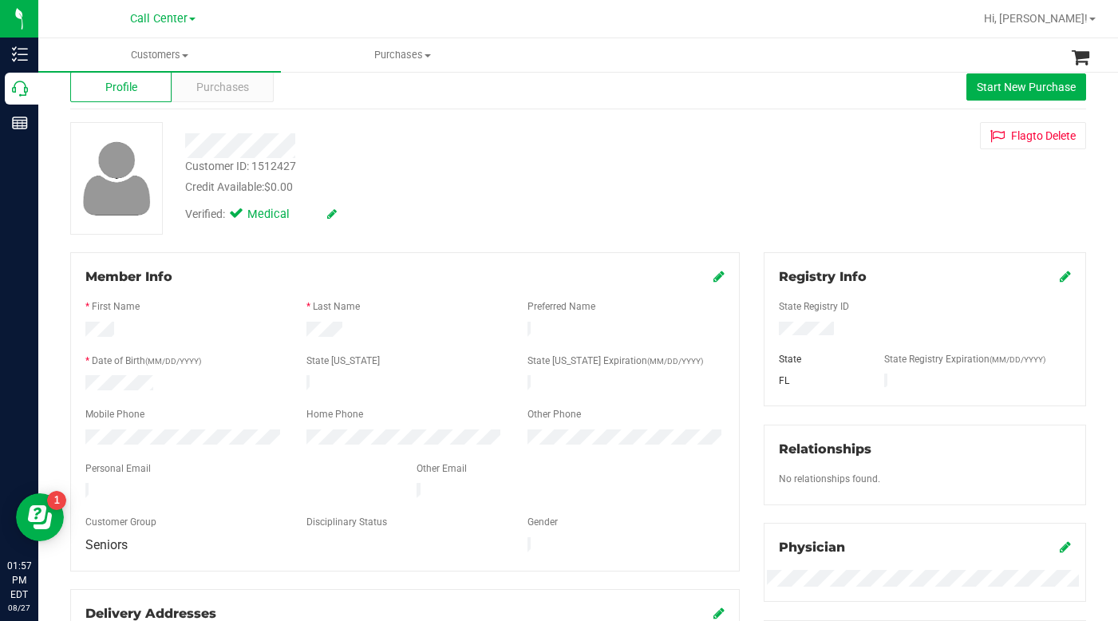
scroll to position [0, 0]
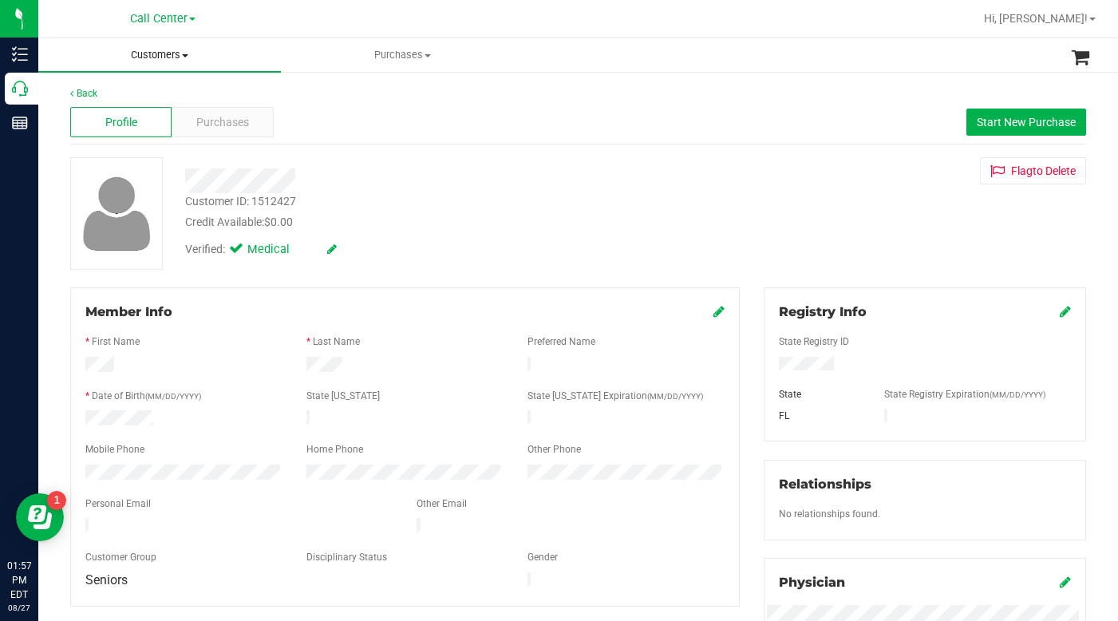
click at [181, 53] on span "Customers" at bounding box center [159, 55] width 243 height 14
click at [123, 97] on span "All customers" at bounding box center [95, 96] width 115 height 14
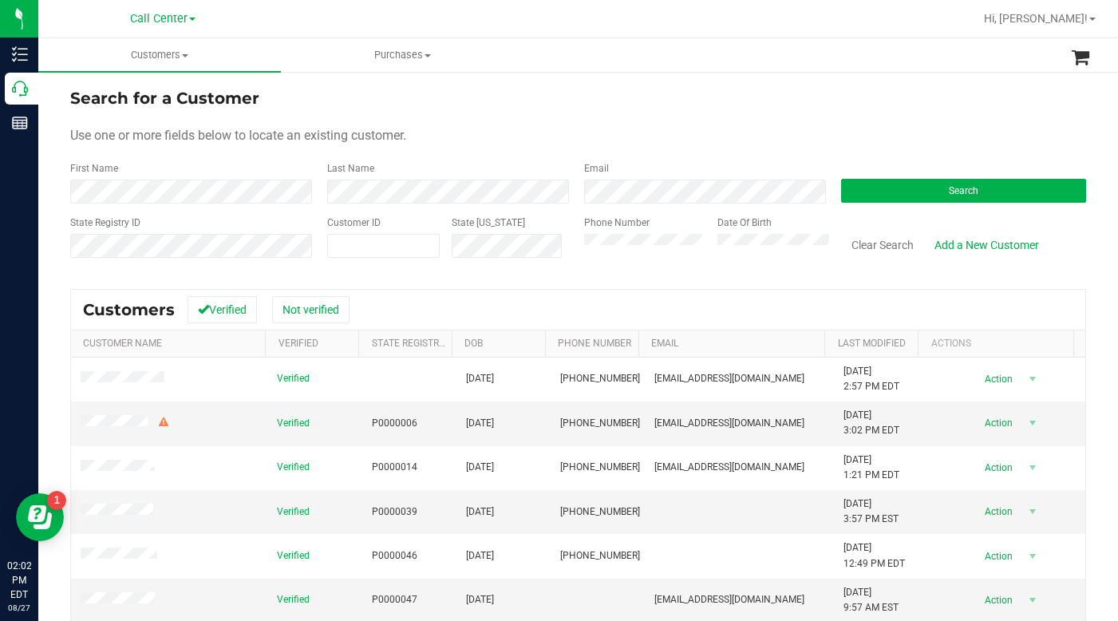
click at [809, 119] on form "Search for a Customer Use one or more fields below to locate an existing custom…" at bounding box center [578, 179] width 1016 height 186
click at [599, 124] on form "Search for a Customer Use one or more fields below to locate an existing custom…" at bounding box center [578, 179] width 1016 height 186
click at [688, 121] on form "Search for a Customer Use one or more fields below to locate an existing custom…" at bounding box center [578, 179] width 1016 height 186
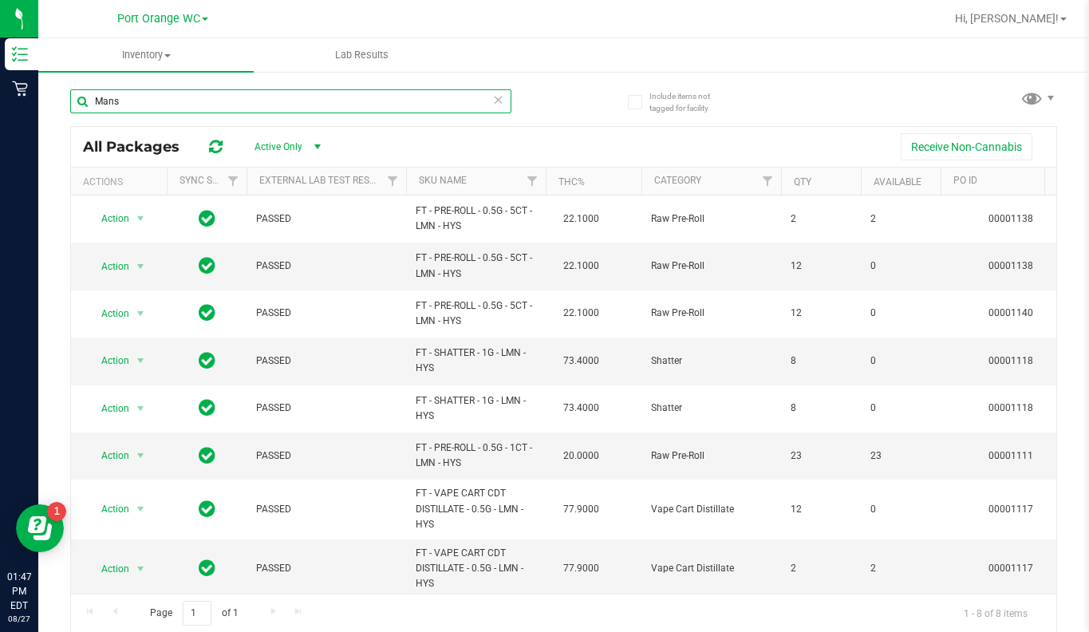
click at [134, 103] on input "Mans" at bounding box center [290, 101] width 441 height 24
type input "M"
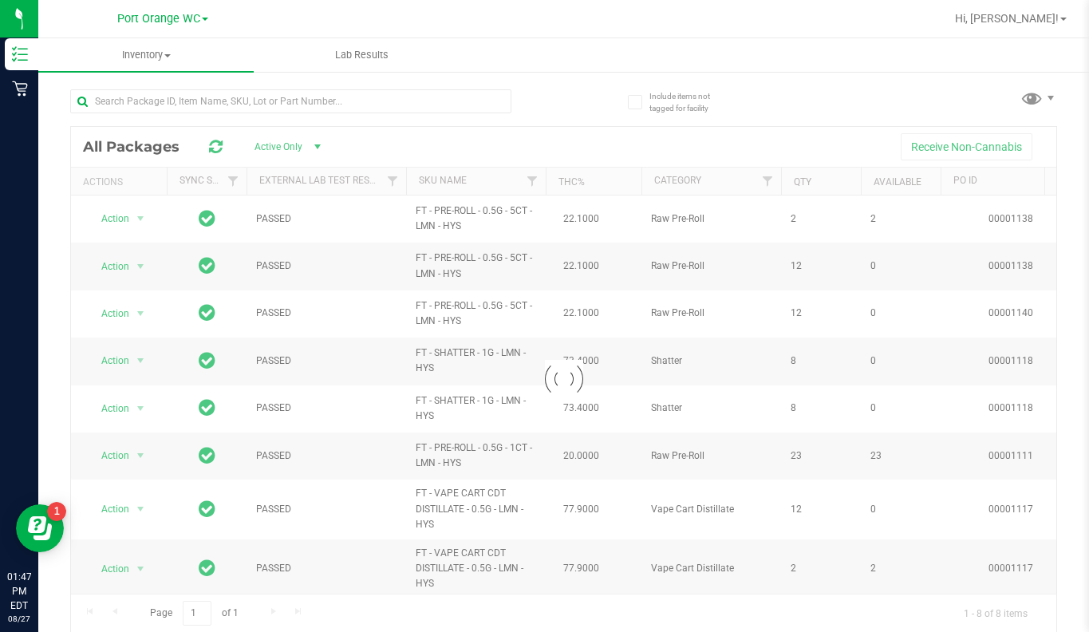
click at [207, 20] on span at bounding box center [205, 19] width 6 height 3
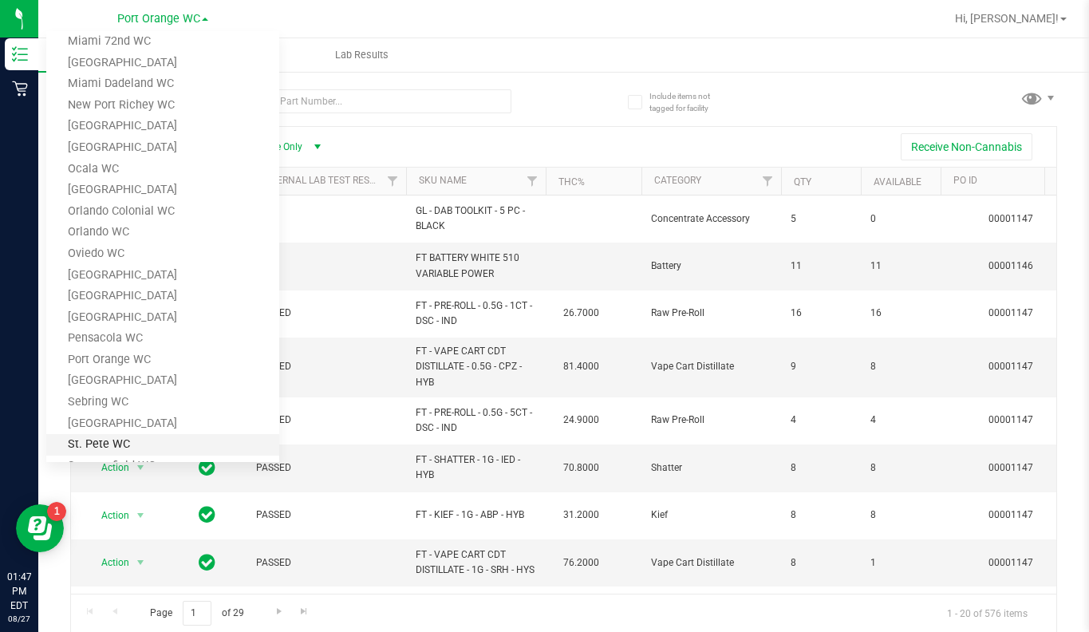
scroll to position [435, 0]
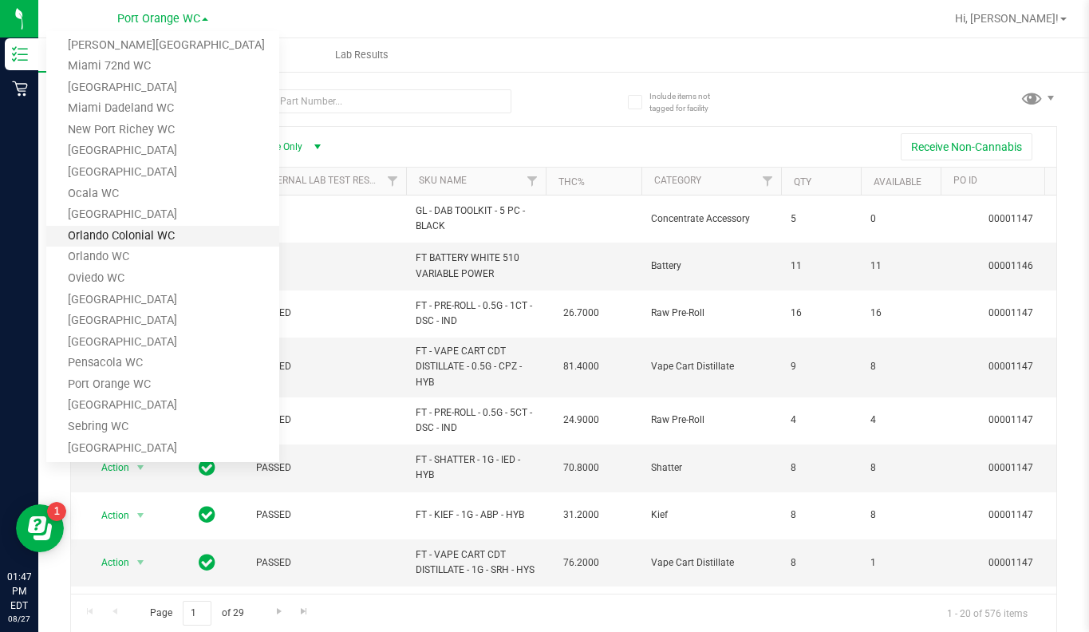
click at [119, 235] on link "Orlando Colonial WC" at bounding box center [162, 237] width 233 height 22
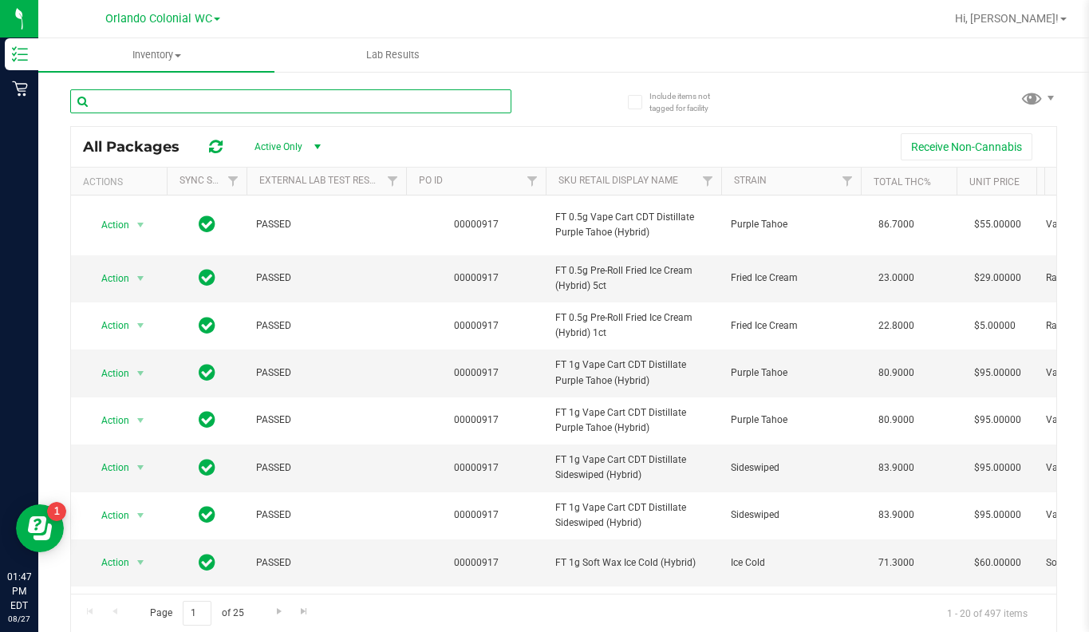
click at [138, 106] on input "text" at bounding box center [290, 101] width 441 height 24
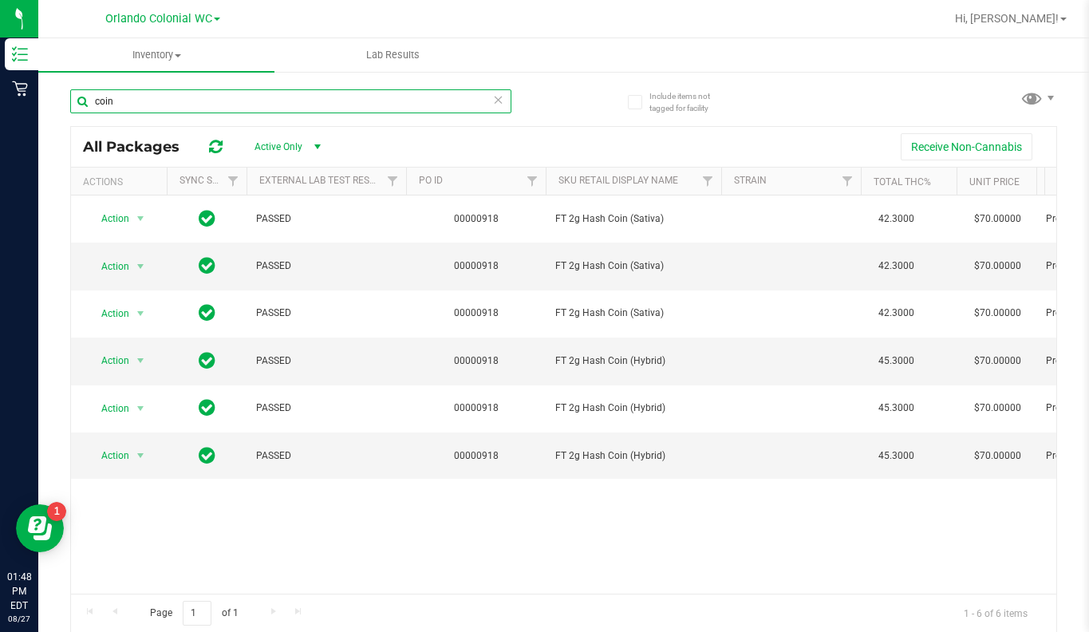
type input "coin"
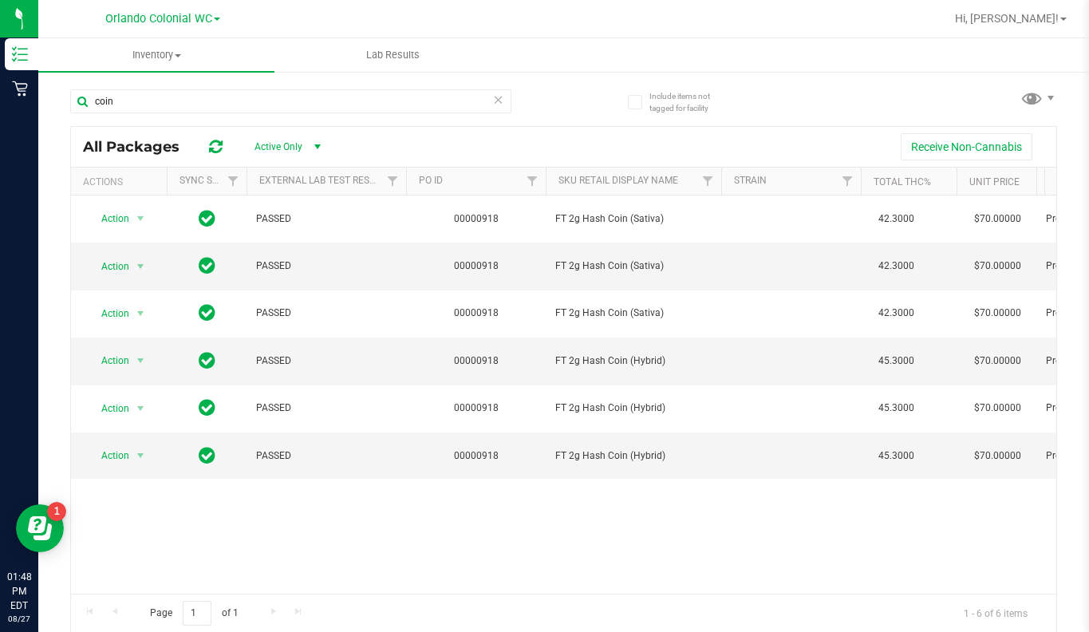
click at [218, 18] on span at bounding box center [217, 19] width 6 height 3
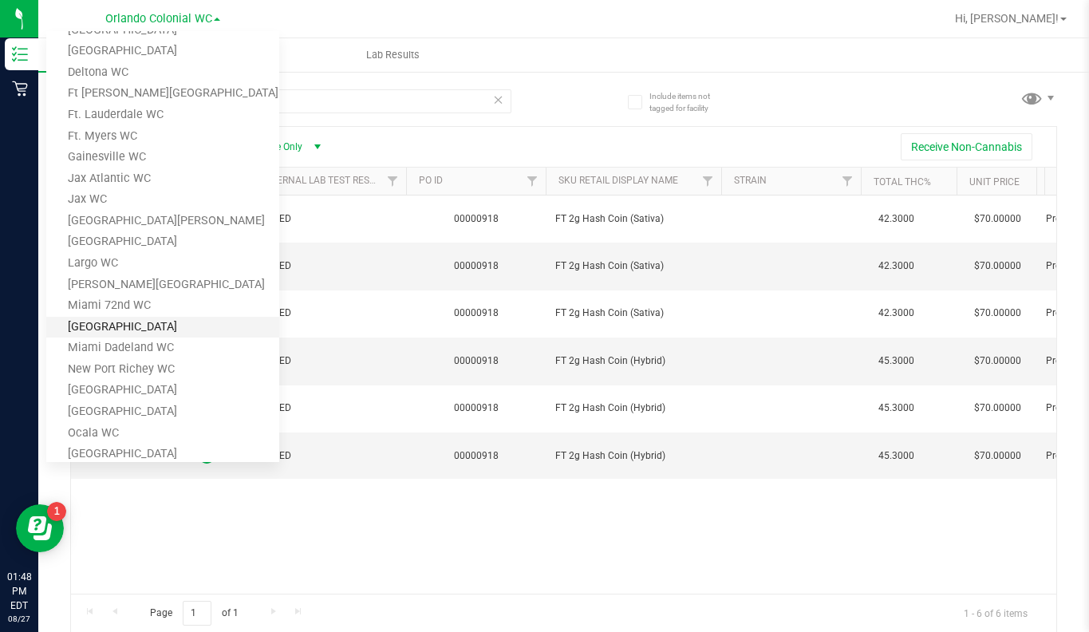
scroll to position [275, 0]
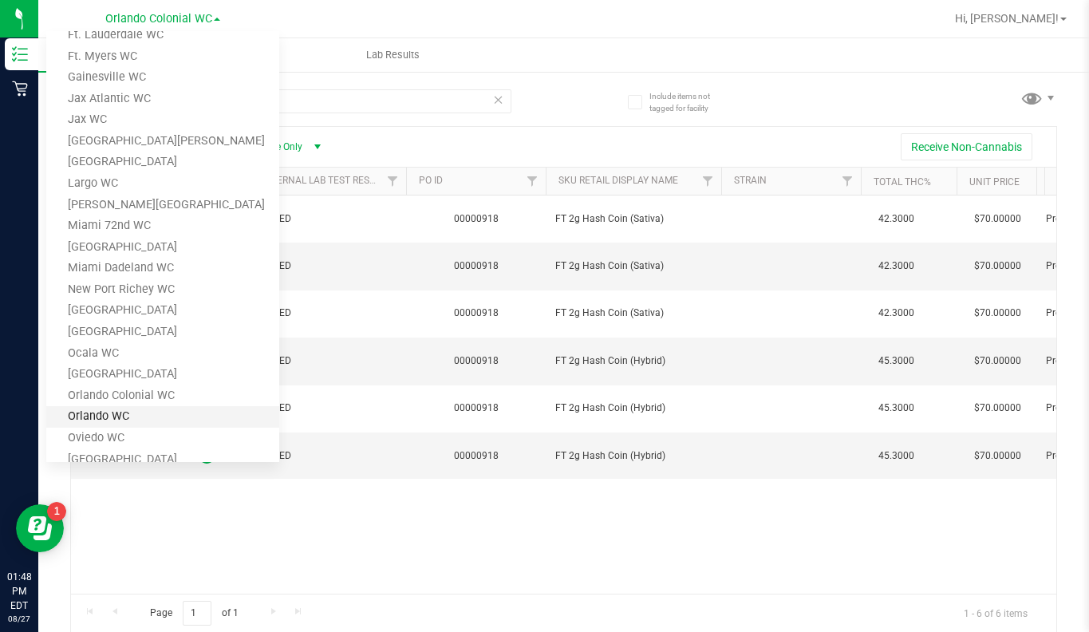
click at [92, 417] on link "Orlando WC" at bounding box center [162, 417] width 233 height 22
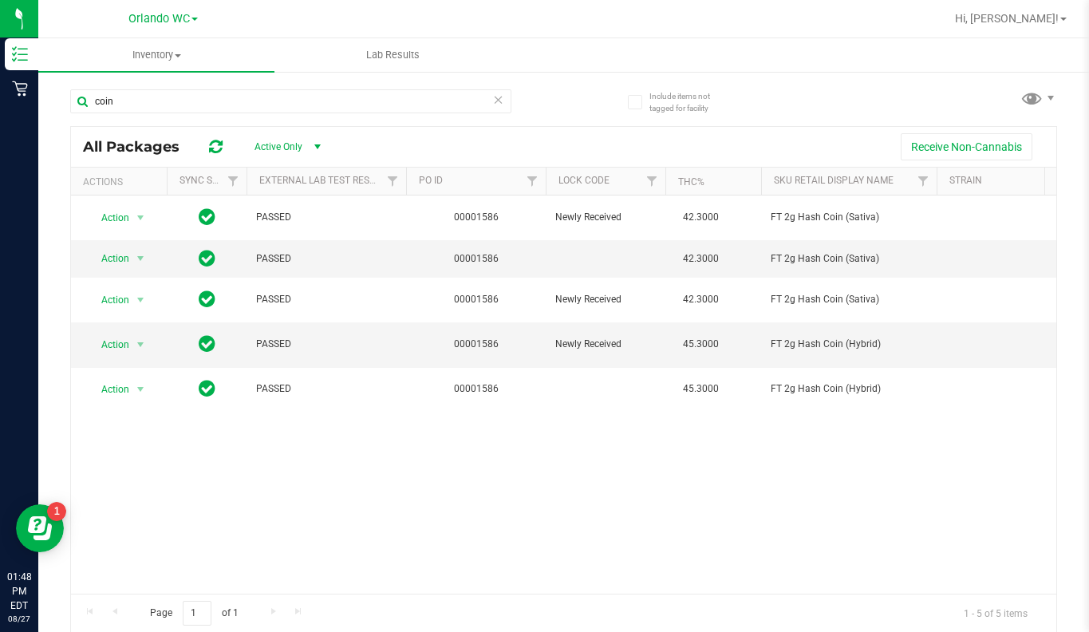
click at [197, 20] on span at bounding box center [195, 19] width 6 height 3
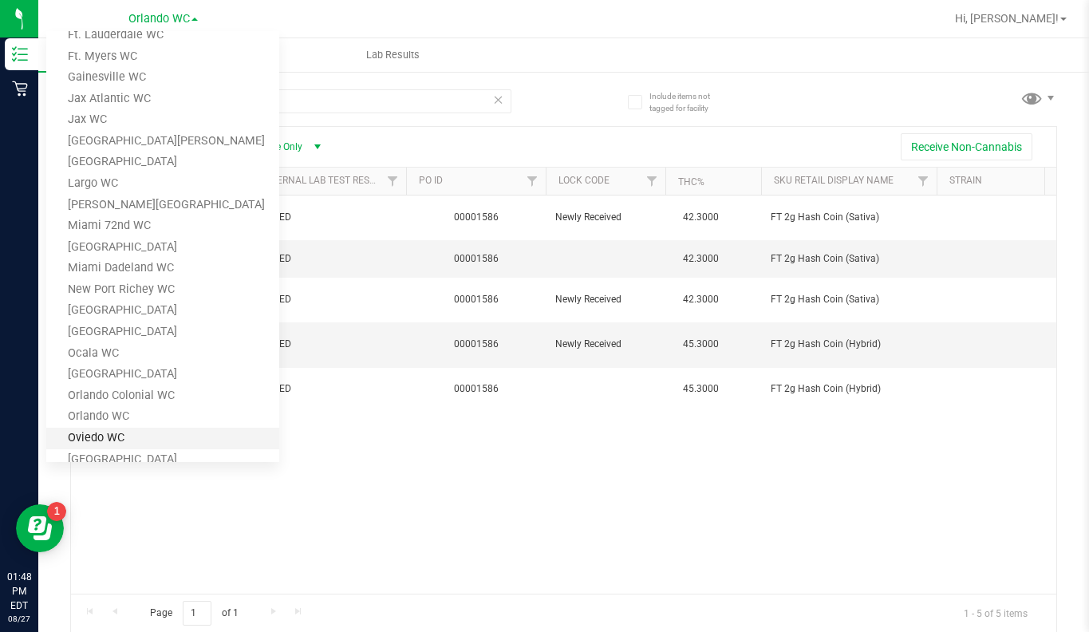
click at [103, 437] on link "Oviedo WC" at bounding box center [162, 439] width 233 height 22
